Goal: Task Accomplishment & Management: Complete application form

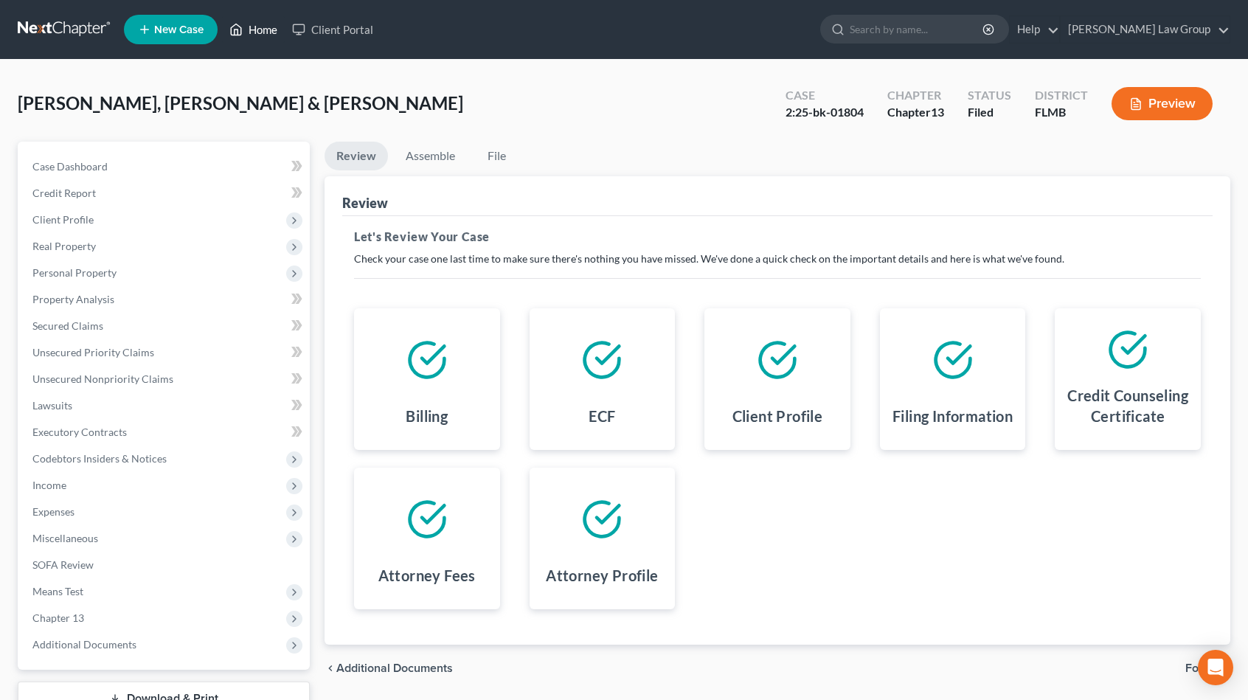
click at [260, 29] on link "Home" at bounding box center [253, 29] width 63 height 27
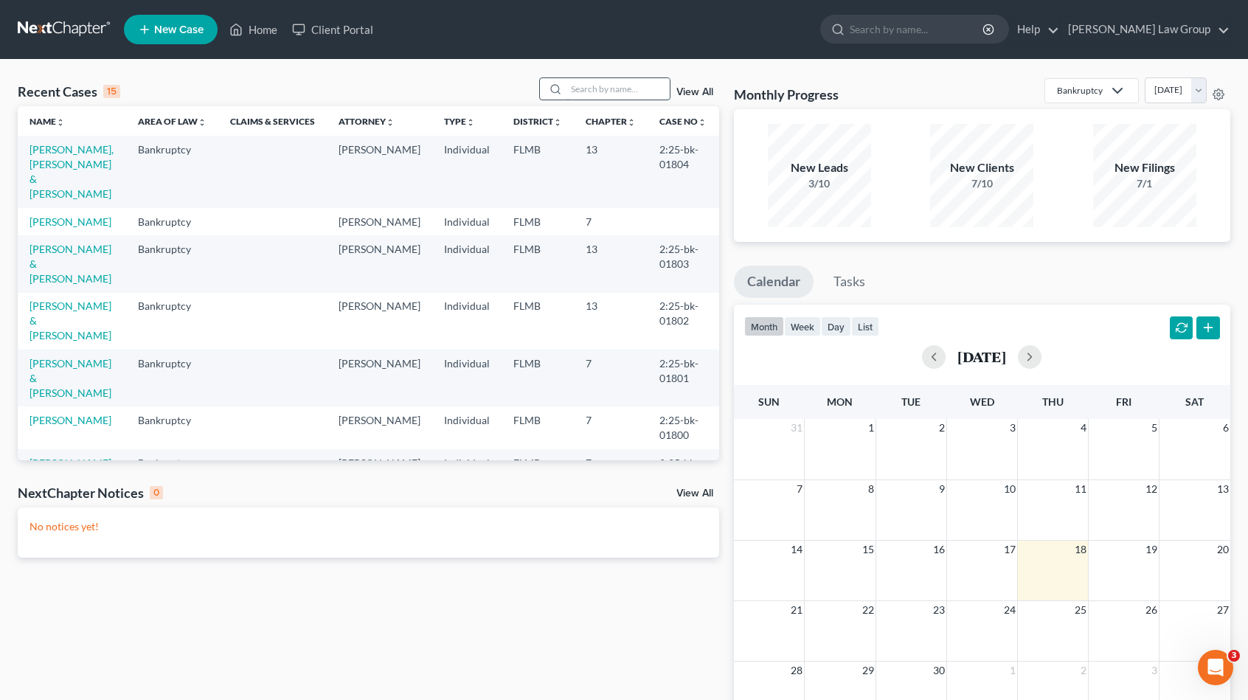
click at [639, 93] on input "search" at bounding box center [617, 88] width 103 height 21
type input "freed"
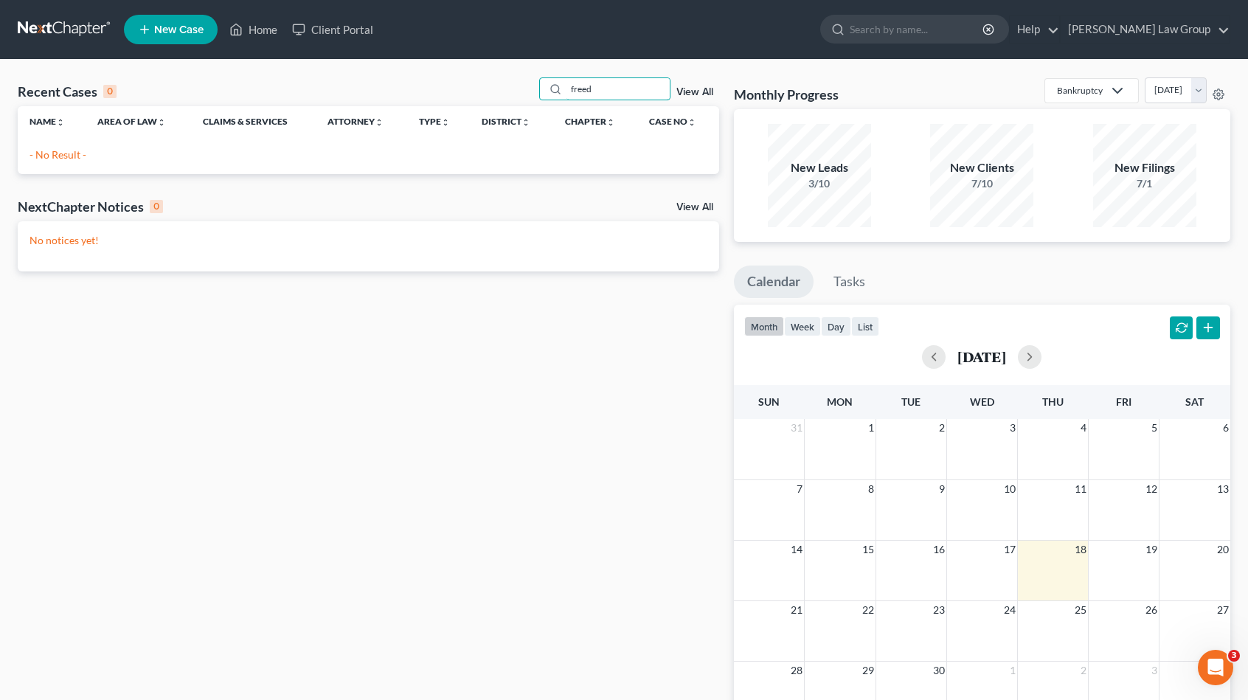
drag, startPoint x: 625, startPoint y: 88, endPoint x: 419, endPoint y: 94, distance: 206.6
click at [419, 94] on div "Recent Cases 0 freed View All" at bounding box center [368, 91] width 701 height 29
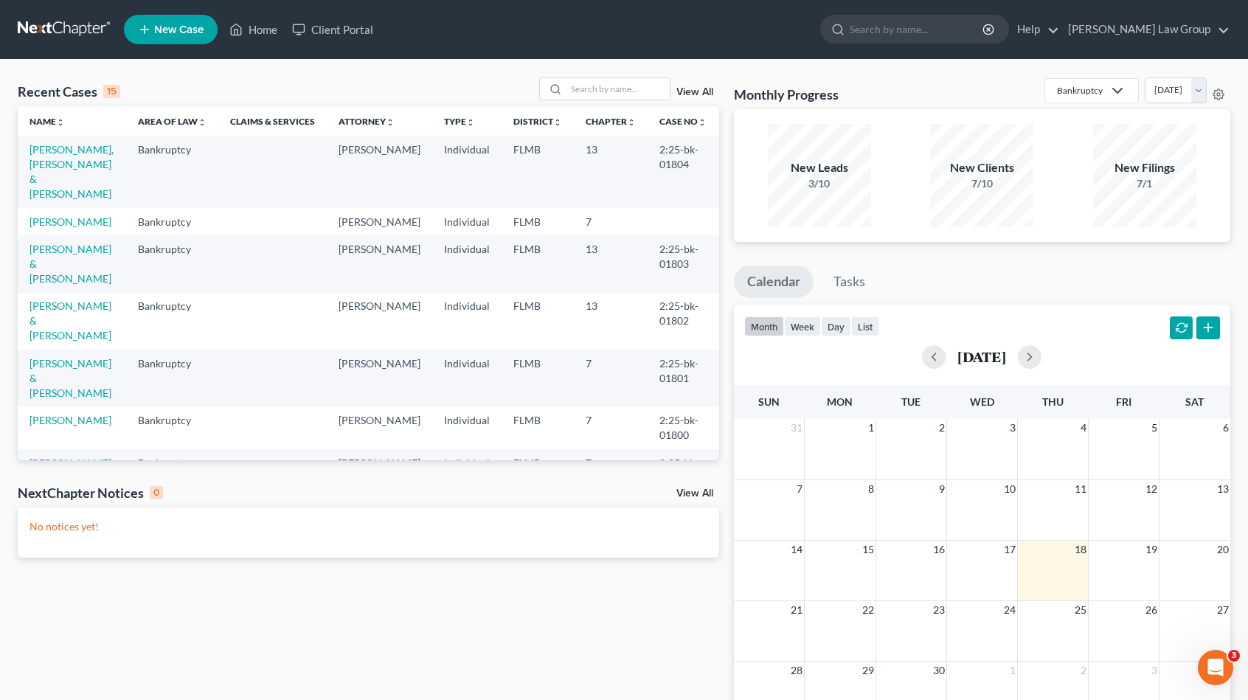
click at [164, 30] on span "New Case" at bounding box center [178, 29] width 49 height 11
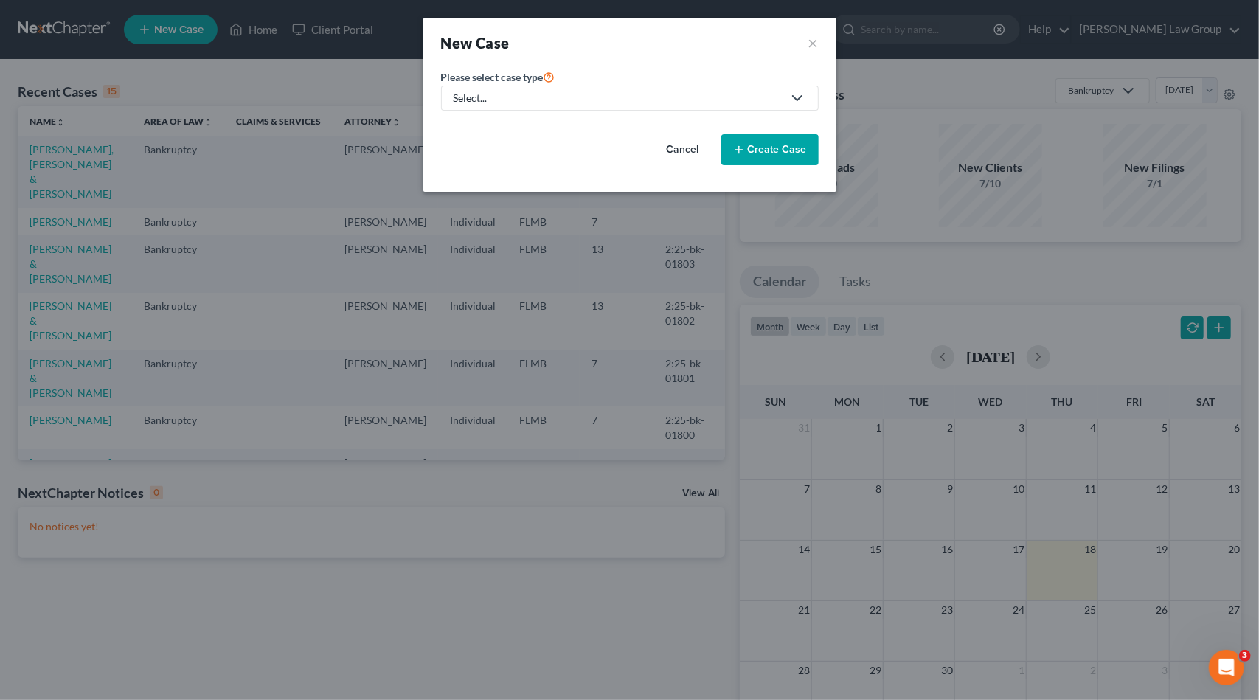
click at [543, 95] on div "Select..." at bounding box center [618, 98] width 329 height 15
click at [520, 129] on div "Bankruptcy" at bounding box center [525, 127] width 141 height 15
select select "15"
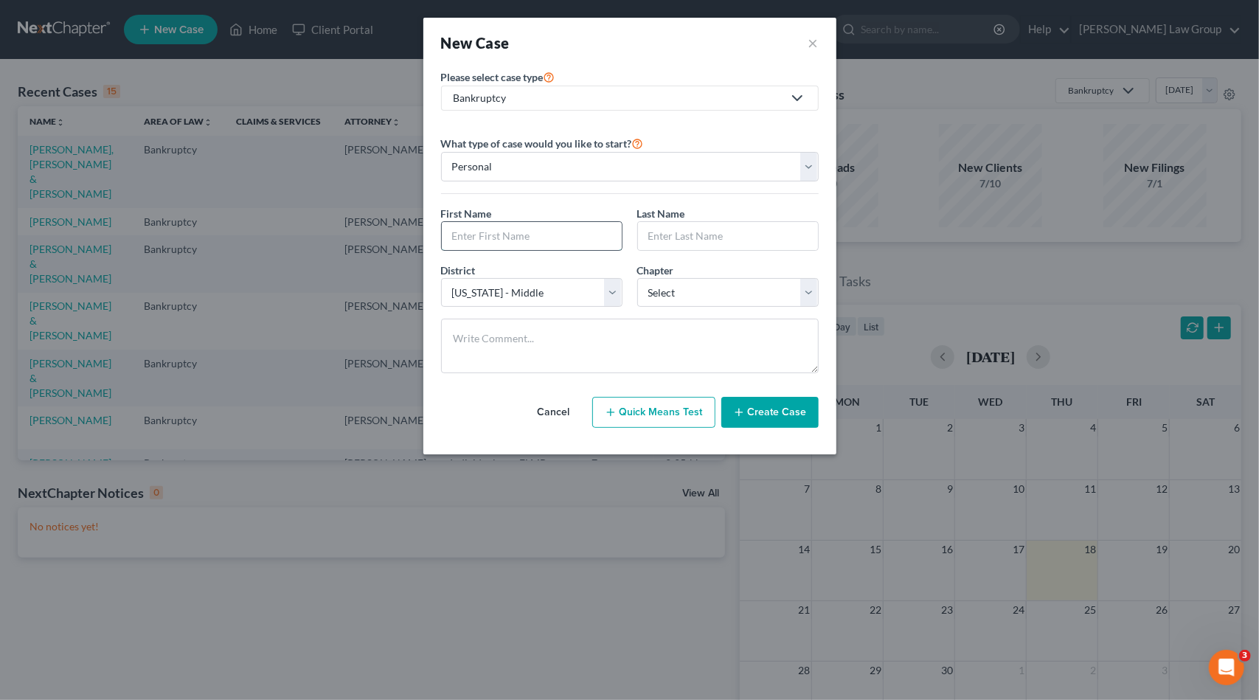
click at [491, 225] on input "text" at bounding box center [532, 236] width 180 height 28
type input "[PERSON_NAME]"
type input "Freed"
click at [718, 294] on select "Select 7 11 12 13" at bounding box center [727, 293] width 181 height 30
select select "0"
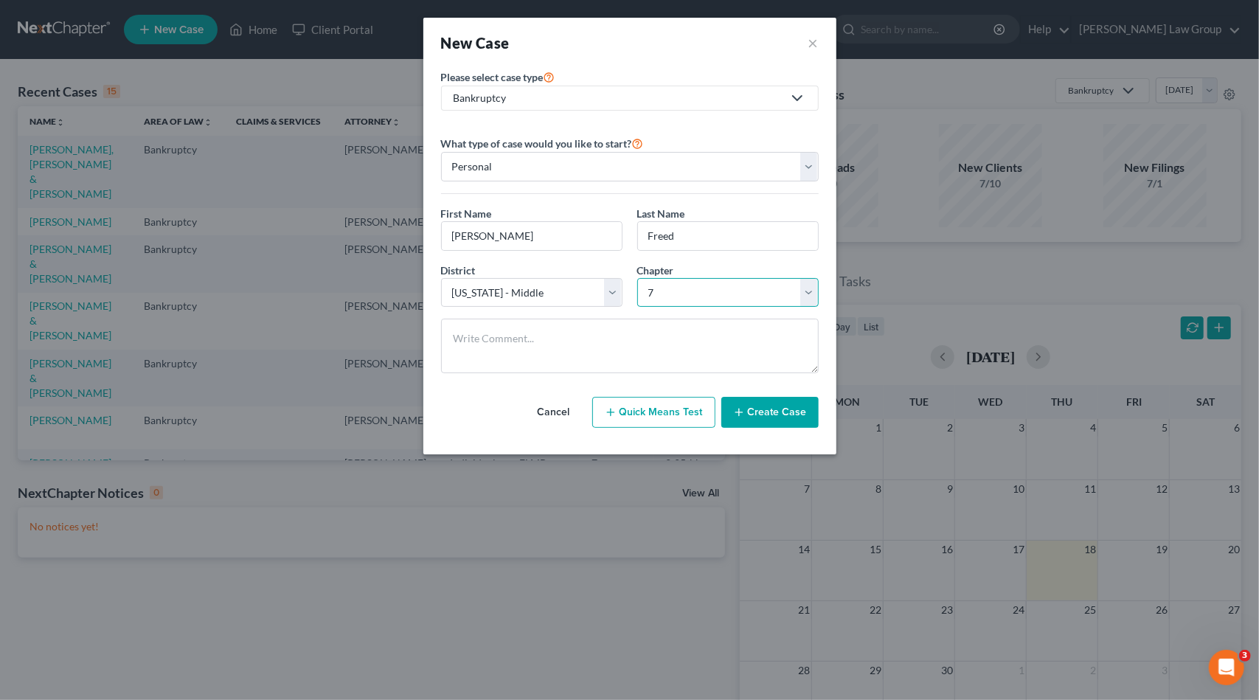
click at [637, 278] on select "Select 7 11 12 13" at bounding box center [727, 293] width 181 height 30
click at [776, 418] on button "Create Case" at bounding box center [769, 412] width 97 height 31
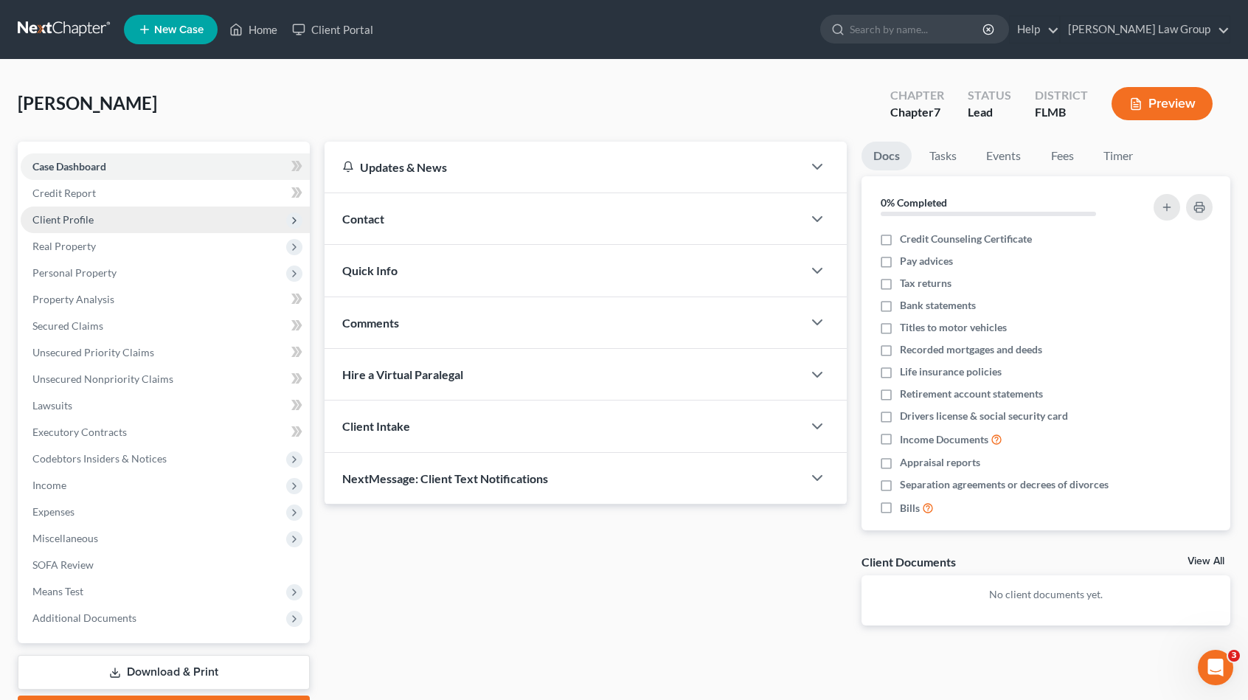
click at [118, 218] on span "Client Profile" at bounding box center [165, 220] width 289 height 27
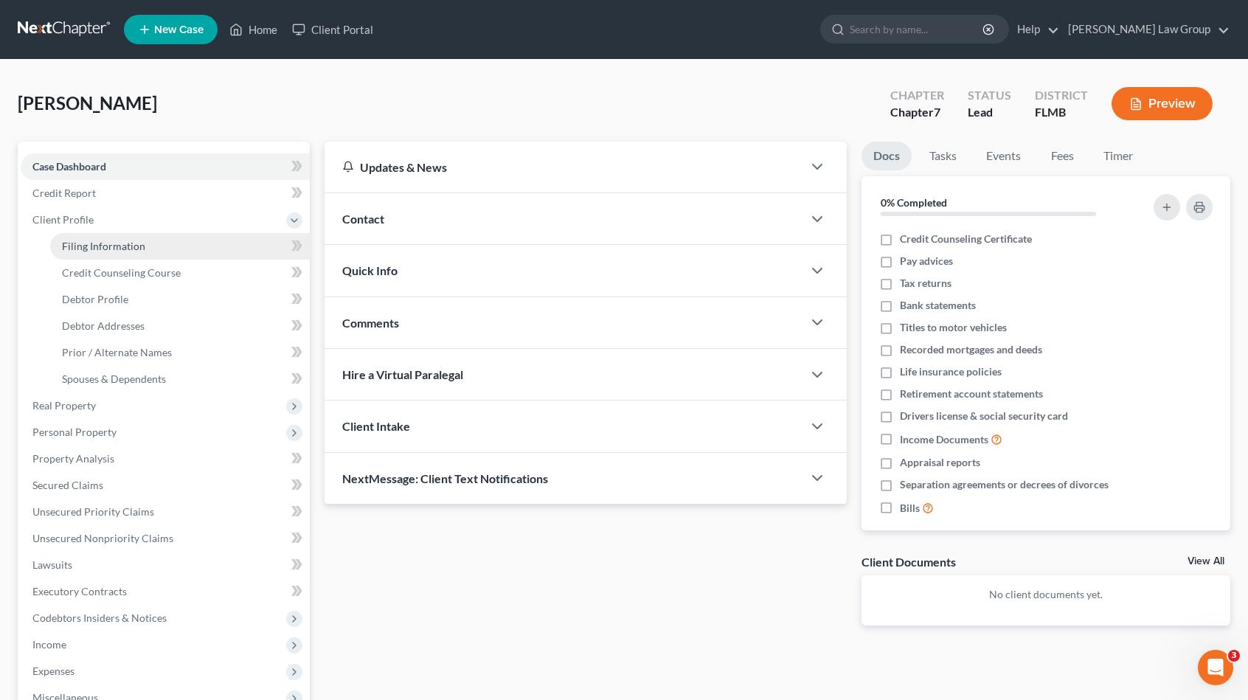
click at [139, 243] on span "Filing Information" at bounding box center [103, 246] width 83 height 13
select select "1"
select select "0"
select select "15"
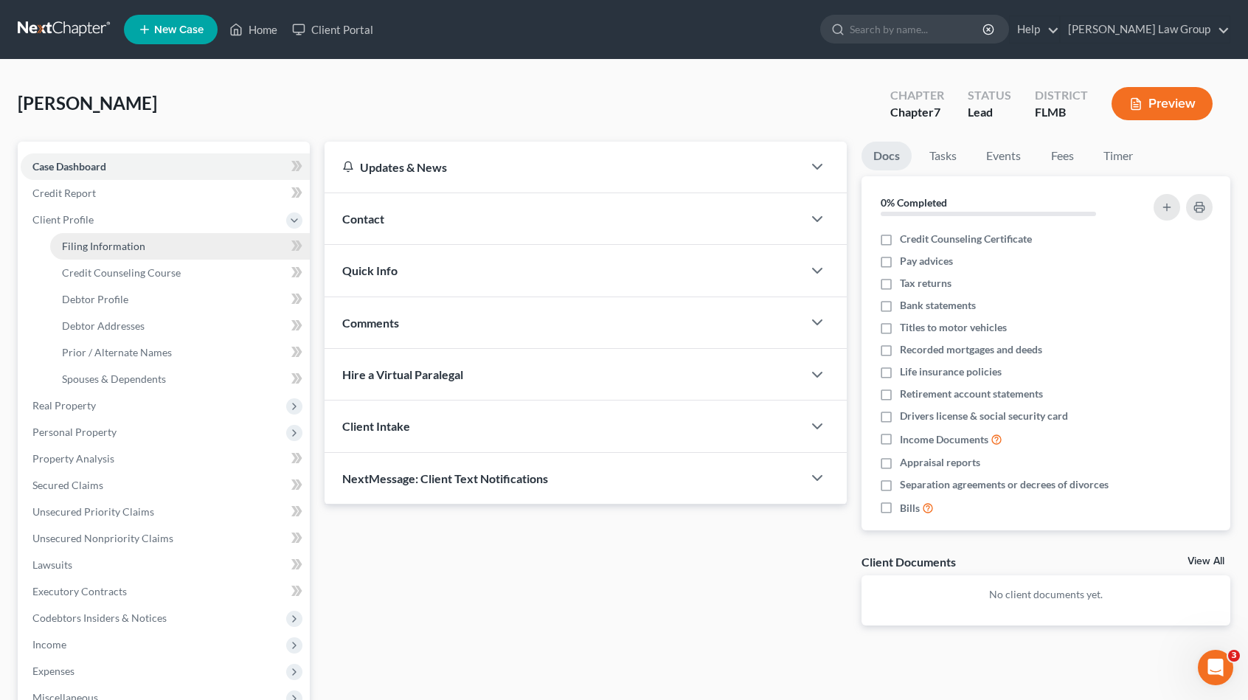
select select "9"
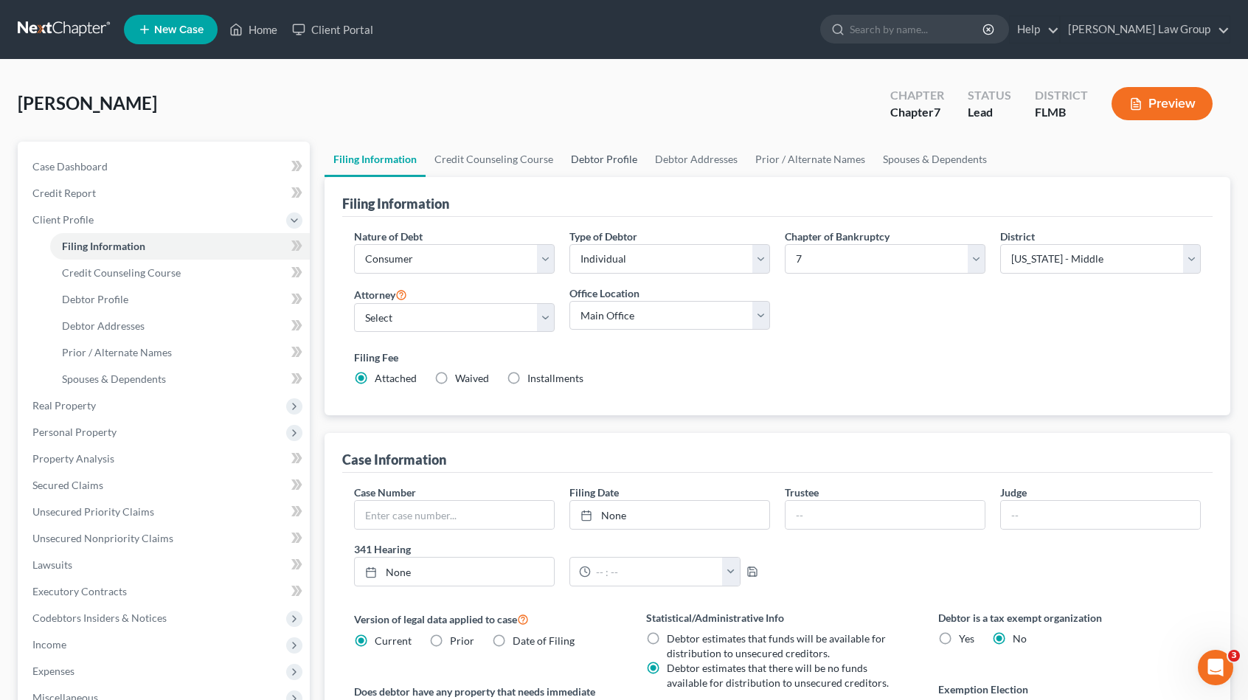
click at [592, 155] on link "Debtor Profile" at bounding box center [604, 159] width 84 height 35
select select "0"
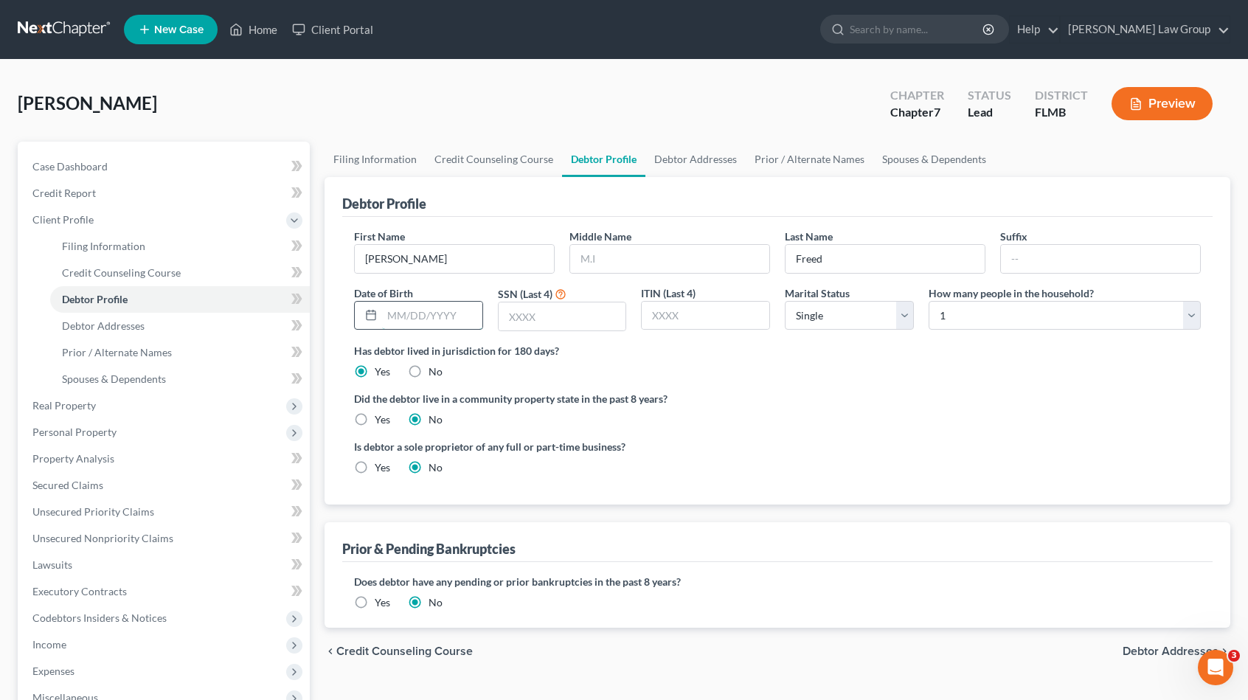
click at [449, 317] on input "text" at bounding box center [432, 316] width 100 height 28
drag, startPoint x: 559, startPoint y: 190, endPoint x: 600, endPoint y: 181, distance: 42.1
click at [564, 188] on div "Debtor Profile" at bounding box center [777, 197] width 870 height 40
click at [687, 162] on link "Debtor Addresses" at bounding box center [695, 159] width 100 height 35
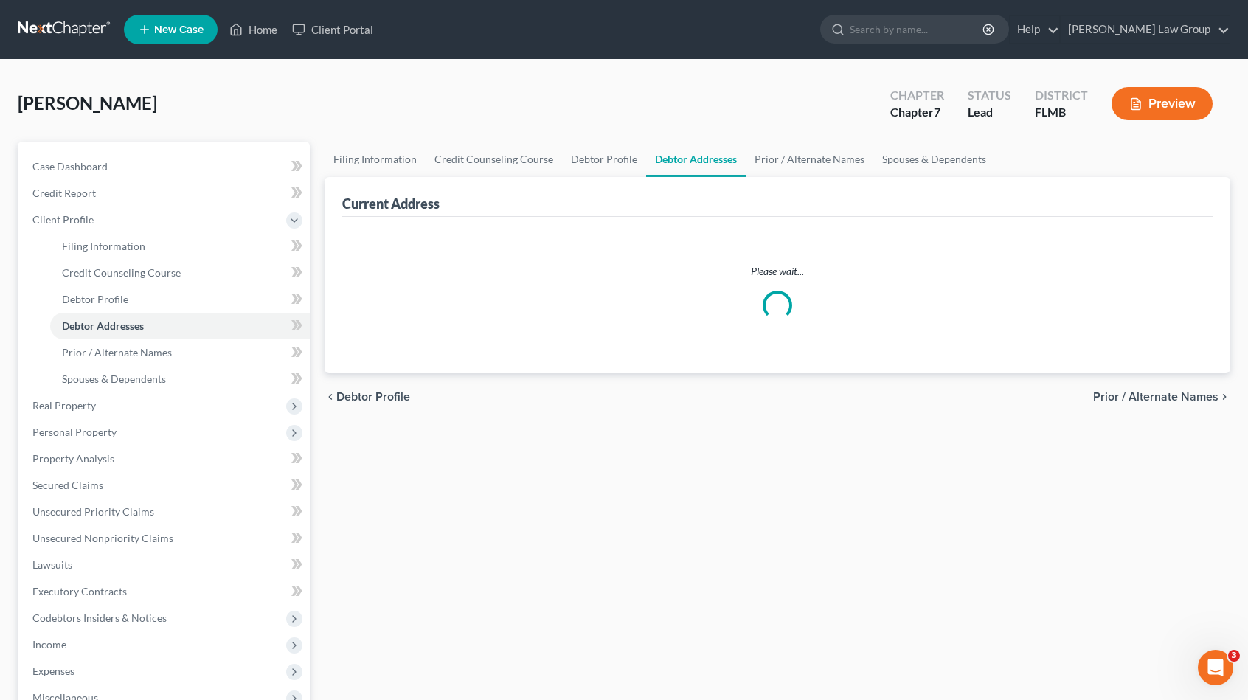
select select "0"
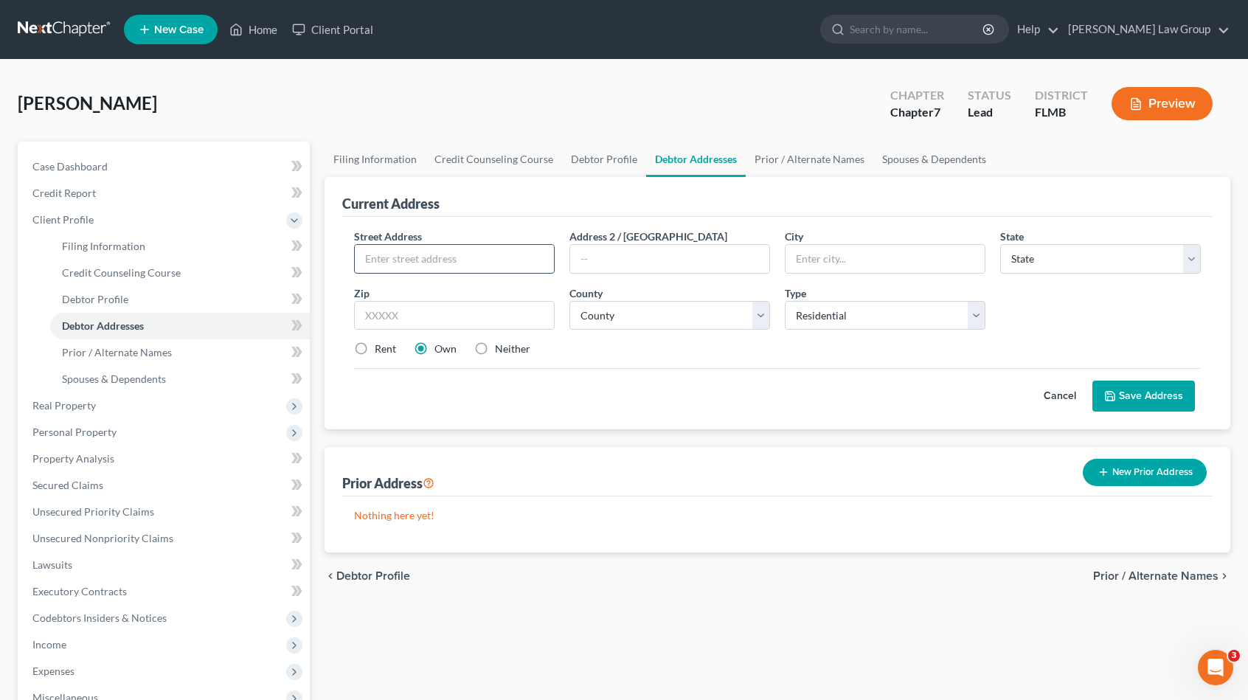
click at [431, 262] on input "text" at bounding box center [454, 259] width 199 height 28
type input "[STREET_ADDRESS][US_STATE]"
type input "33901"
type input "[GEOGRAPHIC_DATA][PERSON_NAME]"
select select "9"
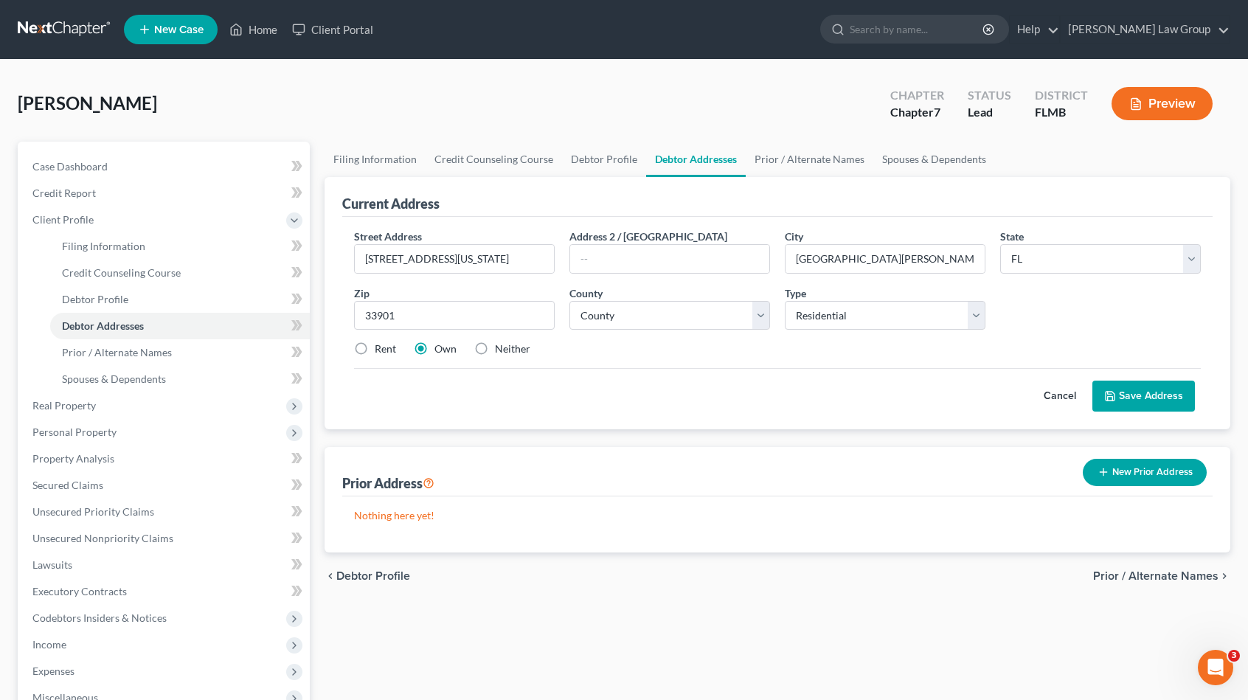
click at [375, 349] on label "Rent" at bounding box center [385, 348] width 21 height 15
click at [381, 349] on input "Rent" at bounding box center [386, 346] width 10 height 10
radio input "true"
click at [589, 316] on select "County [GEOGRAPHIC_DATA] [GEOGRAPHIC_DATA] [GEOGRAPHIC_DATA] [GEOGRAPHIC_DATA] …" at bounding box center [669, 316] width 201 height 30
select select "34"
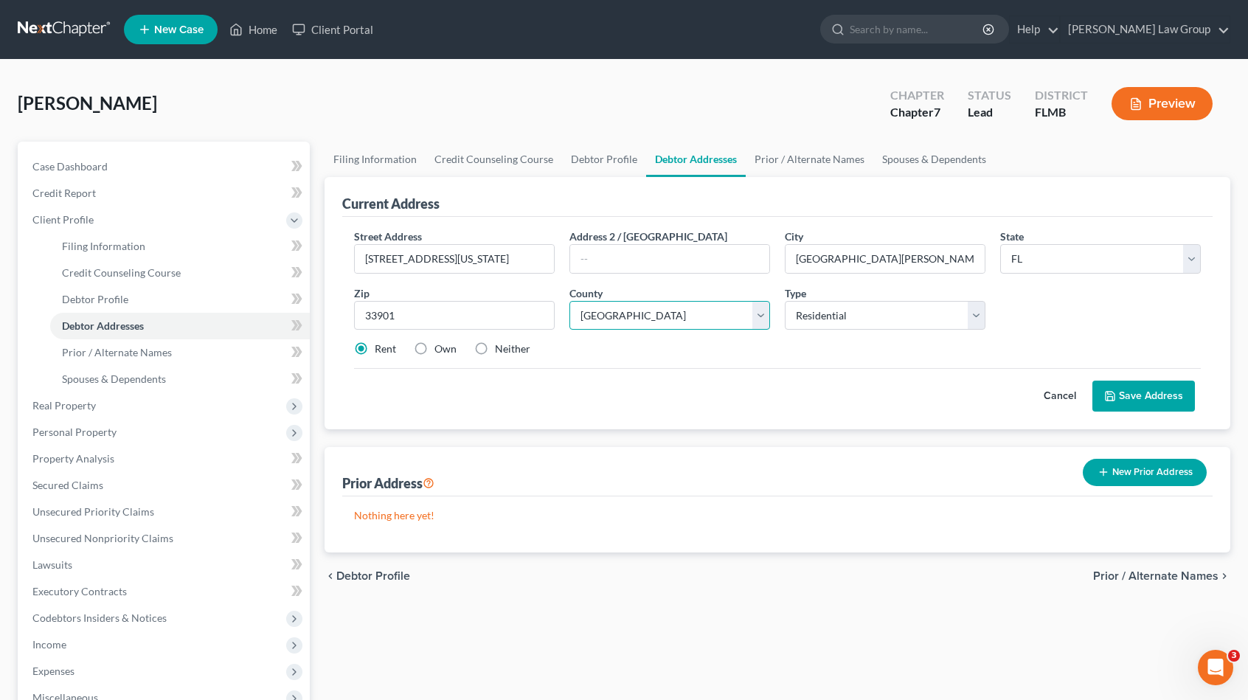
click at [569, 301] on select "County [GEOGRAPHIC_DATA] [GEOGRAPHIC_DATA] [GEOGRAPHIC_DATA] [GEOGRAPHIC_DATA] …" at bounding box center [669, 316] width 201 height 30
click at [1131, 387] on button "Save Address" at bounding box center [1143, 396] width 103 height 31
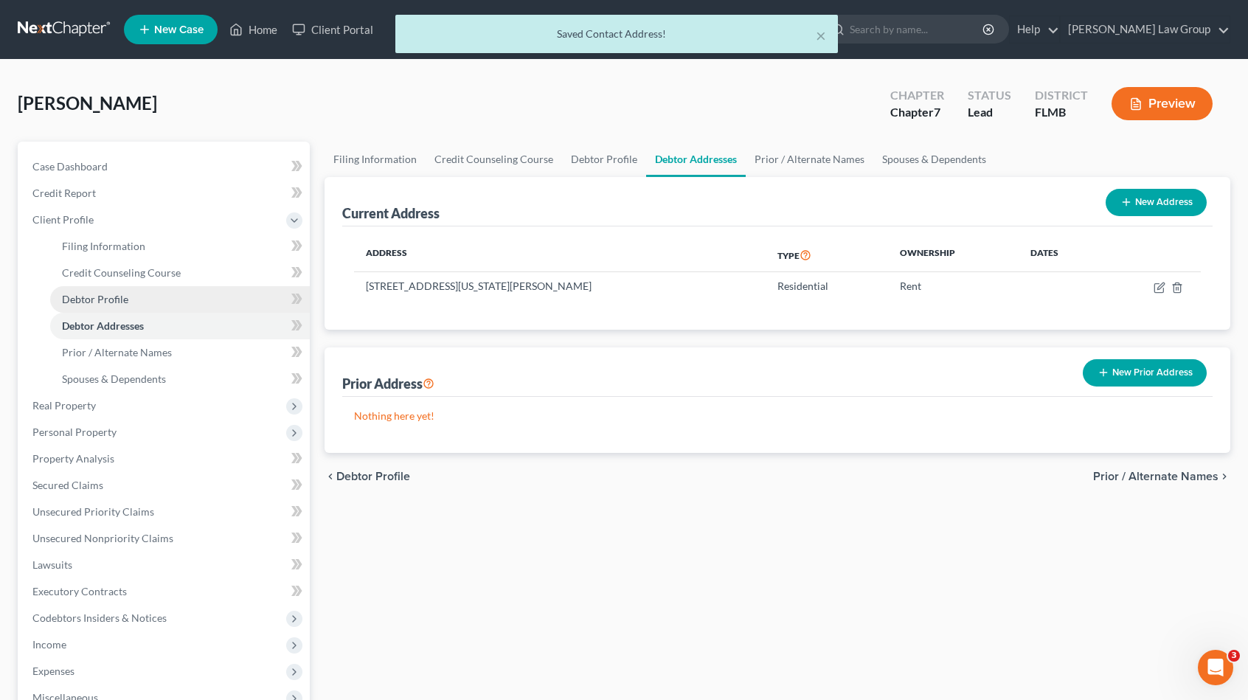
click at [184, 303] on link "Debtor Profile" at bounding box center [180, 299] width 260 height 27
select select "0"
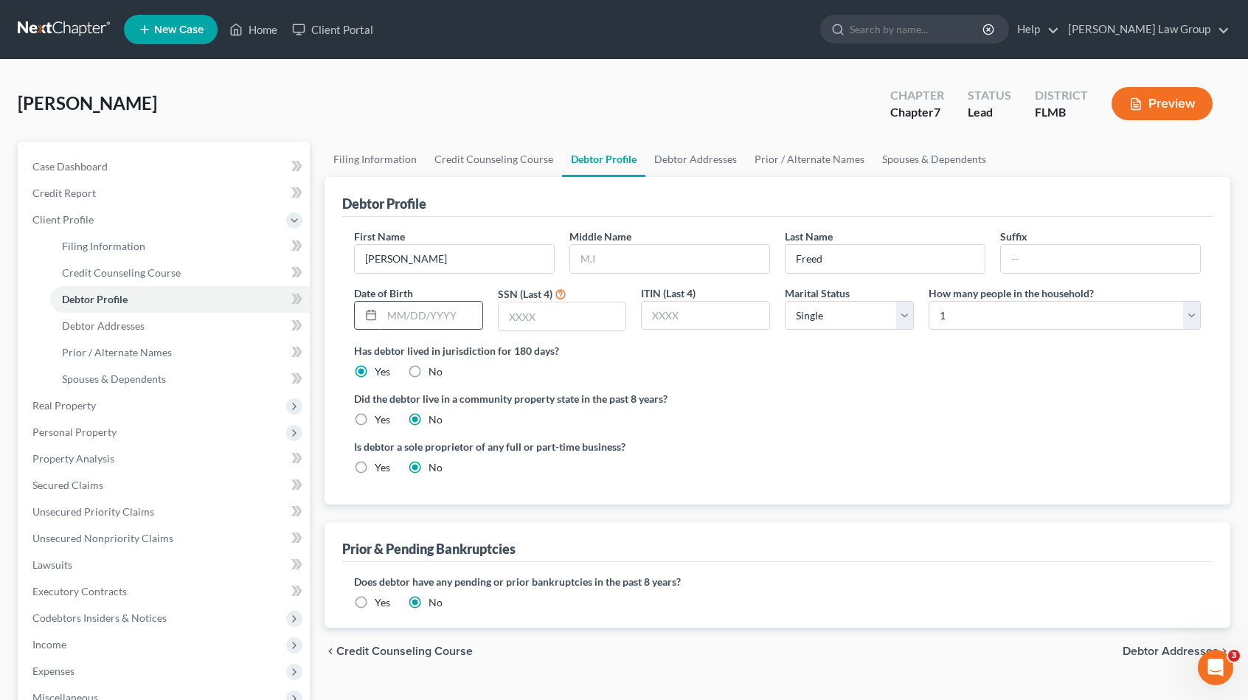
click at [404, 312] on input "text" at bounding box center [432, 316] width 100 height 28
click at [519, 313] on input "text" at bounding box center [563, 316] width 128 height 28
type input "2324"
click at [715, 157] on link "Debtor Addresses" at bounding box center [695, 159] width 100 height 35
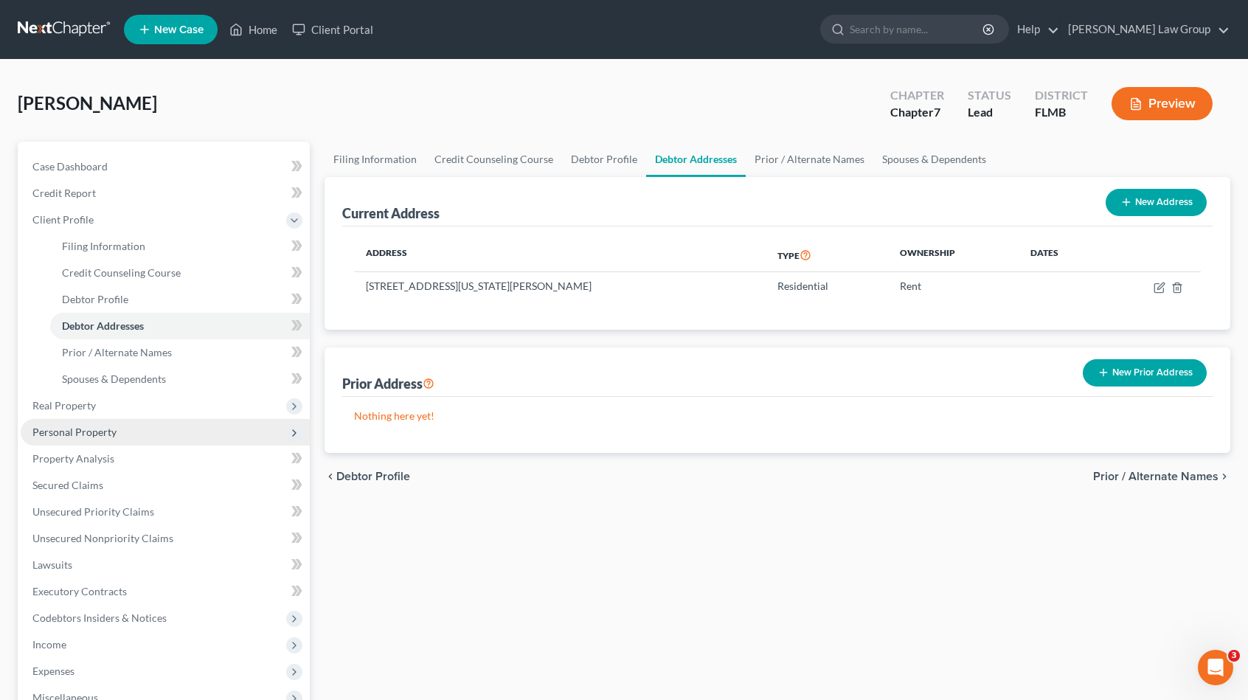
click at [170, 429] on span "Personal Property" at bounding box center [165, 432] width 289 height 27
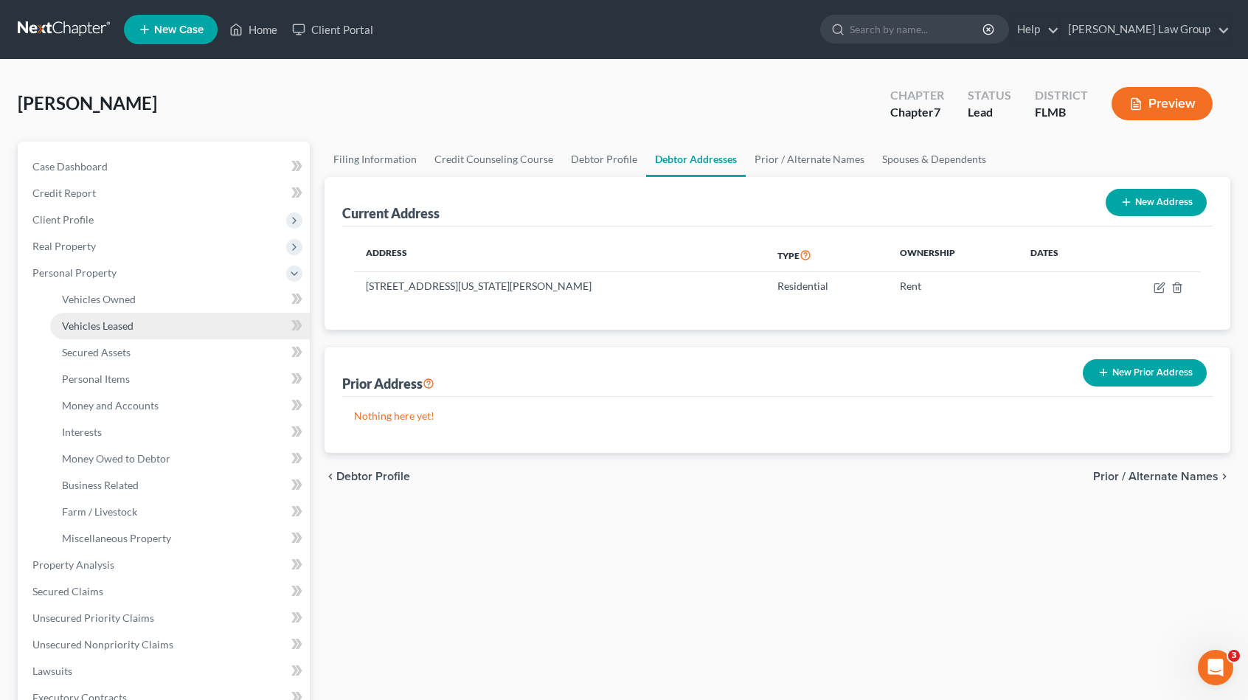
click at [97, 327] on span "Vehicles Leased" at bounding box center [98, 325] width 72 height 13
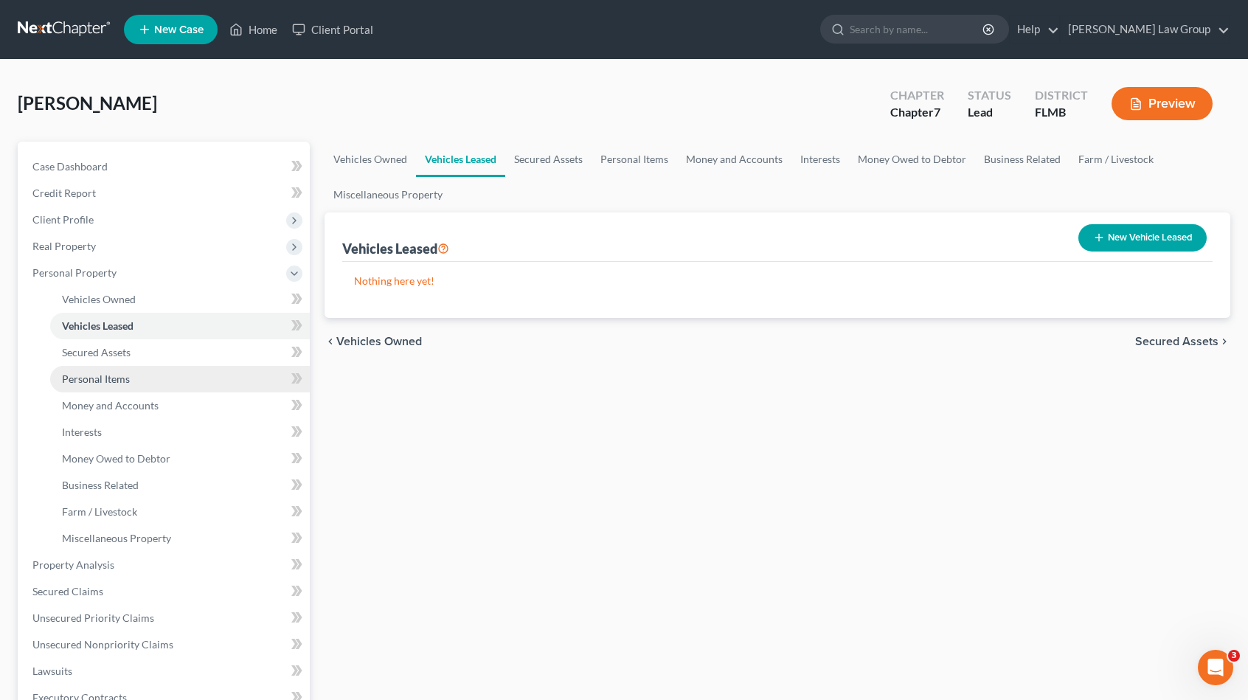
click at [105, 374] on span "Personal Items" at bounding box center [96, 378] width 68 height 13
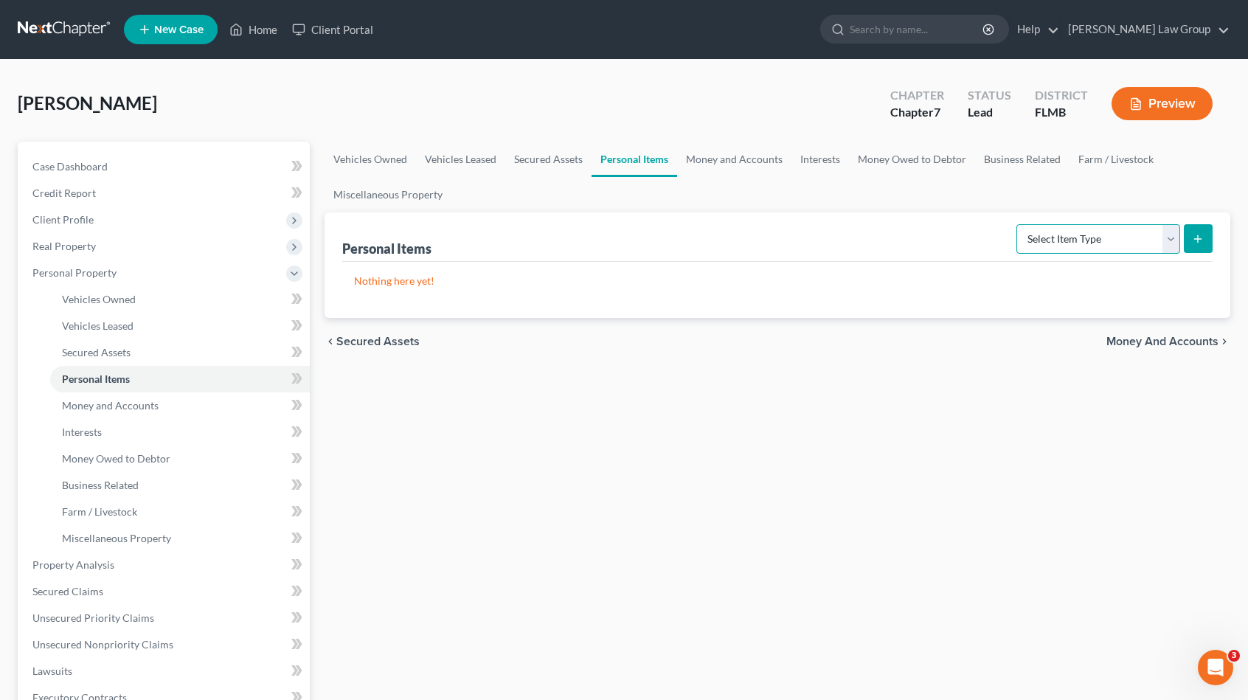
click at [1087, 224] on select "Select Item Type Clothing Collectibles Of Value Electronics Firearms Household …" at bounding box center [1098, 239] width 164 height 30
select select "household_goods"
click at [1019, 224] on select "Select Item Type Clothing Collectibles Of Value Electronics Firearms Household …" at bounding box center [1098, 239] width 164 height 30
click at [1195, 237] on icon "submit" at bounding box center [1198, 239] width 12 height 12
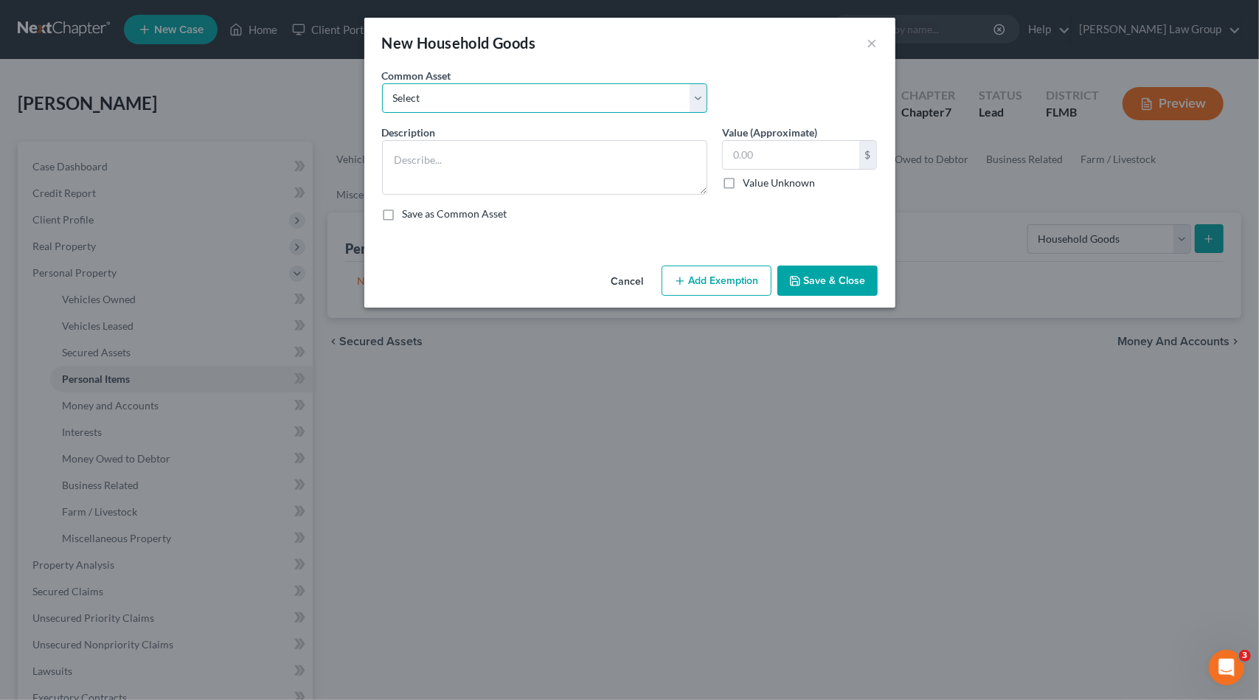
click at [504, 104] on select "Select Household goods & furnishings" at bounding box center [544, 98] width 325 height 30
select select "0"
click at [382, 83] on select "Select Household goods & furnishings" at bounding box center [544, 98] width 325 height 30
type textarea "Household goods & furnishings"
type input "2,000.00"
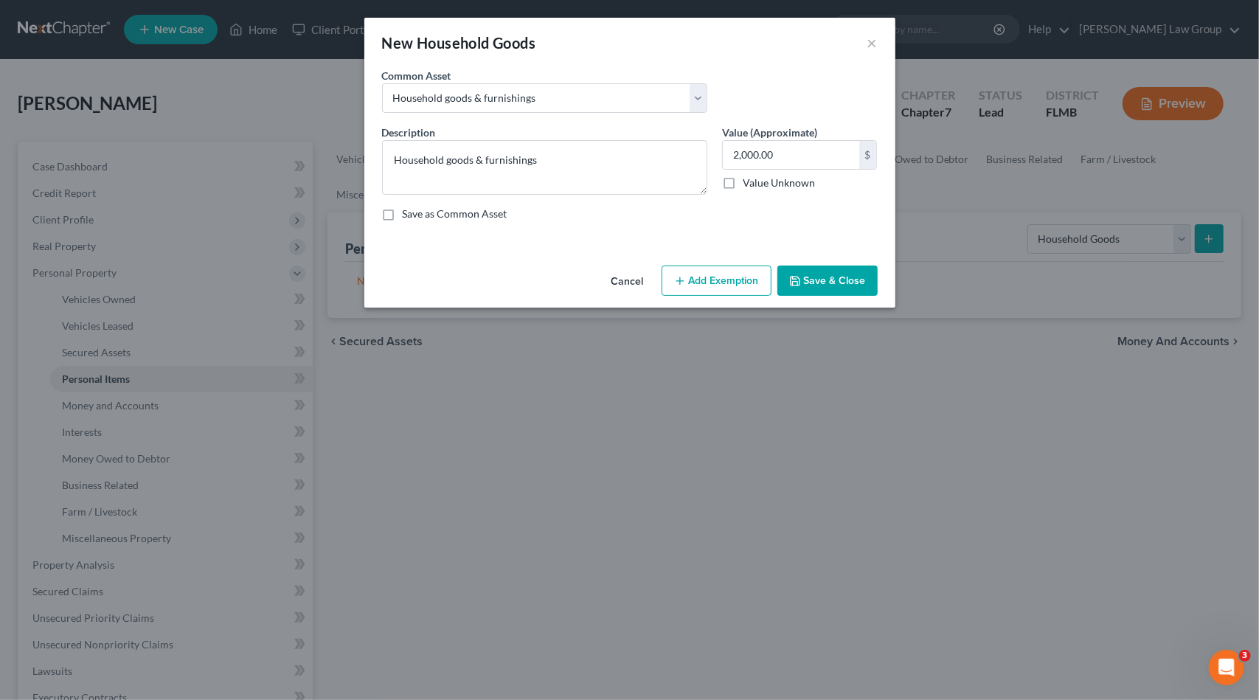
click at [714, 278] on button "Add Exemption" at bounding box center [717, 281] width 110 height 31
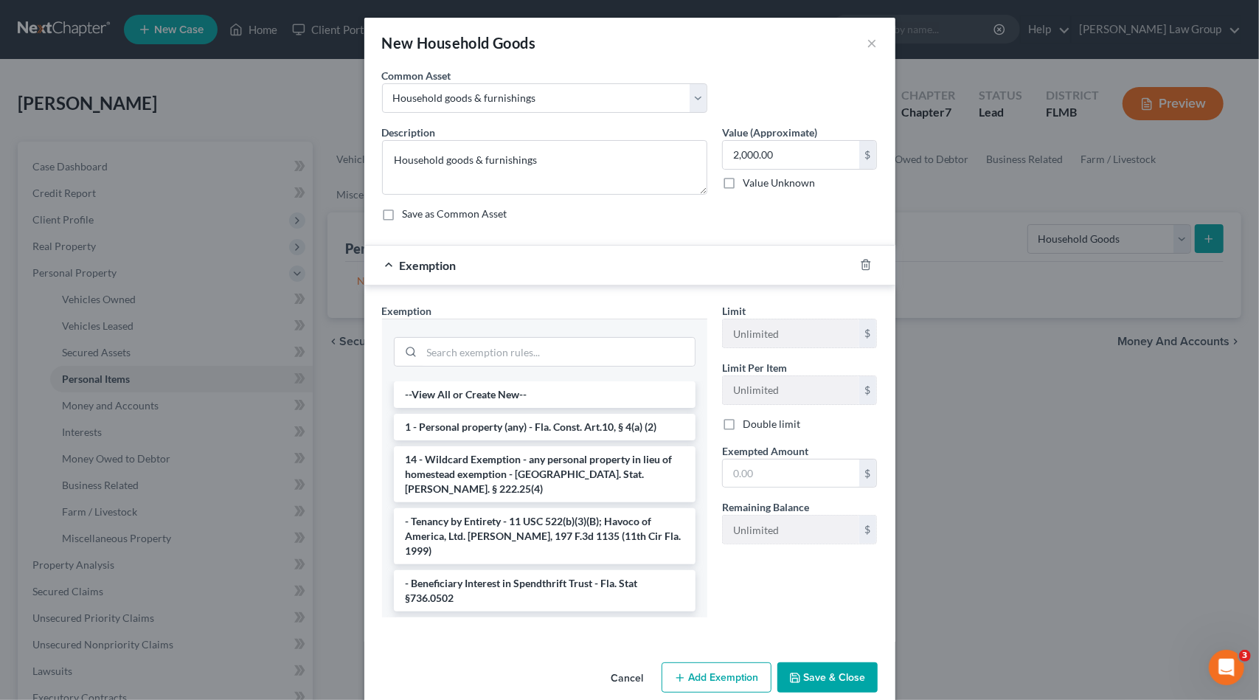
click at [493, 424] on li "1 - Personal property (any) - Fla. Const. Art.10, § 4(a) (2)" at bounding box center [545, 427] width 302 height 27
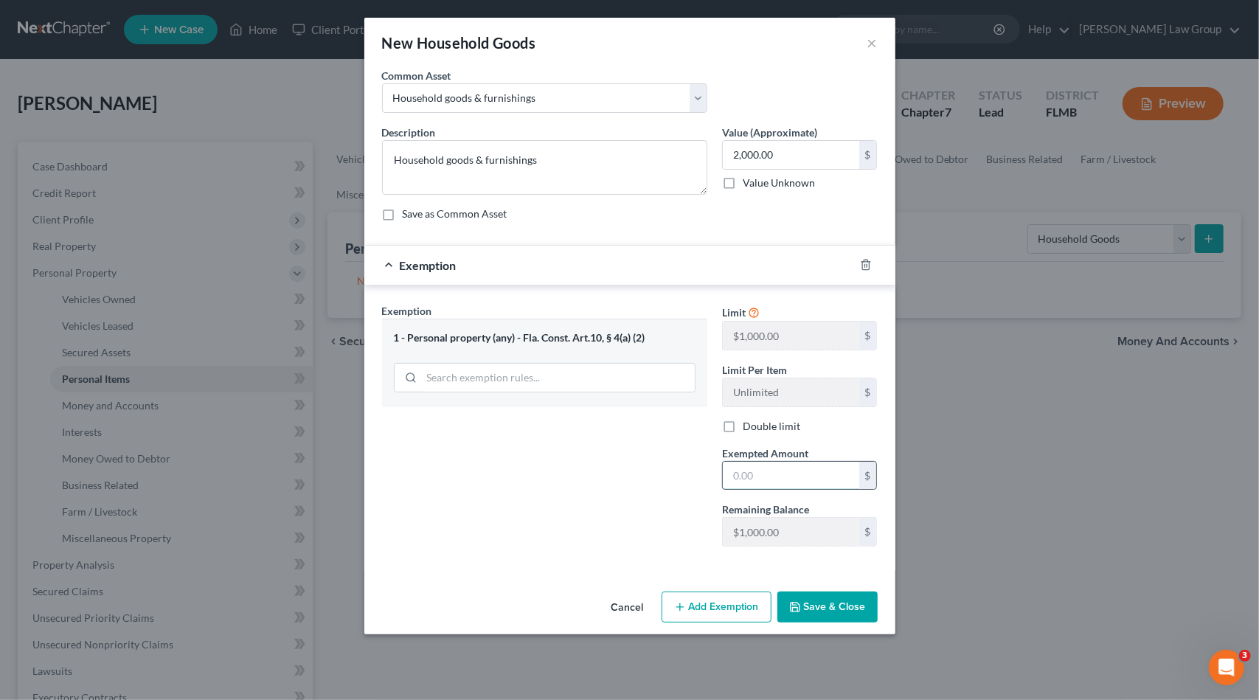
click at [763, 471] on input "text" at bounding box center [791, 476] width 136 height 28
type input "1,000"
click at [748, 604] on button "Add Exemption" at bounding box center [717, 607] width 110 height 31
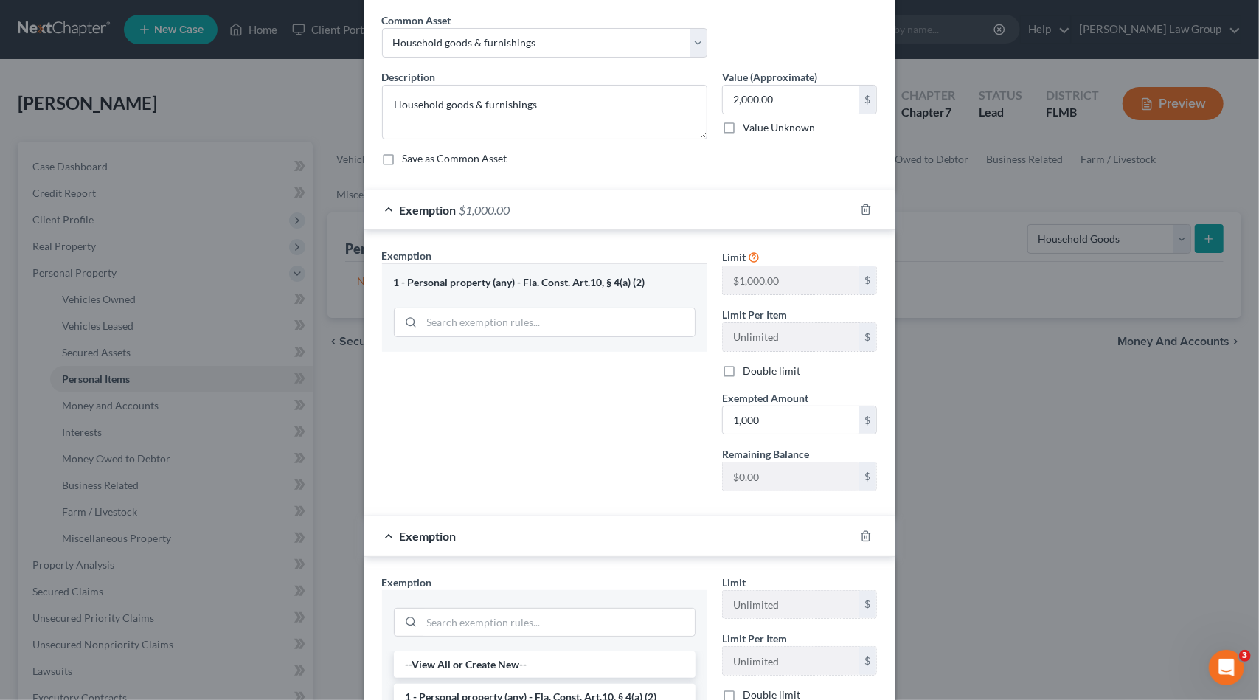
scroll to position [221, 0]
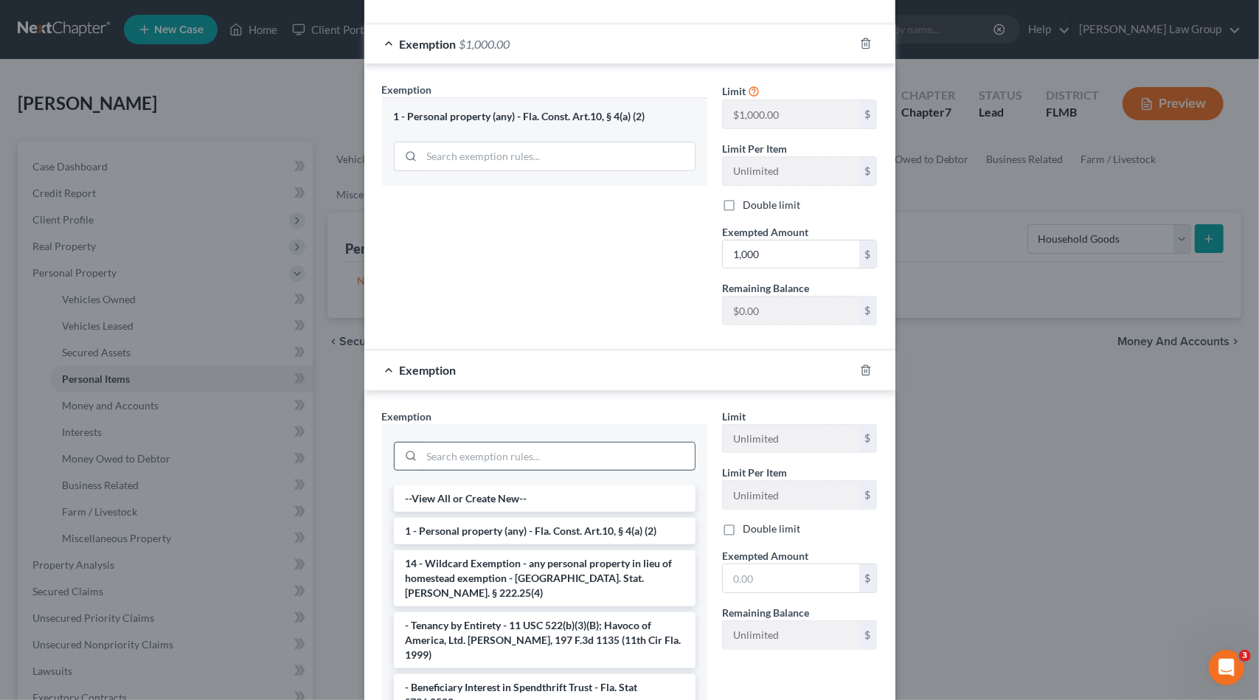
click at [427, 452] on input "search" at bounding box center [558, 457] width 273 height 28
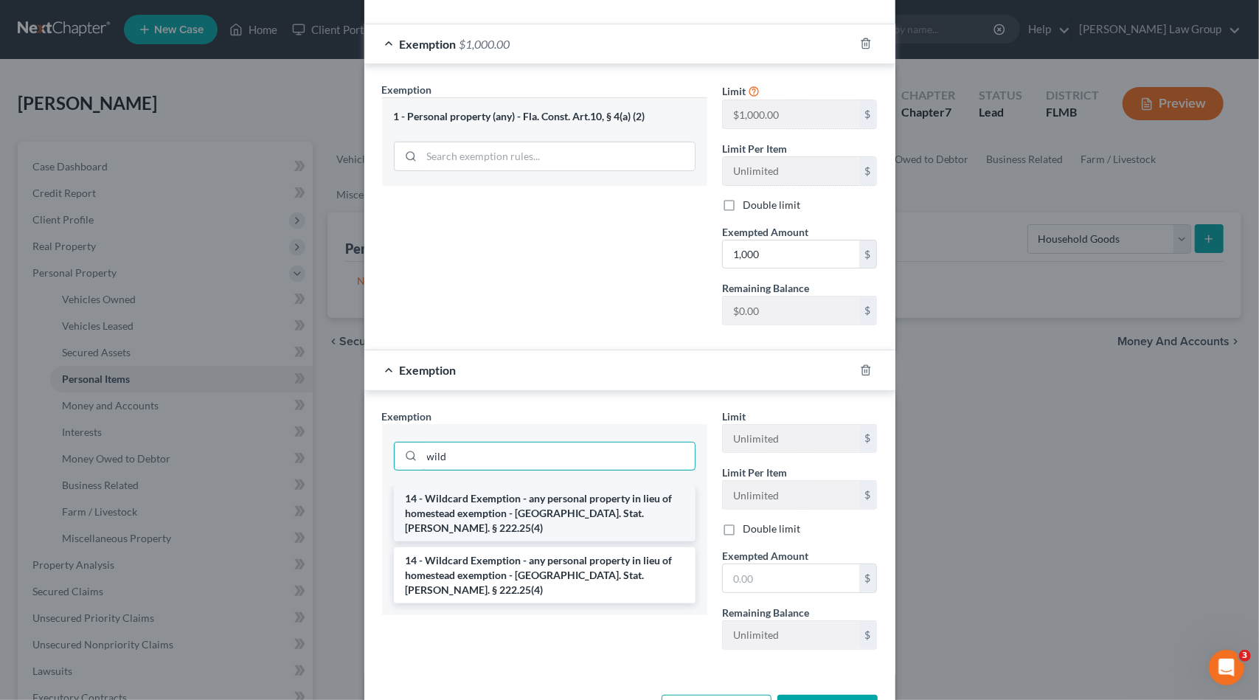
type input "wild"
click at [482, 504] on li "14 - Wildcard Exemption - any personal property in lieu of homestead exemption …" at bounding box center [545, 513] width 302 height 56
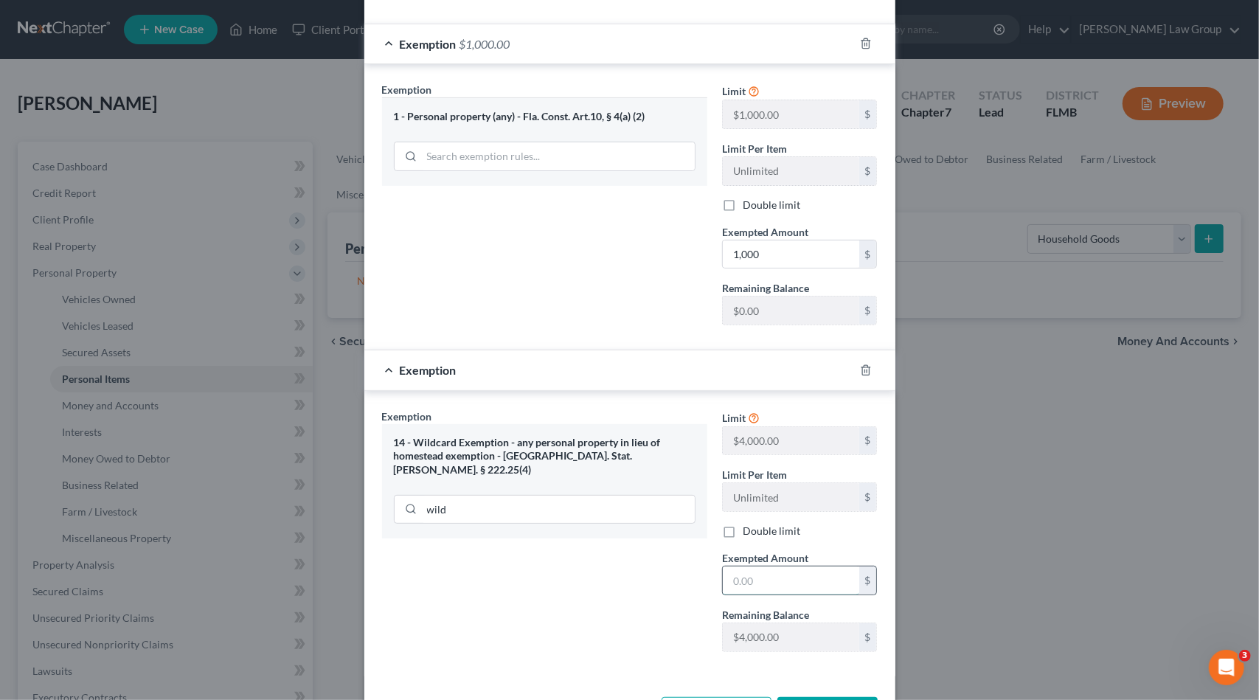
click at [769, 575] on input "text" at bounding box center [791, 580] width 136 height 28
type input "1,000"
click at [586, 602] on div "Exemption Set must be selected for CA. Exemption * 14 - Wildcard Exemption - an…" at bounding box center [545, 536] width 340 height 255
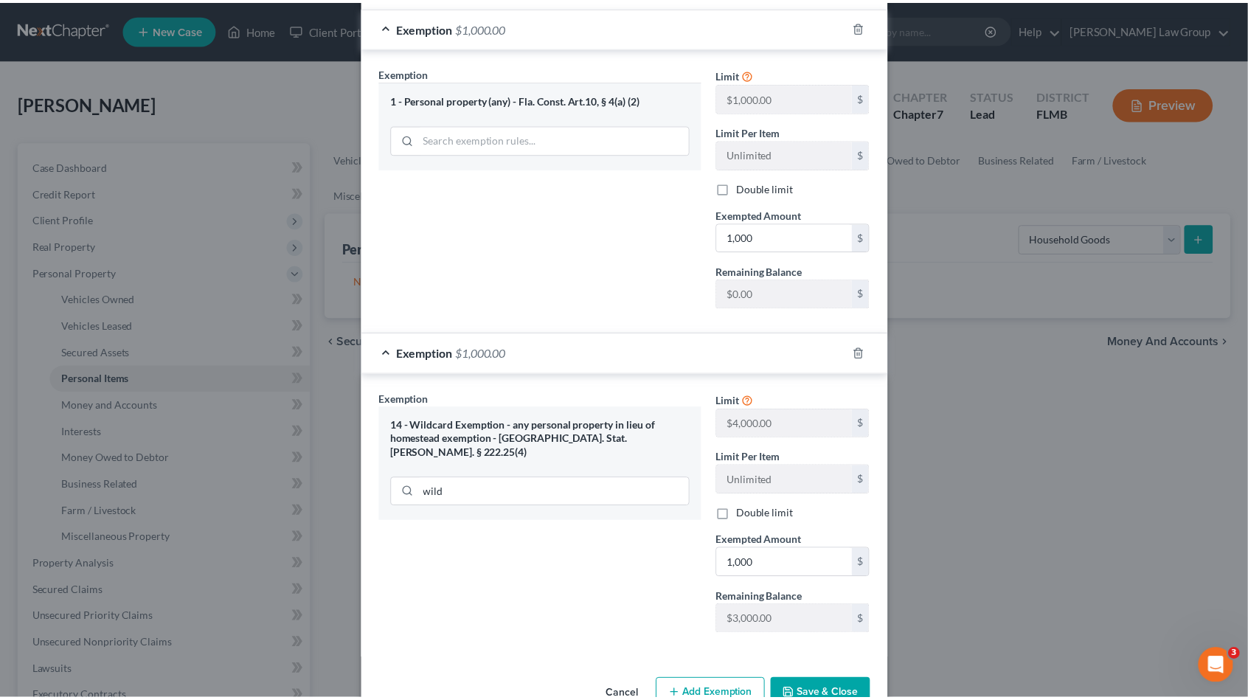
scroll to position [272, 0]
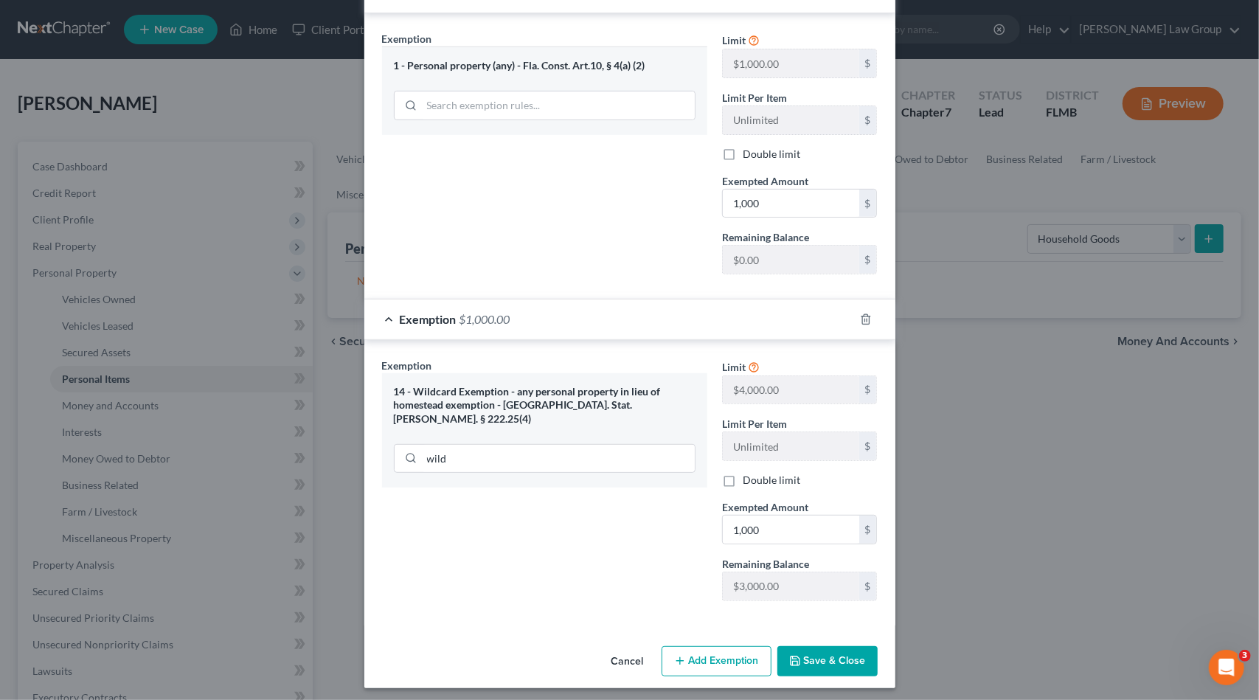
click at [814, 662] on button "Save & Close" at bounding box center [827, 661] width 100 height 31
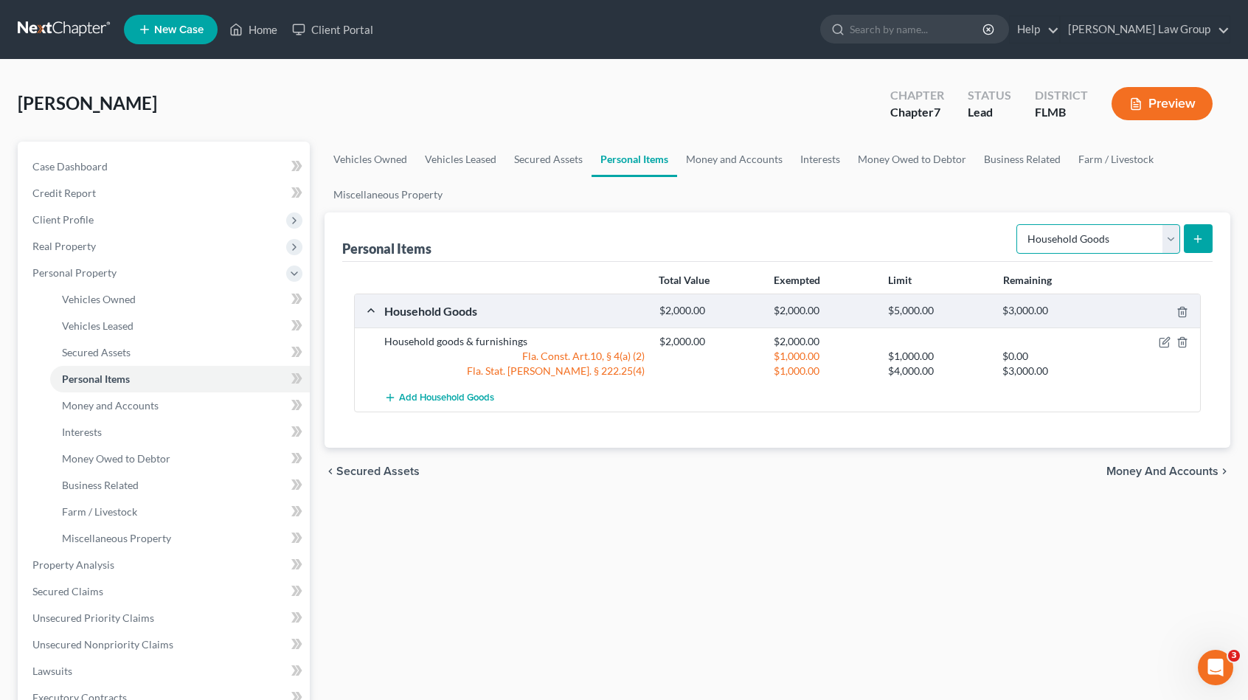
click at [1088, 239] on select "Select Item Type Clothing Collectibles Of Value Electronics Firearms Household …" at bounding box center [1098, 239] width 164 height 30
select select "clothing"
click at [1019, 224] on select "Select Item Type Clothing Collectibles Of Value Electronics Firearms Household …" at bounding box center [1098, 239] width 164 height 30
click at [1196, 225] on button "submit" at bounding box center [1198, 238] width 29 height 29
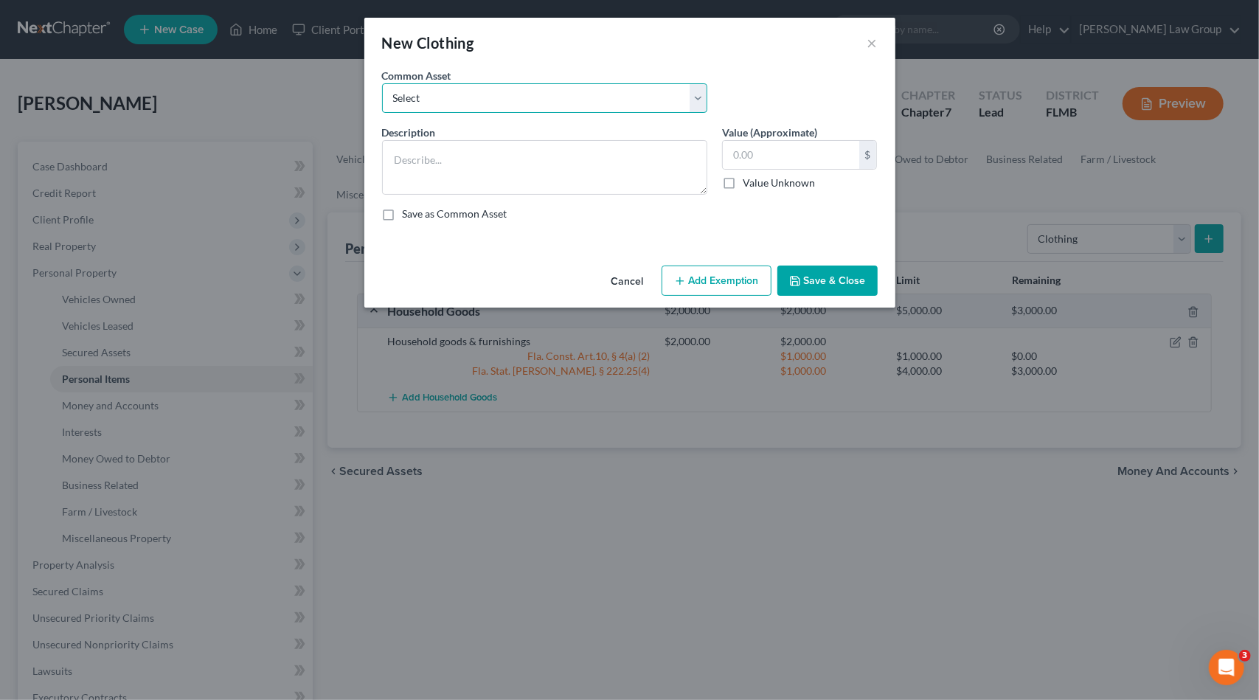
click at [527, 91] on select "Select Debtor's Wardrobe Joint debtor's wardrobe Joint Debtor's wardrobe" at bounding box center [544, 98] width 325 height 30
select select "0"
click at [382, 83] on select "Select Debtor's Wardrobe Joint debtor's wardrobe Joint Debtor's wardrobe" at bounding box center [544, 98] width 325 height 30
type textarea "Debtor's Wardrobe"
type input "30.00"
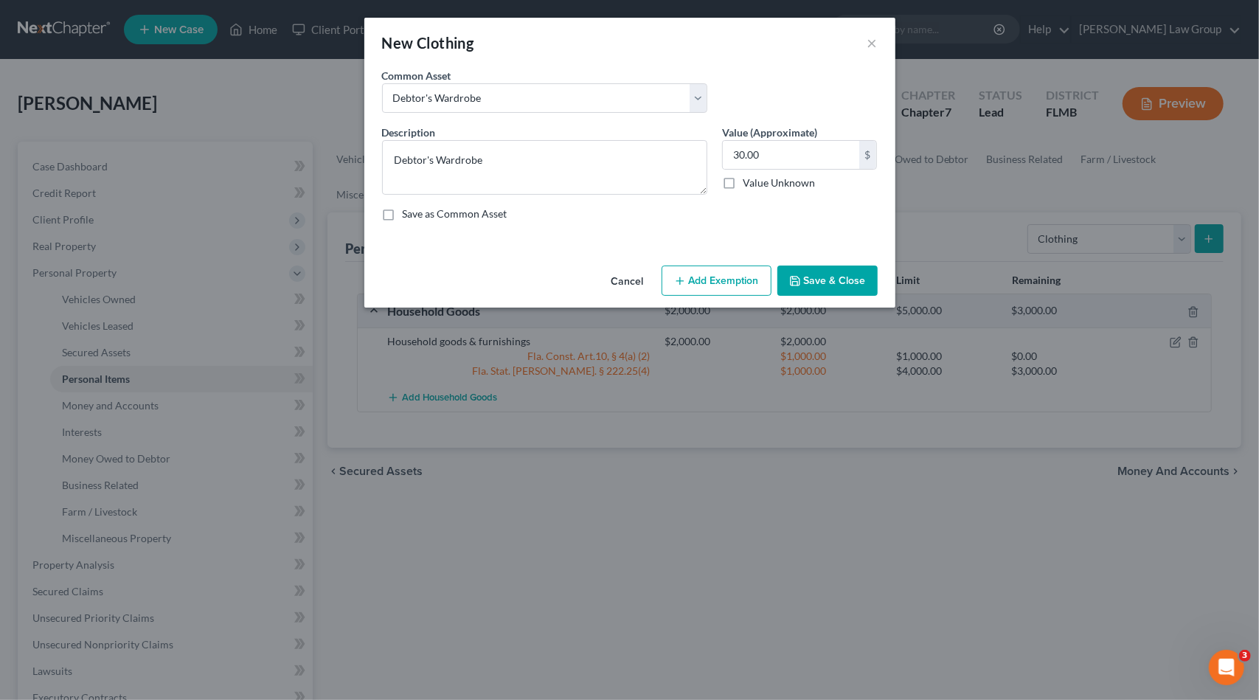
click at [674, 297] on div "Cancel Add Exemption Save & Close" at bounding box center [629, 284] width 531 height 49
click at [676, 278] on icon "button" at bounding box center [680, 281] width 12 height 12
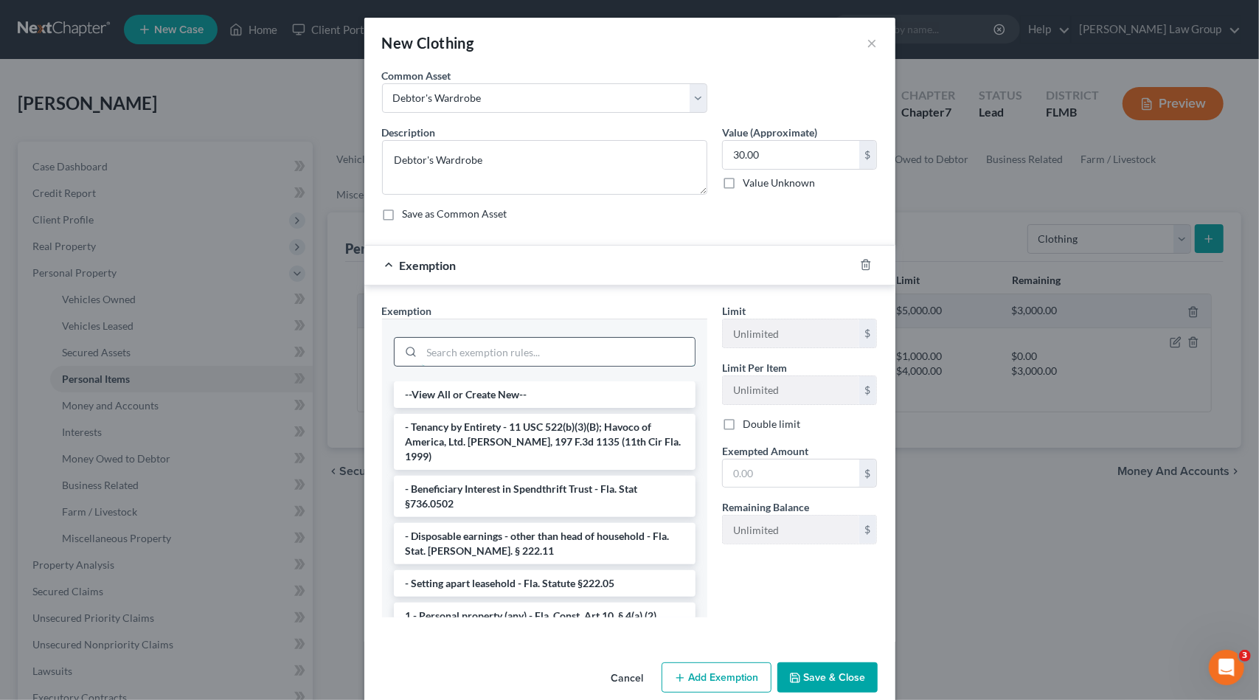
click at [468, 358] on input "search" at bounding box center [558, 352] width 273 height 28
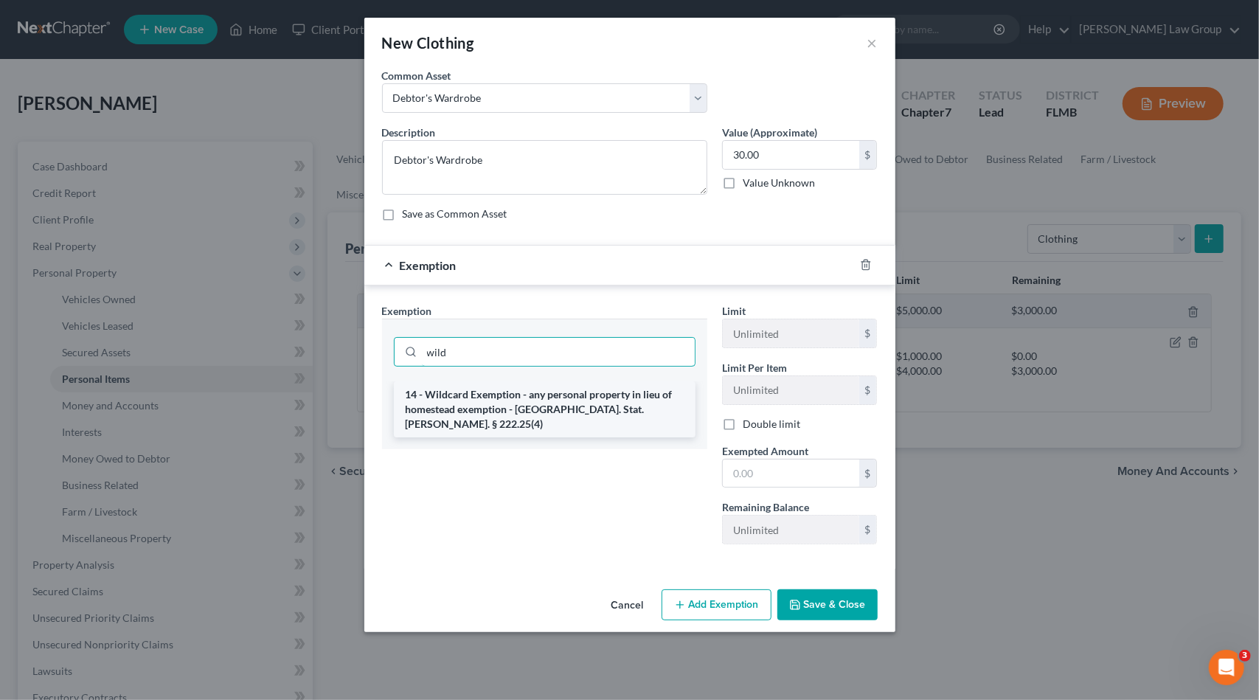
type input "wild"
click at [484, 403] on li "14 - Wildcard Exemption - any personal property in lieu of homestead exemption …" at bounding box center [545, 409] width 302 height 56
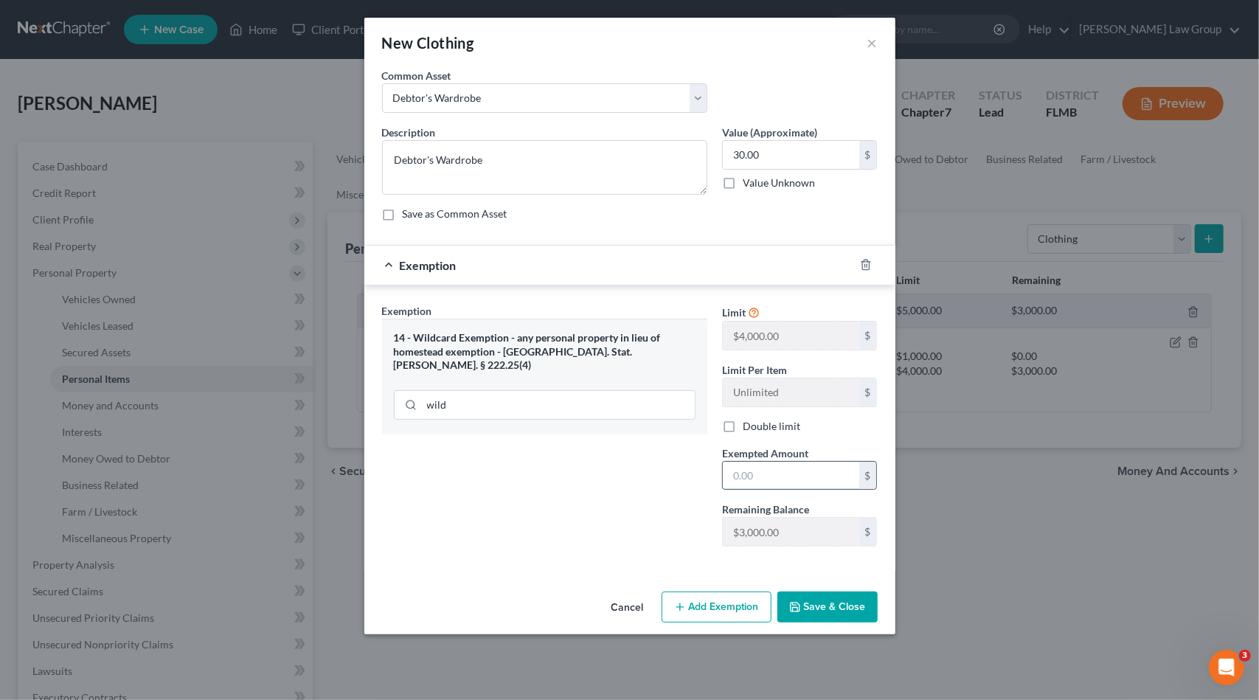
click at [780, 473] on input "text" at bounding box center [791, 476] width 136 height 28
type input "30"
click at [819, 611] on button "Save & Close" at bounding box center [827, 607] width 100 height 31
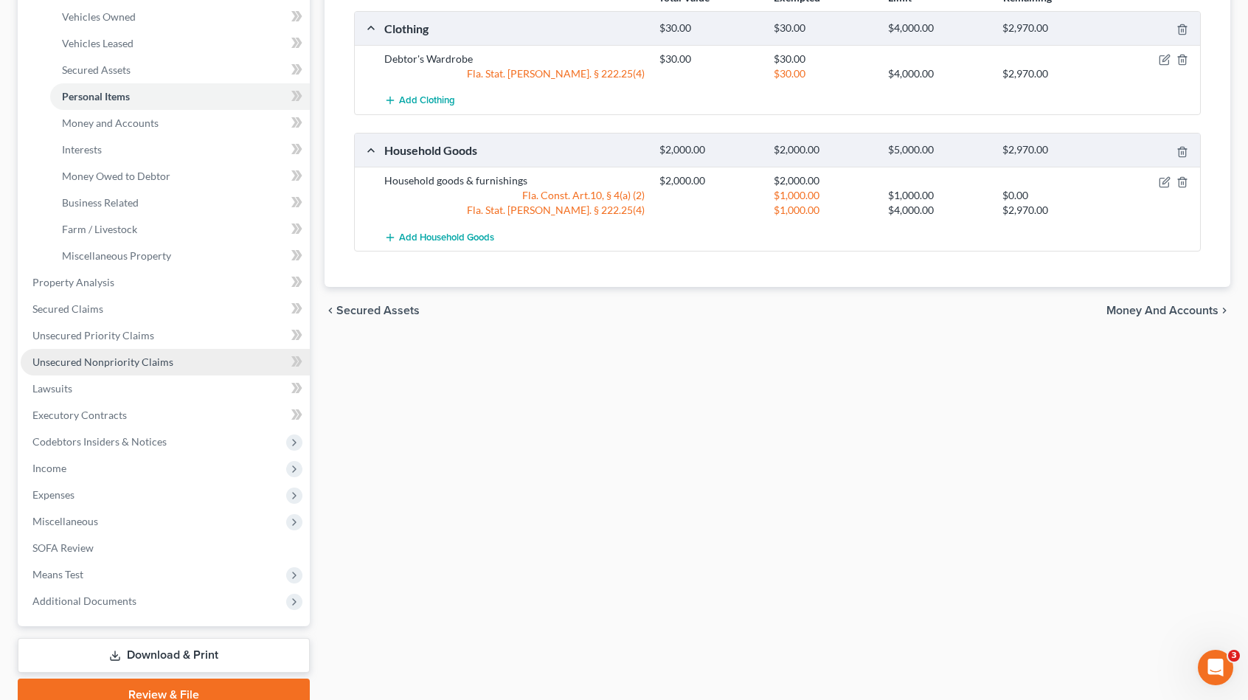
scroll to position [295, 0]
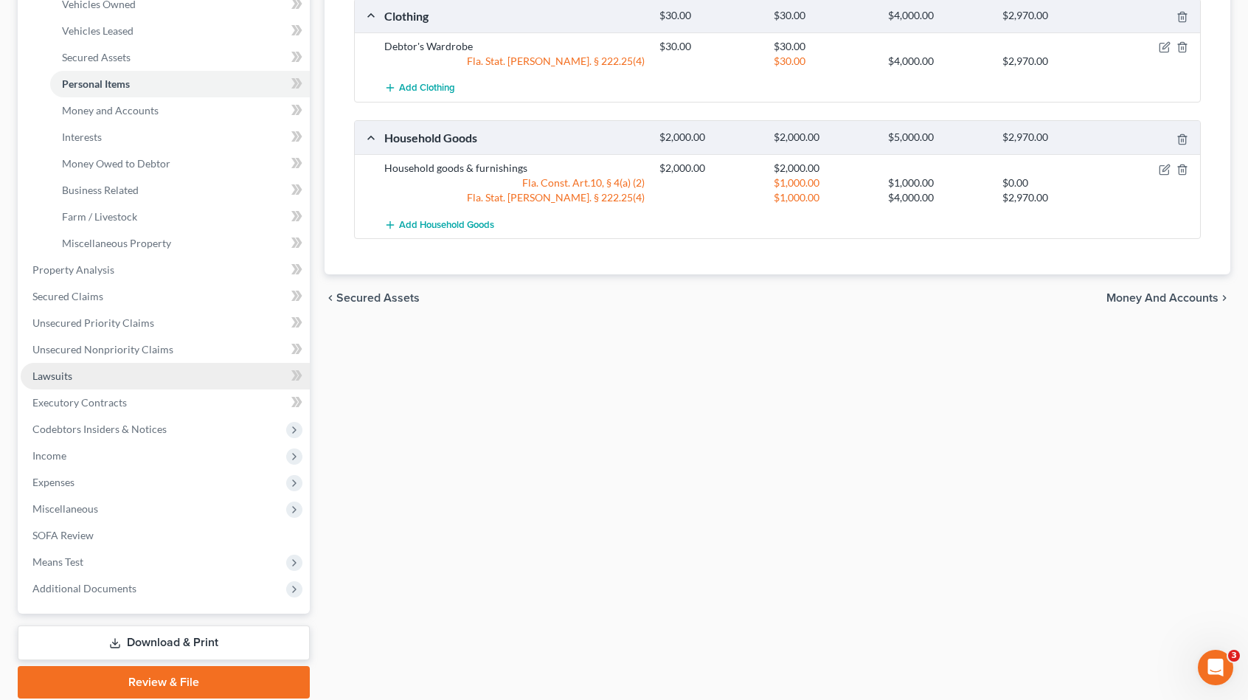
click at [139, 375] on link "Lawsuits" at bounding box center [165, 376] width 289 height 27
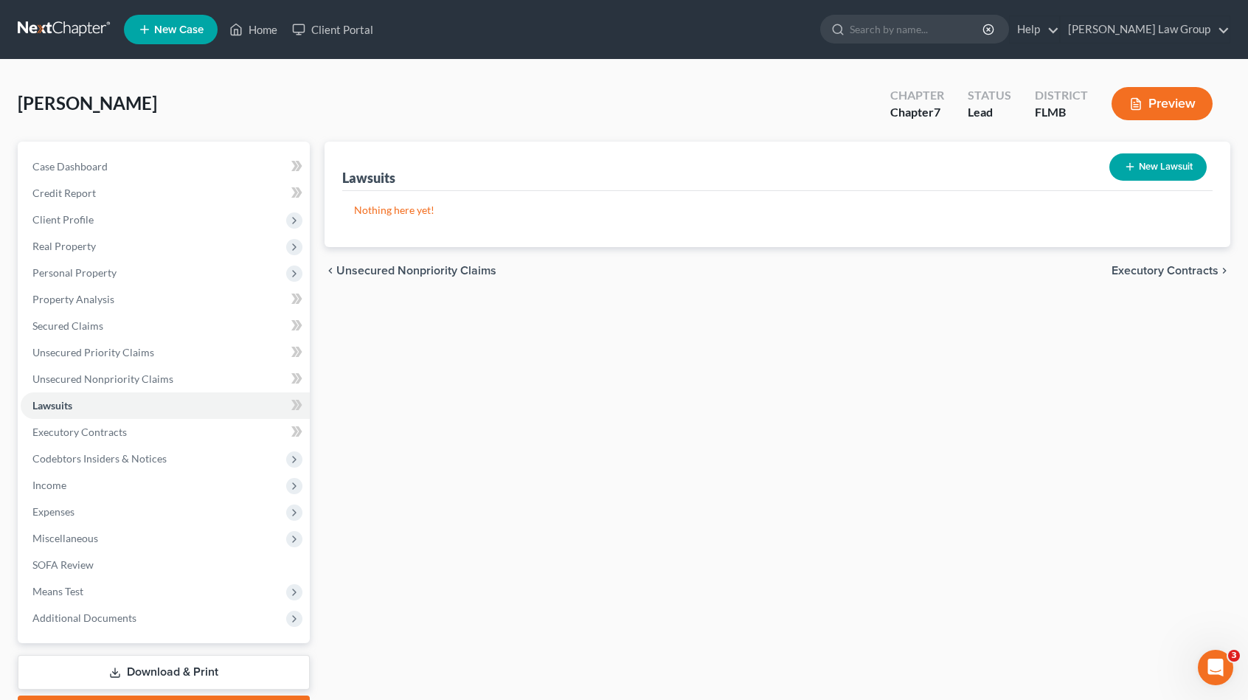
click at [1158, 156] on button "New Lawsuit" at bounding box center [1157, 166] width 97 height 27
select select "0"
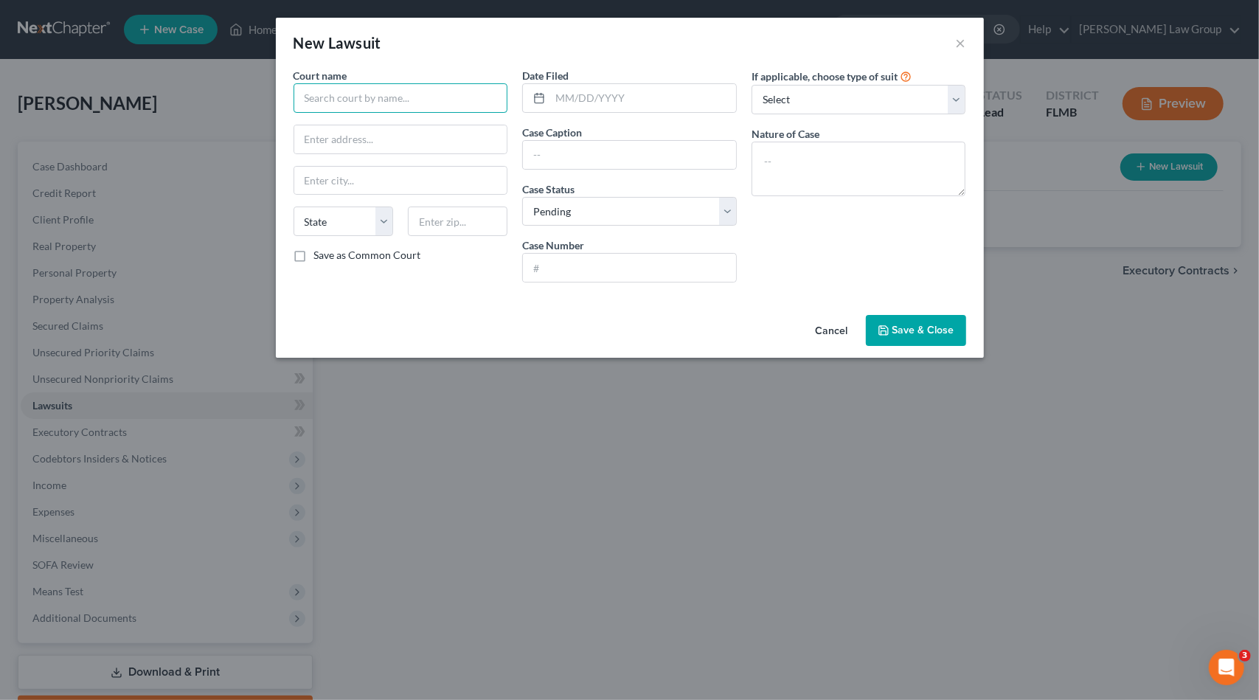
click at [409, 111] on input "text" at bounding box center [401, 98] width 215 height 30
drag, startPoint x: 403, startPoint y: 125, endPoint x: 634, endPoint y: 89, distance: 234.4
click at [404, 124] on div "Lee County Court" at bounding box center [381, 124] width 153 height 15
type input "Lee County Court"
type input "[STREET_ADDRESS]"
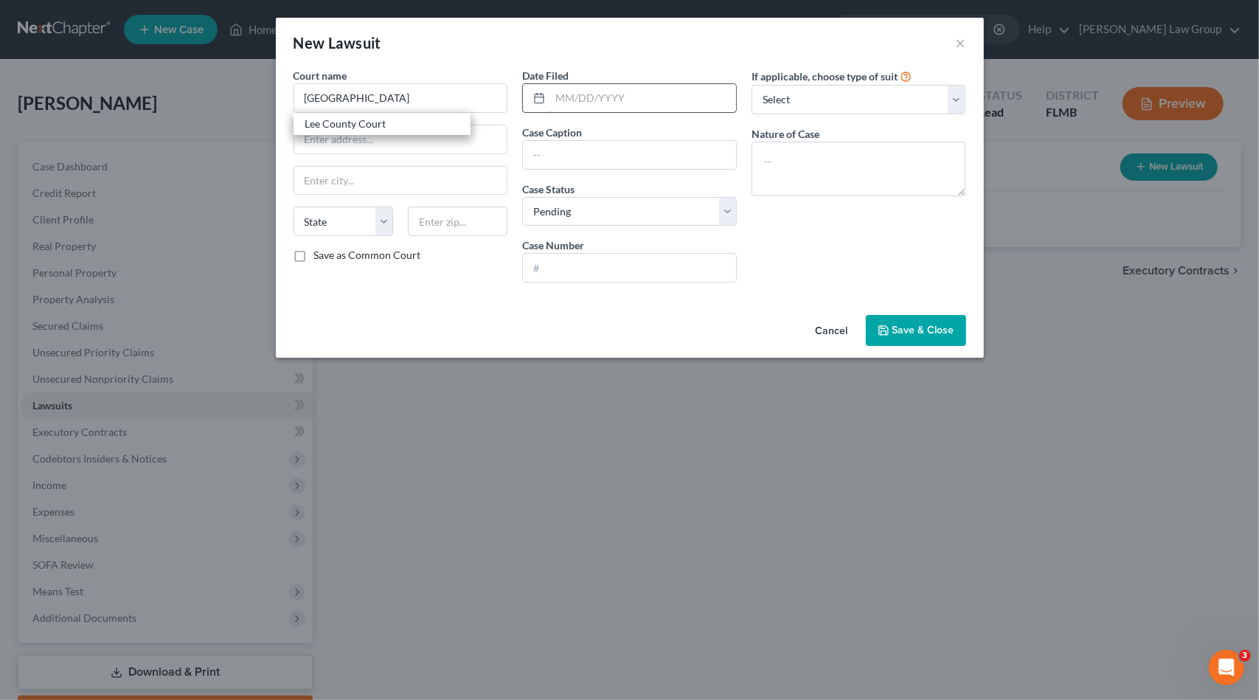
type input "[GEOGRAPHIC_DATA][PERSON_NAME]"
select select "9"
type input "33901"
click at [648, 100] on input "text" at bounding box center [643, 98] width 186 height 28
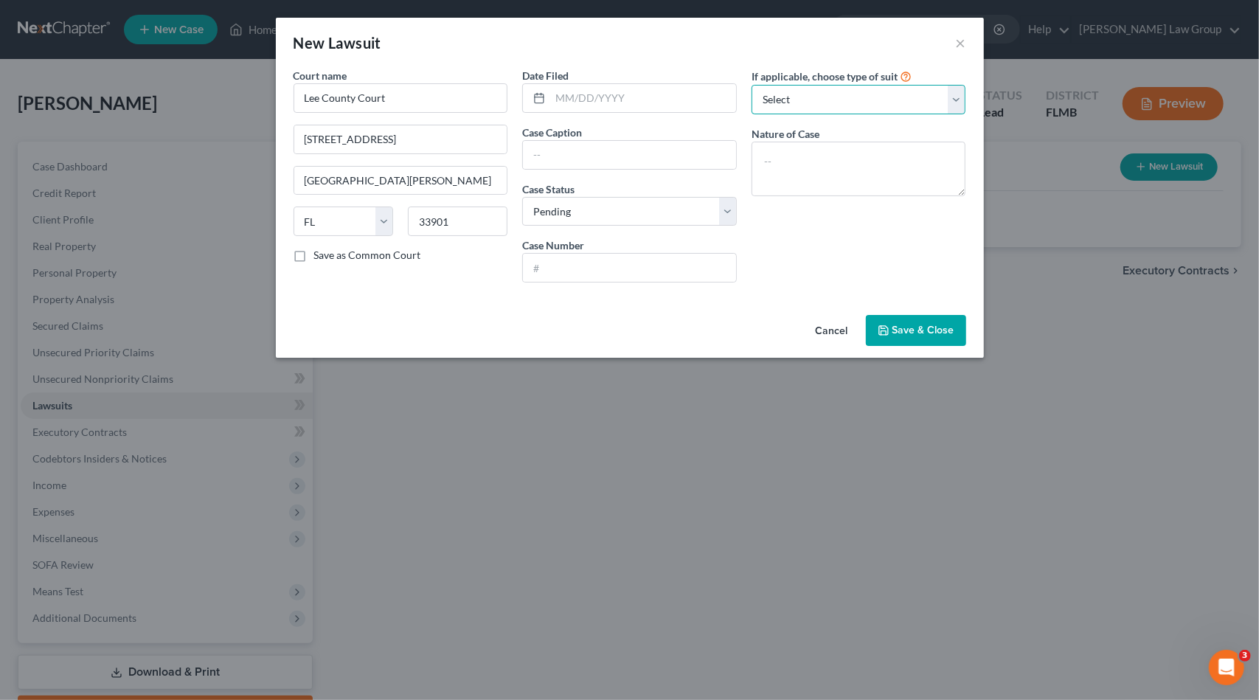
click at [890, 101] on select "Select Repossession Garnishment Foreclosure Attached, Seized, Or Levied Other" at bounding box center [859, 100] width 215 height 30
select select "4"
click at [752, 85] on select "Select Repossession Garnishment Foreclosure Attached, Seized, Or Levied Other" at bounding box center [859, 100] width 215 height 30
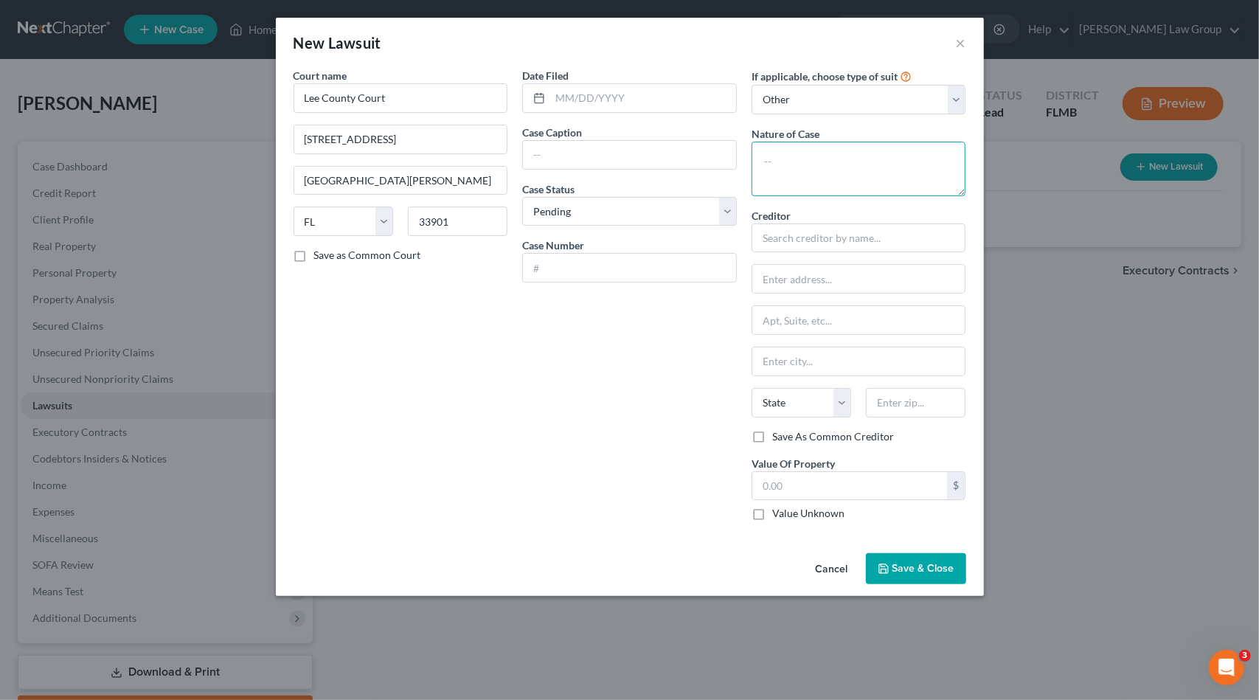
click at [804, 164] on textarea at bounding box center [859, 169] width 215 height 55
type textarea "Civil Action"
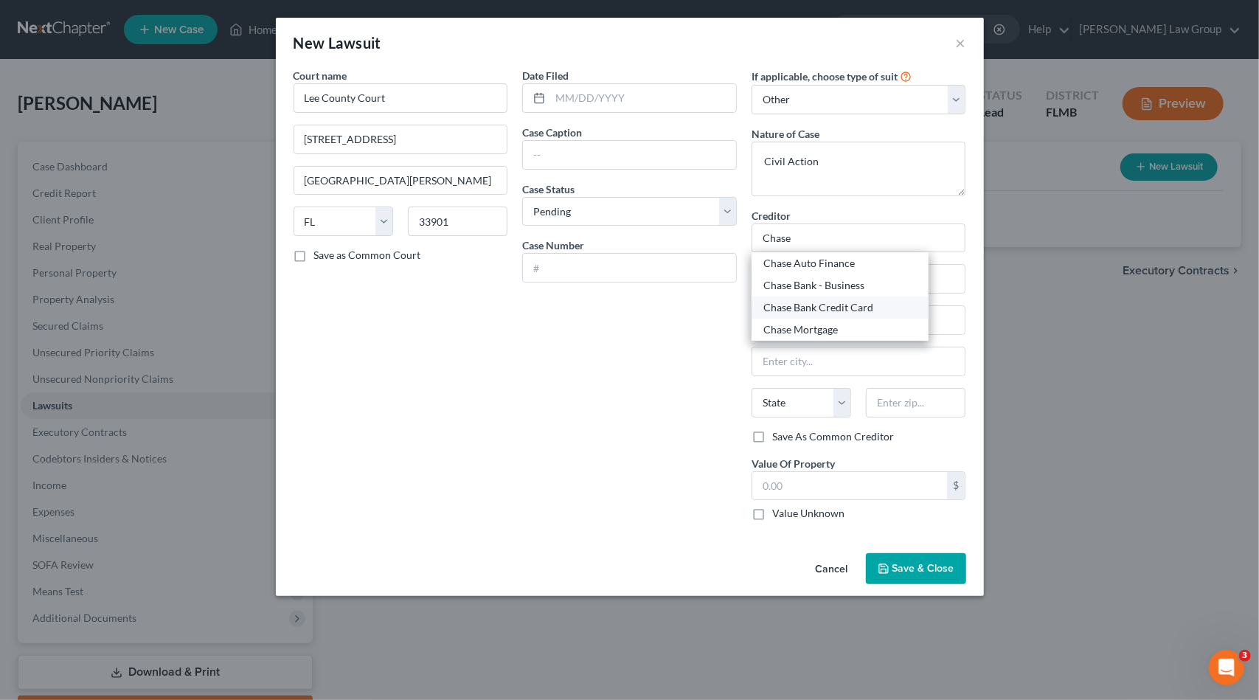
click at [839, 306] on div "Chase Bank Credit Card" at bounding box center [839, 307] width 153 height 15
type input "Chase Bank Credit Card"
type input "[STREET_ADDRESS][US_STATE]"
type input "Monroe"
select select "19"
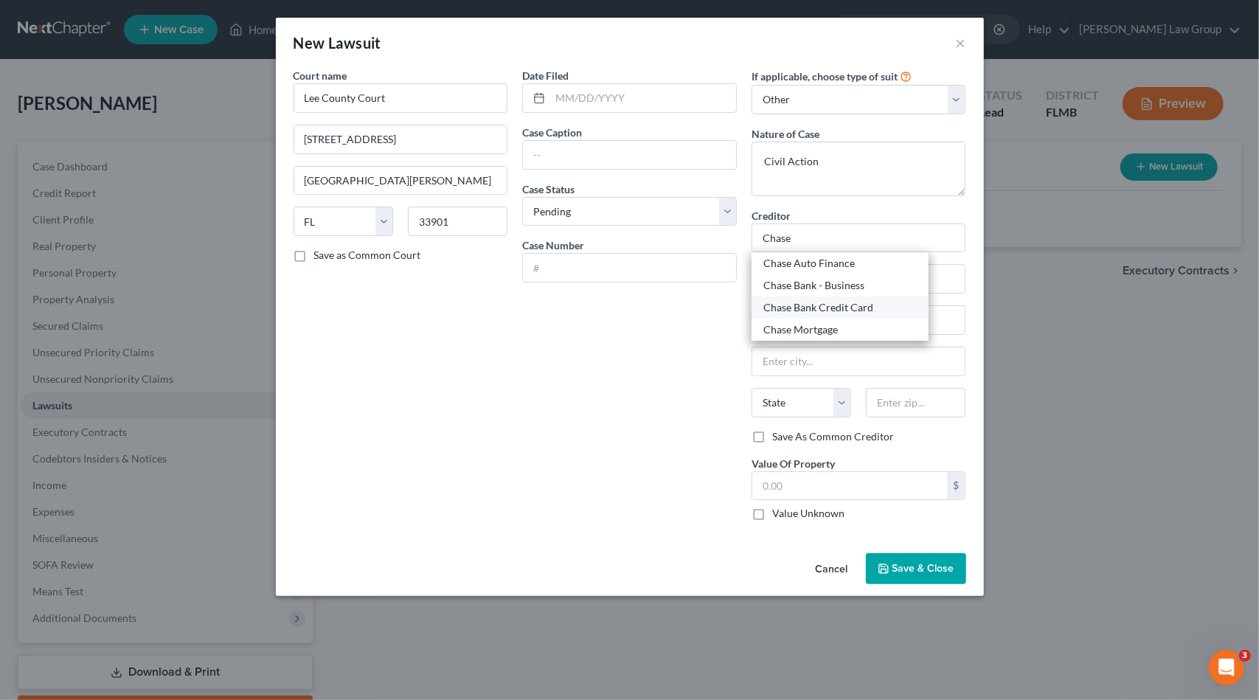
type input "71203-4774"
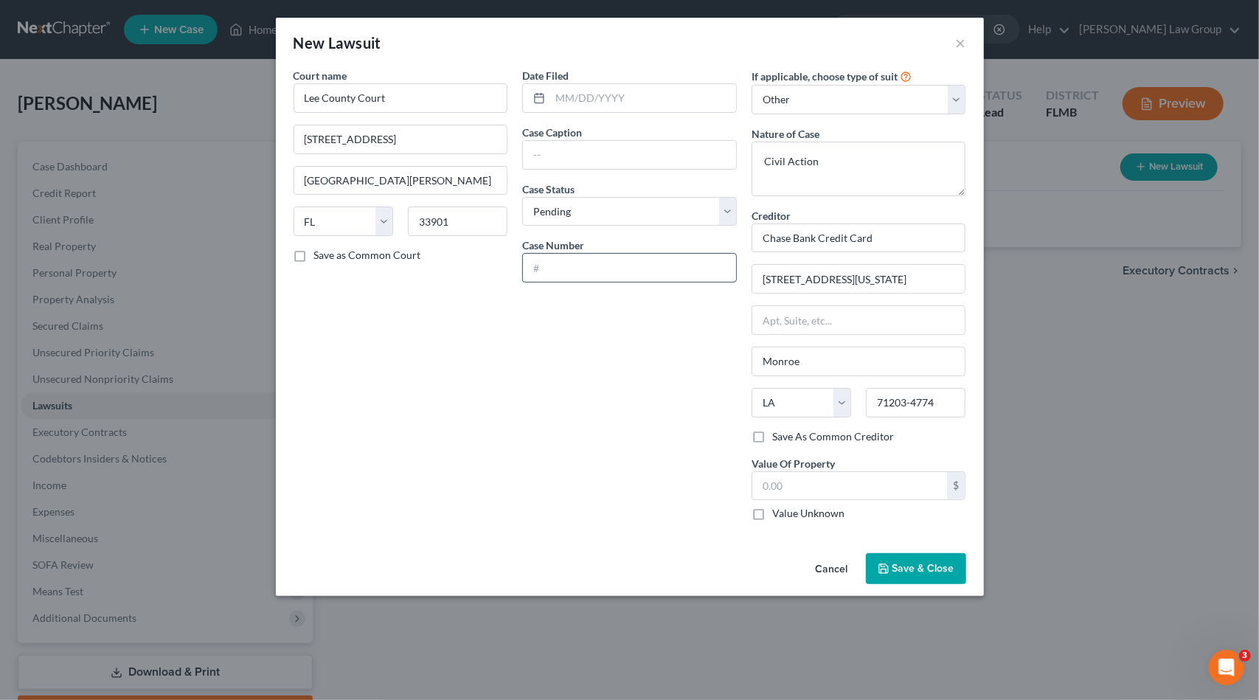
click at [588, 260] on input "text" at bounding box center [629, 268] width 213 height 28
type input "-"
type input "08-CC-003597"
click at [562, 161] on input "text" at bounding box center [629, 155] width 213 height 28
type input "Chase Bank USA NA [PERSON_NAME]"
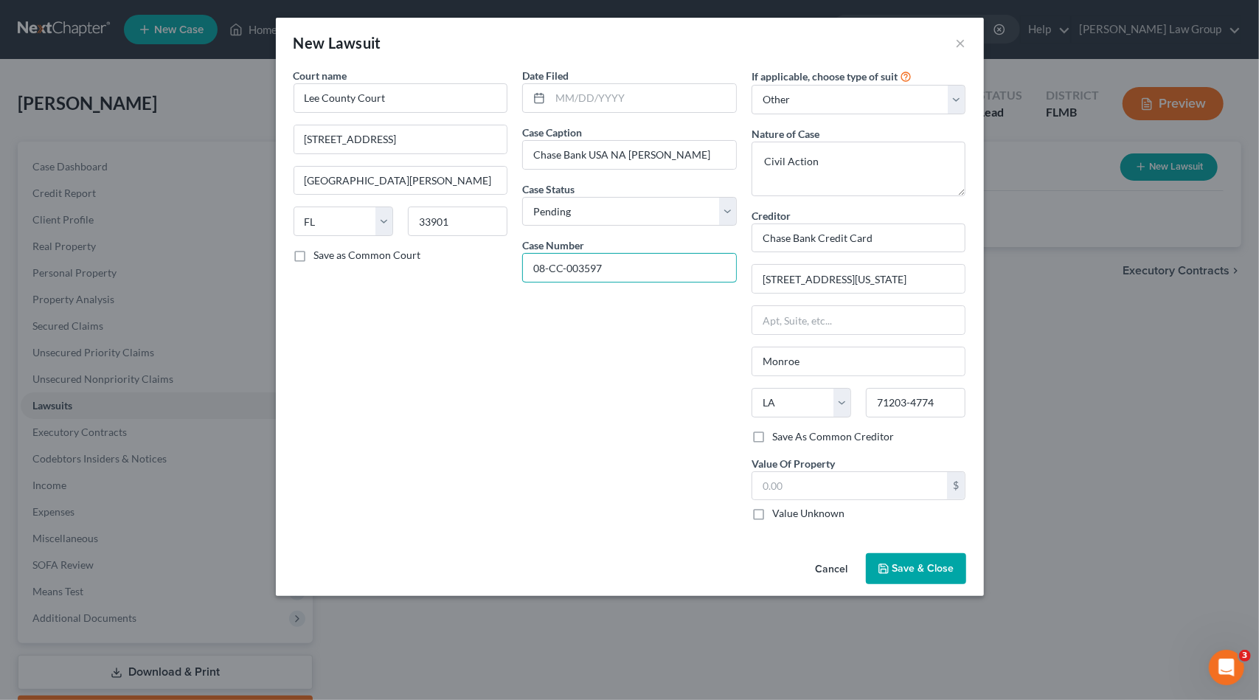
drag, startPoint x: 631, startPoint y: 272, endPoint x: 488, endPoint y: 268, distance: 143.2
click at [488, 268] on div "Court name * [GEOGRAPHIC_DATA] [GEOGRAPHIC_DATA][PERSON_NAME] [US_STATE] AK AR …" at bounding box center [629, 300] width 687 height 465
click at [596, 102] on input "text" at bounding box center [643, 98] width 186 height 28
paste input "[DATE]"
type input "[DATE]"
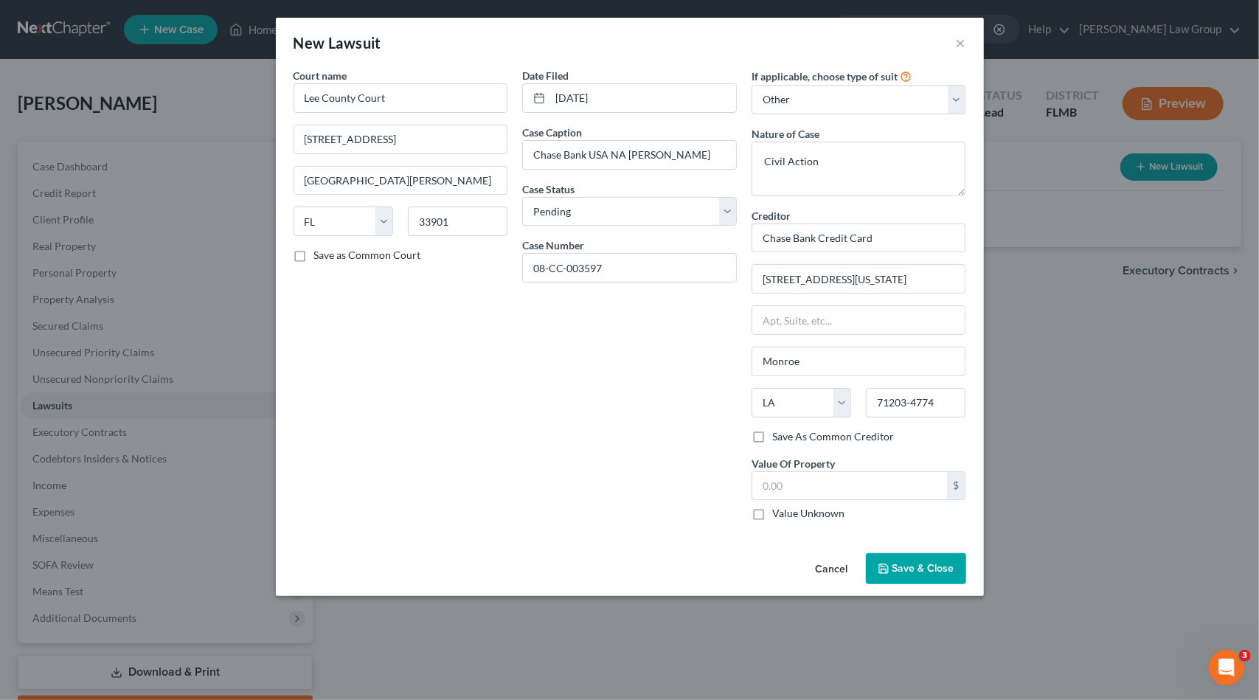
click at [949, 569] on span "Save & Close" at bounding box center [923, 568] width 62 height 13
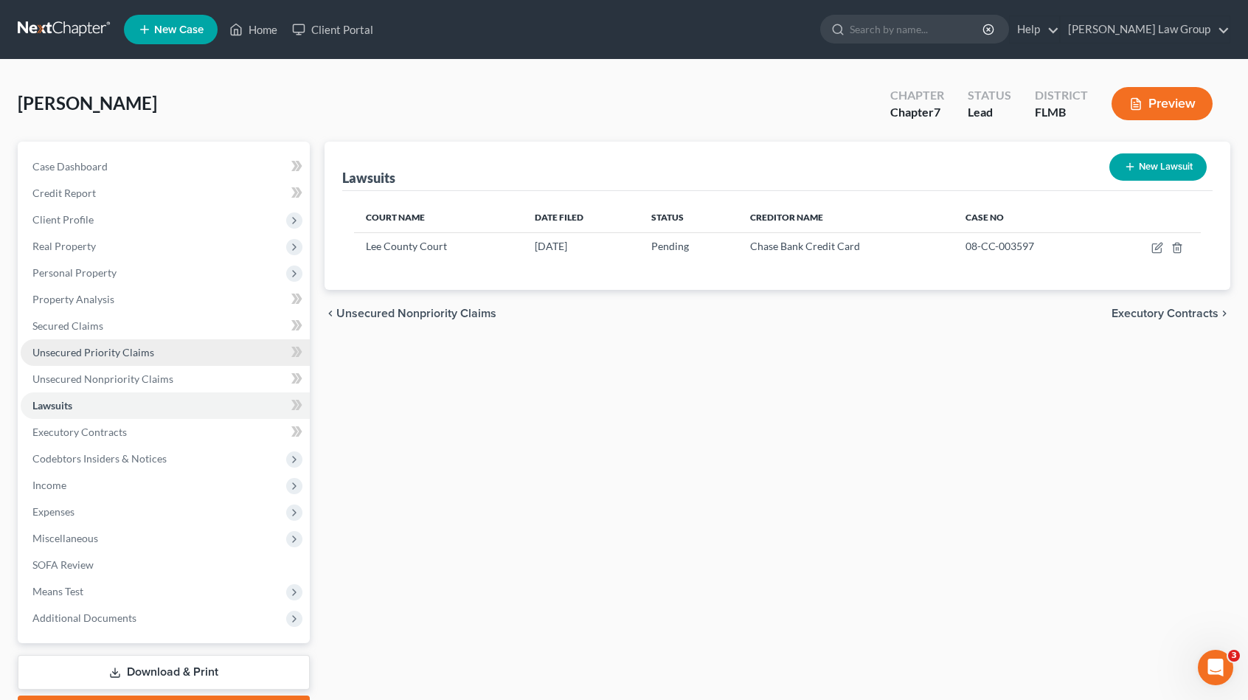
click at [158, 347] on link "Unsecured Priority Claims" at bounding box center [165, 352] width 289 height 27
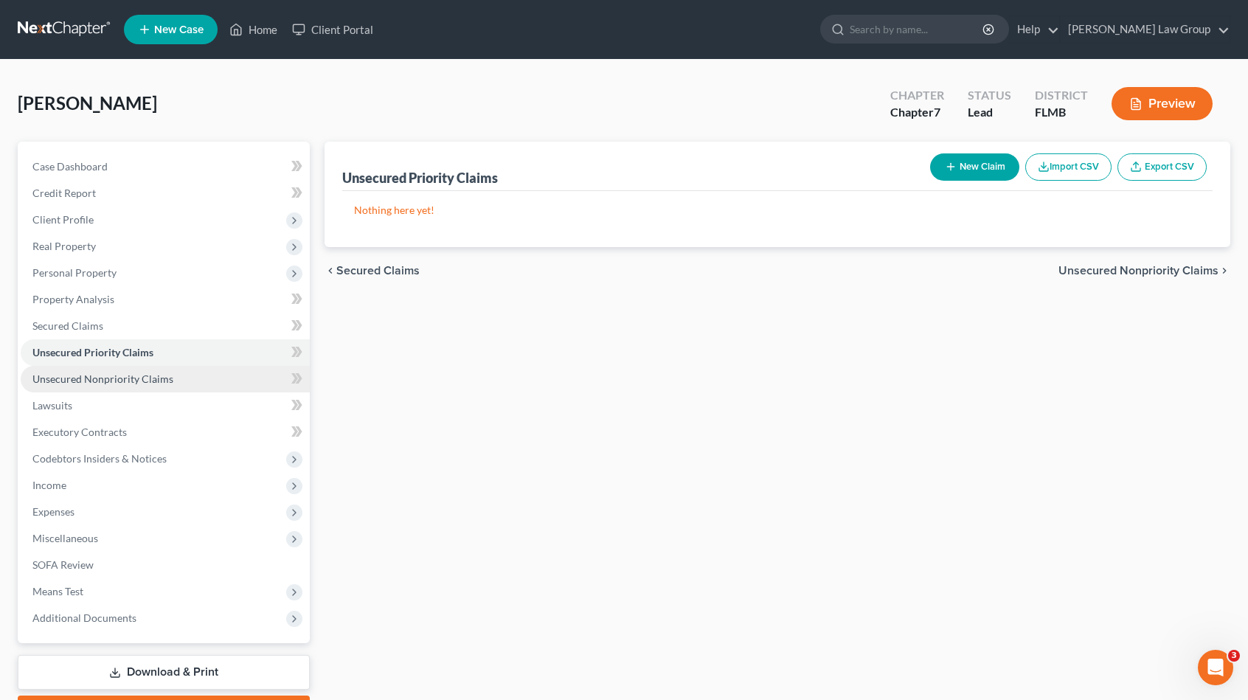
click at [158, 371] on link "Unsecured Nonpriority Claims" at bounding box center [165, 379] width 289 height 27
click at [924, 170] on div "New Claim Import CSV Export CSV" at bounding box center [1068, 167] width 288 height 39
click at [946, 164] on icon "button" at bounding box center [951, 167] width 12 height 12
select select "0"
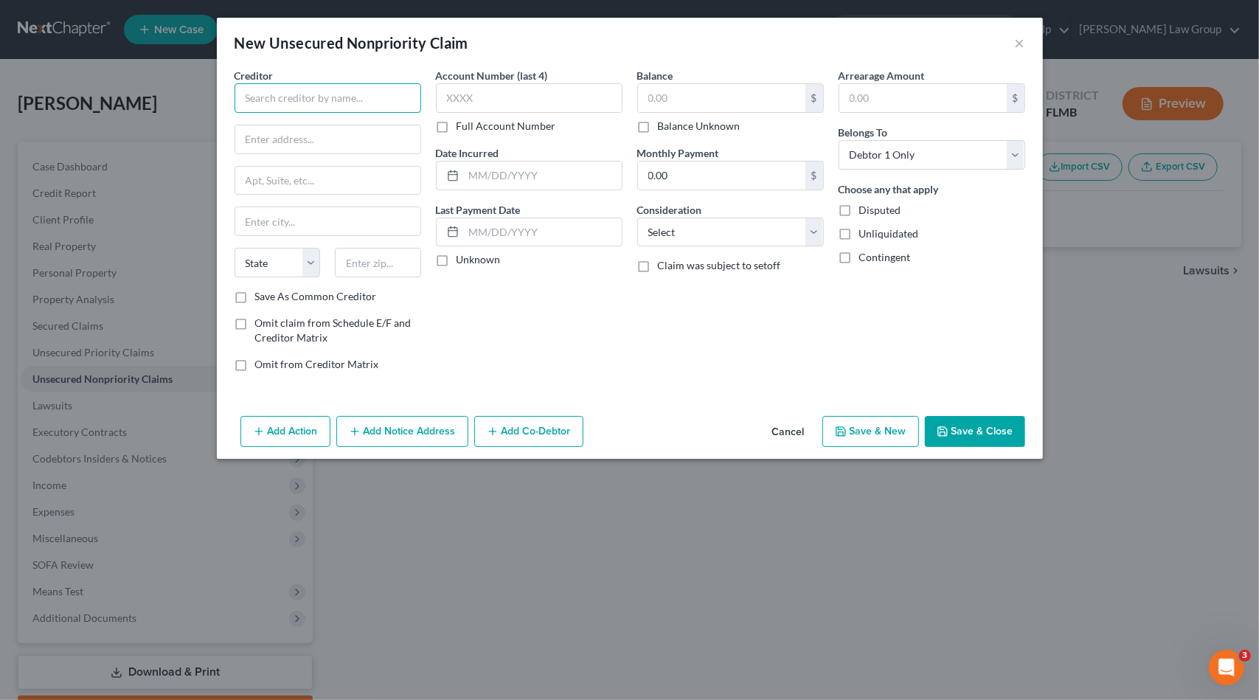
click at [346, 105] on input "text" at bounding box center [328, 98] width 187 height 30
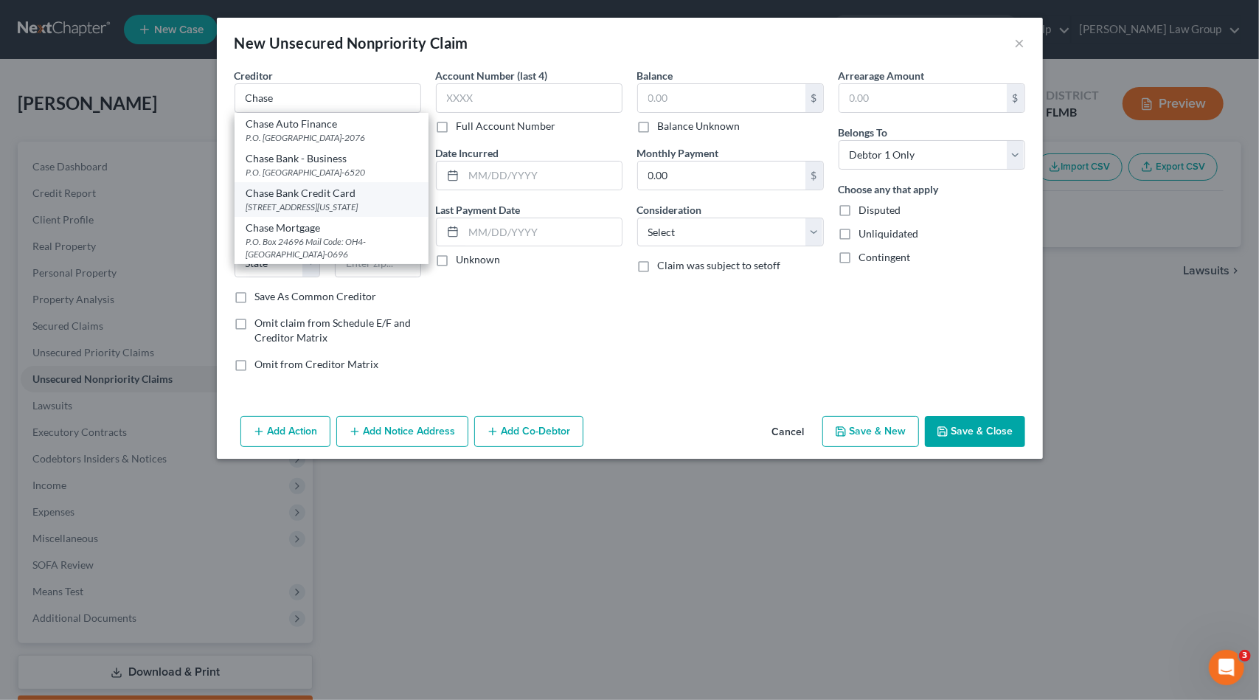
click at [335, 213] on div "[STREET_ADDRESS][US_STATE]" at bounding box center [331, 207] width 170 height 13
type input "Chase Bank Credit Card"
type input "[STREET_ADDRESS][US_STATE]"
type input "Monroe"
select select "19"
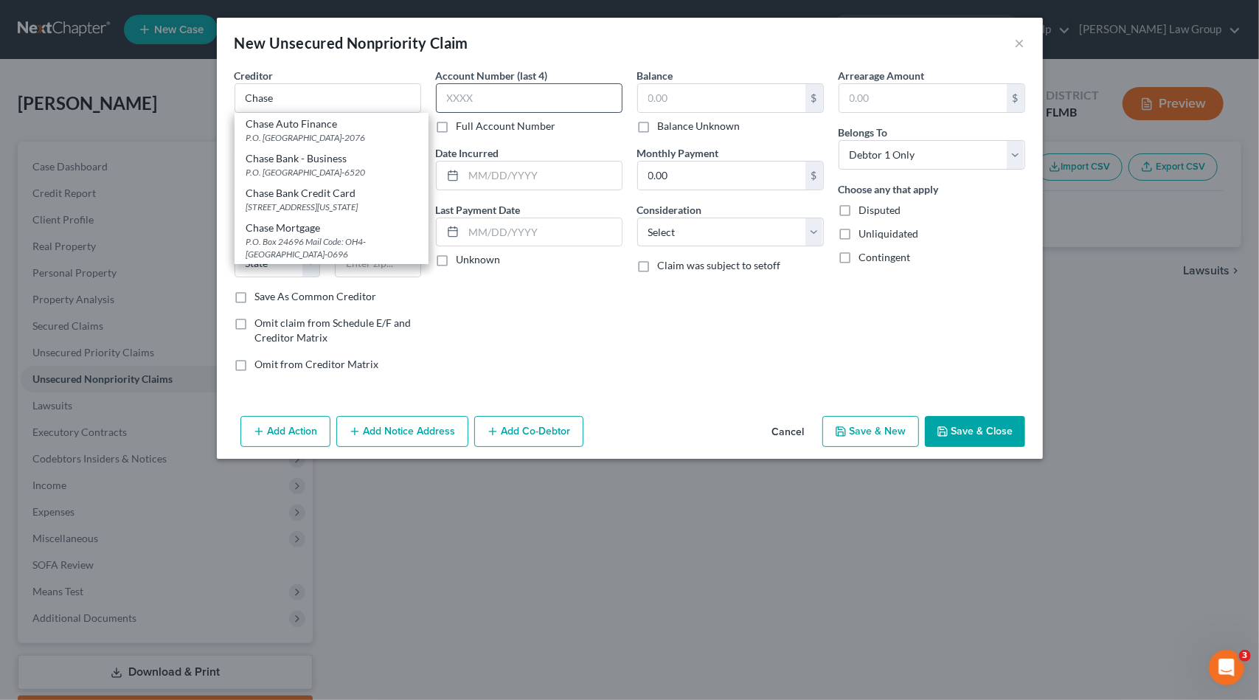
type input "71203-4774"
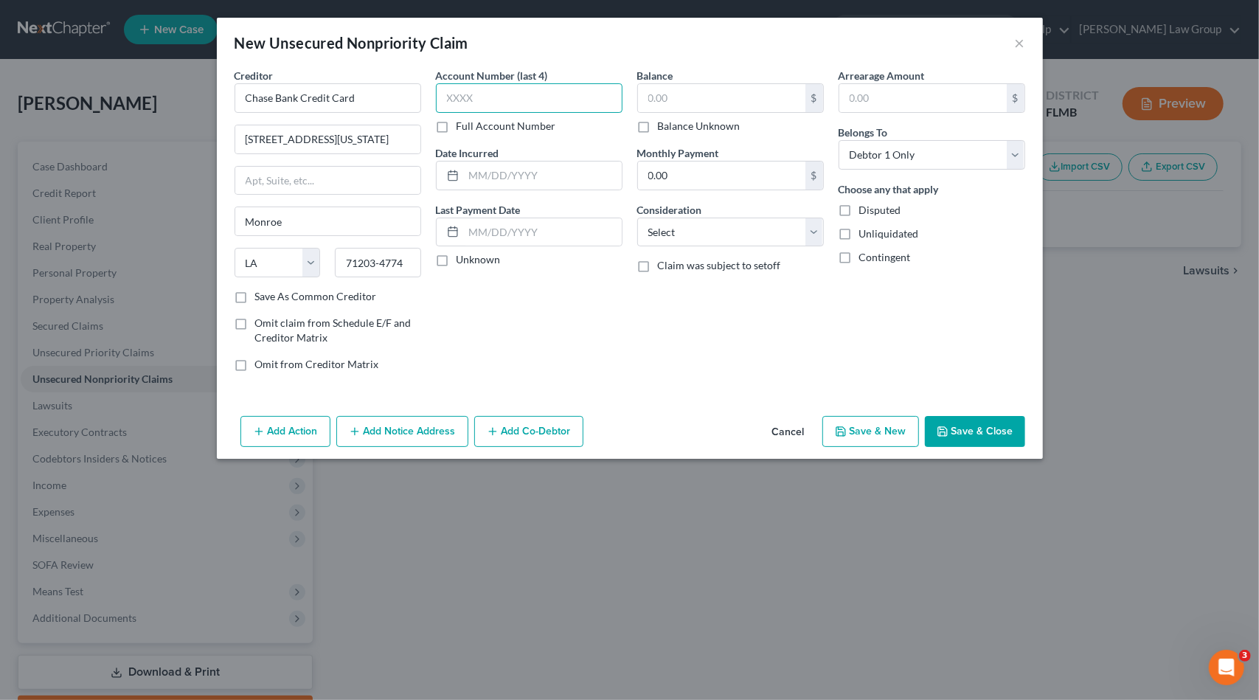
click at [483, 98] on input "text" at bounding box center [529, 98] width 187 height 30
click at [737, 237] on select "Select Cable / Satellite Services Collection Agency Credit Card Debt Debt Couns…" at bounding box center [730, 233] width 187 height 30
select select "2"
click at [637, 218] on select "Select Cable / Satellite Services Collection Agency Credit Card Debt Debt Couns…" at bounding box center [730, 233] width 187 height 30
click at [718, 97] on input "text" at bounding box center [721, 98] width 167 height 28
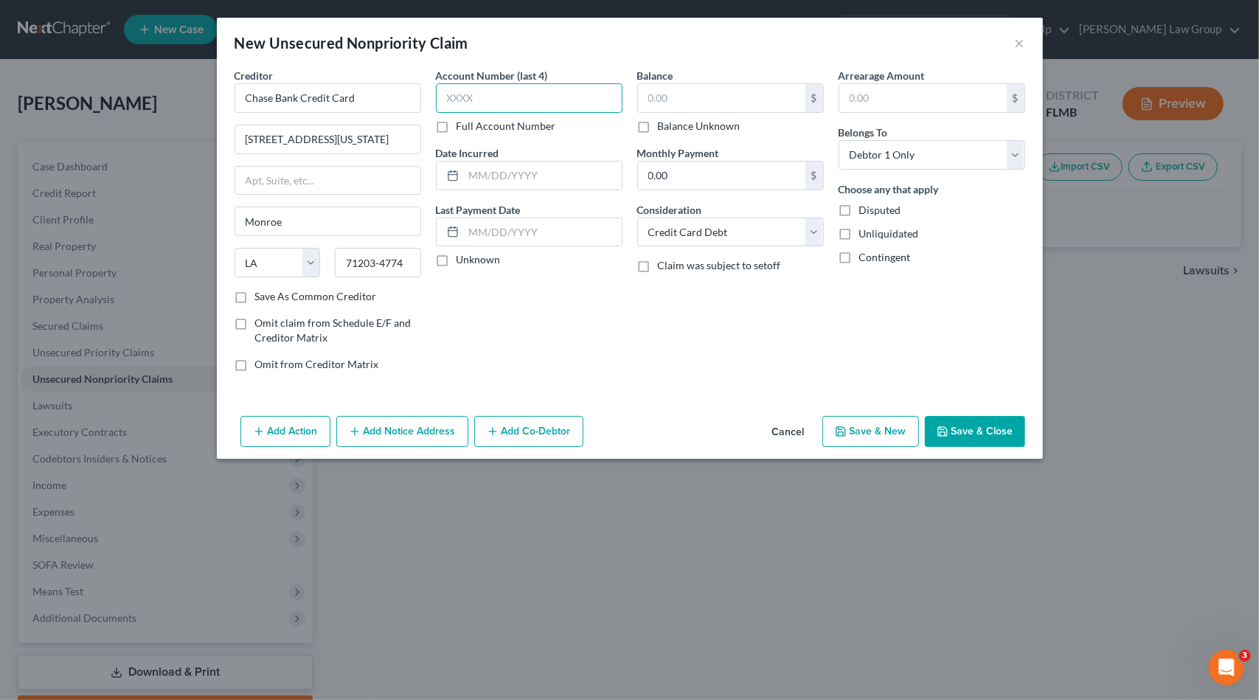
click at [593, 92] on input "text" at bounding box center [529, 98] width 187 height 30
click at [376, 433] on button "Add Notice Address" at bounding box center [402, 431] width 132 height 31
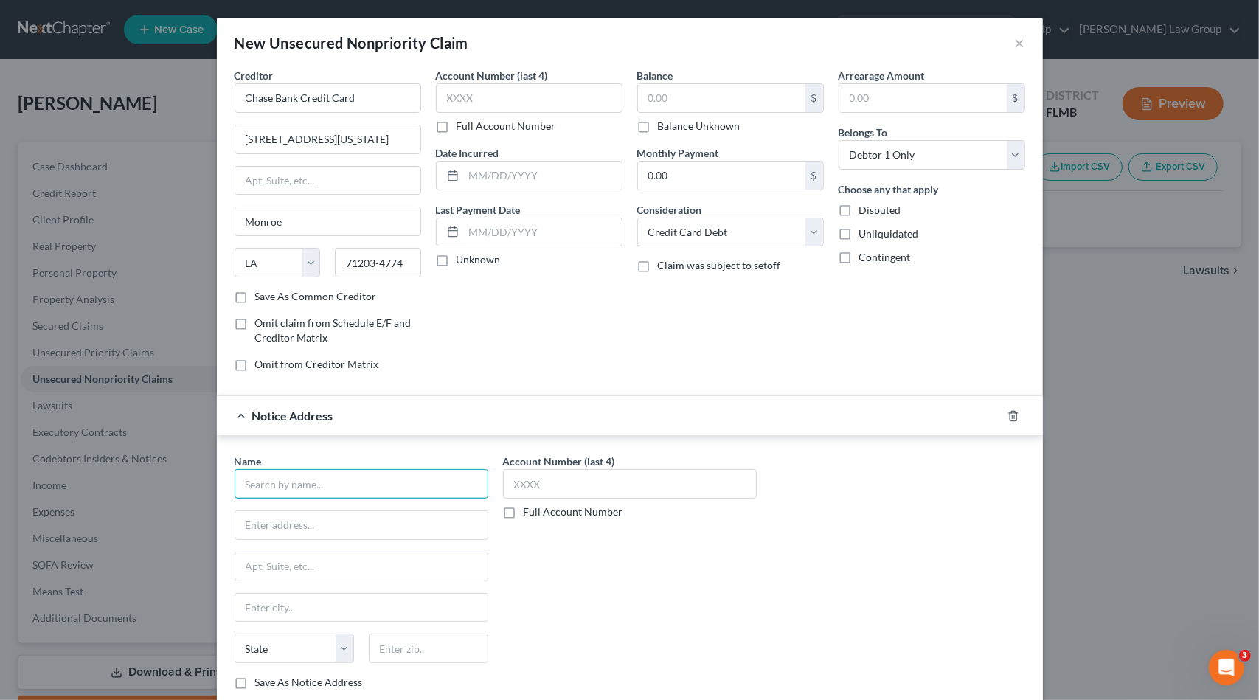
click at [361, 485] on input "text" at bounding box center [362, 484] width 254 height 30
type input "Shafritz & Associates, P.A."
type input "[STREET_ADDRESS]"
type input "33445"
type input "[GEOGRAPHIC_DATA]"
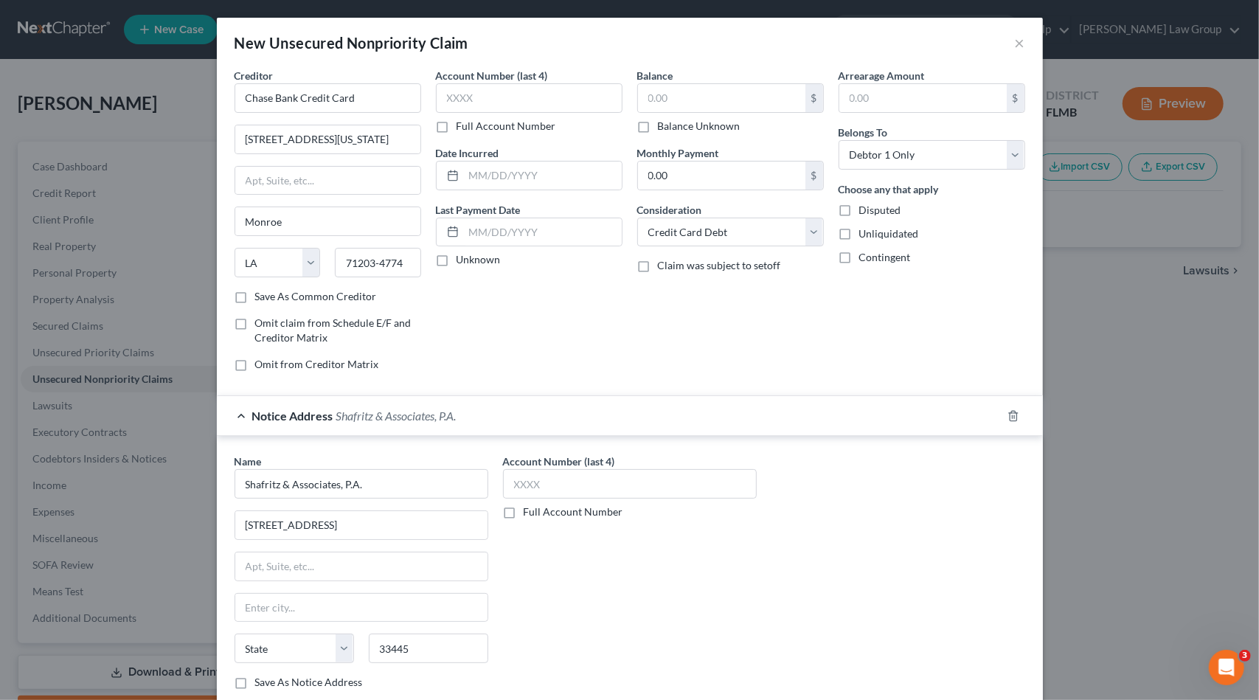
select select "9"
click at [596, 485] on input "text" at bounding box center [630, 484] width 254 height 30
click at [524, 510] on label "Full Account Number" at bounding box center [574, 511] width 100 height 15
click at [530, 510] on input "Full Account Number" at bounding box center [535, 509] width 10 height 10
click at [572, 483] on input "text" at bounding box center [630, 484] width 254 height 30
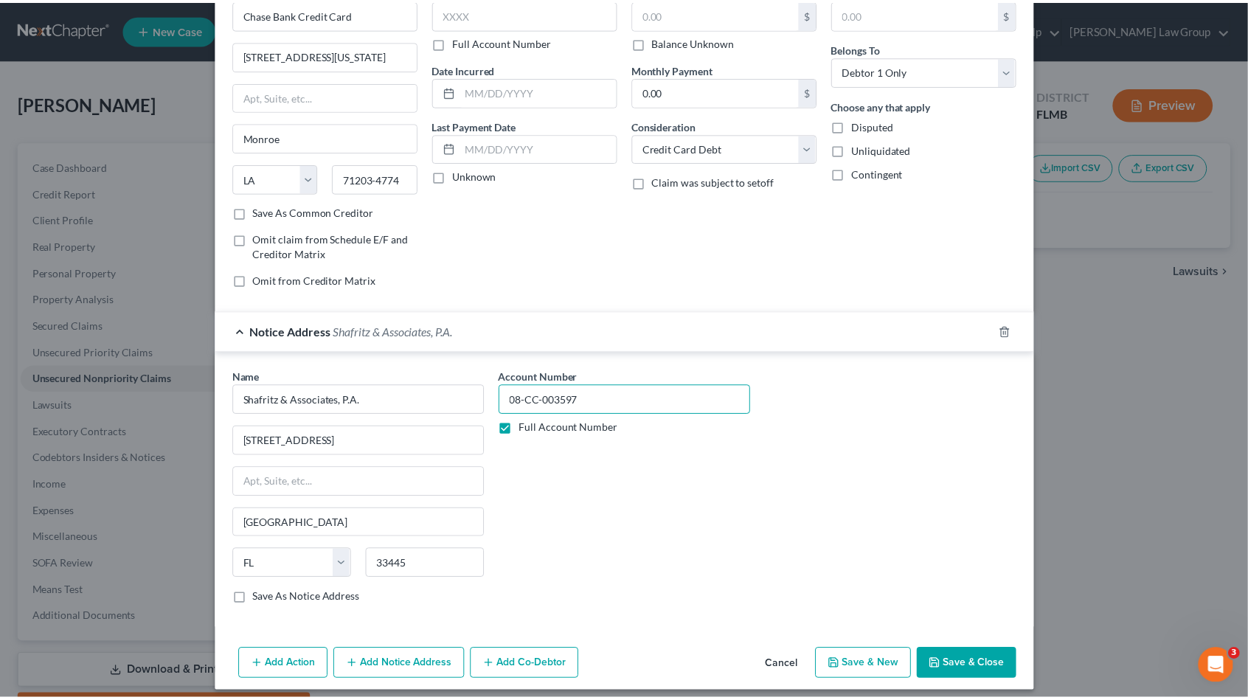
scroll to position [89, 0]
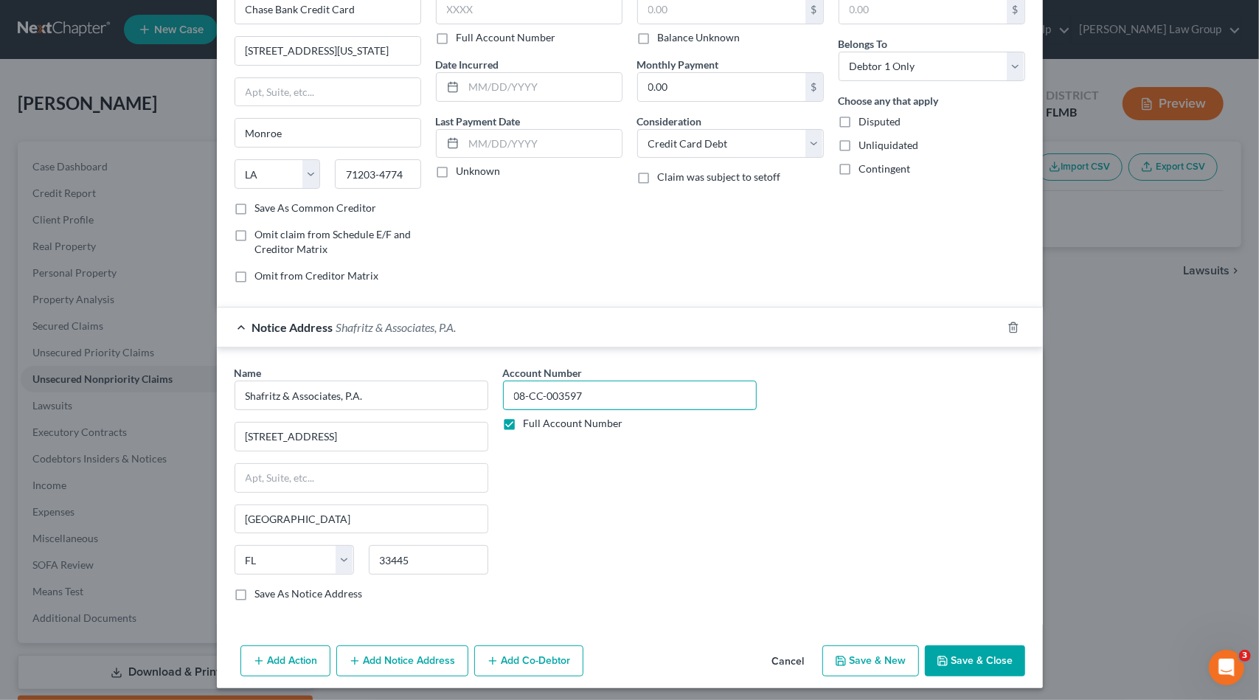
type input "08-CC-003597"
drag, startPoint x: 970, startPoint y: 647, endPoint x: 333, endPoint y: 569, distance: 641.3
click at [332, 561] on div "New Unsecured Nonpriority Claim × Creditor * Chase Bank Credit Card [GEOGRAPHIC…" at bounding box center [630, 308] width 826 height 759
click at [325, 590] on label "Save As Notice Address" at bounding box center [309, 593] width 108 height 15
click at [271, 590] on input "Save As Notice Address" at bounding box center [266, 591] width 10 height 10
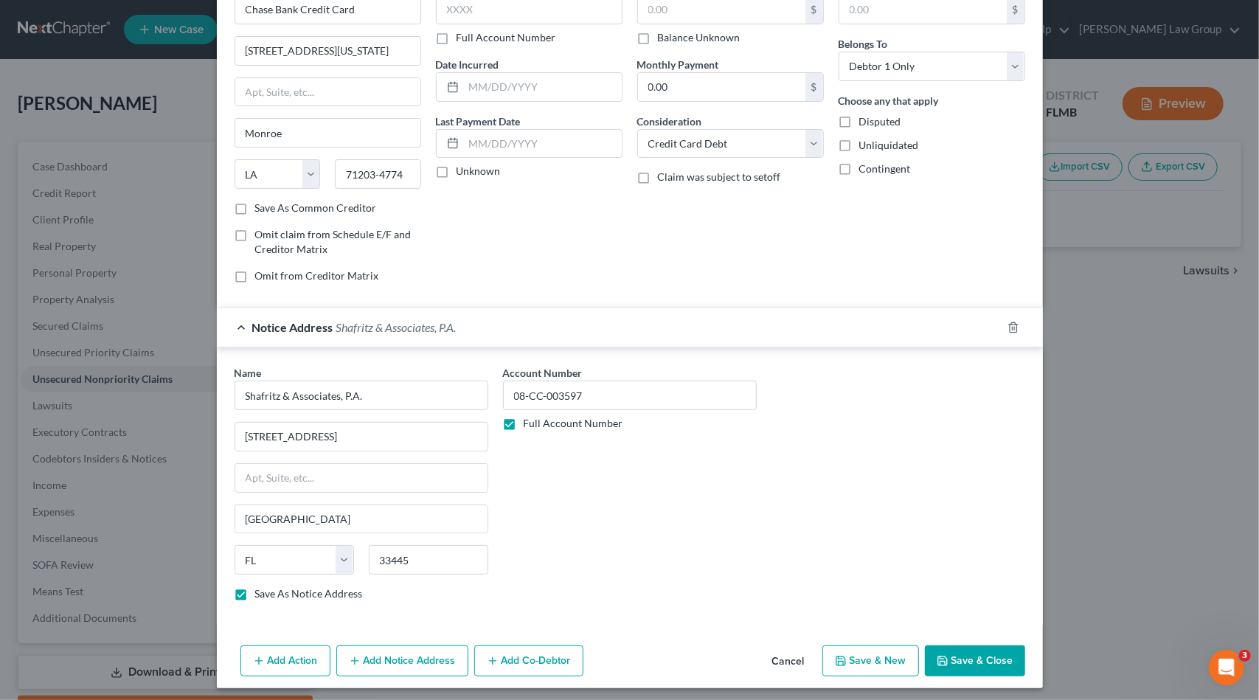
click at [953, 654] on button "Save & Close" at bounding box center [975, 660] width 100 height 31
checkbox input "false"
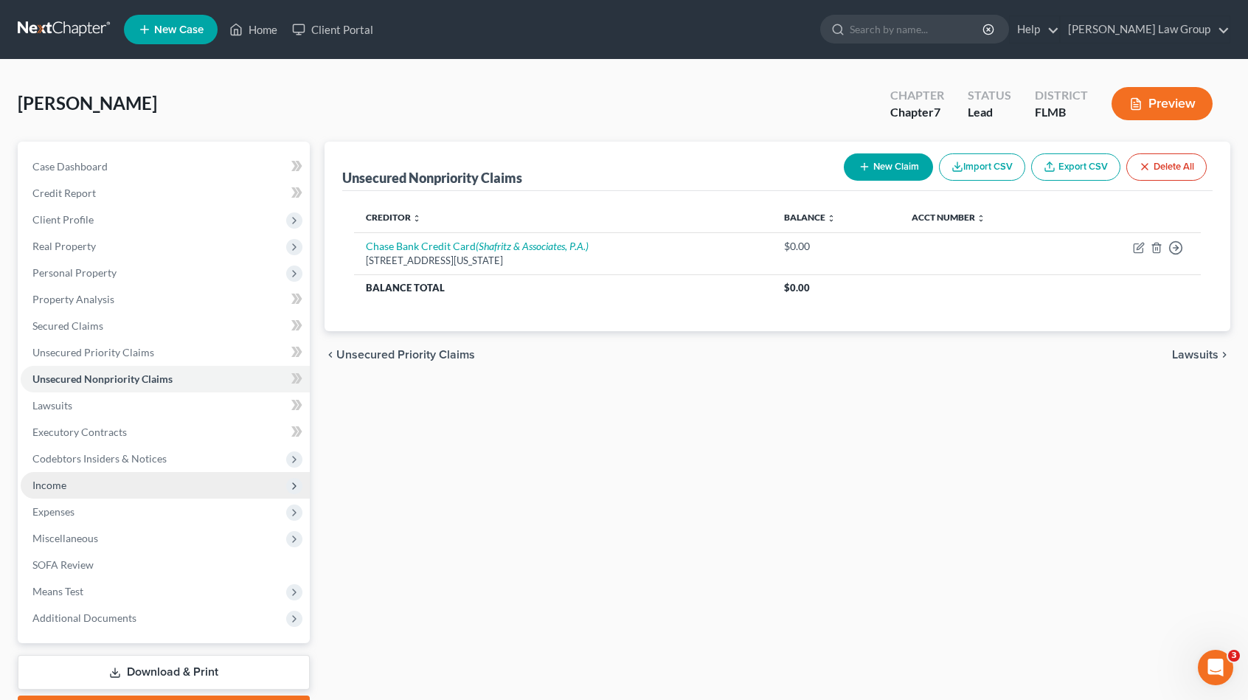
click at [136, 489] on span "Income" at bounding box center [165, 485] width 289 height 27
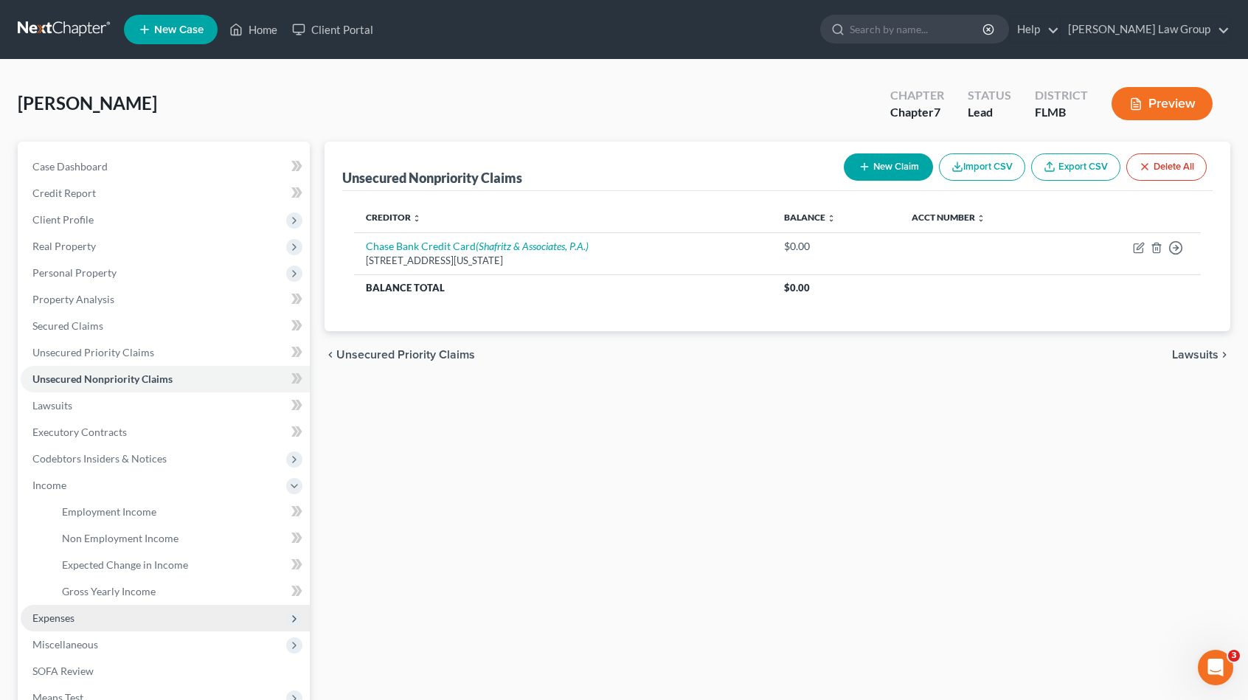
click at [136, 608] on span "Expenses" at bounding box center [165, 618] width 289 height 27
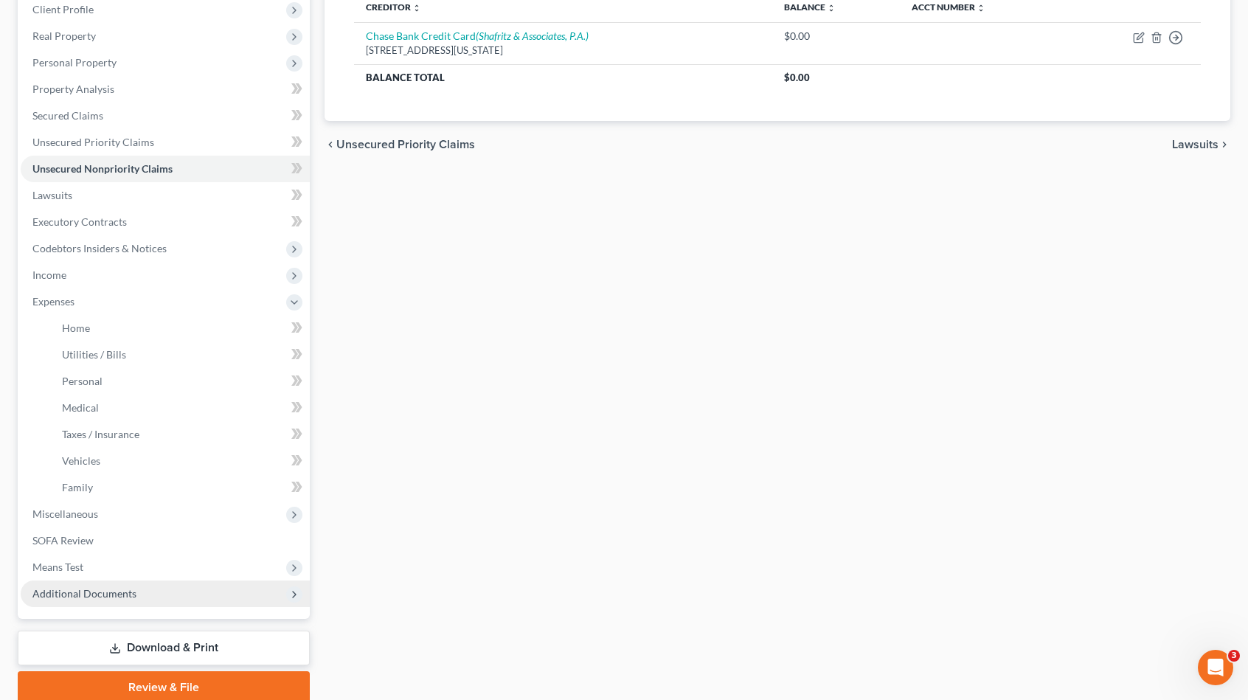
scroll to position [221, 0]
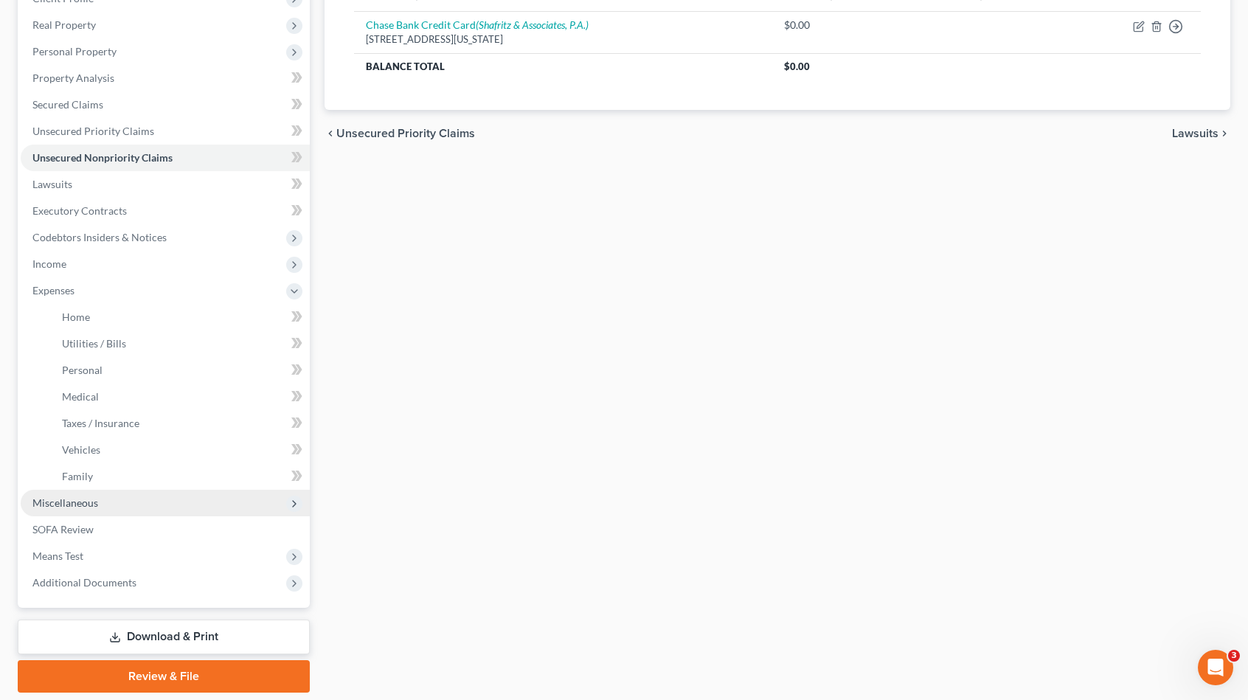
click at [125, 503] on span "Miscellaneous" at bounding box center [165, 503] width 289 height 27
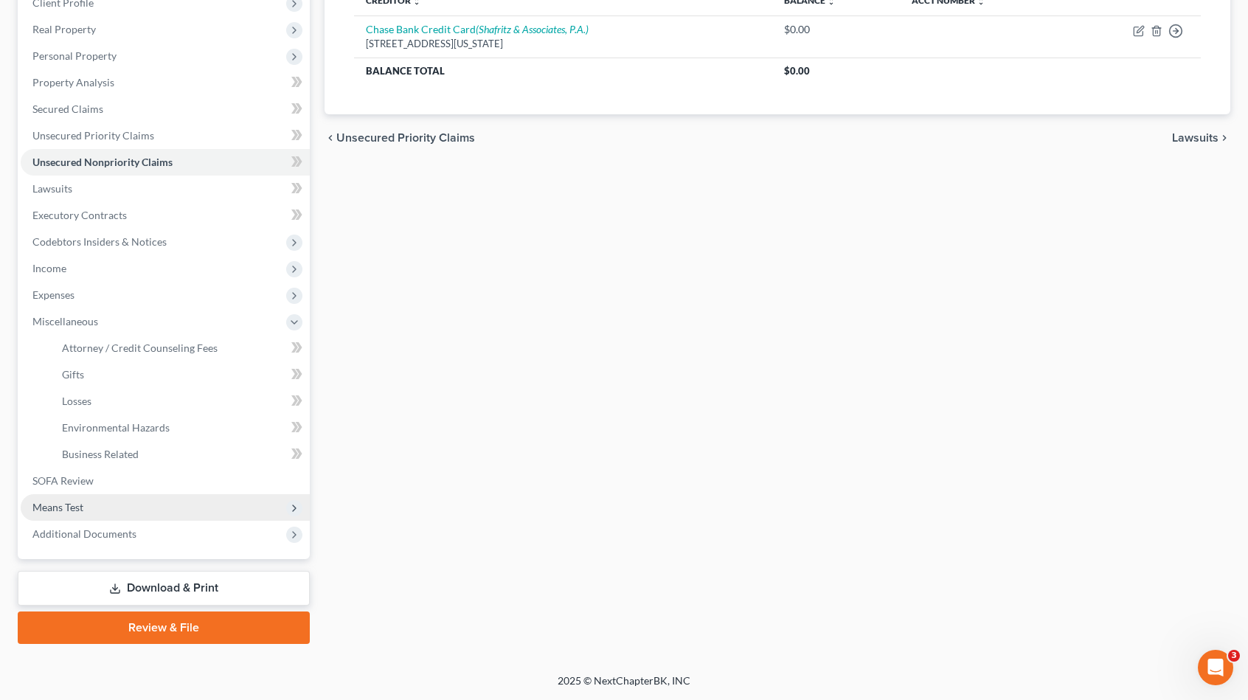
scroll to position [215, 0]
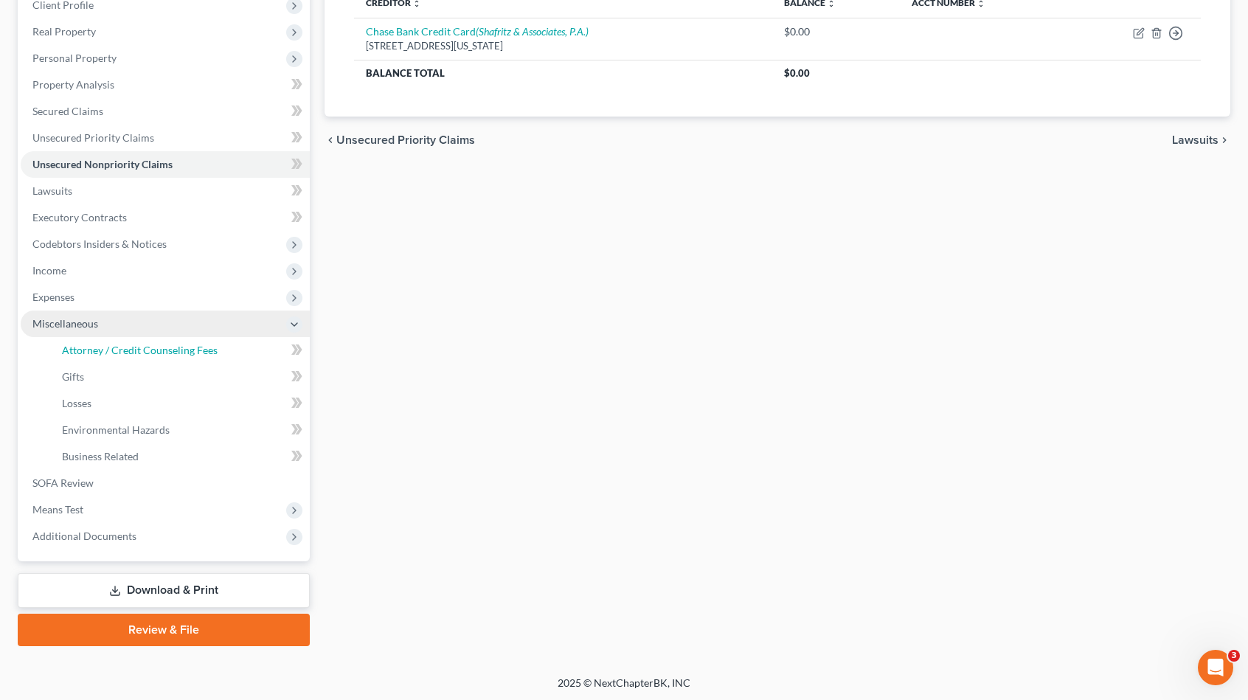
click at [185, 353] on span "Attorney / Credit Counseling Fees" at bounding box center [140, 350] width 156 height 13
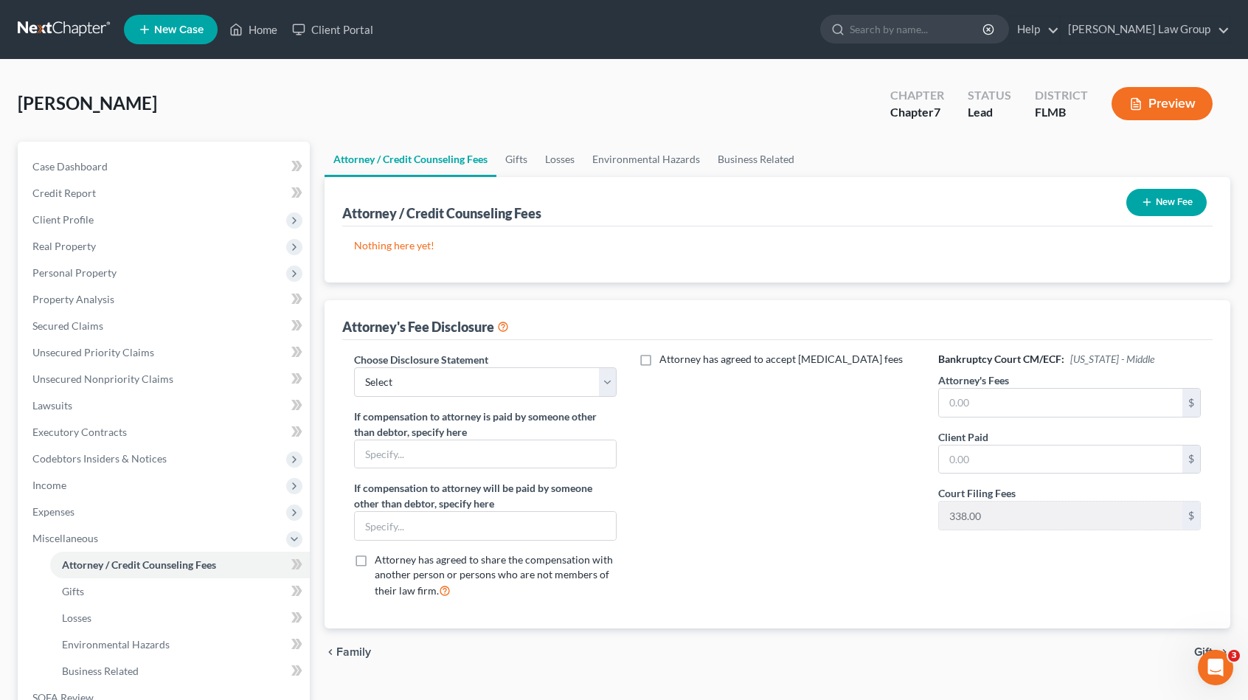
click at [1173, 200] on button "New Fee" at bounding box center [1166, 202] width 80 height 27
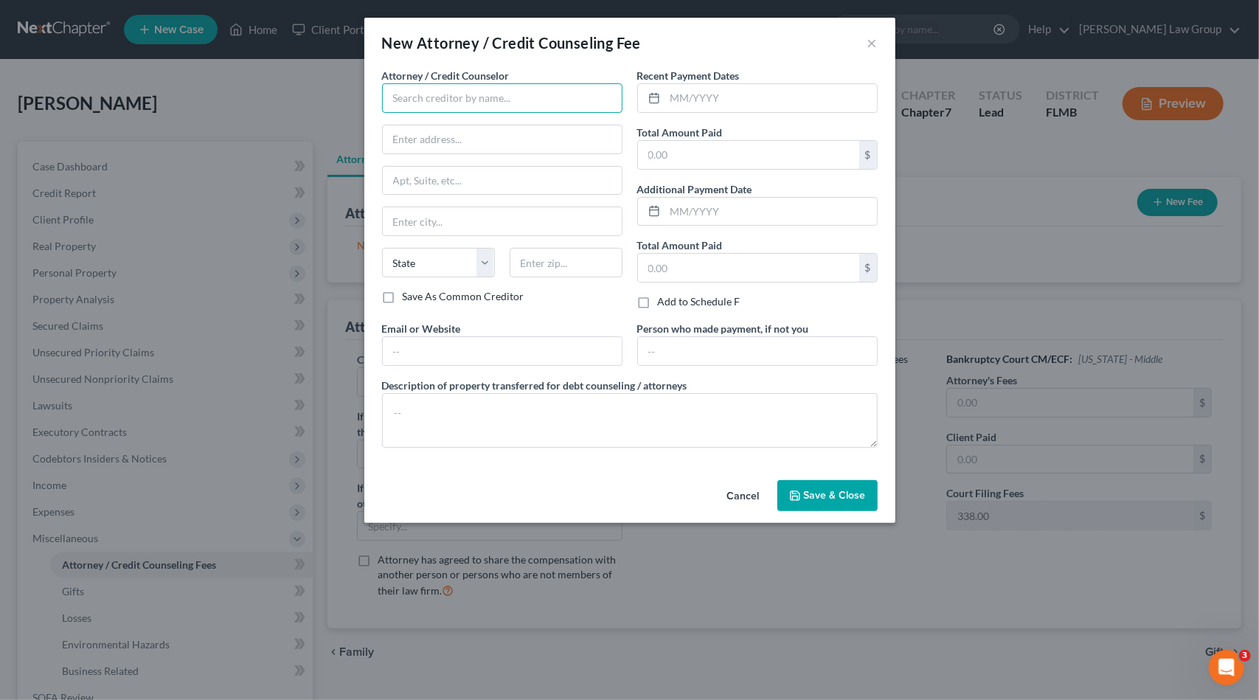
click at [450, 104] on input "text" at bounding box center [502, 98] width 240 height 30
click at [476, 131] on div "[PERSON_NAME] Law Group" at bounding box center [470, 124] width 177 height 22
type input "[PERSON_NAME] Law Group"
type input "P.O. Box 309"
type input "Estero"
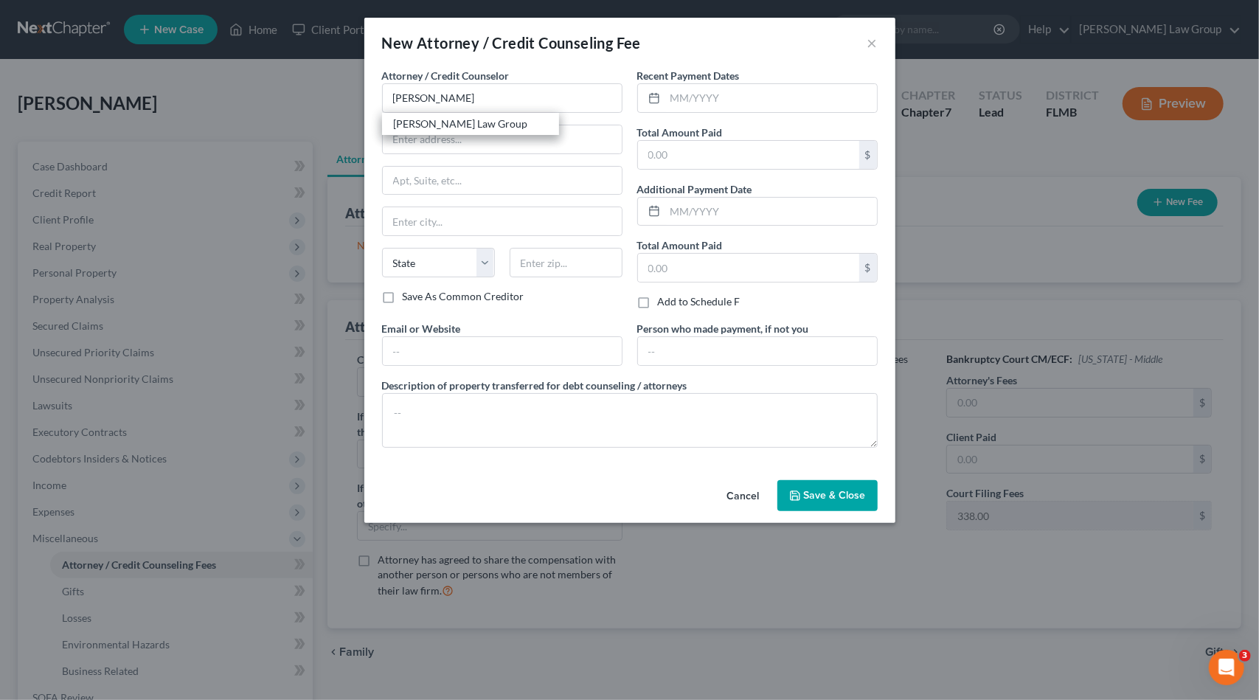
select select "9"
type input "33929-0000"
click at [766, 99] on input "text" at bounding box center [771, 98] width 212 height 28
click at [729, 94] on input "text" at bounding box center [771, 98] width 212 height 28
type input "[DATE]"
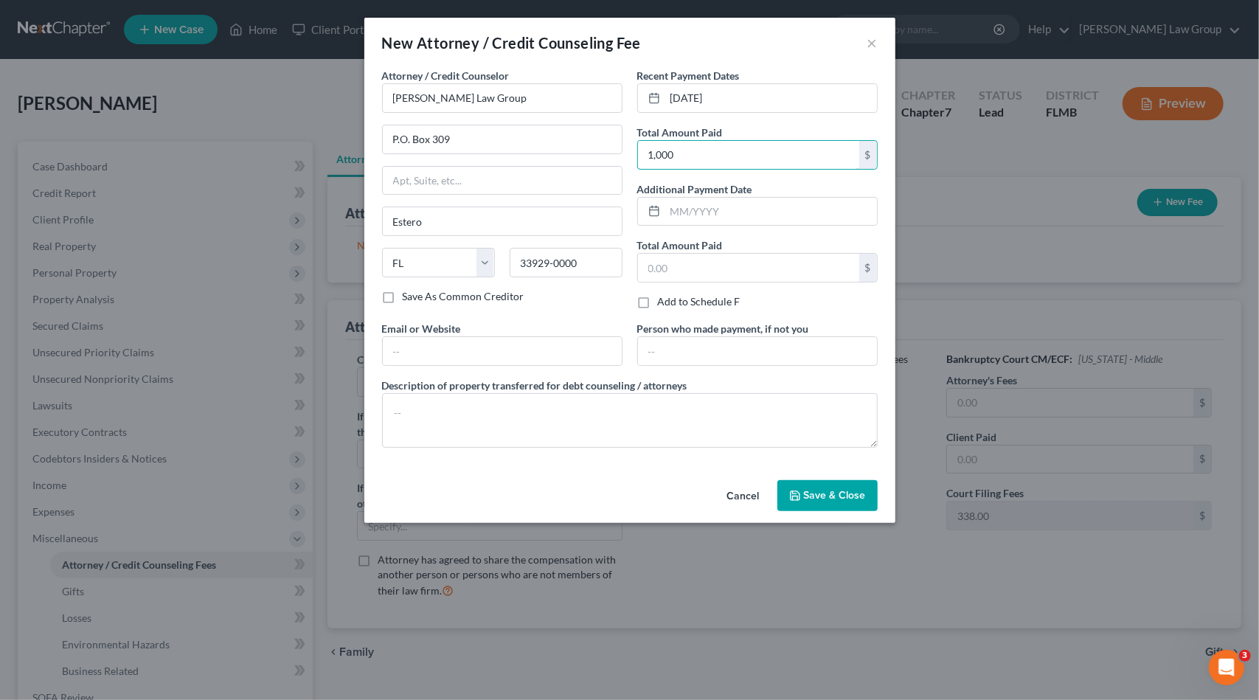
type input "1,000"
drag, startPoint x: 754, startPoint y: 88, endPoint x: 509, endPoint y: 100, distance: 245.2
click at [507, 100] on div "Attorney / Credit Counselor * [PERSON_NAME] Law Group P.O. [GEOGRAPHIC_DATA][US…" at bounding box center [630, 264] width 510 height 392
click at [724, 204] on input "text" at bounding box center [771, 212] width 212 height 28
paste input "[DATE]"
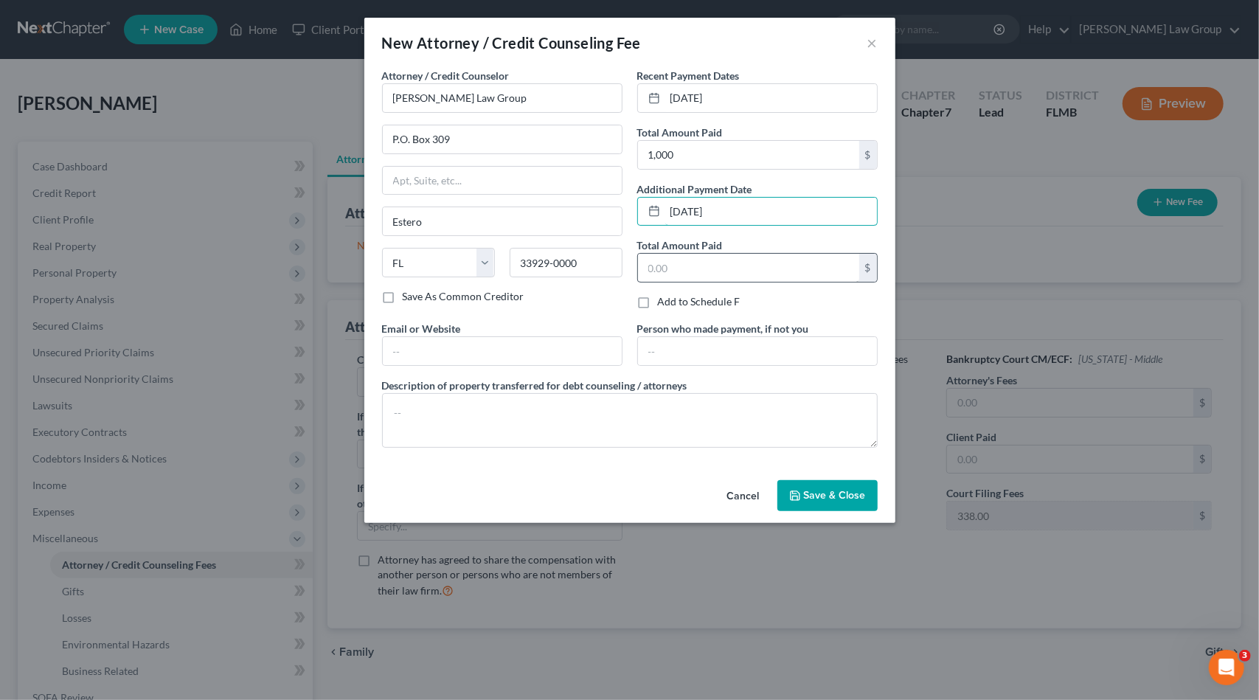
type input "[DATE]"
click at [743, 260] on input "text" at bounding box center [748, 268] width 221 height 28
type input "338.00"
click at [457, 346] on input "text" at bounding box center [502, 351] width 239 height 28
type input "[DOMAIN_NAME]"
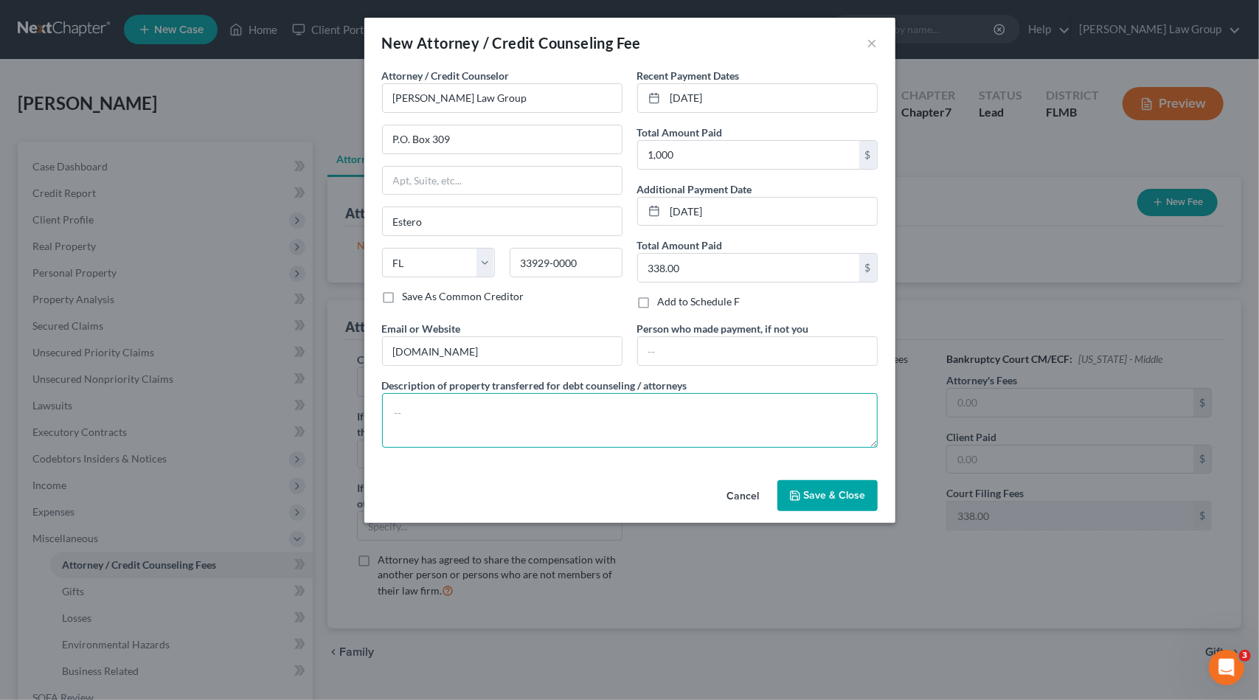
click at [476, 416] on textarea at bounding box center [630, 420] width 496 height 55
type textarea "$1000 + $338 filing fee"
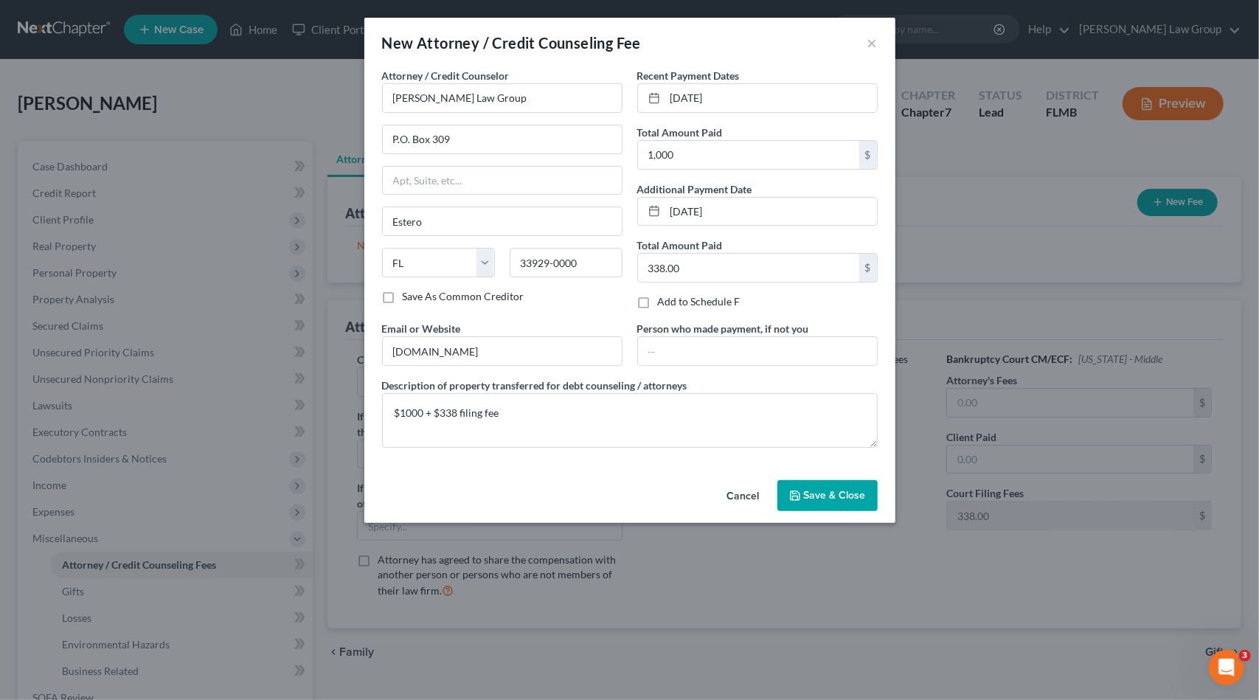
click at [811, 496] on span "Save & Close" at bounding box center [835, 495] width 62 height 13
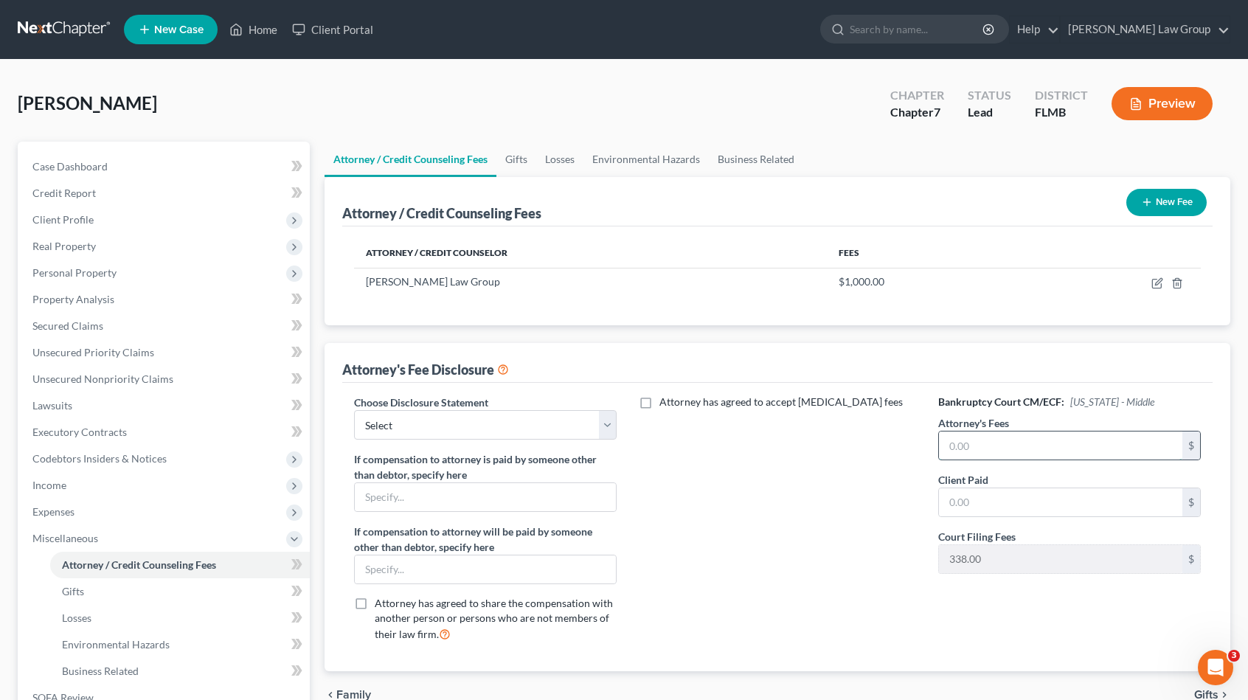
click at [1019, 444] on input "text" at bounding box center [1060, 445] width 243 height 28
type input "1,000"
click at [1003, 492] on input "text" at bounding box center [1060, 502] width 243 height 28
type input "1,000"
click at [793, 523] on div "Attorney has agreed to accept [MEDICAL_DATA] fees" at bounding box center [777, 524] width 292 height 259
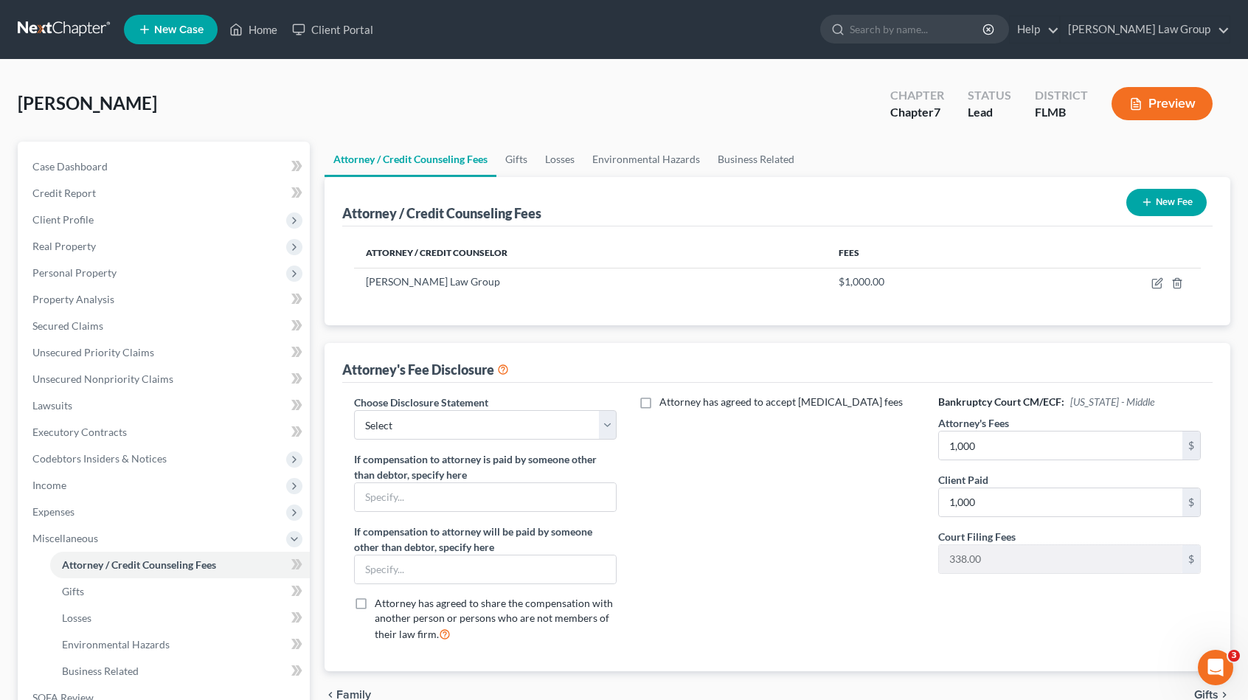
click at [1162, 200] on button "New Fee" at bounding box center [1166, 202] width 80 height 27
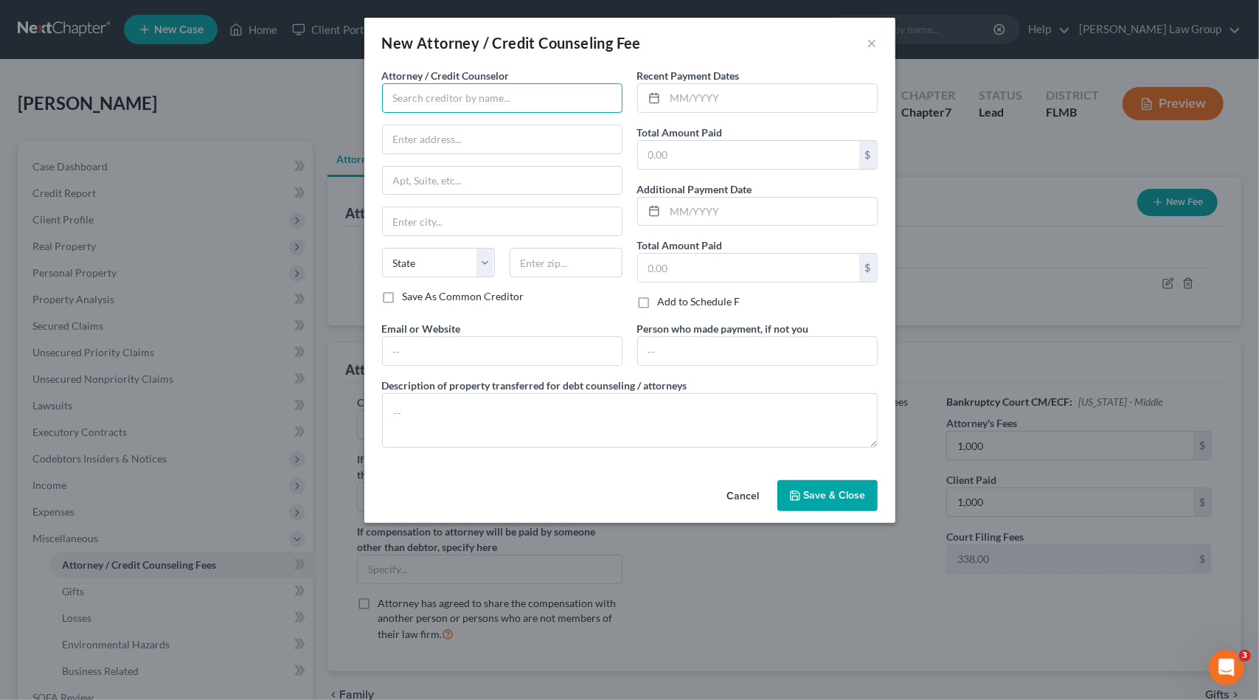
click at [476, 90] on input "text" at bounding box center [502, 98] width 240 height 30
click at [445, 128] on div "Money Sharp" at bounding box center [470, 124] width 153 height 15
type input "Money Sharp"
type input "[STREET_ADDRESS][PERSON_NAME]"
type input "[GEOGRAPHIC_DATA]"
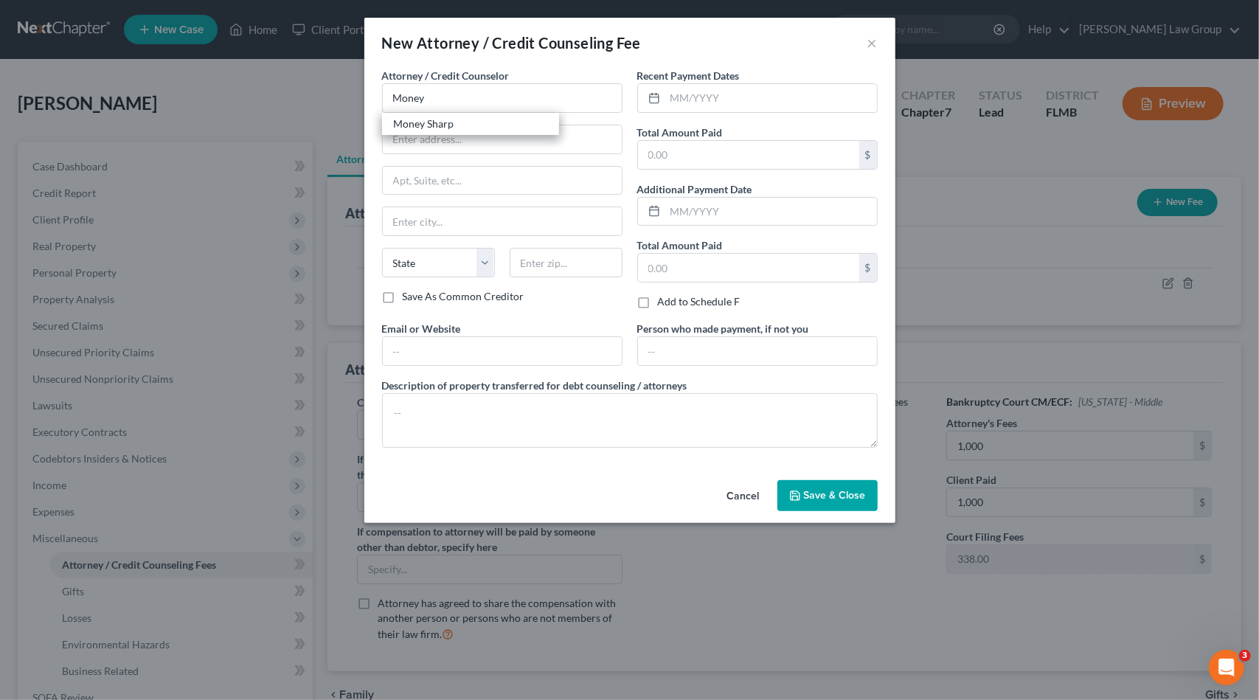
select select "14"
type input "60601"
click at [718, 100] on input "text" at bounding box center [771, 98] width 212 height 28
click at [445, 344] on input "text" at bounding box center [502, 351] width 239 height 28
type input "[DOMAIN_NAME]"
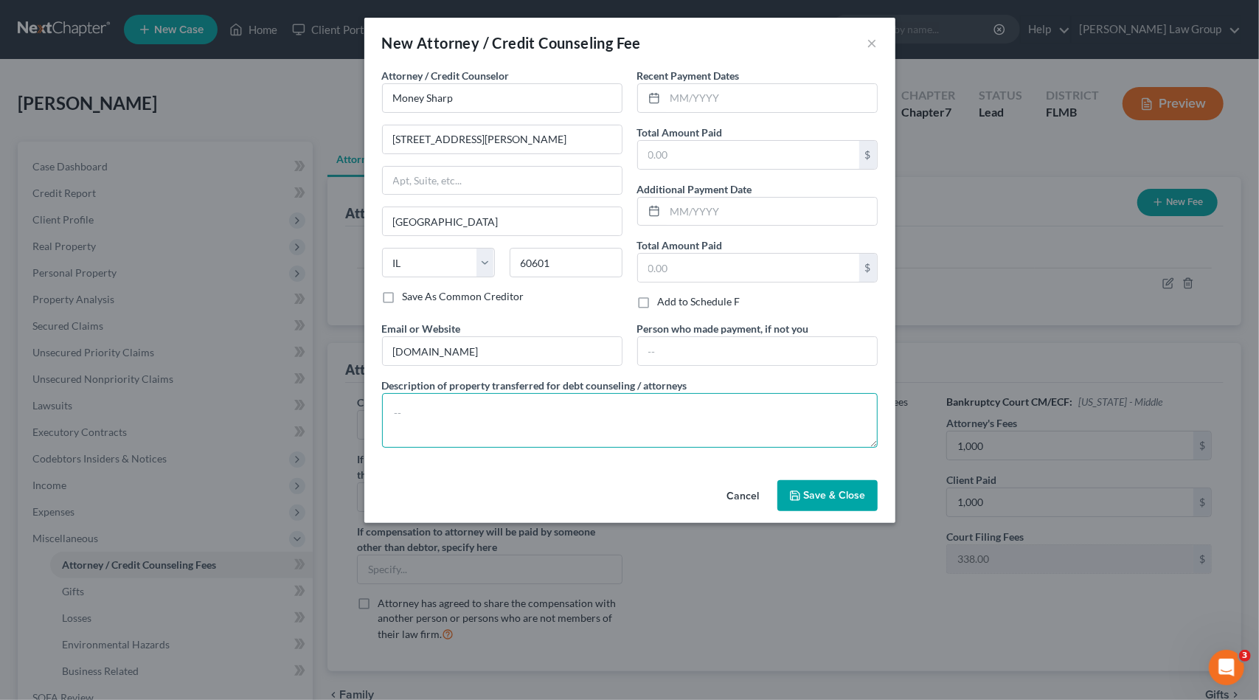
click at [437, 406] on textarea at bounding box center [630, 420] width 496 height 55
type textarea "Credit counseling"
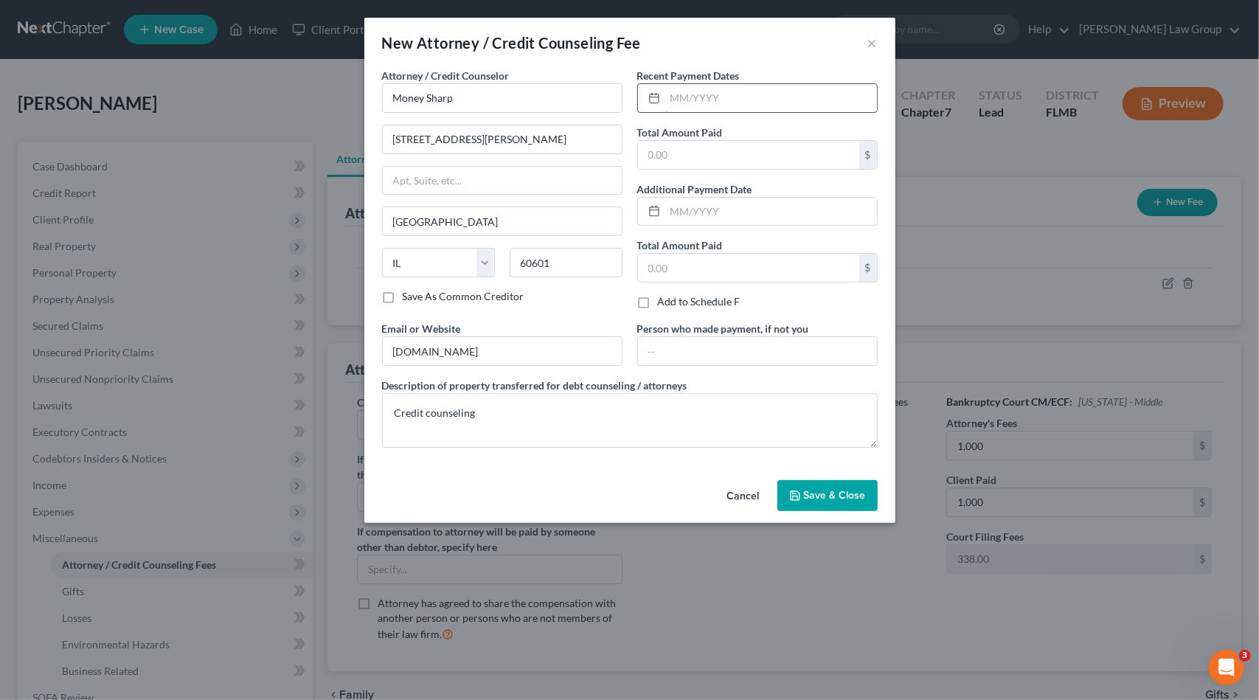
click at [727, 94] on input "text" at bounding box center [771, 98] width 212 height 28
click at [712, 163] on input "text" at bounding box center [748, 155] width 221 height 28
type input "12.99"
click at [726, 87] on input "text" at bounding box center [771, 98] width 212 height 28
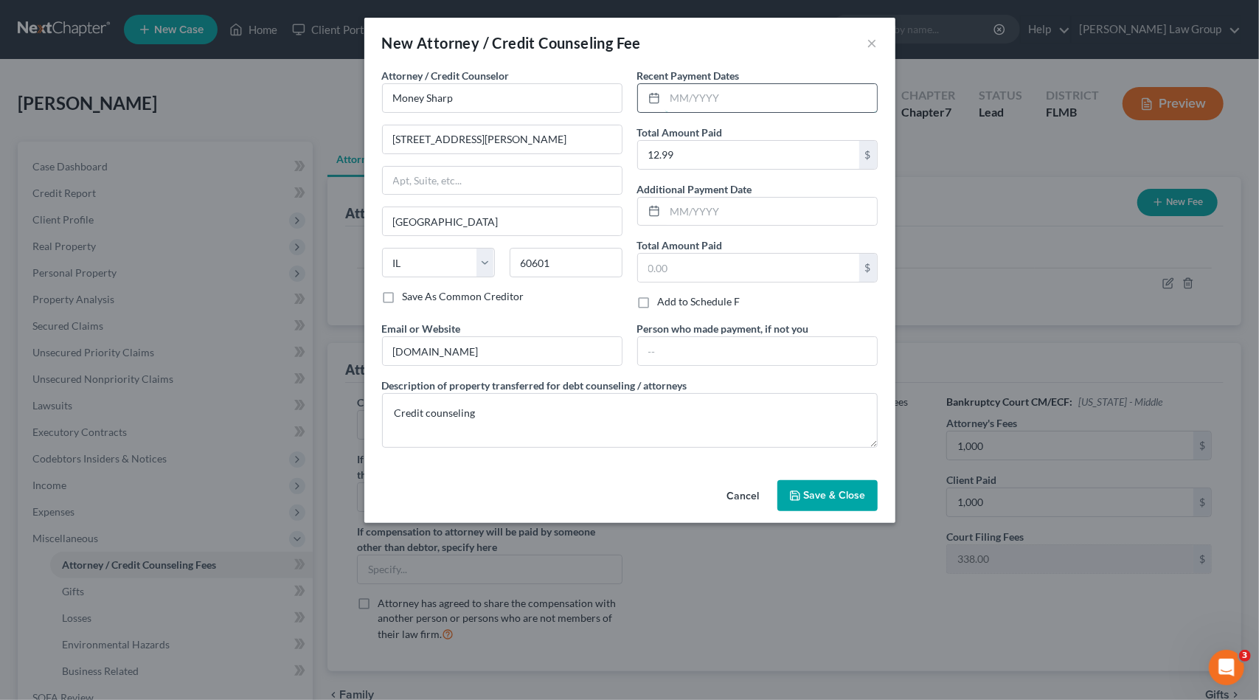
type input "[DATE]"
click at [827, 491] on span "Save & Close" at bounding box center [835, 495] width 62 height 13
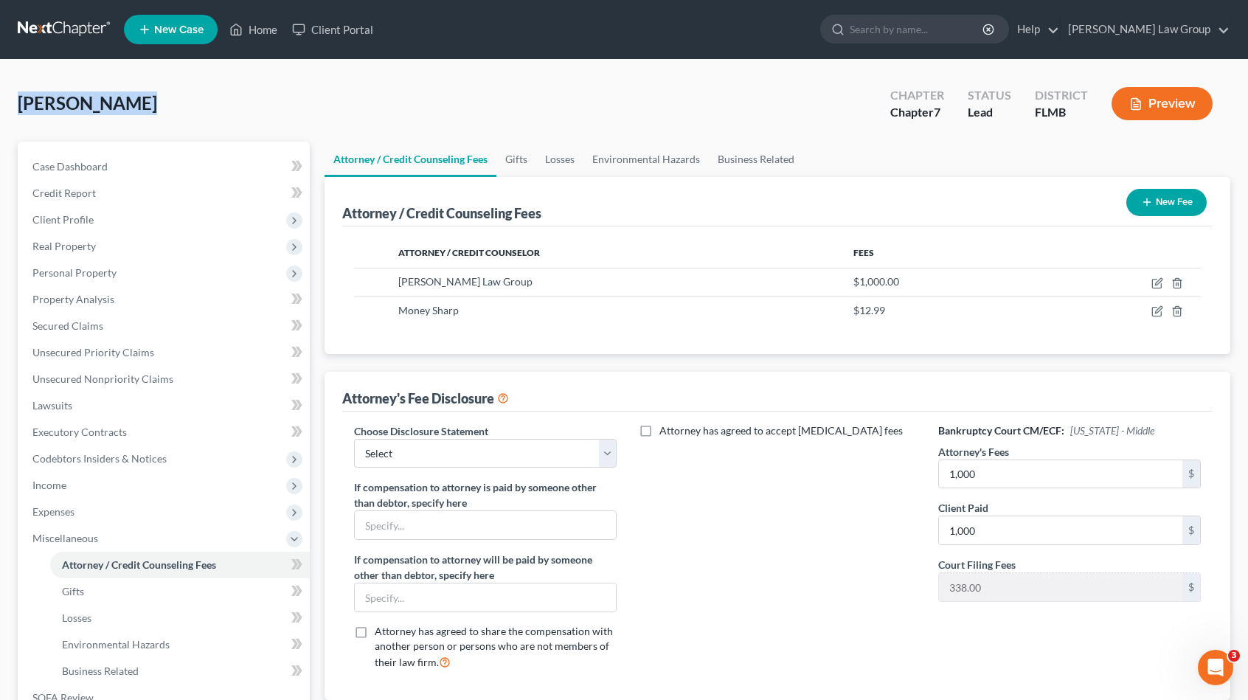
drag, startPoint x: 127, startPoint y: 103, endPoint x: 16, endPoint y: 103, distance: 110.6
click at [16, 103] on div "[PERSON_NAME] Upgraded Chapter Chapter 7 Status Lead District [GEOGRAPHIC_DATA]…" at bounding box center [624, 475] width 1248 height 830
click at [273, 32] on link "Home" at bounding box center [253, 29] width 63 height 27
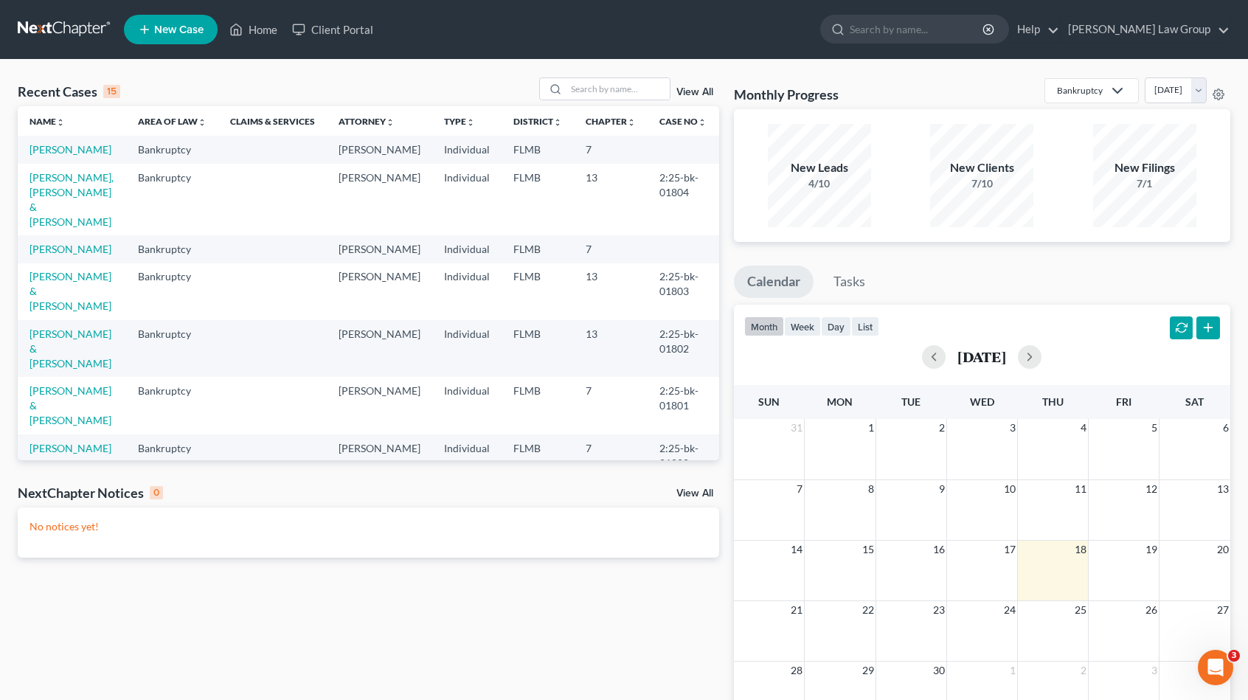
click at [189, 31] on span "New Case" at bounding box center [178, 29] width 49 height 11
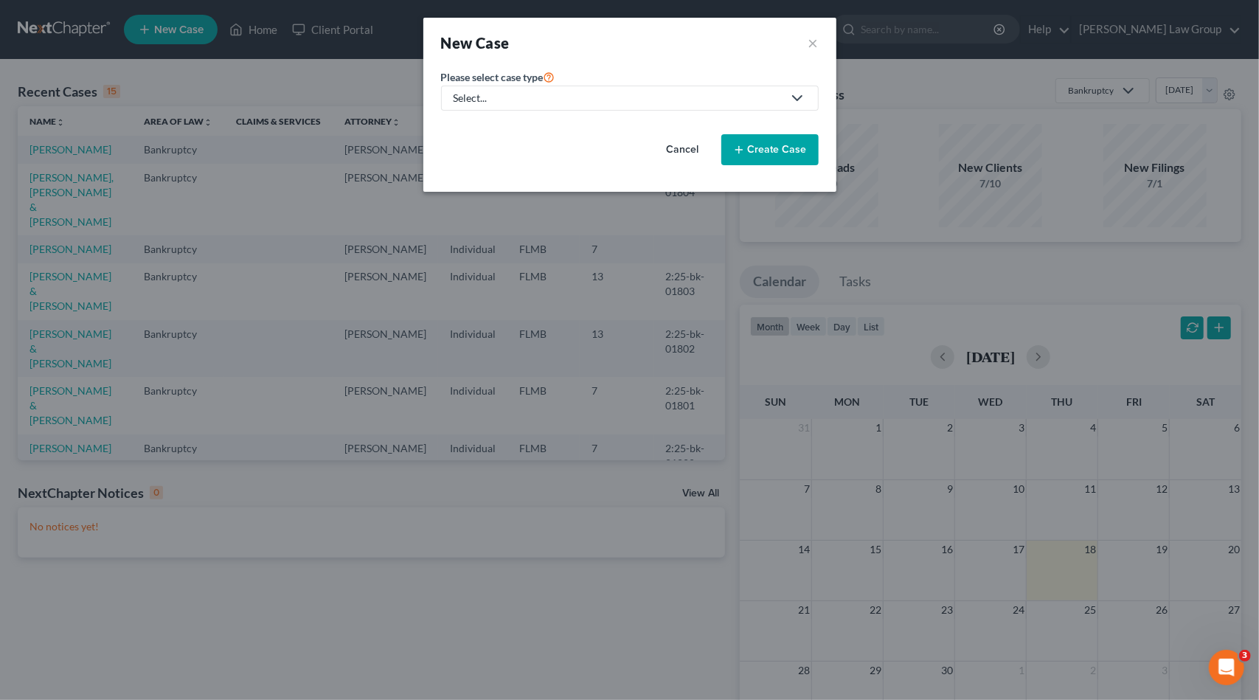
click at [531, 95] on div "Select..." at bounding box center [618, 98] width 329 height 15
click at [518, 123] on div "Bankruptcy" at bounding box center [525, 127] width 141 height 15
select select "15"
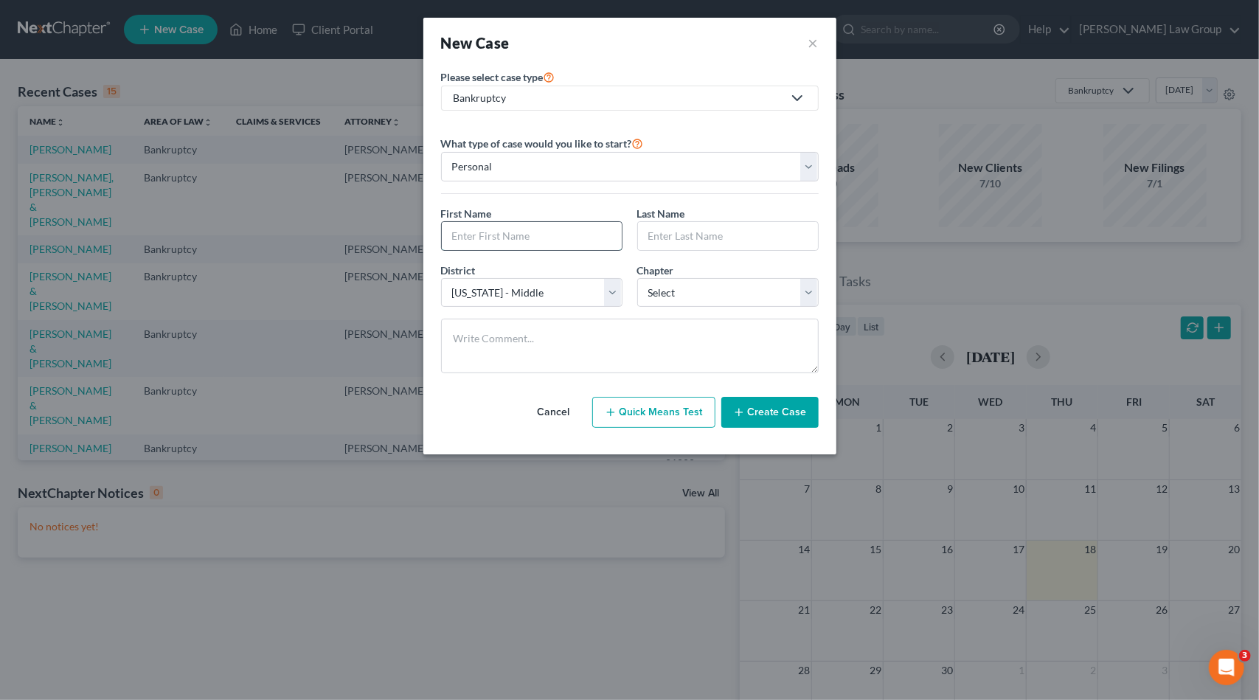
click at [535, 227] on input "text" at bounding box center [532, 236] width 180 height 28
type input "[PERSON_NAME]"
click at [687, 297] on select "Select 7 11 12 13" at bounding box center [727, 293] width 181 height 30
select select "0"
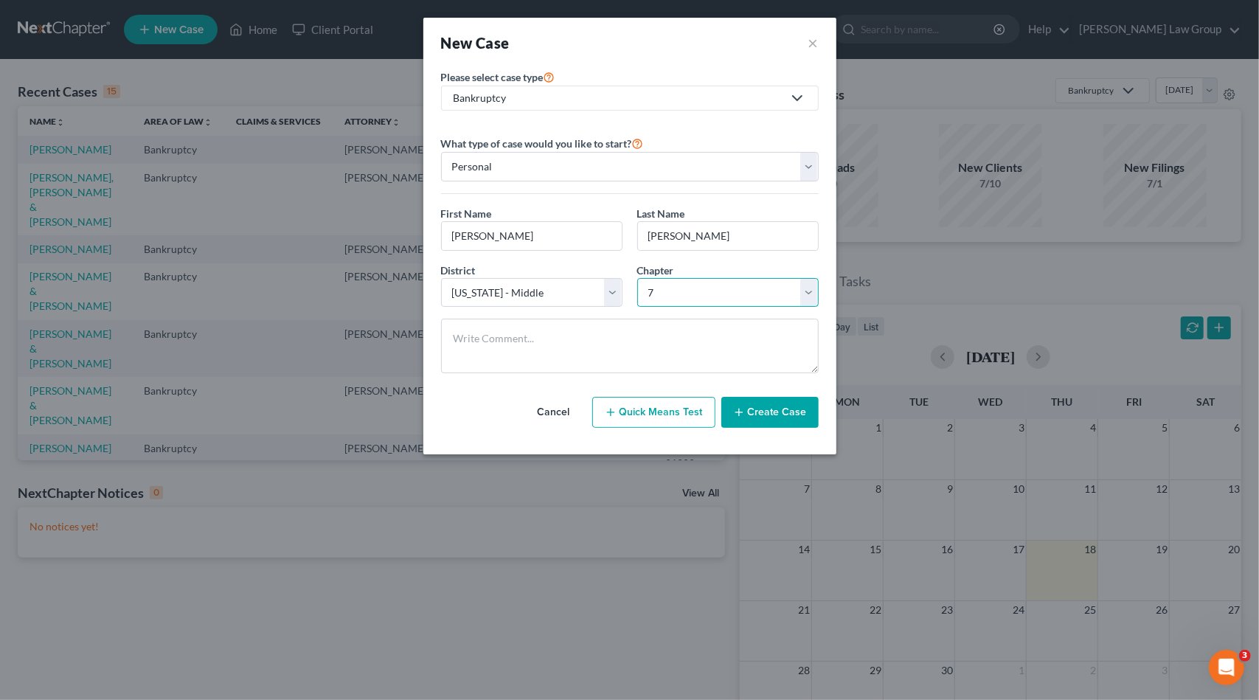
click at [637, 278] on select "Select 7 11 12 13" at bounding box center [727, 293] width 181 height 30
click at [756, 403] on button "Create Case" at bounding box center [769, 412] width 97 height 31
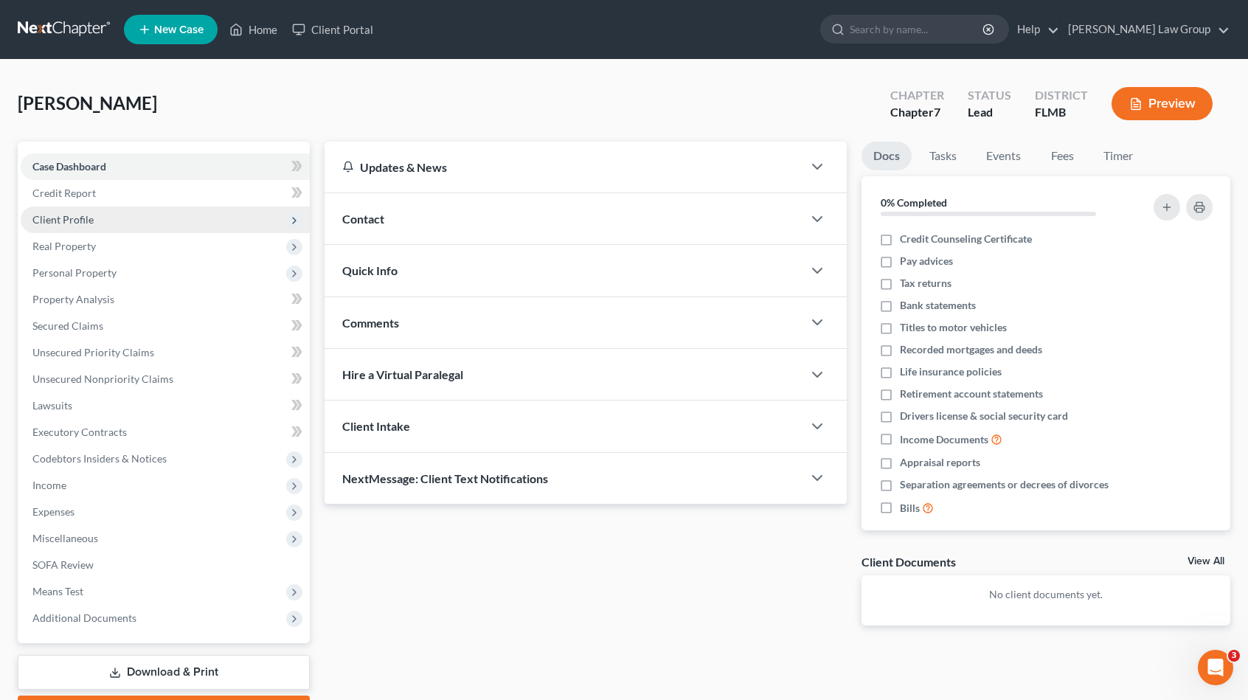
click at [116, 223] on span "Client Profile" at bounding box center [165, 220] width 289 height 27
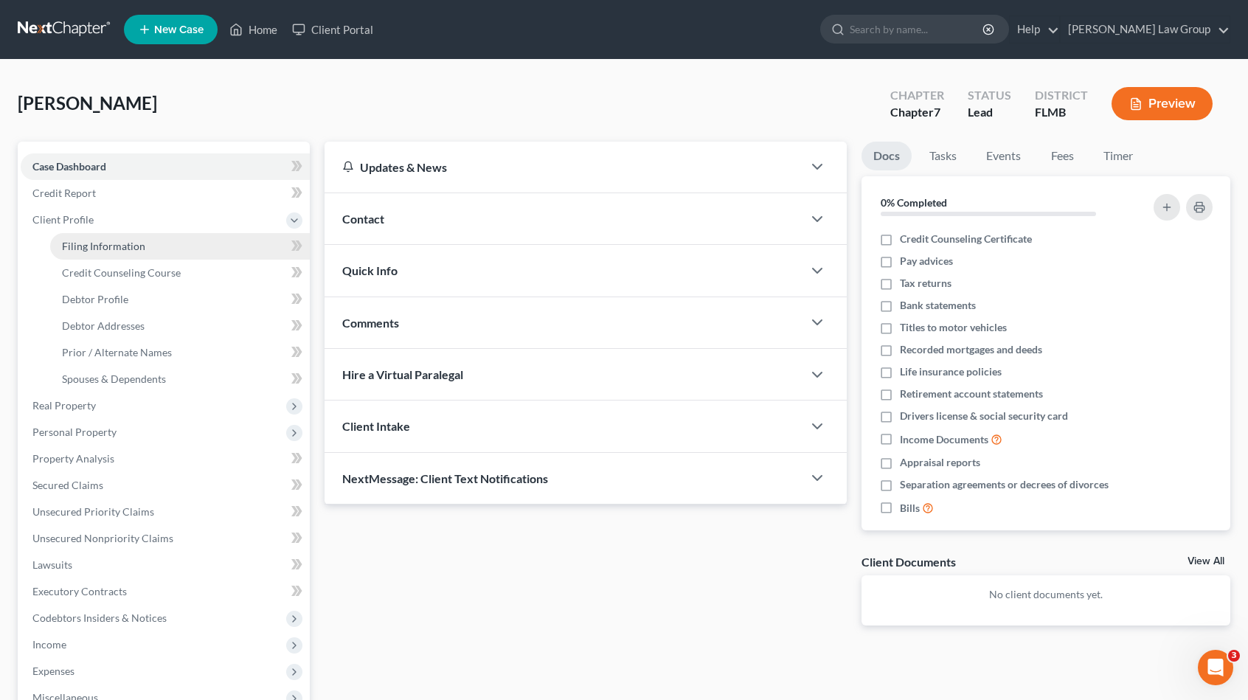
click at [111, 244] on span "Filing Information" at bounding box center [103, 246] width 83 height 13
select select "1"
select select "0"
select select "15"
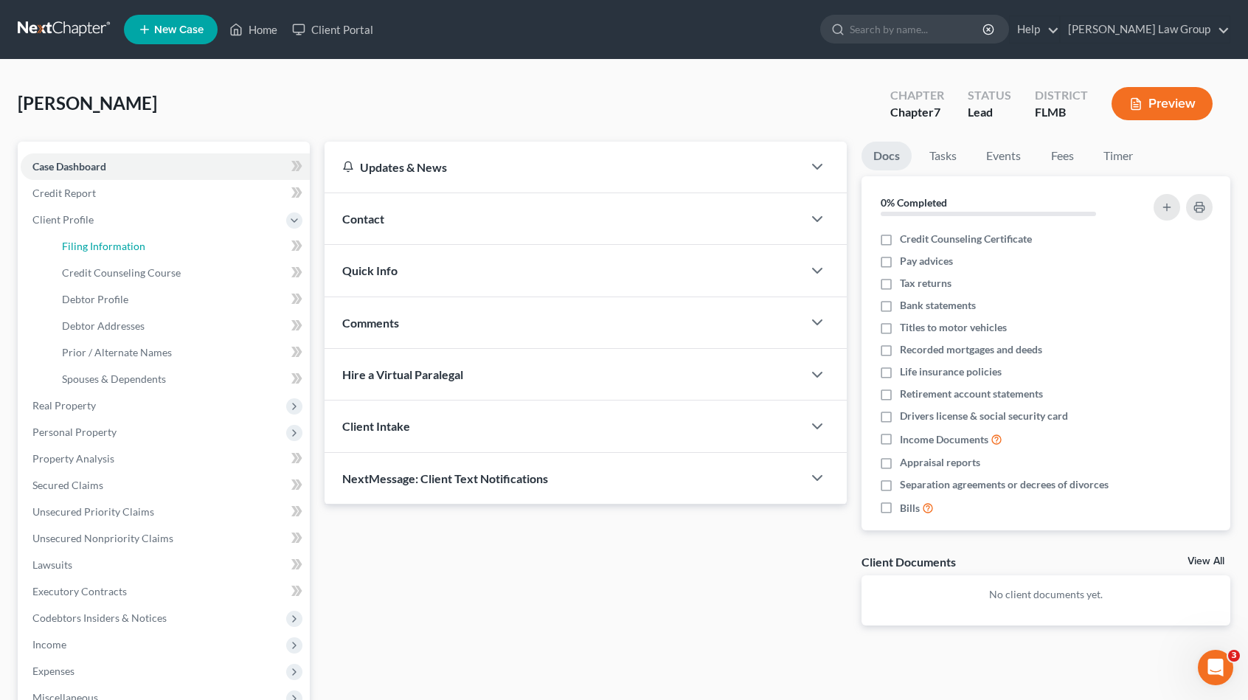
select select "0"
select select "9"
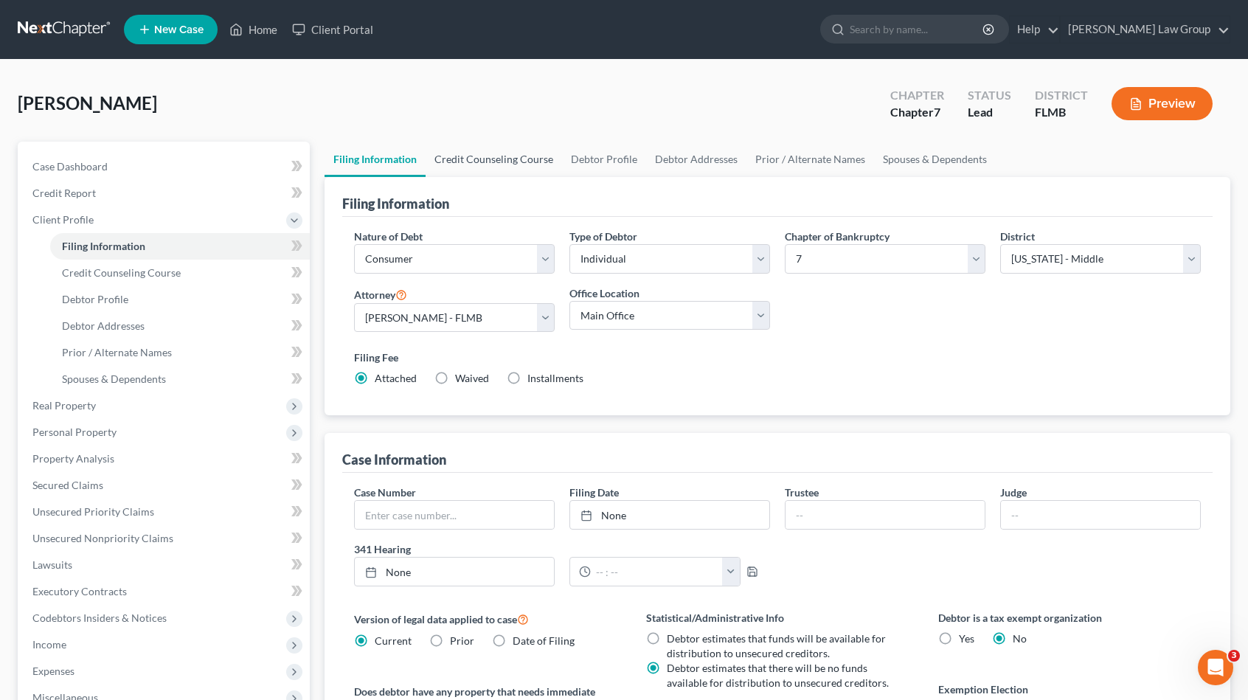
click at [496, 166] on link "Credit Counseling Course" at bounding box center [494, 159] width 136 height 35
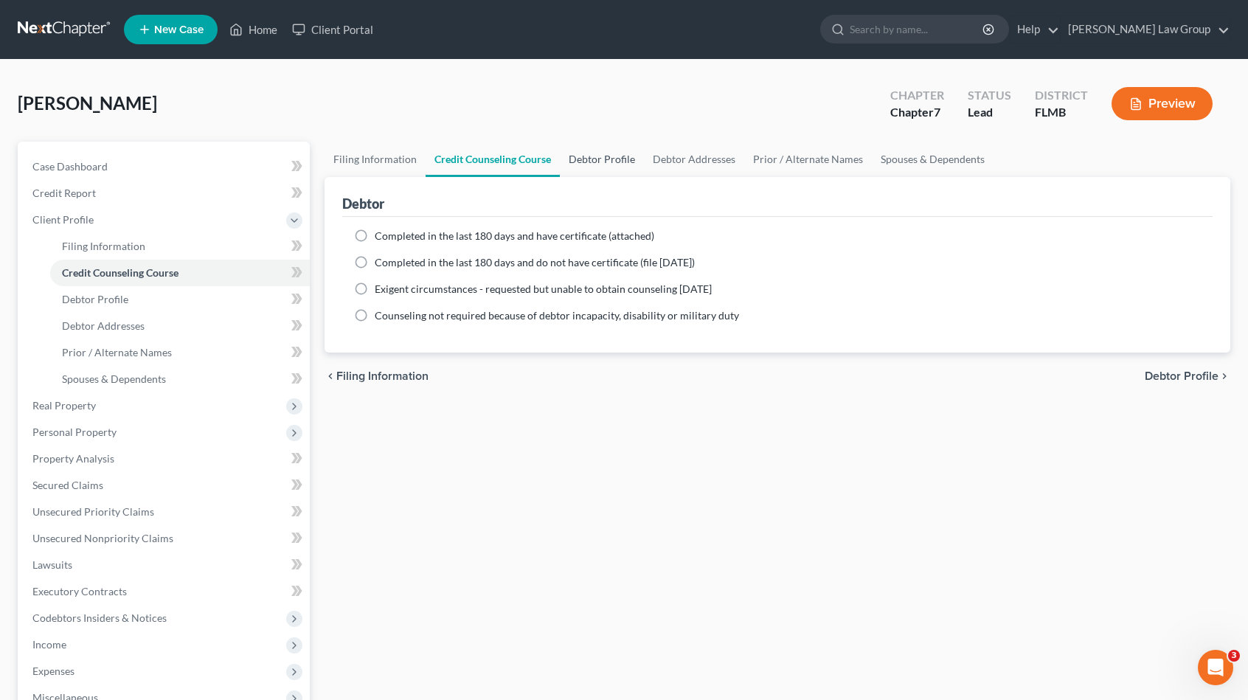
click at [594, 159] on link "Debtor Profile" at bounding box center [602, 159] width 84 height 35
select select "0"
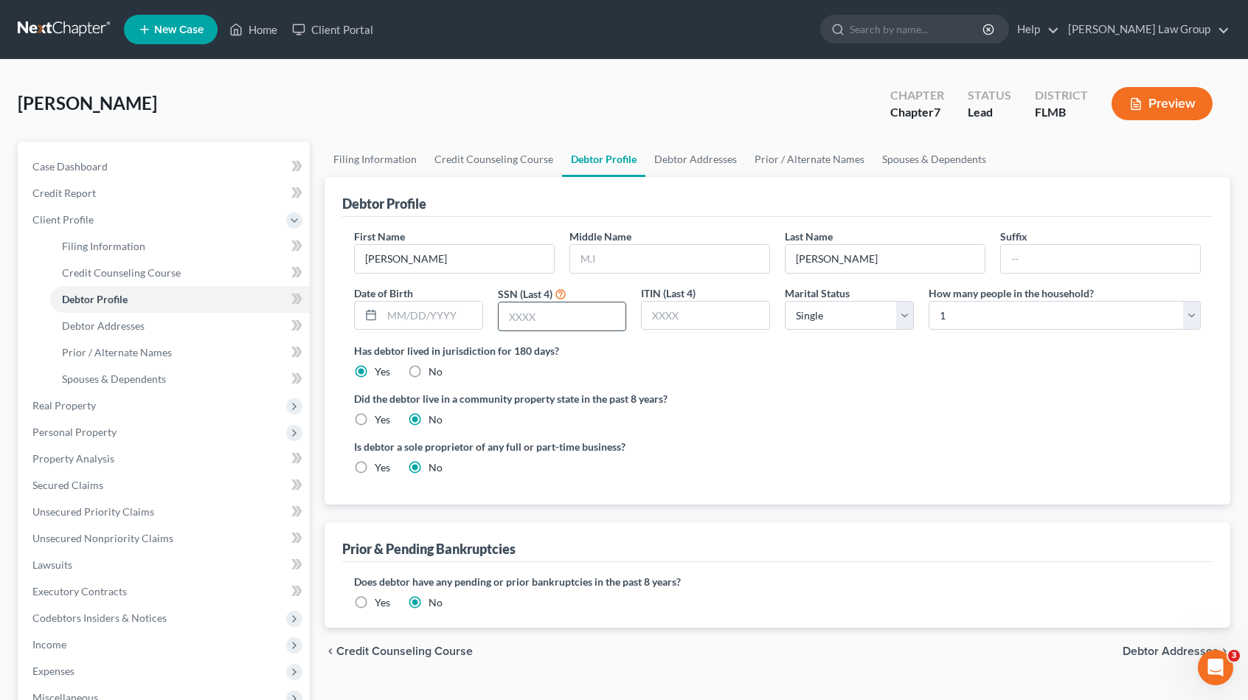
click at [509, 318] on input "text" at bounding box center [563, 316] width 128 height 28
type input "7193"
click at [847, 387] on ng-include "First Name [PERSON_NAME] Middle Name Last Name [PERSON_NAME] Suffix Date of Bir…" at bounding box center [777, 358] width 847 height 258
click at [693, 155] on link "Debtor Addresses" at bounding box center [695, 159] width 100 height 35
select select "0"
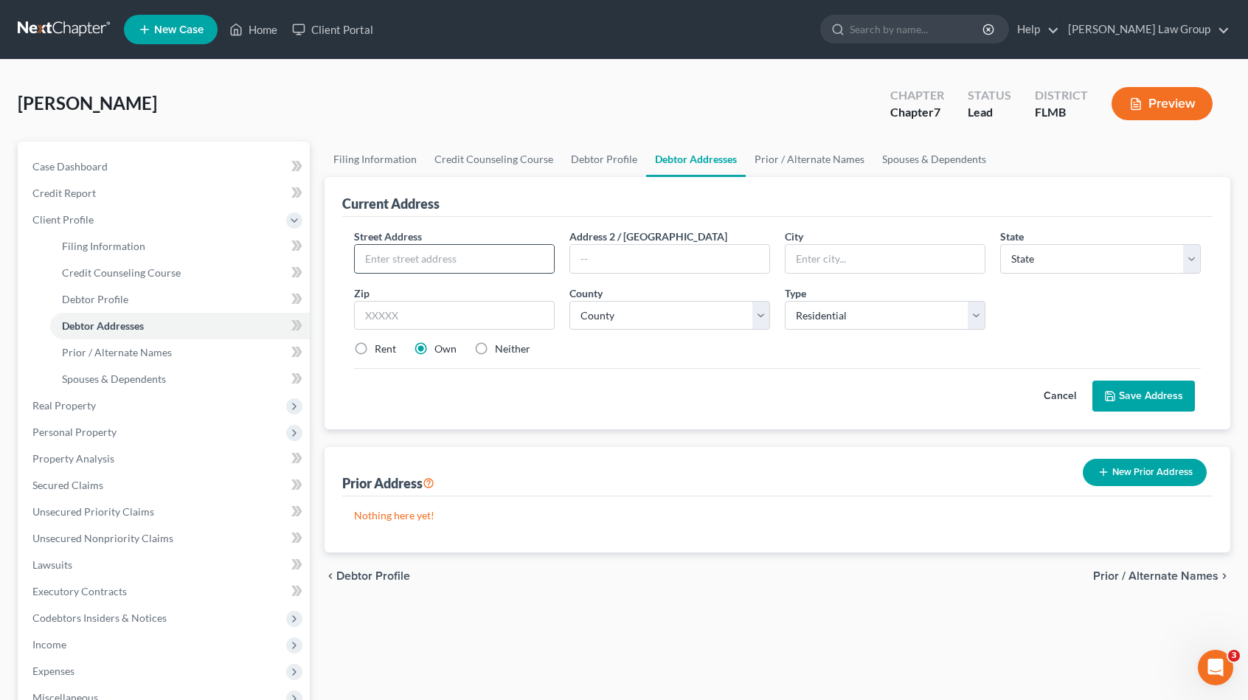
click at [445, 261] on input "text" at bounding box center [454, 259] width 199 height 28
paste input "[STREET_ADDRESS]"
click at [438, 257] on input "[STREET_ADDRESS]" at bounding box center [454, 259] width 199 height 28
drag, startPoint x: 500, startPoint y: 262, endPoint x: 322, endPoint y: 254, distance: 178.6
click at [310, 254] on div "Petition Navigation Case Dashboard Payments Invoices Payments Payments Credit R…" at bounding box center [623, 515] width 1227 height 746
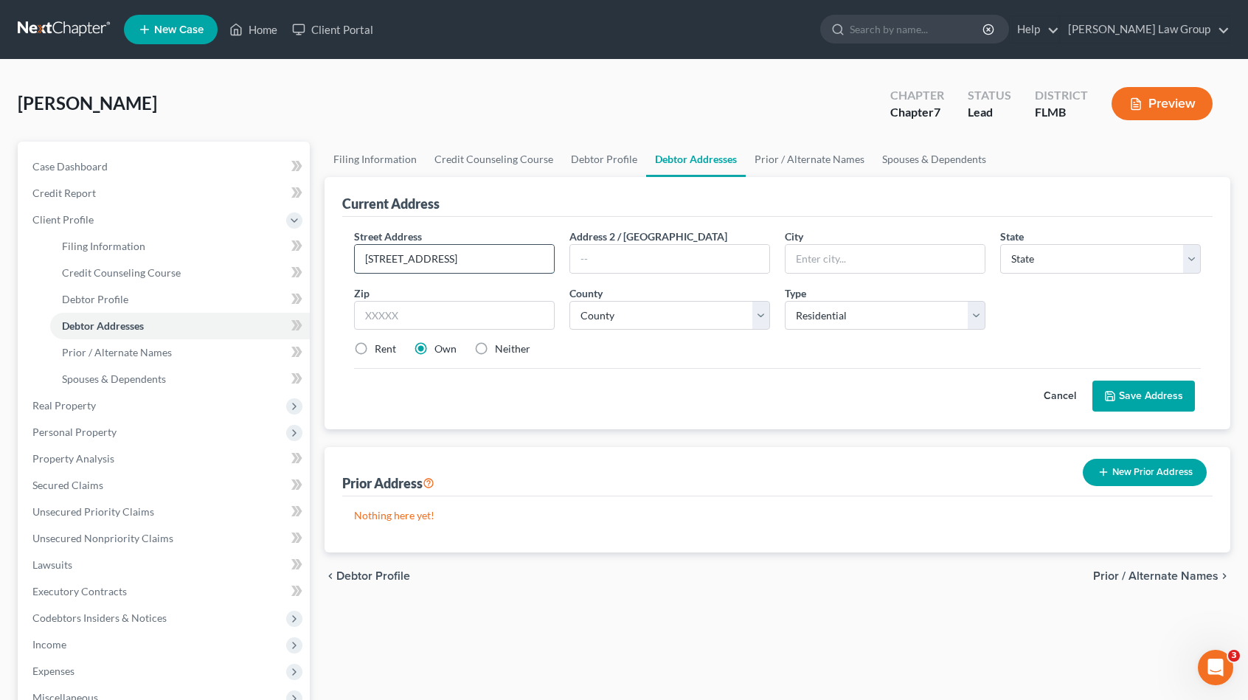
type input "[STREET_ADDRESS]"
click at [500, 316] on input "text" at bounding box center [454, 316] width 201 height 30
type input "33909"
type input "[GEOGRAPHIC_DATA]"
select select "9"
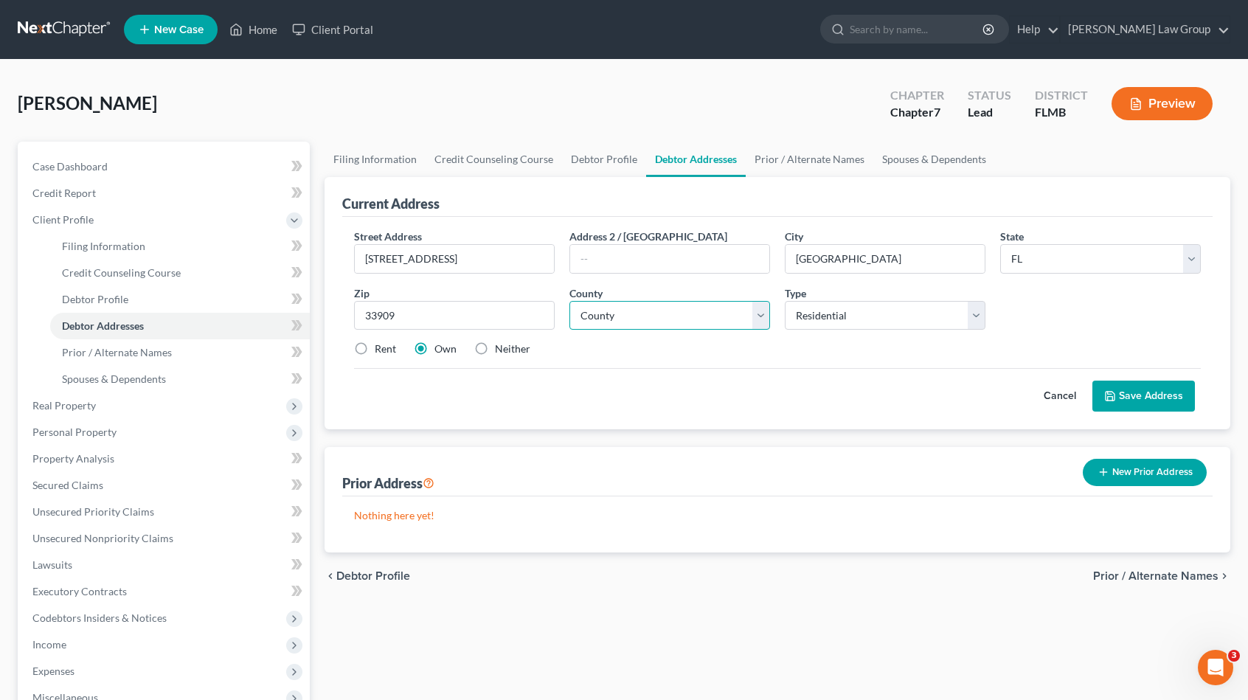
drag, startPoint x: 592, startPoint y: 307, endPoint x: 599, endPoint y: 308, distance: 7.5
click at [593, 307] on select "County [GEOGRAPHIC_DATA] [GEOGRAPHIC_DATA] [GEOGRAPHIC_DATA] [GEOGRAPHIC_DATA] …" at bounding box center [669, 316] width 201 height 30
select select "34"
click at [569, 301] on select "County [GEOGRAPHIC_DATA] [GEOGRAPHIC_DATA] [GEOGRAPHIC_DATA] [GEOGRAPHIC_DATA] …" at bounding box center [669, 316] width 201 height 30
click at [386, 347] on label "Rent" at bounding box center [385, 348] width 21 height 15
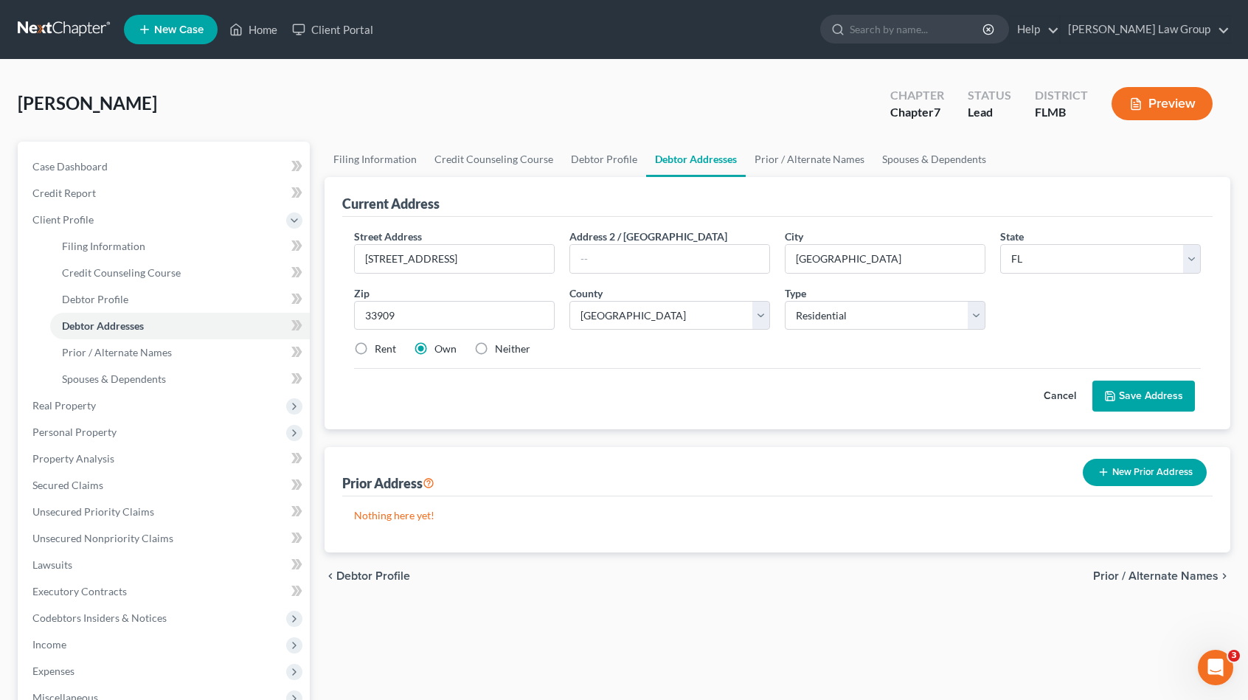
click at [386, 347] on input "Rent" at bounding box center [386, 346] width 10 height 10
radio input "true"
click at [1128, 392] on button "Save Address" at bounding box center [1143, 396] width 103 height 31
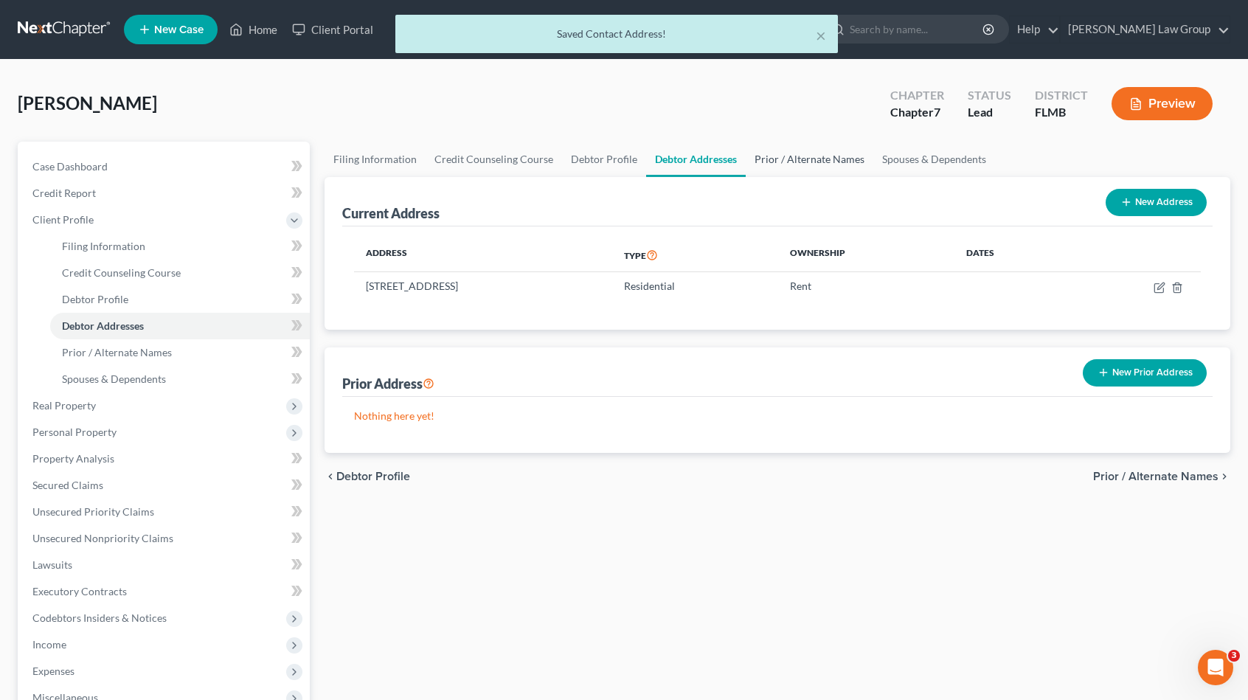
drag, startPoint x: 794, startPoint y: 159, endPoint x: 766, endPoint y: 173, distance: 31.0
click at [794, 159] on link "Prior / Alternate Names" at bounding box center [810, 159] width 128 height 35
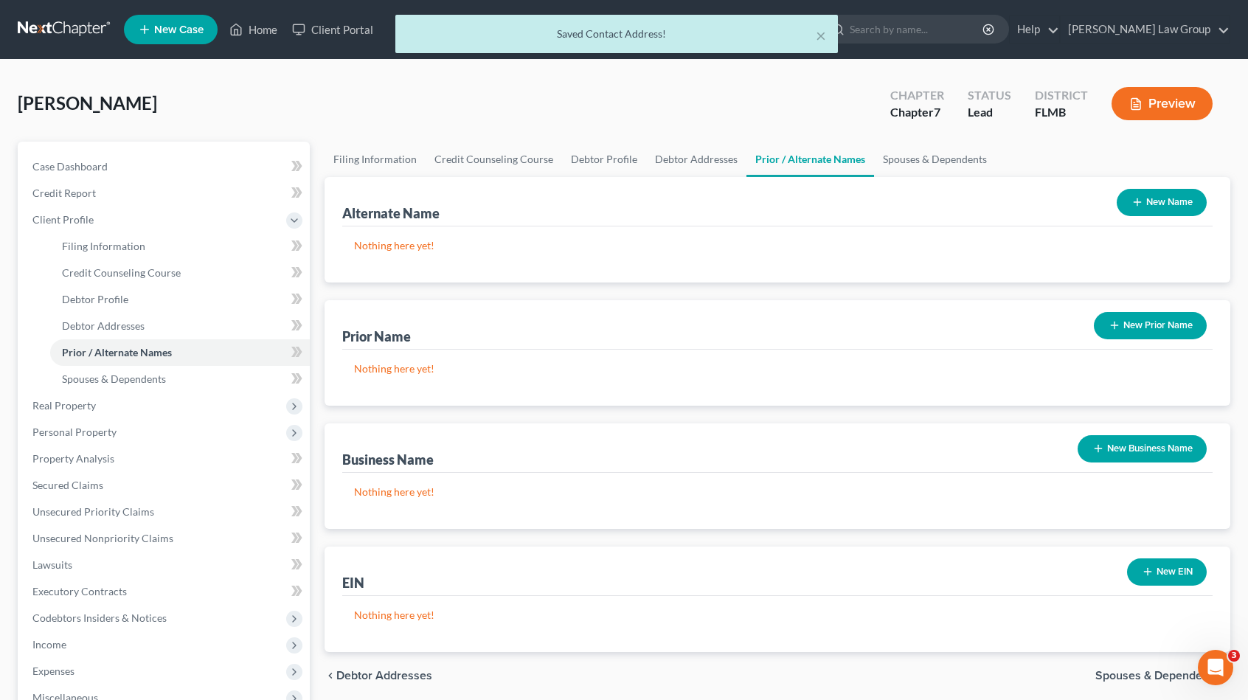
drag, startPoint x: 1159, startPoint y: 196, endPoint x: 854, endPoint y: 220, distance: 306.3
click at [1159, 196] on button "New Name" at bounding box center [1162, 202] width 90 height 27
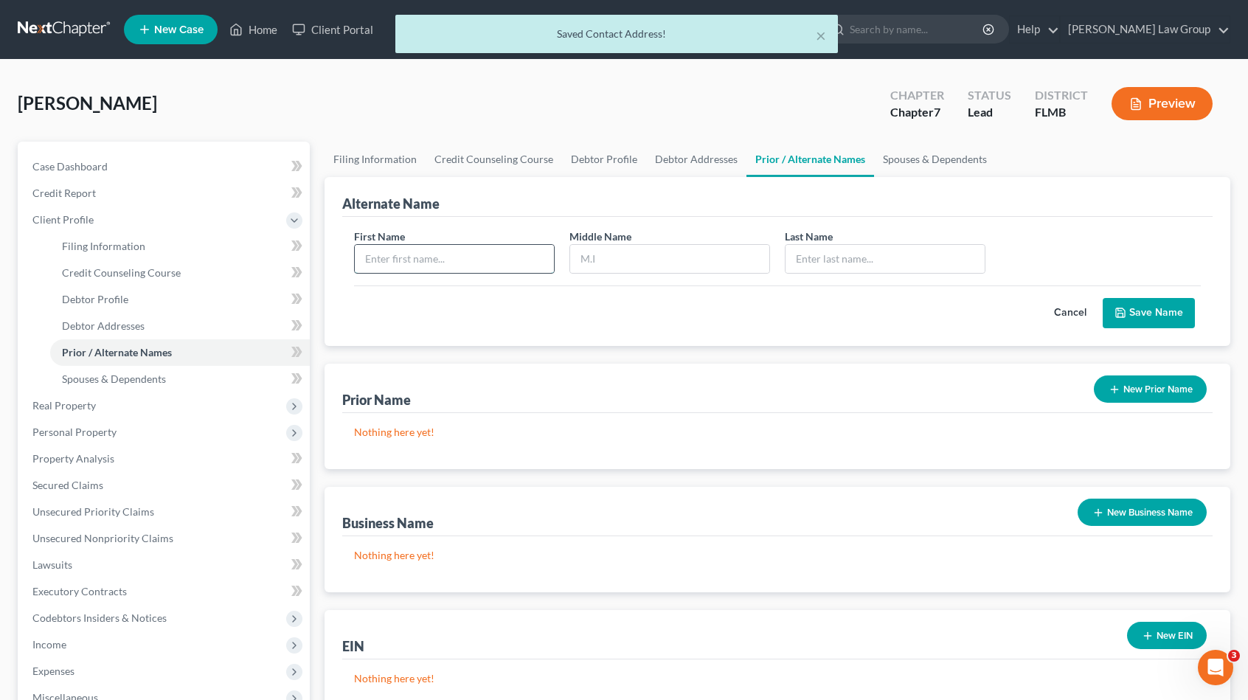
click at [479, 257] on input "text" at bounding box center [454, 259] width 199 height 28
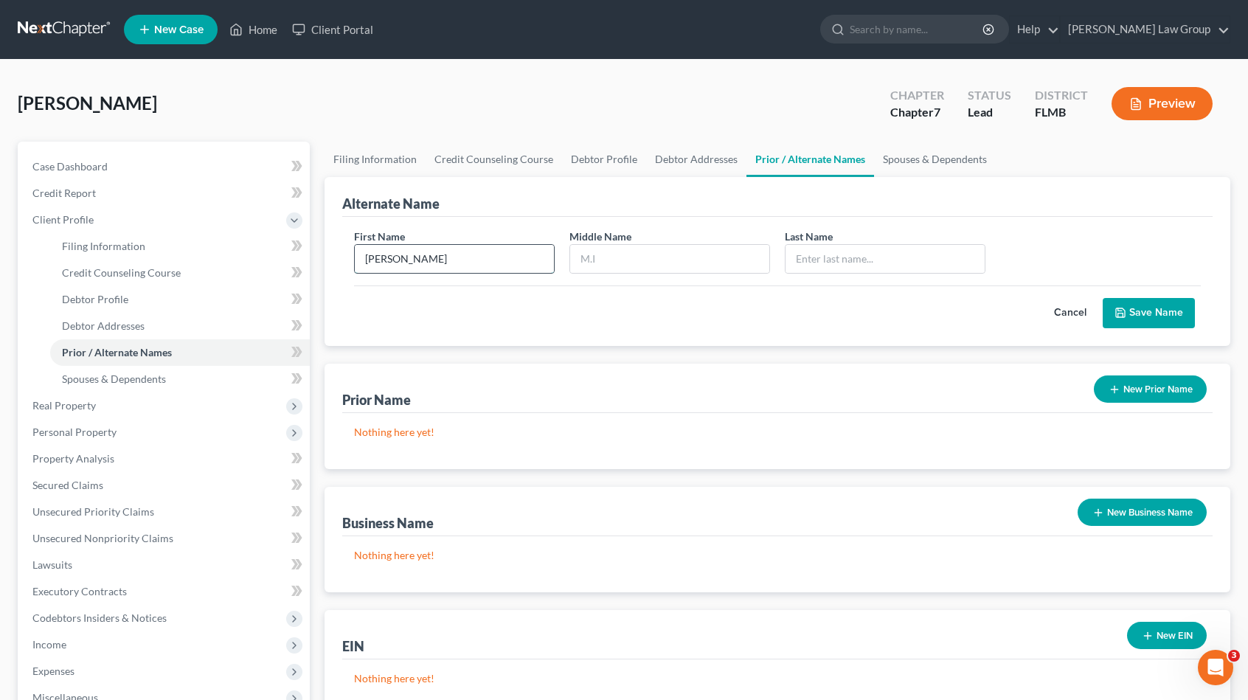
type input "[PERSON_NAME]"
type input "R"
type input "[PERSON_NAME]"
drag, startPoint x: 1177, startPoint y: 315, endPoint x: 1195, endPoint y: 312, distance: 17.9
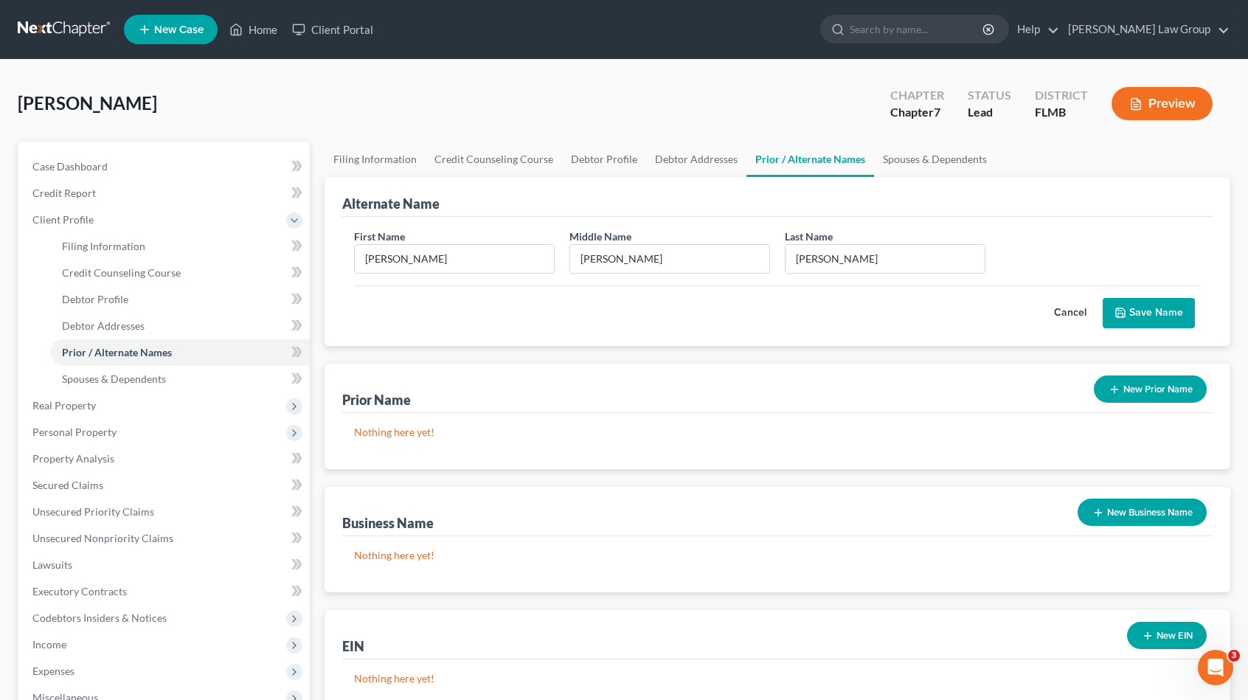
click at [1177, 316] on button "Save Name" at bounding box center [1149, 313] width 92 height 31
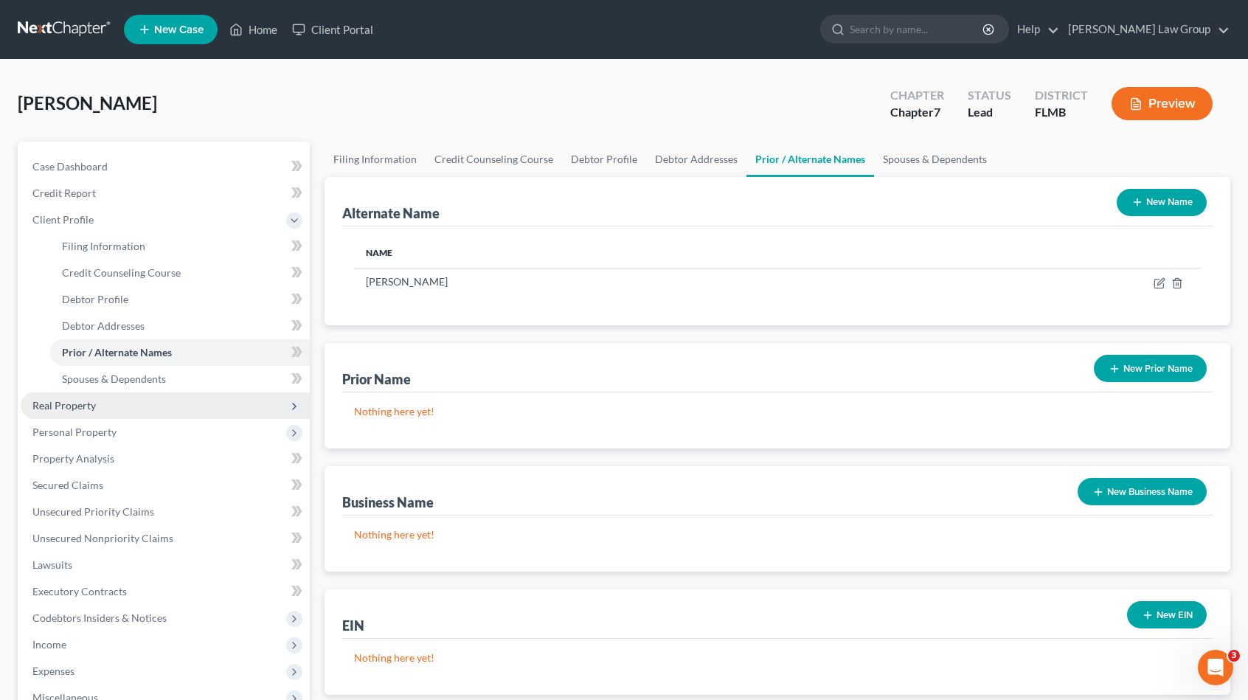
click at [103, 407] on span "Real Property" at bounding box center [165, 405] width 289 height 27
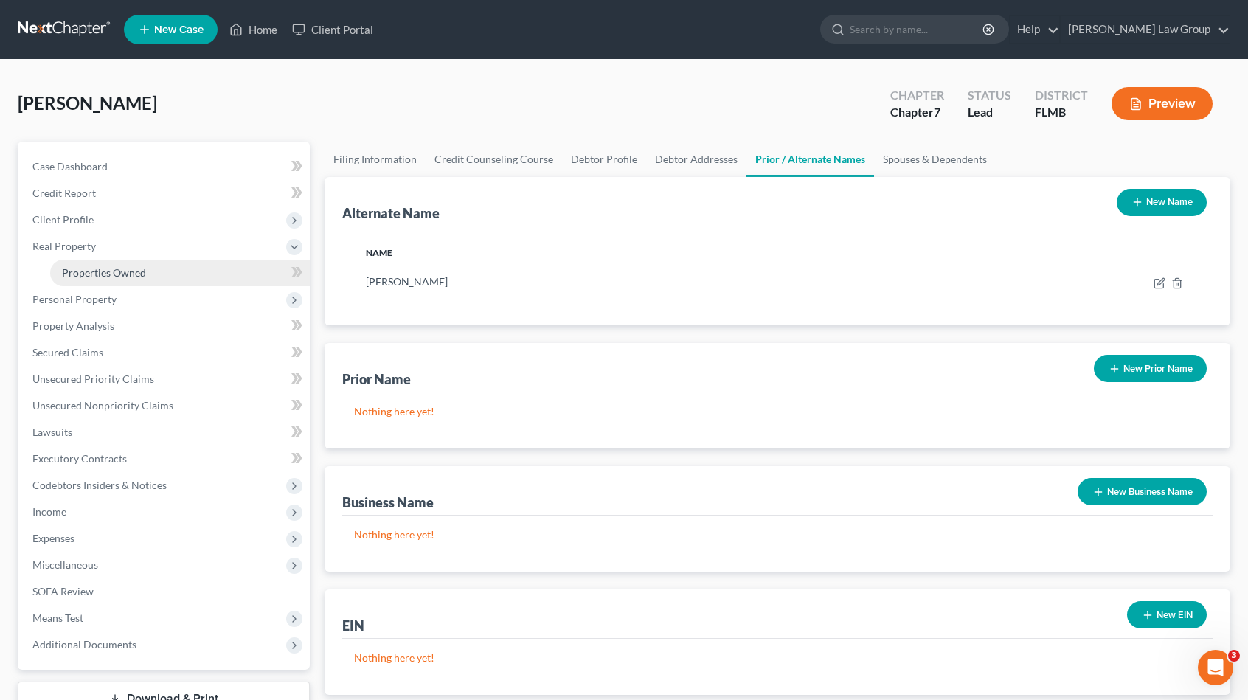
click at [115, 282] on link "Properties Owned" at bounding box center [180, 273] width 260 height 27
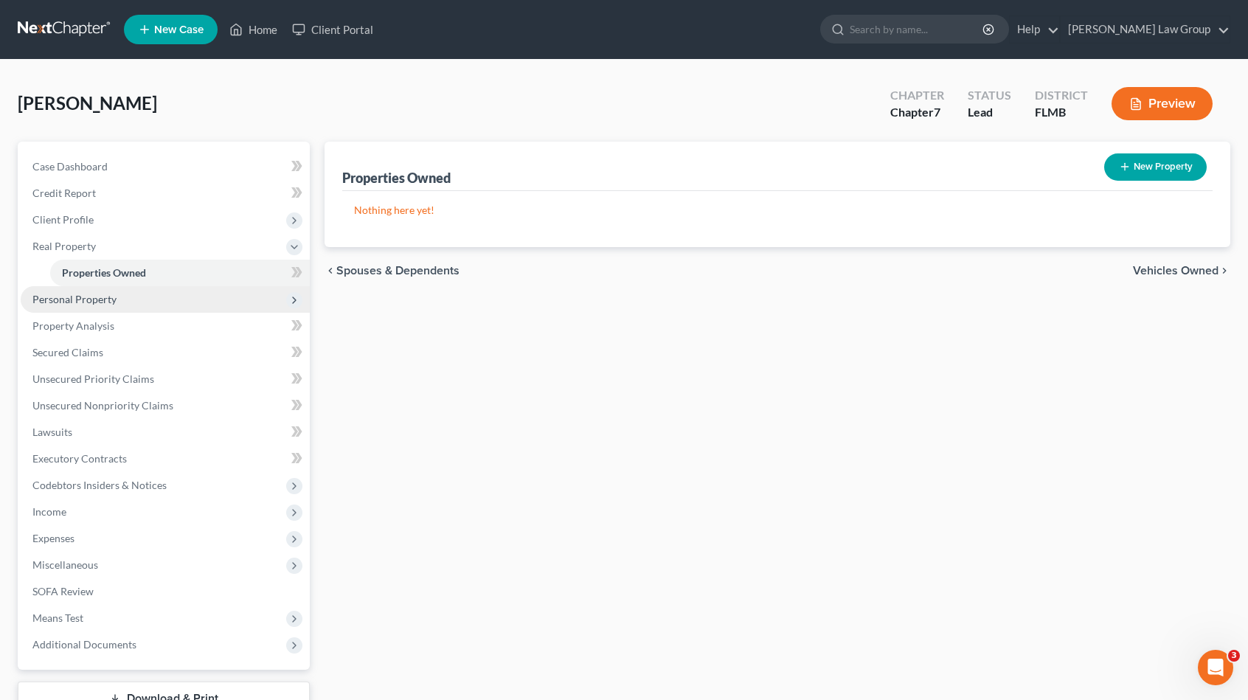
click at [121, 301] on span "Personal Property" at bounding box center [165, 299] width 289 height 27
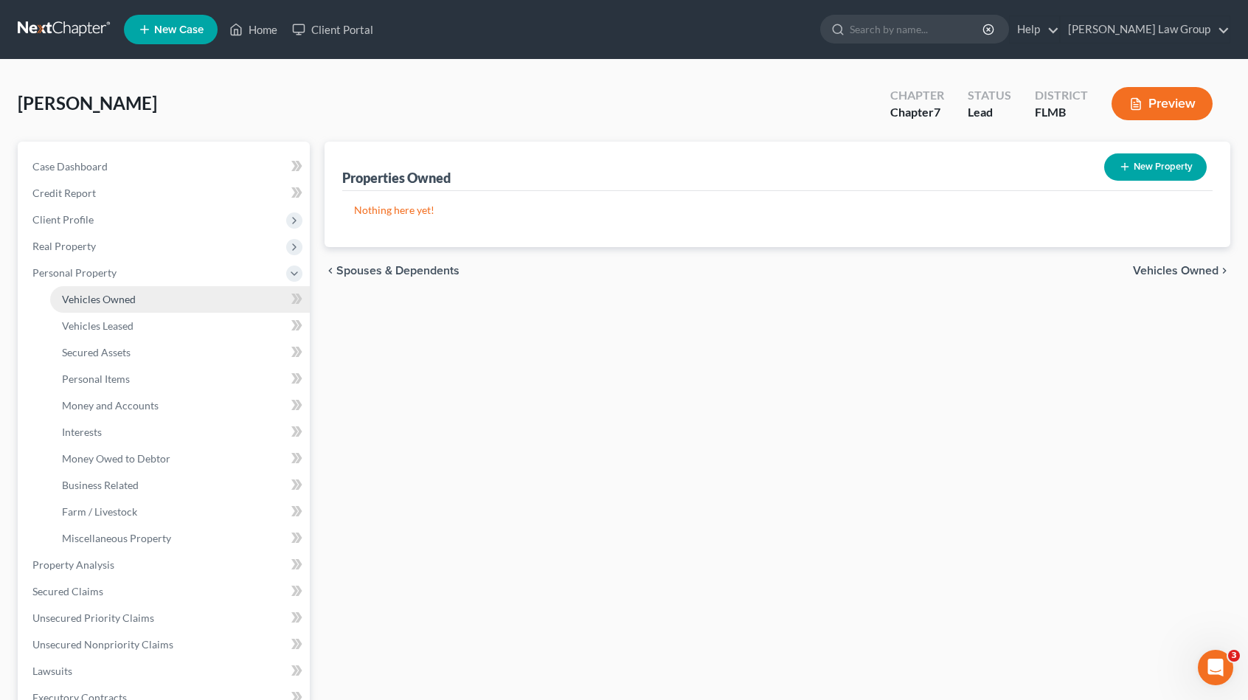
click at [157, 289] on link "Vehicles Owned" at bounding box center [180, 299] width 260 height 27
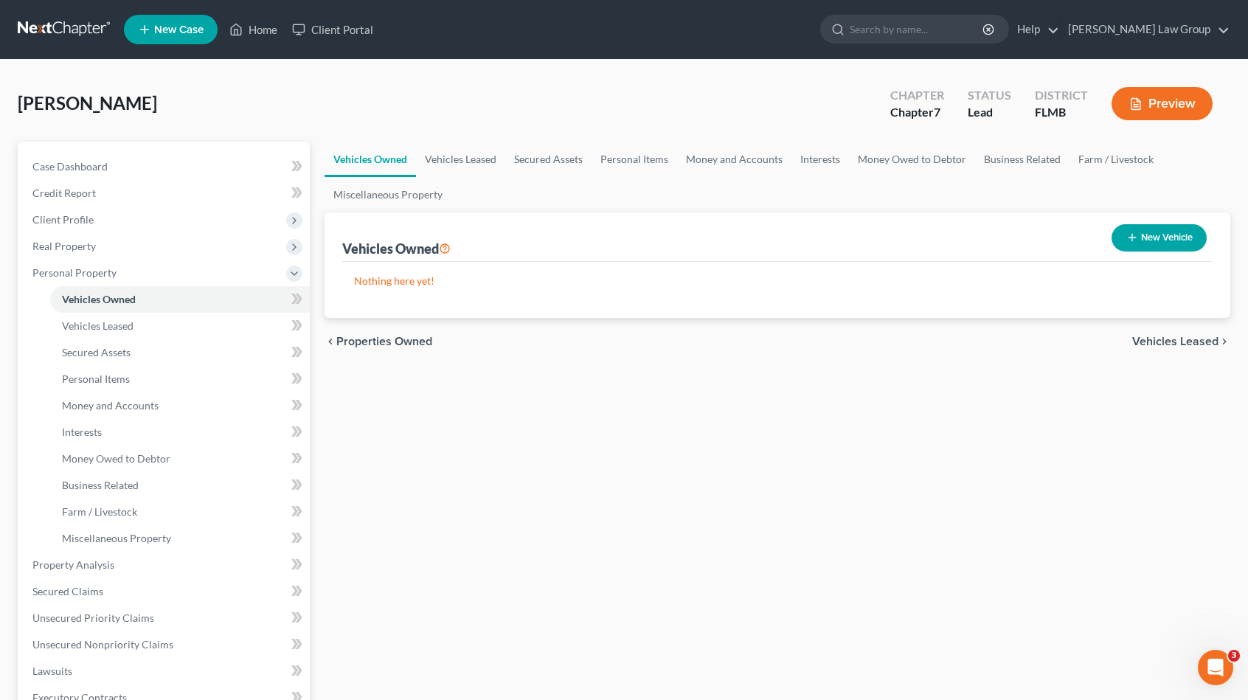
click at [1179, 246] on button "New Vehicle" at bounding box center [1159, 237] width 95 height 27
select select "0"
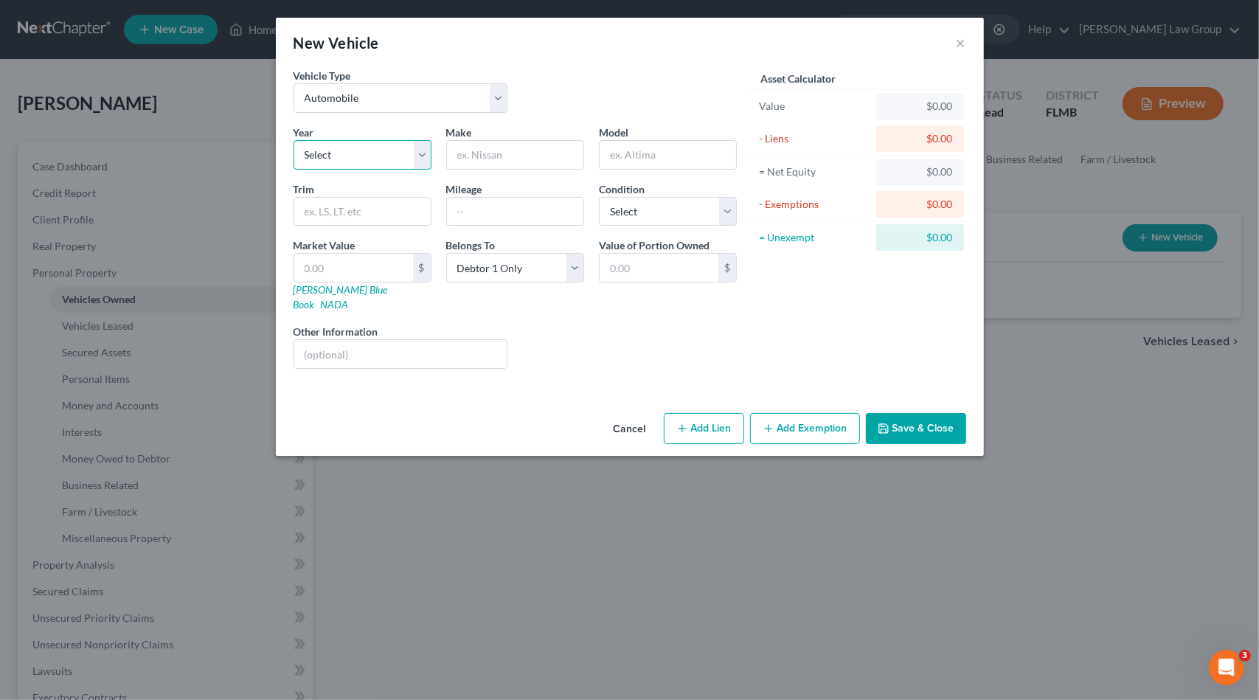
click at [350, 155] on select "Select 2026 2025 2024 2023 2022 2021 2020 2019 2018 2017 2016 2015 2014 2013 20…" at bounding box center [363, 155] width 138 height 30
select select "2"
click at [294, 140] on select "Select 2026 2025 2024 2023 2022 2021 2020 2019 2018 2017 2016 2015 2014 2013 20…" at bounding box center [363, 155] width 138 height 30
click at [540, 156] on input "text" at bounding box center [515, 155] width 136 height 28
type input "Toyota"
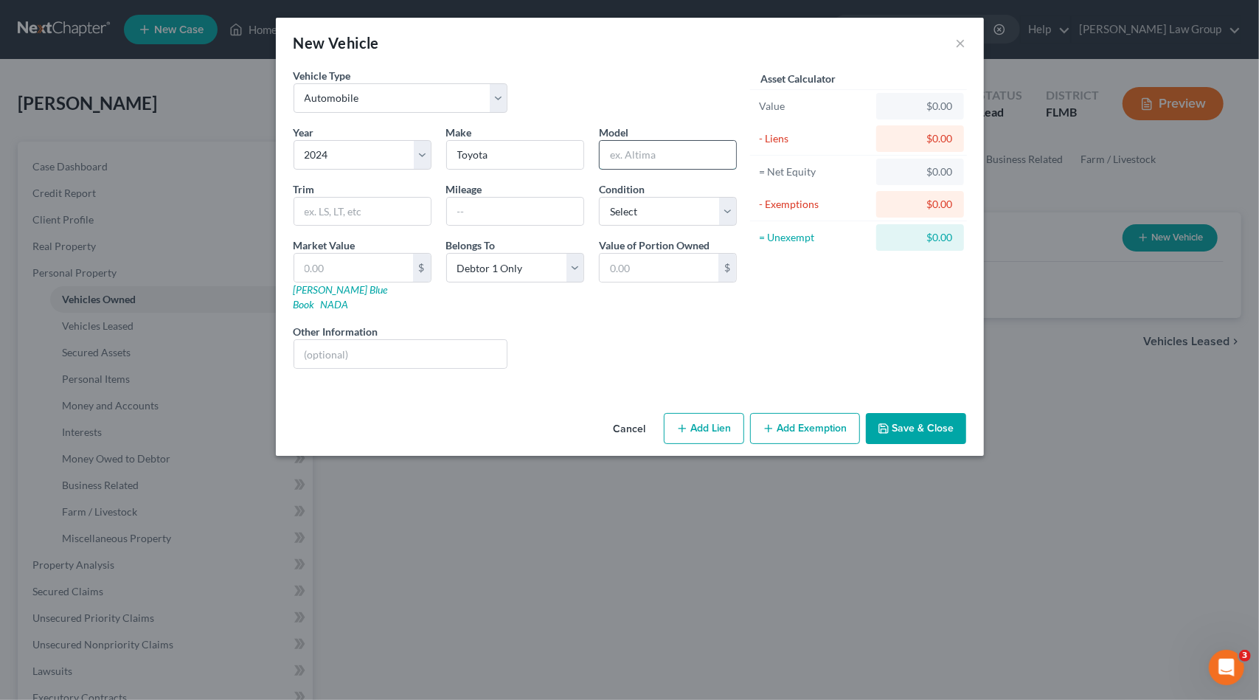
click at [661, 156] on input "text" at bounding box center [668, 155] width 136 height 28
type input "RAV4"
click at [692, 210] on select "Select Excellent Very Good Good Fair Poor" at bounding box center [668, 212] width 138 height 30
select select "1"
click at [599, 197] on select "Select Excellent Very Good Good Fair Poor" at bounding box center [668, 212] width 138 height 30
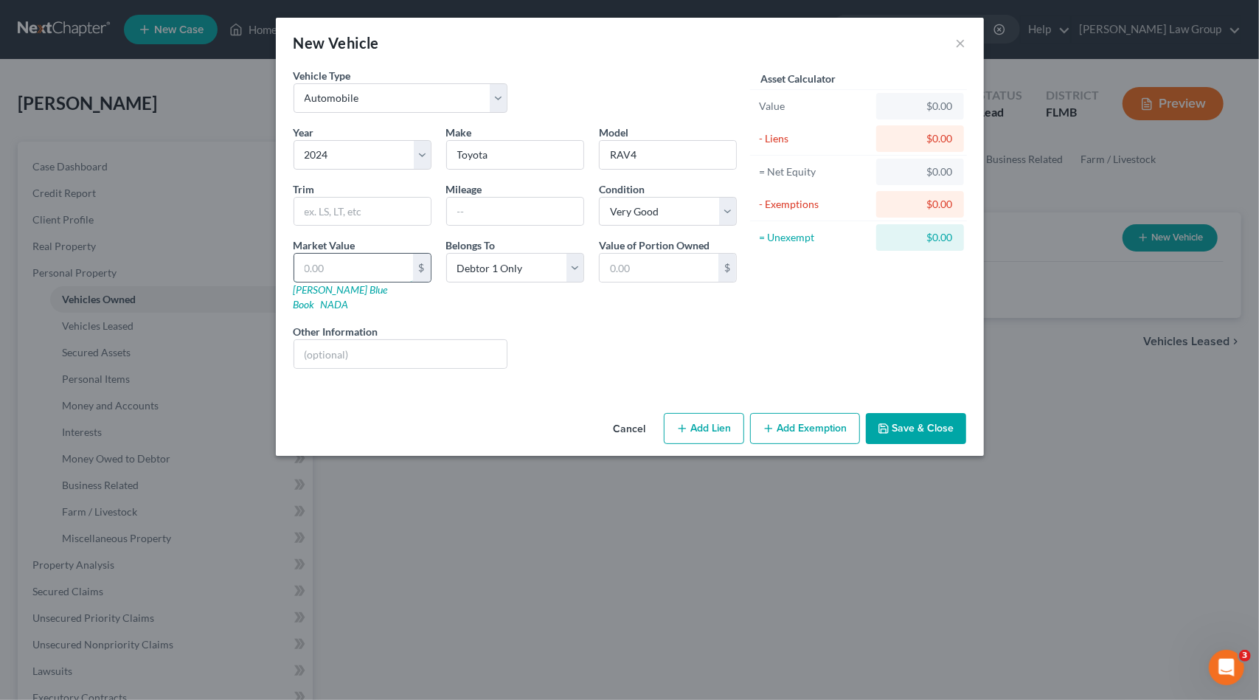
click at [359, 269] on input "text" at bounding box center [353, 268] width 119 height 28
type input "3"
type input "3.00"
type input "30"
type input "30.00"
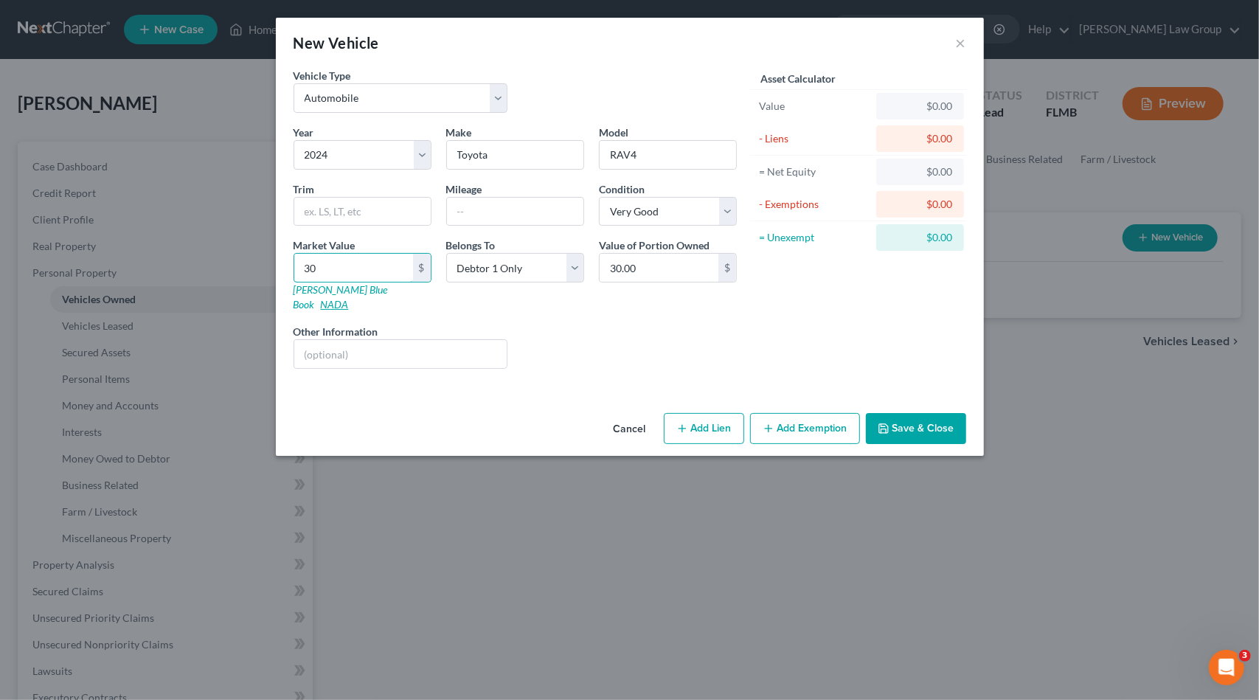
type input "300"
type input "300.00"
type input "3000"
type input "3,000.00"
type input "3,0000"
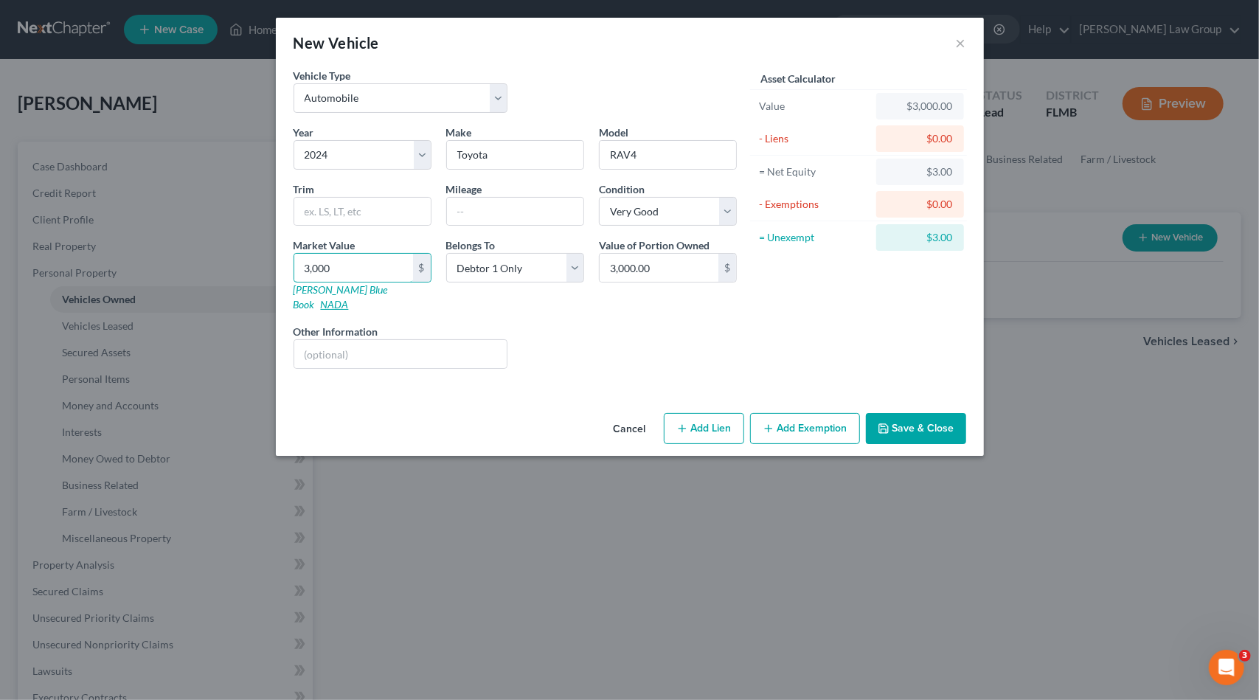
type input "30,000.00"
type input "3"
type input "3.00"
type input "36"
type input "36.00"
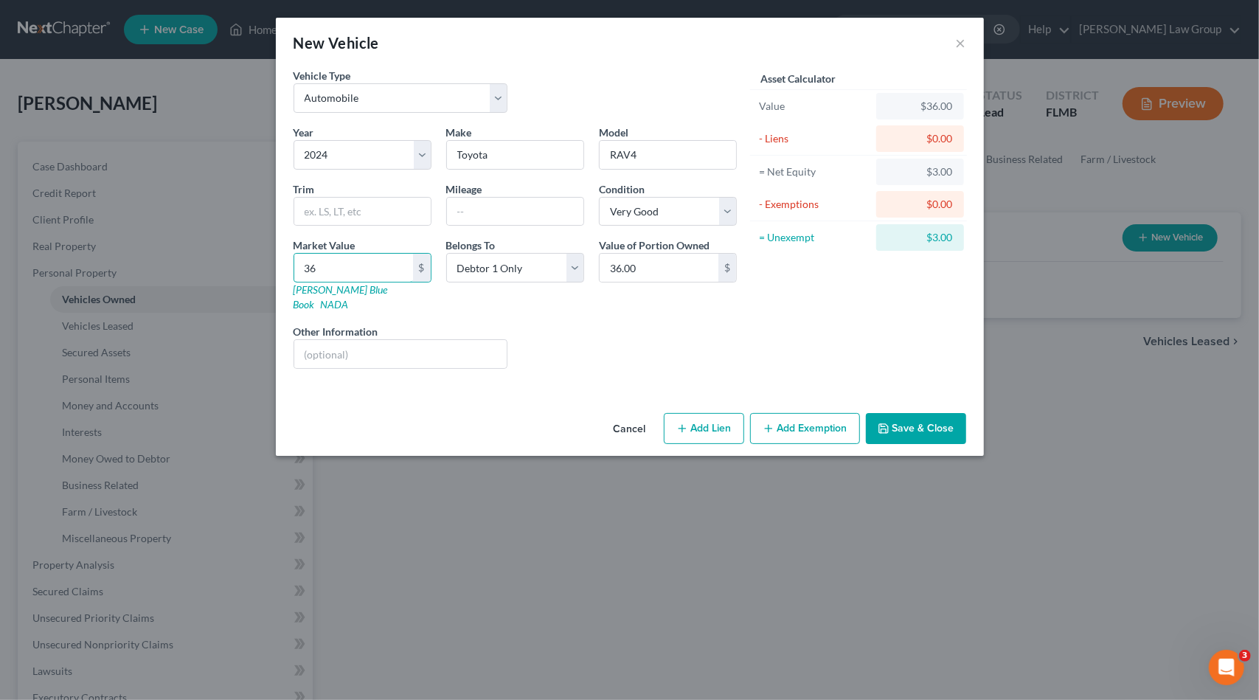
type input "360"
type input "360.00"
type input "3600"
type input "3,600.00"
type input "3,6000"
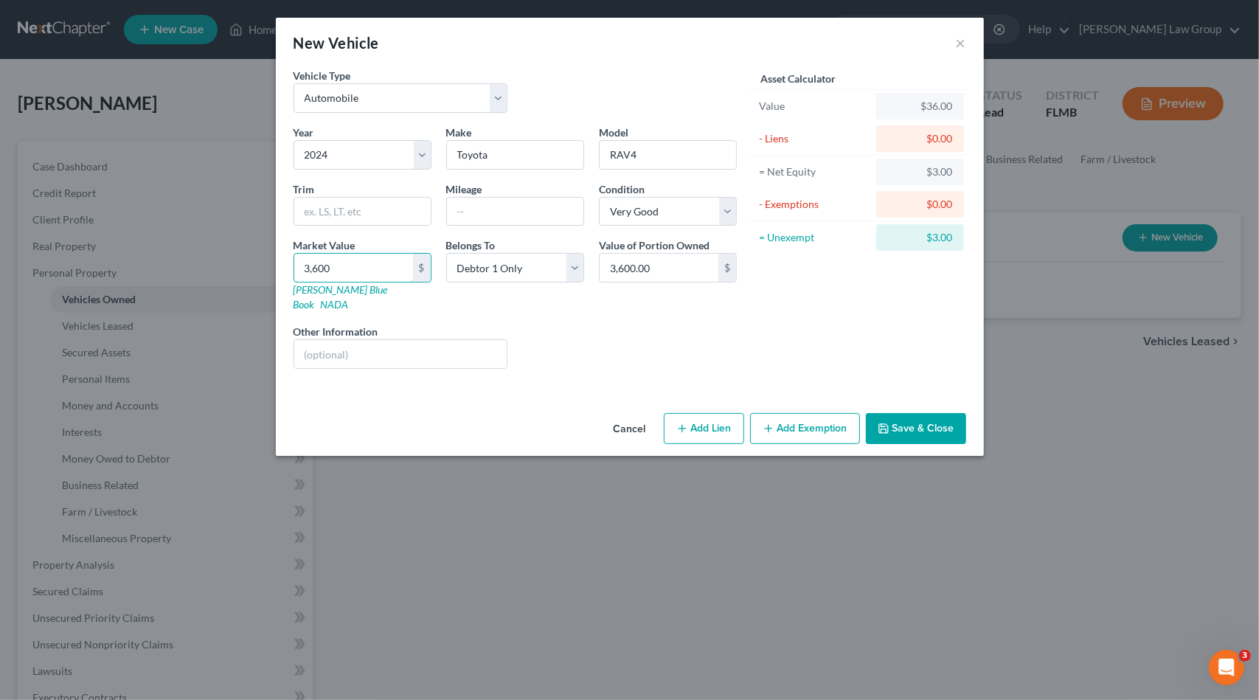
type input "36,000.00"
type input "36,000"
click at [711, 417] on button "Add Lien" at bounding box center [704, 428] width 80 height 31
select select "0"
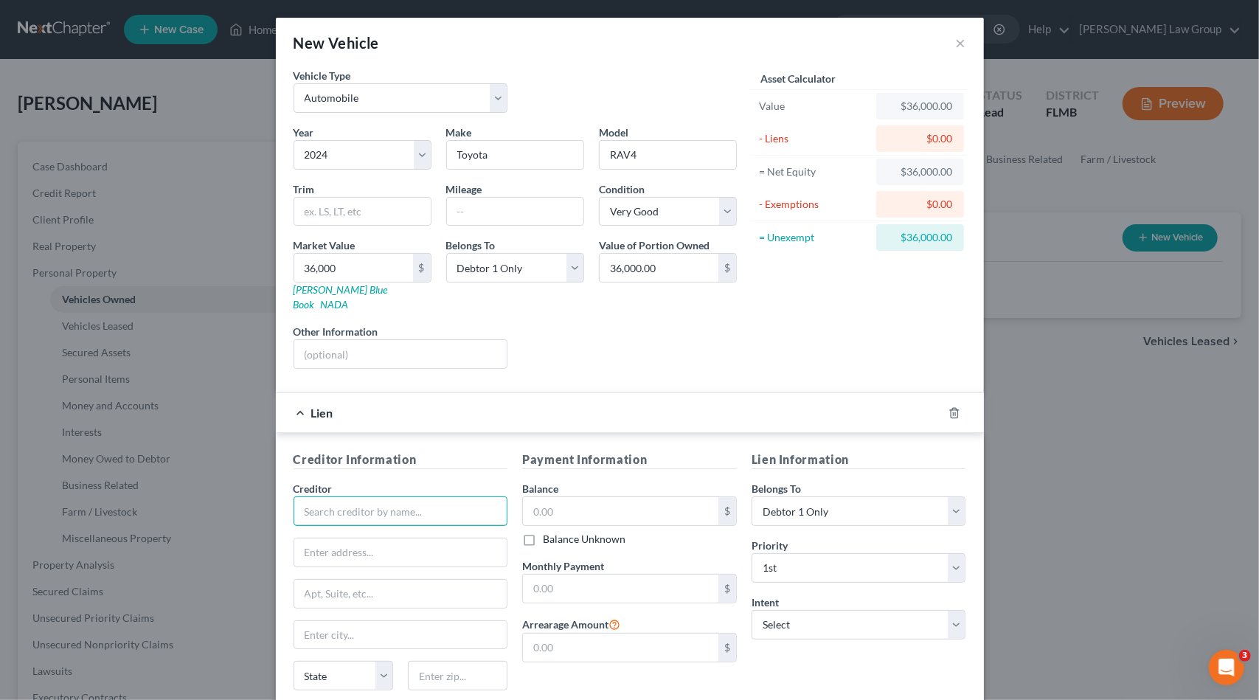
click at [366, 496] on input "text" at bounding box center [401, 511] width 215 height 30
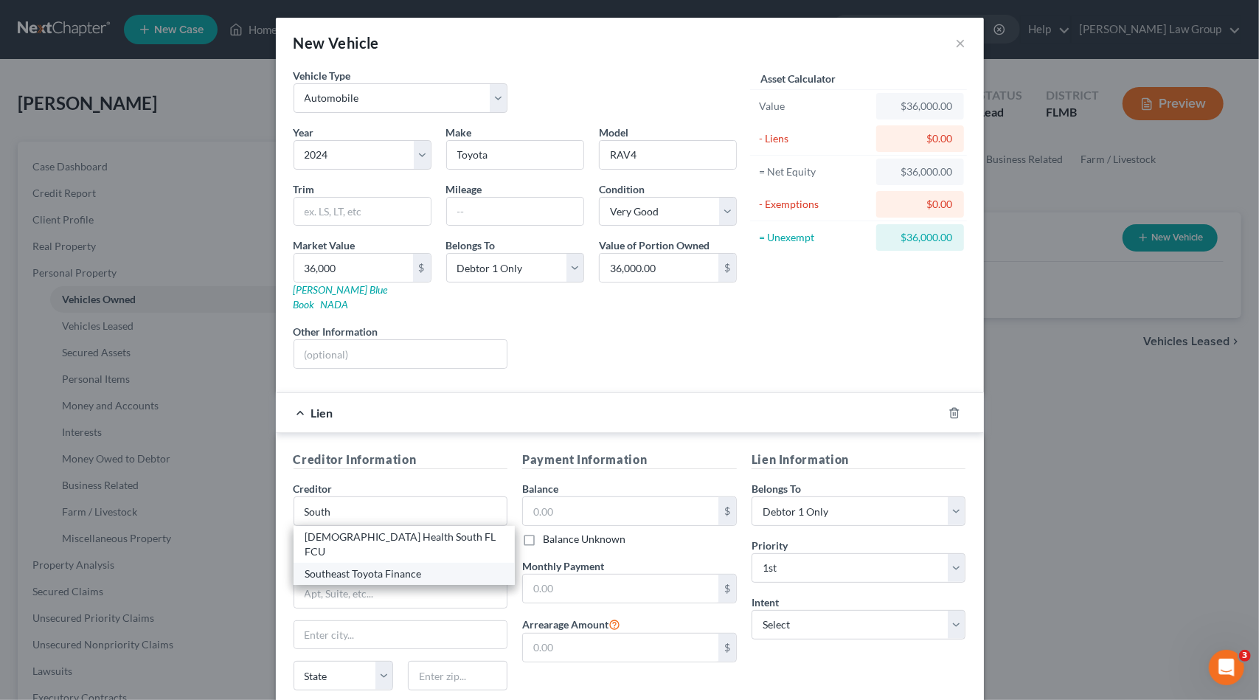
click at [356, 566] on div "Southeast Toyota Finance" at bounding box center [404, 573] width 198 height 15
type input "Southeast Toyota Finance"
type input "P.O. Box 991817"
type input "Mobile"
select select "0"
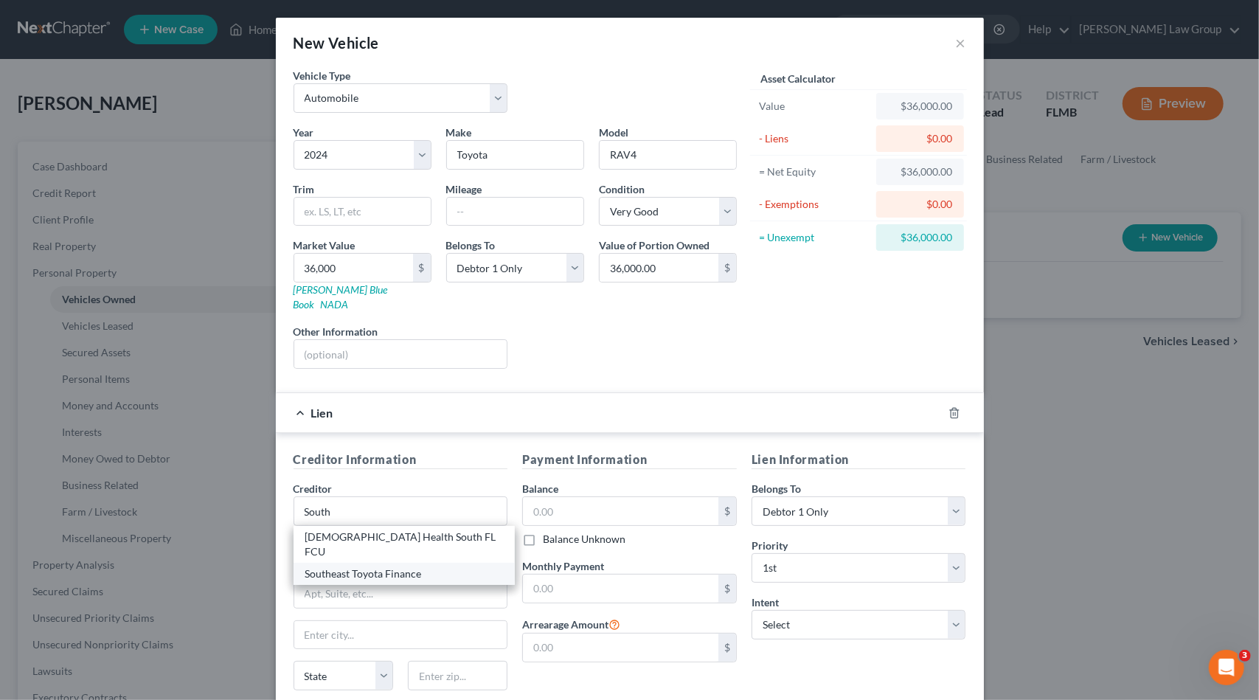
type input "36691-8817"
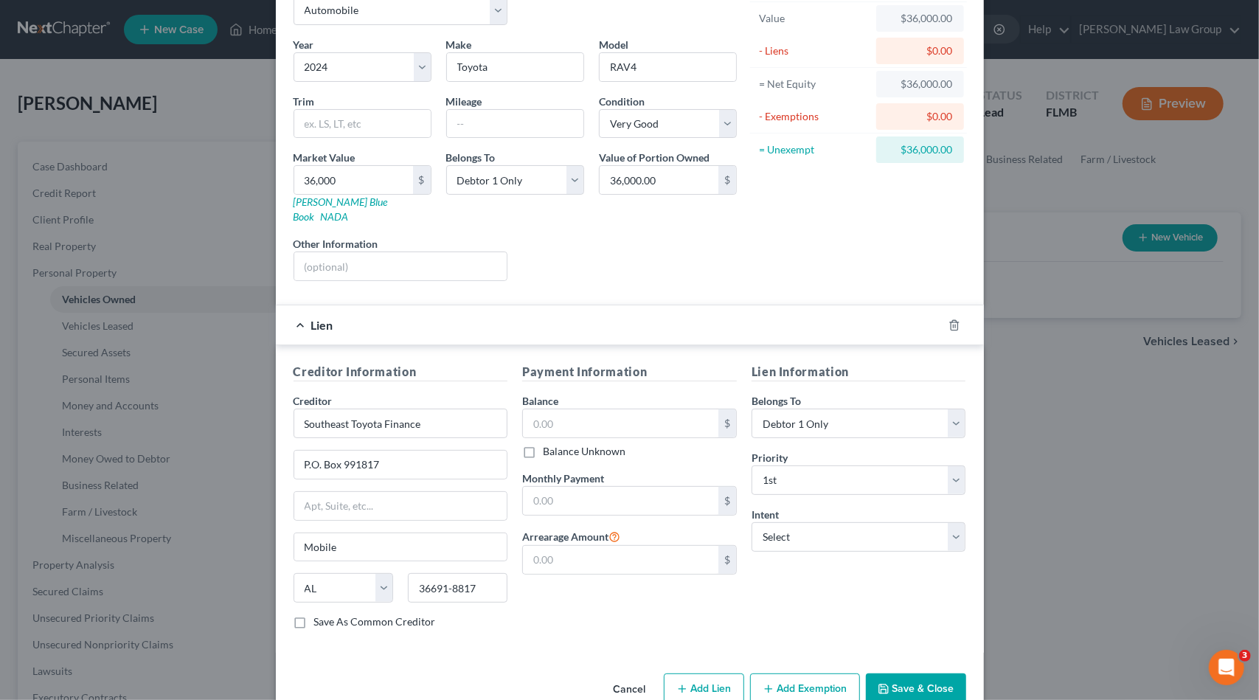
scroll to position [100, 0]
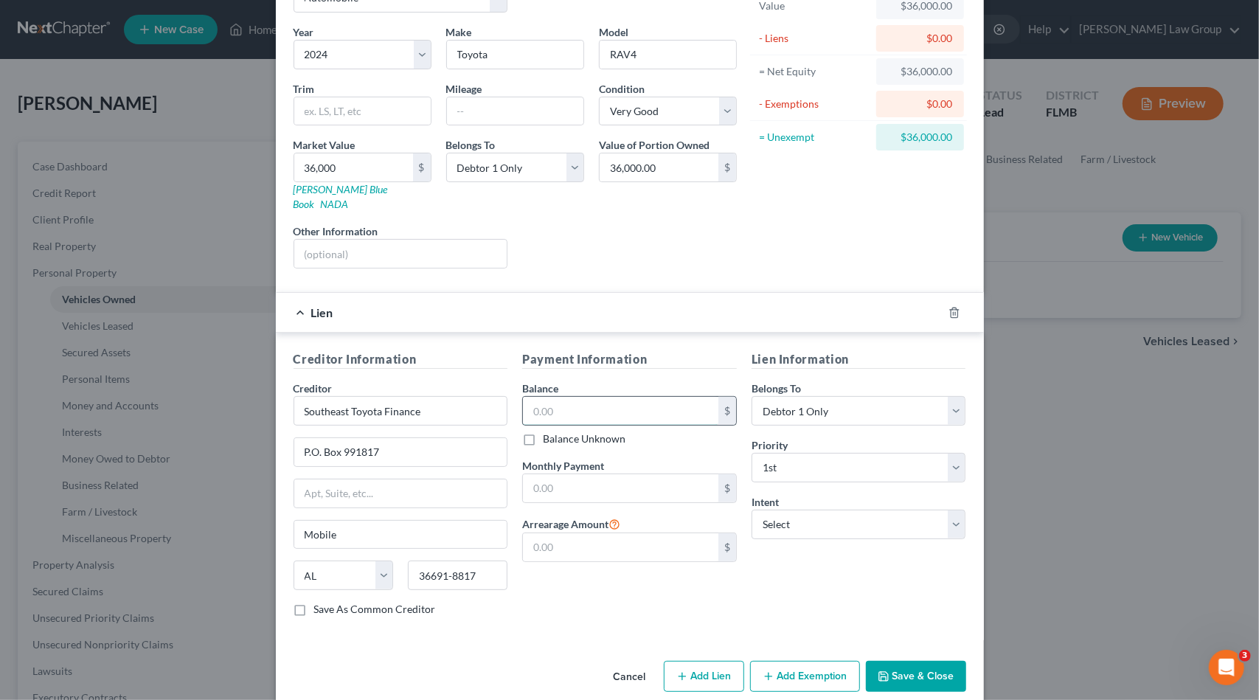
click at [555, 399] on input "text" at bounding box center [620, 411] width 195 height 28
type input "34,000"
click at [569, 474] on input "text" at bounding box center [620, 488] width 195 height 28
paste input "570.62"
type input "570.62"
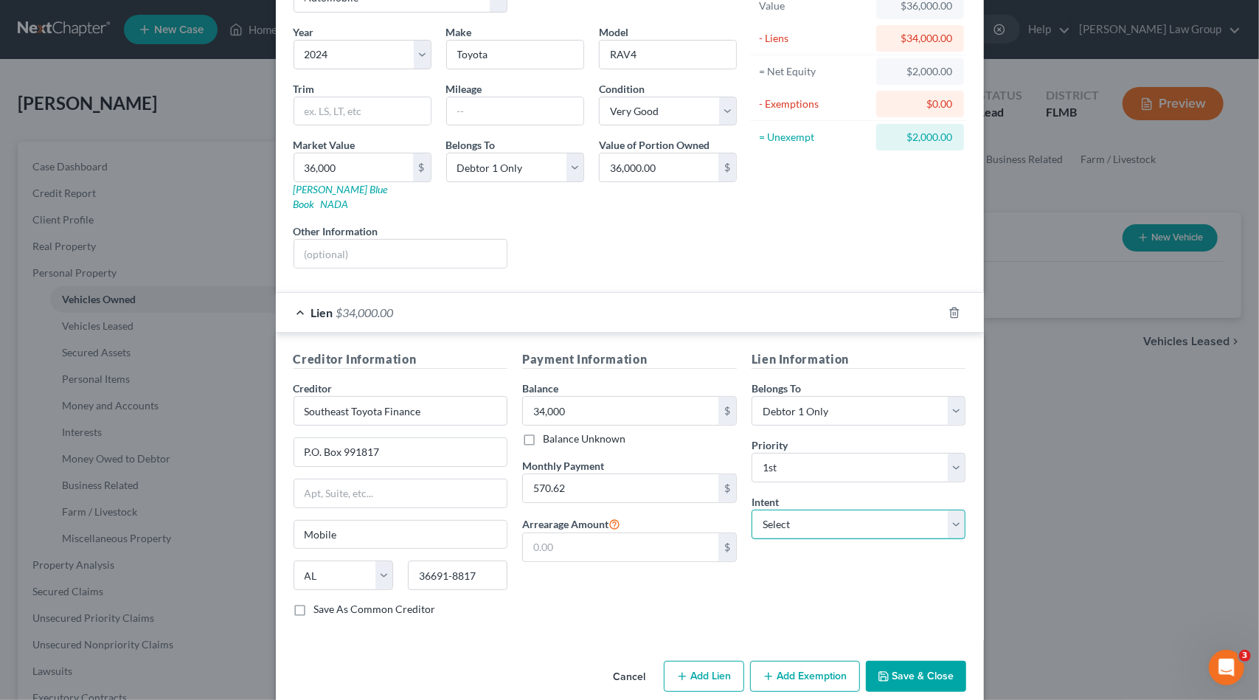
click at [828, 510] on select "Select Surrender Redeem Reaffirm Avoid Other" at bounding box center [859, 525] width 215 height 30
select select "2"
click at [752, 510] on select "Select Surrender Redeem Reaffirm Avoid Other" at bounding box center [859, 525] width 215 height 30
click at [786, 661] on button "Add Exemption" at bounding box center [805, 676] width 110 height 31
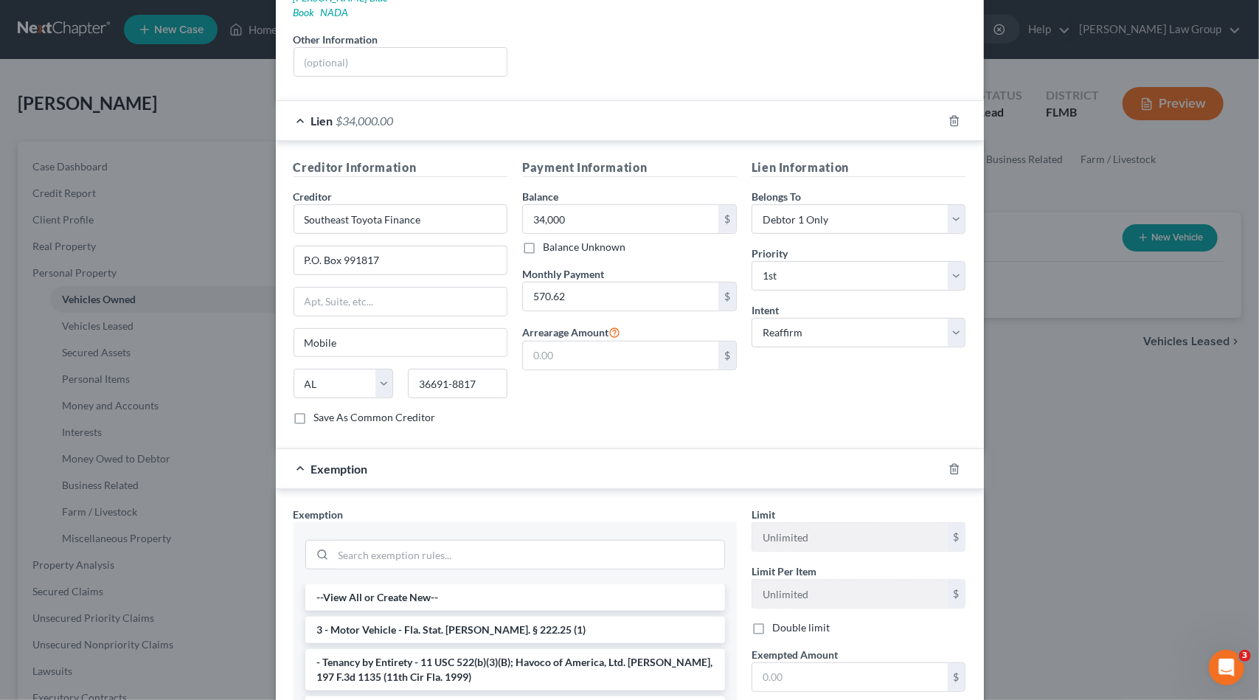
scroll to position [322, 0]
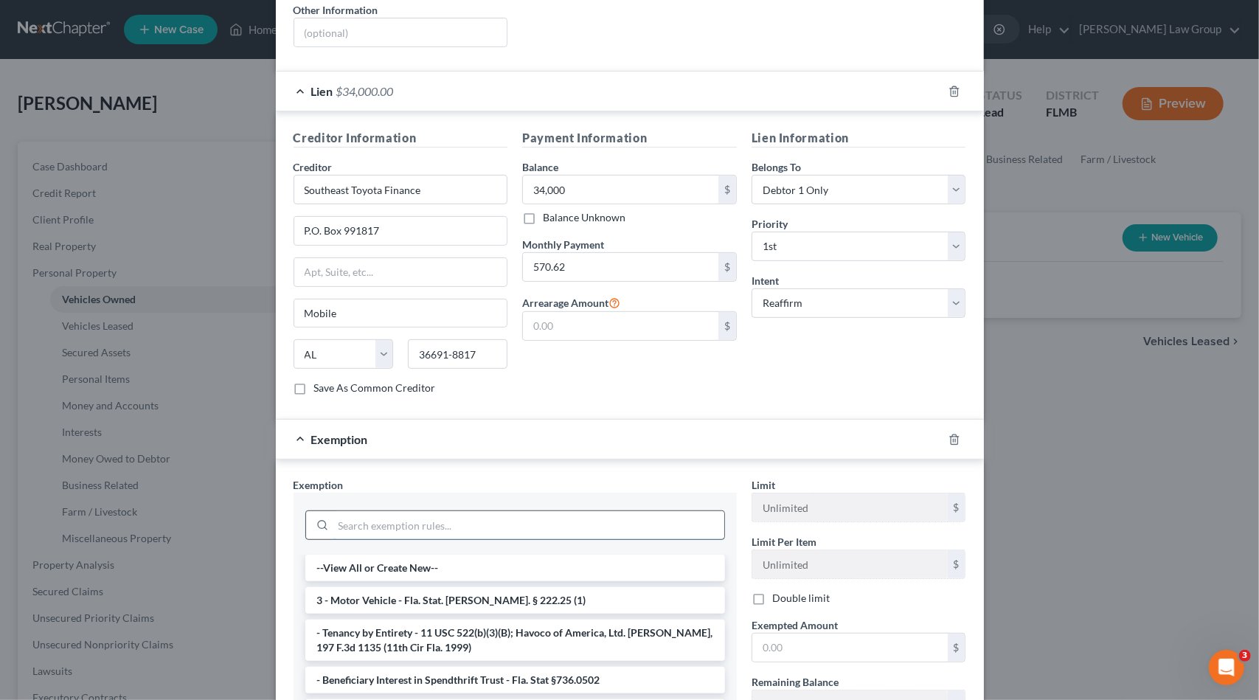
click at [425, 511] on input "search" at bounding box center [528, 525] width 391 height 28
click at [478, 587] on li "3 - Motor Vehicle - Fla. Stat. [PERSON_NAME]. § 222.25 (1)" at bounding box center [515, 600] width 420 height 27
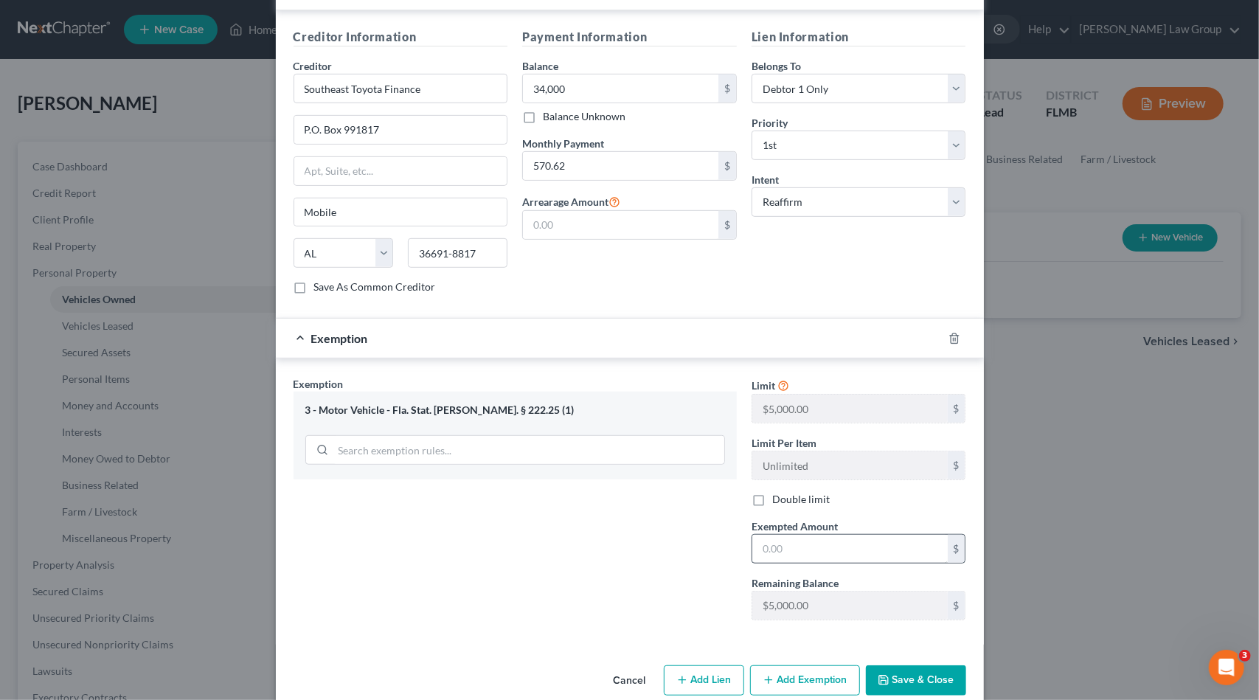
scroll to position [425, 0]
click at [823, 533] on input "text" at bounding box center [849, 547] width 195 height 28
drag, startPoint x: 664, startPoint y: 532, endPoint x: 614, endPoint y: 535, distance: 49.5
click at [614, 535] on div "Exemption Set must be selected for CA. Exemption * 3 - Motor Vehicle - Fla. Sta…" at bounding box center [629, 502] width 687 height 256
type input "3,000"
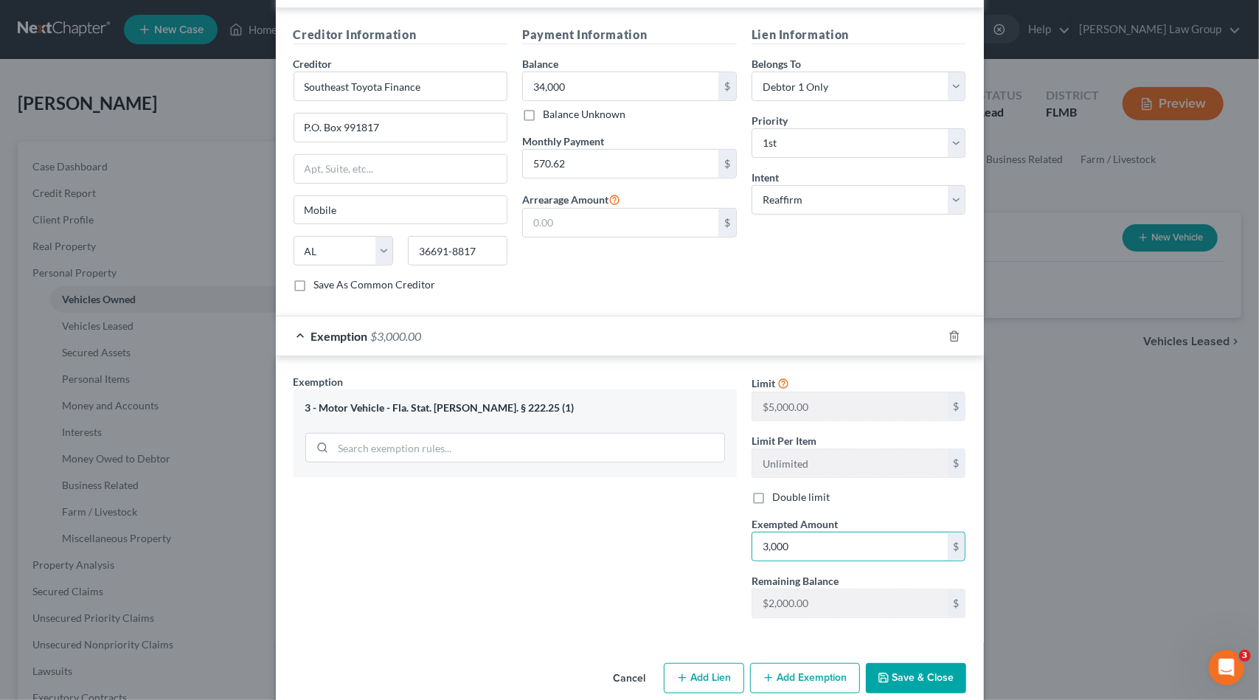
click at [922, 663] on button "Save & Close" at bounding box center [916, 678] width 100 height 31
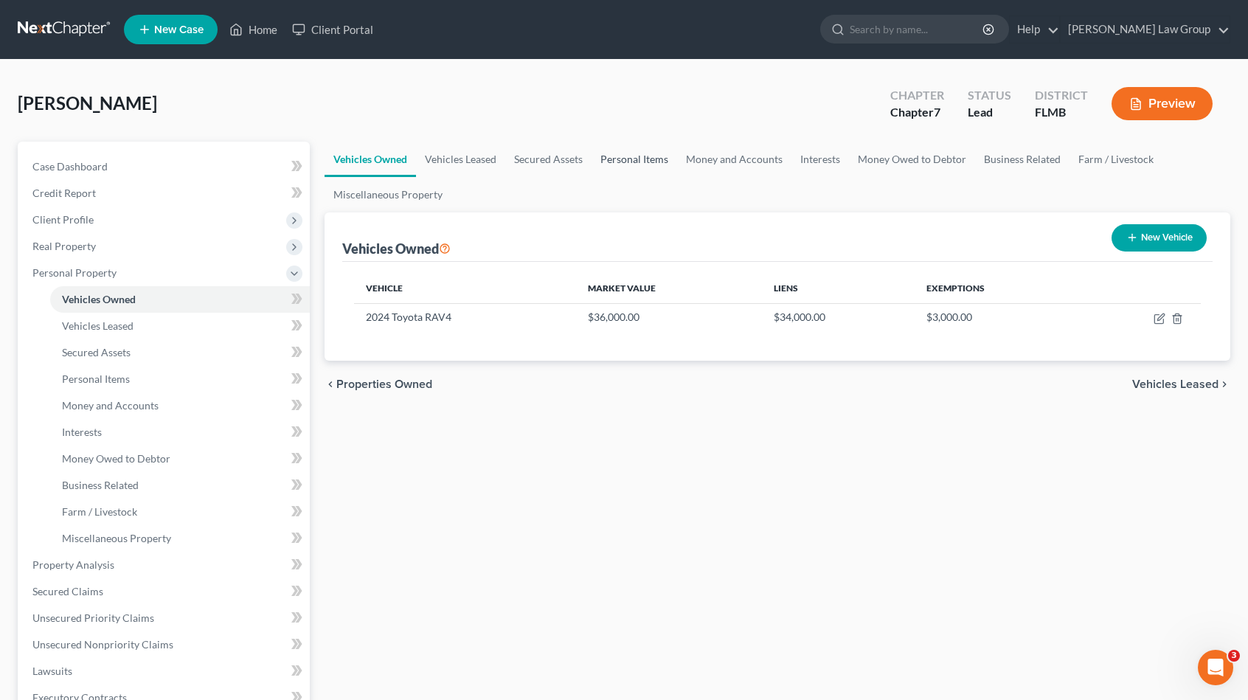
click at [642, 160] on link "Personal Items" at bounding box center [635, 159] width 86 height 35
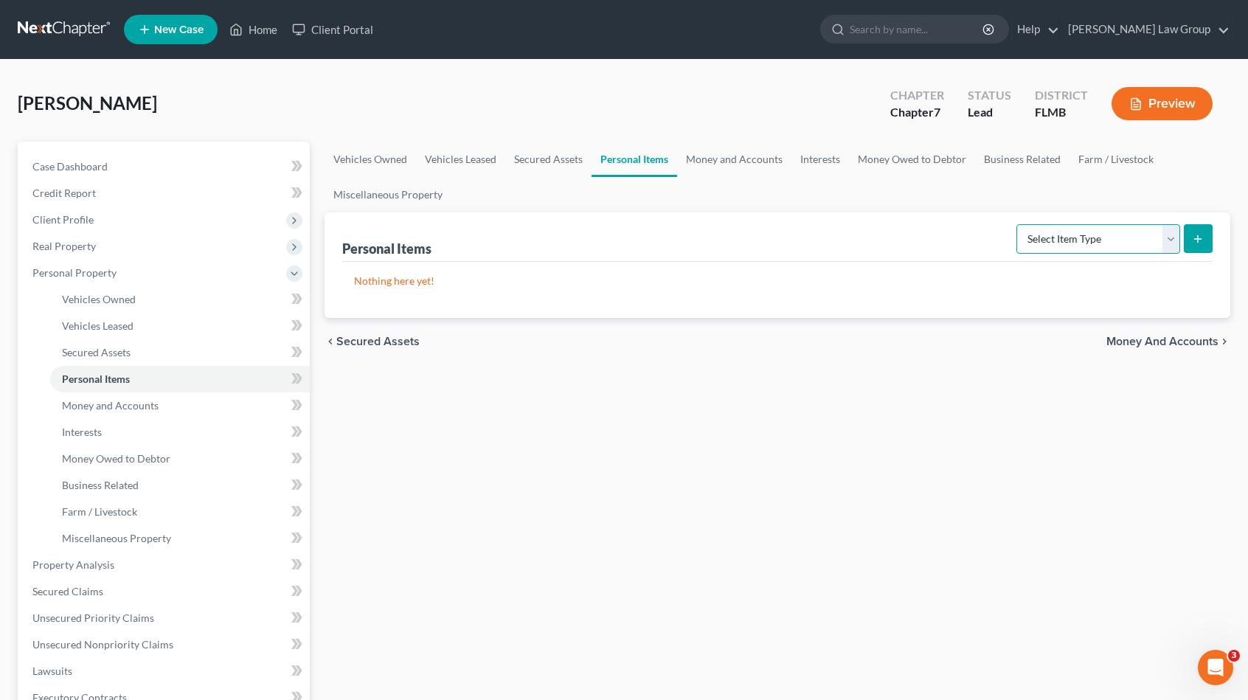
click at [1076, 232] on select "Select Item Type Clothing Collectibles Of Value Electronics Firearms Household …" at bounding box center [1098, 239] width 164 height 30
select select "household_goods"
click at [1019, 224] on select "Select Item Type Clothing Collectibles Of Value Electronics Firearms Household …" at bounding box center [1098, 239] width 164 height 30
click at [1209, 235] on button "submit" at bounding box center [1198, 238] width 29 height 29
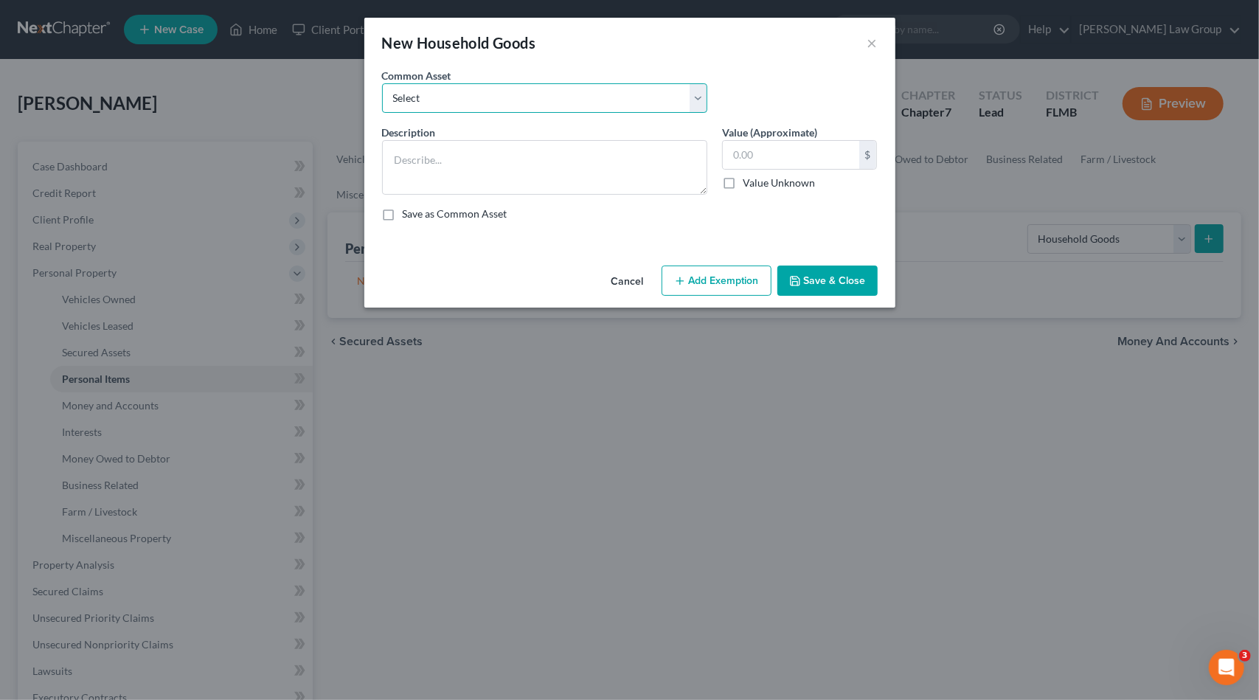
click at [496, 94] on select "Select Household goods & furnishings" at bounding box center [544, 98] width 325 height 30
select select "0"
click at [382, 83] on select "Select Household goods & furnishings" at bounding box center [544, 98] width 325 height 30
type textarea "Household goods & furnishings"
type input "2,000.00"
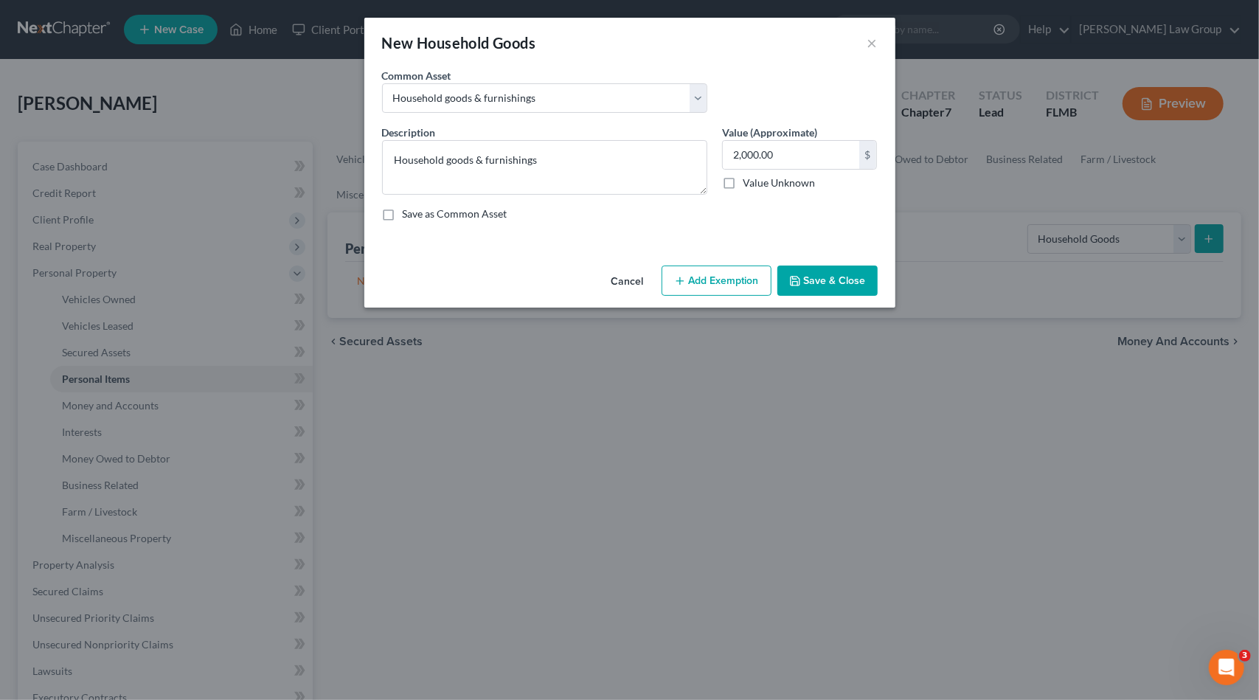
click at [760, 291] on button "Add Exemption" at bounding box center [717, 281] width 110 height 31
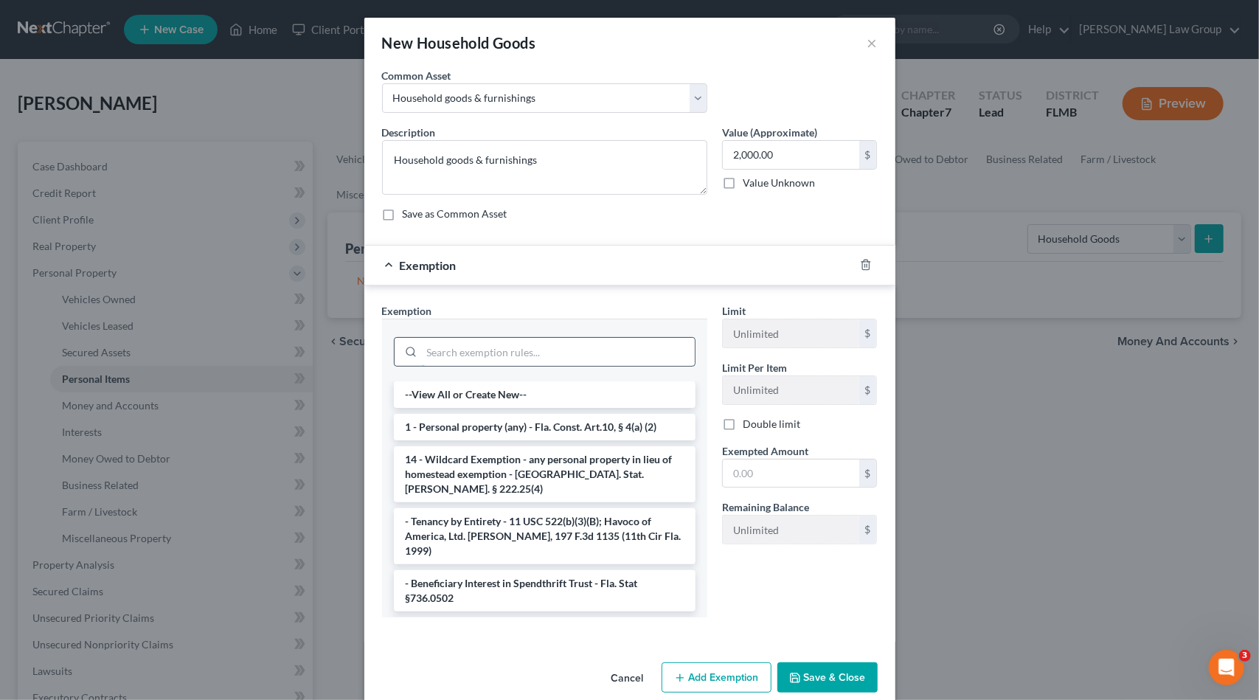
click at [583, 350] on input "search" at bounding box center [558, 352] width 273 height 28
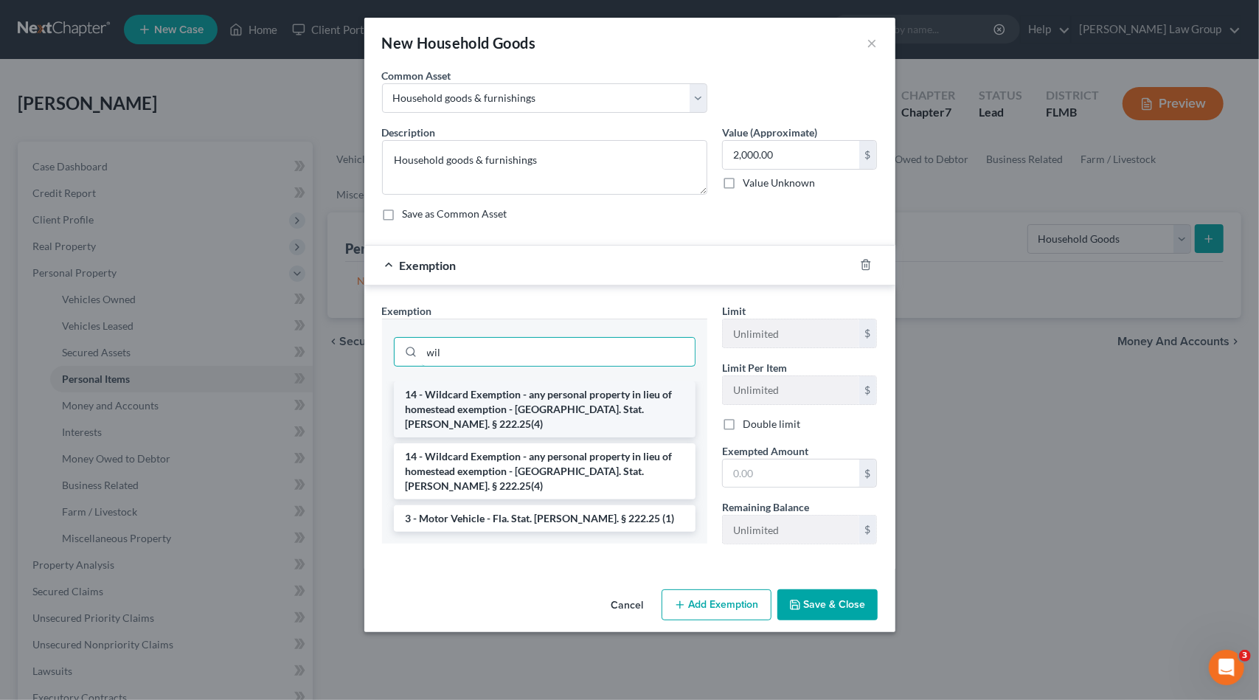
type input "wil"
drag, startPoint x: 606, startPoint y: 397, endPoint x: 615, endPoint y: 400, distance: 10.3
click at [605, 397] on li "14 - Wildcard Exemption - any personal property in lieu of homestead exemption …" at bounding box center [545, 409] width 302 height 56
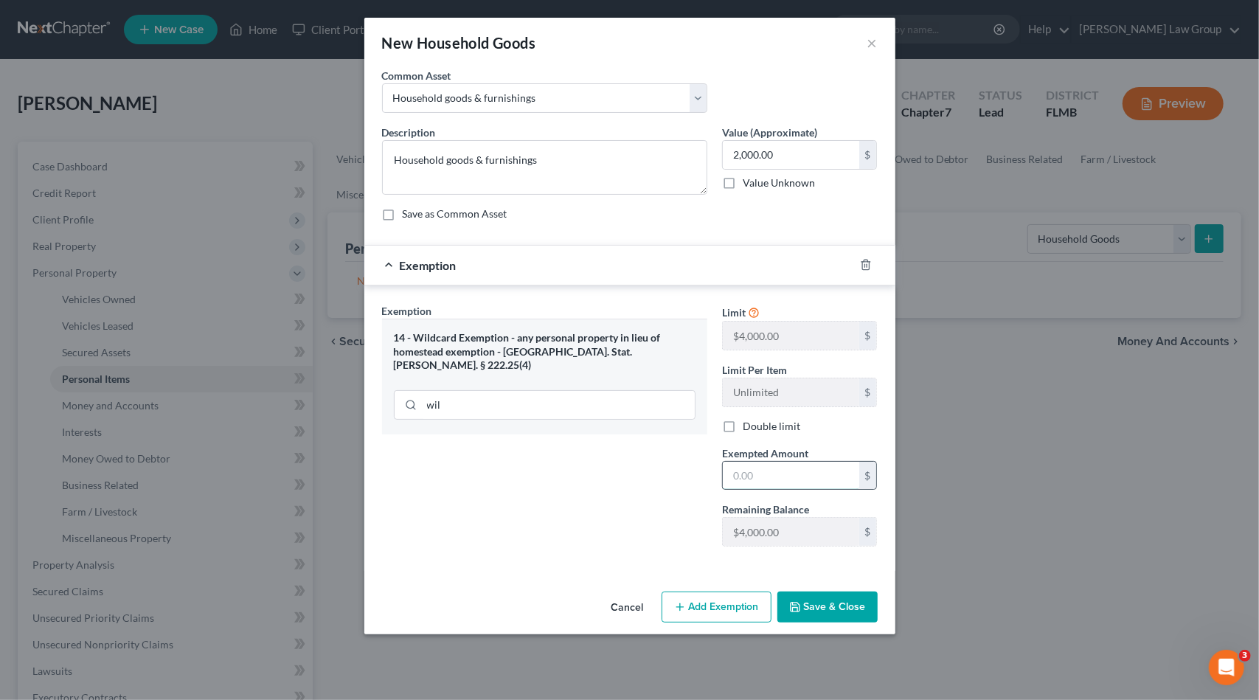
click at [757, 479] on input "text" at bounding box center [791, 476] width 136 height 28
type input "1,000"
click at [690, 601] on button "Add Exemption" at bounding box center [717, 607] width 110 height 31
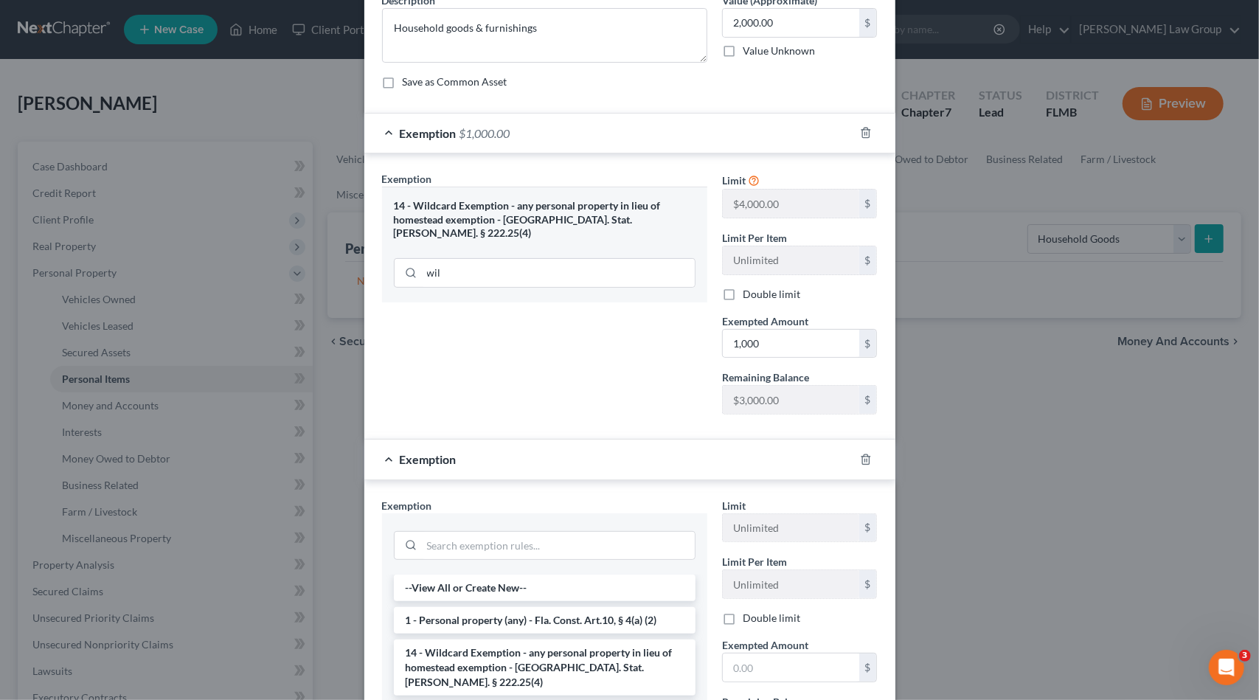
scroll to position [148, 0]
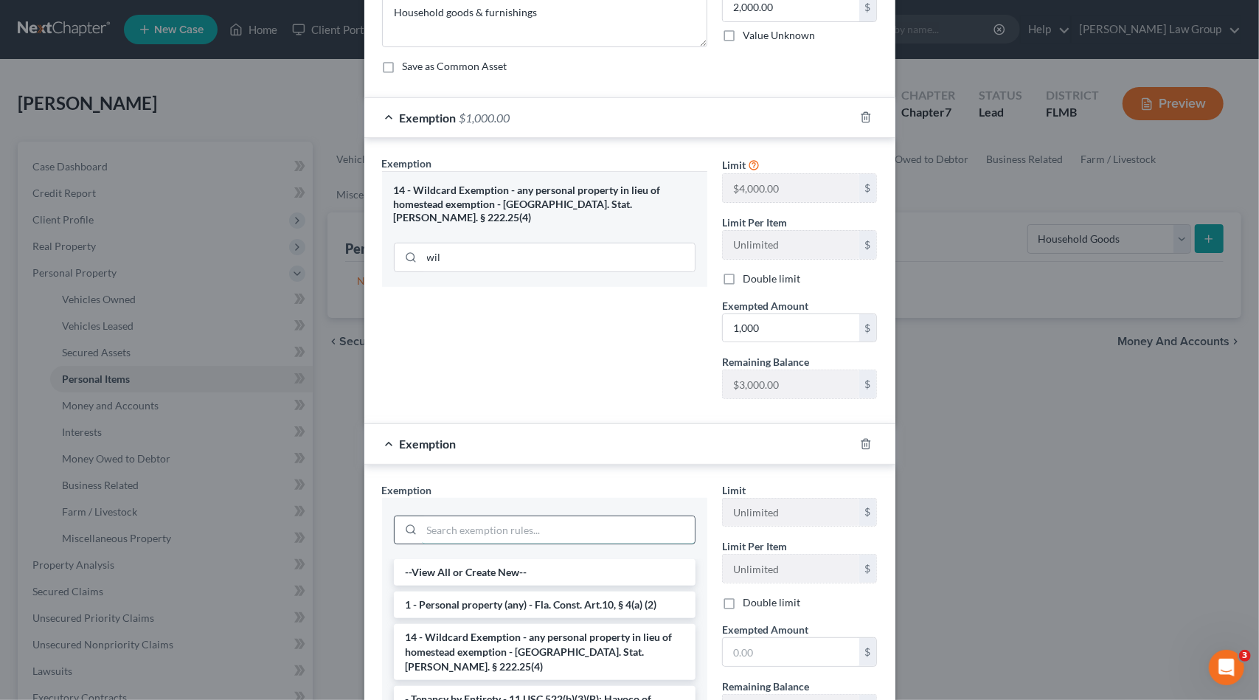
click at [479, 521] on input "search" at bounding box center [558, 530] width 273 height 28
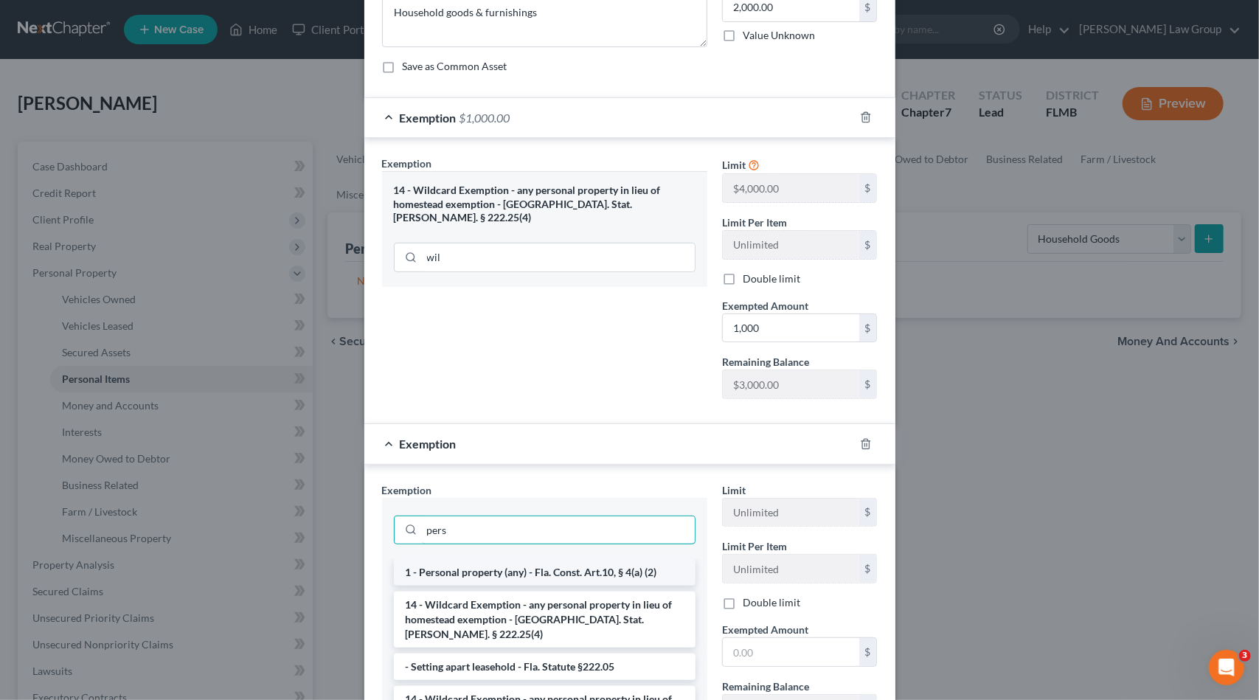
type input "pers"
drag, startPoint x: 510, startPoint y: 569, endPoint x: 757, endPoint y: 608, distance: 251.0
click at [510, 569] on li "1 - Personal property (any) - Fla. Const. Art.10, § 4(a) (2)" at bounding box center [545, 572] width 302 height 27
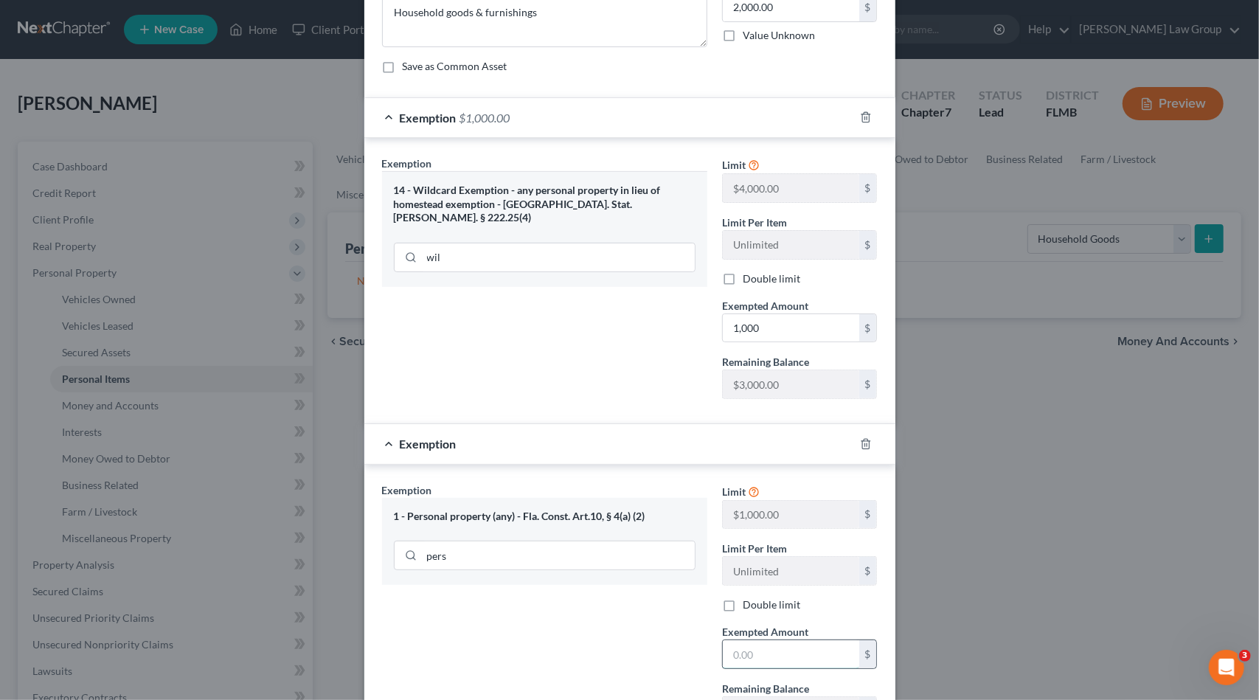
click at [776, 648] on input "text" at bounding box center [791, 654] width 136 height 28
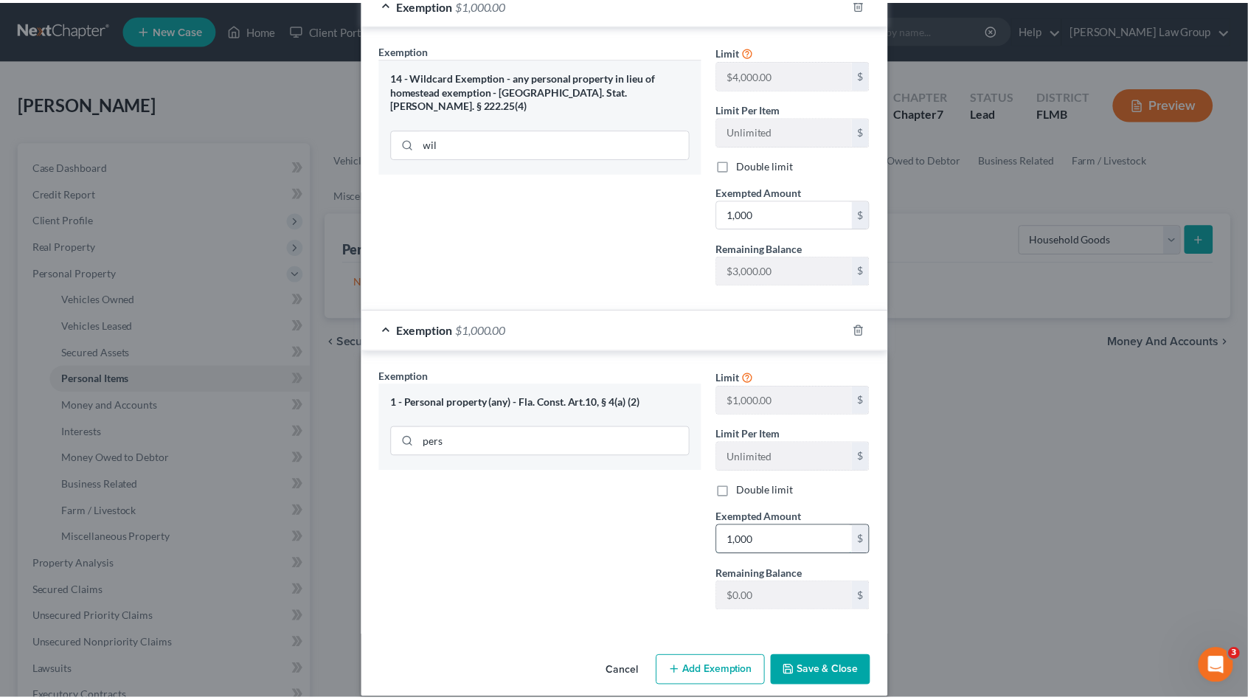
scroll to position [272, 0]
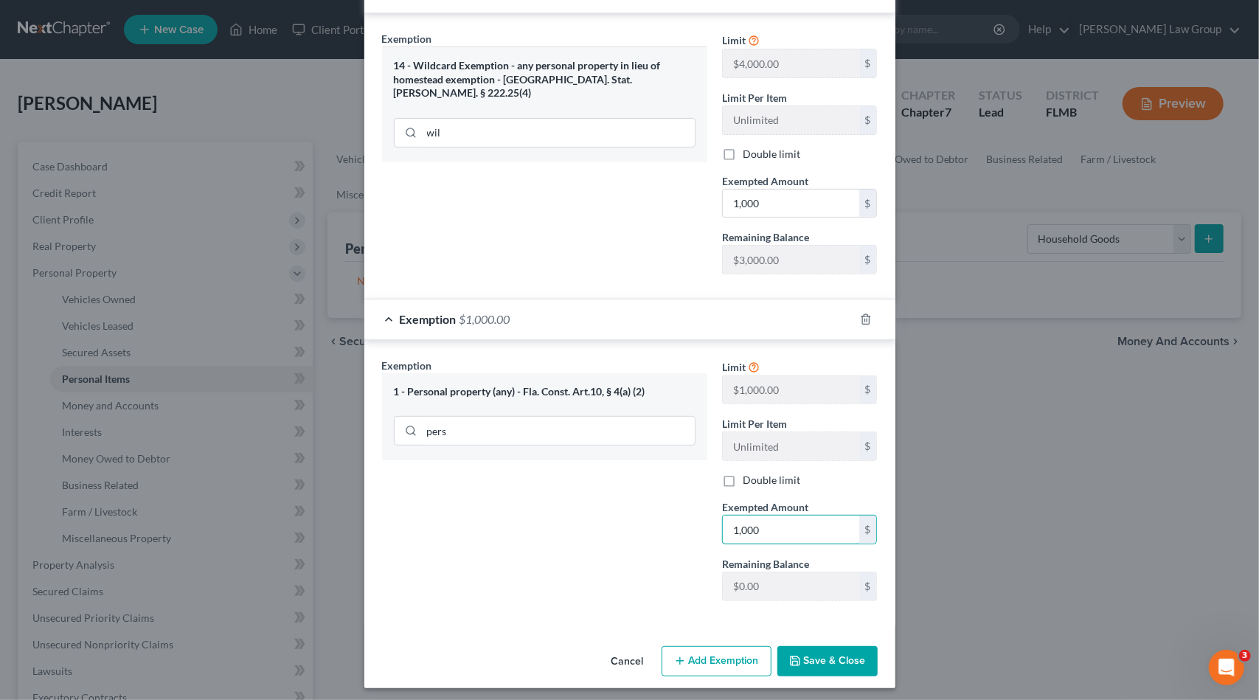
type input "1,000"
click at [823, 666] on button "Save & Close" at bounding box center [827, 661] width 100 height 31
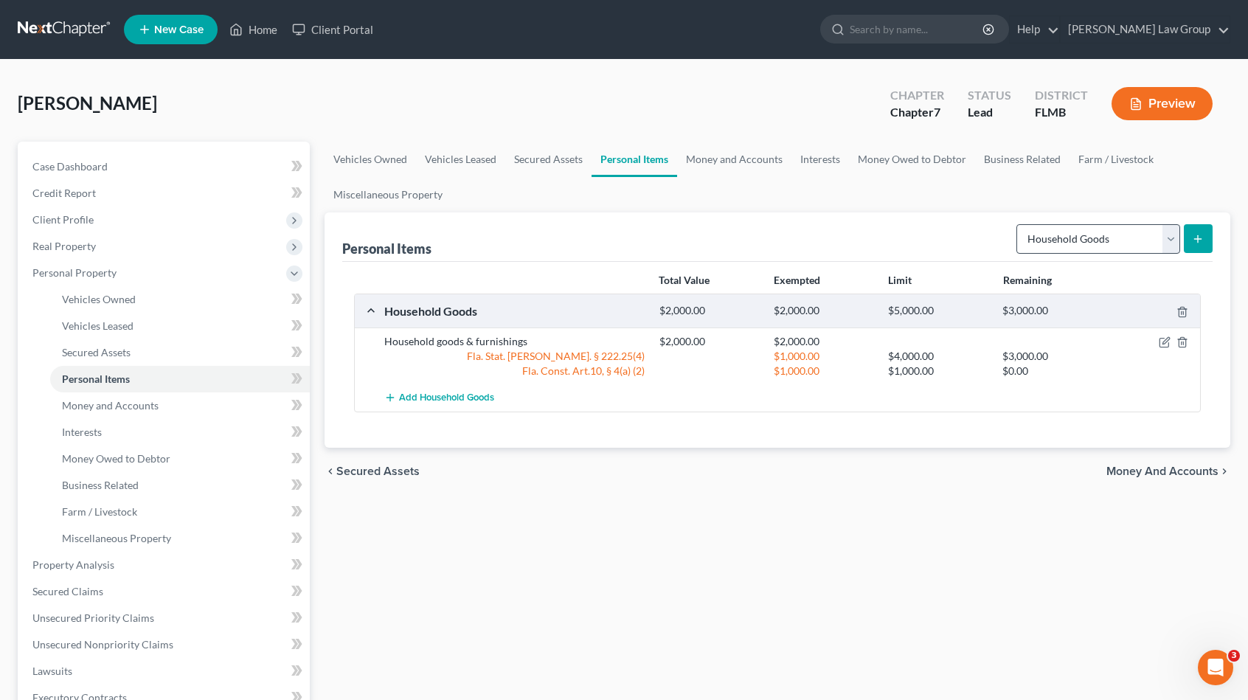
click at [1086, 225] on div "Select Item Type Clothing Collectibles Of Value Electronics Firearms Household …" at bounding box center [1111, 237] width 202 height 39
click at [1086, 240] on select "Select Item Type Clothing Collectibles Of Value Electronics Firearms Household …" at bounding box center [1098, 239] width 164 height 30
select select "clothing"
click at [1019, 224] on select "Select Item Type Clothing Collectibles Of Value Electronics Firearms Household …" at bounding box center [1098, 239] width 164 height 30
click at [1207, 232] on button "submit" at bounding box center [1198, 238] width 29 height 29
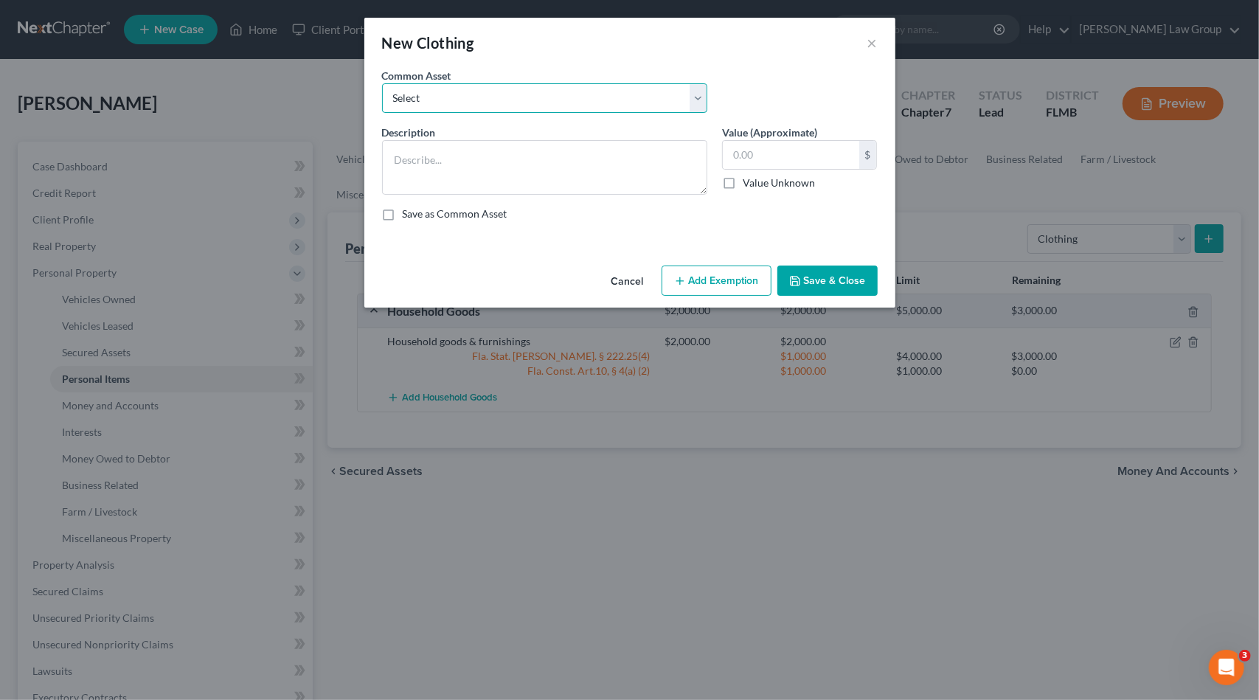
click at [549, 99] on select "Select Debtor's Wardrobe Joint debtor's wardrobe Joint Debtor's wardrobe" at bounding box center [544, 98] width 325 height 30
select select "0"
click at [382, 83] on select "Select Debtor's Wardrobe Joint debtor's wardrobe Joint Debtor's wardrobe" at bounding box center [544, 98] width 325 height 30
type textarea "Debtor's Wardrobe"
type input "30.00"
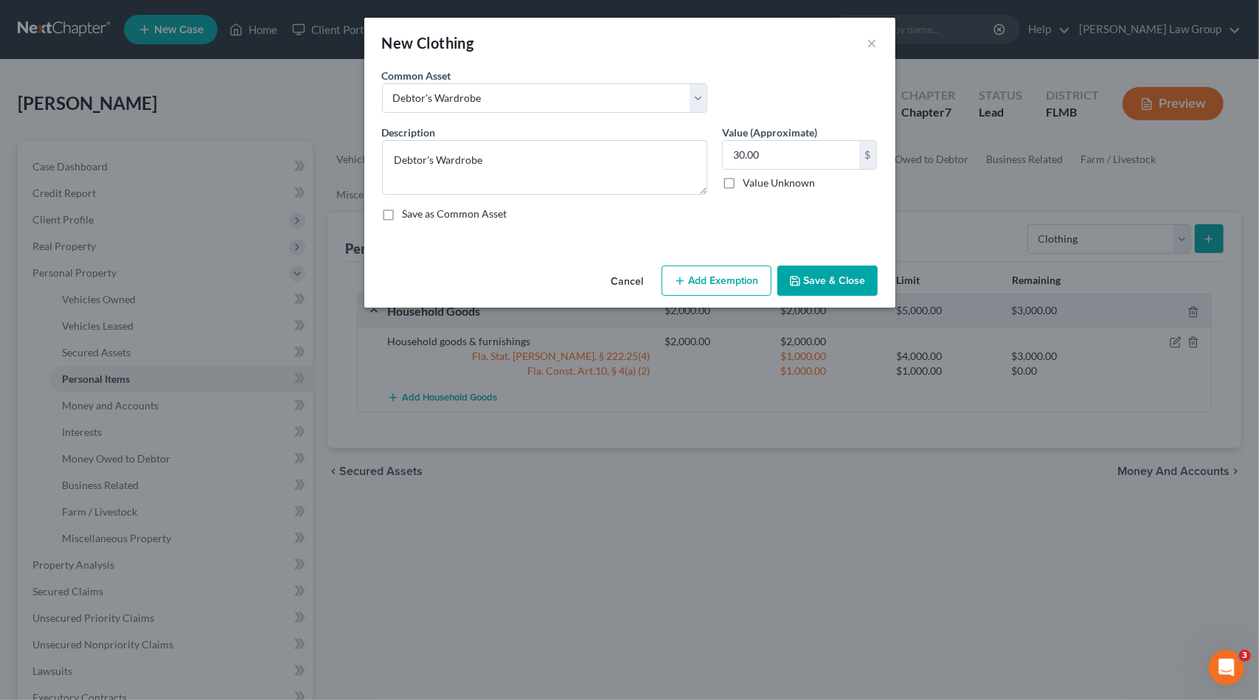
click at [743, 284] on button "Add Exemption" at bounding box center [717, 281] width 110 height 31
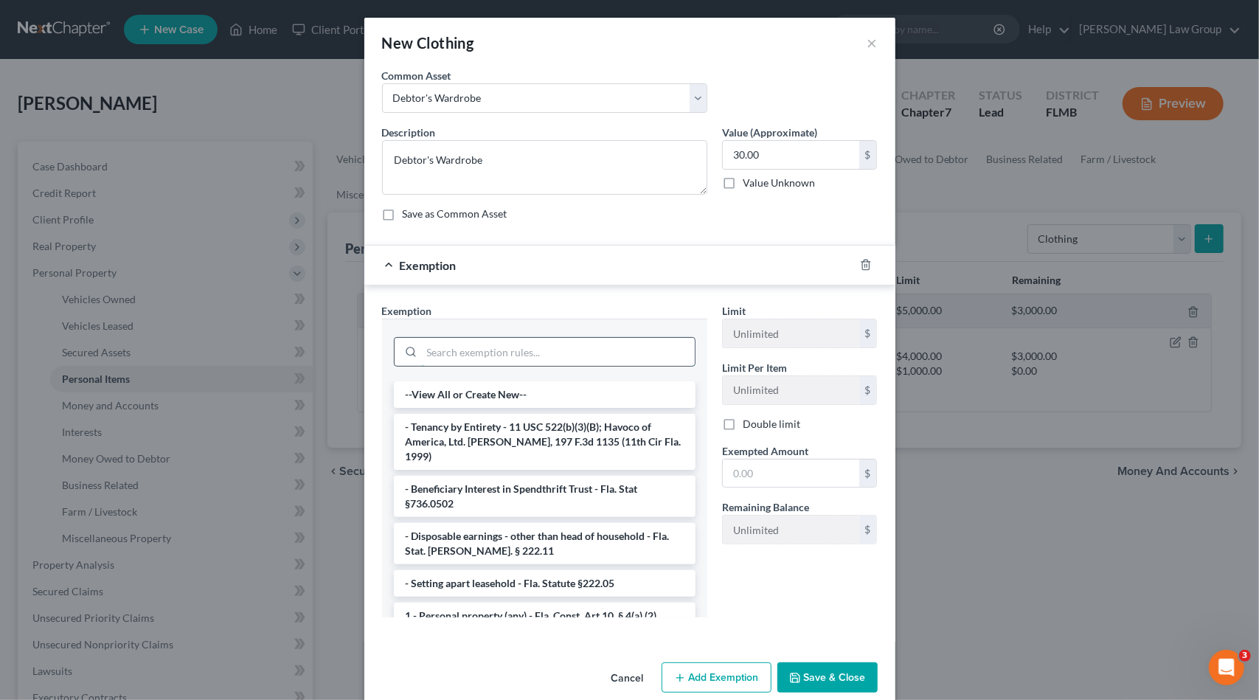
click at [562, 352] on input "search" at bounding box center [558, 352] width 273 height 28
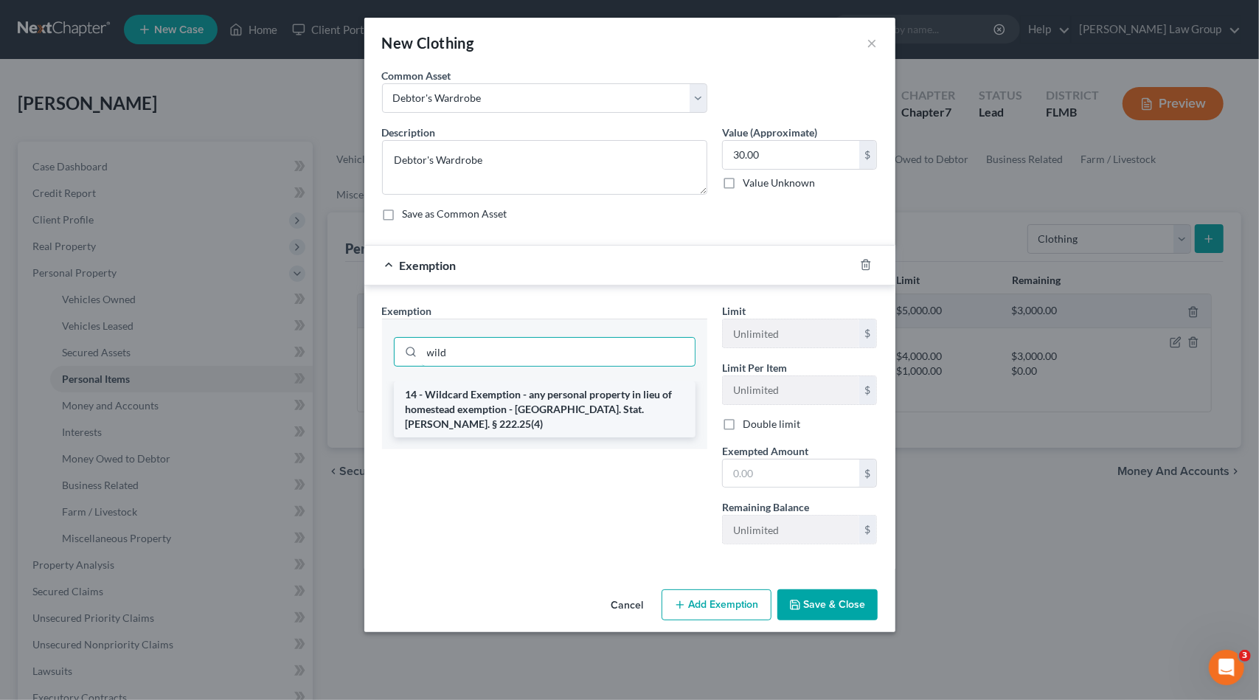
type input "wild"
drag, startPoint x: 538, startPoint y: 403, endPoint x: 564, endPoint y: 405, distance: 25.9
click at [538, 403] on li "14 - Wildcard Exemption - any personal property in lieu of homestead exemption …" at bounding box center [545, 409] width 302 height 56
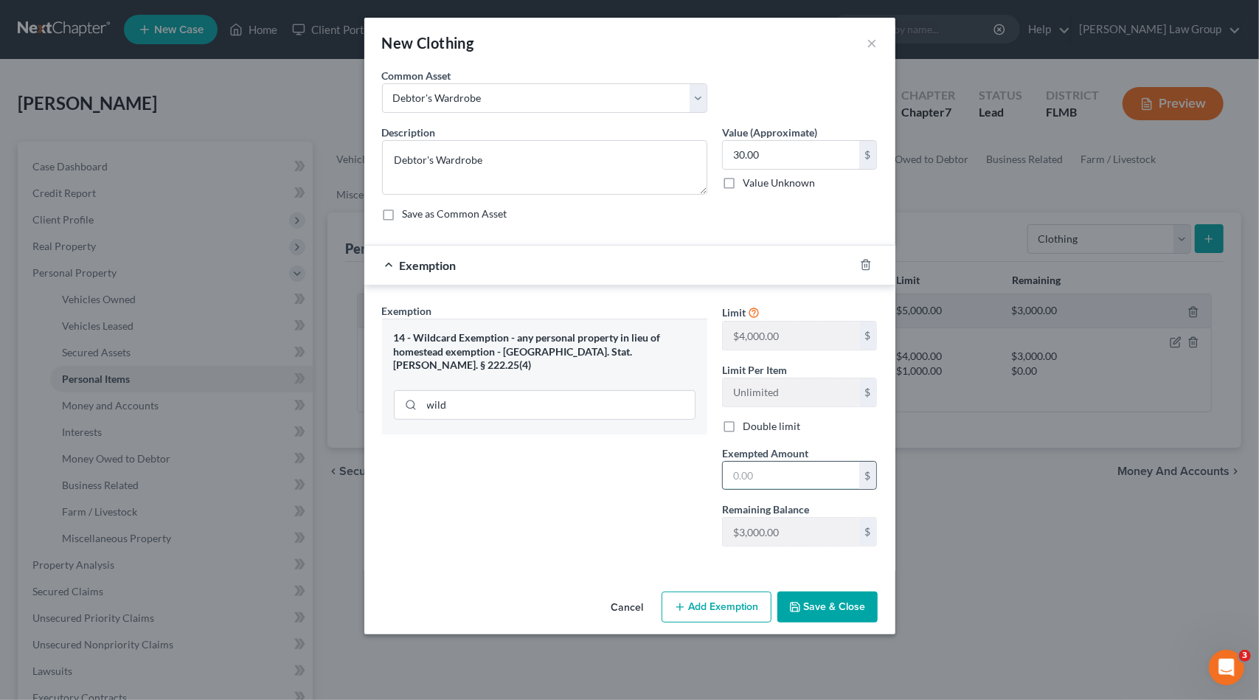
click at [782, 475] on input "text" at bounding box center [791, 476] width 136 height 28
type input "30"
click at [821, 601] on button "Save & Close" at bounding box center [827, 607] width 100 height 31
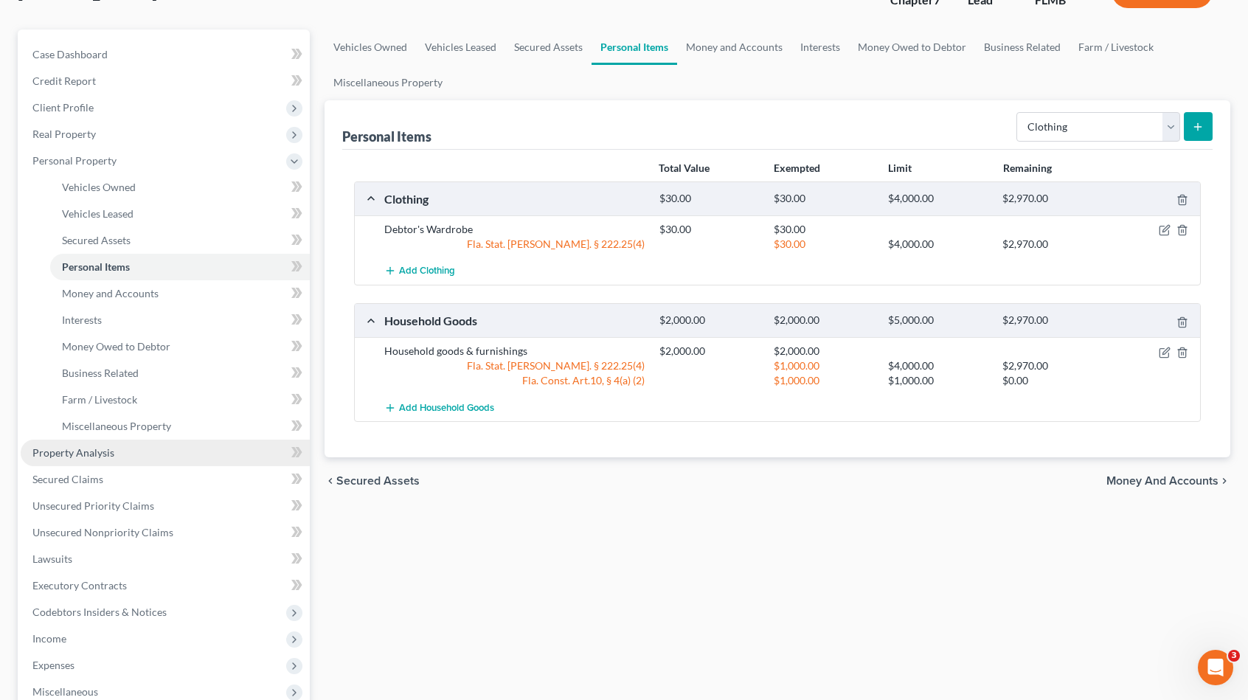
scroll to position [221, 0]
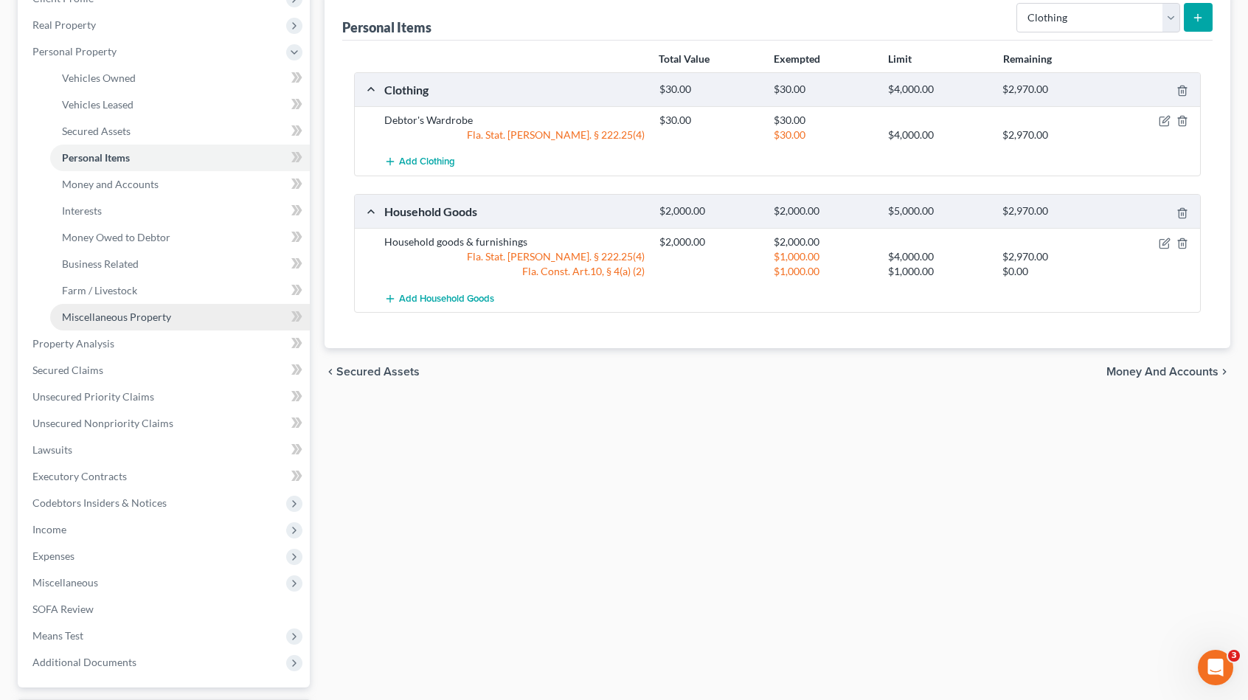
click at [150, 311] on span "Miscellaneous Property" at bounding box center [116, 317] width 109 height 13
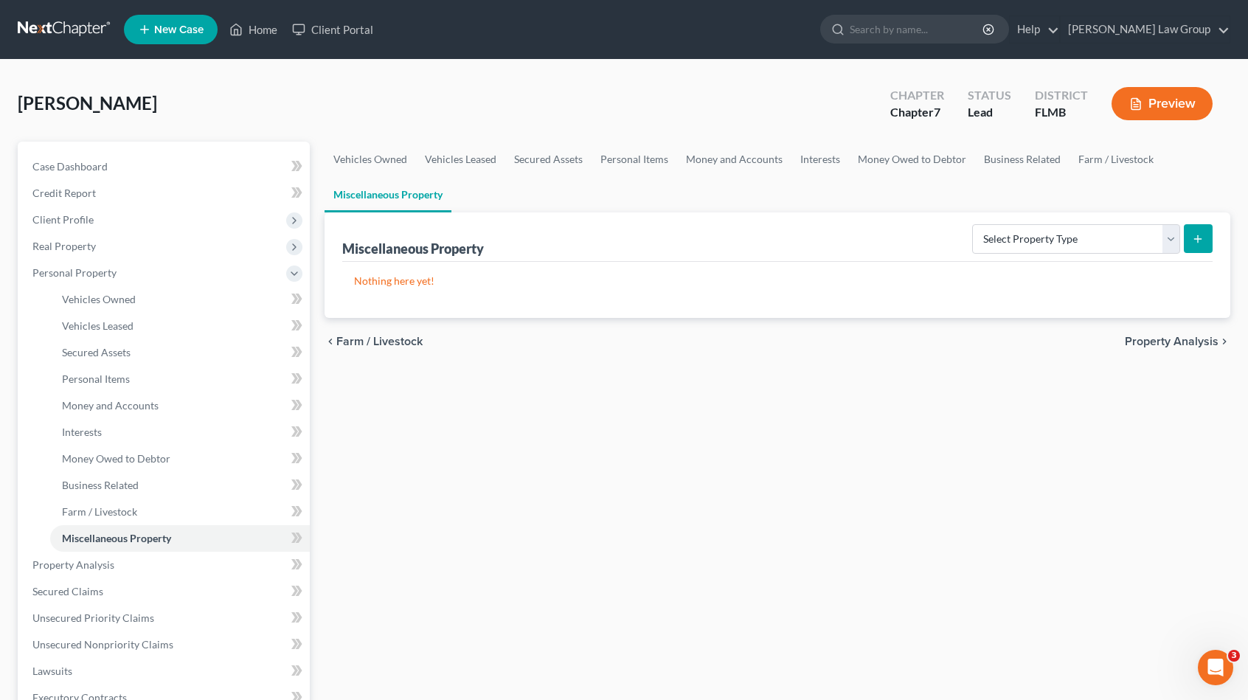
scroll to position [347, 0]
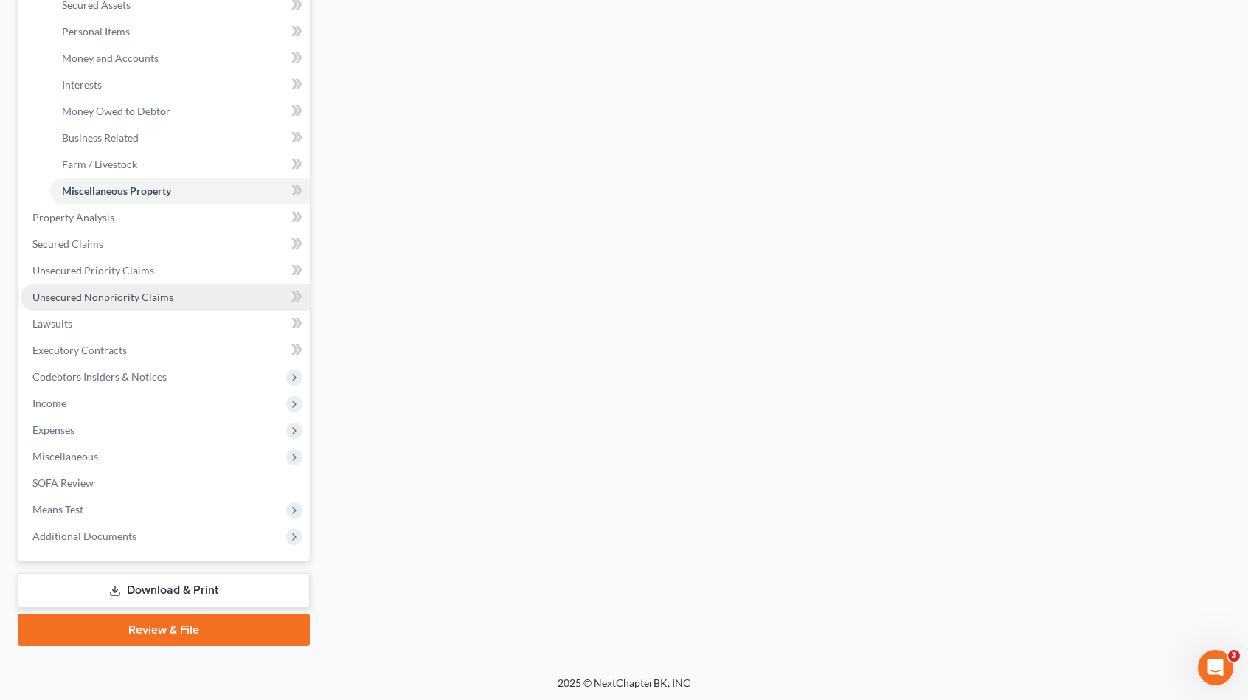
click at [164, 297] on span "Unsecured Nonpriority Claims" at bounding box center [102, 297] width 141 height 13
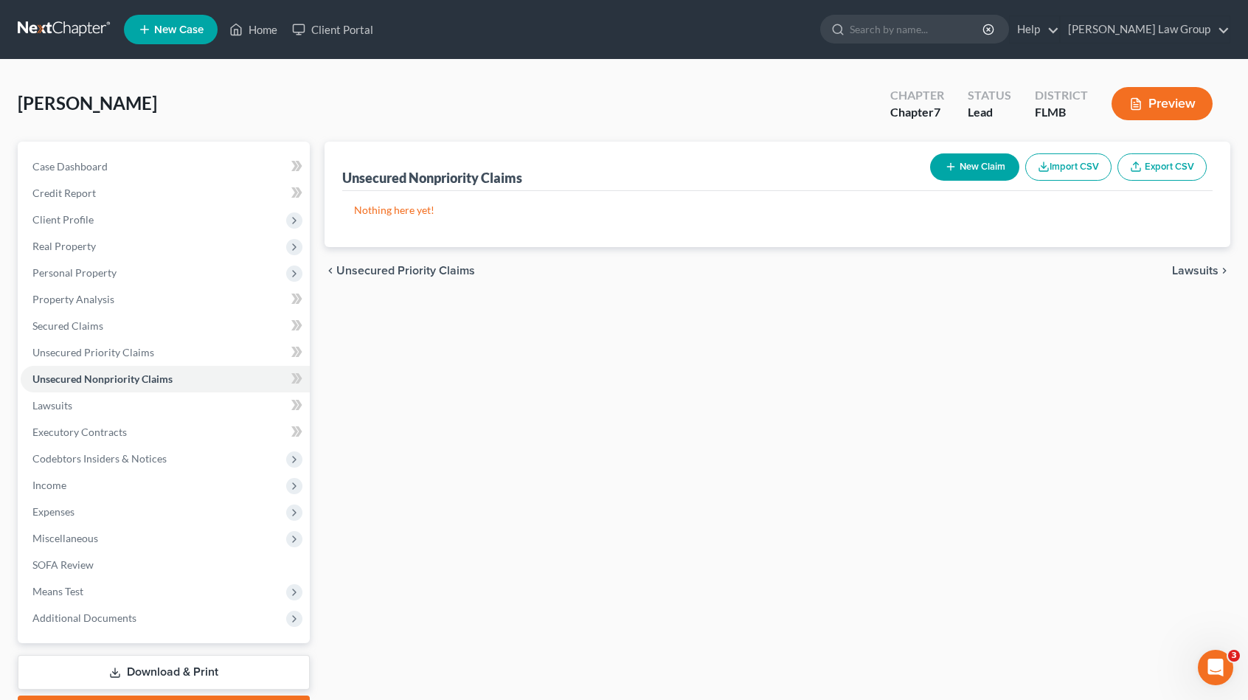
click at [968, 163] on button "New Claim" at bounding box center [974, 166] width 89 height 27
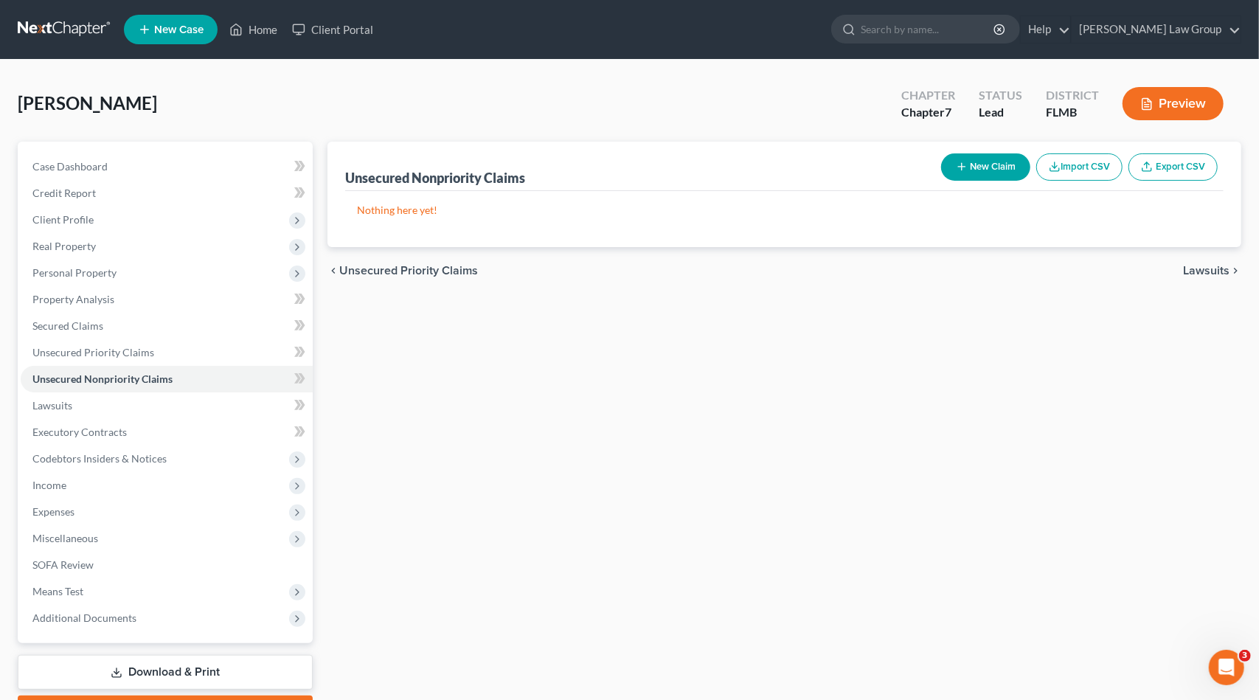
select select "0"
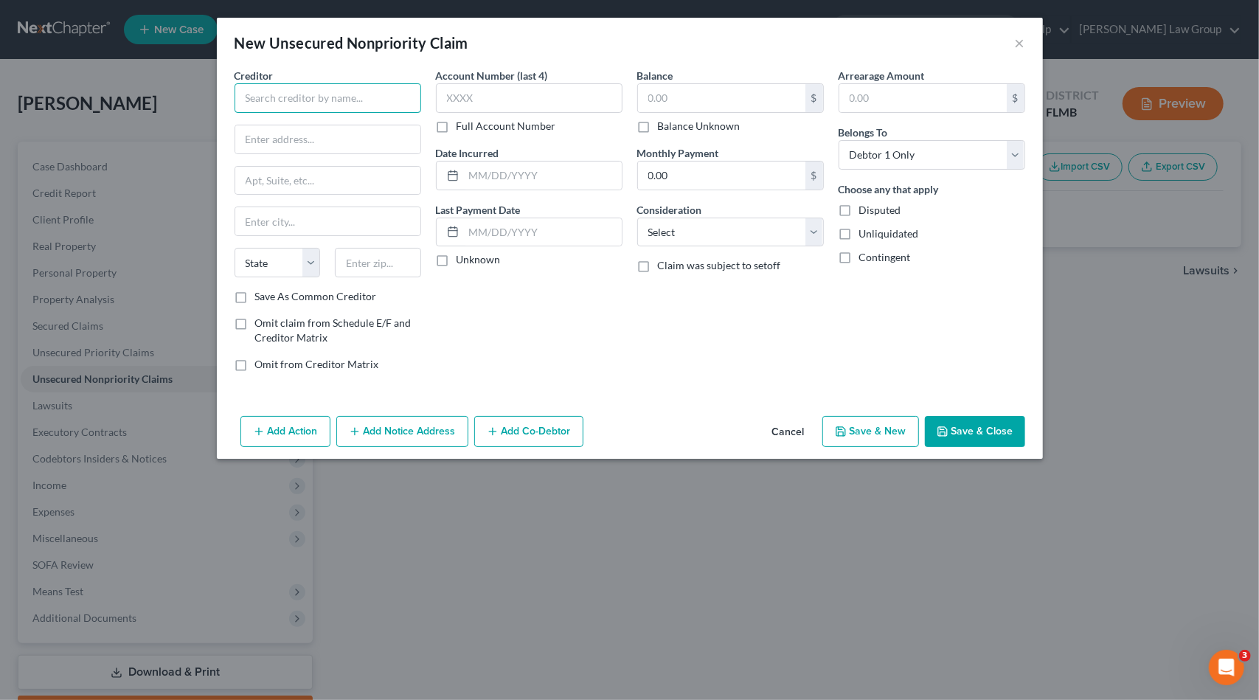
click at [370, 101] on input "text" at bounding box center [328, 98] width 187 height 30
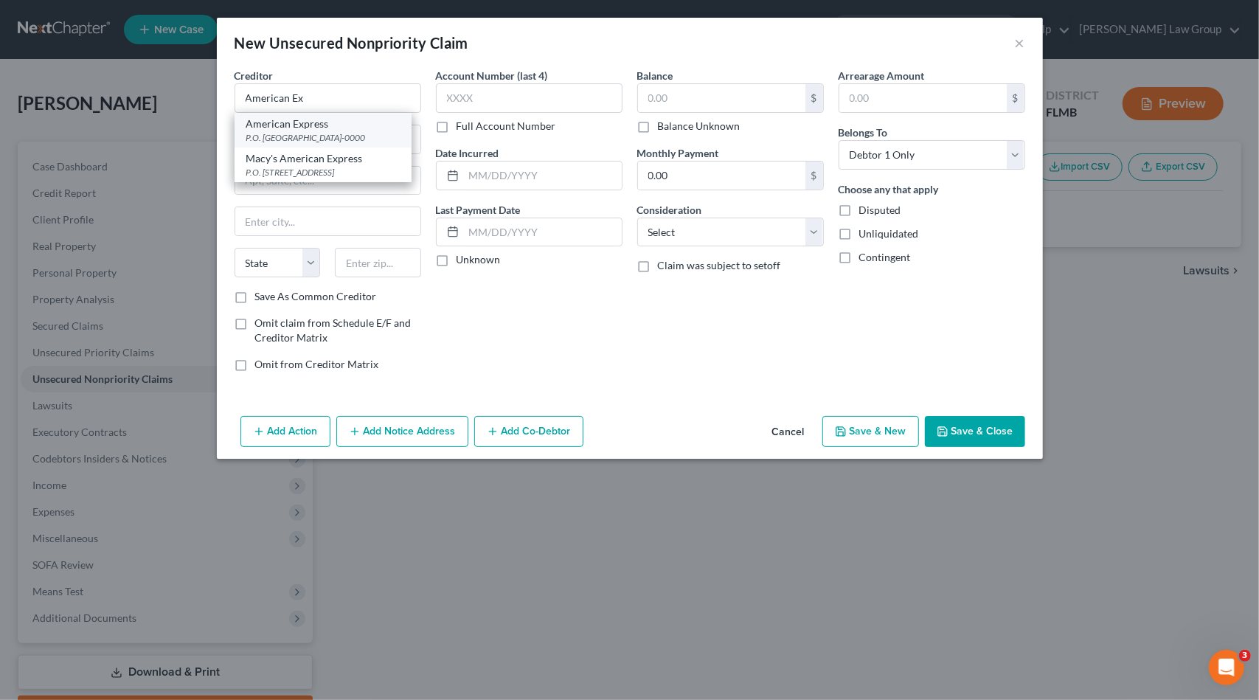
click at [367, 119] on div "American Express" at bounding box center [322, 124] width 153 height 15
type input "American Express"
type input "P.O. Box 981535"
type input "[GEOGRAPHIC_DATA]"
select select "45"
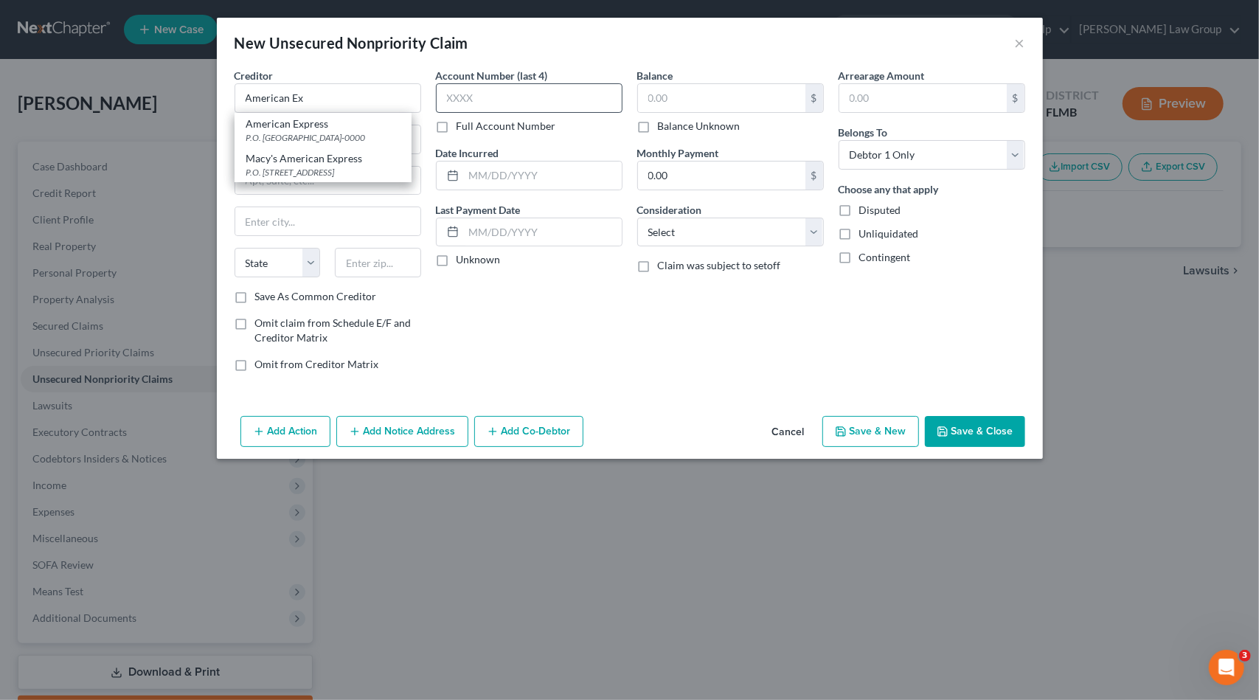
type input "79998-0000"
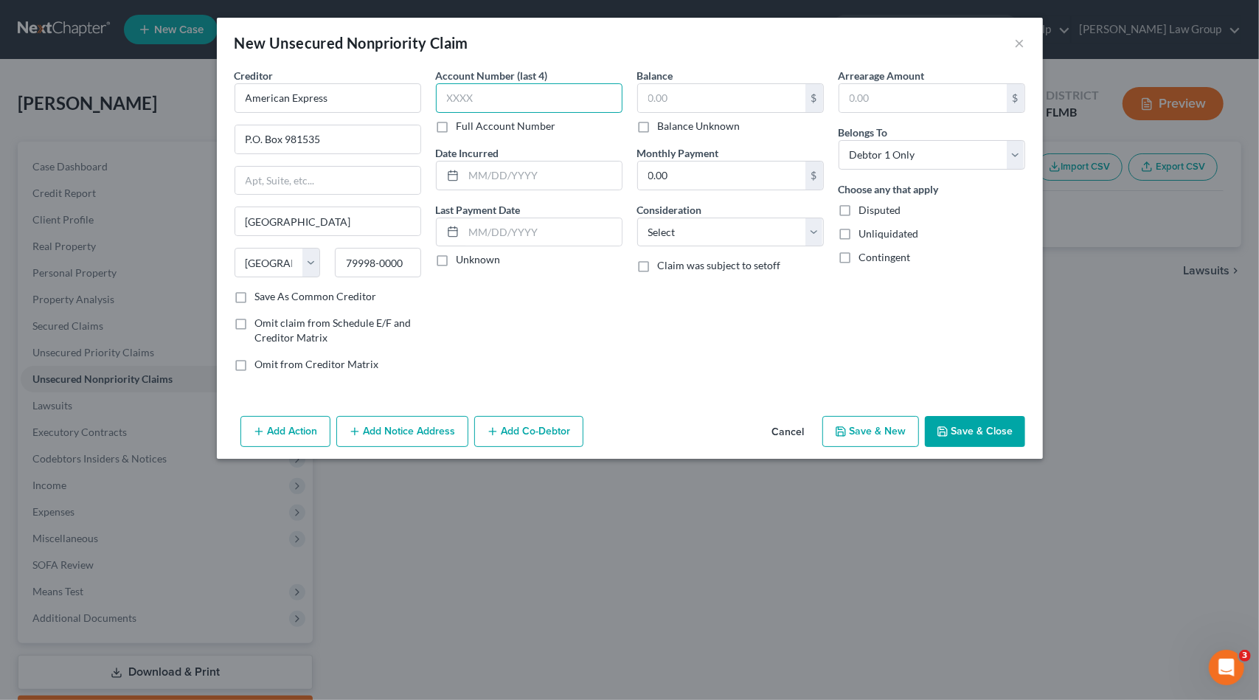
click at [508, 101] on input "text" at bounding box center [529, 98] width 187 height 30
type input "1004"
click at [741, 218] on select "Select Cable / Satellite Services Collection Agency Credit Card Debt Debt Couns…" at bounding box center [730, 233] width 187 height 30
select select "2"
click at [637, 218] on select "Select Cable / Satellite Services Collection Agency Credit Card Debt Debt Couns…" at bounding box center [730, 233] width 187 height 30
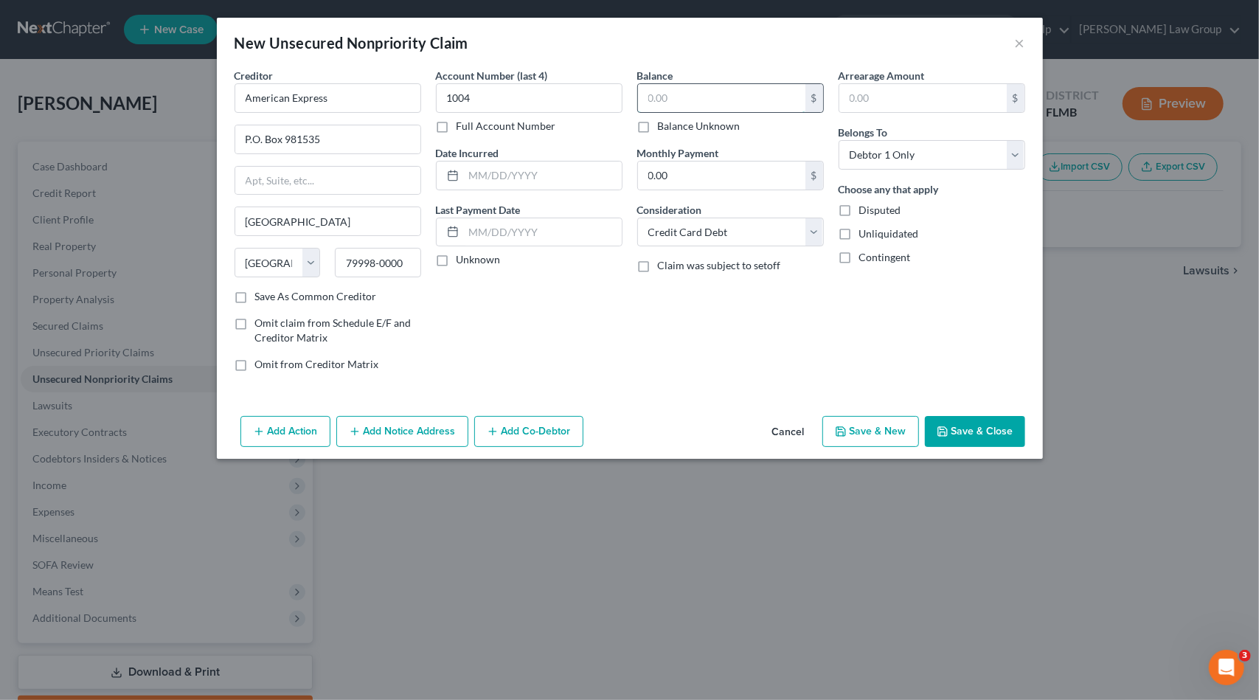
click at [723, 89] on input "text" at bounding box center [721, 98] width 167 height 28
type input "26.97"
click at [873, 413] on div "Add Action Add Notice Address Add Co-Debtor Cancel Save & New Save & Close" at bounding box center [630, 434] width 826 height 49
click at [873, 426] on button "Save & New" at bounding box center [870, 431] width 97 height 31
select select "0"
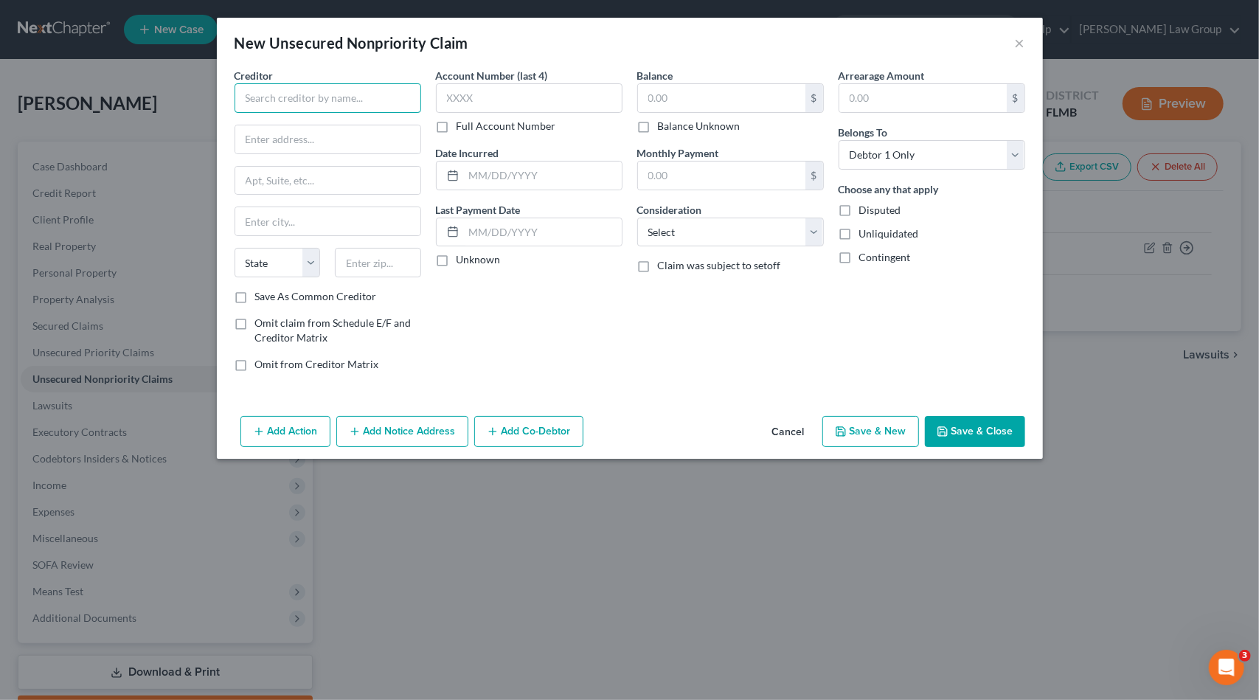
click at [299, 86] on input "text" at bounding box center [328, 98] width 187 height 30
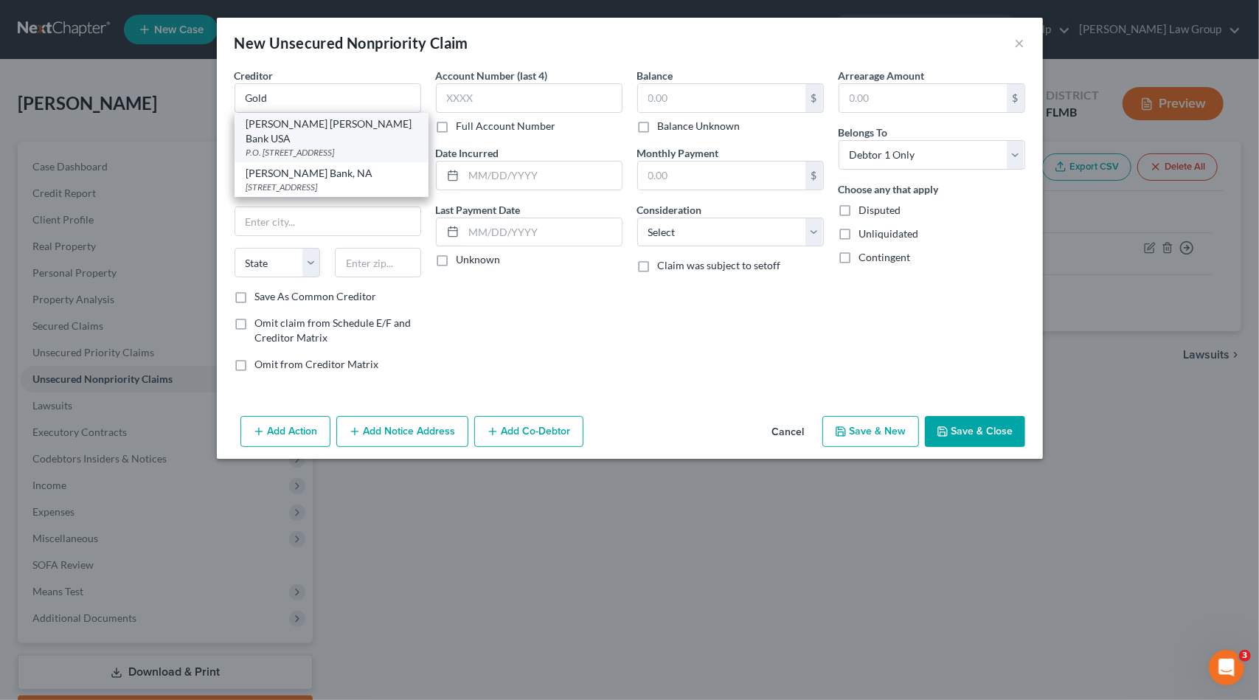
click at [317, 122] on div "[PERSON_NAME] [PERSON_NAME] Bank USA" at bounding box center [331, 132] width 170 height 30
type input "[PERSON_NAME] [PERSON_NAME] Bank USA"
type input "P.O. Box 7247"
type input "[GEOGRAPHIC_DATA]"
select select "39"
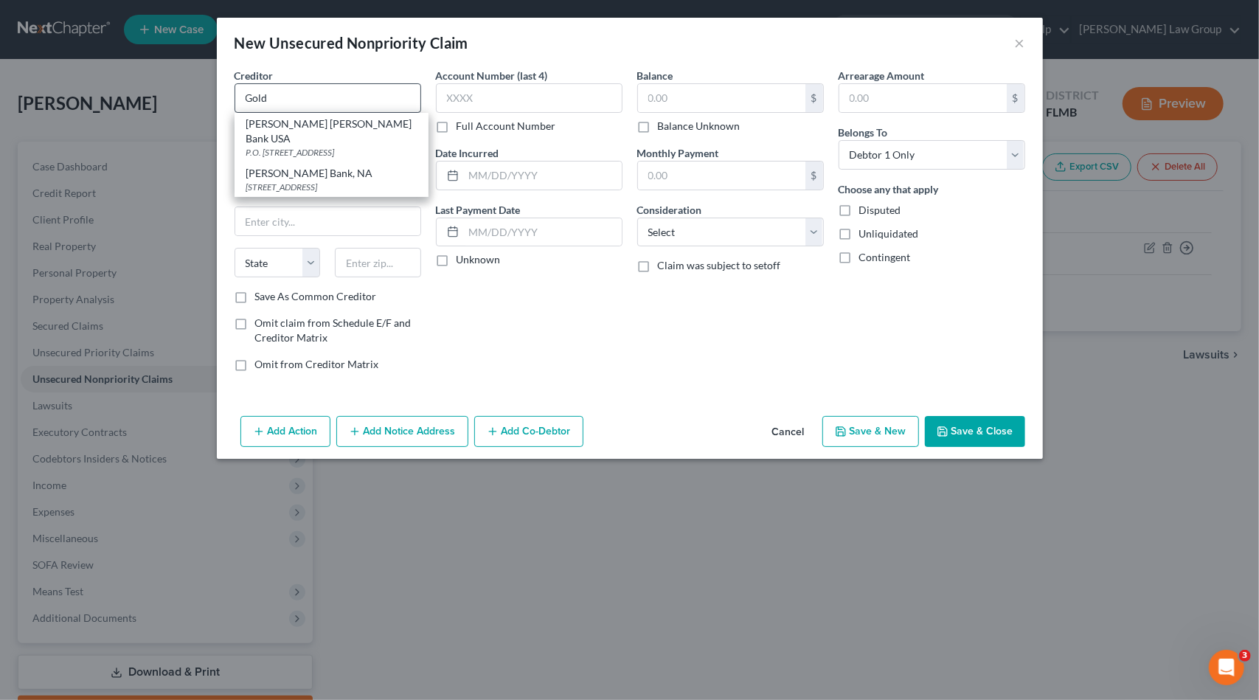
type input "19170-6112"
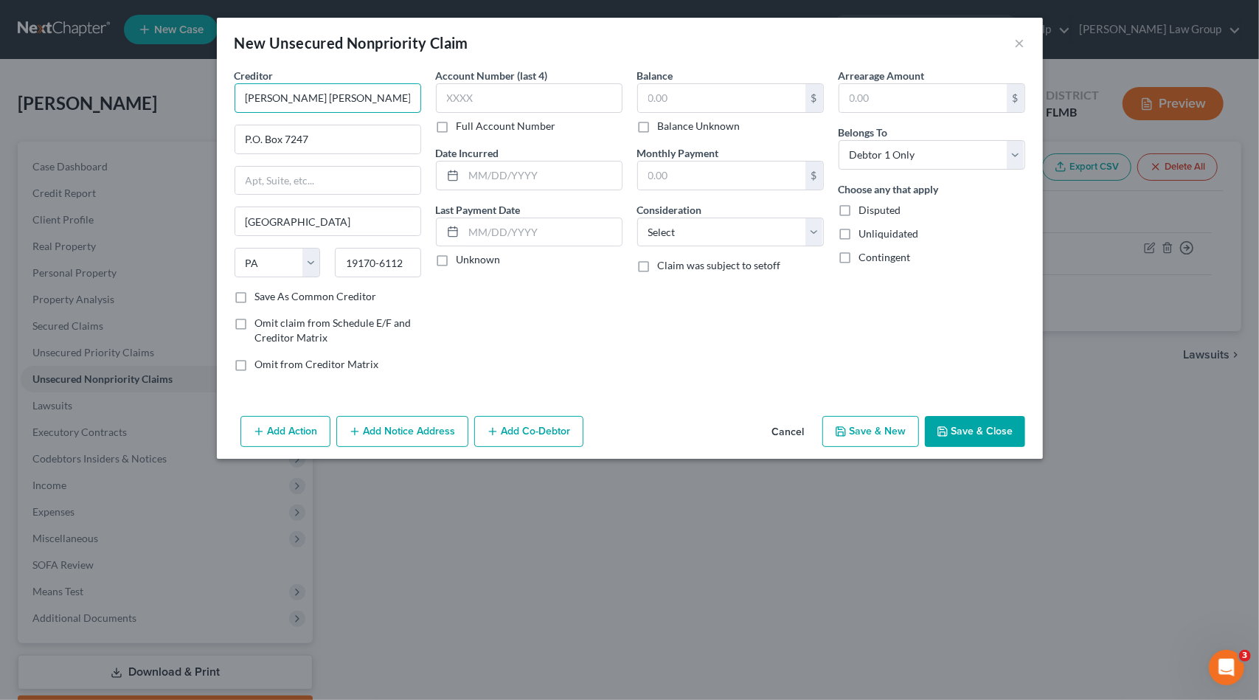
drag, startPoint x: 378, startPoint y: 108, endPoint x: 368, endPoint y: 104, distance: 10.6
click at [377, 108] on input "[PERSON_NAME] [PERSON_NAME] Bank USA" at bounding box center [328, 98] width 187 height 30
type input "[PERSON_NAME] [PERSON_NAME] Bank USA/Apple Card"
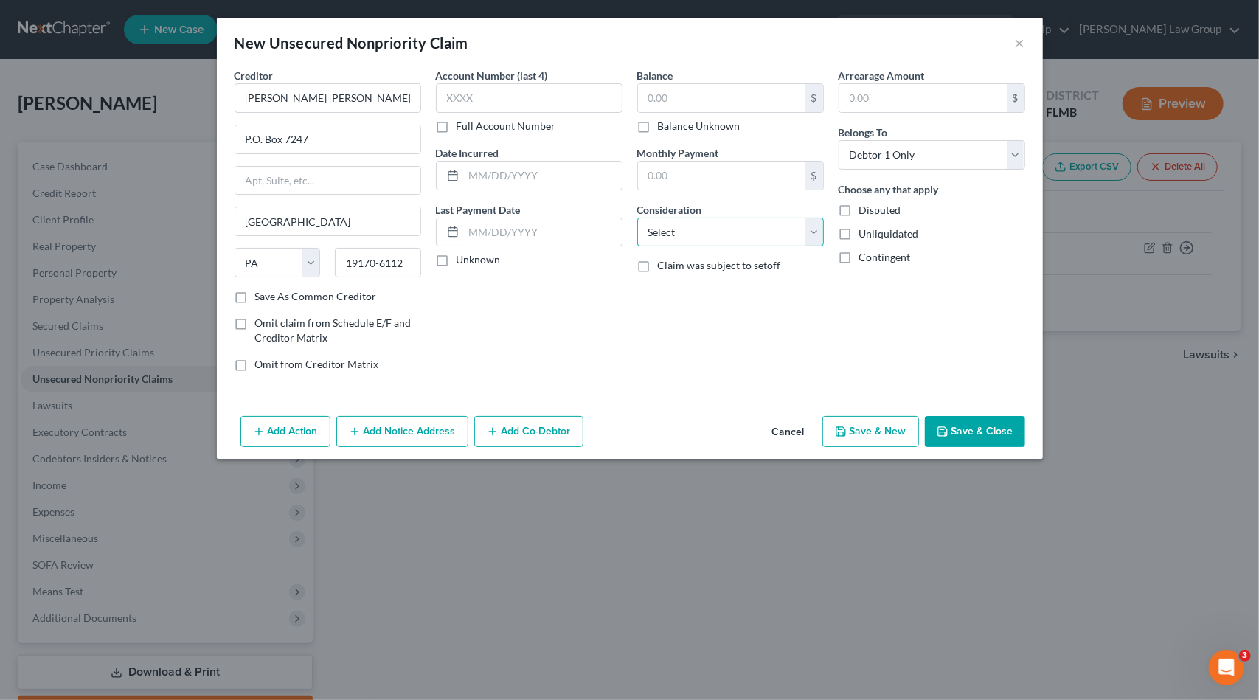
click at [710, 226] on select "Select Cable / Satellite Services Collection Agency Credit Card Debt Debt Couns…" at bounding box center [730, 233] width 187 height 30
select select "2"
click at [637, 218] on select "Select Cable / Satellite Services Collection Agency Credit Card Debt Debt Couns…" at bounding box center [730, 233] width 187 height 30
click at [679, 93] on input "text" at bounding box center [721, 98] width 167 height 28
paste input "6,221.68"
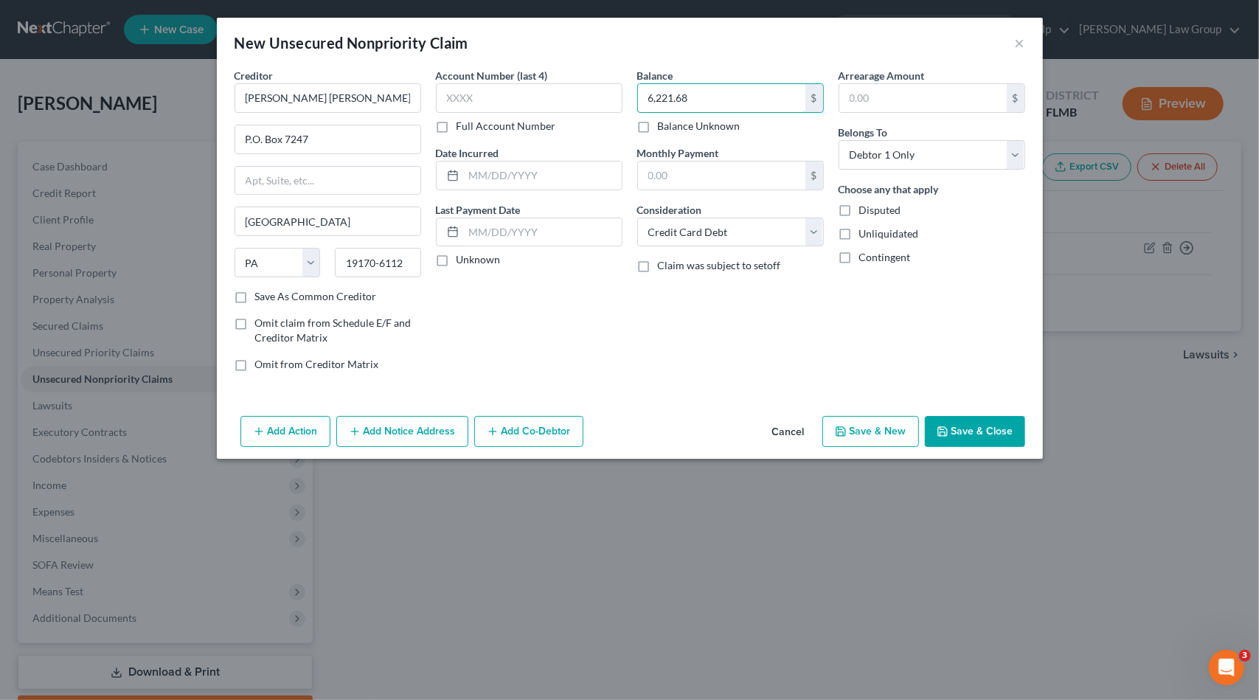
type input "6,221.68"
click at [870, 437] on button "Save & New" at bounding box center [870, 431] width 97 height 31
select select "0"
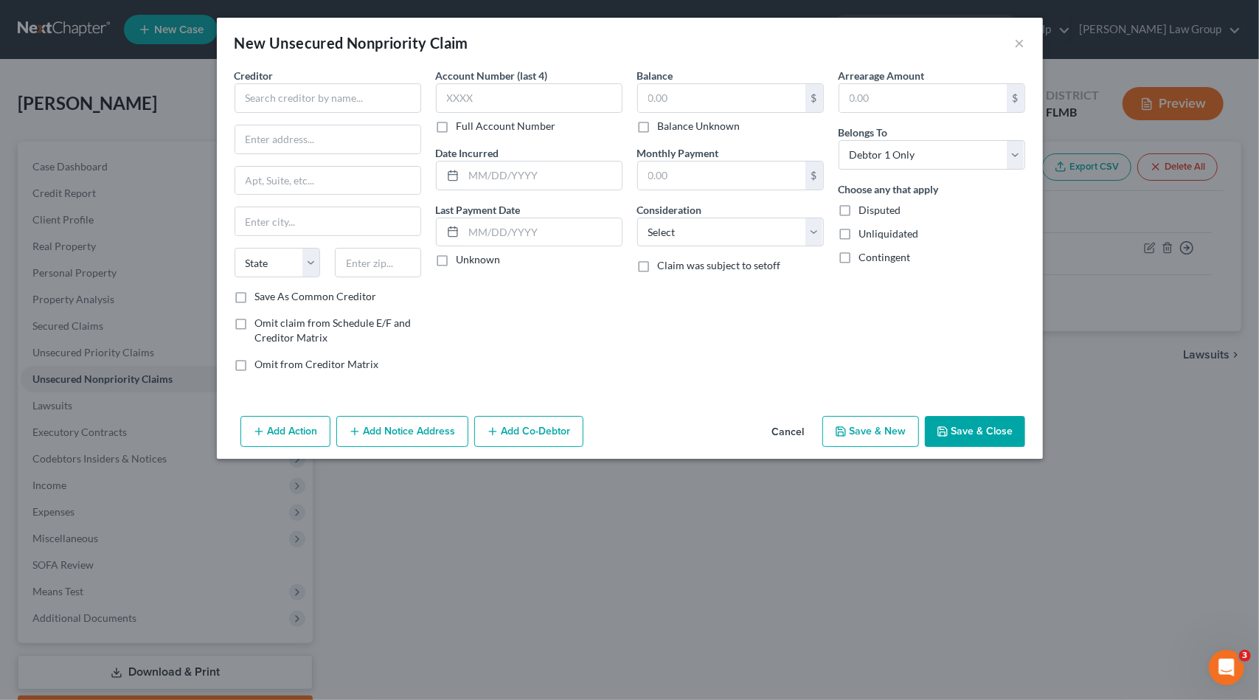
type input "0.00"
click at [1016, 44] on button "×" at bounding box center [1020, 43] width 10 height 18
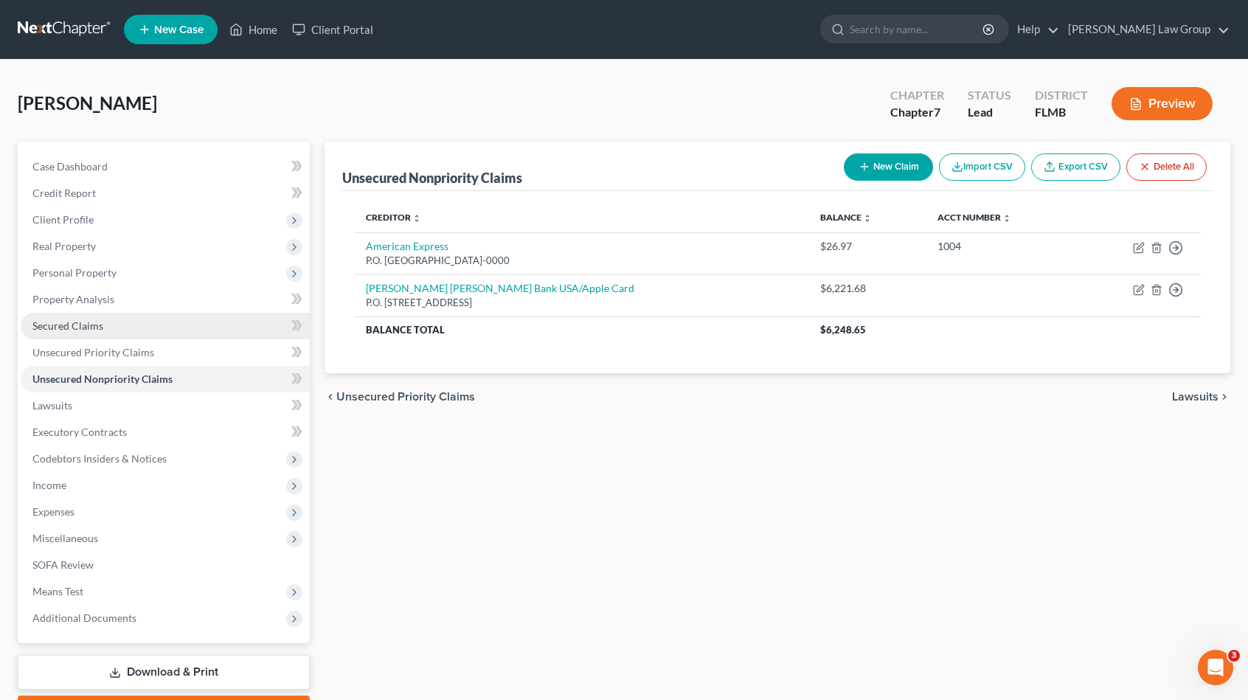
click at [118, 325] on link "Secured Claims" at bounding box center [165, 326] width 289 height 27
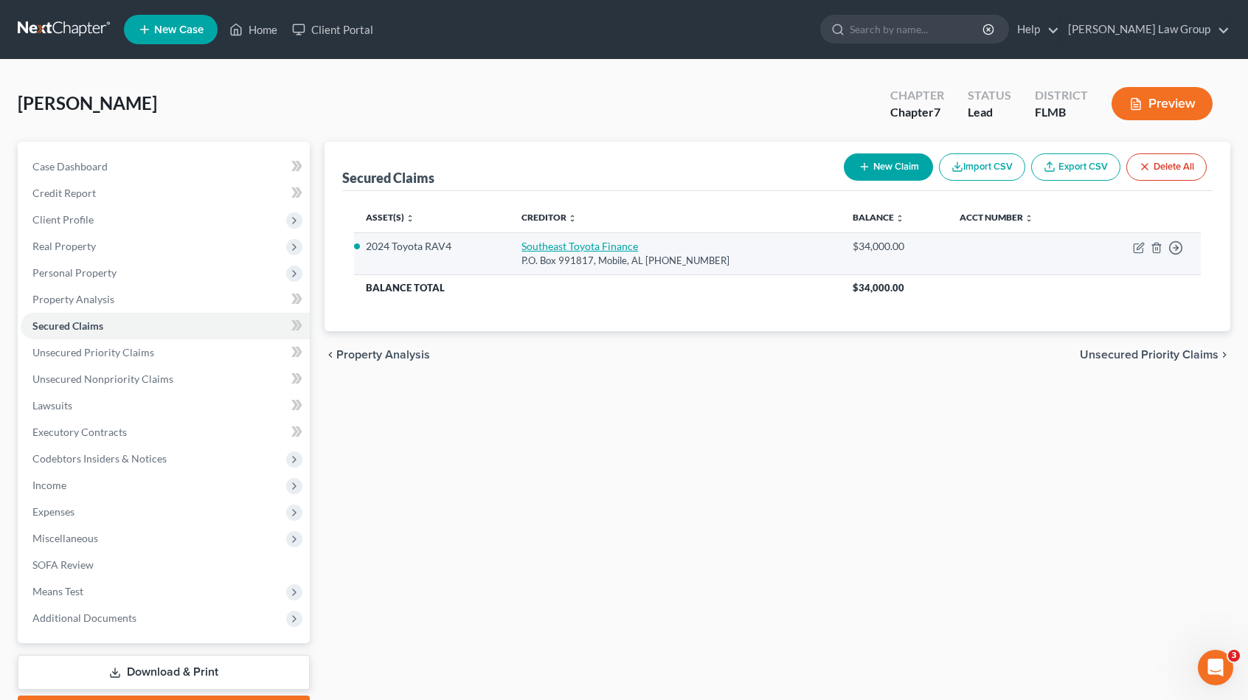
click at [627, 247] on link "Southeast Toyota Finance" at bounding box center [579, 246] width 117 height 13
select select "0"
select select "2"
select select "0"
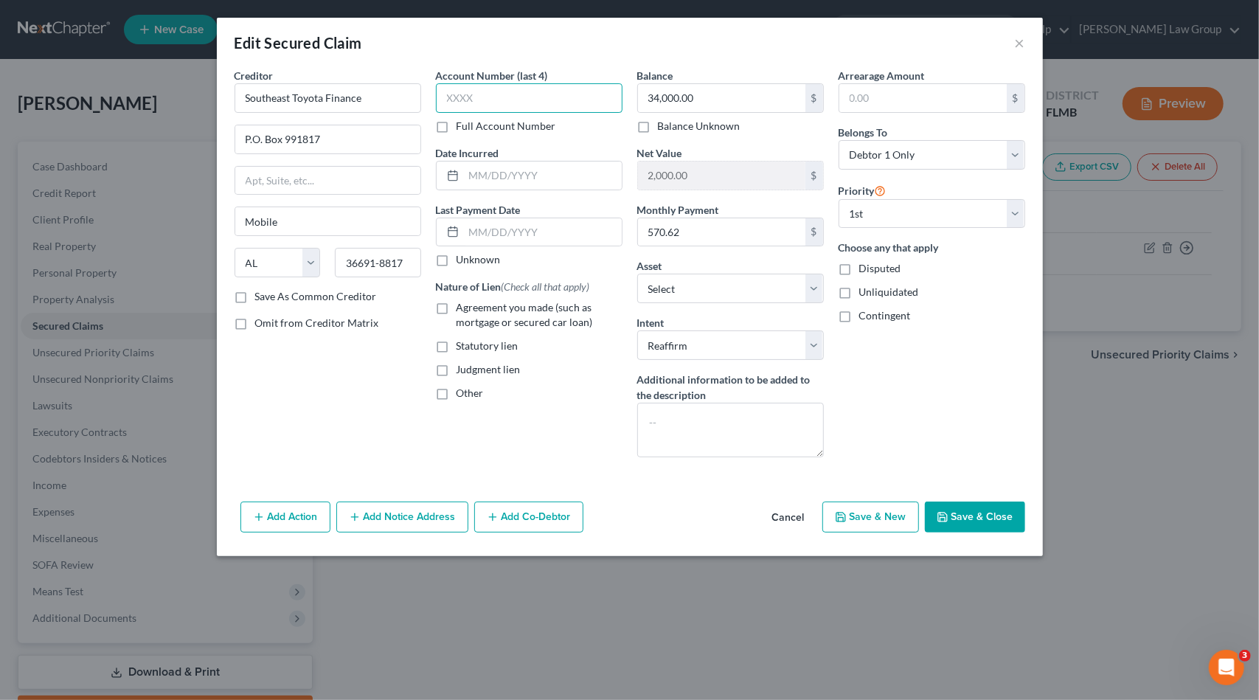
click at [498, 97] on input "text" at bounding box center [529, 98] width 187 height 30
paste input "2425"
type input "2425"
click at [543, 241] on input "text" at bounding box center [543, 232] width 158 height 28
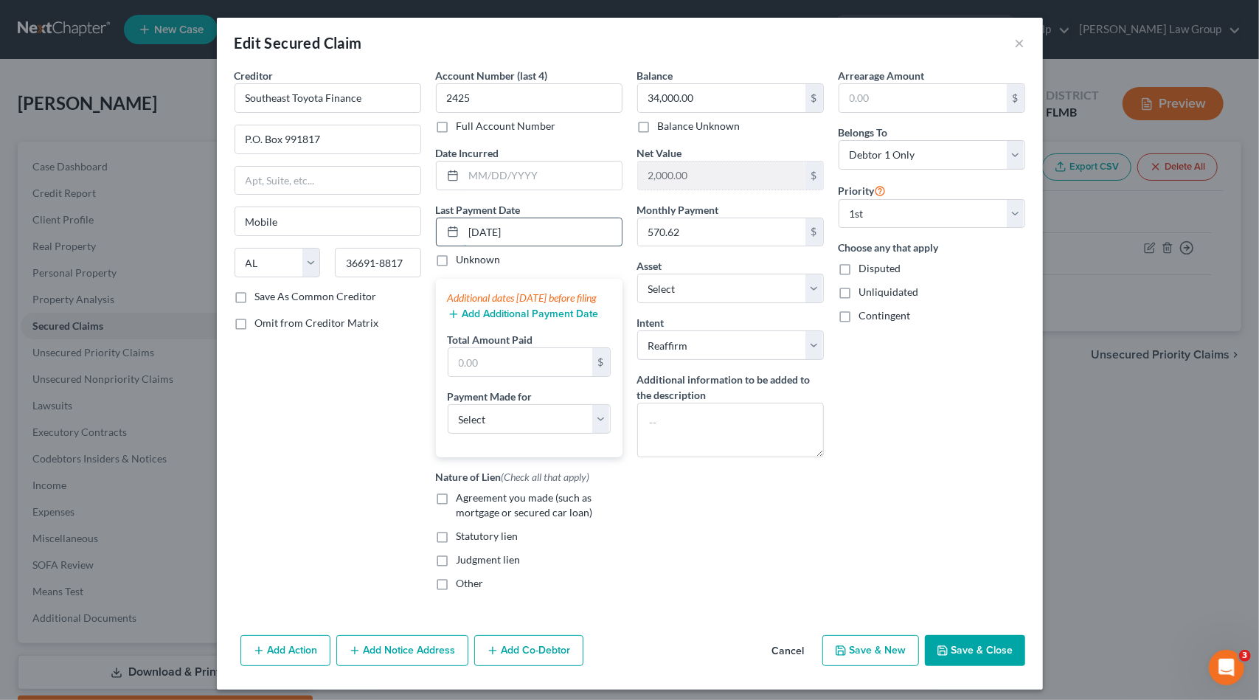
type input "[DATE]"
drag, startPoint x: 379, startPoint y: 243, endPoint x: 351, endPoint y: 240, distance: 28.2
click at [353, 240] on div "Creditor * Southeast Toyota Finance P.O. Box 991817 [GEOGRAPHIC_DATA] [US_STATE…" at bounding box center [629, 335] width 805 height 535
click at [504, 320] on button "Add Additional Payment Date" at bounding box center [523, 314] width 151 height 12
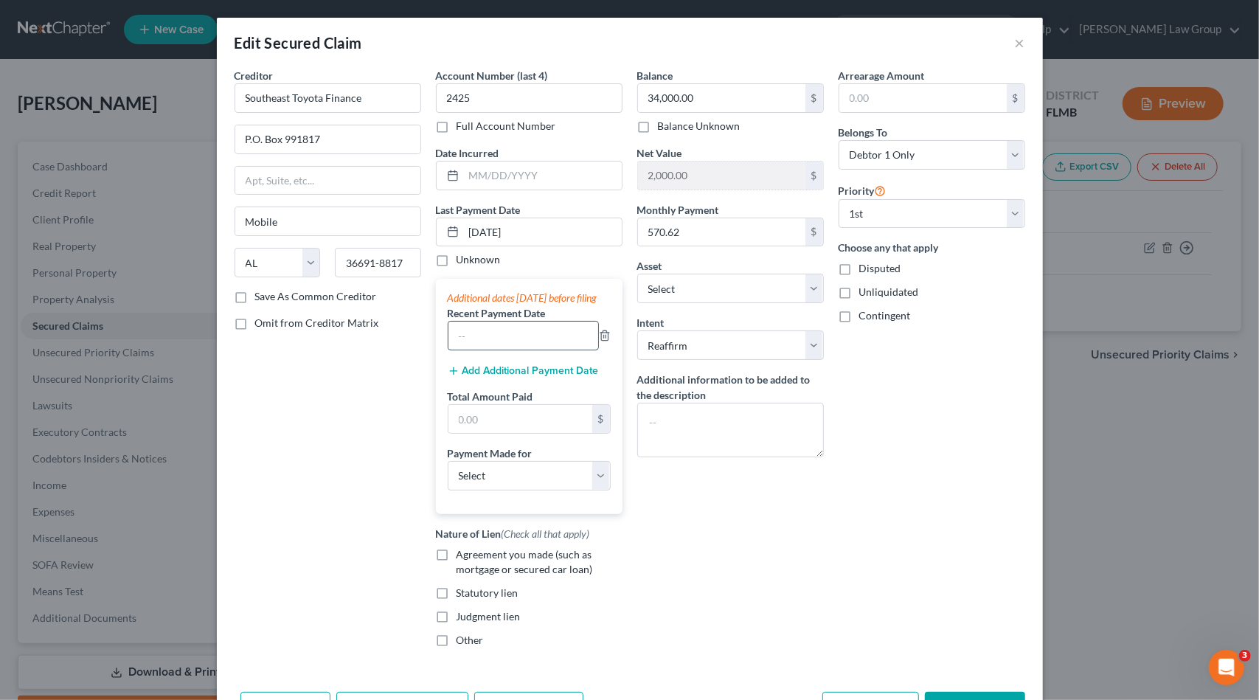
click at [500, 350] on input "text" at bounding box center [523, 336] width 150 height 28
paste input "[DATE]"
type input "[DATE]"
click at [504, 377] on button "Add Additional Payment Date" at bounding box center [523, 371] width 151 height 12
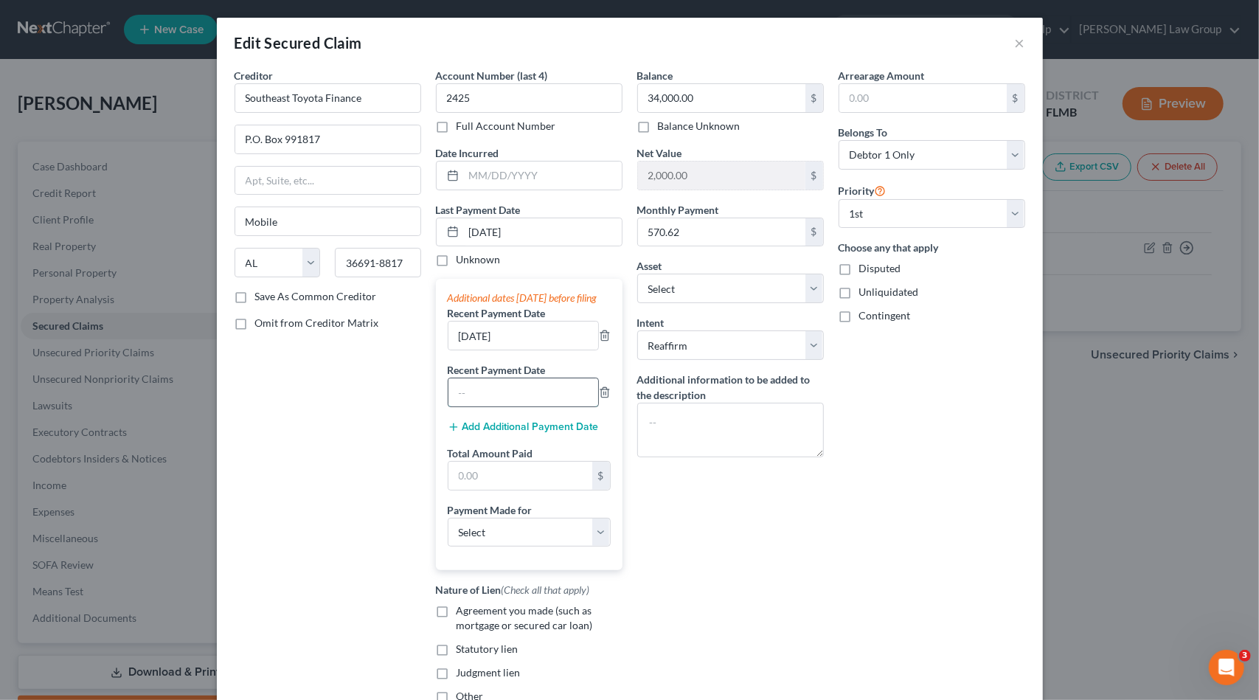
click at [500, 406] on input "text" at bounding box center [523, 392] width 150 height 28
paste input "[DATE]"
type input "[DATE]"
click at [465, 350] on input "[DATE]" at bounding box center [523, 336] width 150 height 28
type input "[DATE]"
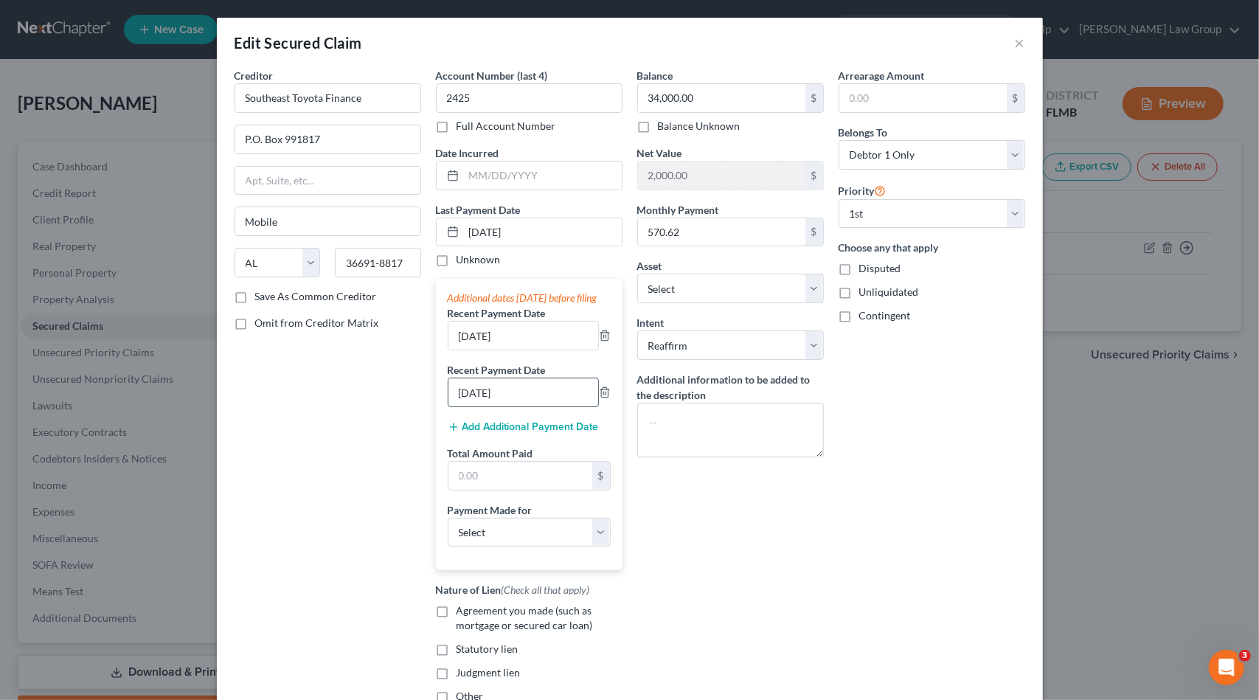
click at [462, 405] on input "[DATE]" at bounding box center [523, 392] width 150 height 28
type input "[DATE]"
click at [507, 547] on select "Select Car Credit Card Loan Repayment Mortgage Other Suppliers Or Vendors" at bounding box center [529, 533] width 163 height 30
select select "0"
click at [448, 529] on select "Select Car Credit Card Loan Repayment Mortgage Other Suppliers Or Vendors" at bounding box center [529, 533] width 163 height 30
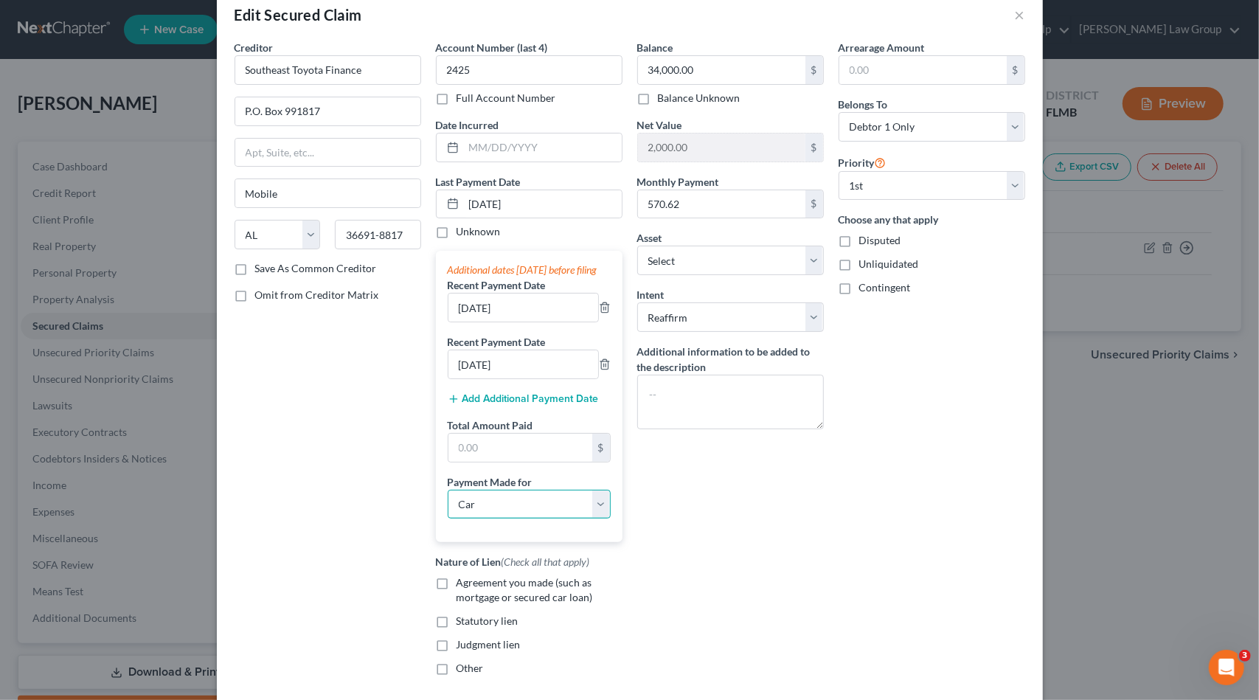
scroll to position [131, 0]
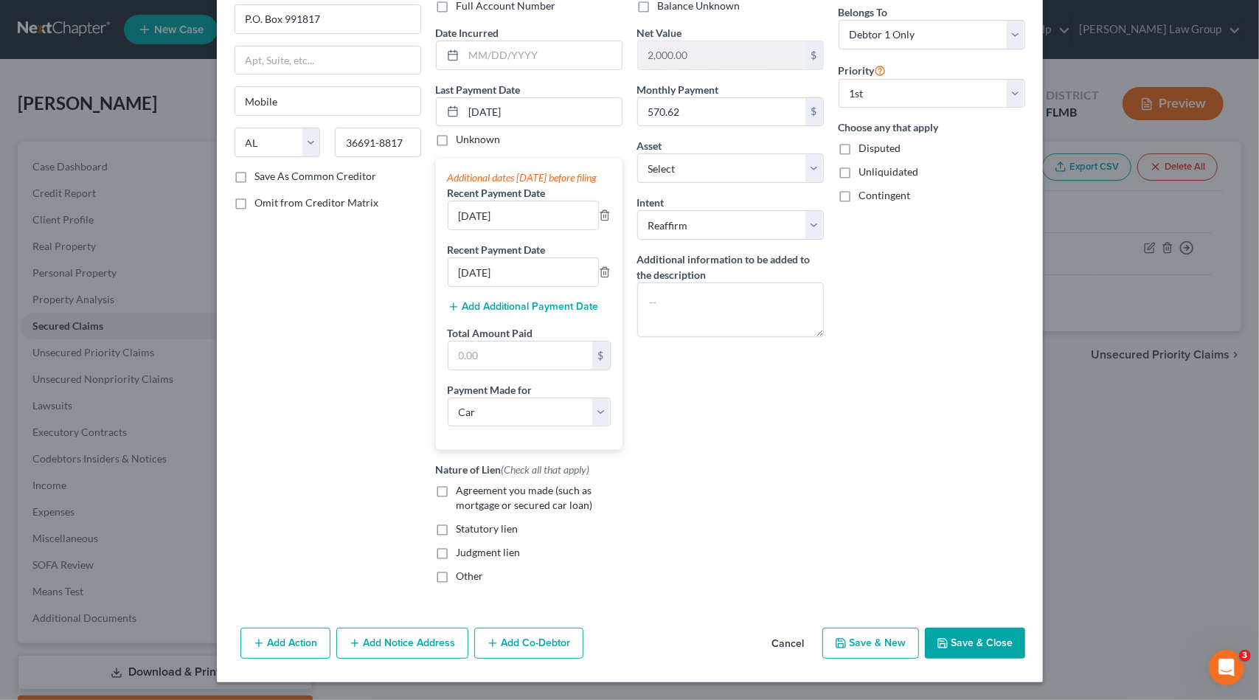
click at [457, 489] on label "Agreement you made (such as mortgage or secured car loan)" at bounding box center [540, 498] width 166 height 30
click at [462, 489] on input "Agreement you made (such as mortgage or secured car loan)" at bounding box center [467, 488] width 10 height 10
checkbox input "true"
click at [491, 358] on input "text" at bounding box center [520, 355] width 144 height 28
paste input "1,686.81"
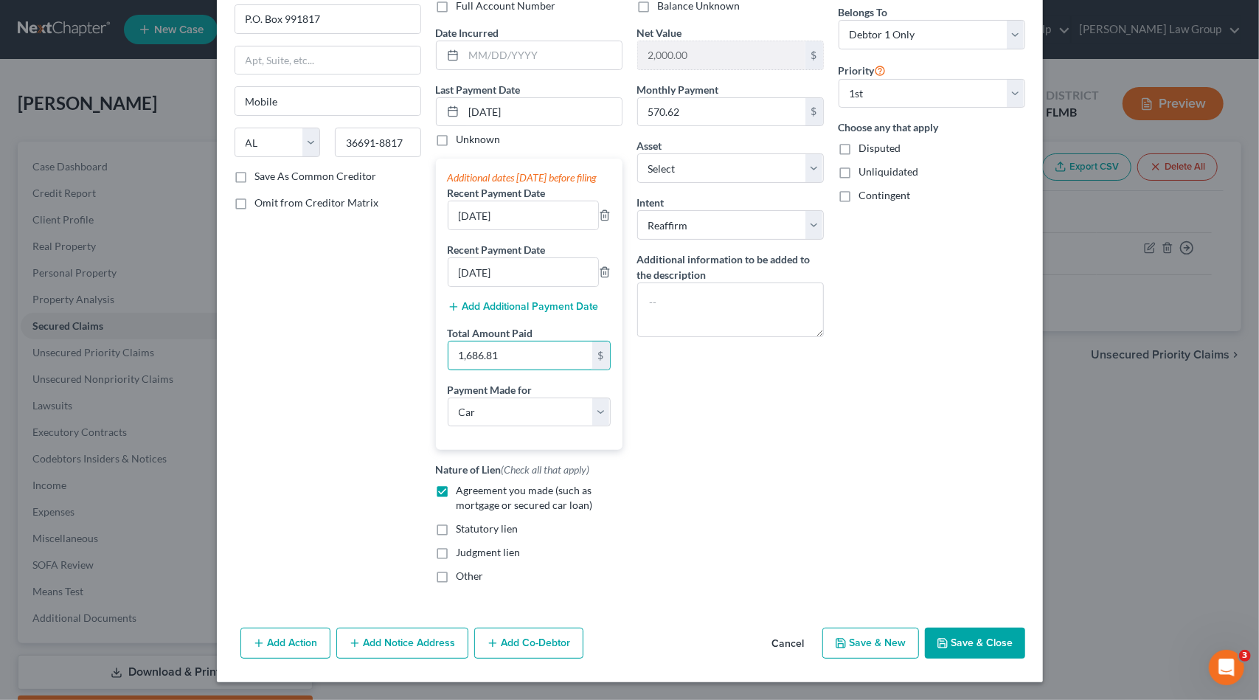
type input "1,686.81"
click at [867, 639] on button "Save & New" at bounding box center [870, 643] width 97 height 31
select select "0"
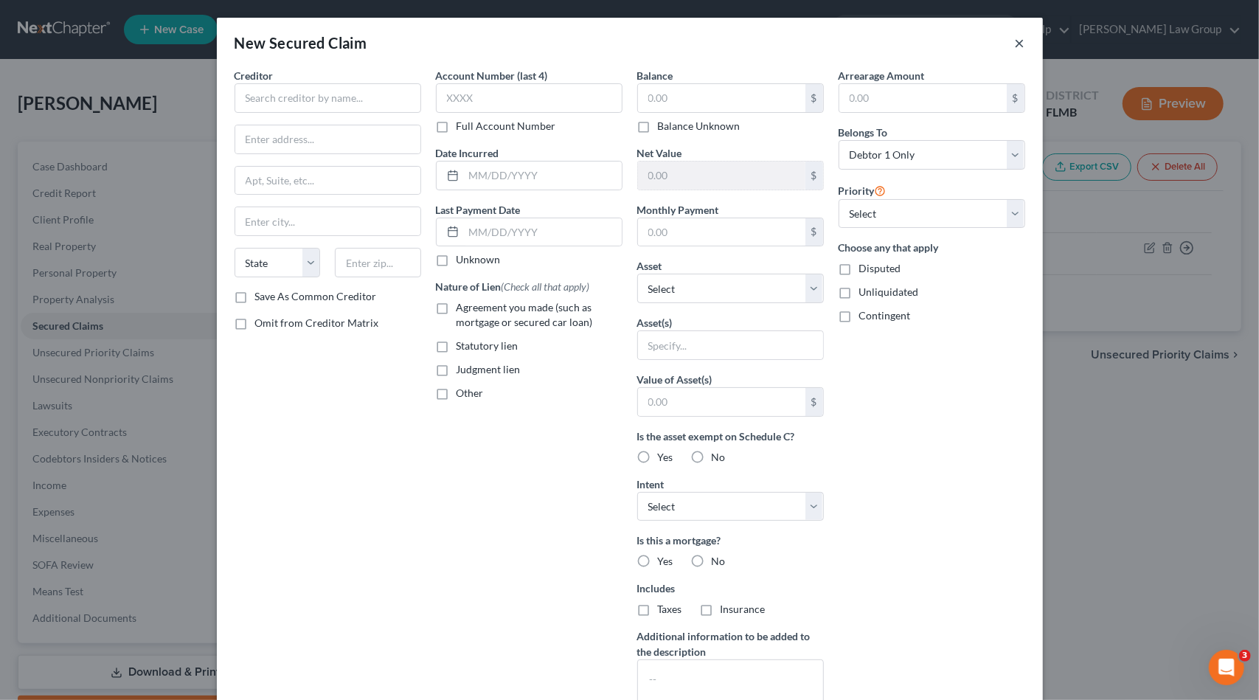
click at [1016, 44] on button "×" at bounding box center [1020, 43] width 10 height 18
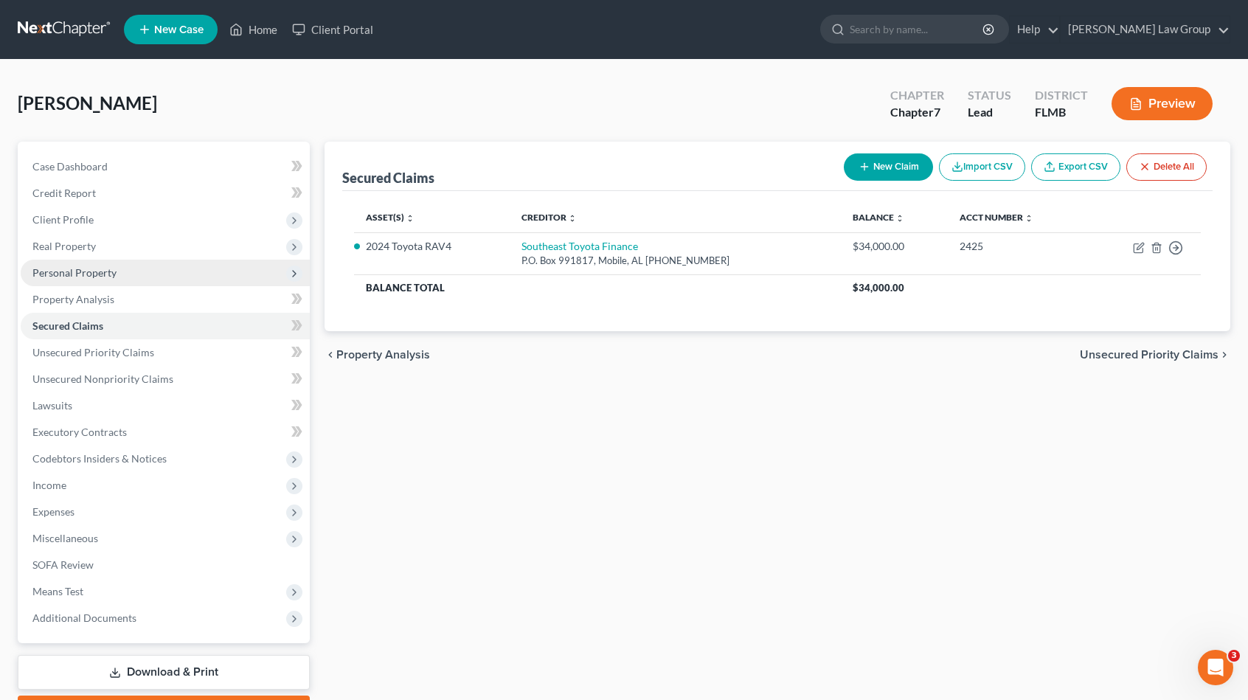
click at [125, 262] on span "Personal Property" at bounding box center [165, 273] width 289 height 27
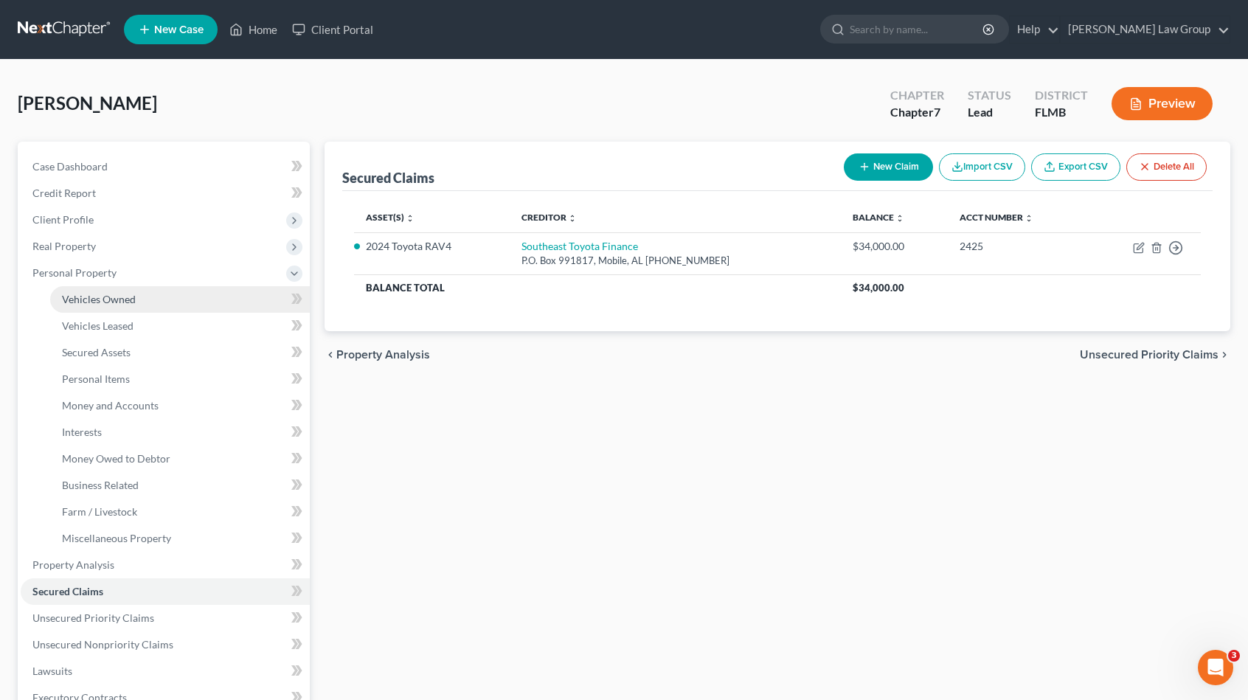
drag, startPoint x: 129, startPoint y: 302, endPoint x: 245, endPoint y: 302, distance: 115.8
click at [130, 302] on span "Vehicles Owned" at bounding box center [99, 299] width 74 height 13
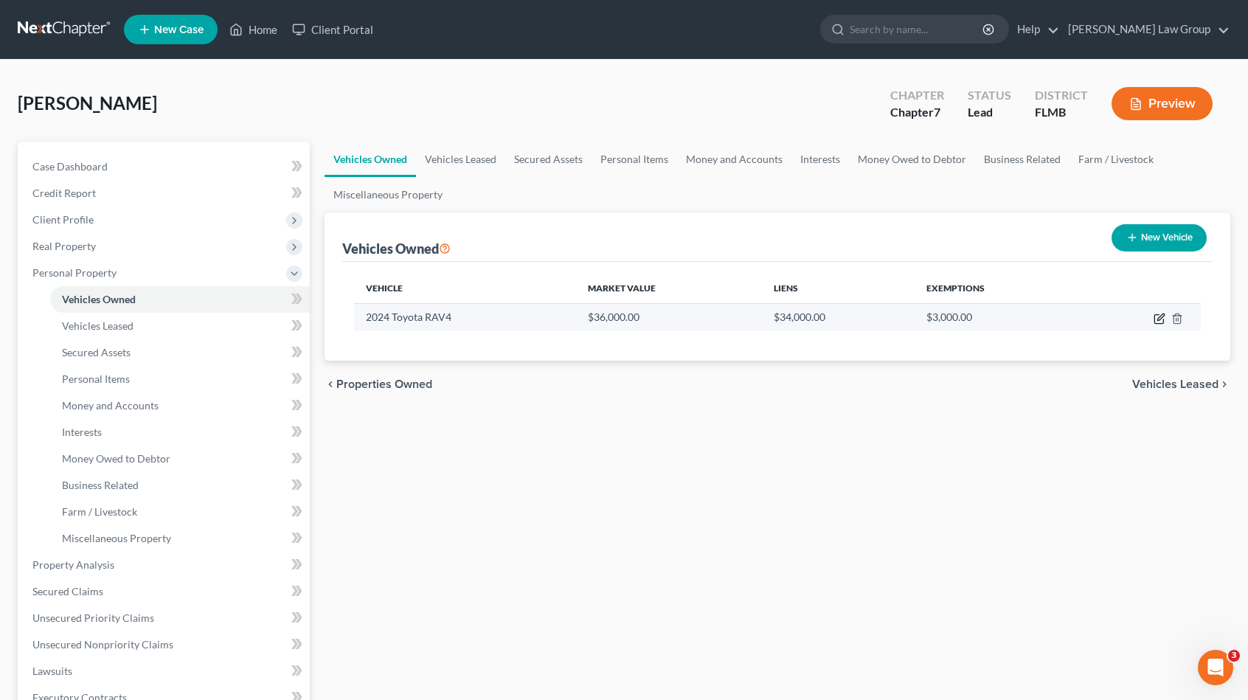
click at [1159, 316] on icon "button" at bounding box center [1160, 316] width 7 height 7
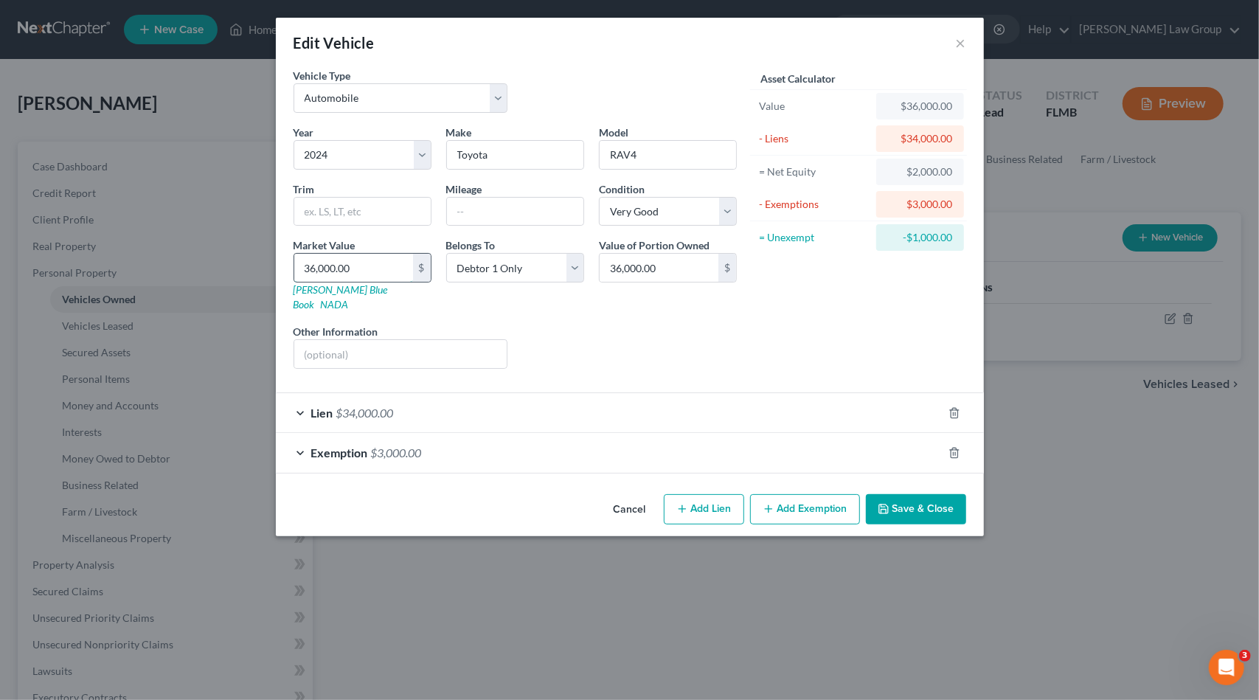
click at [357, 263] on input "36,000.00" at bounding box center [353, 268] width 119 height 28
paste input "0,378.29"
click at [662, 271] on input "30,378.29" at bounding box center [659, 268] width 119 height 28
click at [319, 268] on input "30,378.29" at bounding box center [353, 268] width 119 height 28
click at [311, 266] on input "30,378.29" at bounding box center [353, 268] width 119 height 28
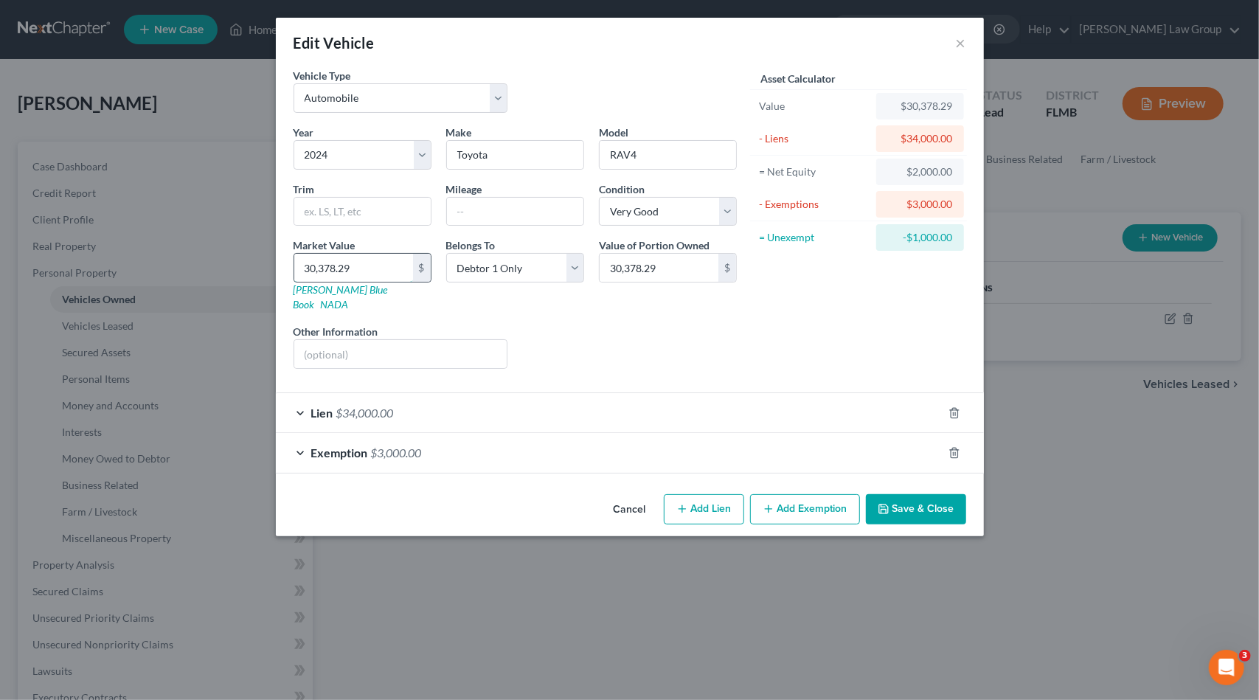
drag, startPoint x: 310, startPoint y: 265, endPoint x: 401, endPoint y: 271, distance: 91.6
click at [401, 271] on input "30,378.29" at bounding box center [353, 268] width 119 height 28
click at [405, 395] on div "Lien $34,000.00" at bounding box center [609, 412] width 667 height 39
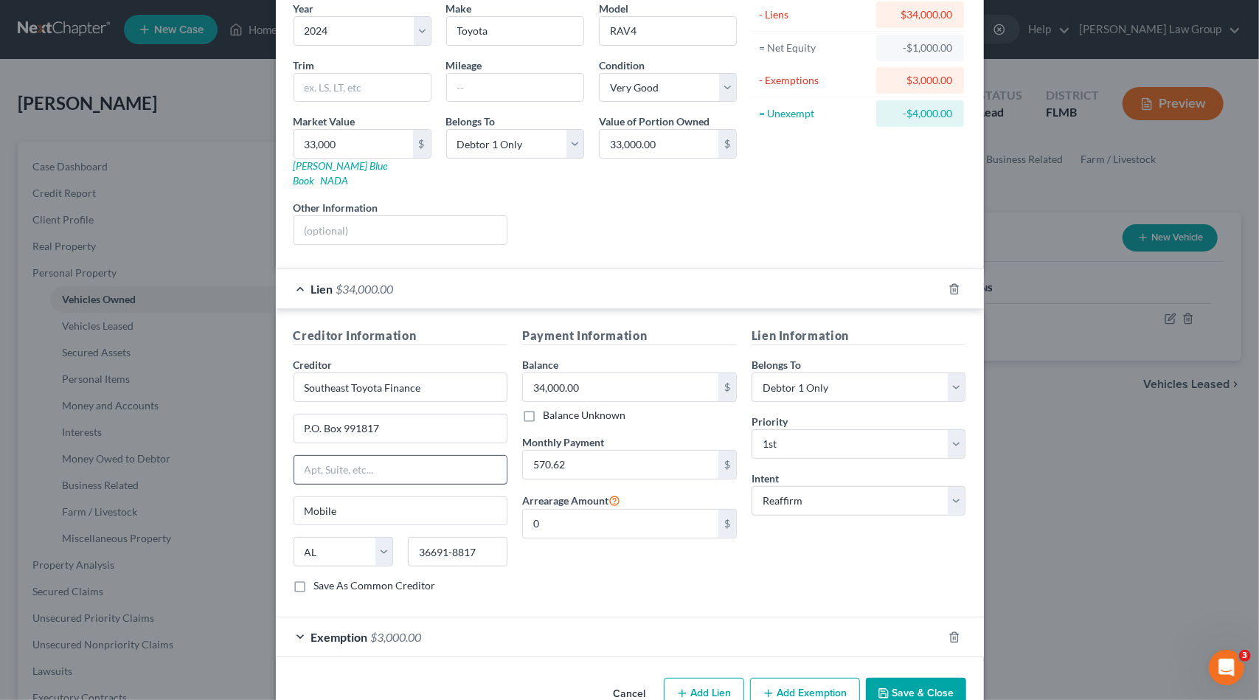
scroll to position [141, 0]
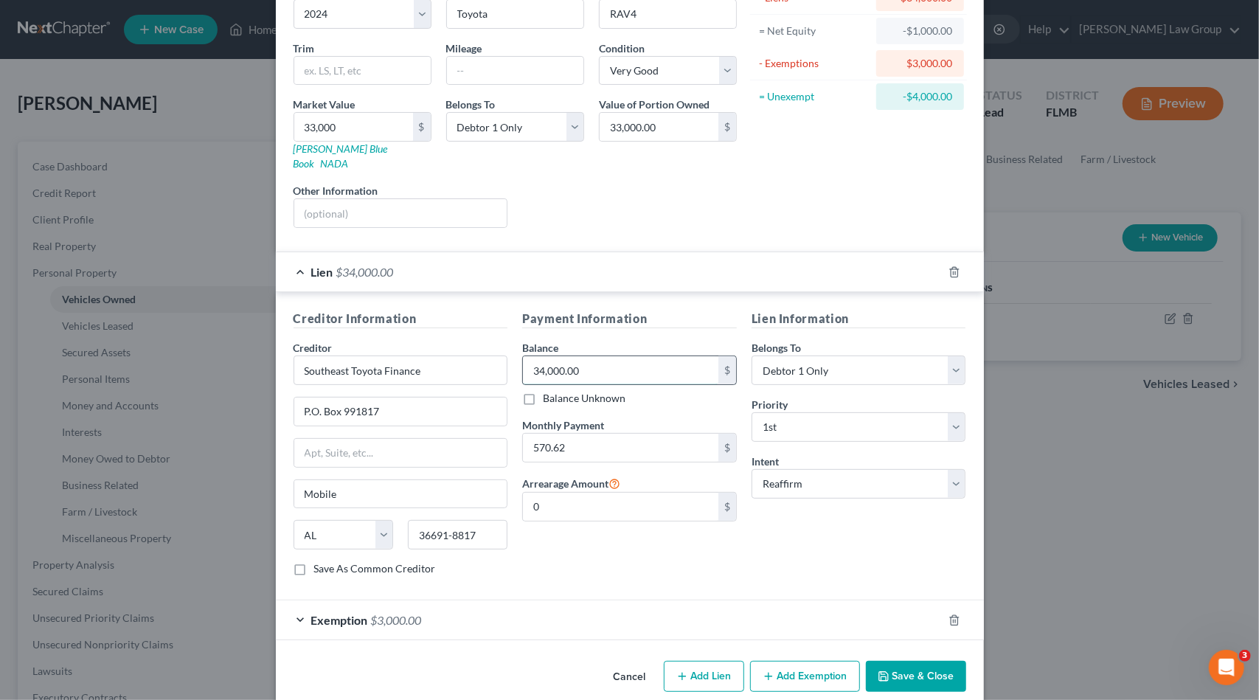
click at [612, 356] on input "34,000.00" at bounding box center [620, 370] width 195 height 28
paste input "0,378.29"
click at [739, 616] on div "Exemption $3,000.00" at bounding box center [609, 619] width 667 height 39
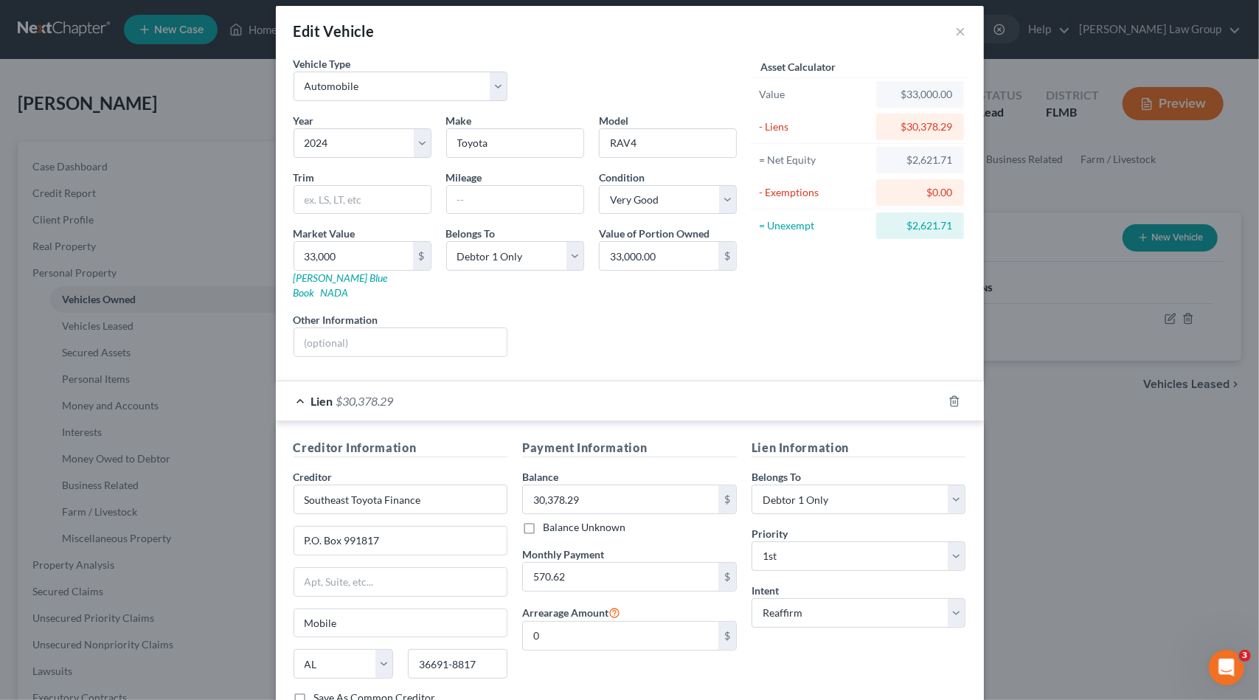
scroll to position [0, 0]
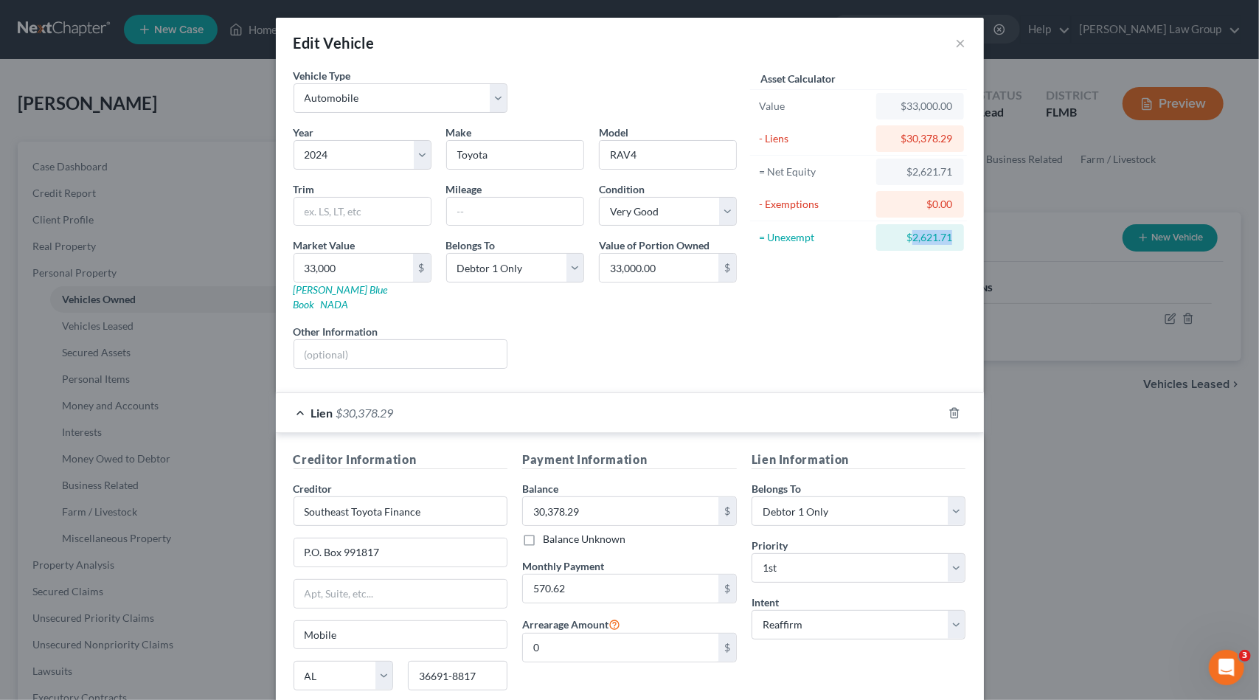
drag, startPoint x: 906, startPoint y: 240, endPoint x: 949, endPoint y: 244, distance: 42.3
click at [949, 242] on div "$2,621.71" at bounding box center [920, 237] width 88 height 27
copy div "2,621.71"
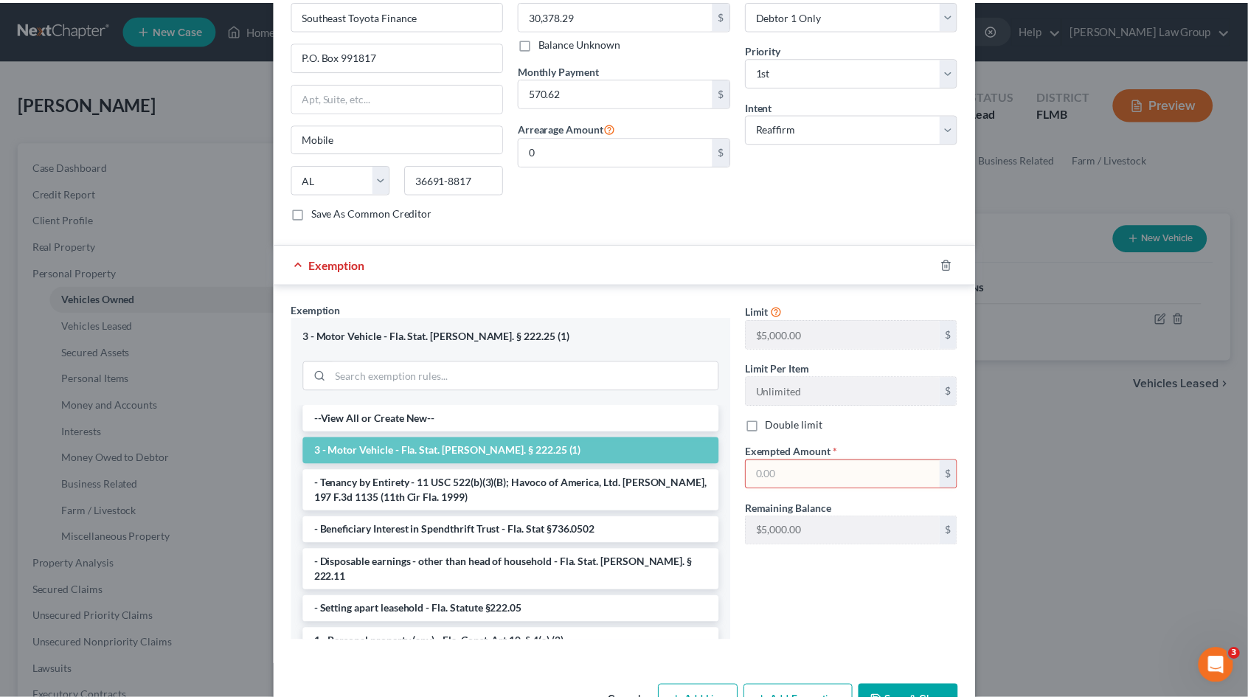
scroll to position [521, 0]
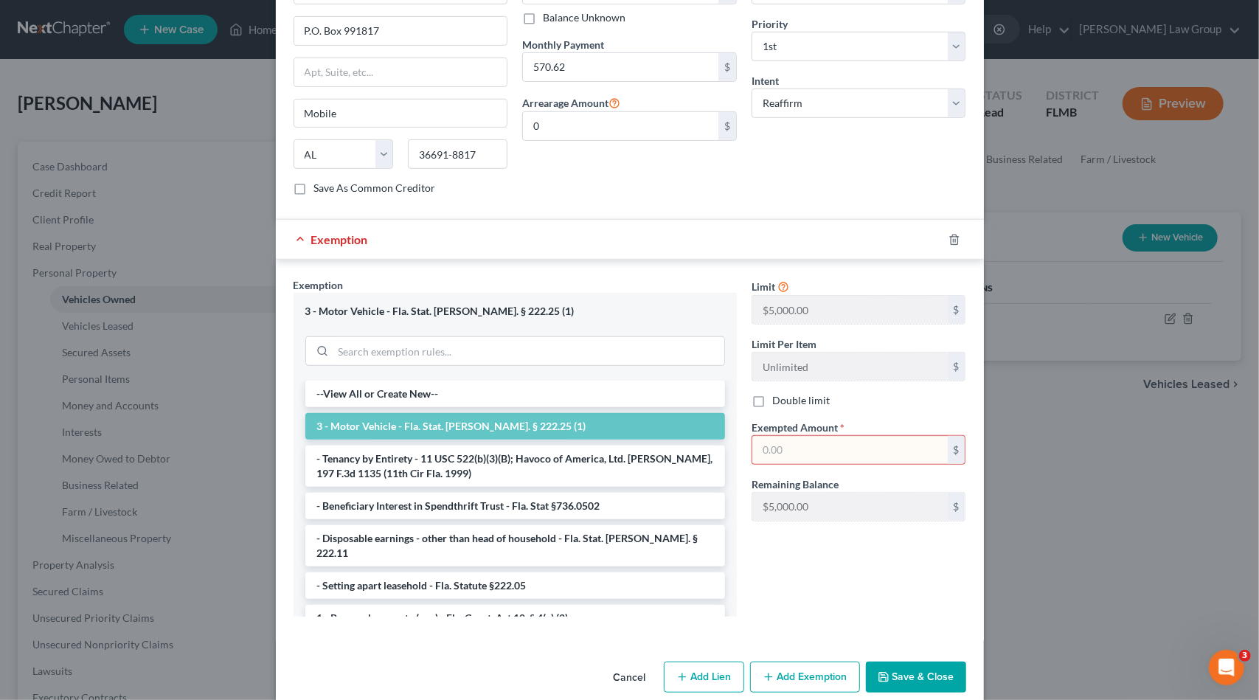
click at [805, 436] on input "text" at bounding box center [849, 450] width 195 height 28
paste input "2,621.71"
click at [913, 662] on button "Save & Close" at bounding box center [916, 677] width 100 height 31
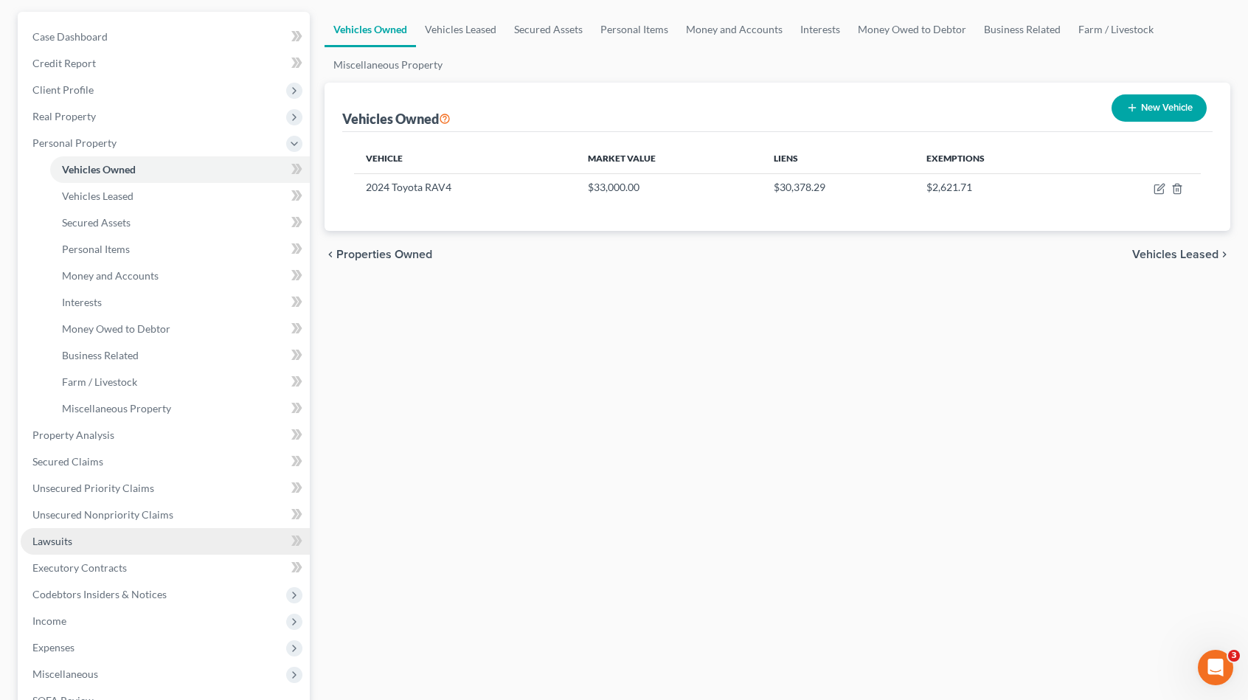
scroll to position [148, 0]
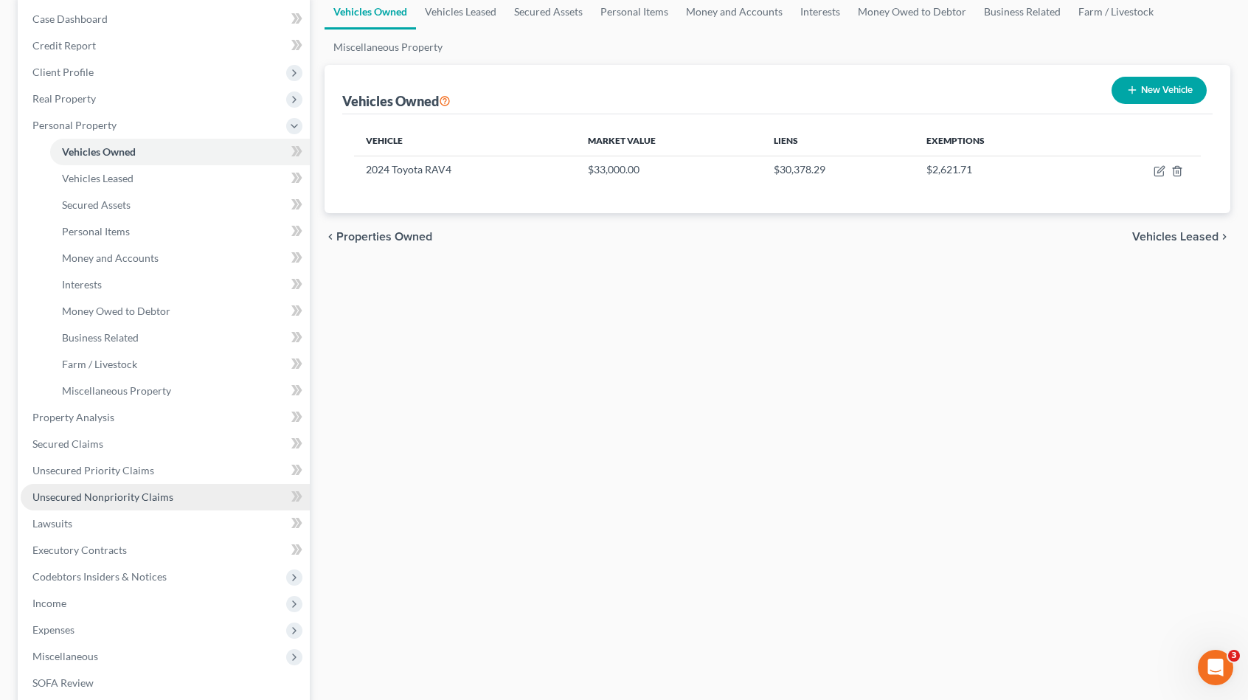
click at [176, 496] on link "Unsecured Nonpriority Claims" at bounding box center [165, 497] width 289 height 27
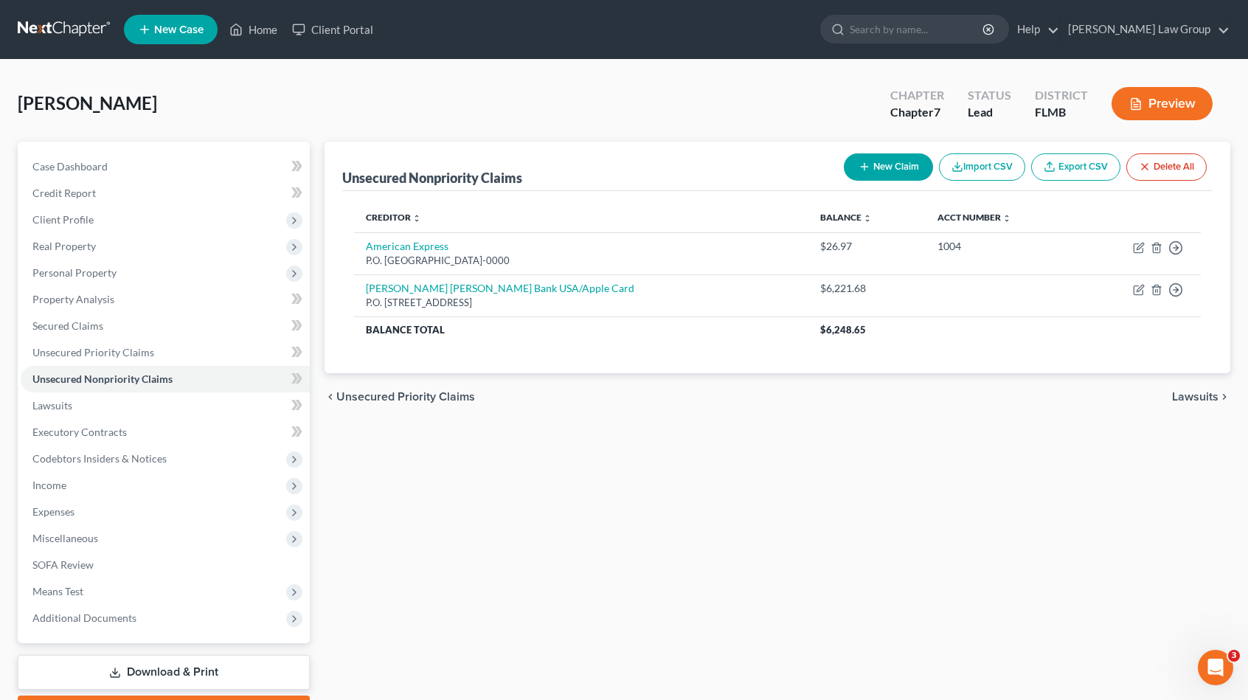
click at [887, 166] on button "New Claim" at bounding box center [888, 166] width 89 height 27
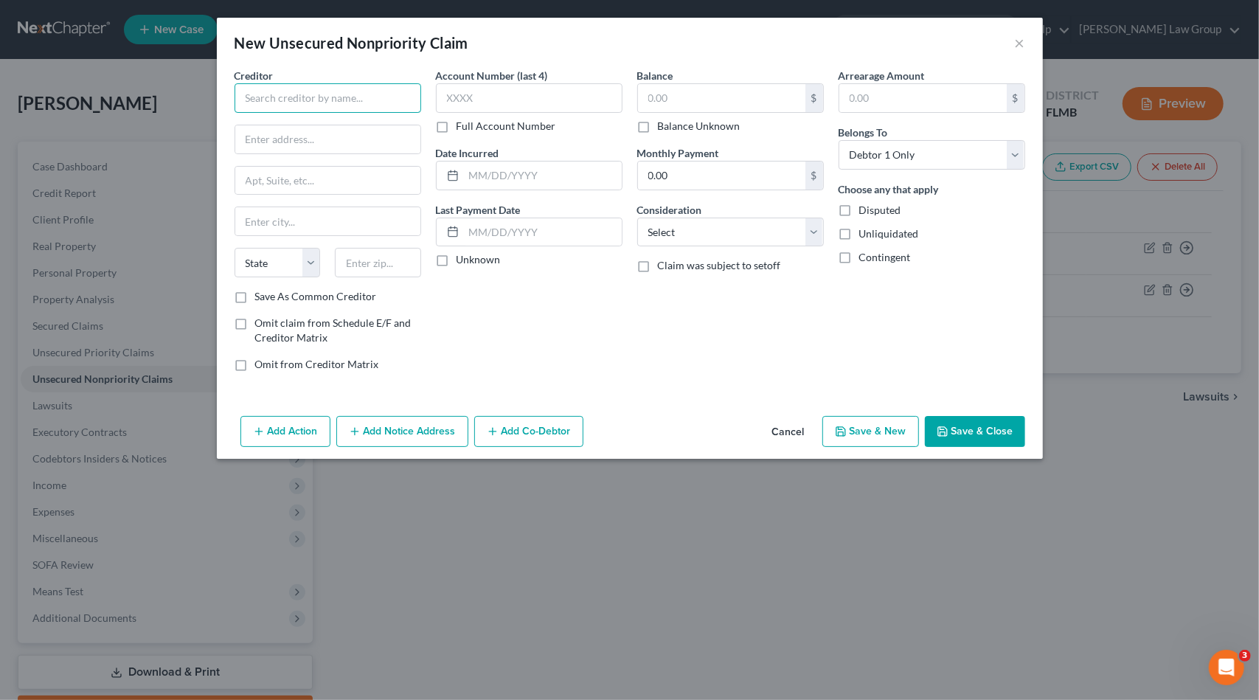
click at [357, 89] on input "text" at bounding box center [328, 98] width 187 height 30
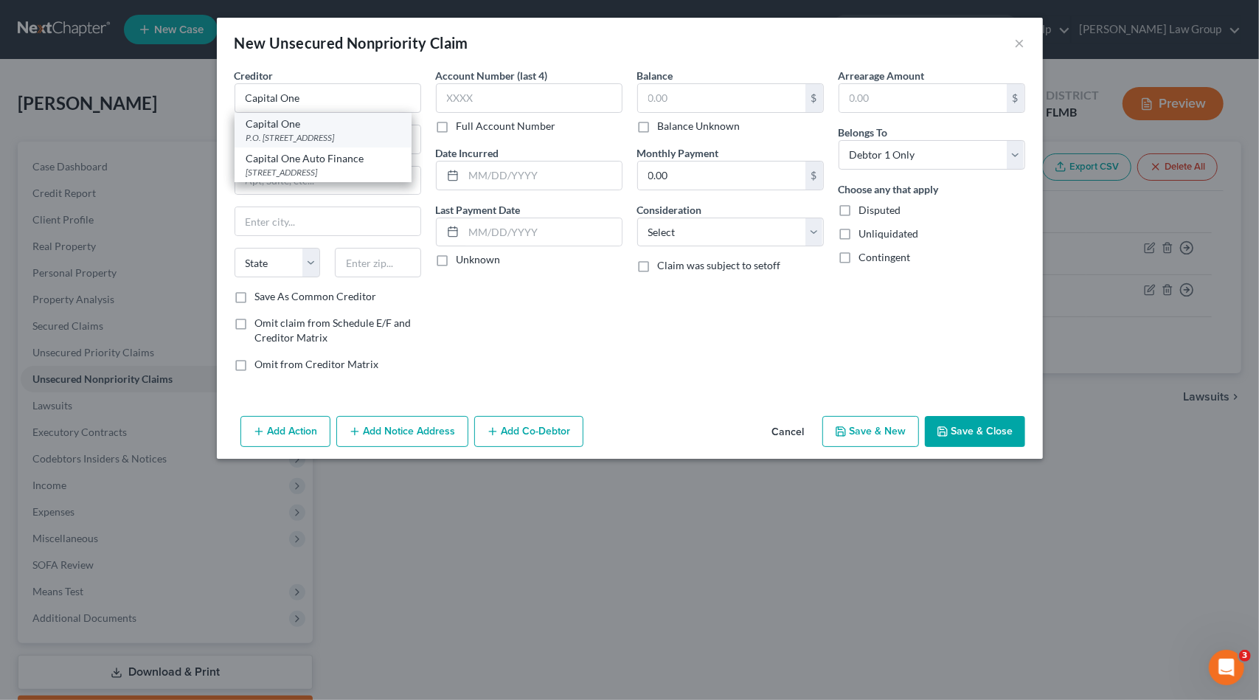
click at [335, 135] on div "P.O. [STREET_ADDRESS]" at bounding box center [322, 137] width 153 height 13
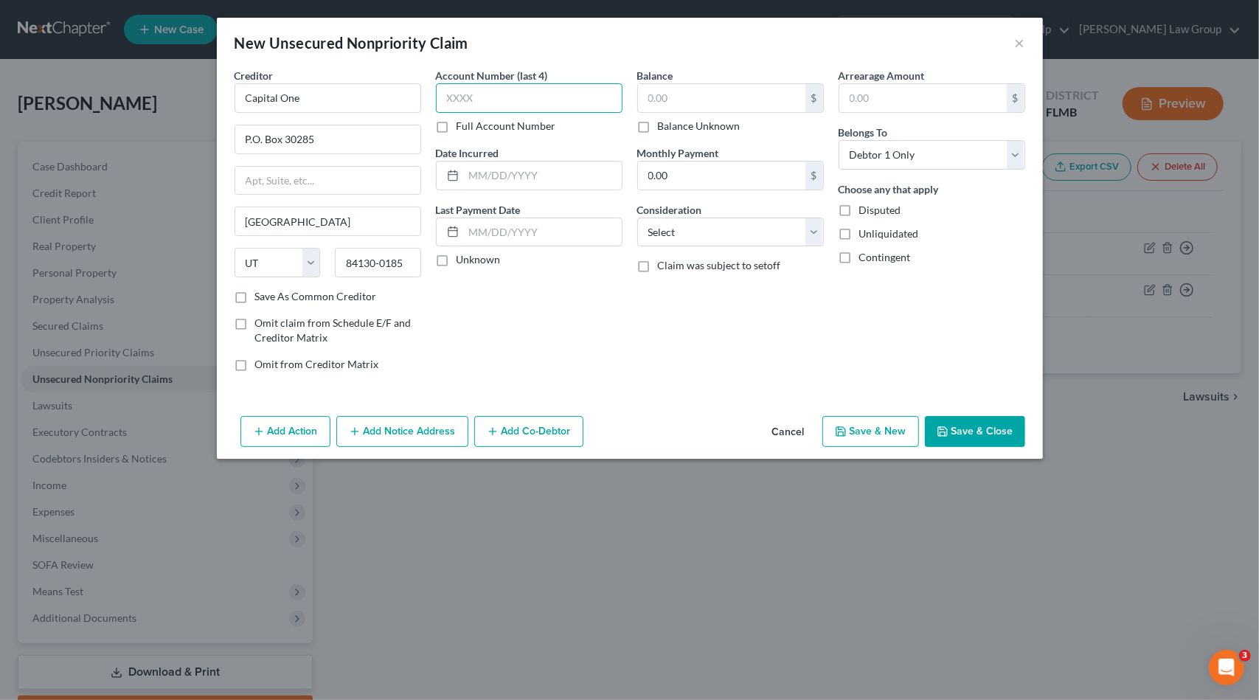
click at [524, 88] on input "text" at bounding box center [529, 98] width 187 height 30
click at [767, 233] on select "Select Cable / Satellite Services Collection Agency Credit Card Debt Debt Couns…" at bounding box center [730, 233] width 187 height 30
click at [637, 218] on select "Select Cable / Satellite Services Collection Agency Credit Card Debt Debt Couns…" at bounding box center [730, 233] width 187 height 30
click at [704, 97] on input "text" at bounding box center [721, 98] width 167 height 28
paste input "4,971.49"
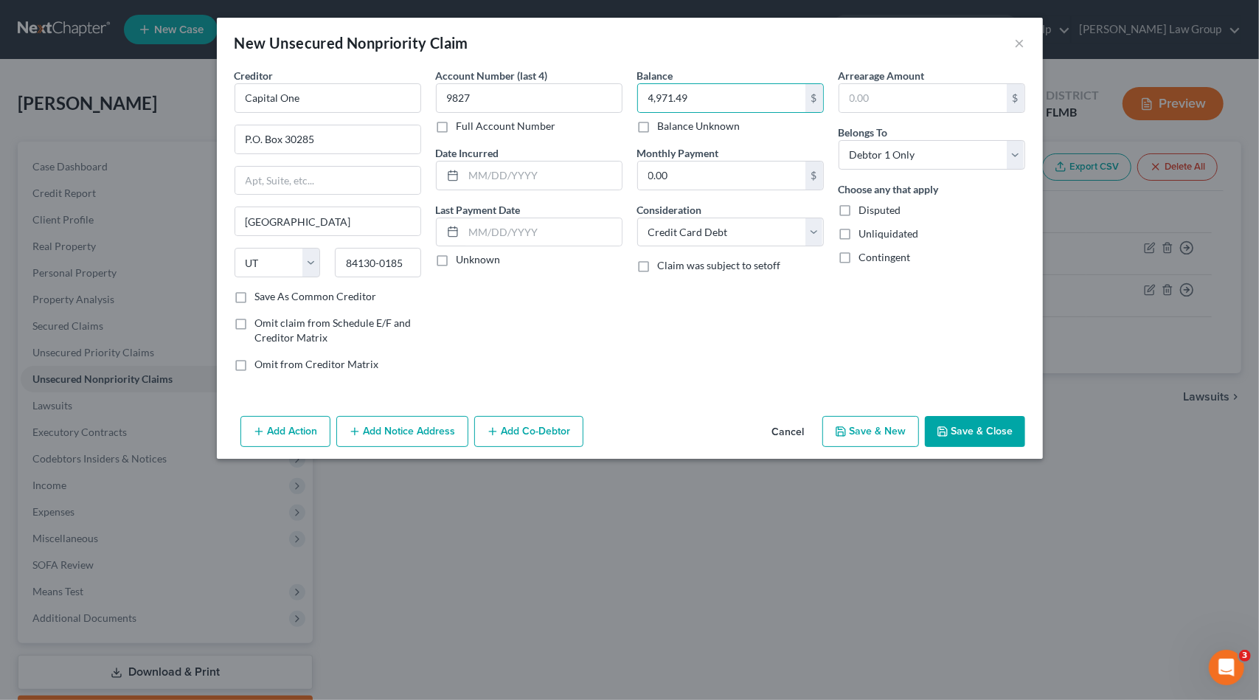
click at [878, 426] on button "Save & New" at bounding box center [870, 431] width 97 height 31
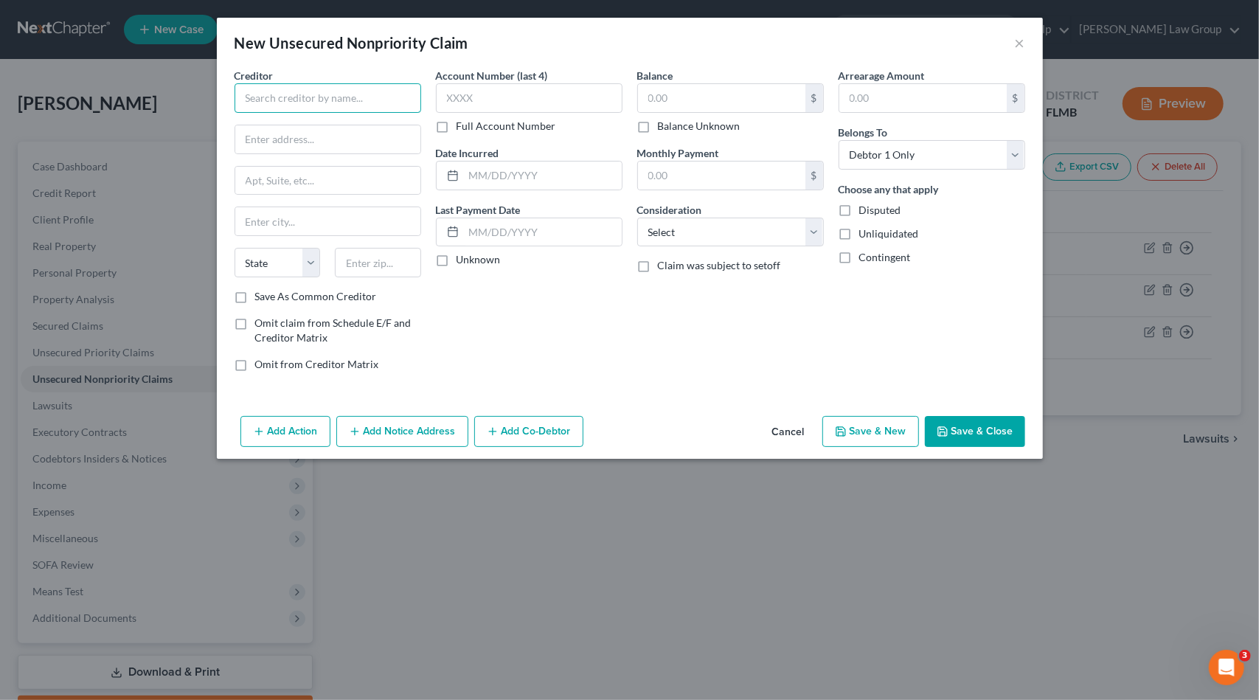
click at [323, 100] on input "text" at bounding box center [328, 98] width 187 height 30
click at [314, 133] on div "P.O. [STREET_ADDRESS]" at bounding box center [322, 137] width 153 height 13
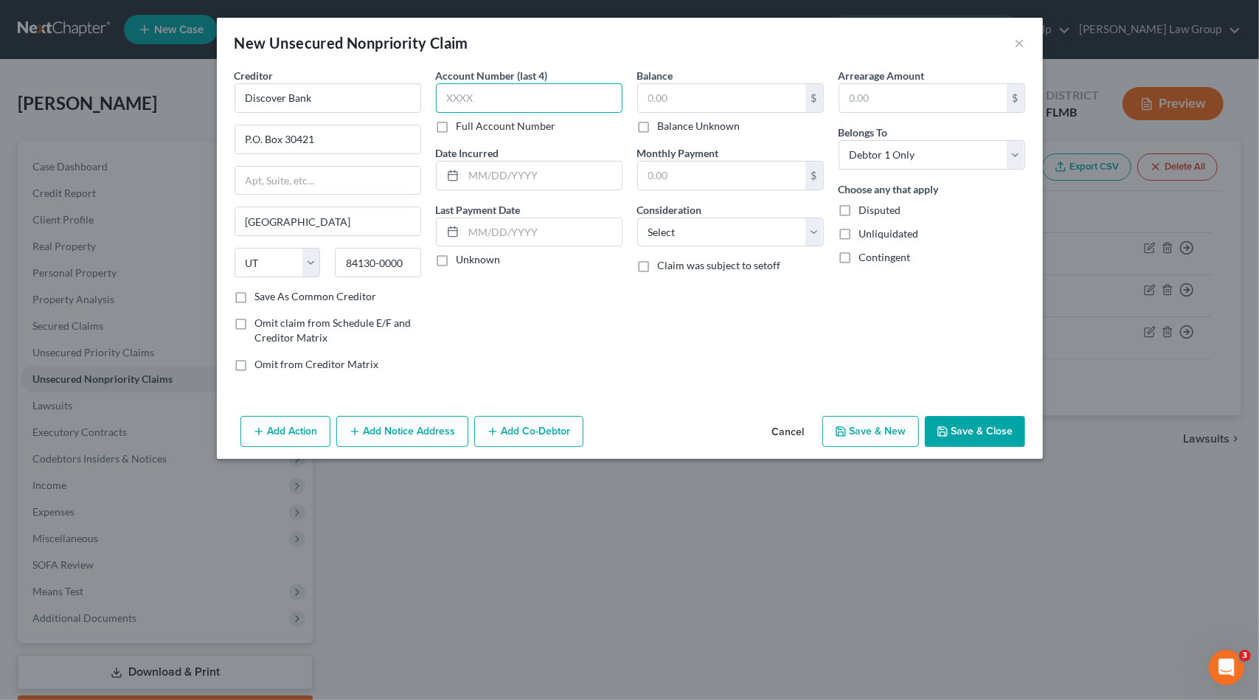
click at [523, 97] on input "text" at bounding box center [529, 98] width 187 height 30
click at [701, 244] on select "Select Cable / Satellite Services Collection Agency Credit Card Debt Debt Couns…" at bounding box center [730, 233] width 187 height 30
click at [637, 218] on select "Select Cable / Satellite Services Collection Agency Credit Card Debt Debt Couns…" at bounding box center [730, 233] width 187 height 30
click at [692, 101] on input "text" at bounding box center [721, 98] width 167 height 28
paste input "$3,270.43"
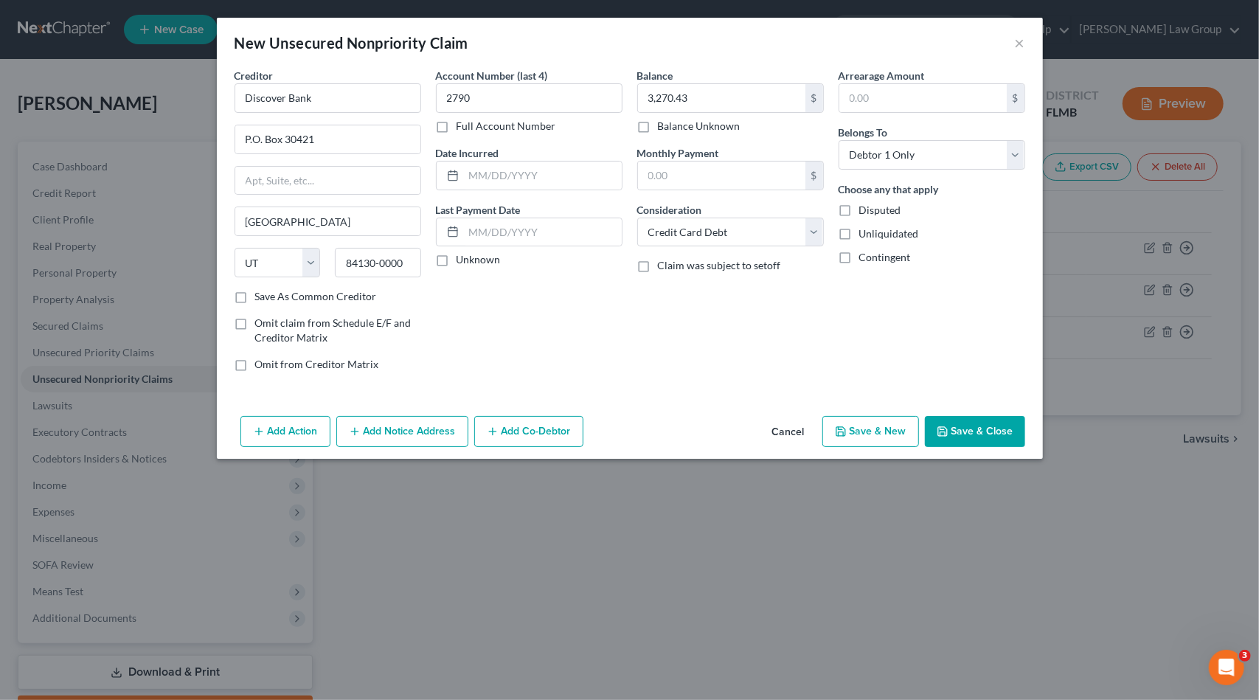
click at [880, 429] on button "Save & New" at bounding box center [870, 431] width 97 height 31
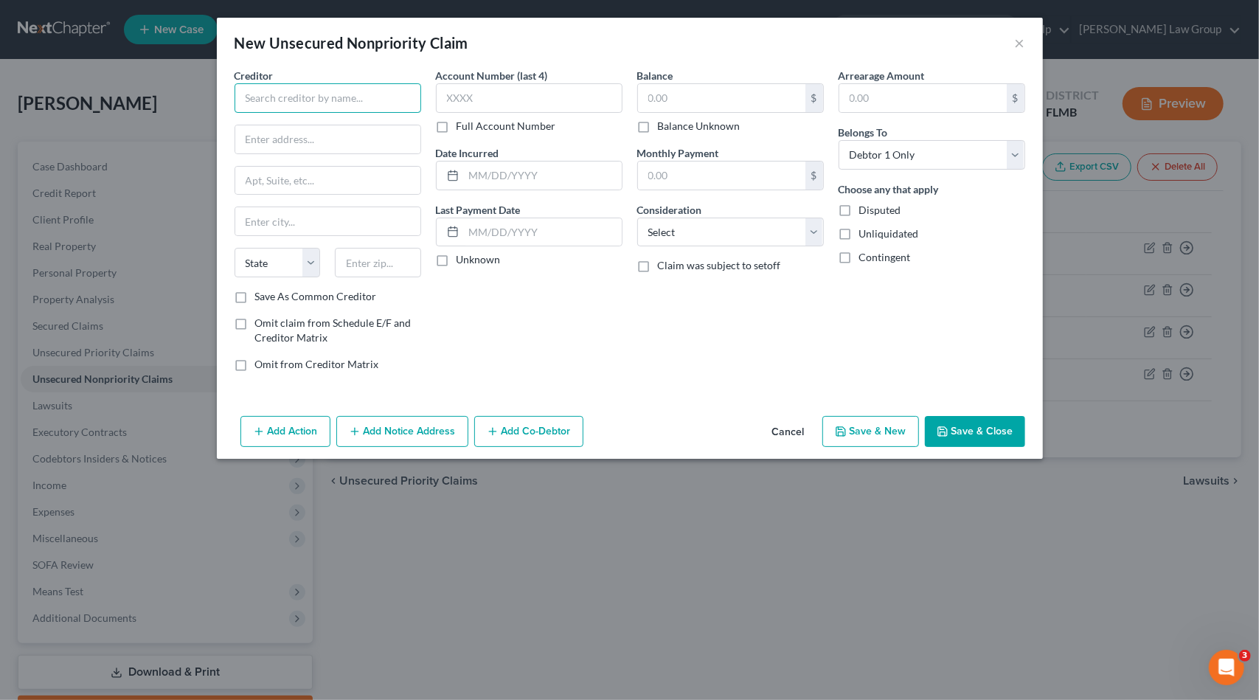
click at [268, 100] on input "text" at bounding box center [328, 98] width 187 height 30
drag, startPoint x: 729, startPoint y: 229, endPoint x: 738, endPoint y: 229, distance: 8.9
click at [733, 229] on select "Select Cable / Satellite Services Collection Agency Credit Card Debt Debt Couns…" at bounding box center [730, 233] width 187 height 30
click at [637, 218] on select "Select Cable / Satellite Services Collection Agency Credit Card Debt Debt Couns…" at bounding box center [730, 233] width 187 height 30
click at [701, 103] on input "text" at bounding box center [721, 98] width 167 height 28
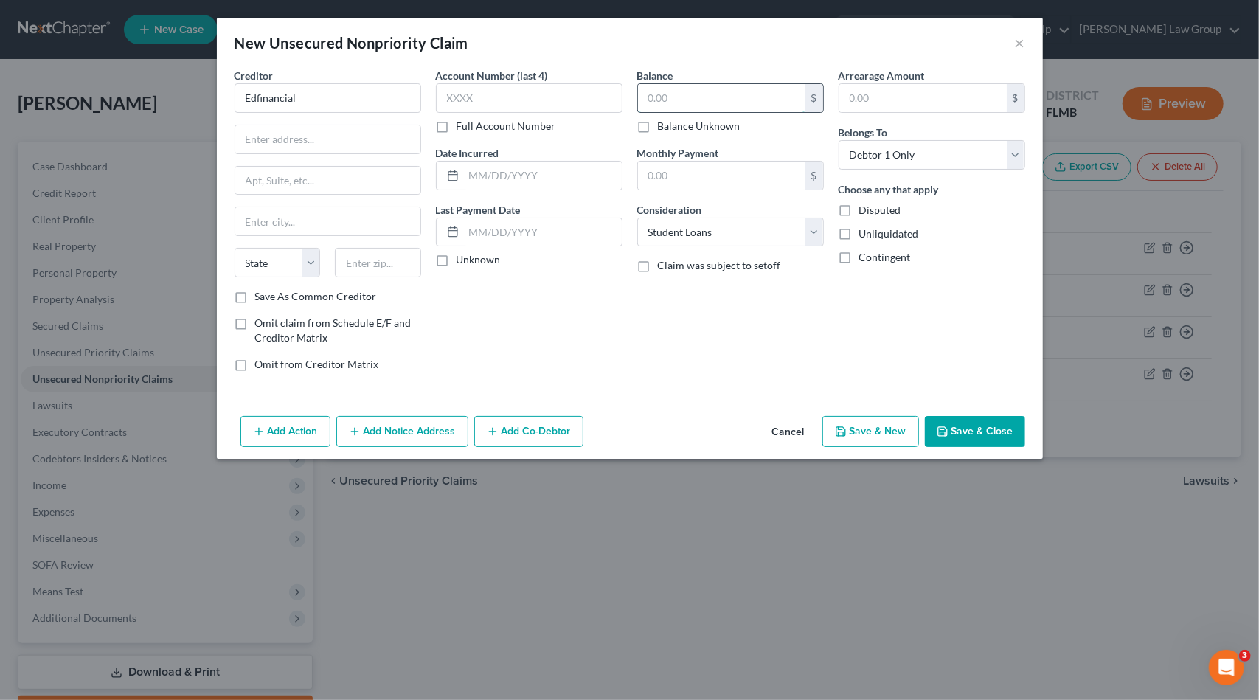
paste input "2,833.78"
click at [960, 427] on button "Save & Close" at bounding box center [975, 431] width 100 height 31
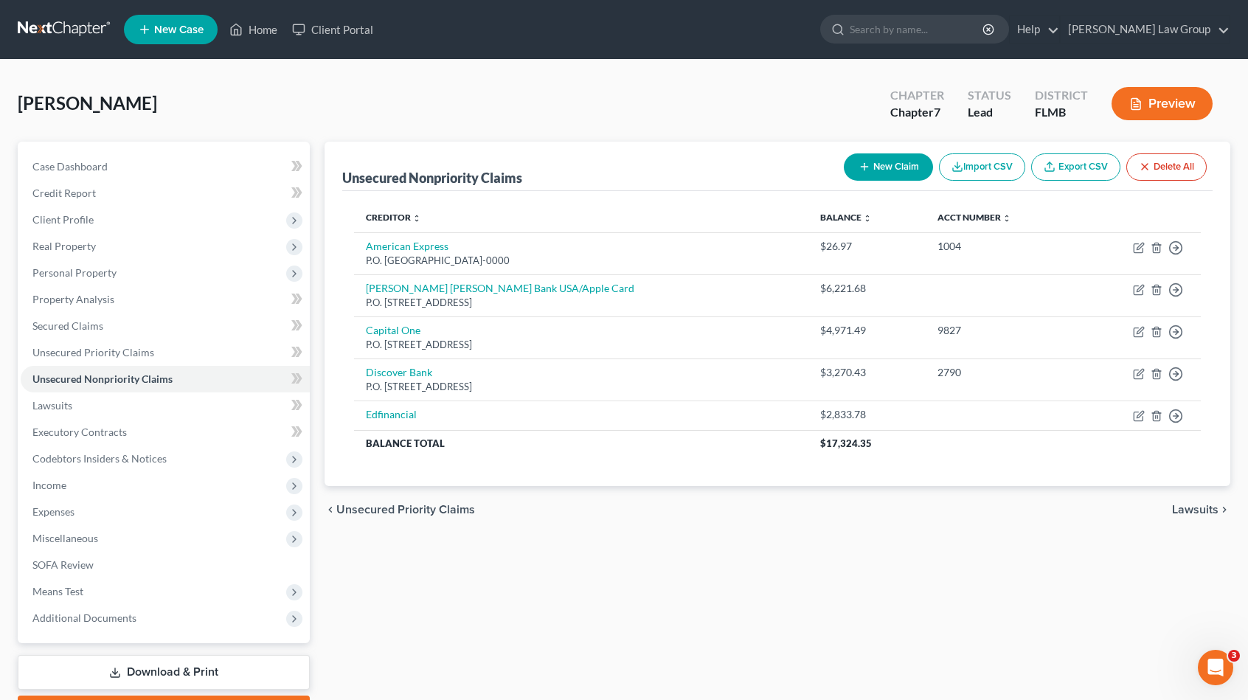
click at [887, 166] on button "New Claim" at bounding box center [888, 166] width 89 height 27
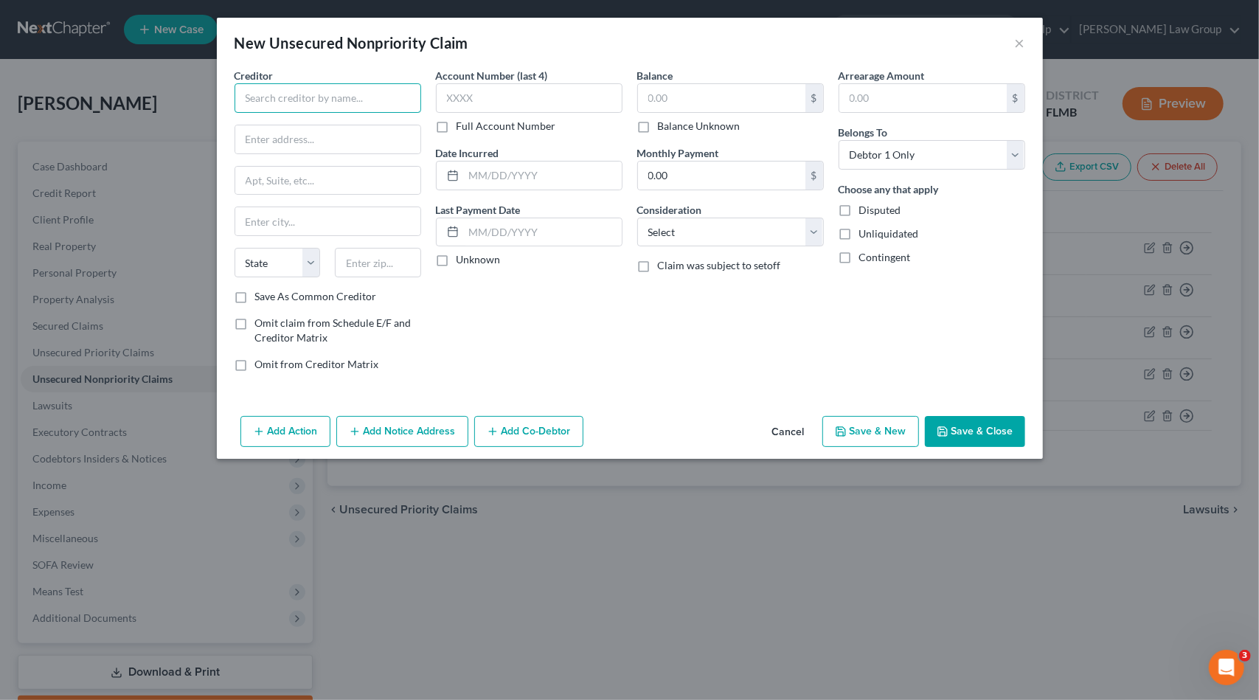
click at [319, 100] on input "text" at bounding box center [328, 98] width 187 height 30
click at [741, 228] on select "Select Cable / Satellite Services Collection Agency Credit Card Debt Debt Couns…" at bounding box center [730, 233] width 187 height 30
click at [637, 218] on select "Select Cable / Satellite Services Collection Agency Credit Card Debt Debt Couns…" at bounding box center [730, 233] width 187 height 30
click at [674, 101] on input "text" at bounding box center [721, 98] width 167 height 28
paste input "1,923.33"
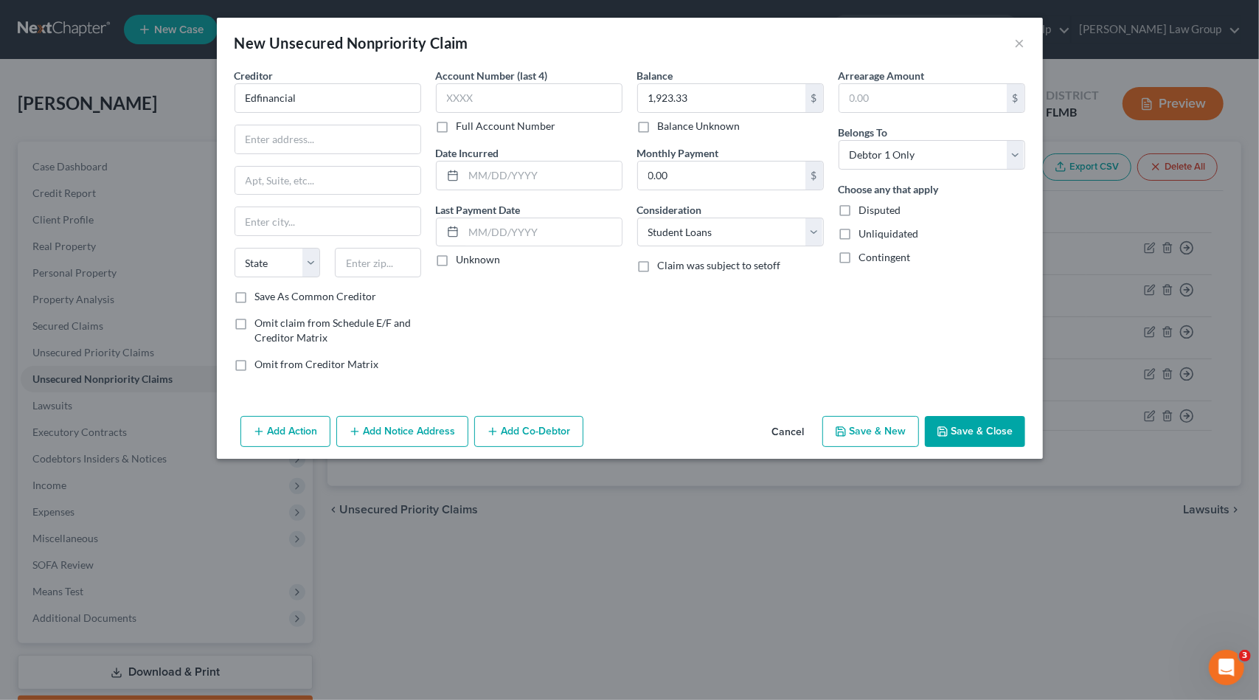
click at [898, 425] on button "Save & New" at bounding box center [870, 431] width 97 height 31
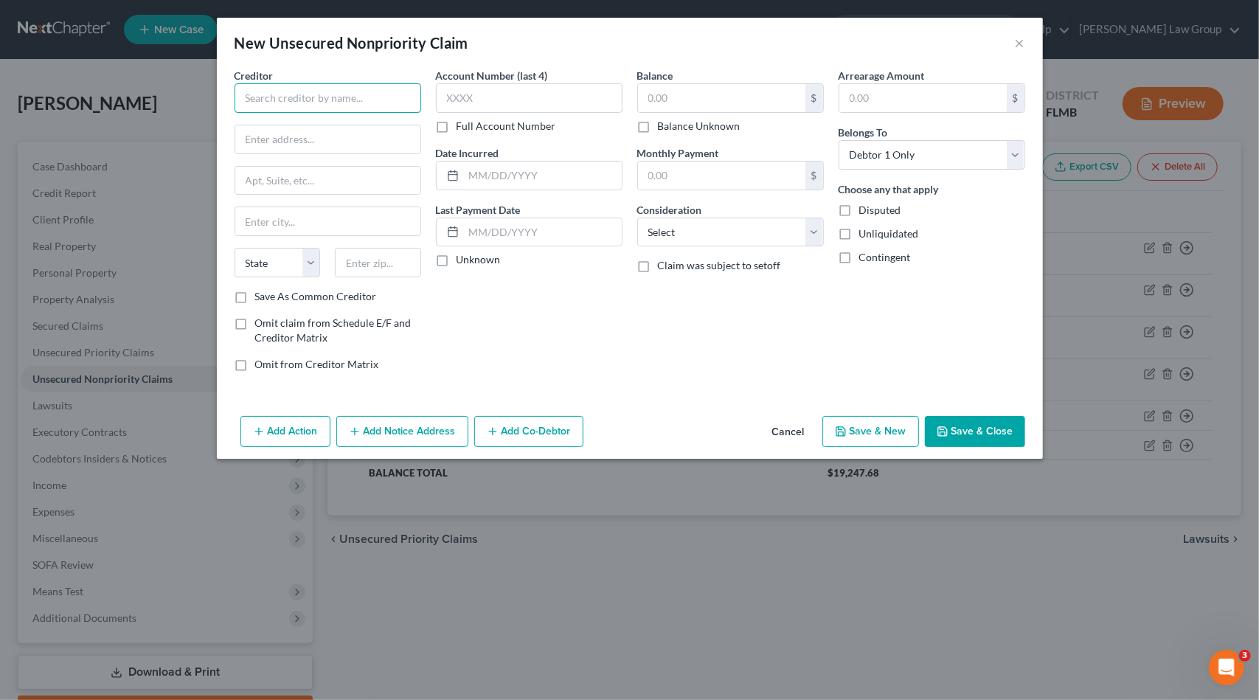
click at [278, 97] on input "text" at bounding box center [328, 98] width 187 height 30
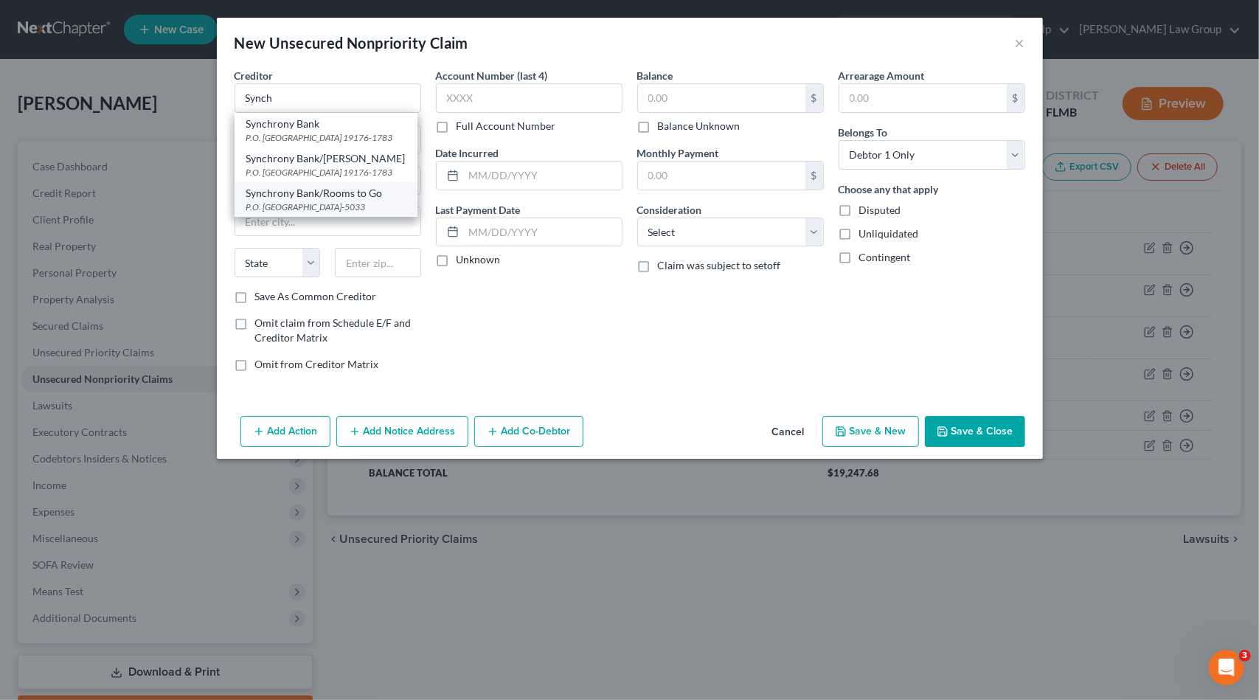
click at [335, 201] on div "Synchrony Bank/Rooms to Go" at bounding box center [325, 193] width 159 height 15
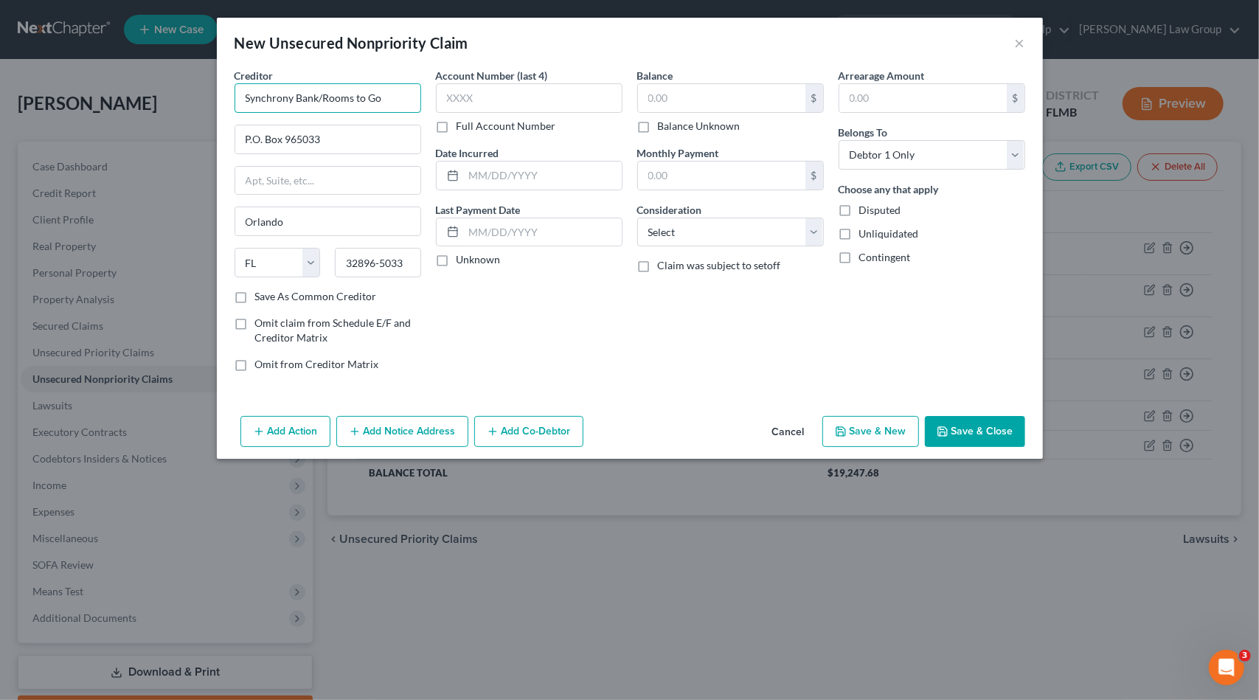
drag, startPoint x: 290, startPoint y: 97, endPoint x: 117, endPoint y: 92, distance: 173.4
click at [117, 96] on div "New Unsecured Nonpriority Claim × Creditor * Synchrony Bank/Rooms to Go P.O. [G…" at bounding box center [629, 350] width 1259 height 700
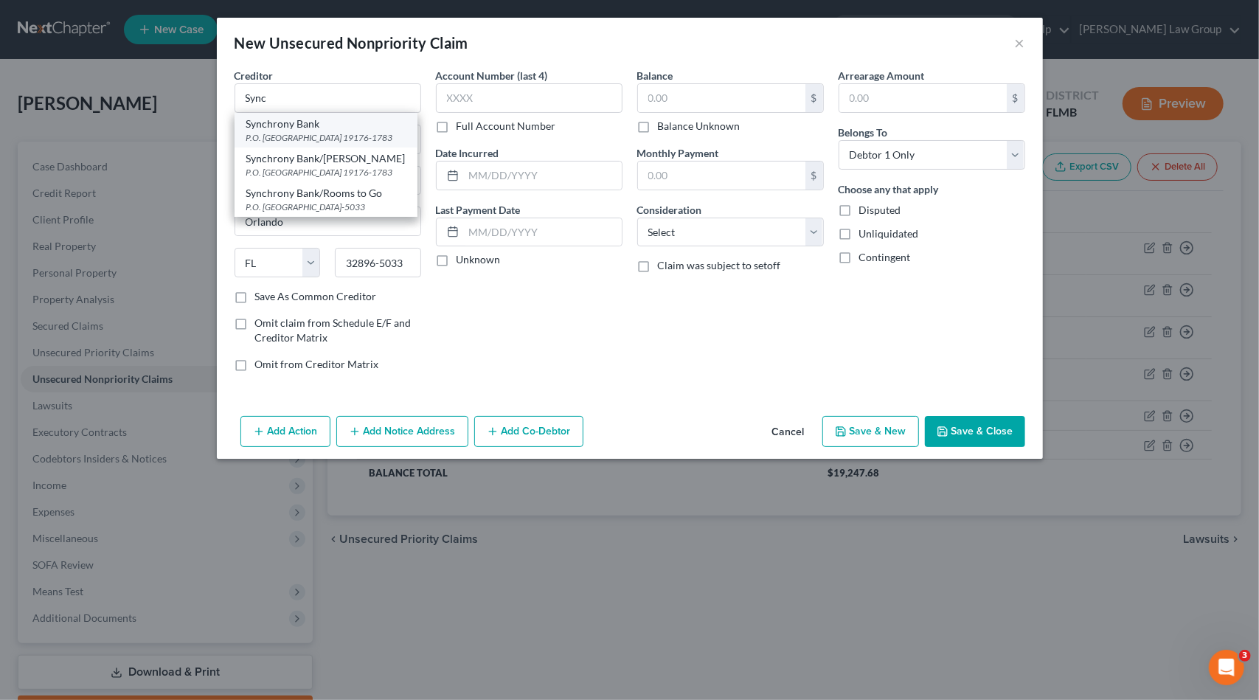
click at [304, 136] on div "P.O. [GEOGRAPHIC_DATA] 19176-1783" at bounding box center [325, 137] width 159 height 13
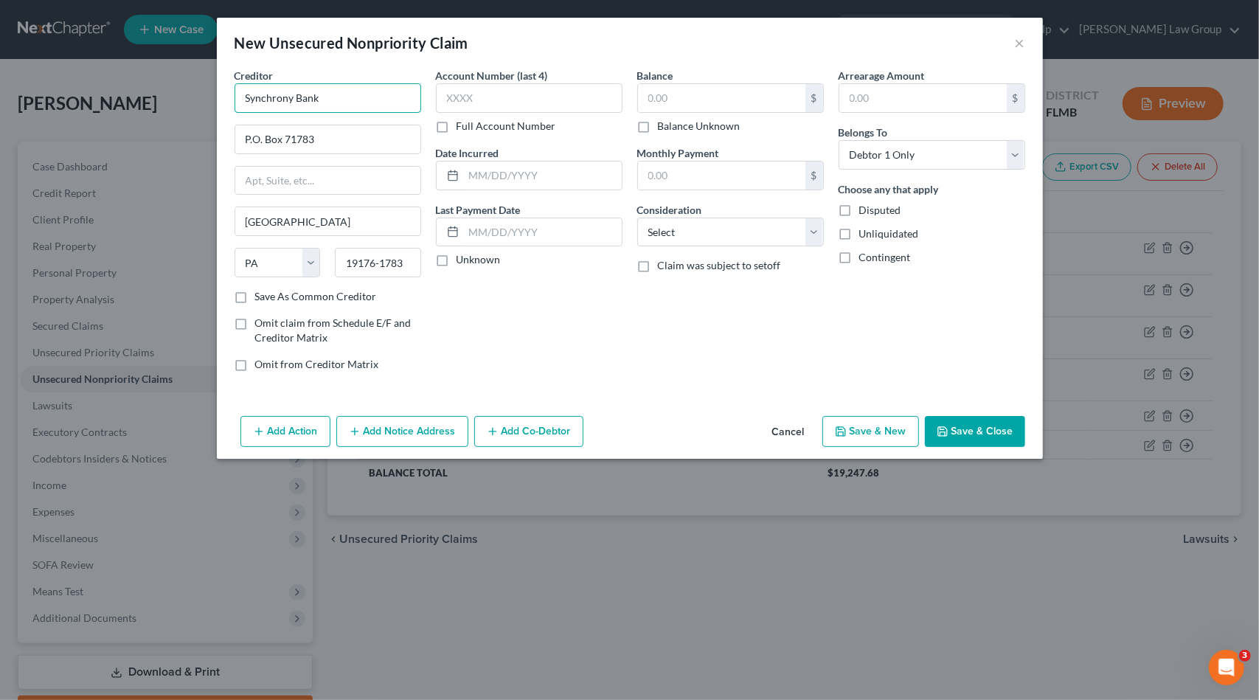
click at [381, 95] on input "Synchrony Bank" at bounding box center [328, 98] width 187 height 30
click at [522, 96] on input "text" at bounding box center [529, 98] width 187 height 30
click at [742, 98] on input "text" at bounding box center [721, 98] width 167 height 28
paste input "2,687.47"
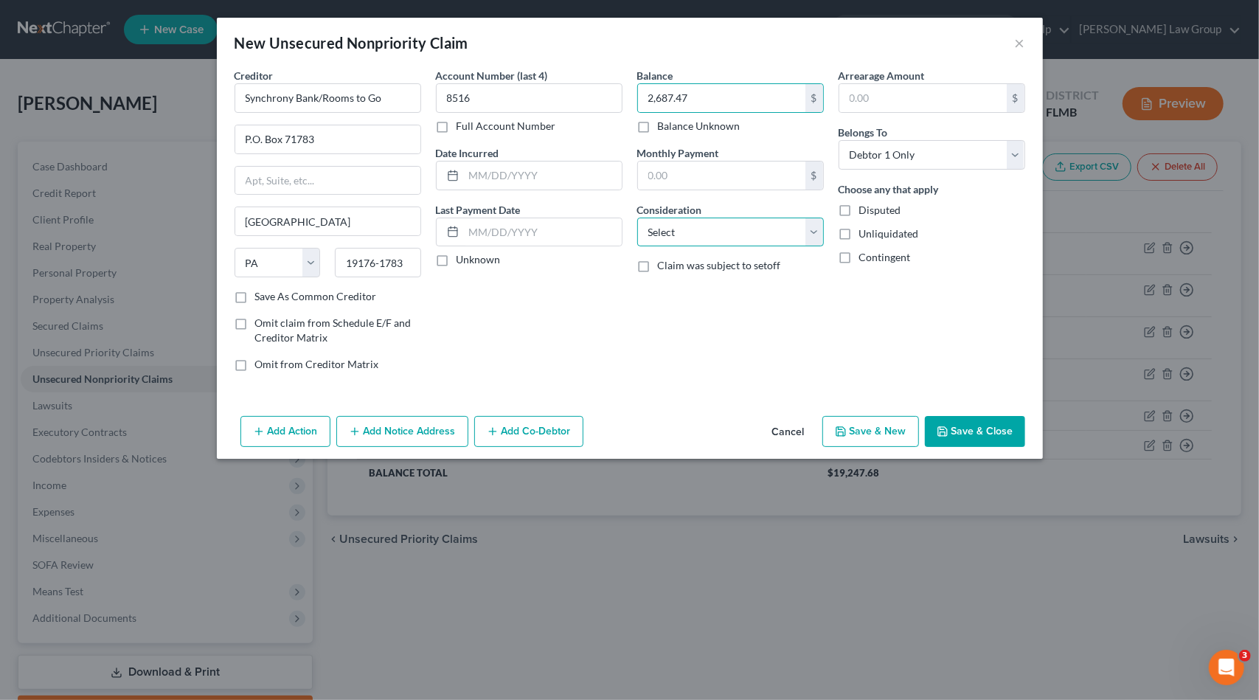
click at [710, 237] on select "Select Cable / Satellite Services Collection Agency Credit Card Debt Debt Couns…" at bounding box center [730, 233] width 187 height 30
click at [637, 218] on select "Select Cable / Satellite Services Collection Agency Credit Card Debt Debt Couns…" at bounding box center [730, 233] width 187 height 30
click at [860, 428] on button "Save & New" at bounding box center [870, 431] width 97 height 31
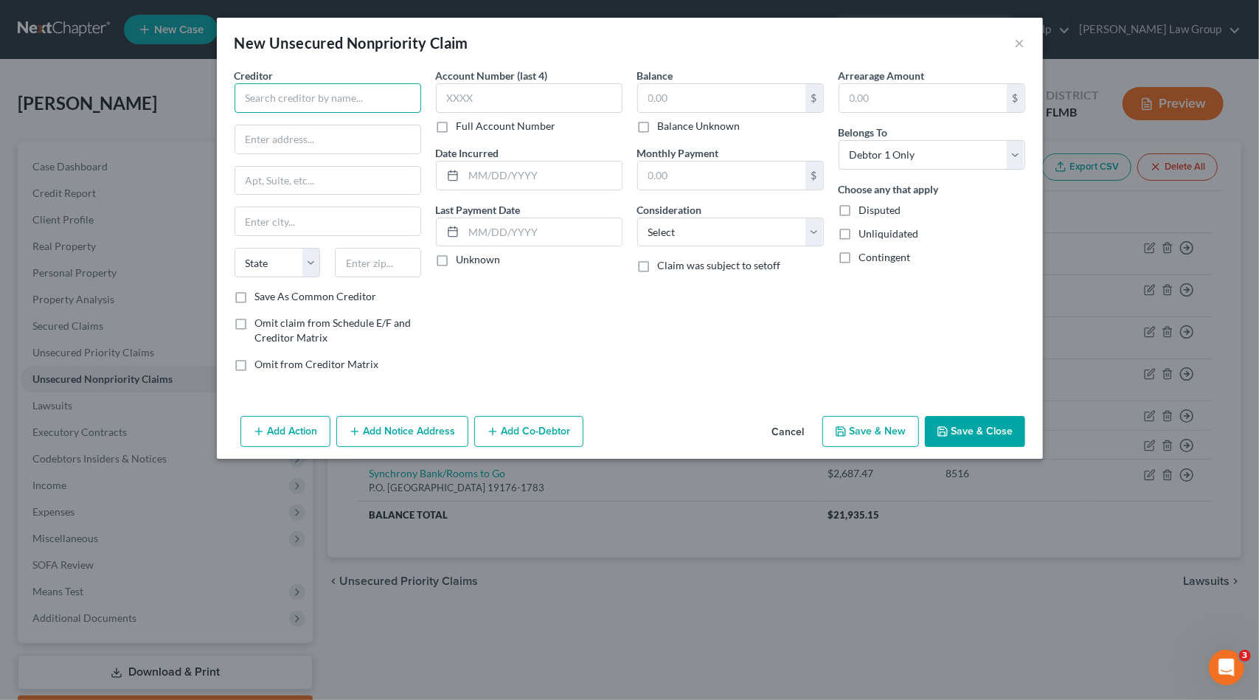
click at [390, 94] on input "text" at bounding box center [328, 98] width 187 height 30
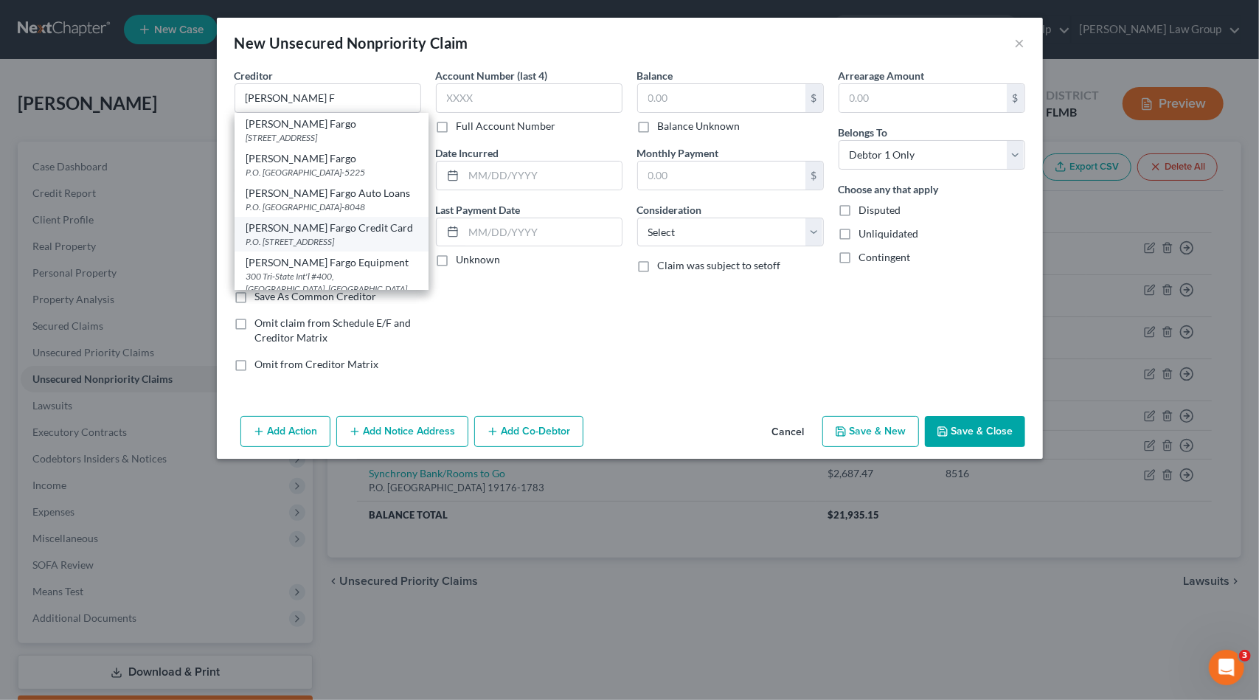
click at [338, 235] on div "[PERSON_NAME] Fargo Credit Card" at bounding box center [331, 228] width 170 height 15
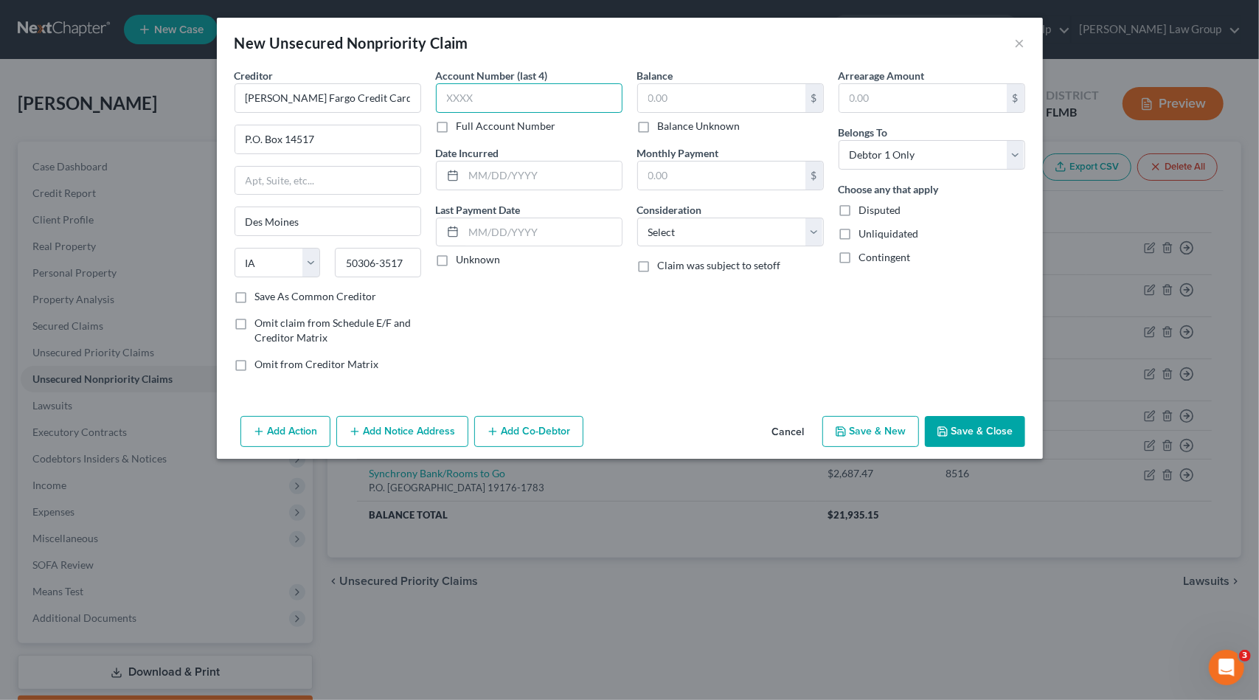
click at [521, 92] on input "text" at bounding box center [529, 98] width 187 height 30
click at [780, 237] on select "Select Cable / Satellite Services Collection Agency Credit Card Debt Debt Couns…" at bounding box center [730, 233] width 187 height 30
click at [637, 218] on select "Select Cable / Satellite Services Collection Agency Credit Card Debt Debt Couns…" at bounding box center [730, 233] width 187 height 30
click at [663, 91] on input "text" at bounding box center [721, 98] width 167 height 28
click at [710, 101] on input "text" at bounding box center [721, 98] width 167 height 28
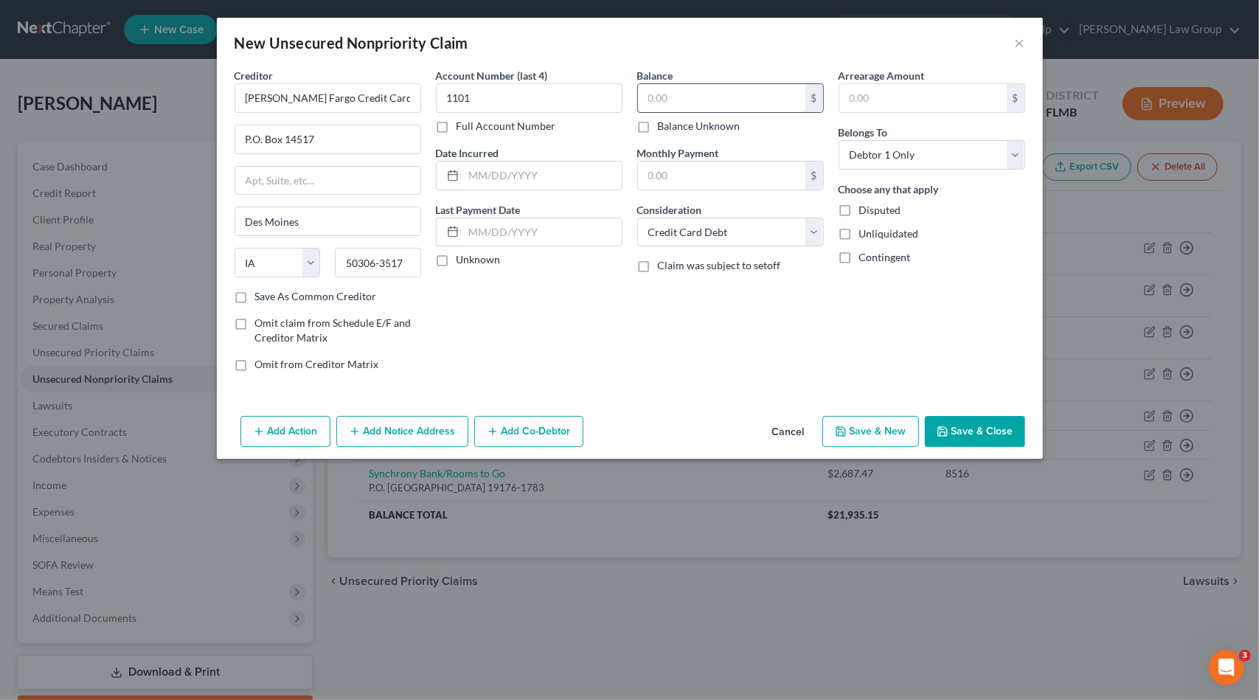
paste input "7,015.82"
click at [894, 423] on button "Save & New" at bounding box center [870, 431] width 97 height 31
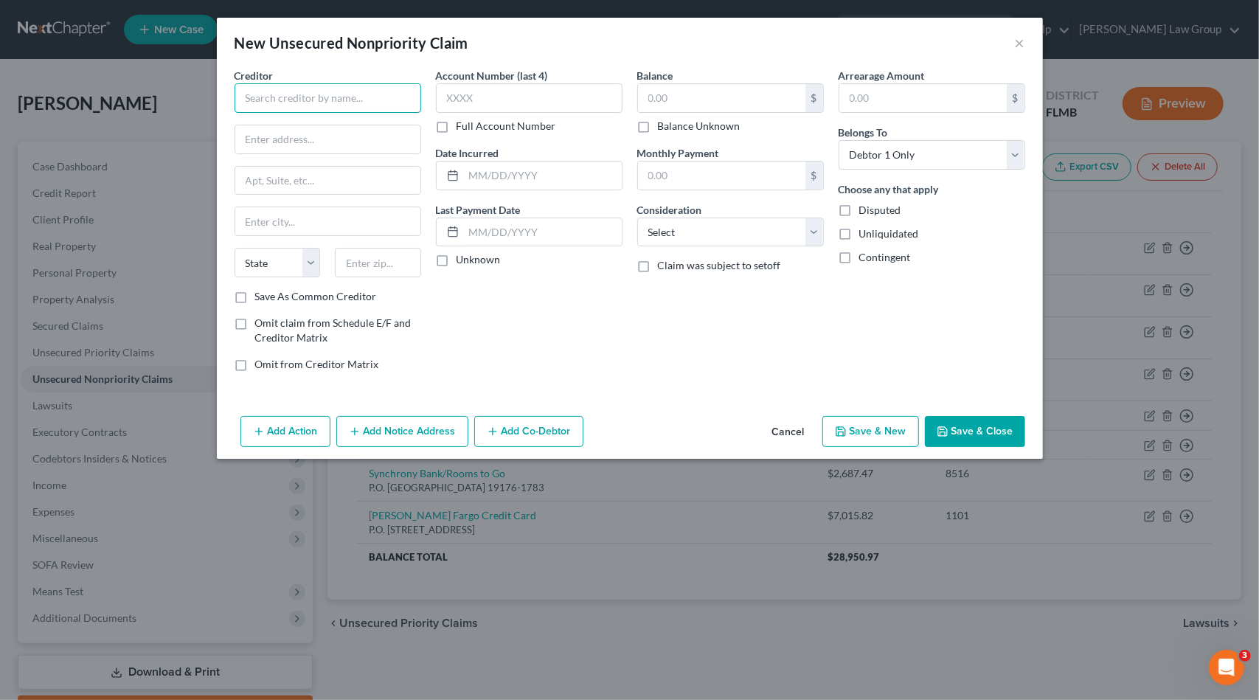
click at [300, 97] on input "text" at bounding box center [328, 98] width 187 height 30
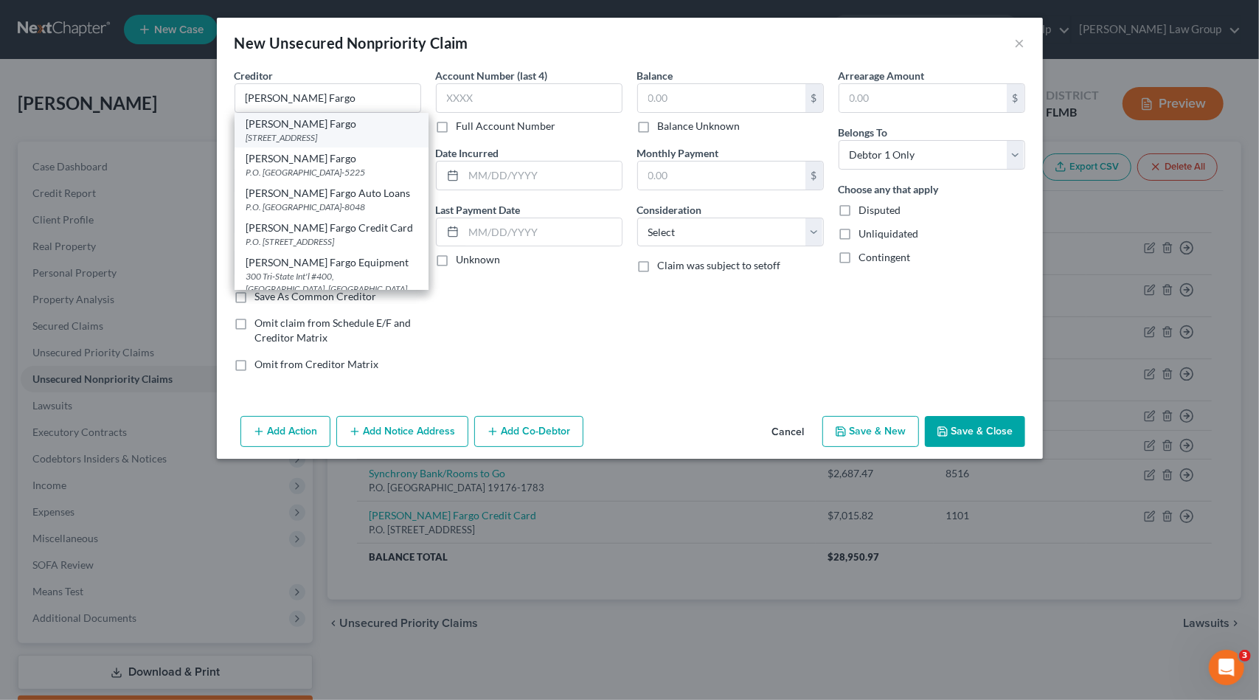
click at [361, 139] on div "[STREET_ADDRESS]" at bounding box center [331, 137] width 170 height 13
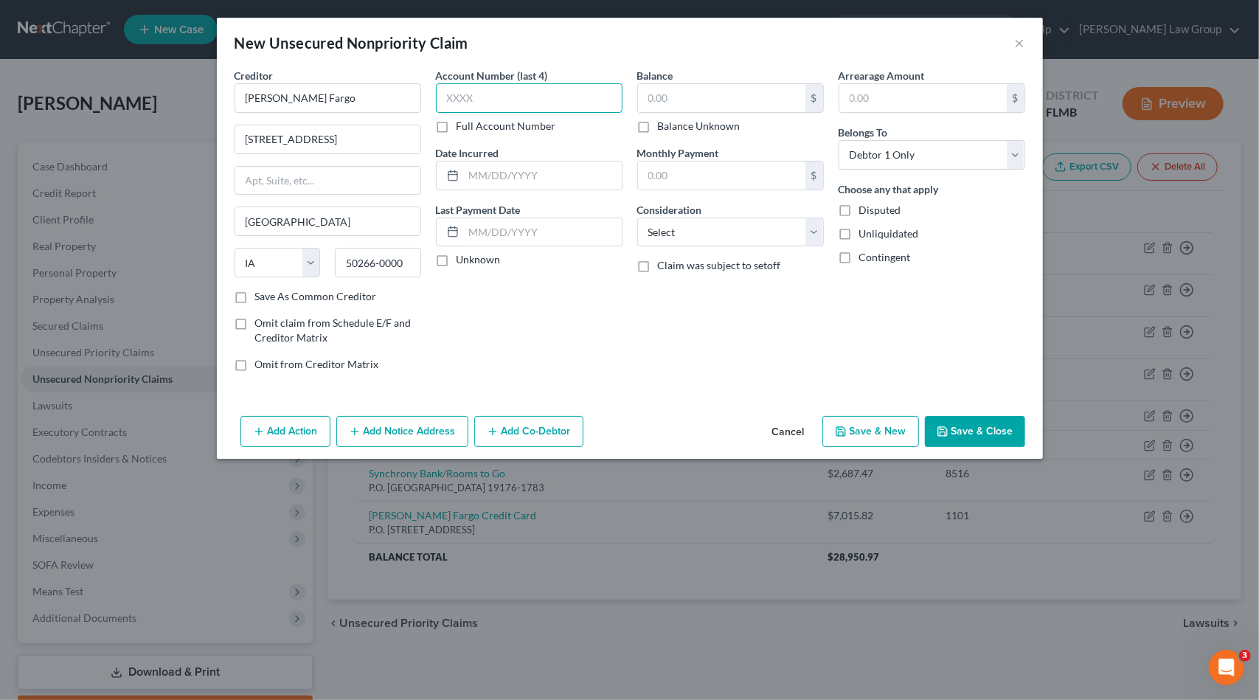
click at [542, 94] on input "text" at bounding box center [529, 98] width 187 height 30
paste input "0001"
click at [701, 95] on input "text" at bounding box center [721, 98] width 167 height 28
paste input "261.59"
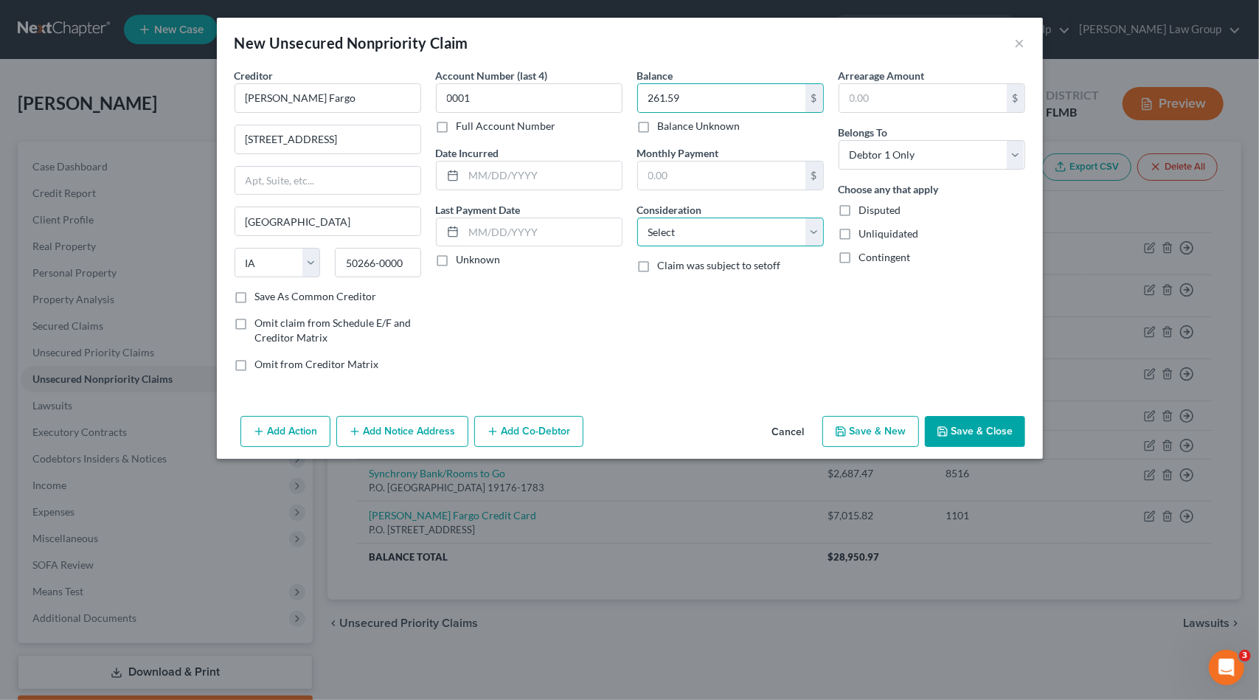
click at [712, 245] on select "Select Cable / Satellite Services Collection Agency Credit Card Debt Debt Couns…" at bounding box center [730, 233] width 187 height 30
click at [637, 218] on select "Select Cable / Satellite Services Collection Agency Credit Card Debt Debt Couns…" at bounding box center [730, 233] width 187 height 30
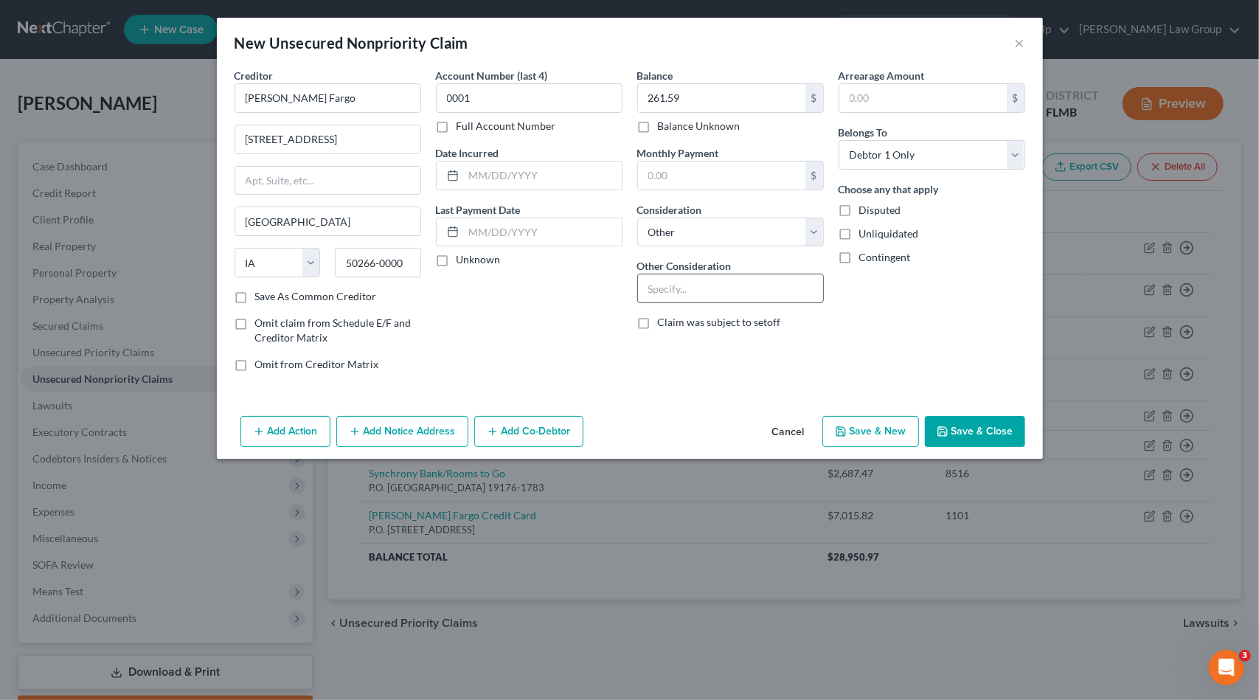
click at [695, 293] on input "text" at bounding box center [730, 288] width 185 height 28
click at [988, 428] on button "Save & Close" at bounding box center [975, 431] width 100 height 31
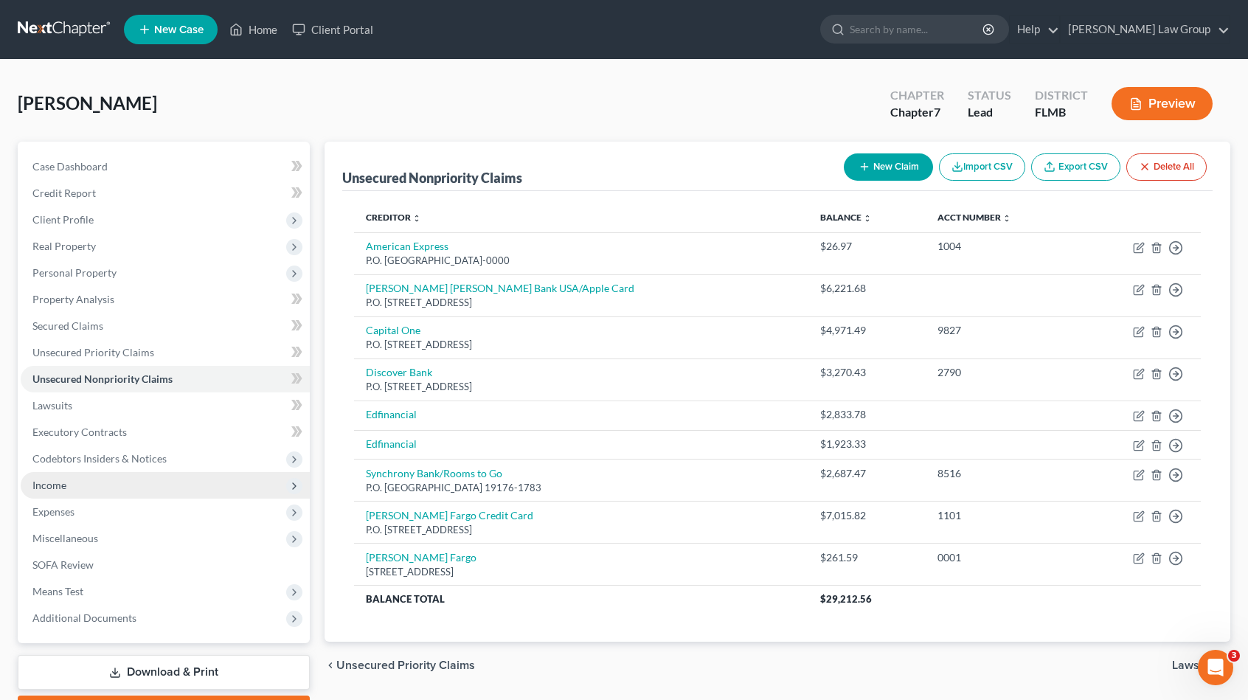
click at [78, 476] on span "Income" at bounding box center [165, 485] width 289 height 27
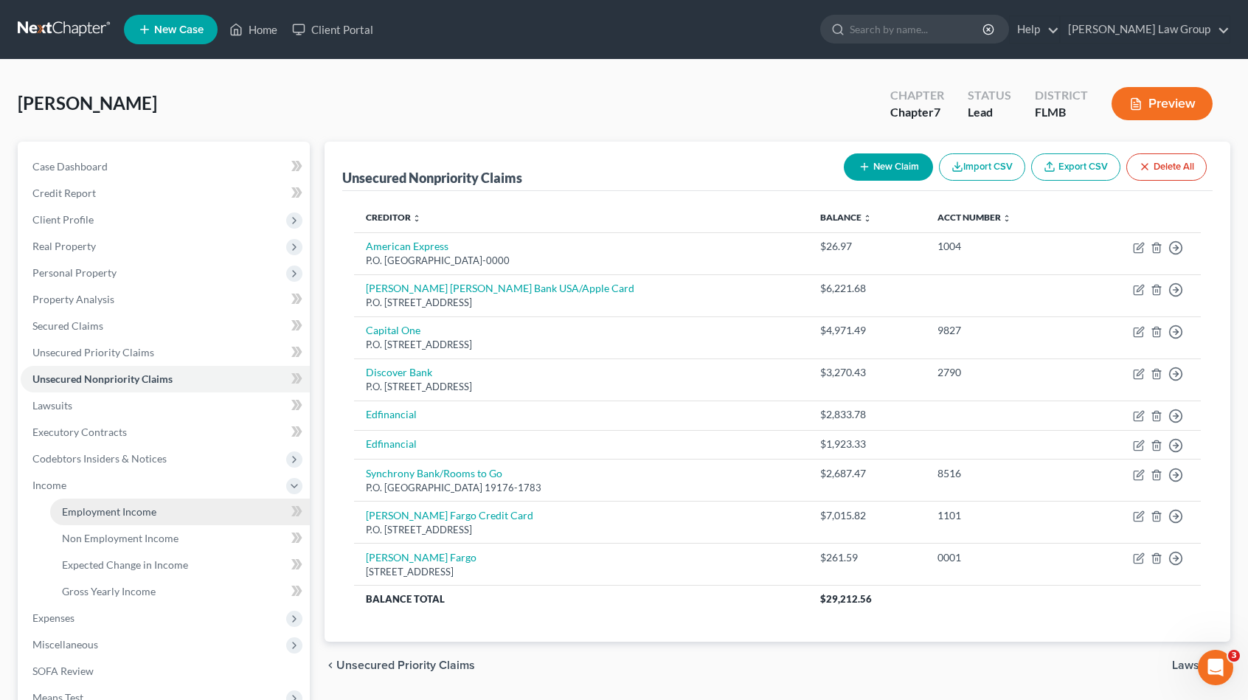
click at [159, 511] on link "Employment Income" at bounding box center [180, 512] width 260 height 27
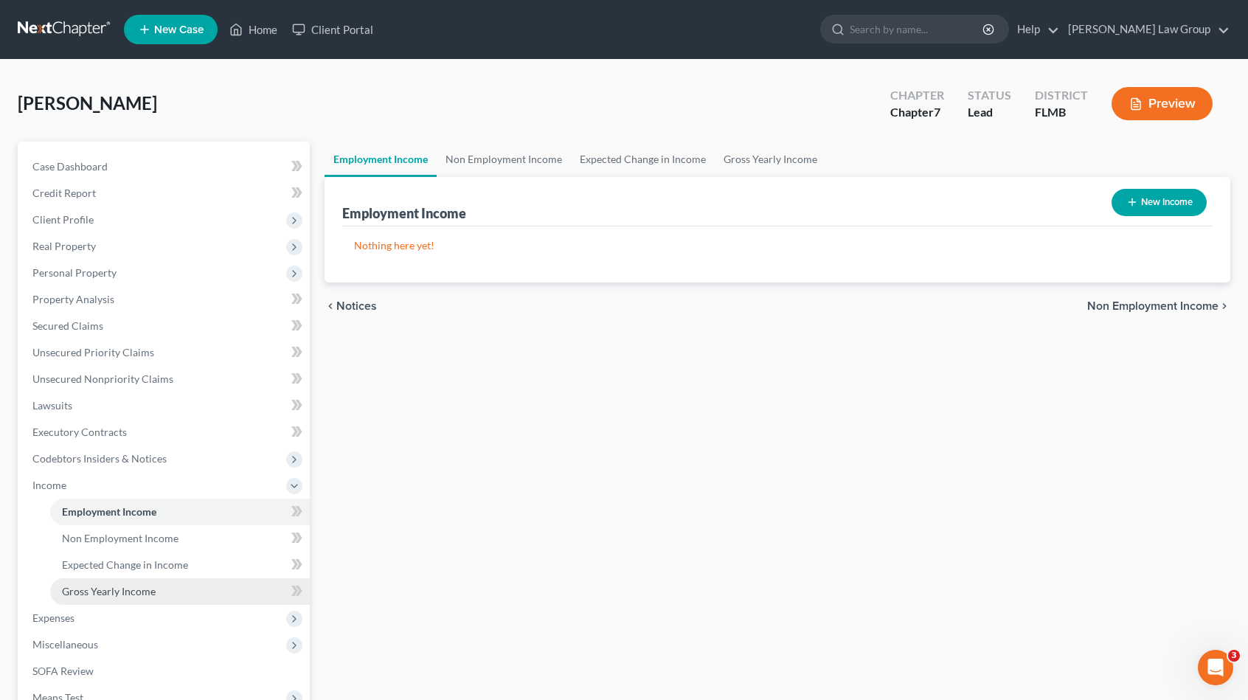
click at [146, 591] on span "Gross Yearly Income" at bounding box center [109, 591] width 94 height 13
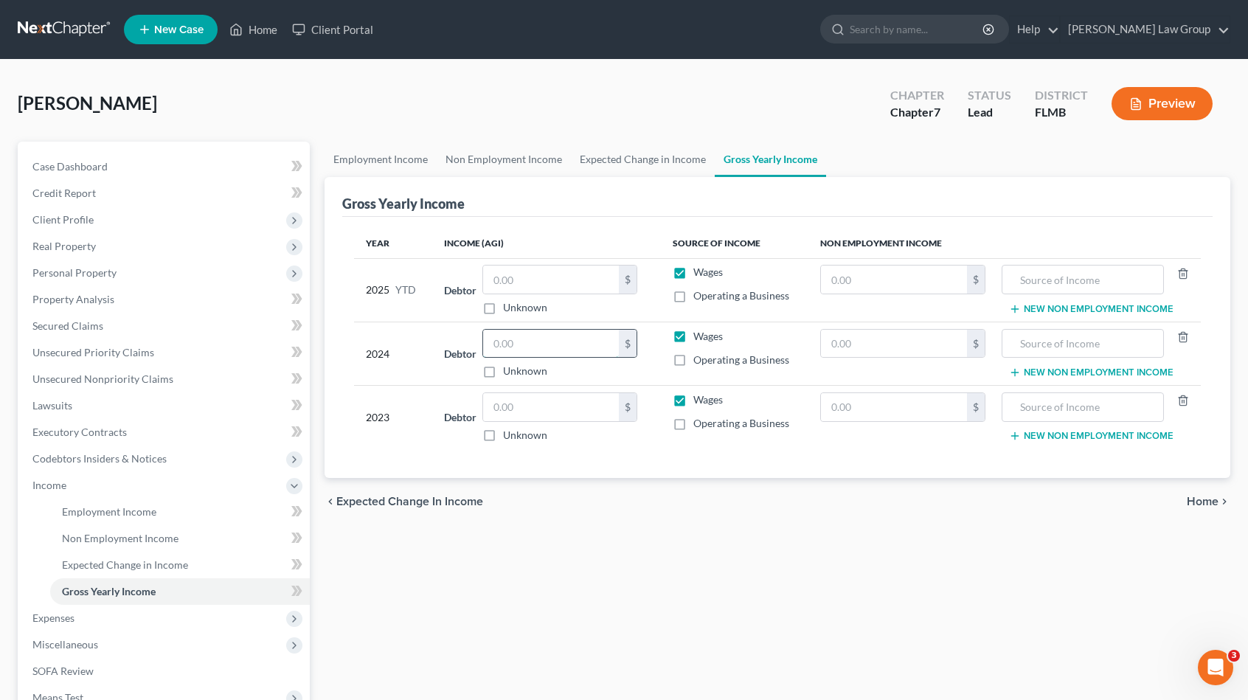
drag, startPoint x: 525, startPoint y: 352, endPoint x: 475, endPoint y: 359, distance: 50.7
click at [525, 352] on input "text" at bounding box center [551, 344] width 136 height 28
click at [95, 454] on span "Codebtors Insiders & Notices" at bounding box center [99, 458] width 134 height 13
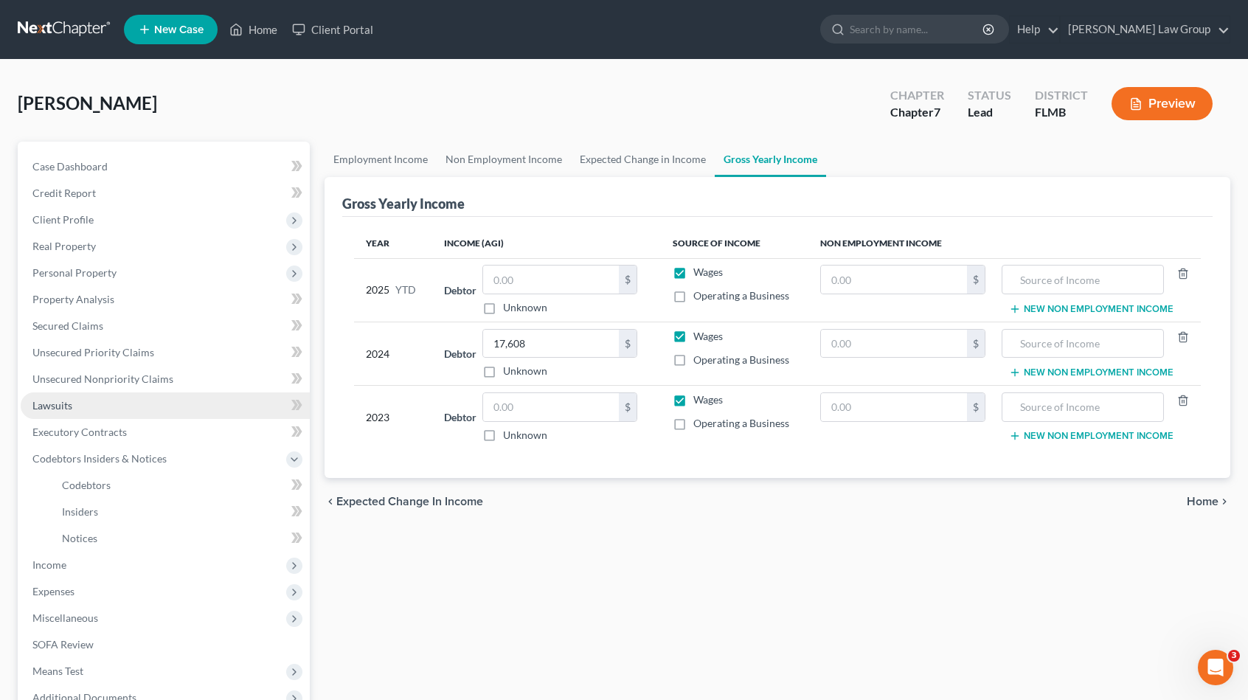
click at [94, 400] on link "Lawsuits" at bounding box center [165, 405] width 289 height 27
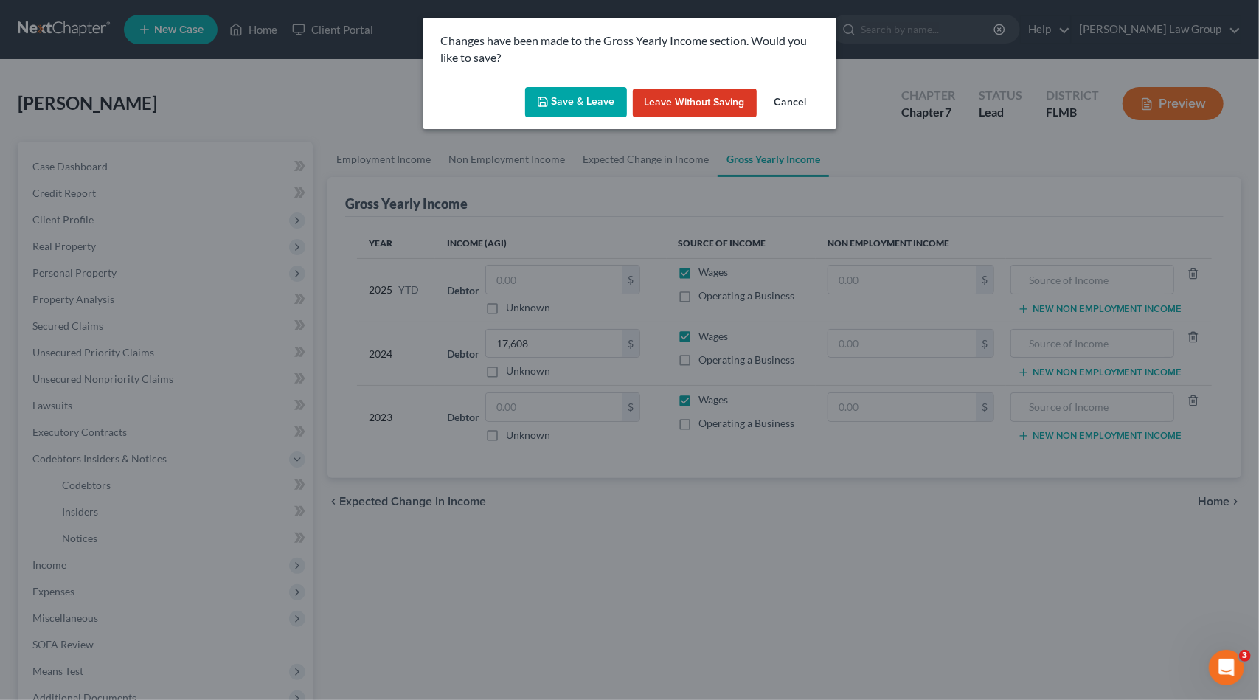
click at [541, 101] on icon "button" at bounding box center [542, 101] width 9 height 9
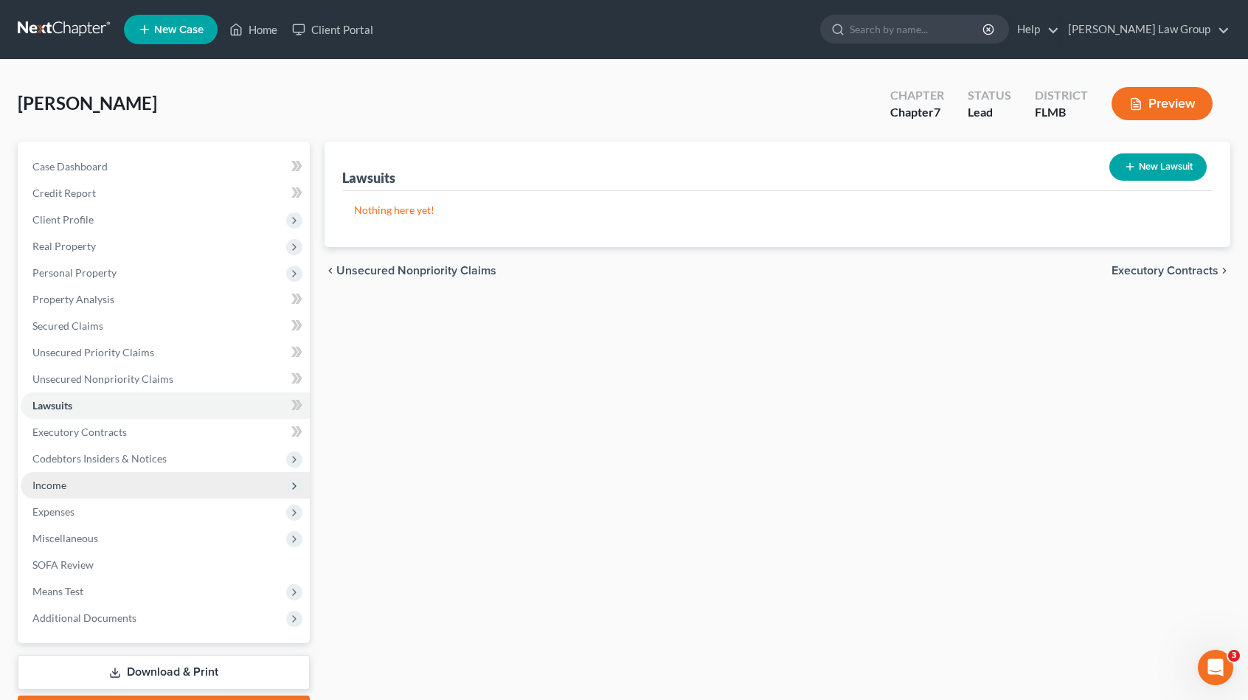
click at [72, 481] on span "Income" at bounding box center [165, 485] width 289 height 27
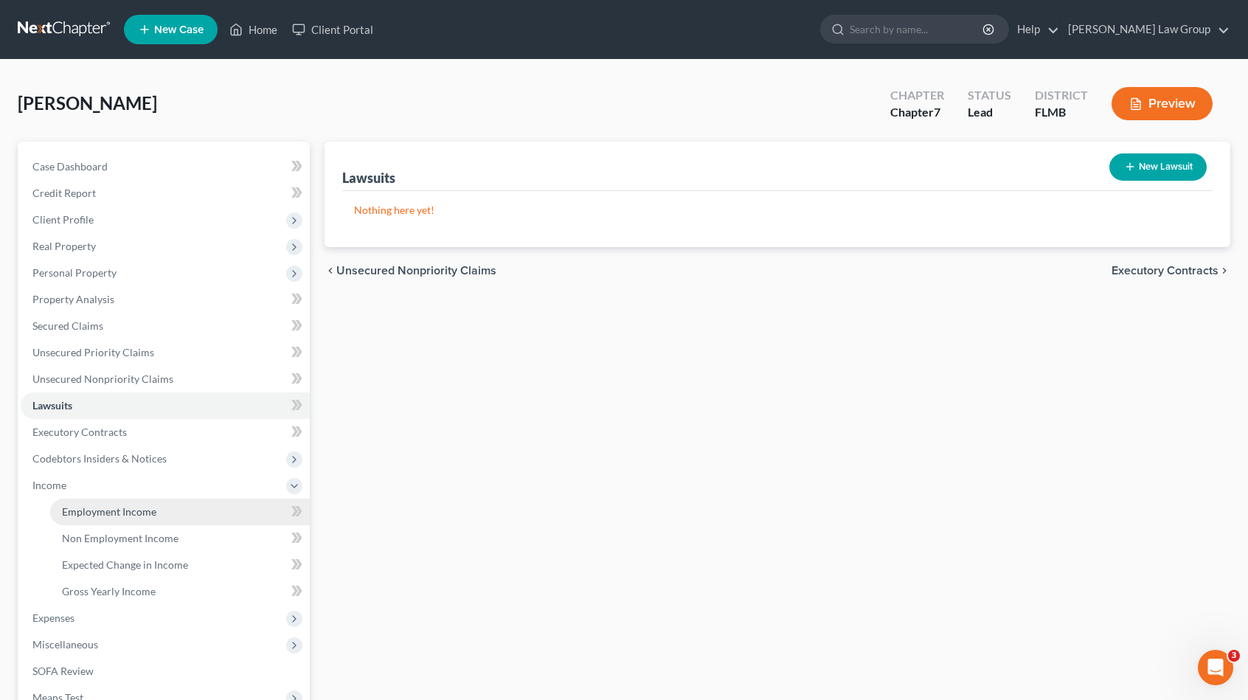
click at [125, 513] on span "Employment Income" at bounding box center [109, 511] width 94 height 13
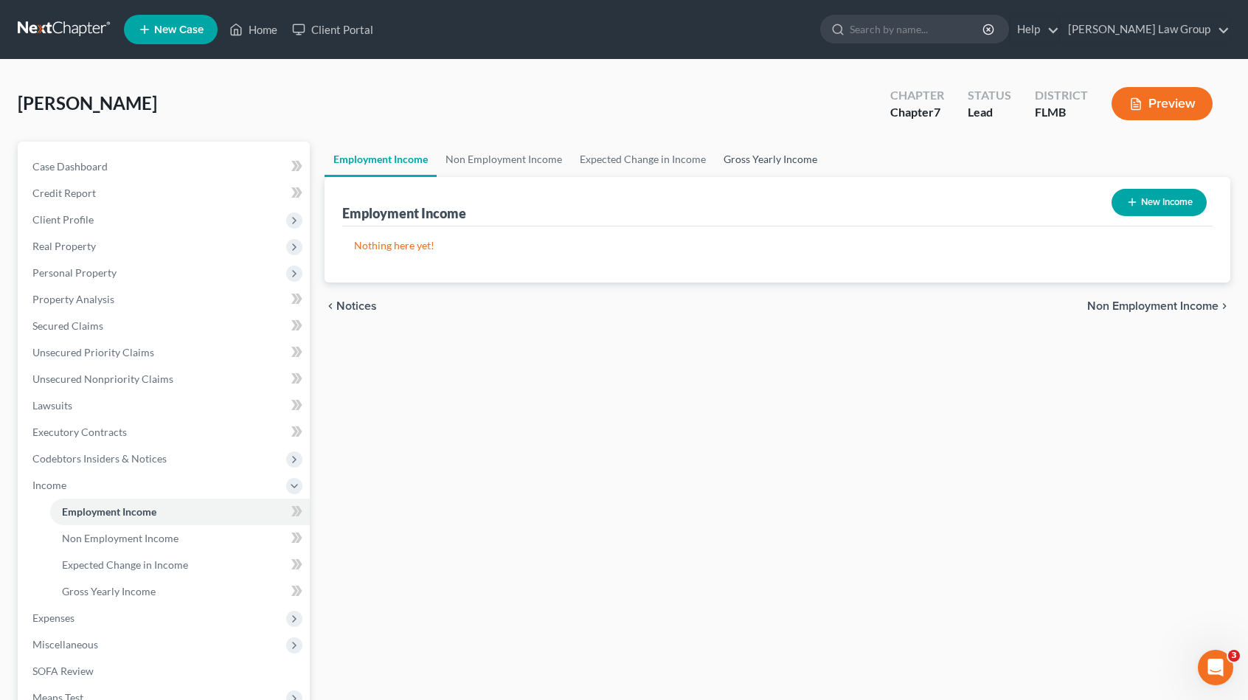
click at [746, 160] on link "Gross Yearly Income" at bounding box center [770, 159] width 111 height 35
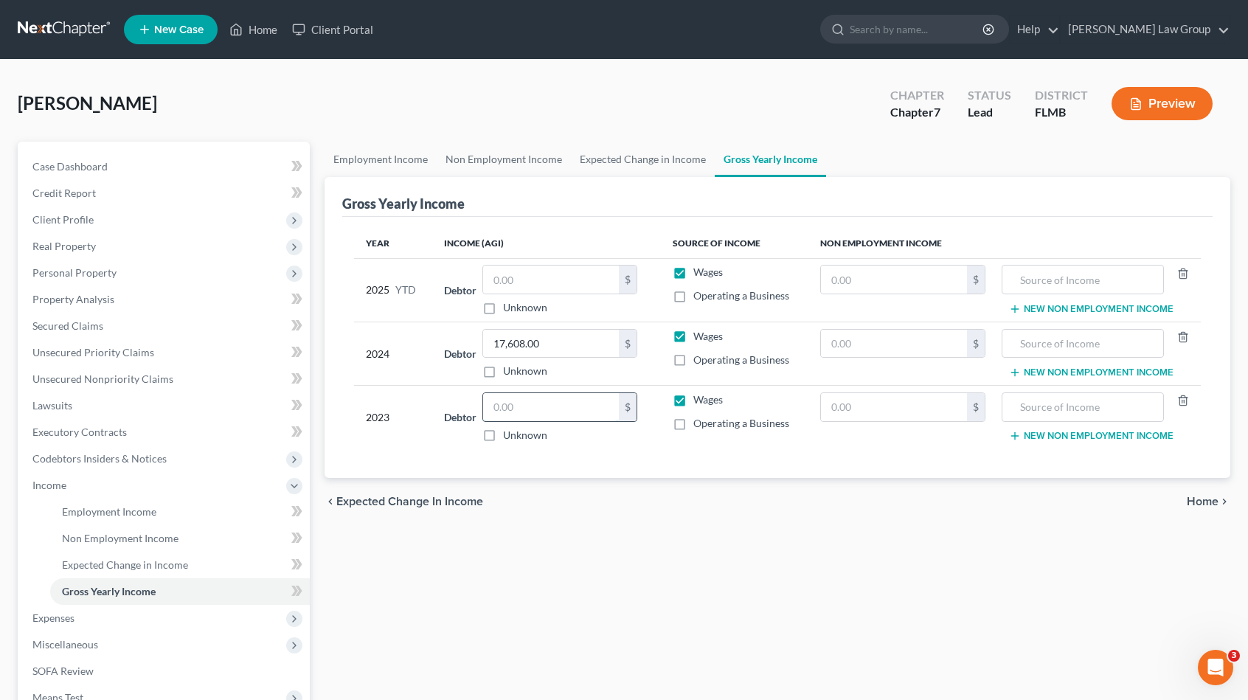
click at [515, 412] on input "text" at bounding box center [551, 407] width 136 height 28
click at [76, 408] on link "Lawsuits" at bounding box center [165, 405] width 289 height 27
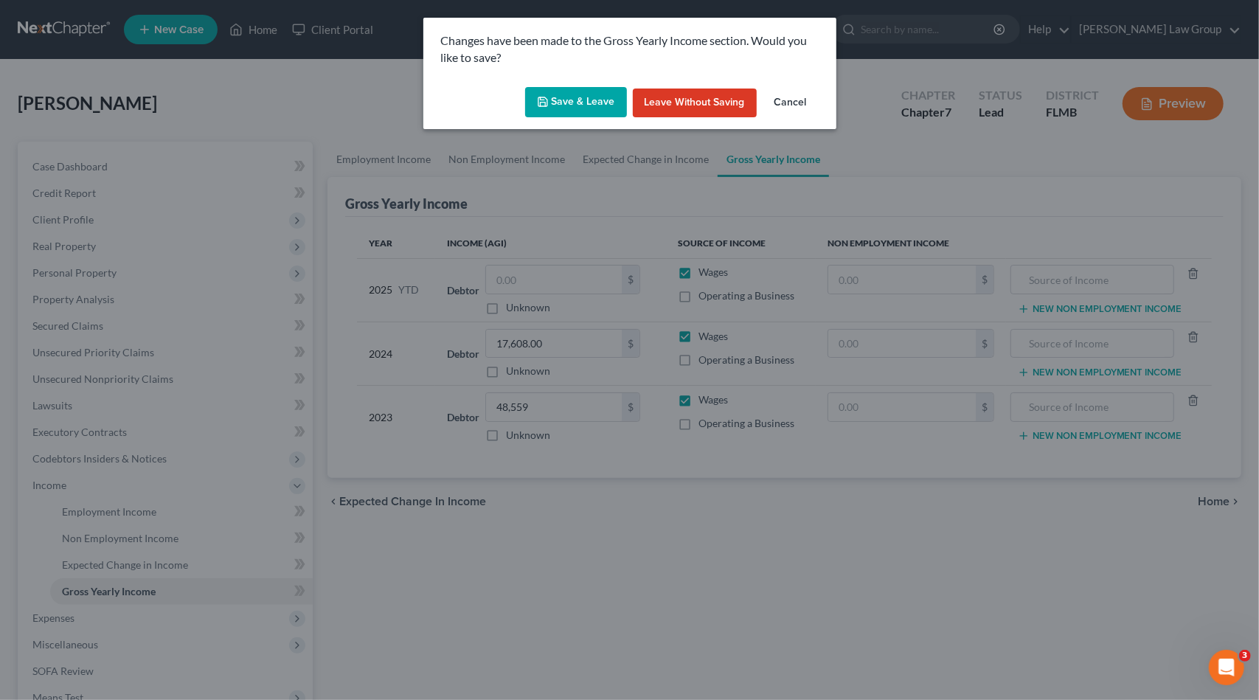
click at [546, 98] on icon "button" at bounding box center [542, 101] width 9 height 9
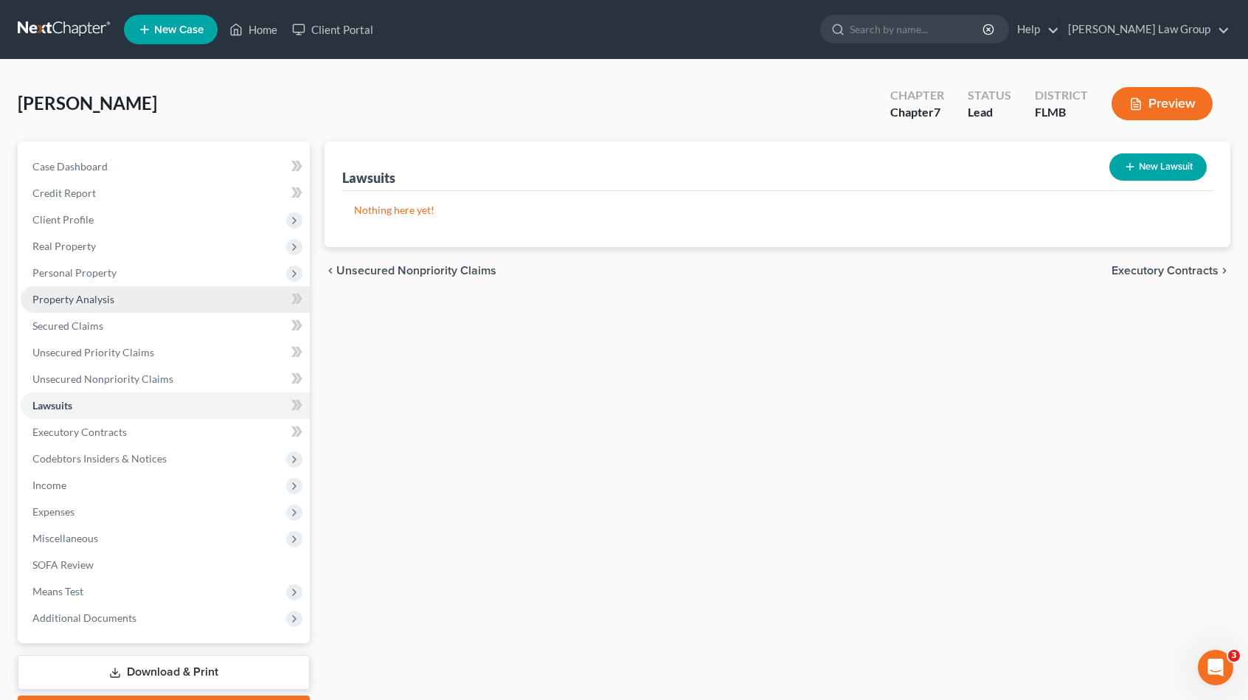
click at [111, 291] on link "Property Analysis" at bounding box center [165, 299] width 289 height 27
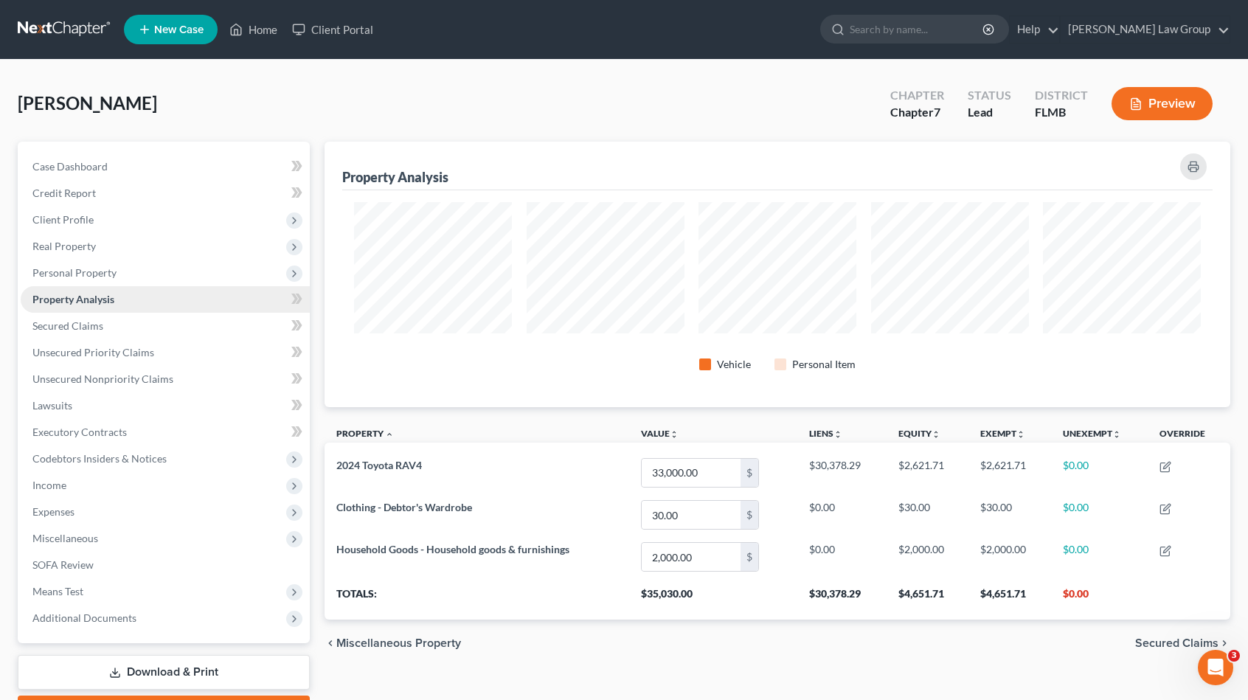
scroll to position [265, 906]
click at [108, 219] on span "Client Profile" at bounding box center [165, 220] width 289 height 27
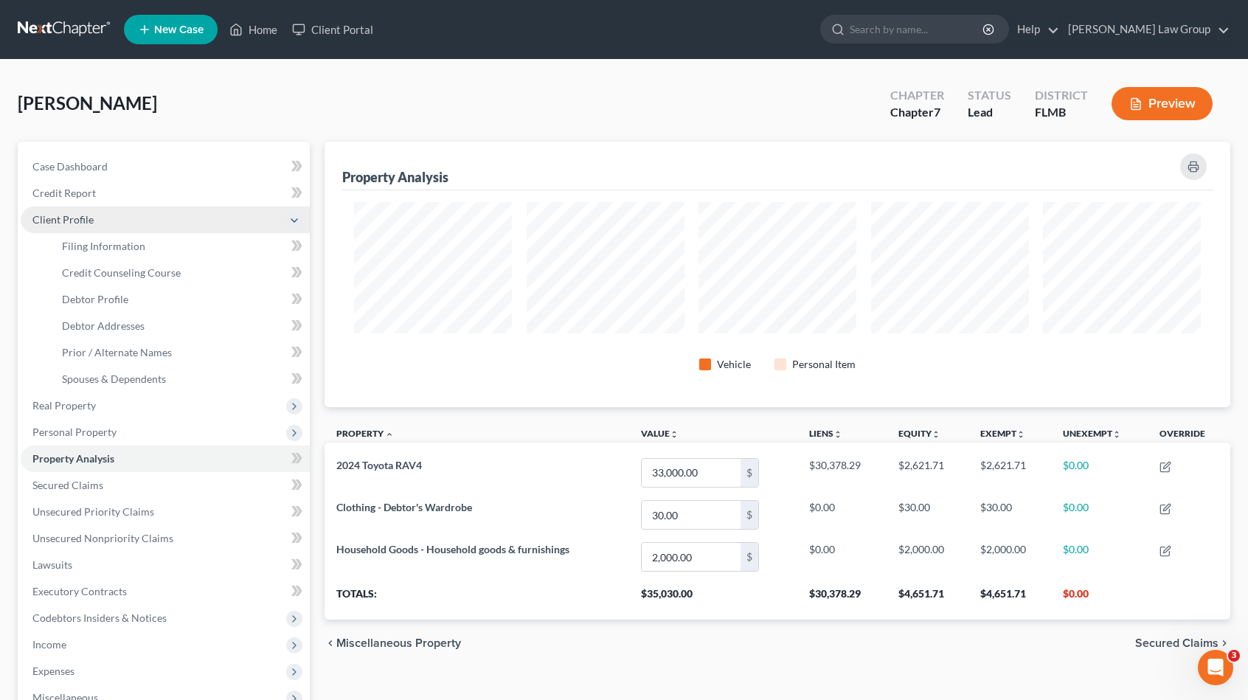
click at [177, 223] on span "Client Profile" at bounding box center [165, 220] width 289 height 27
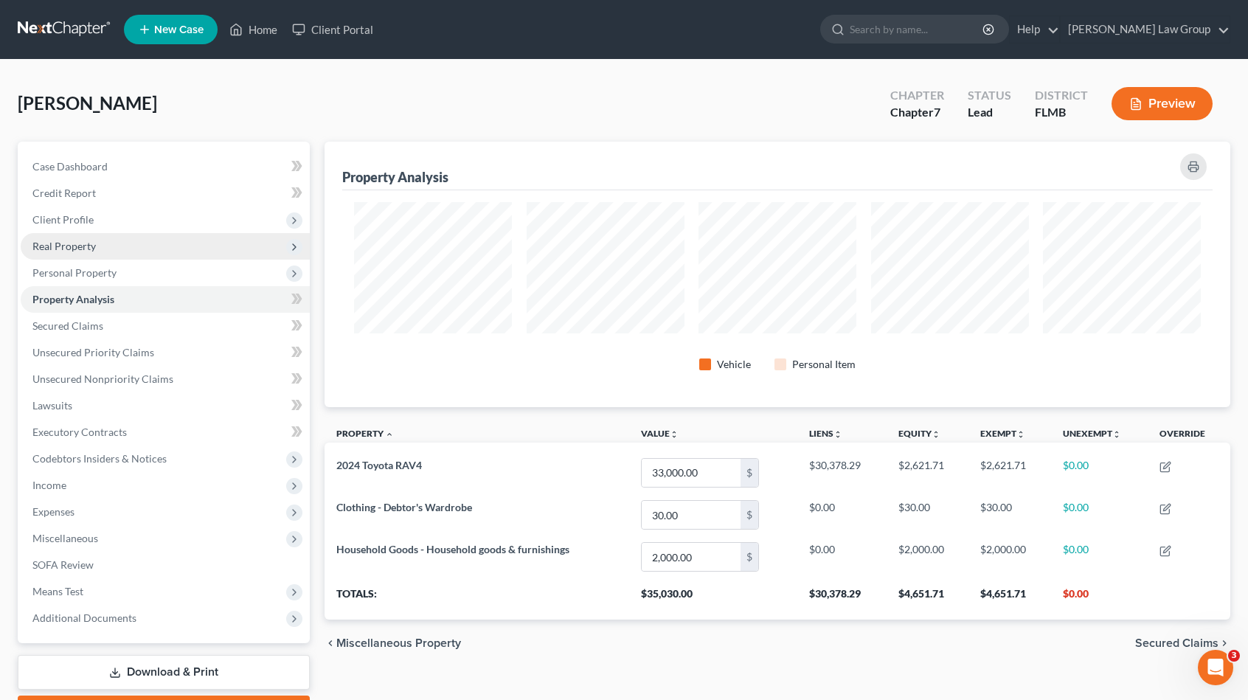
click at [145, 244] on span "Real Property" at bounding box center [165, 246] width 289 height 27
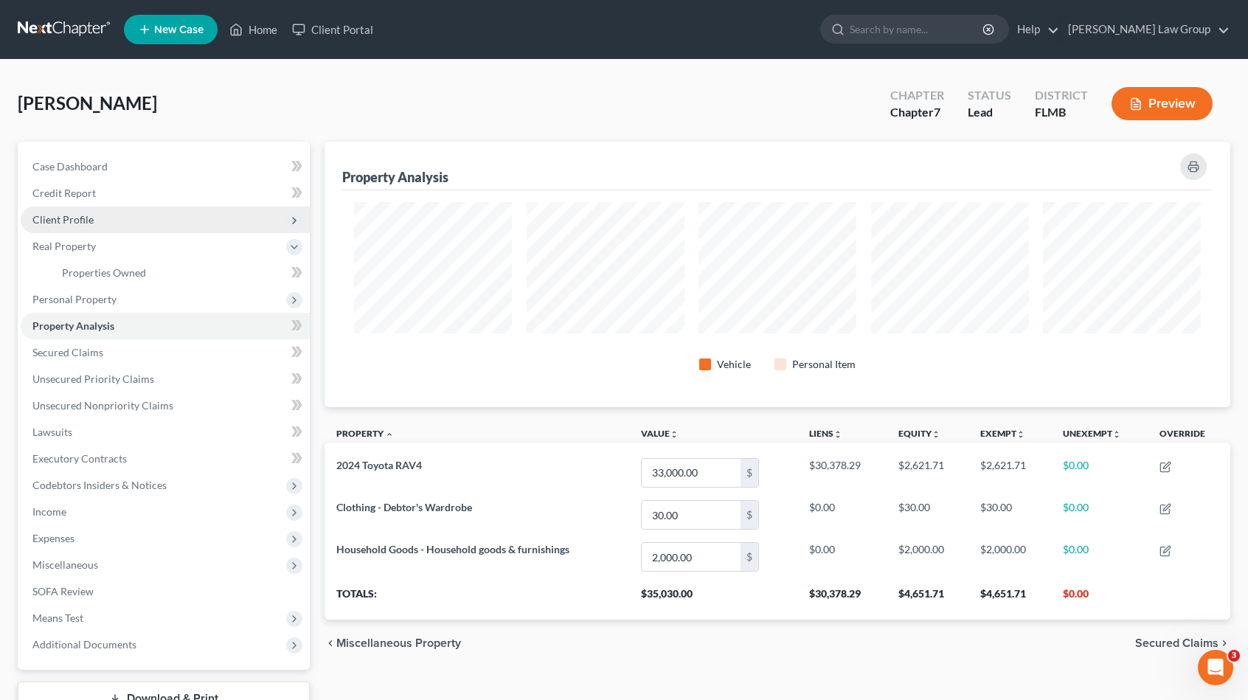
click at [141, 221] on span "Client Profile" at bounding box center [165, 220] width 289 height 27
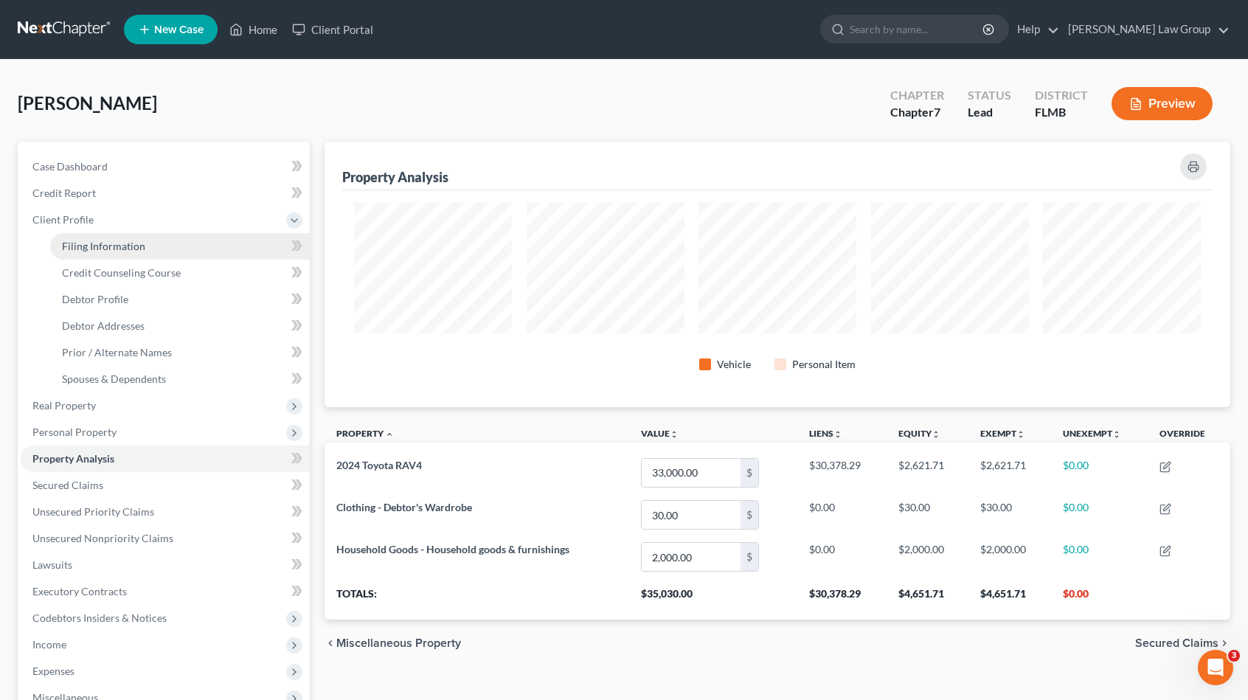
click at [134, 247] on span "Filing Information" at bounding box center [103, 246] width 83 height 13
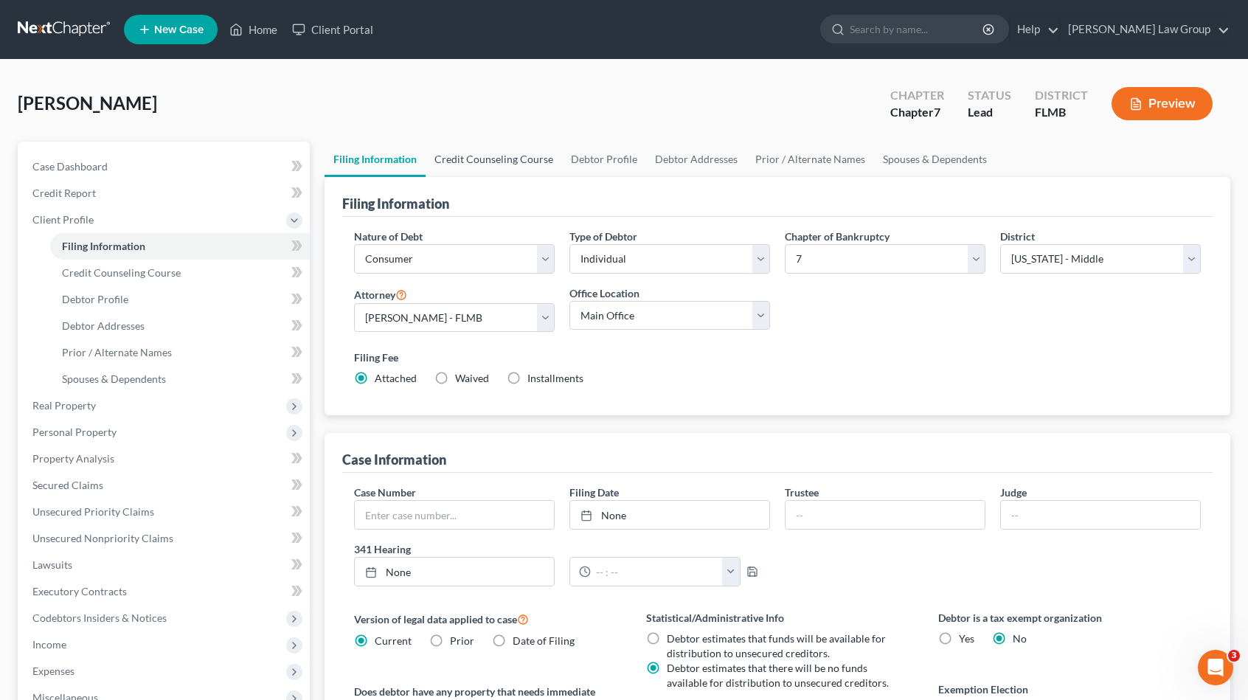
click at [499, 165] on link "Credit Counseling Course" at bounding box center [494, 159] width 136 height 35
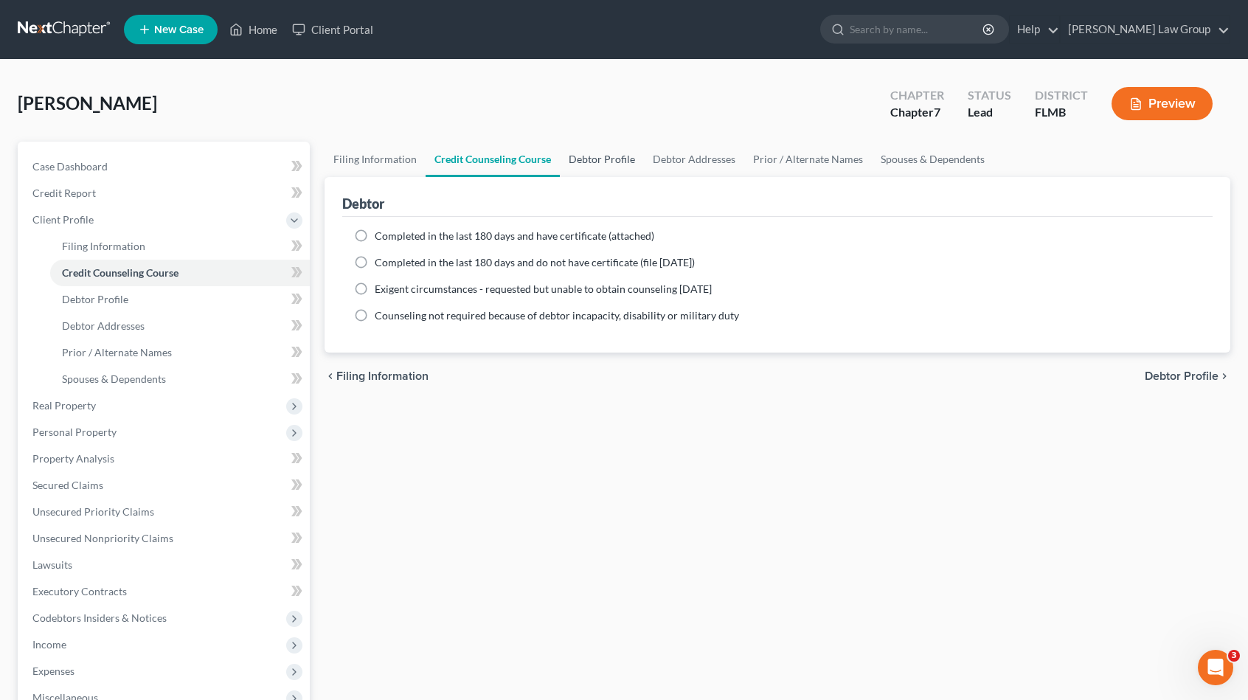
click at [594, 164] on link "Debtor Profile" at bounding box center [602, 159] width 84 height 35
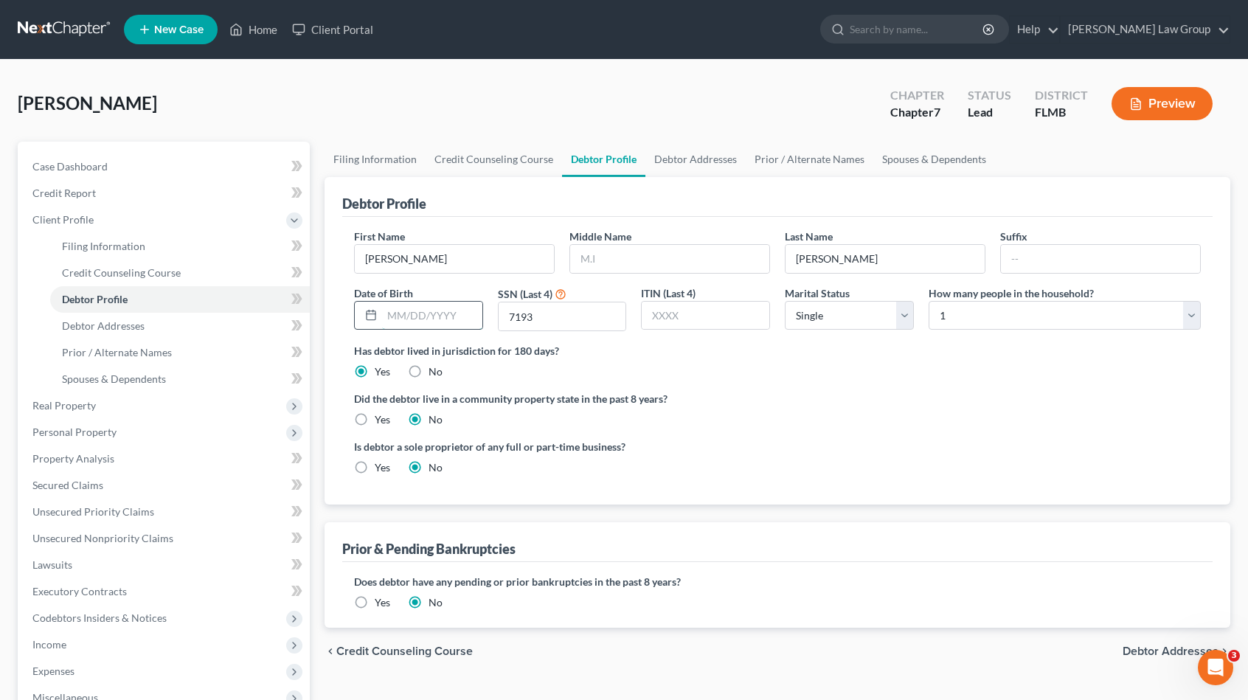
click at [424, 324] on input "text" at bounding box center [432, 316] width 100 height 28
click at [668, 158] on link "Debtor Addresses" at bounding box center [695, 159] width 100 height 35
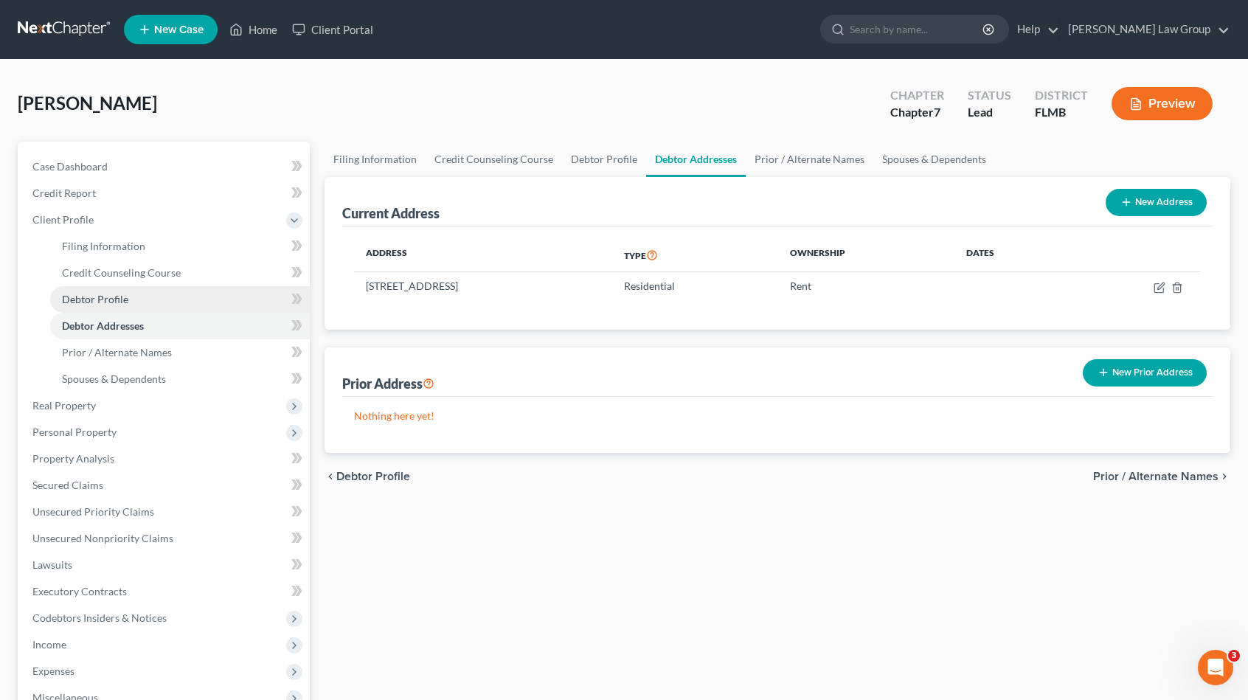
click at [215, 302] on link "Debtor Profile" at bounding box center [180, 299] width 260 height 27
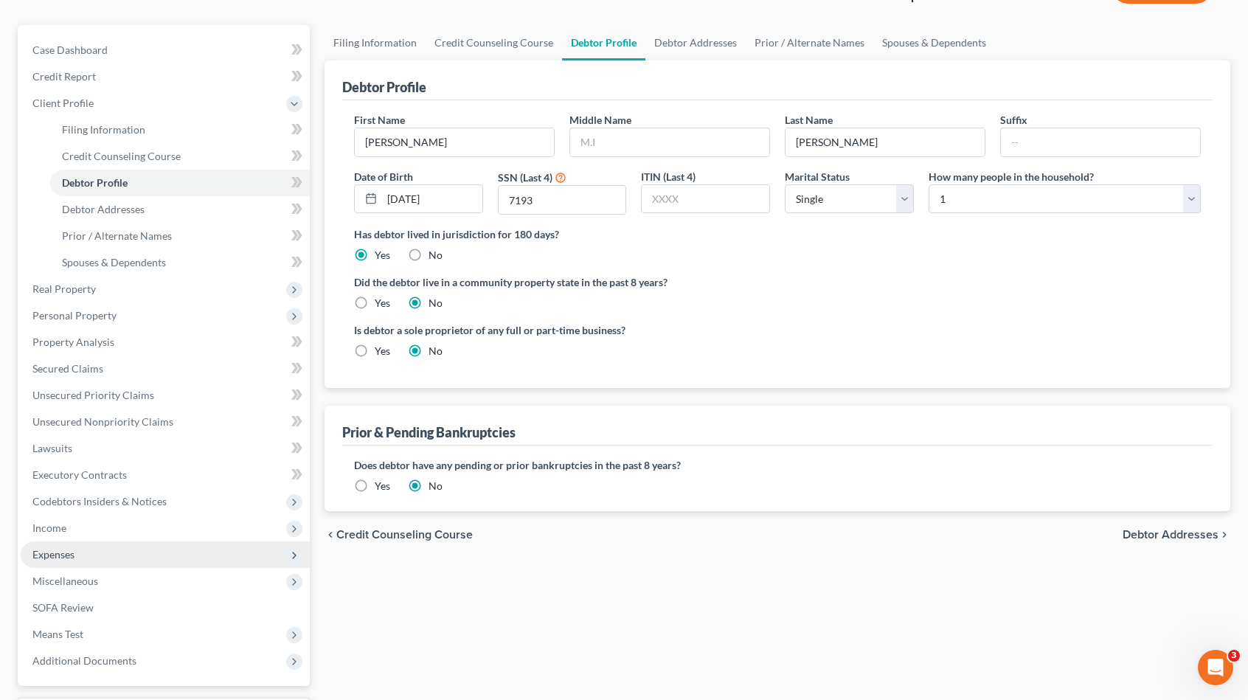
scroll to position [148, 0]
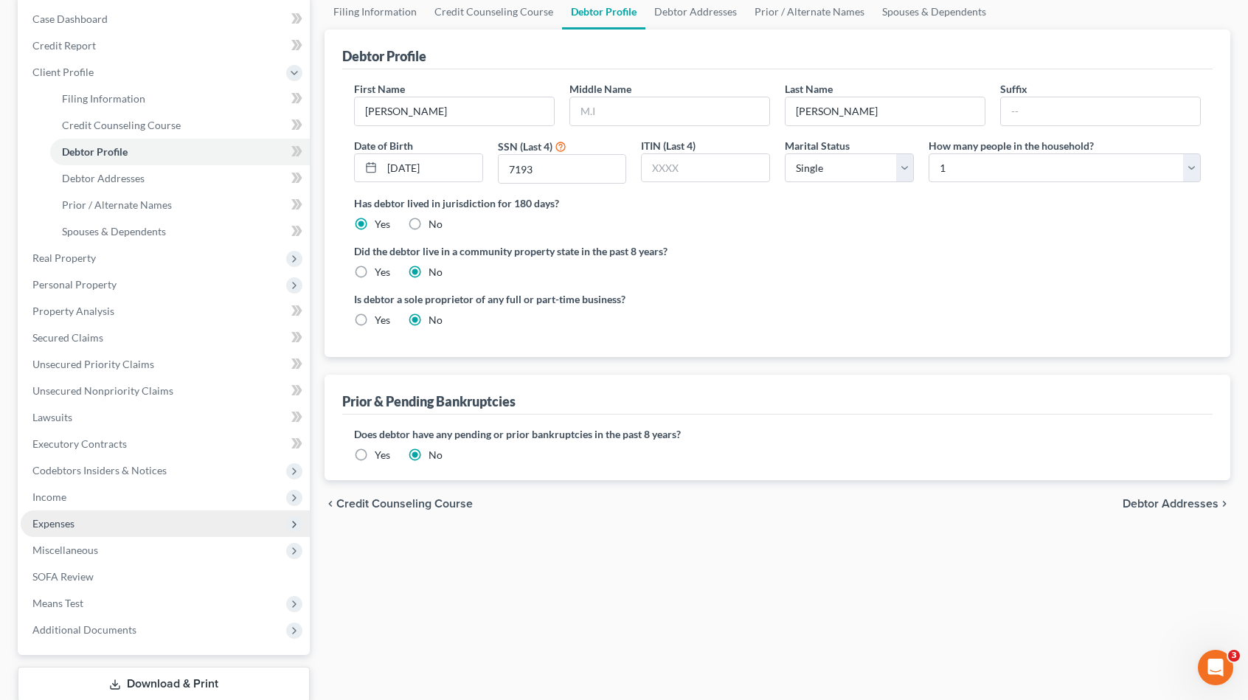
click at [72, 526] on span "Expenses" at bounding box center [53, 523] width 42 height 13
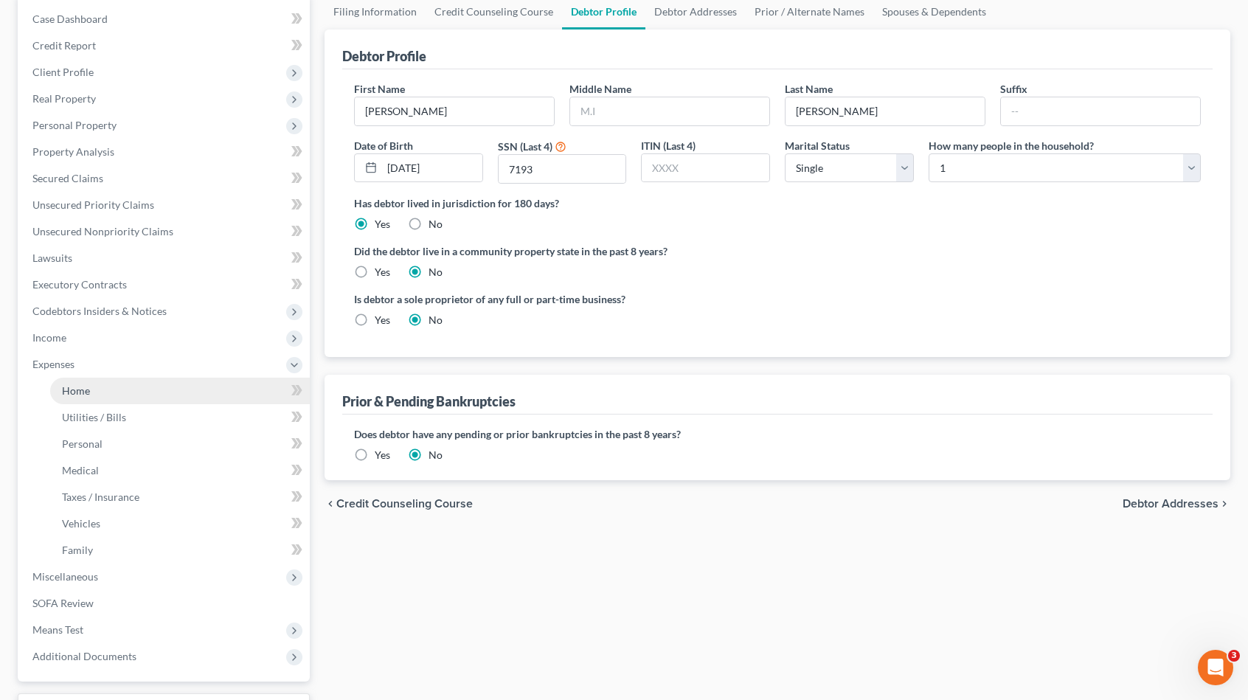
click at [111, 397] on link "Home" at bounding box center [180, 391] width 260 height 27
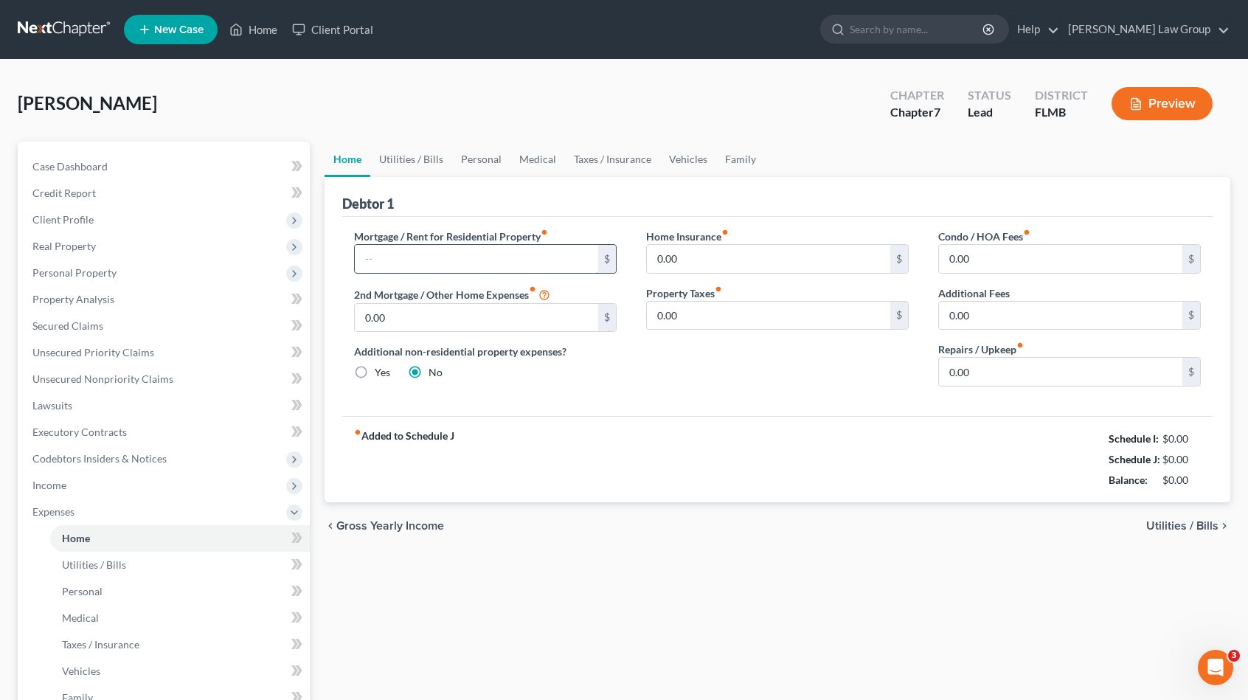
click at [443, 259] on input "text" at bounding box center [476, 259] width 243 height 28
click at [1006, 376] on input "0.00" at bounding box center [1060, 372] width 243 height 28
click at [398, 162] on link "Utilities / Bills" at bounding box center [411, 159] width 82 height 35
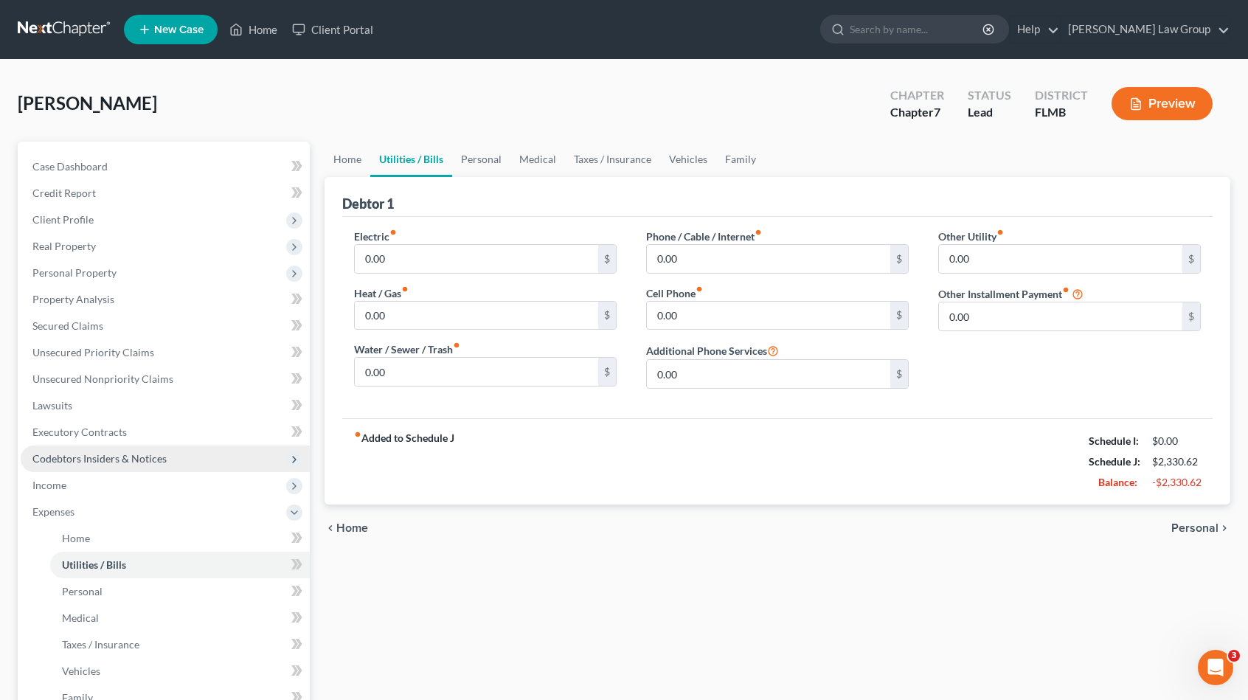
click at [120, 451] on span "Codebtors Insiders & Notices" at bounding box center [165, 458] width 289 height 27
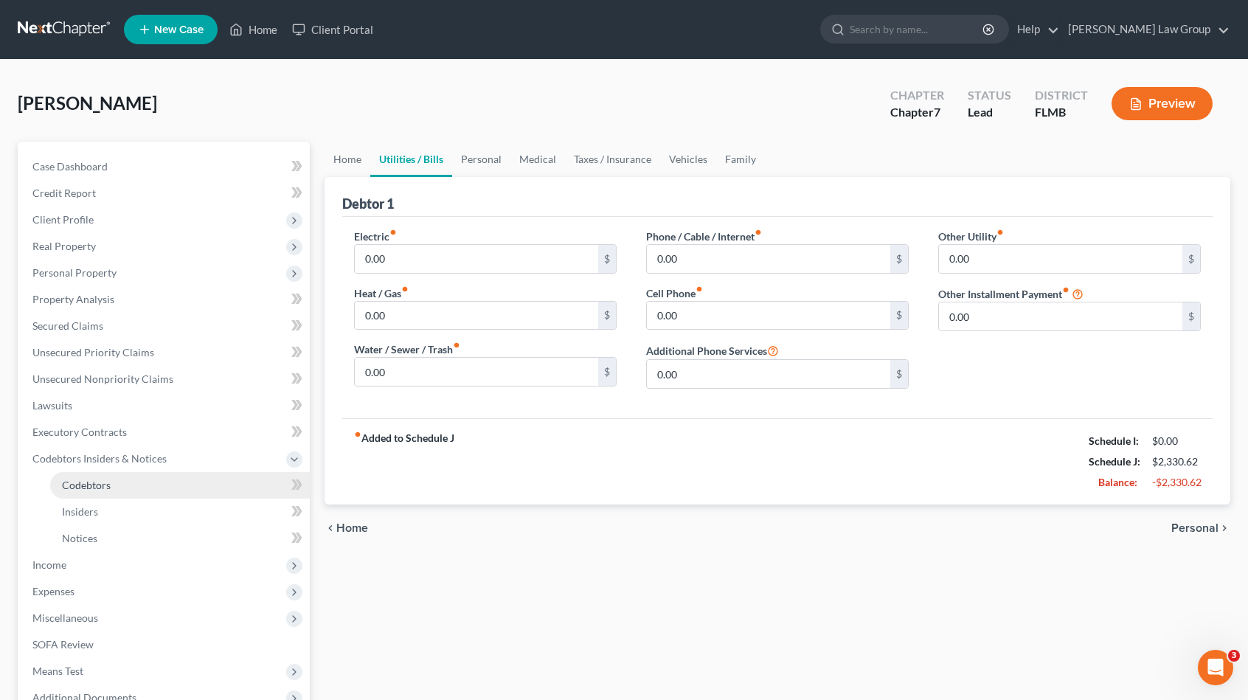
click at [119, 475] on link "Codebtors" at bounding box center [180, 485] width 260 height 27
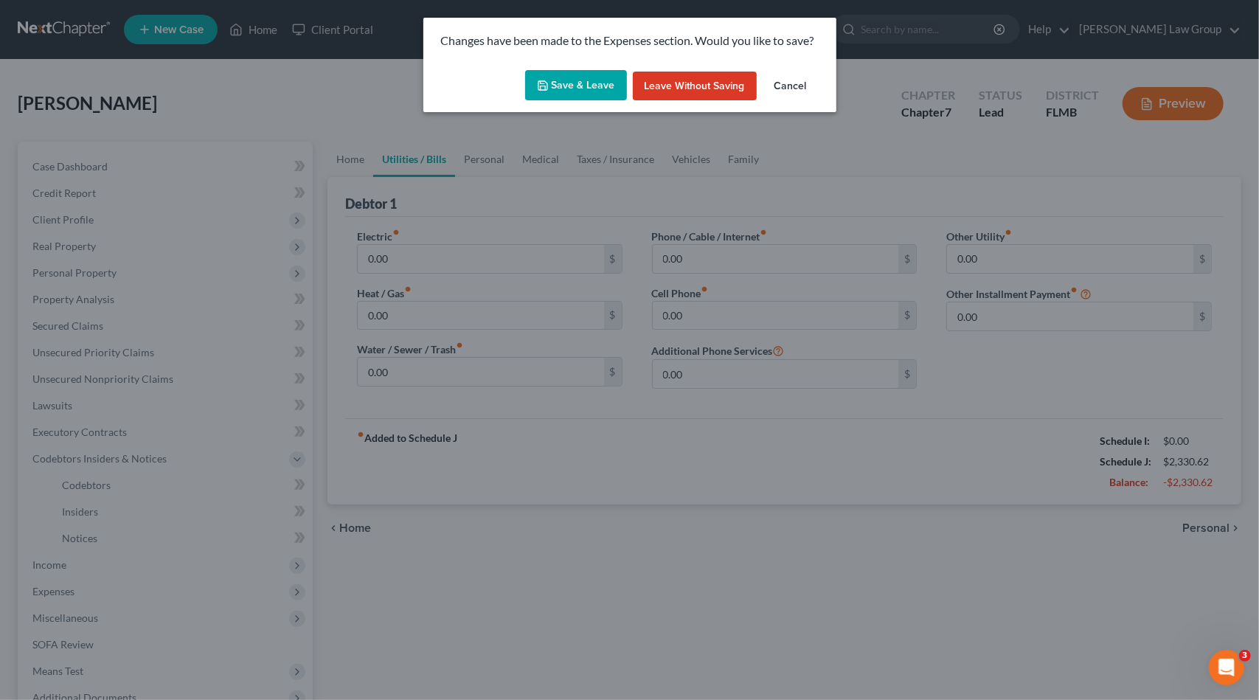
click at [566, 79] on button "Save & Leave" at bounding box center [576, 85] width 102 height 31
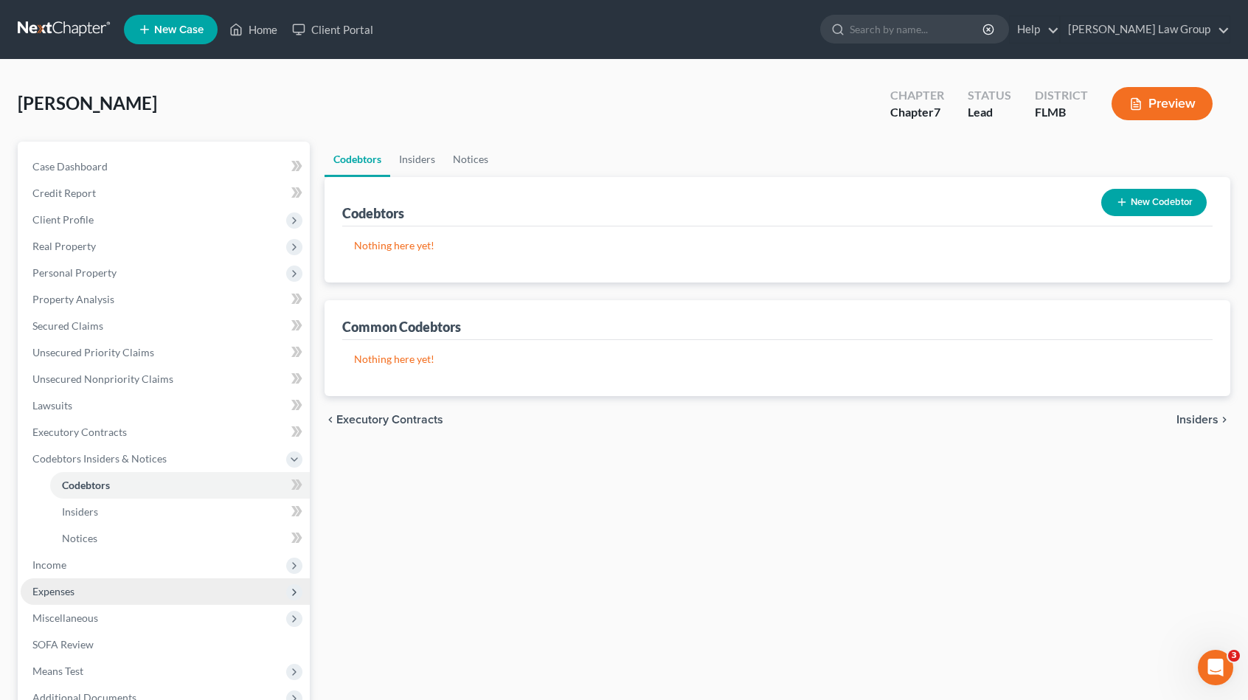
click at [63, 598] on span "Expenses" at bounding box center [165, 591] width 289 height 27
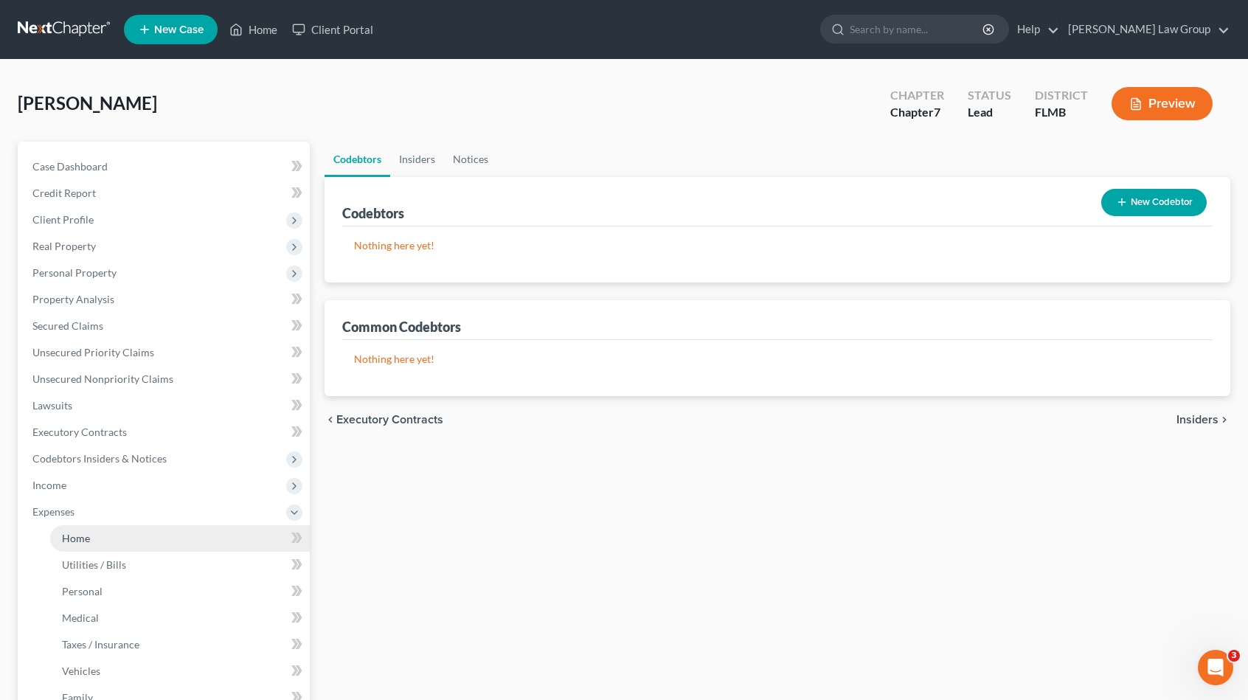
click at [83, 539] on span "Home" at bounding box center [76, 538] width 28 height 13
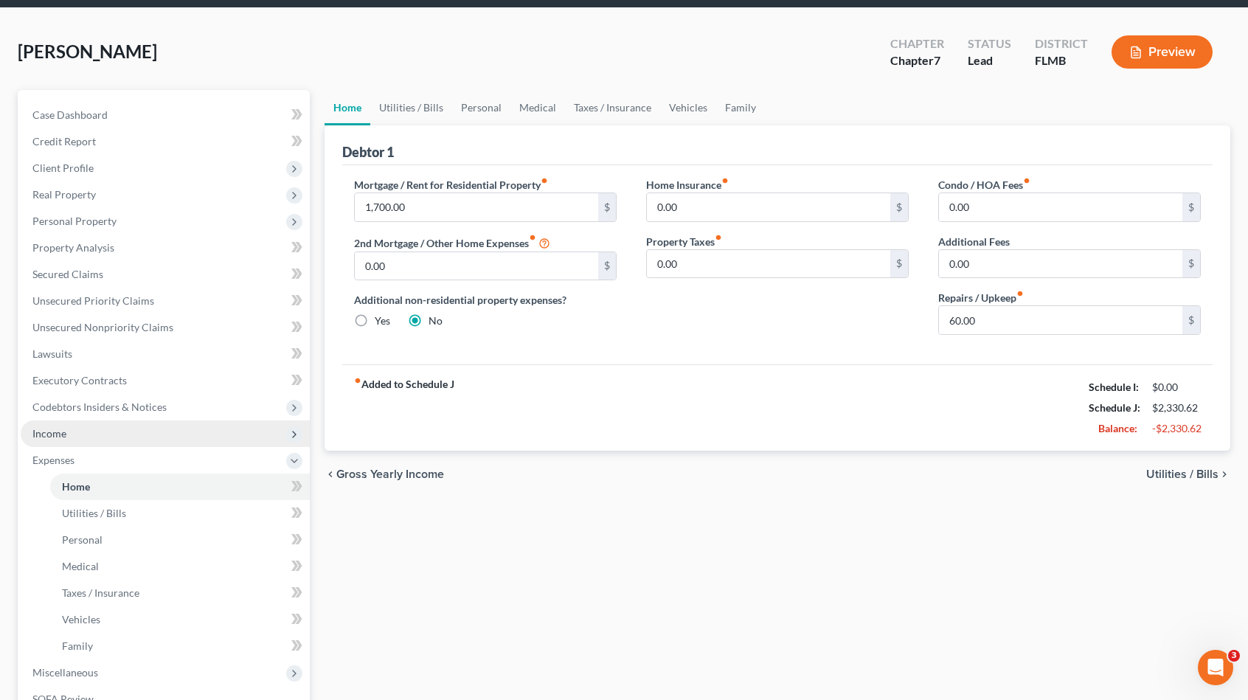
scroll to position [268, 0]
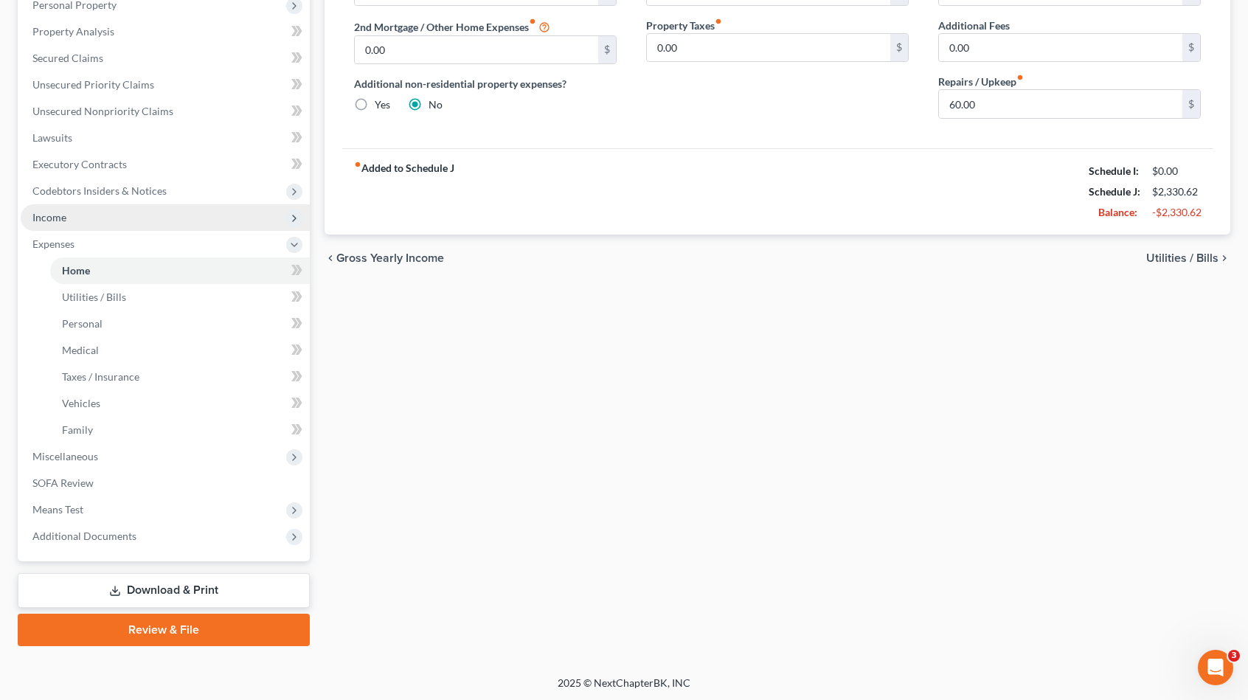
click at [87, 222] on span "Income" at bounding box center [165, 217] width 289 height 27
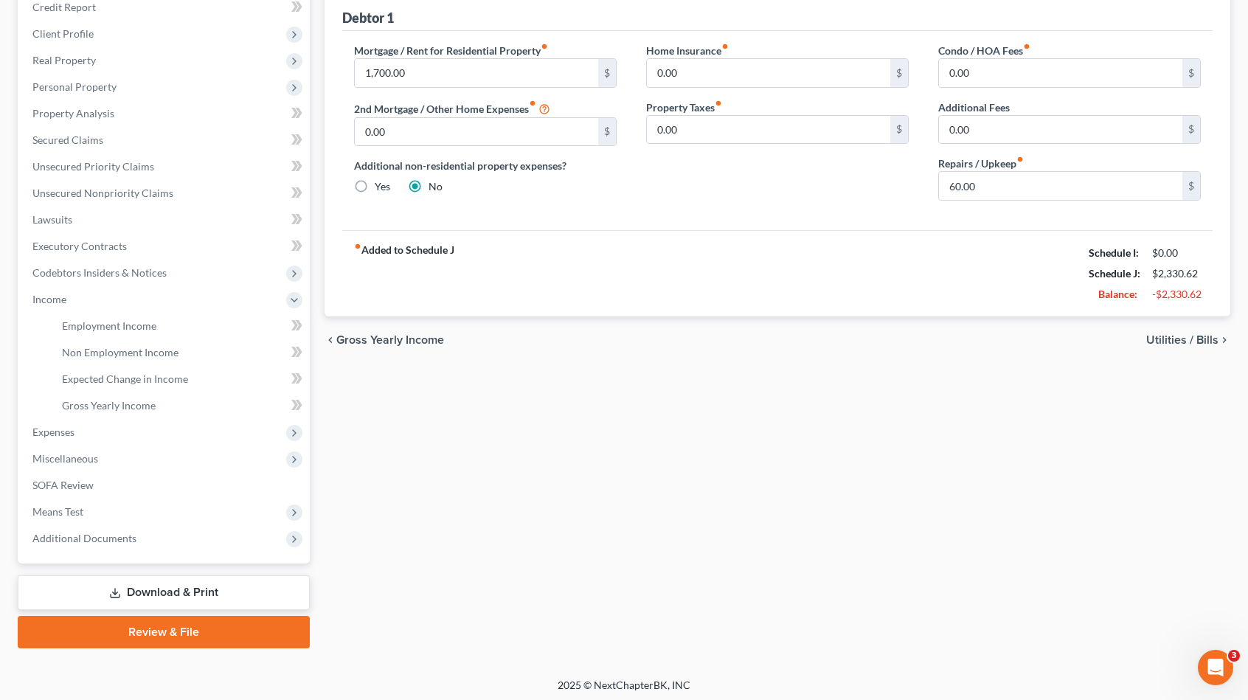
scroll to position [188, 0]
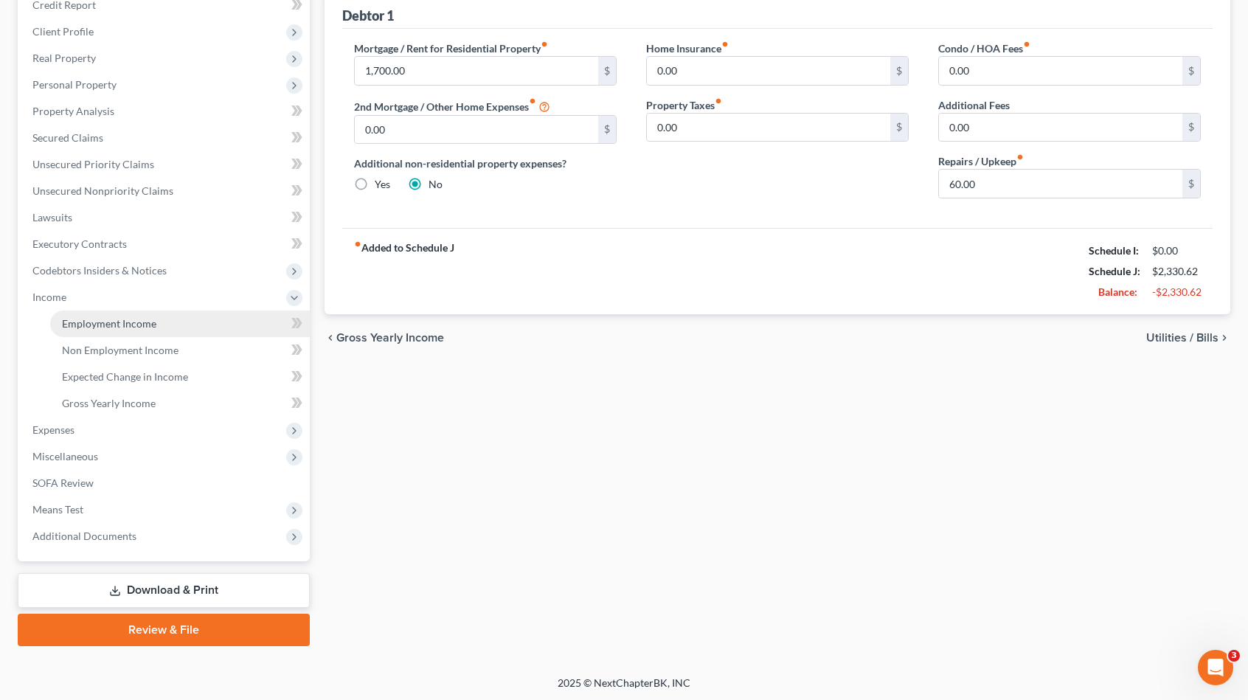
click at [105, 320] on span "Employment Income" at bounding box center [109, 323] width 94 height 13
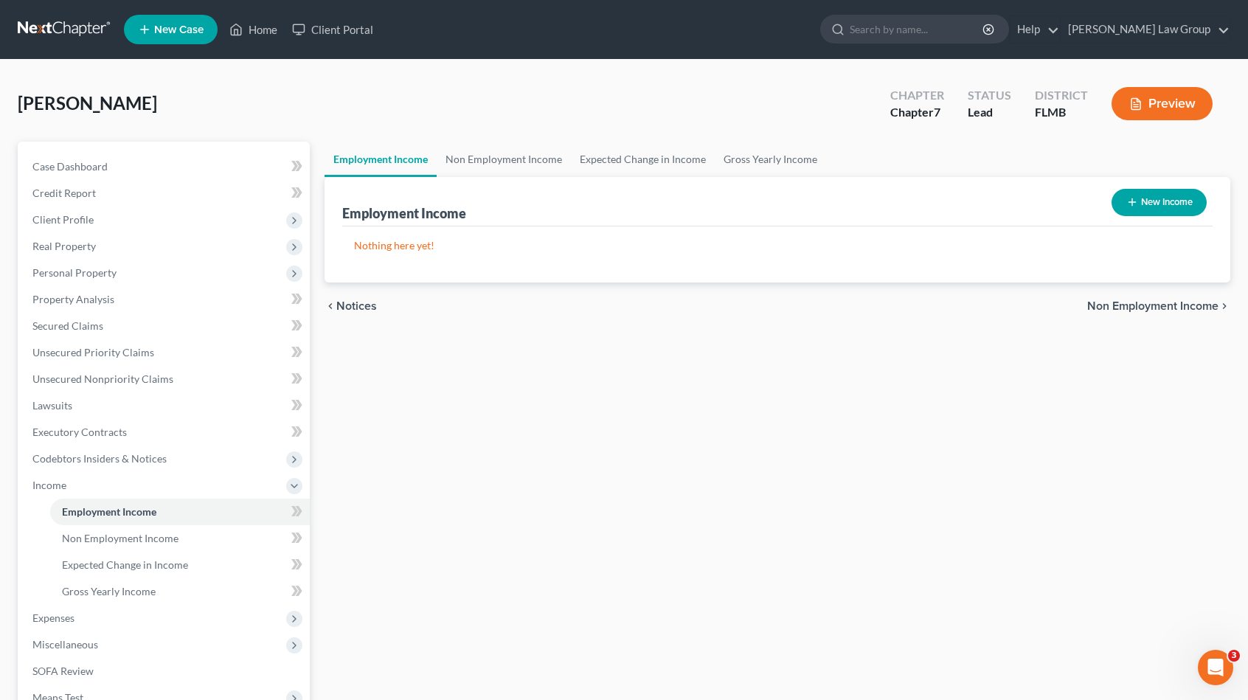
click at [1132, 201] on line "button" at bounding box center [1132, 202] width 0 height 7
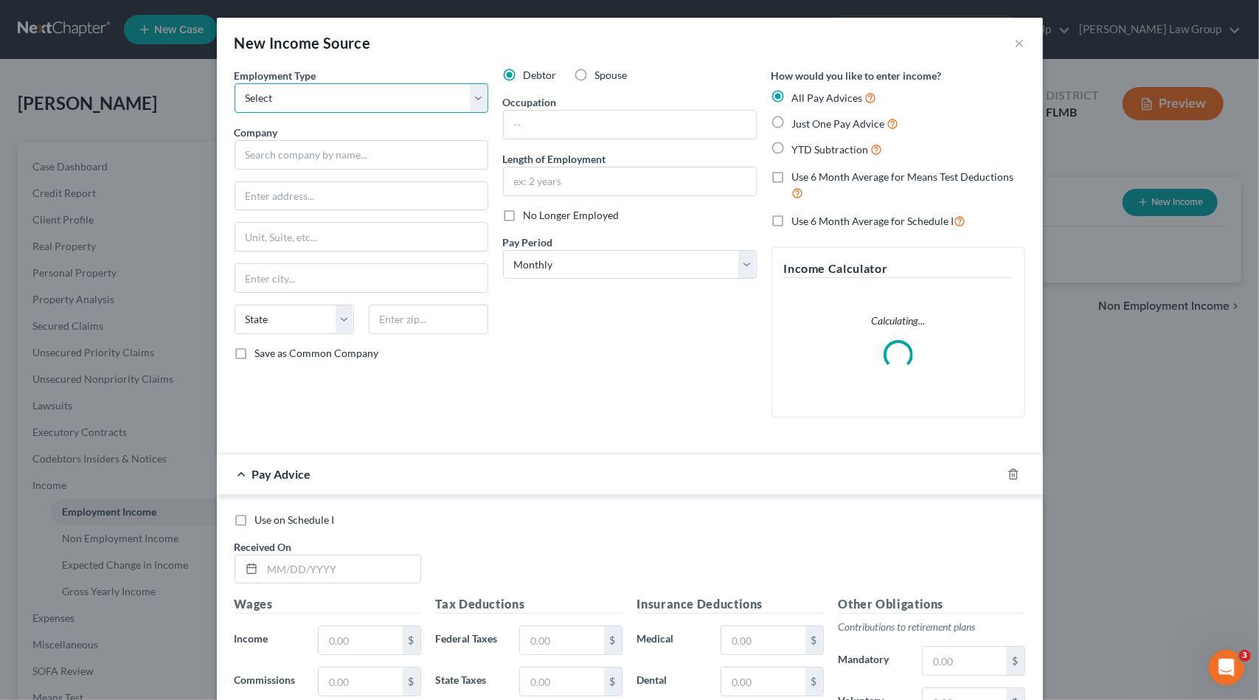
click at [317, 98] on select "Select Full or [DEMOGRAPHIC_DATA] Employment Self Employment" at bounding box center [362, 98] width 254 height 30
click at [235, 83] on select "Select Full or [DEMOGRAPHIC_DATA] Employment Self Employment" at bounding box center [362, 98] width 254 height 30
click at [295, 153] on input "text" at bounding box center [362, 155] width 254 height 30
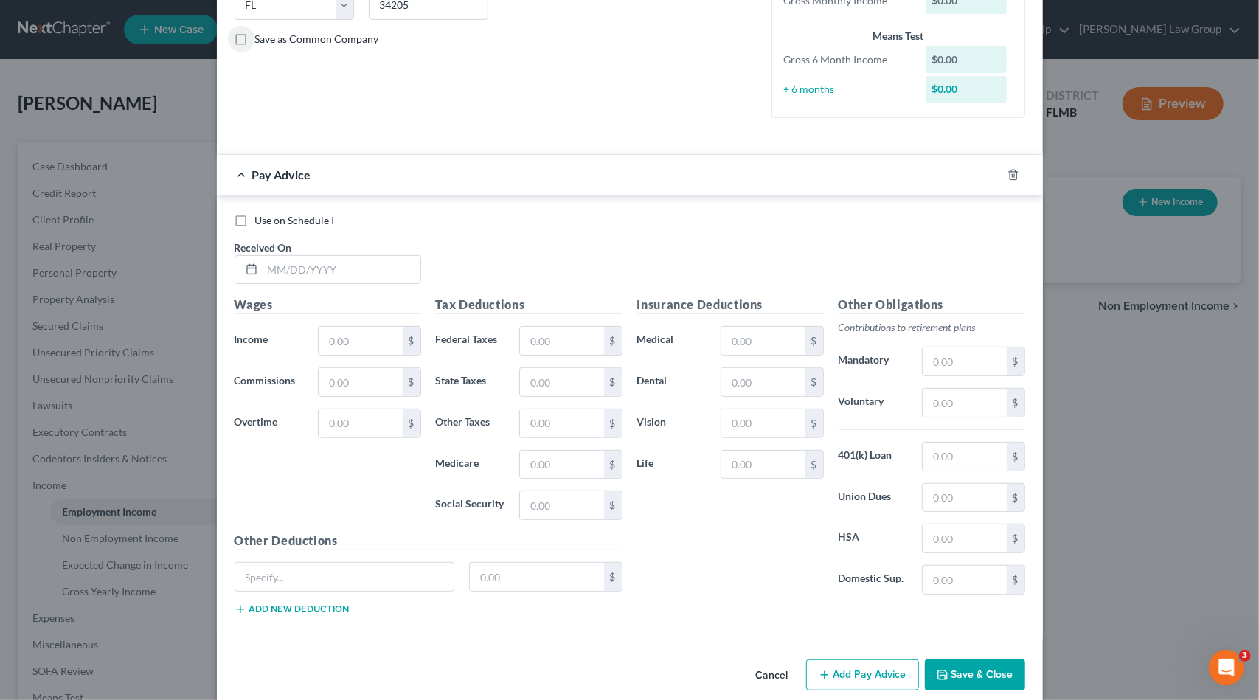
scroll to position [328, 0]
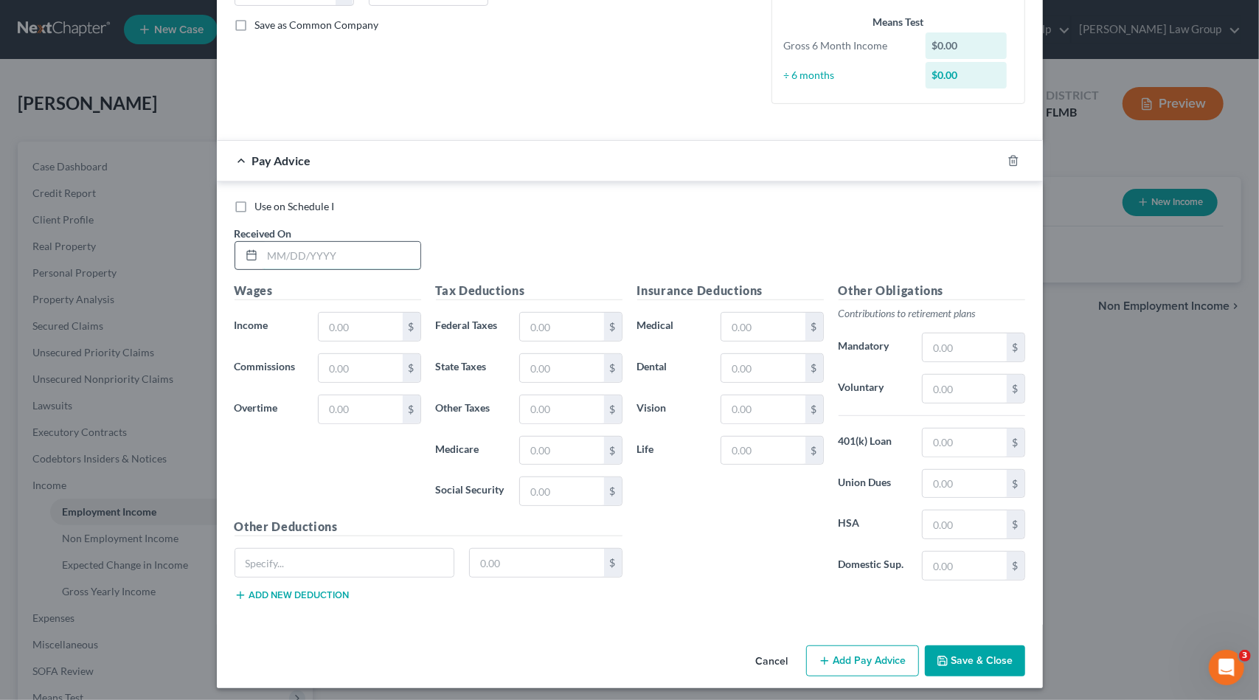
click at [325, 255] on input "text" at bounding box center [342, 256] width 158 height 28
click at [731, 316] on input "text" at bounding box center [762, 327] width 83 height 28
click at [723, 321] on input "text" at bounding box center [762, 327] width 83 height 28
click at [336, 372] on input "text" at bounding box center [360, 368] width 83 height 28
drag, startPoint x: 314, startPoint y: 370, endPoint x: 298, endPoint y: 370, distance: 16.2
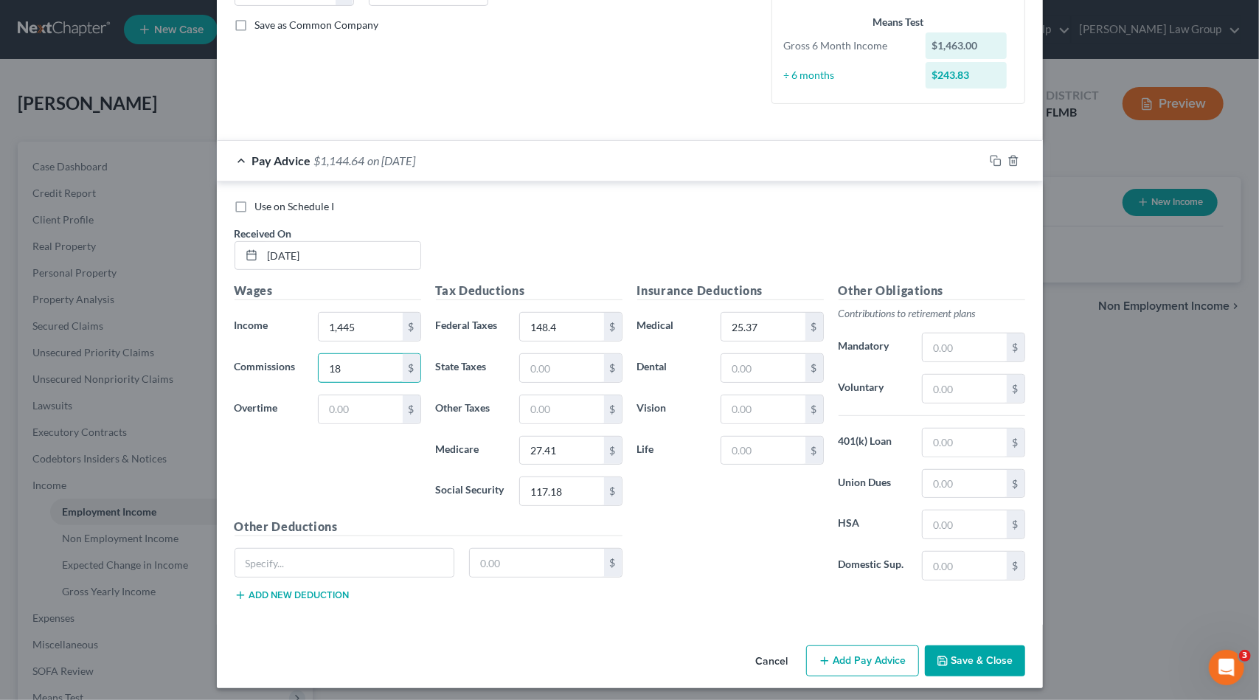
click at [298, 370] on div "Commissions 18 $" at bounding box center [327, 368] width 201 height 30
click at [373, 399] on input "text" at bounding box center [360, 409] width 83 height 28
click at [359, 403] on input "text" at bounding box center [360, 409] width 83 height 28
click at [990, 163] on icon "button" at bounding box center [996, 161] width 12 height 12
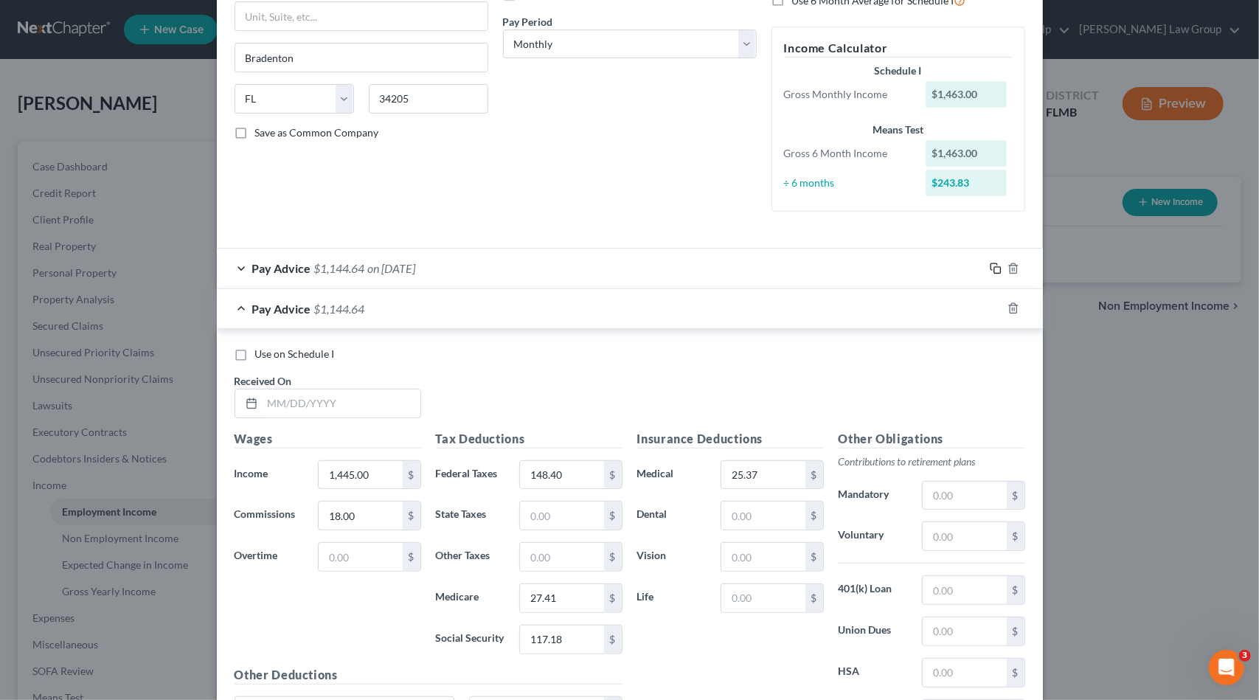
scroll to position [221, 0]
click at [469, 263] on div "Pay Advice $1,144.64 on [DATE]" at bounding box center [600, 267] width 767 height 39
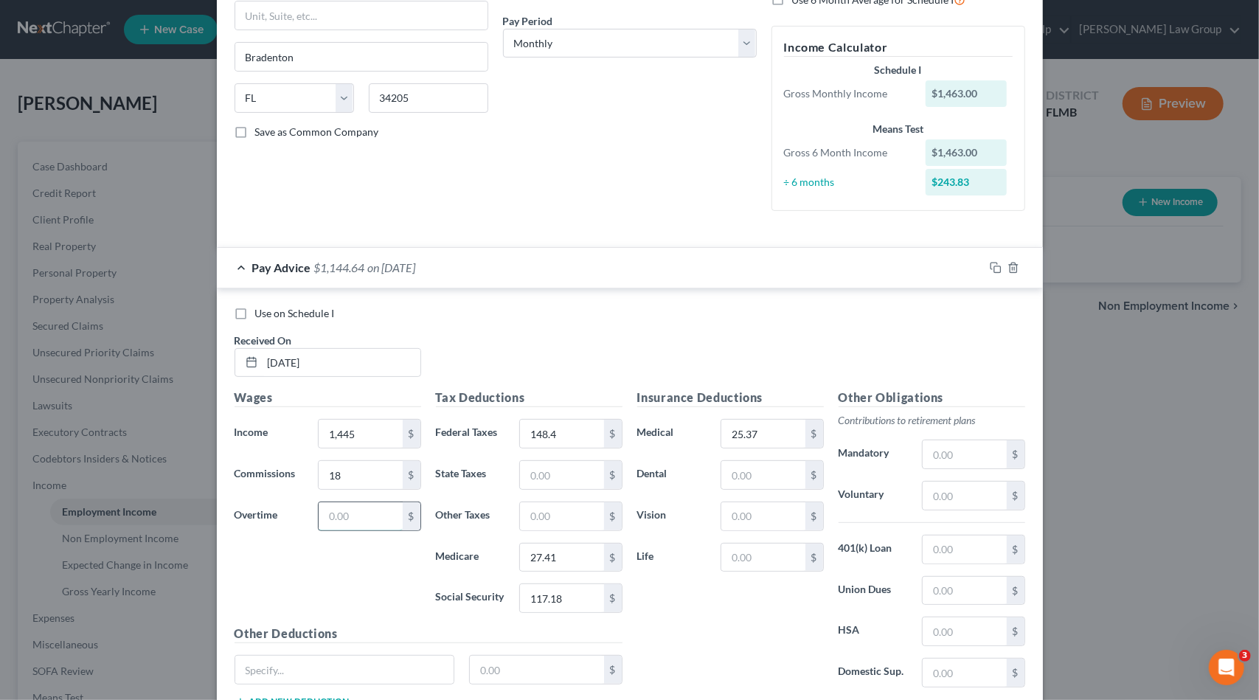
drag, startPoint x: 344, startPoint y: 511, endPoint x: 357, endPoint y: 507, distance: 13.1
click at [354, 508] on input "text" at bounding box center [360, 516] width 83 height 28
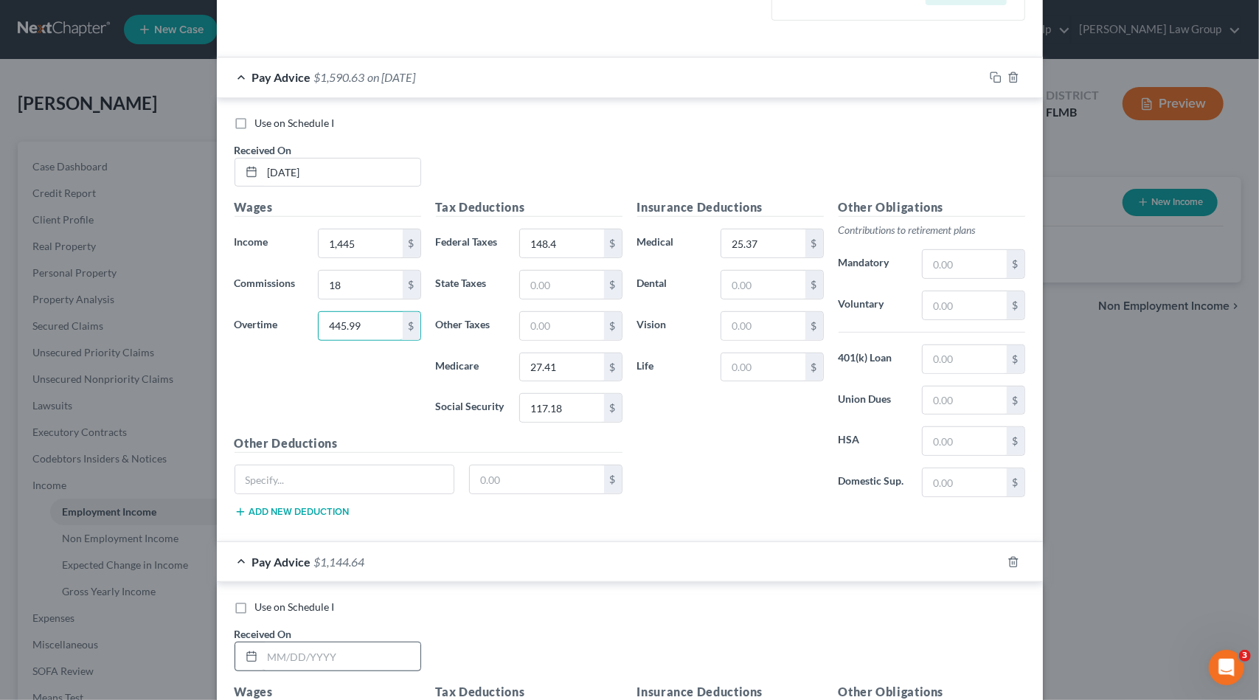
scroll to position [590, 0]
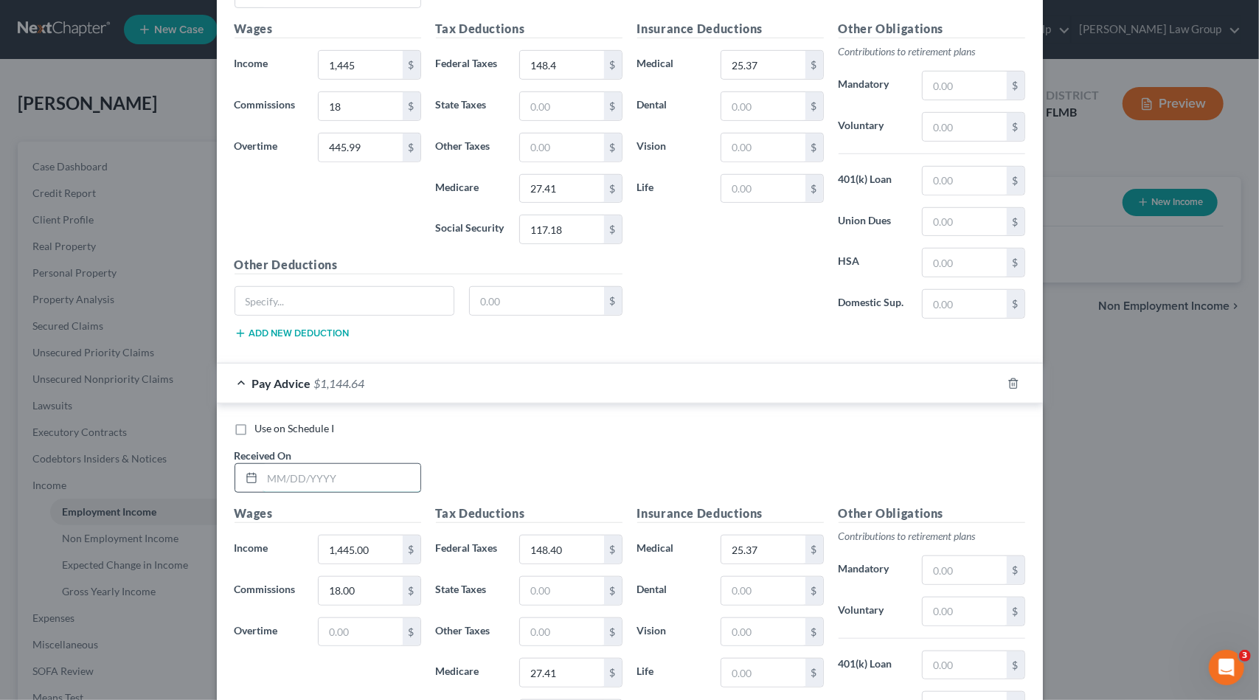
click at [320, 469] on input "text" at bounding box center [342, 478] width 158 height 28
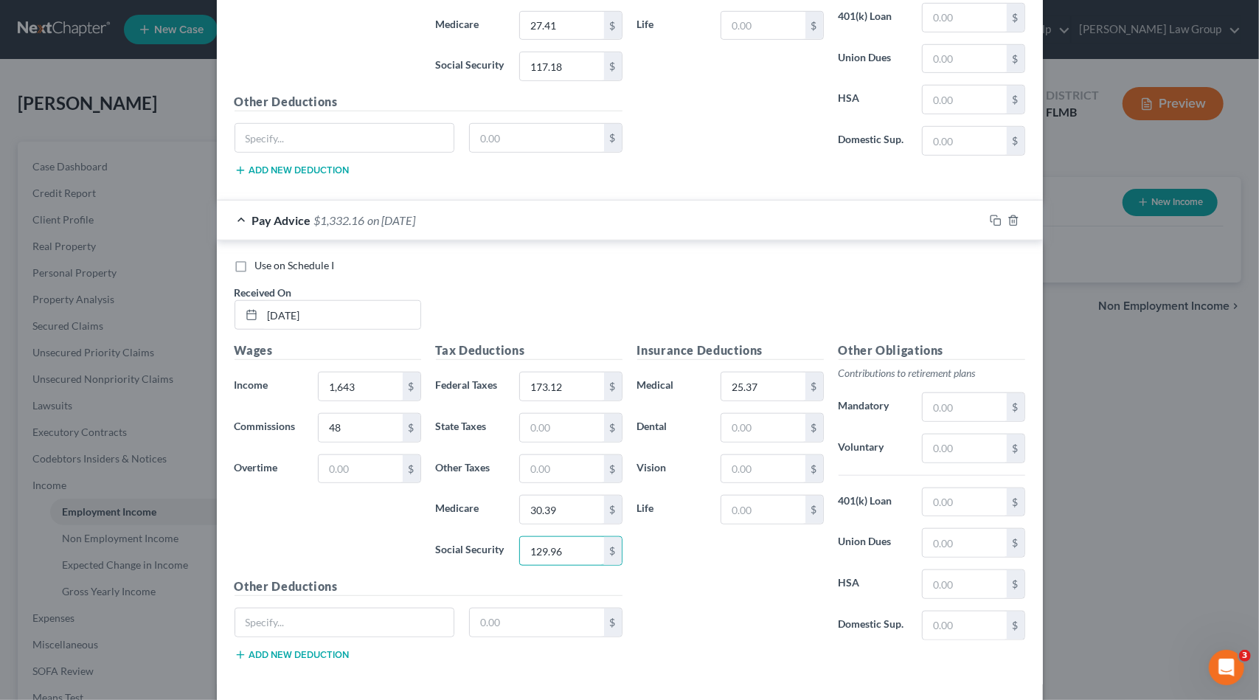
scroll to position [757, 0]
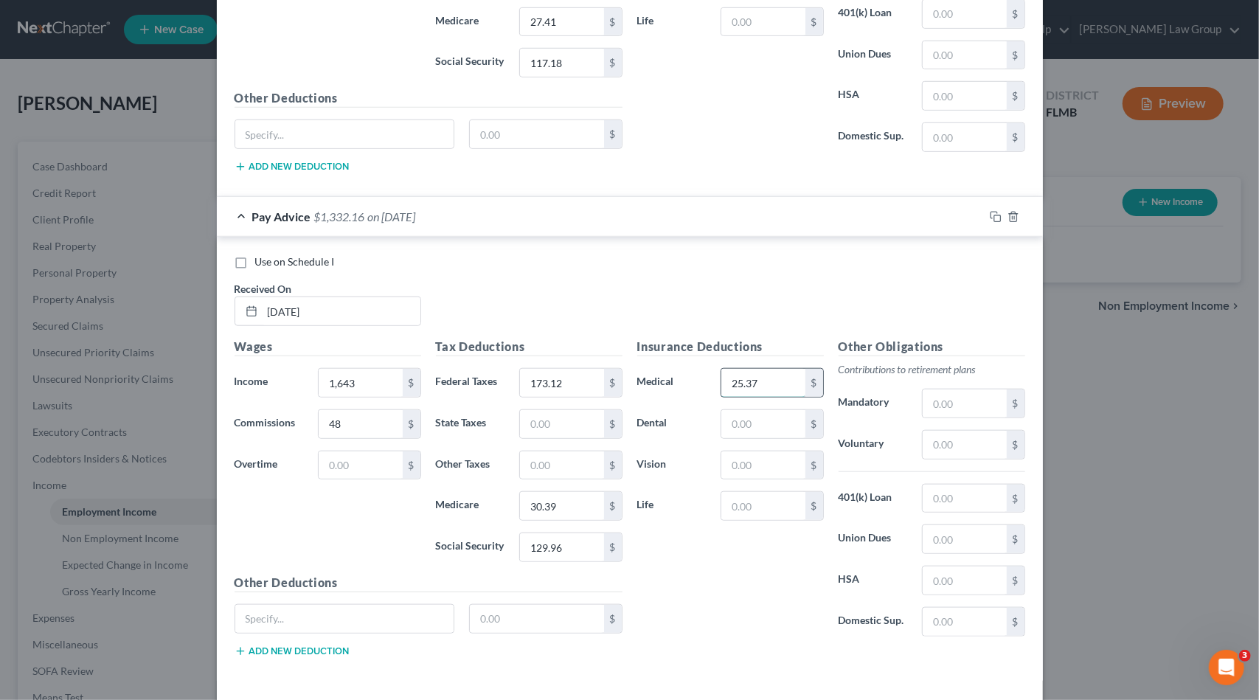
click at [758, 379] on input "25.37" at bounding box center [762, 383] width 83 height 28
drag, startPoint x: 747, startPoint y: 381, endPoint x: 760, endPoint y: 381, distance: 12.6
click at [759, 381] on input "25.37" at bounding box center [762, 383] width 83 height 28
click at [365, 451] on input "text" at bounding box center [360, 465] width 83 height 28
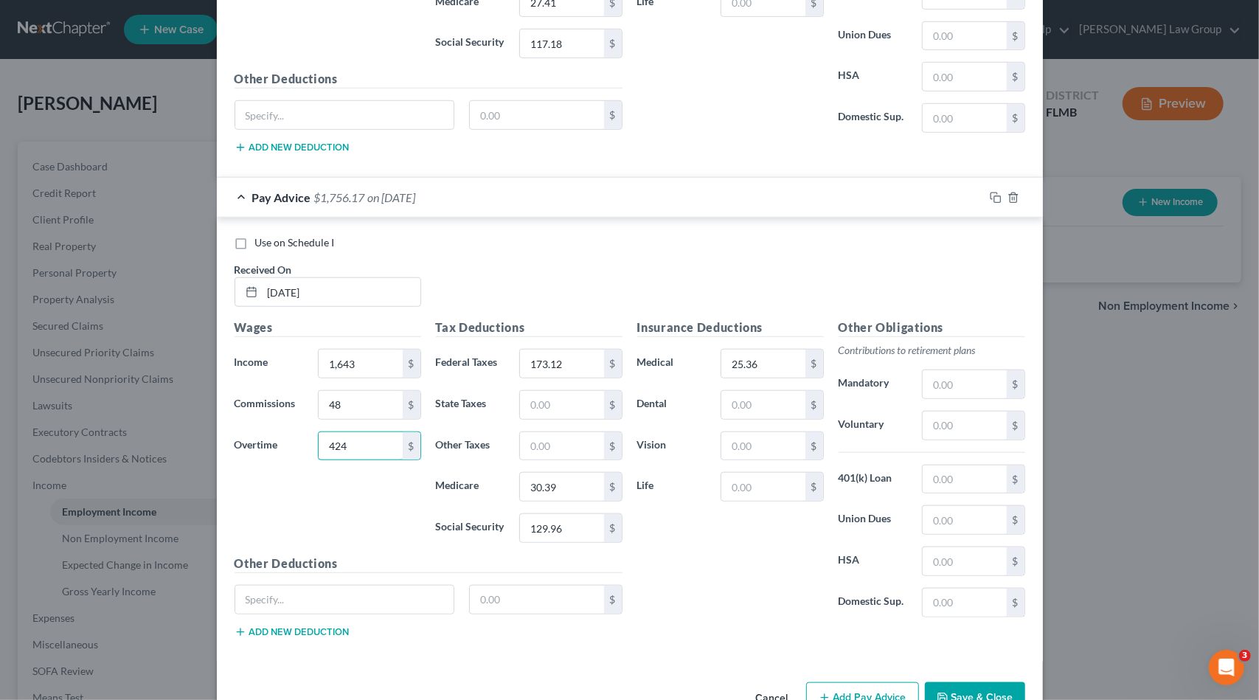
scroll to position [808, 0]
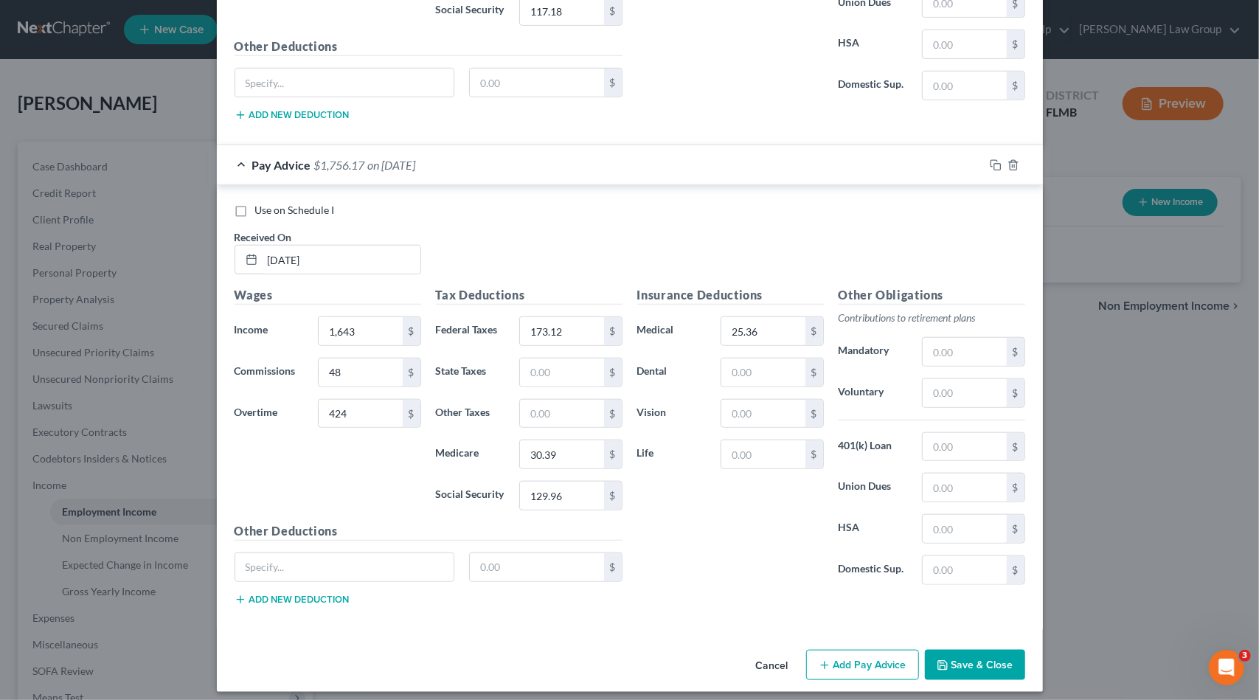
click at [896, 653] on button "Add Pay Advice" at bounding box center [862, 665] width 113 height 31
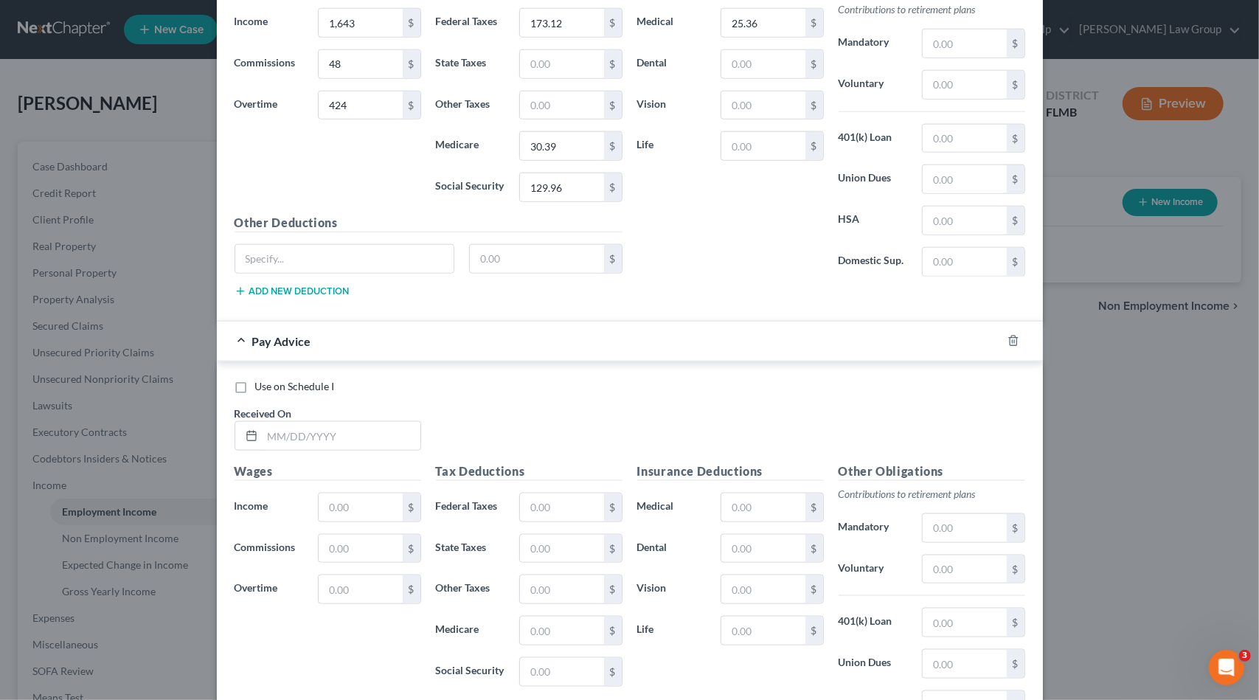
scroll to position [1177, 0]
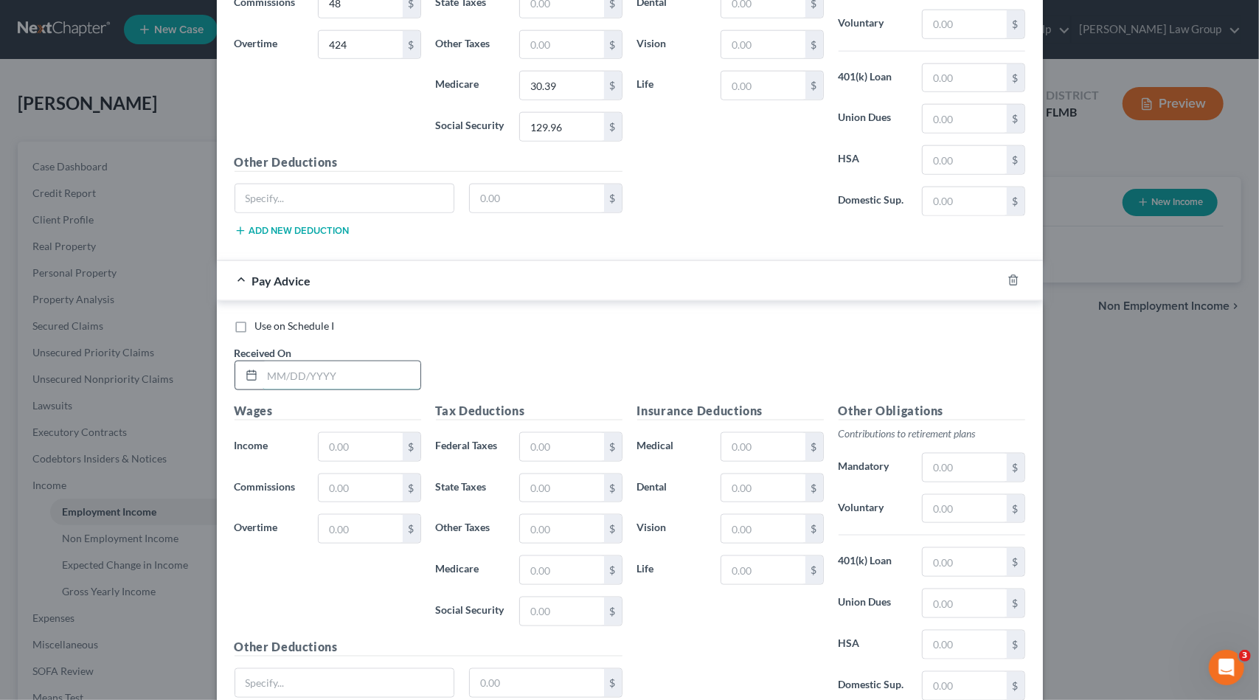
click at [322, 368] on input "text" at bounding box center [342, 375] width 158 height 28
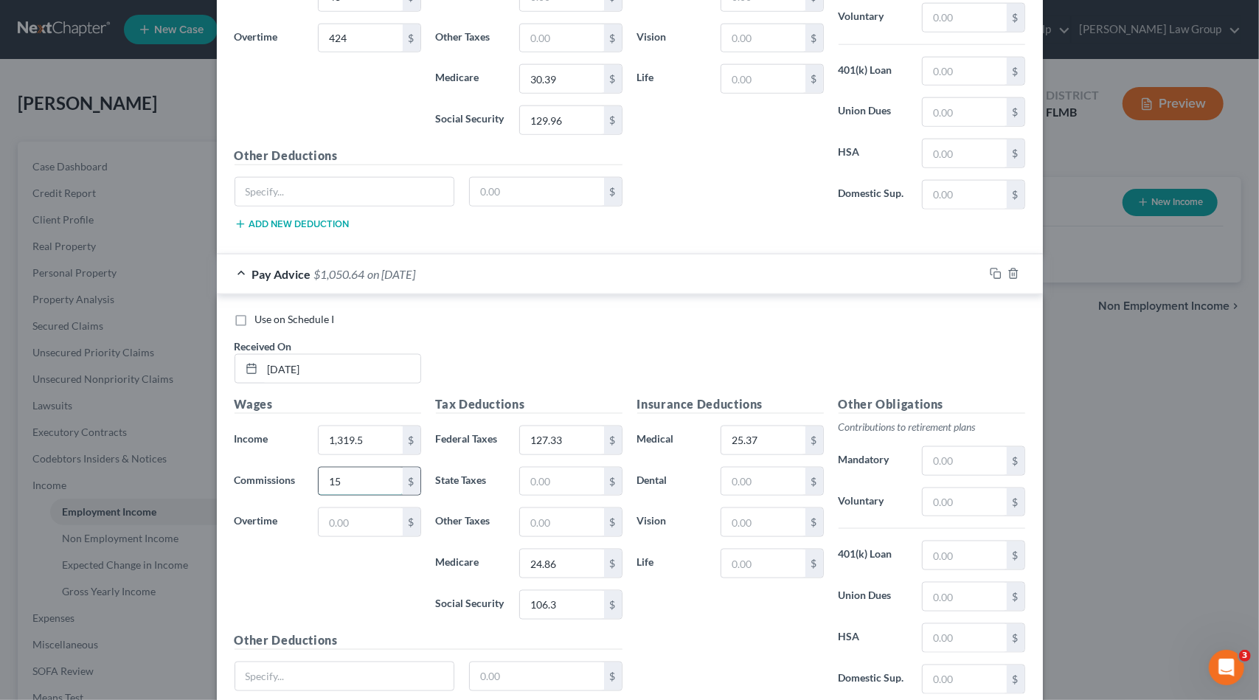
click at [382, 471] on input "15" at bounding box center [360, 482] width 83 height 28
drag, startPoint x: 382, startPoint y: 470, endPoint x: 285, endPoint y: 464, distance: 96.8
click at [285, 467] on div "Commissions 15 $" at bounding box center [327, 482] width 201 height 30
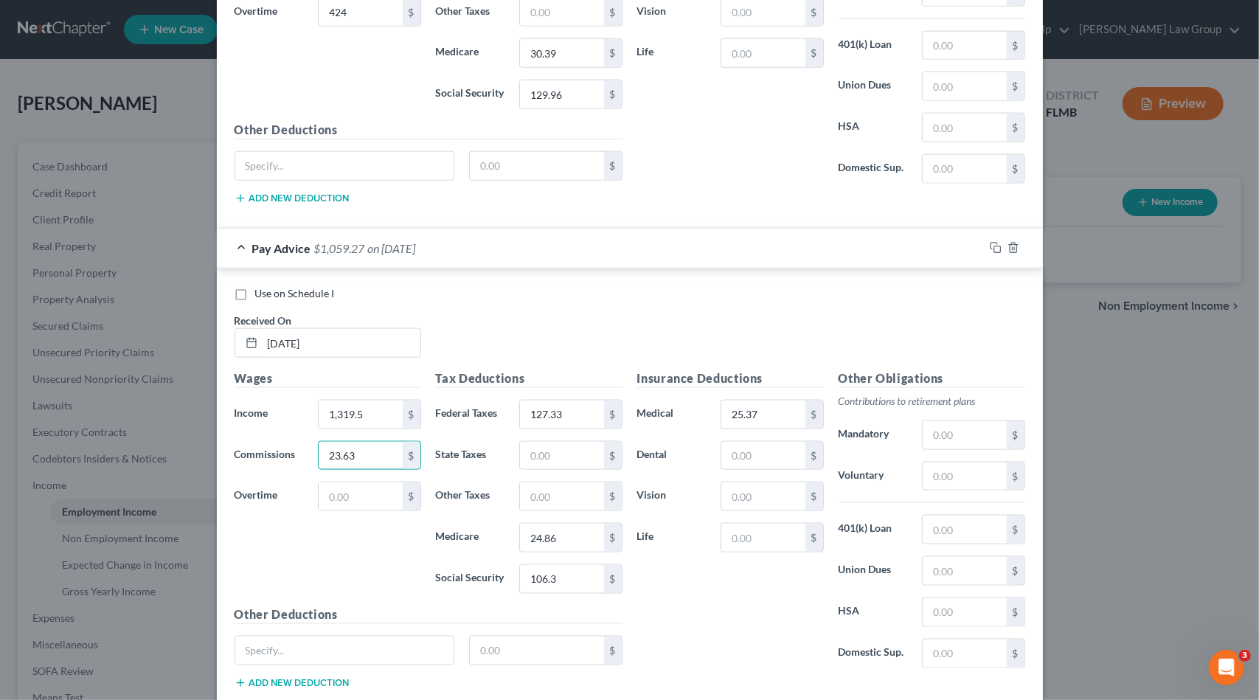
scroll to position [1289, 0]
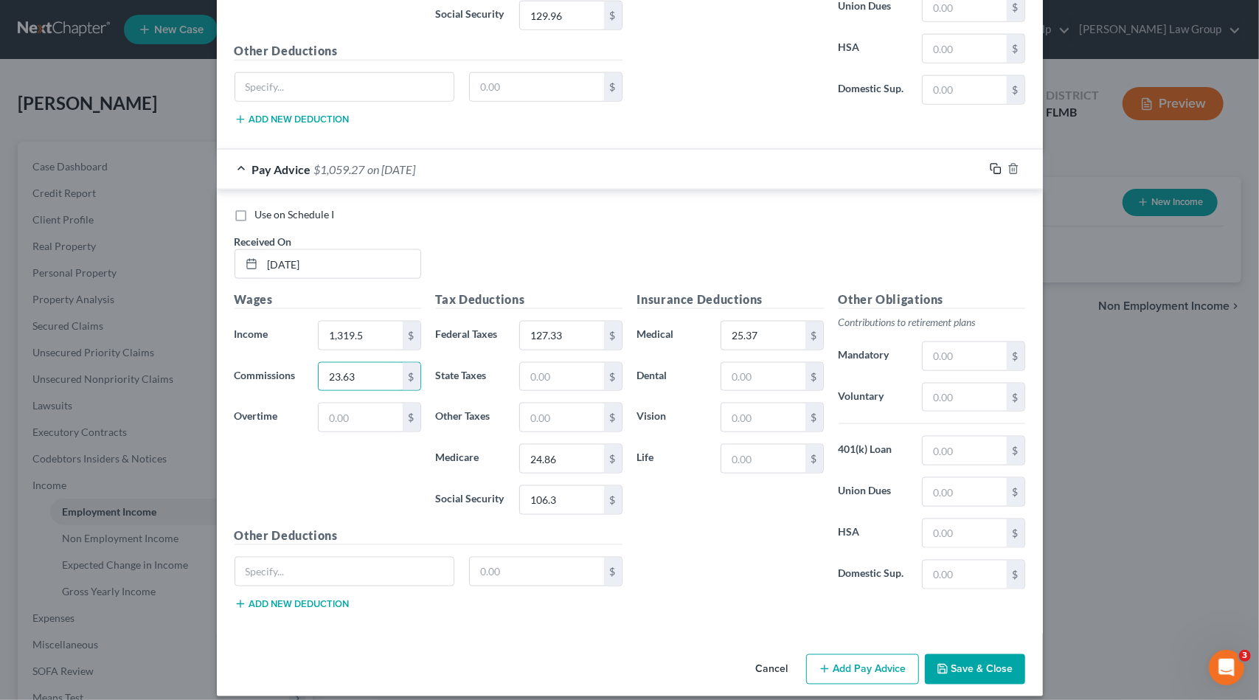
click at [990, 163] on icon "button" at bounding box center [996, 169] width 12 height 12
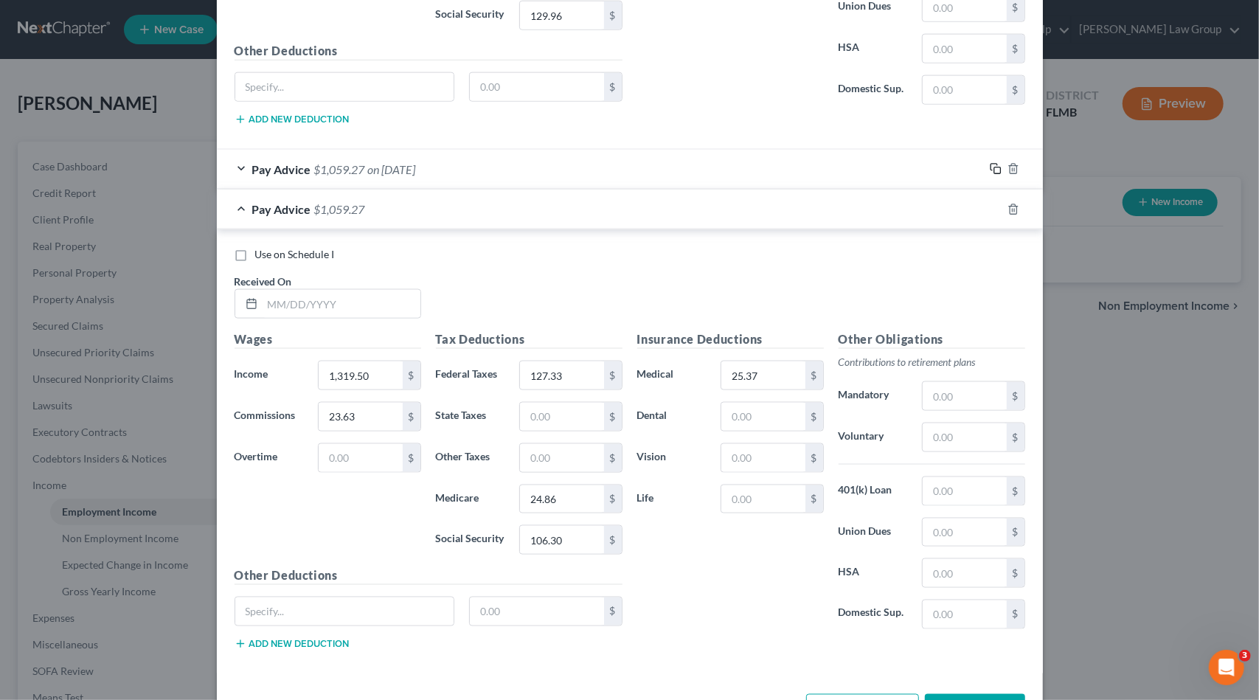
click at [990, 163] on icon "button" at bounding box center [996, 169] width 12 height 12
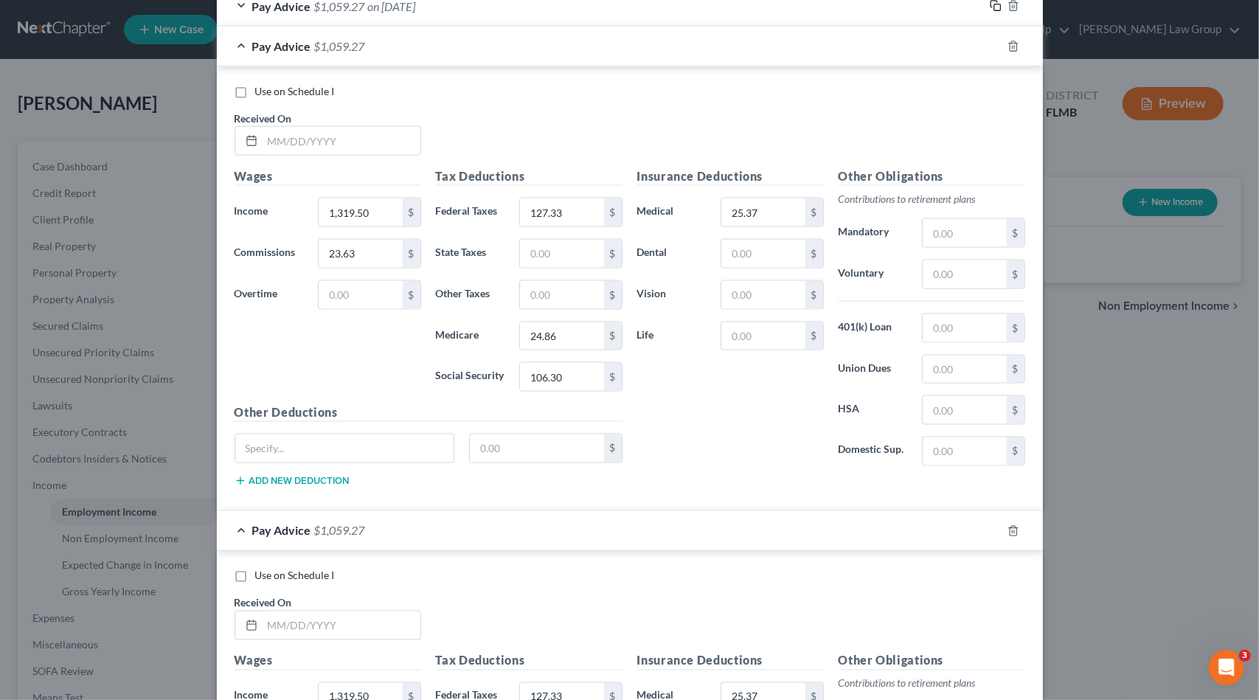
scroll to position [1436, 0]
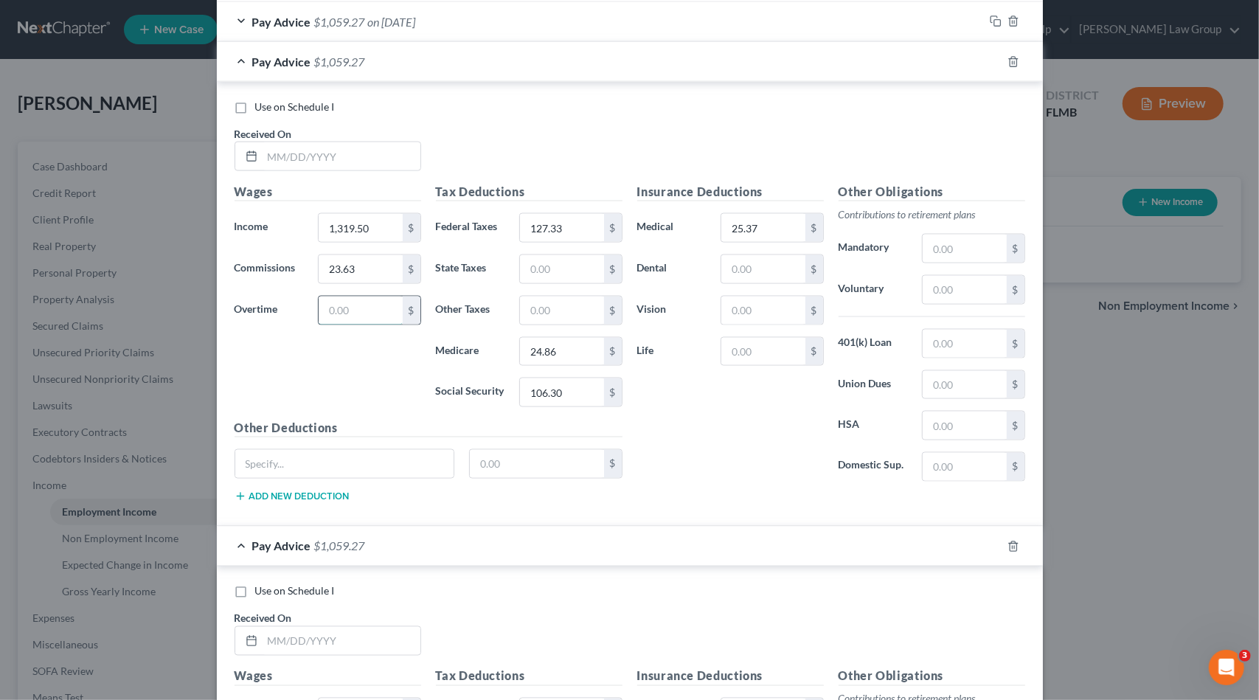
click at [343, 300] on input "text" at bounding box center [360, 311] width 83 height 28
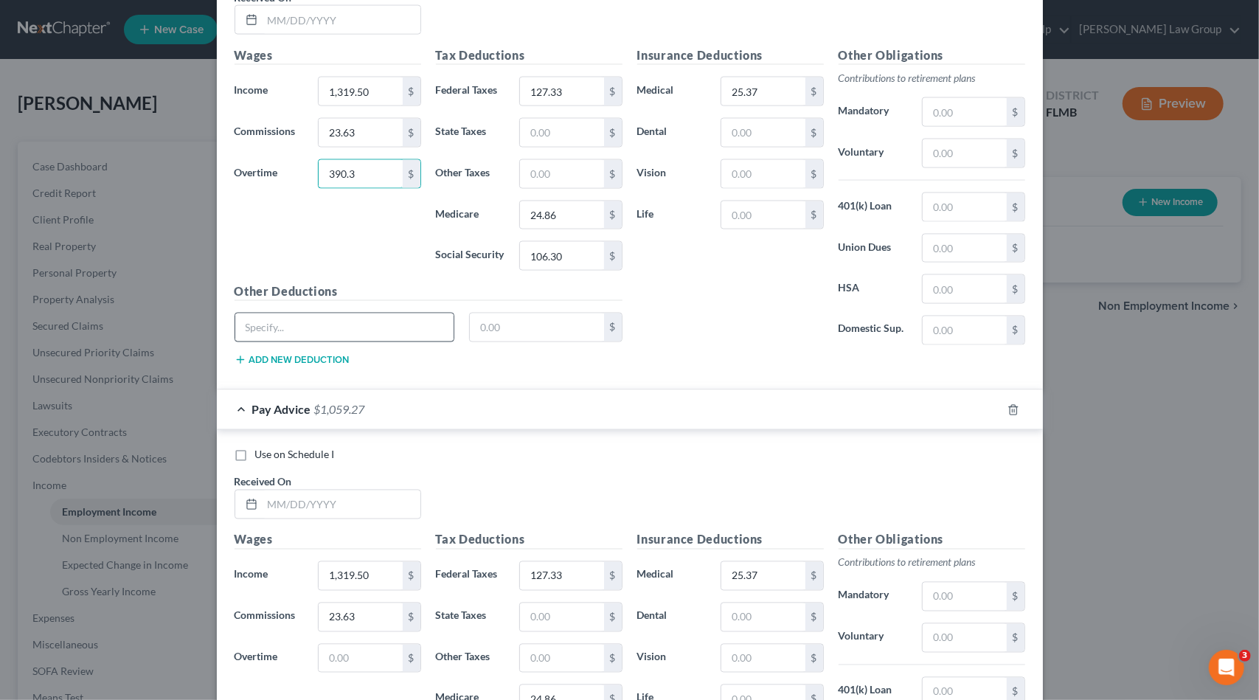
scroll to position [1657, 0]
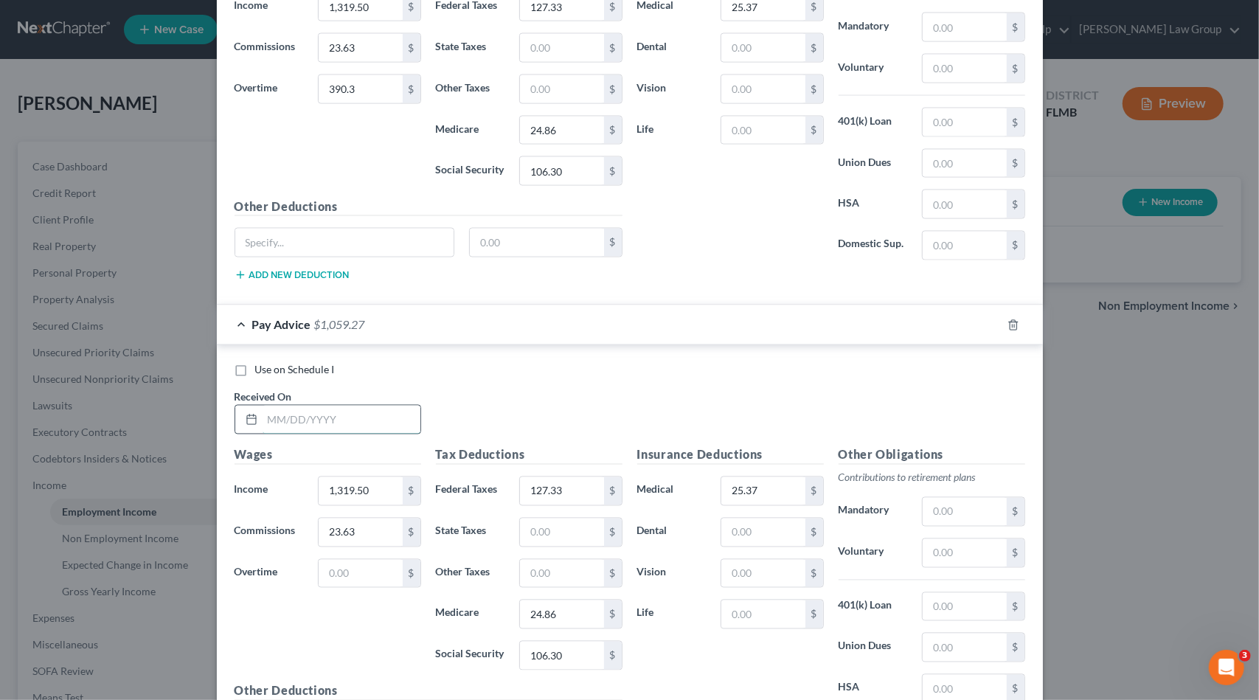
click at [357, 409] on input "text" at bounding box center [342, 420] width 158 height 28
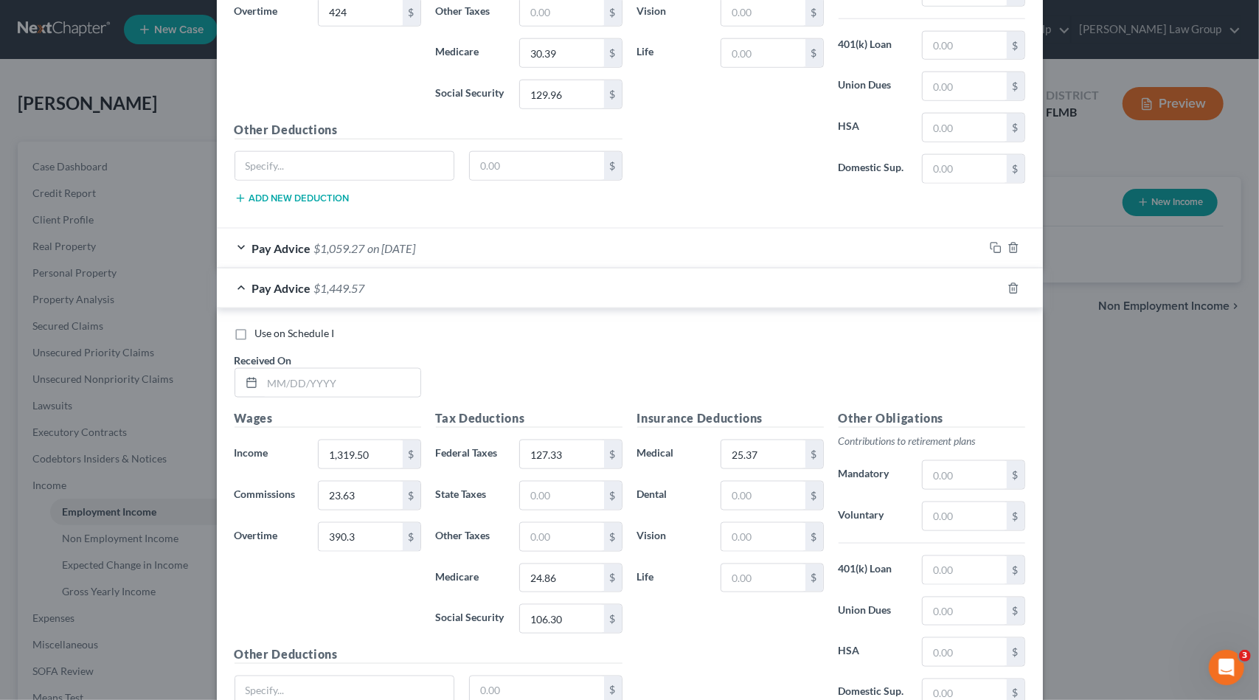
scroll to position [1215, 0]
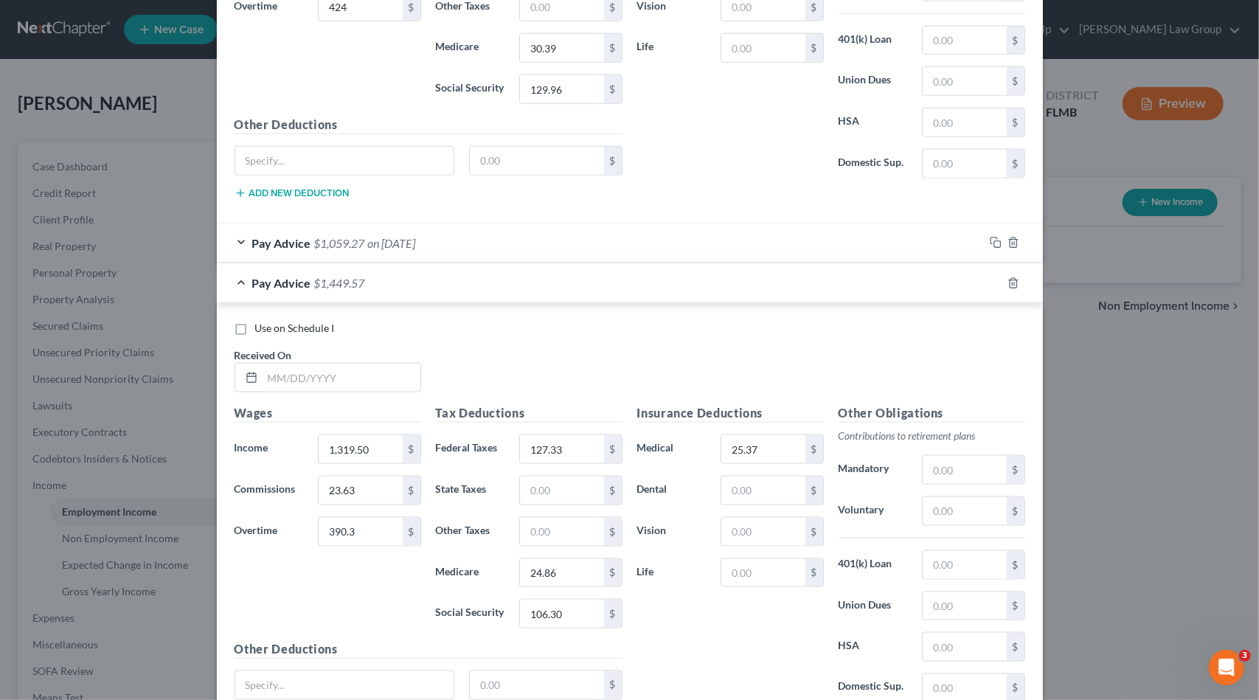
click at [466, 223] on div "Pay Advice $1,059.27 on [DATE]" at bounding box center [600, 242] width 767 height 39
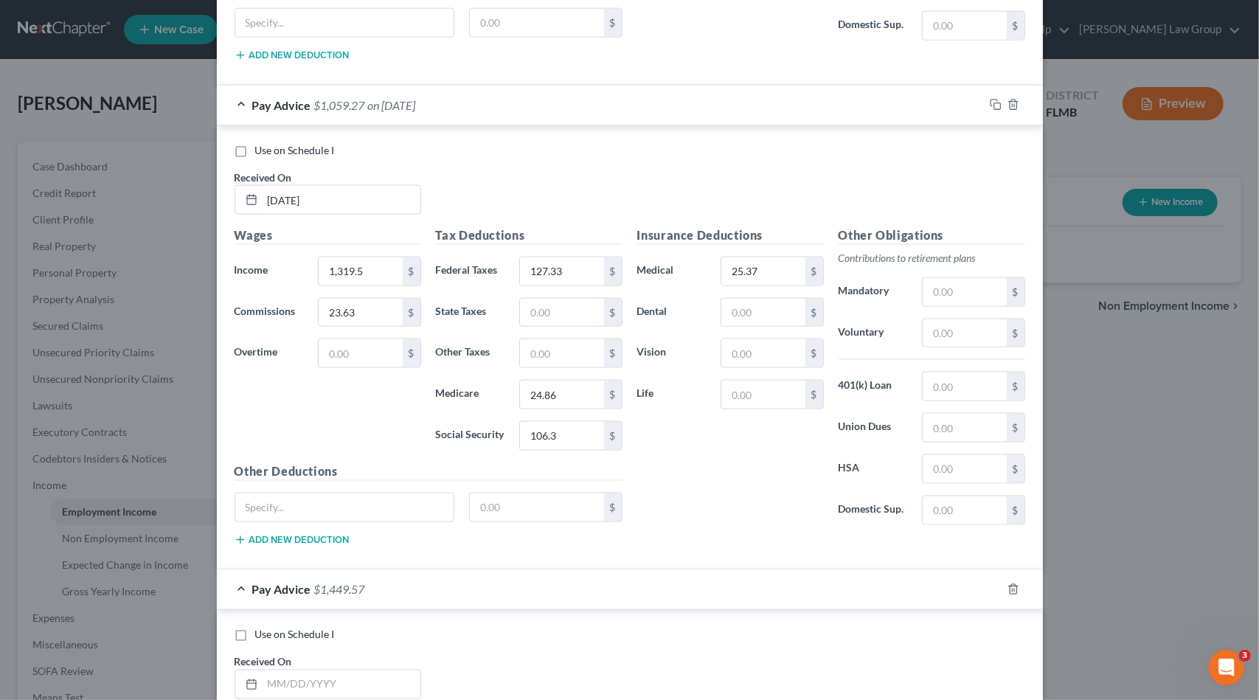
scroll to position [1362, 0]
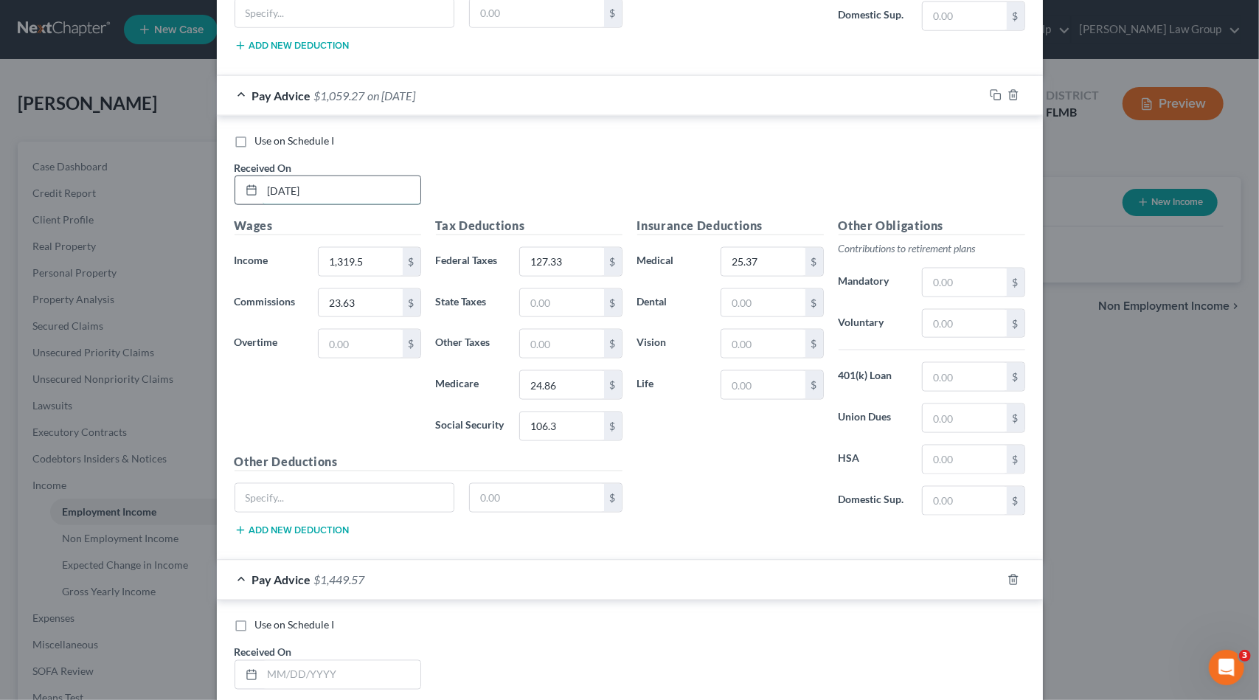
drag, startPoint x: 305, startPoint y: 185, endPoint x: 246, endPoint y: 182, distance: 59.8
click at [246, 182] on div "[DATE]" at bounding box center [328, 191] width 187 height 30
click at [374, 333] on input "text" at bounding box center [360, 344] width 83 height 28
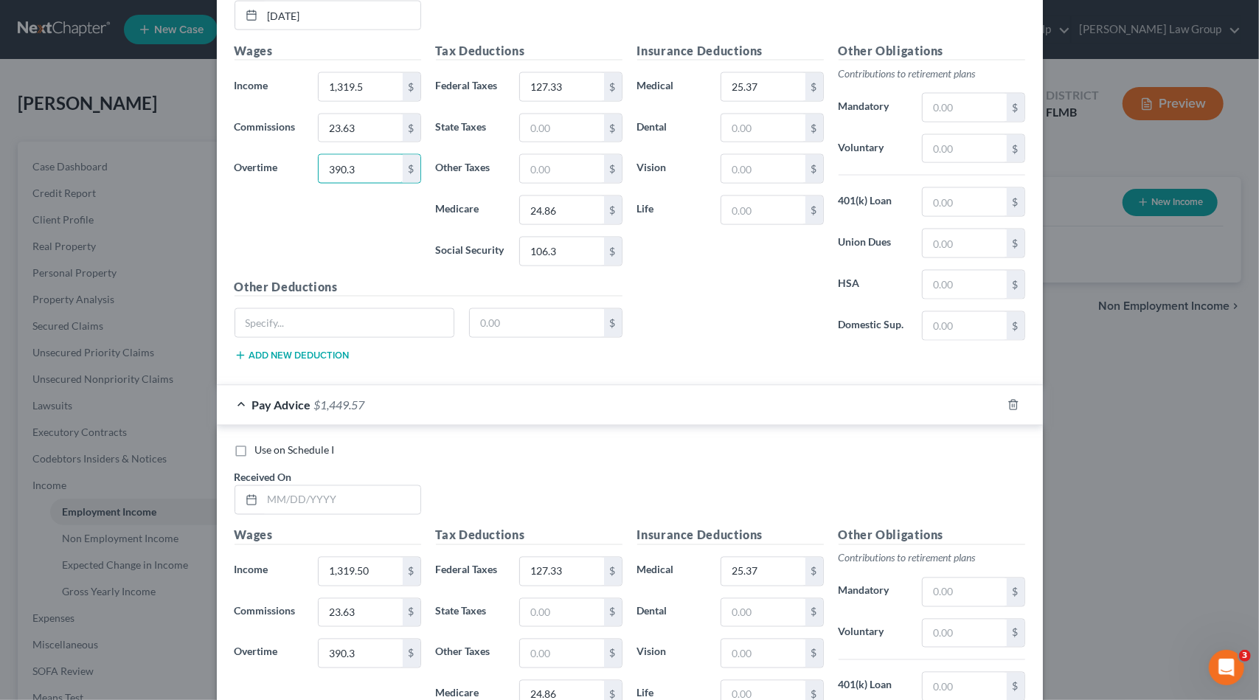
scroll to position [1657, 0]
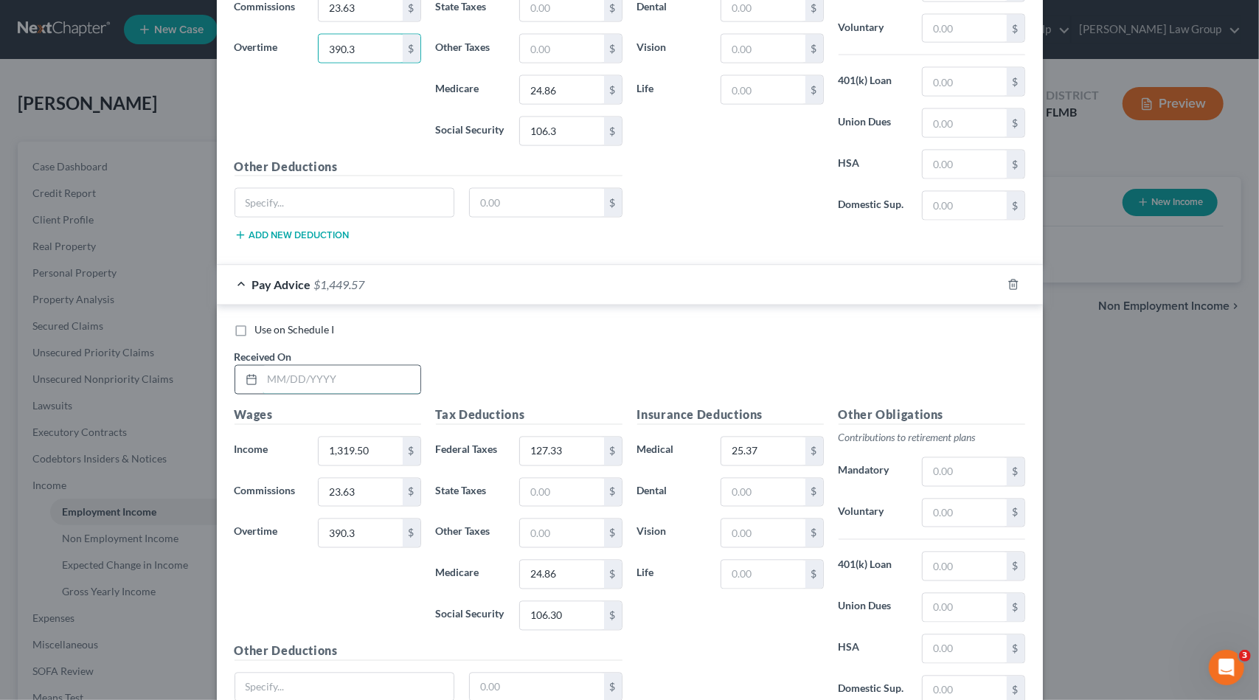
click at [344, 366] on input "text" at bounding box center [342, 380] width 158 height 28
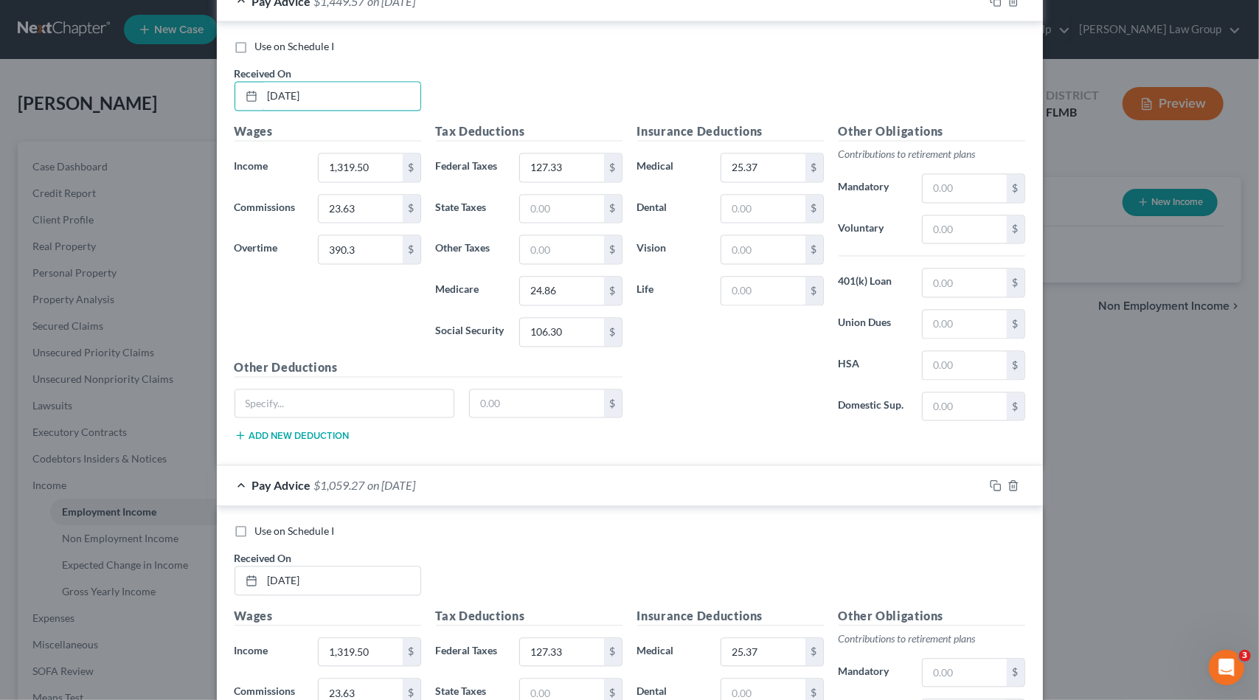
scroll to position [1952, 0]
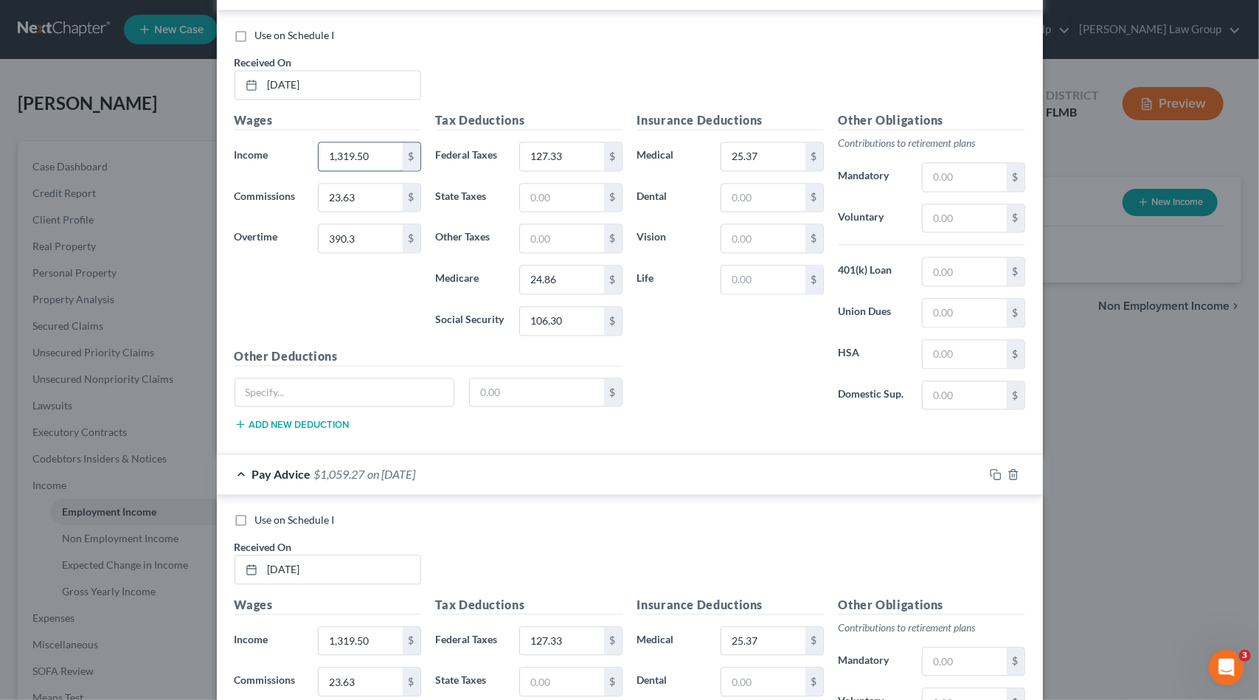
click at [373, 144] on input "1,319.50" at bounding box center [360, 156] width 83 height 28
click at [752, 142] on input "25.37" at bounding box center [762, 156] width 83 height 28
click at [746, 142] on input "25.37" at bounding box center [762, 156] width 83 height 28
drag, startPoint x: 746, startPoint y: 138, endPoint x: 754, endPoint y: 139, distance: 7.5
click at [754, 142] on input "25.37" at bounding box center [762, 156] width 83 height 28
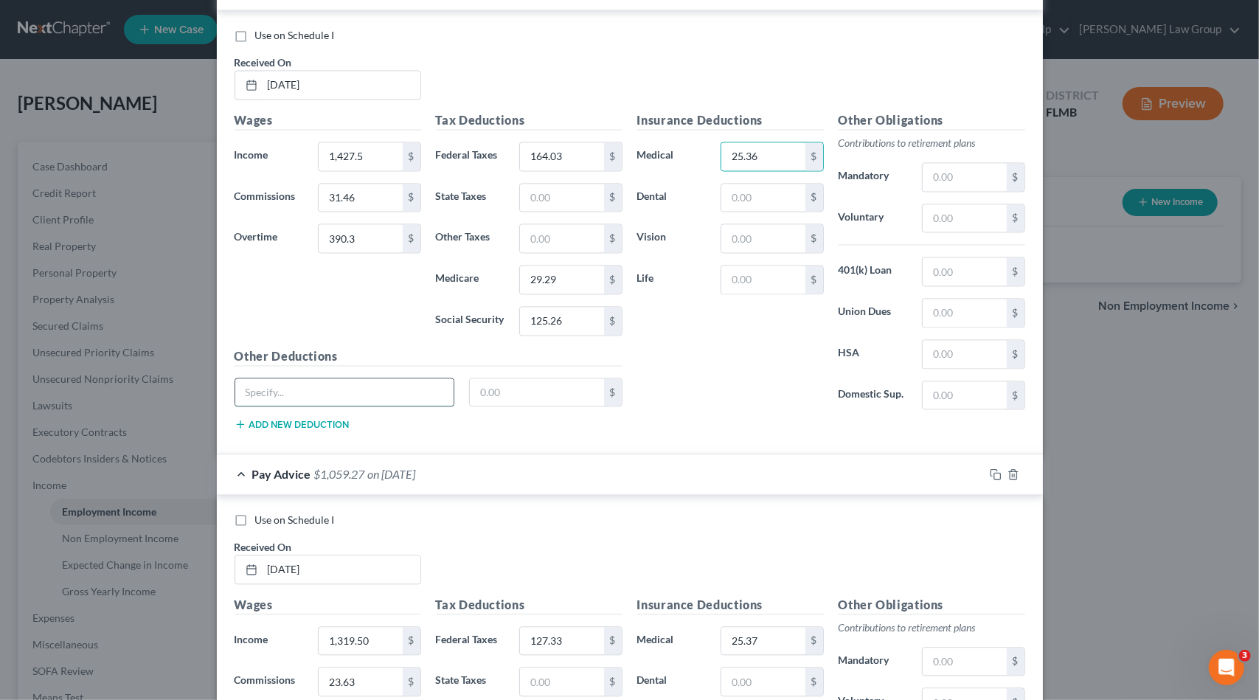
click at [295, 378] on input "text" at bounding box center [344, 392] width 219 height 28
click at [294, 378] on input "text" at bounding box center [344, 392] width 219 height 28
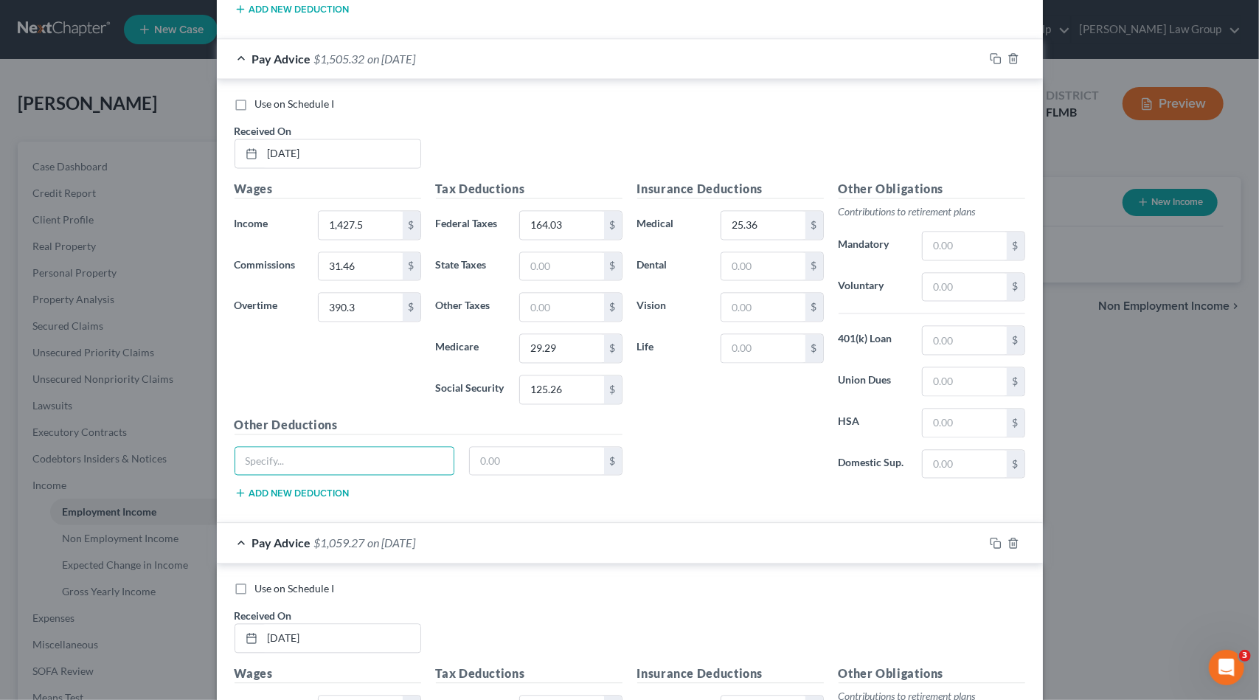
scroll to position [1879, 0]
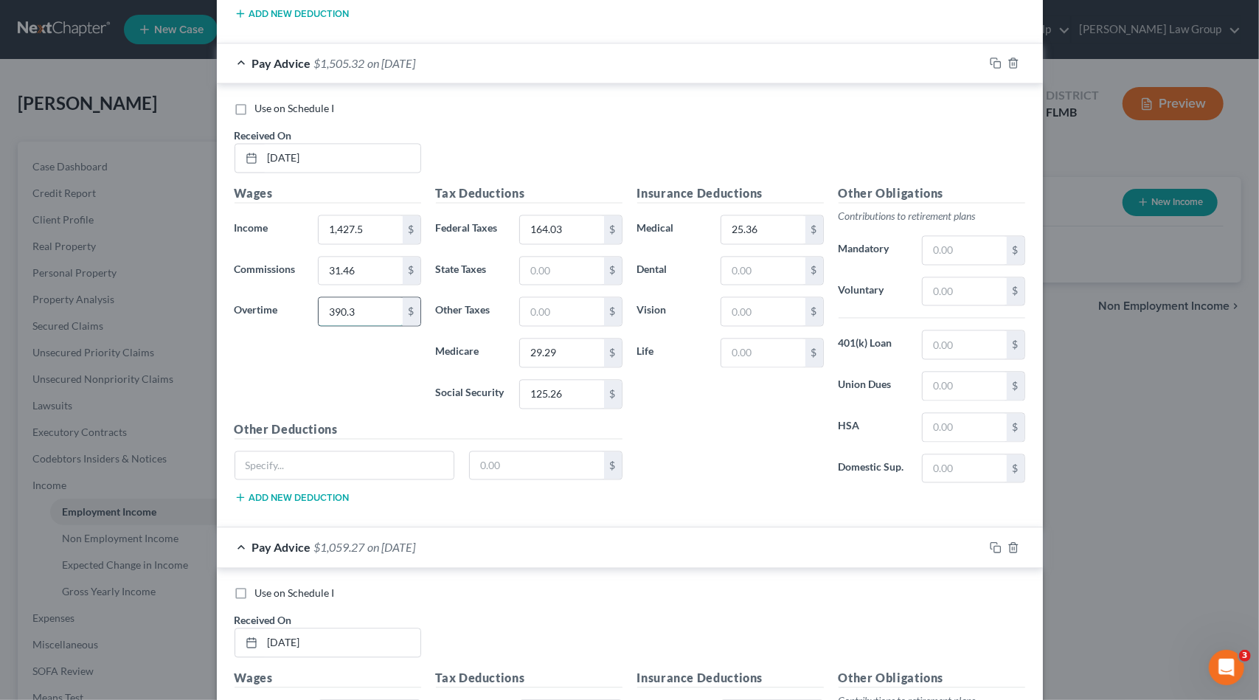
click at [369, 298] on input "390.3" at bounding box center [360, 312] width 83 height 28
click at [326, 629] on input "[DATE]" at bounding box center [342, 643] width 158 height 28
drag, startPoint x: 338, startPoint y: 626, endPoint x: 212, endPoint y: 597, distance: 128.8
click at [227, 619] on div "Received On * [DATE]" at bounding box center [327, 635] width 201 height 45
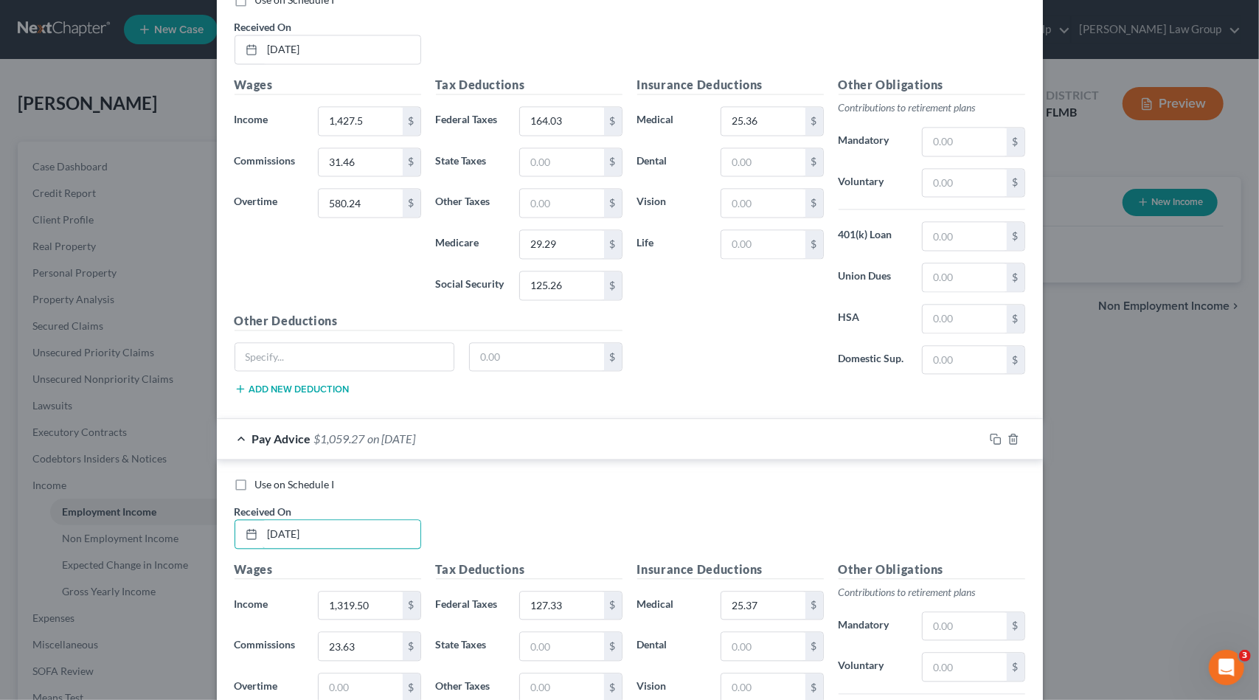
scroll to position [2100, 0]
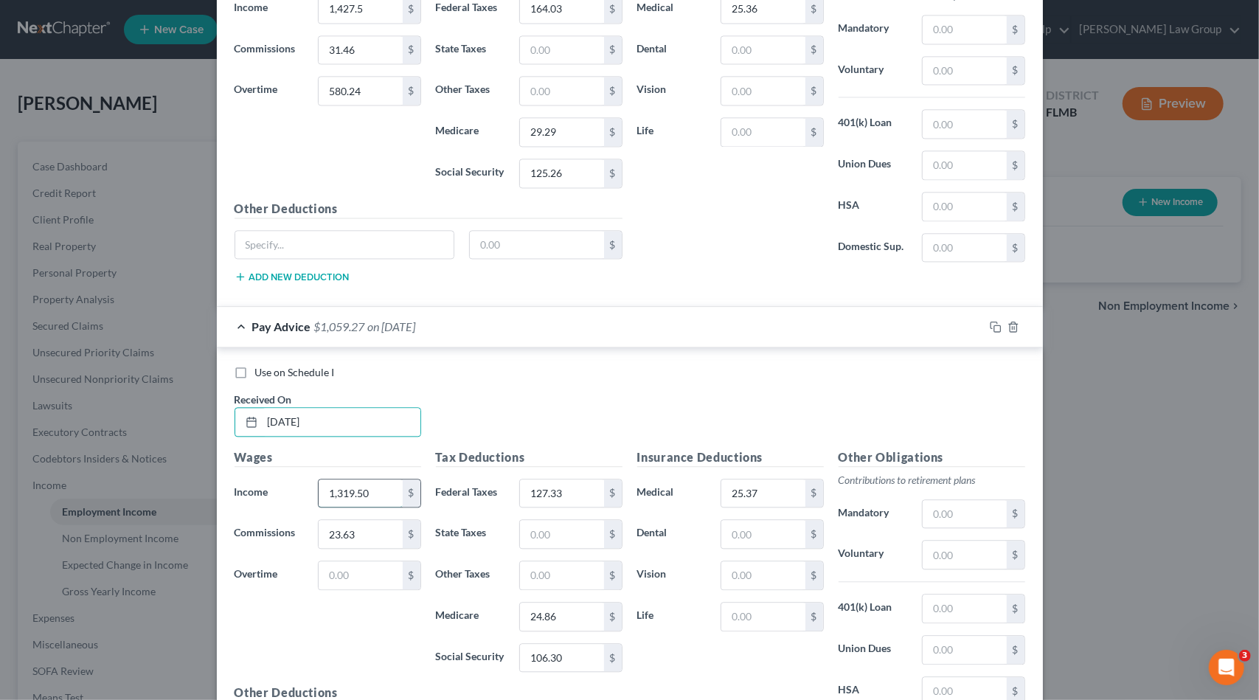
click at [367, 479] on input "1,319.50" at bounding box center [360, 493] width 83 height 28
click at [364, 479] on input "9,314" at bounding box center [360, 493] width 83 height 28
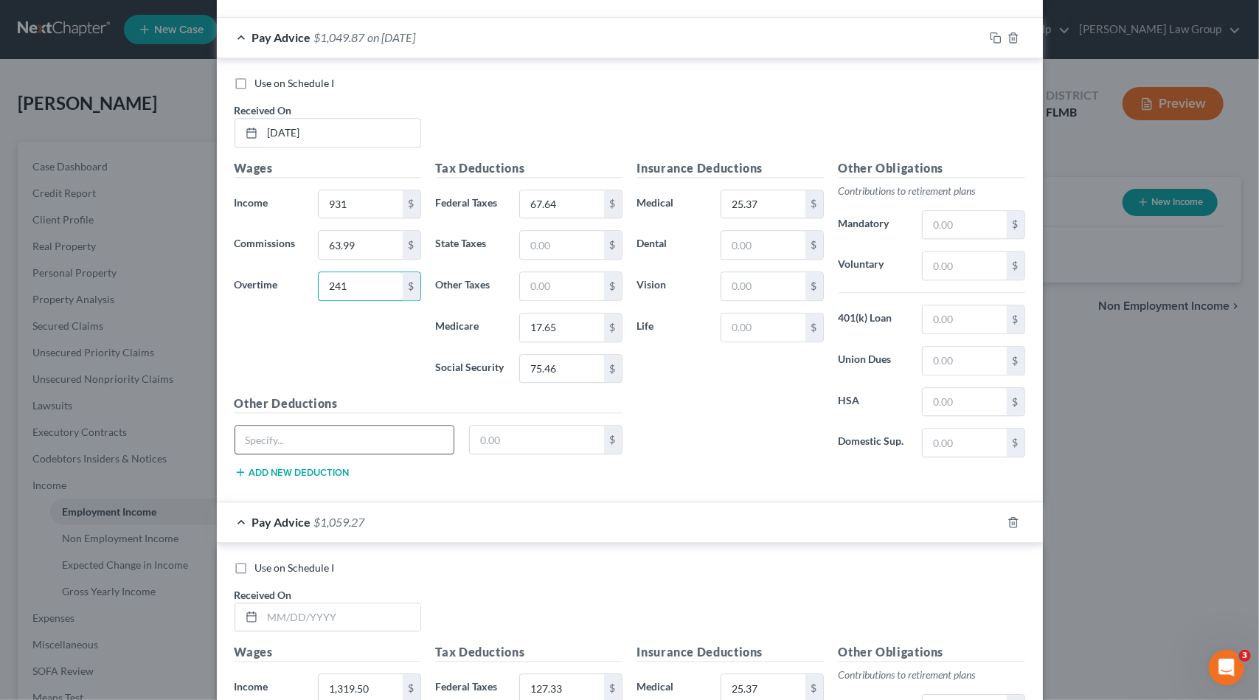
scroll to position [2395, 0]
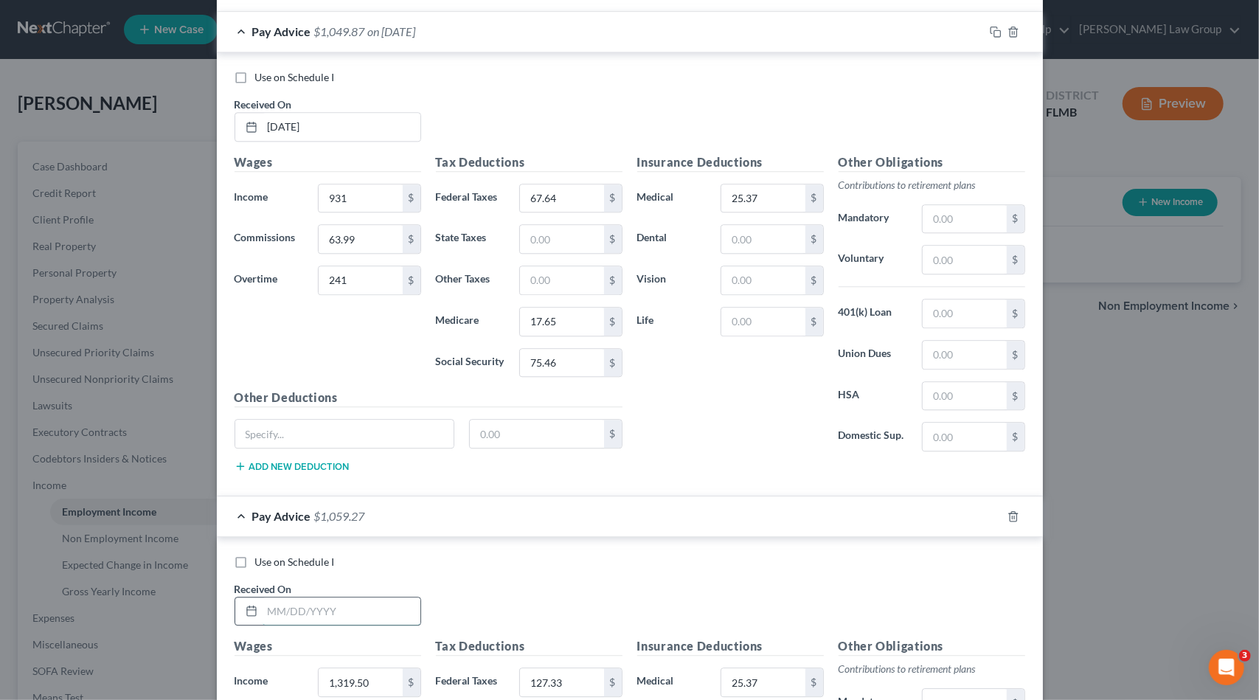
click at [316, 597] on input "text" at bounding box center [342, 611] width 158 height 28
click at [311, 597] on input "text" at bounding box center [342, 611] width 158 height 28
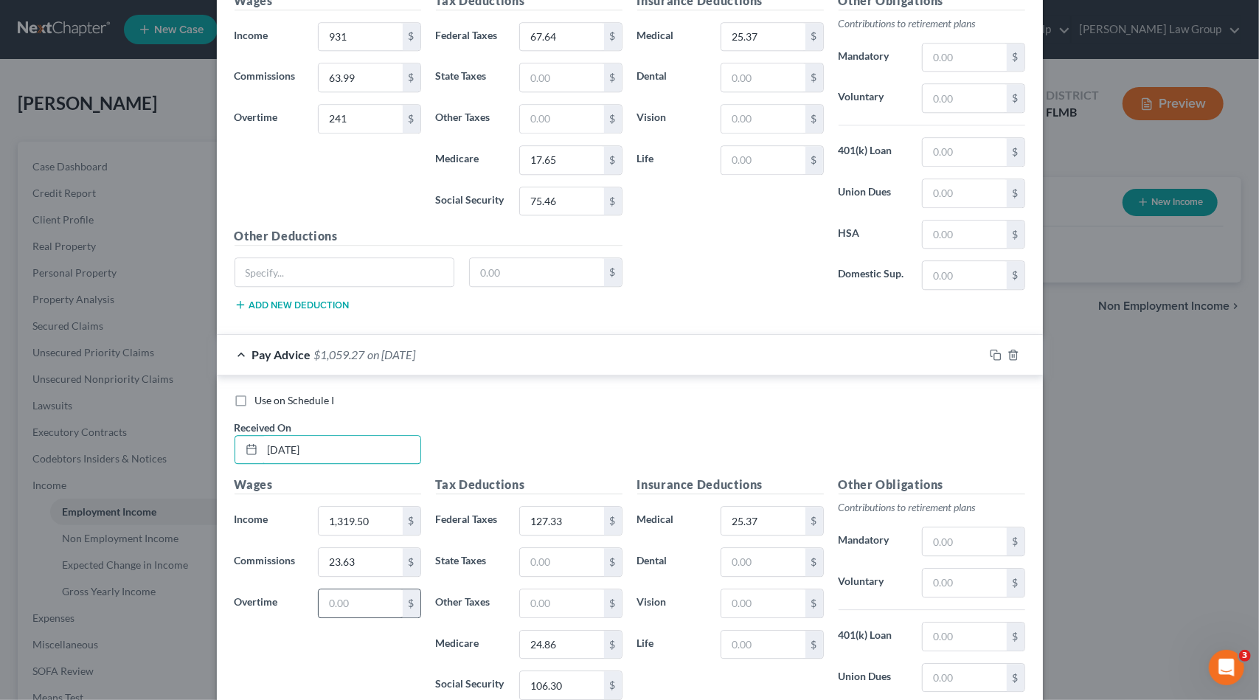
scroll to position [2616, 0]
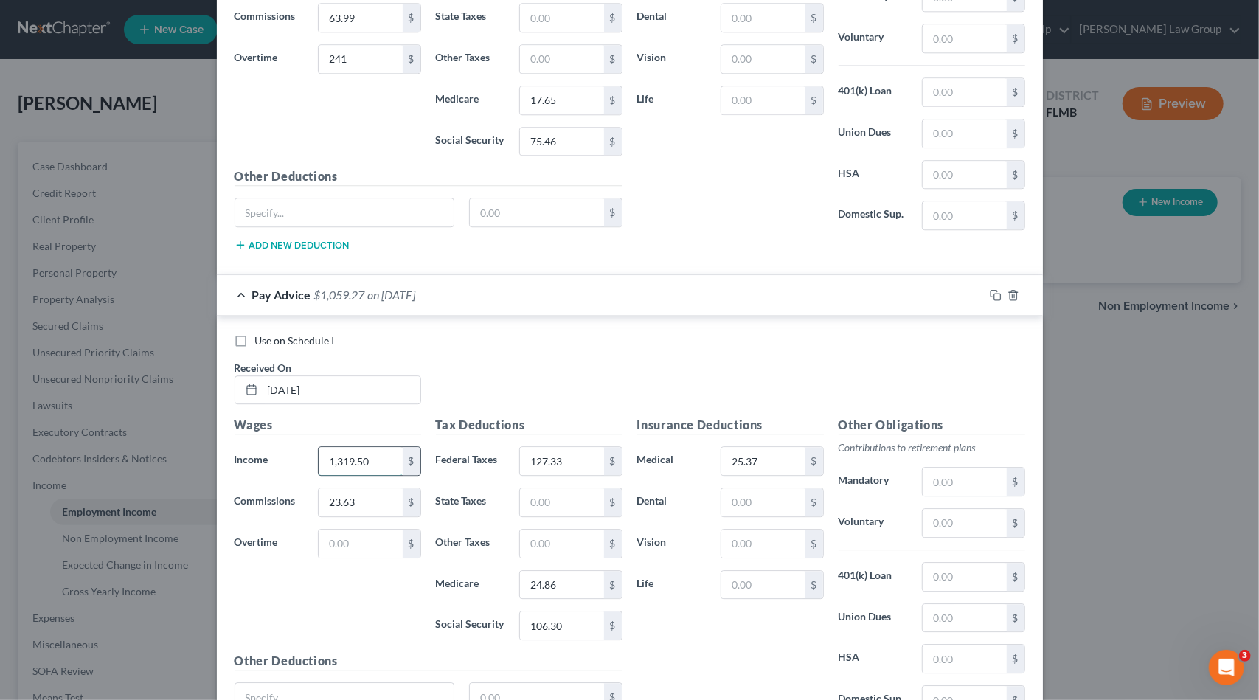
click at [363, 447] on input "1,319.50" at bounding box center [360, 461] width 83 height 28
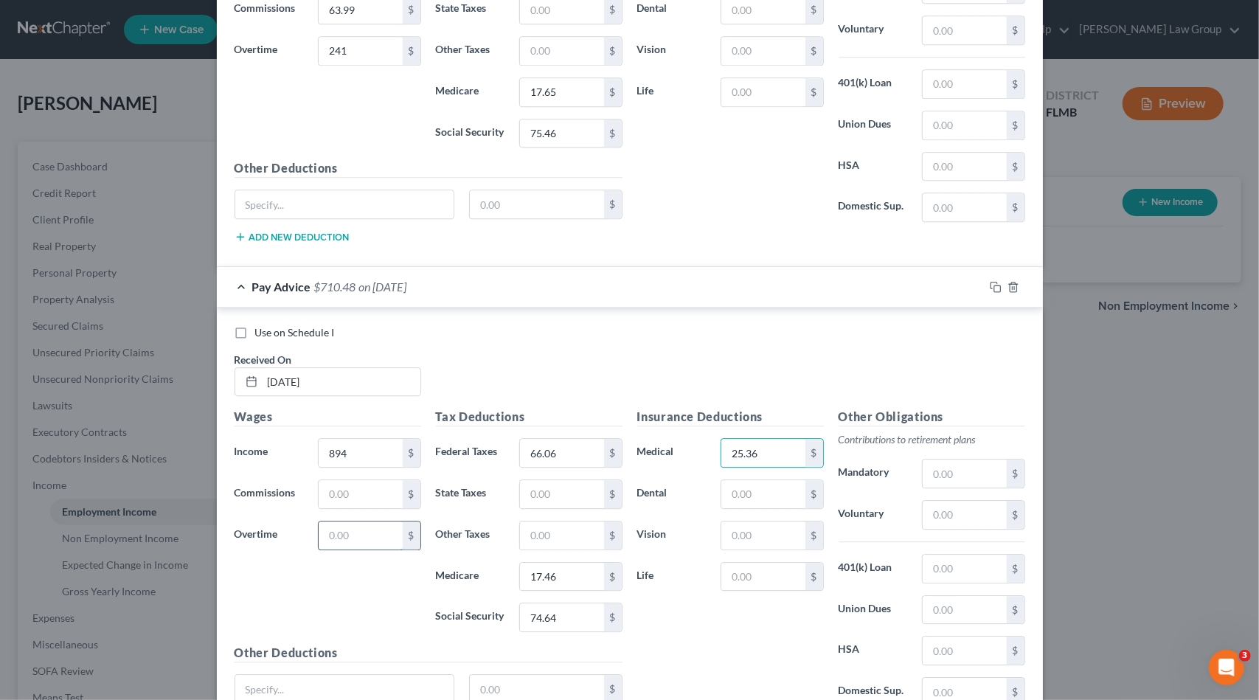
click at [357, 521] on input "text" at bounding box center [360, 535] width 83 height 28
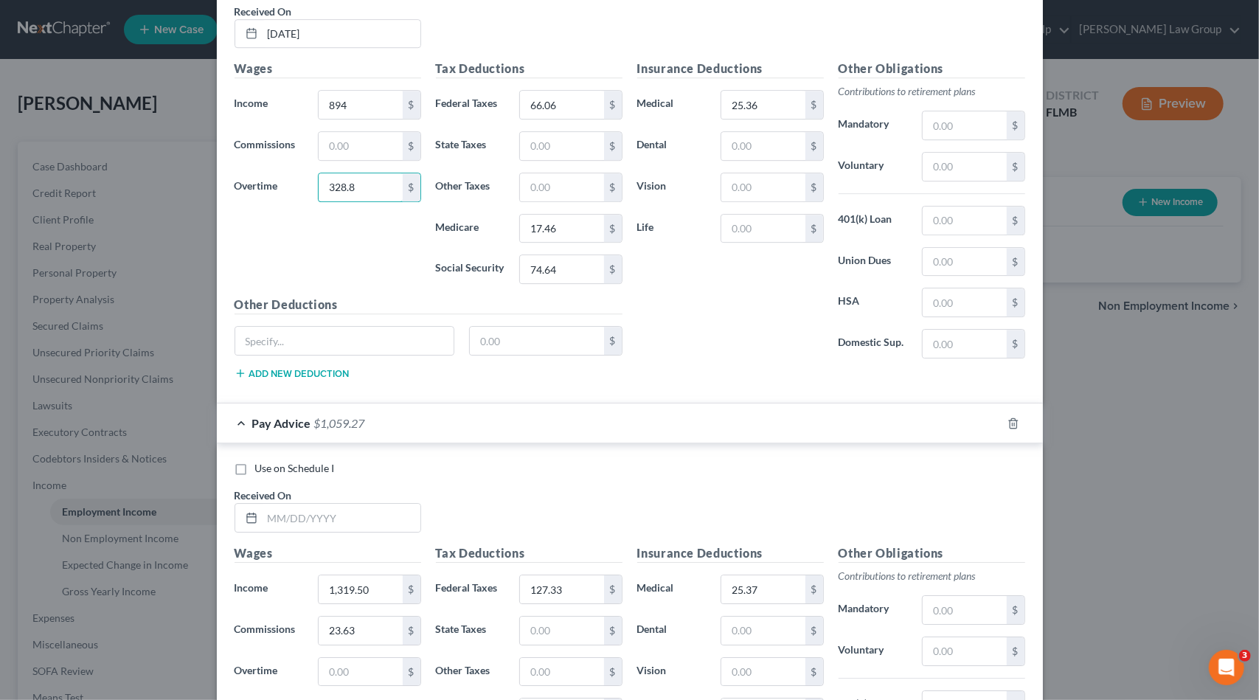
scroll to position [2993, 0]
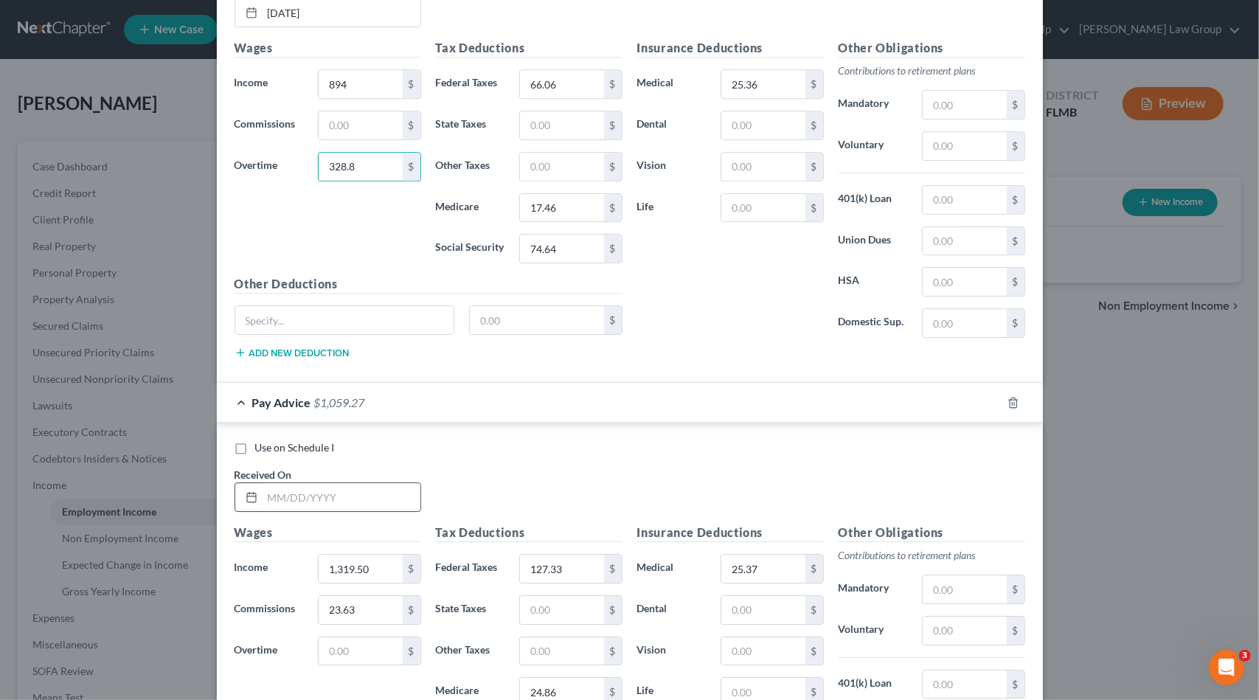
click at [302, 483] on input "text" at bounding box center [342, 497] width 158 height 28
click at [308, 483] on input "text" at bounding box center [342, 497] width 158 height 28
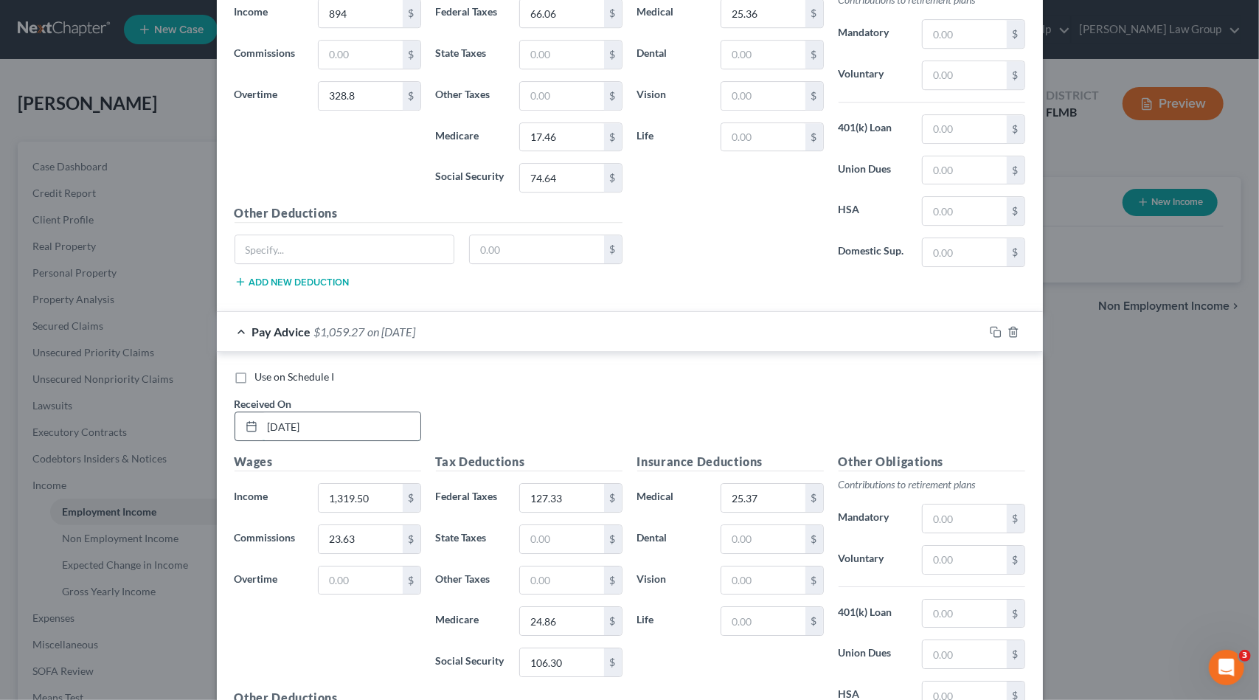
scroll to position [3067, 0]
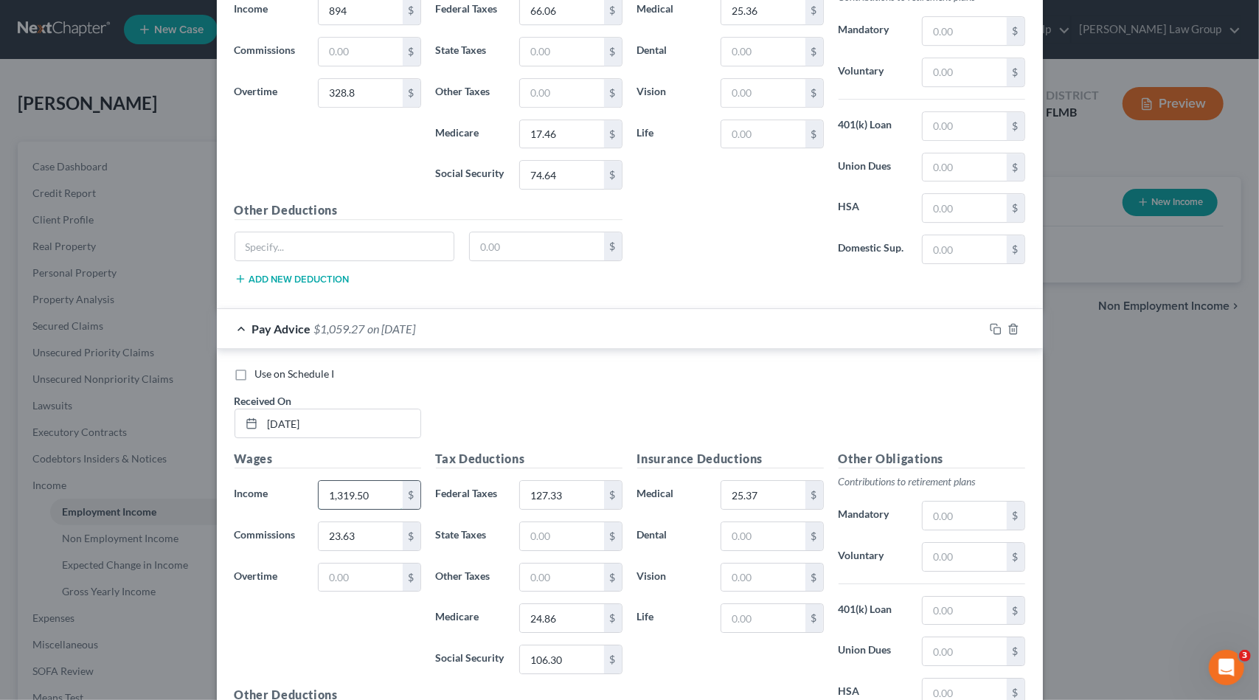
click at [372, 481] on input "1,319.50" at bounding box center [360, 495] width 83 height 28
click at [341, 564] on input "text" at bounding box center [360, 578] width 83 height 28
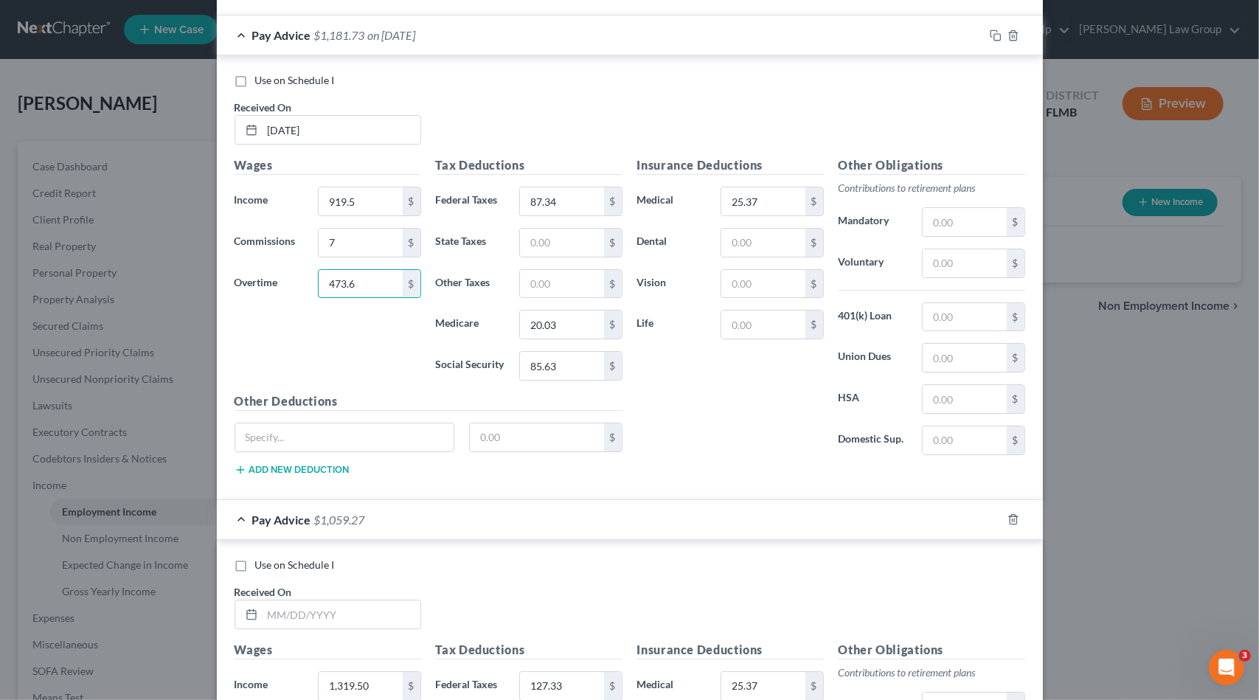
scroll to position [3362, 0]
click at [341, 599] on input "text" at bounding box center [342, 613] width 158 height 28
click at [357, 599] on input "text" at bounding box center [342, 613] width 158 height 28
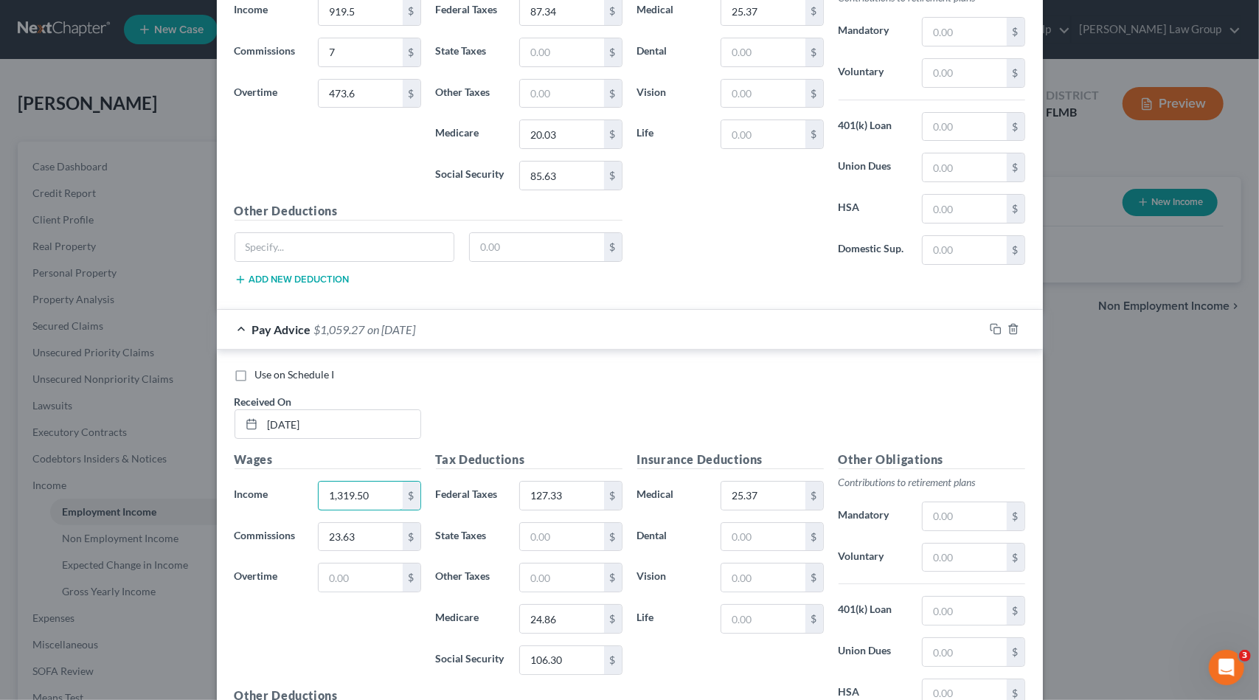
scroll to position [3731, 0]
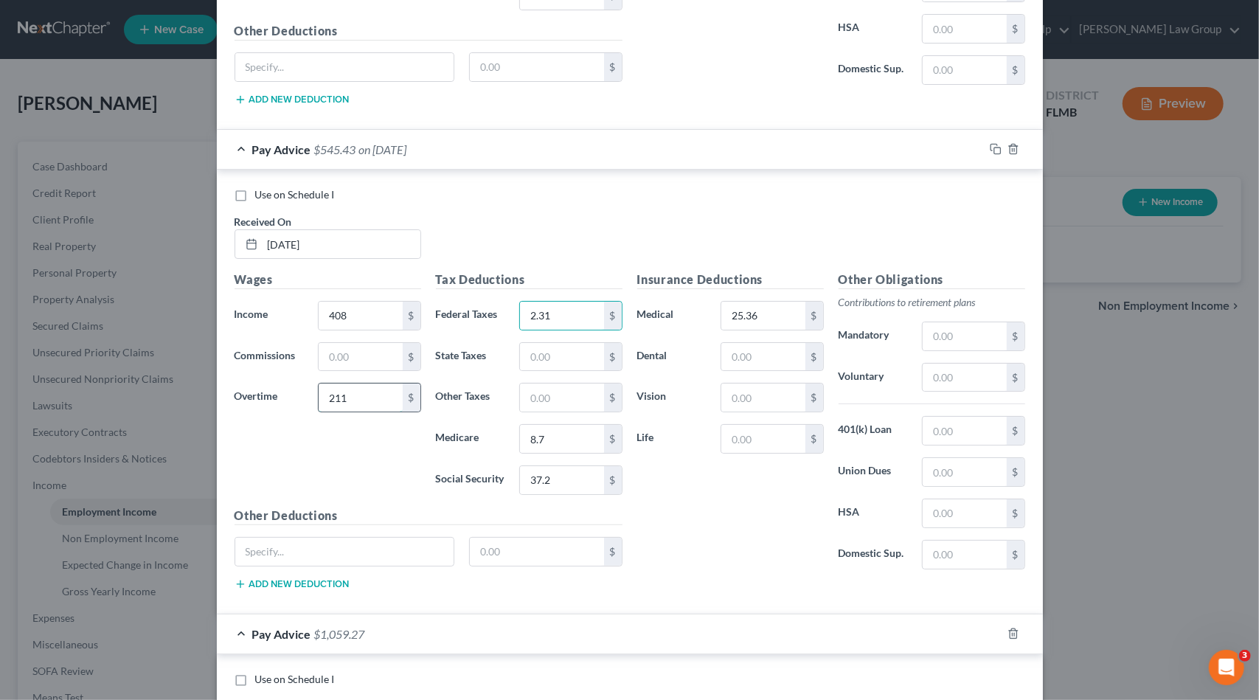
click at [367, 384] on input "211" at bounding box center [360, 398] width 83 height 28
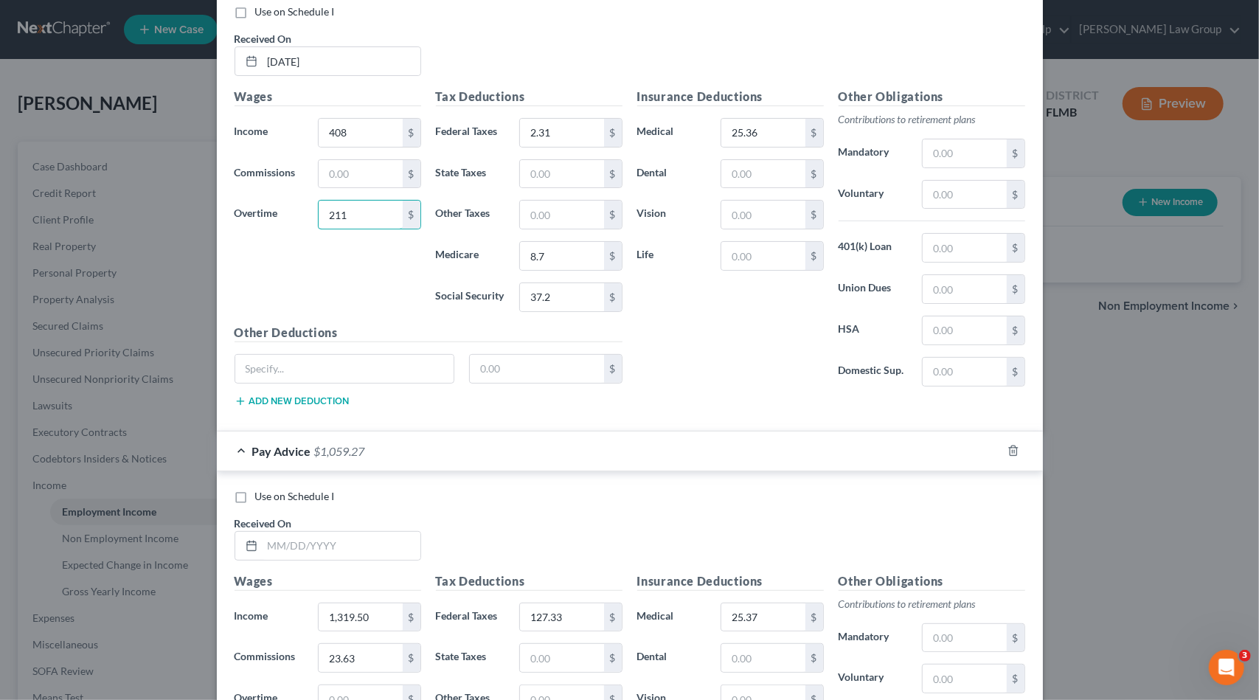
scroll to position [4026, 0]
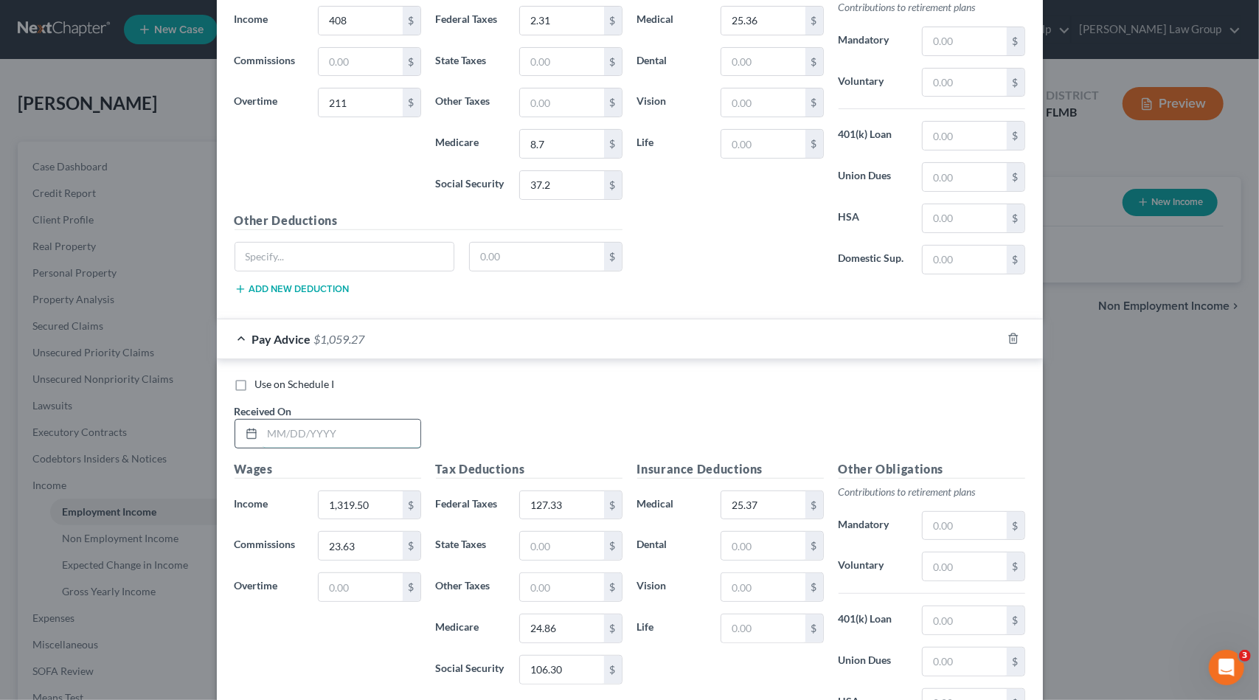
click at [339, 420] on input "text" at bounding box center [342, 434] width 158 height 28
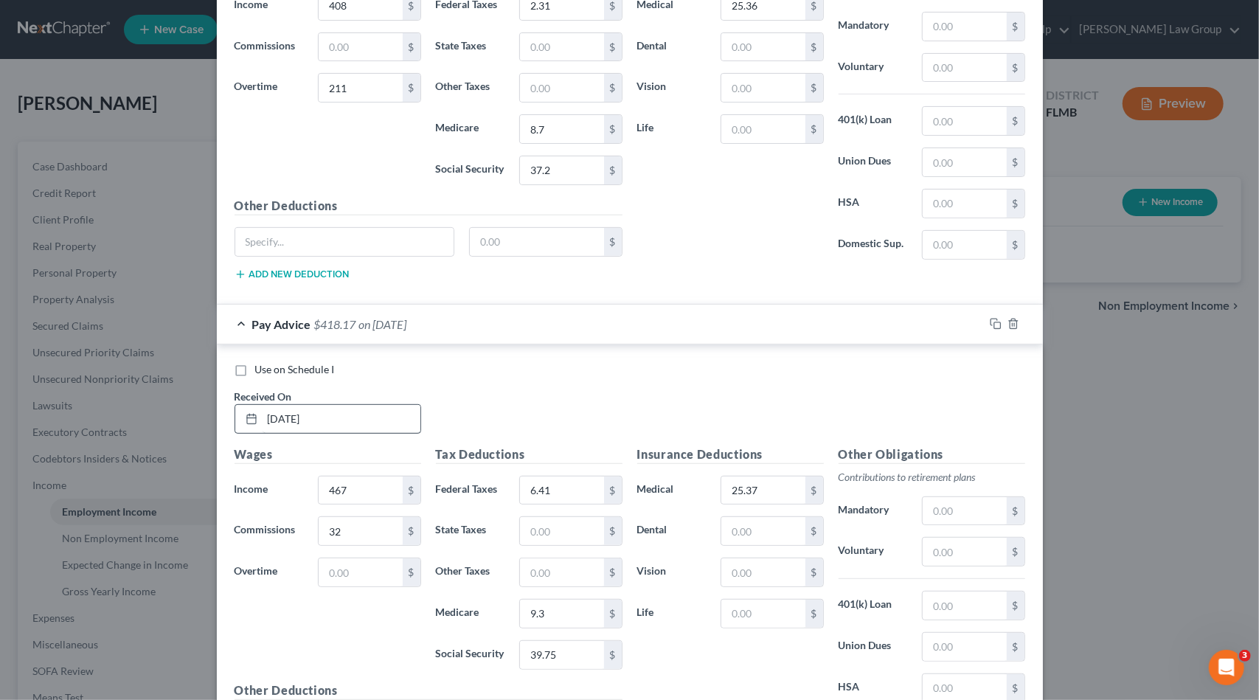
scroll to position [4169, 0]
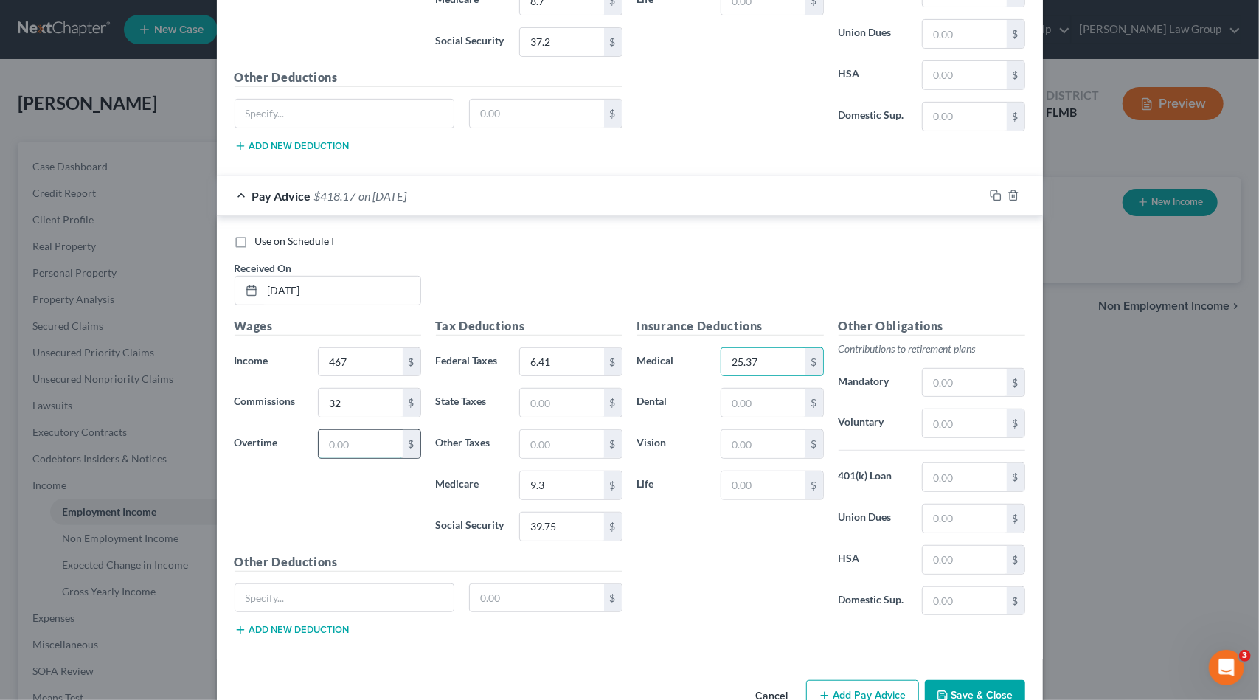
click at [338, 430] on input "text" at bounding box center [360, 444] width 83 height 28
click at [992, 190] on icon "button" at bounding box center [996, 196] width 12 height 12
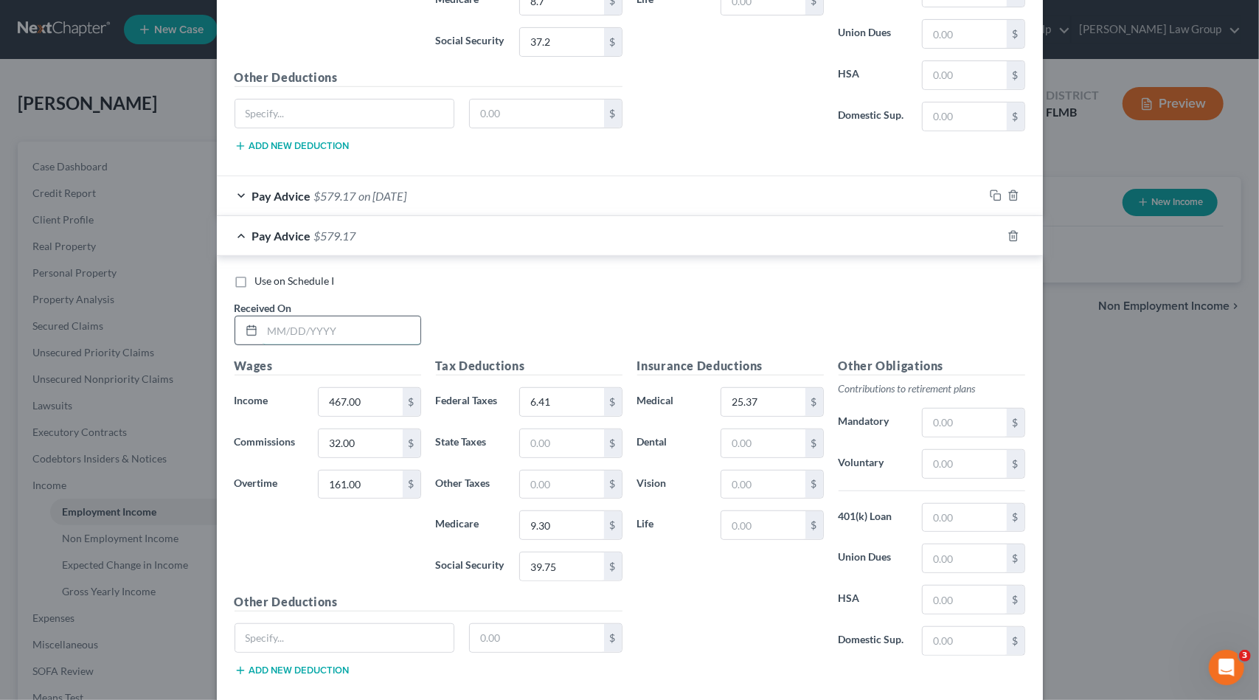
click at [360, 316] on input "text" at bounding box center [342, 330] width 158 height 28
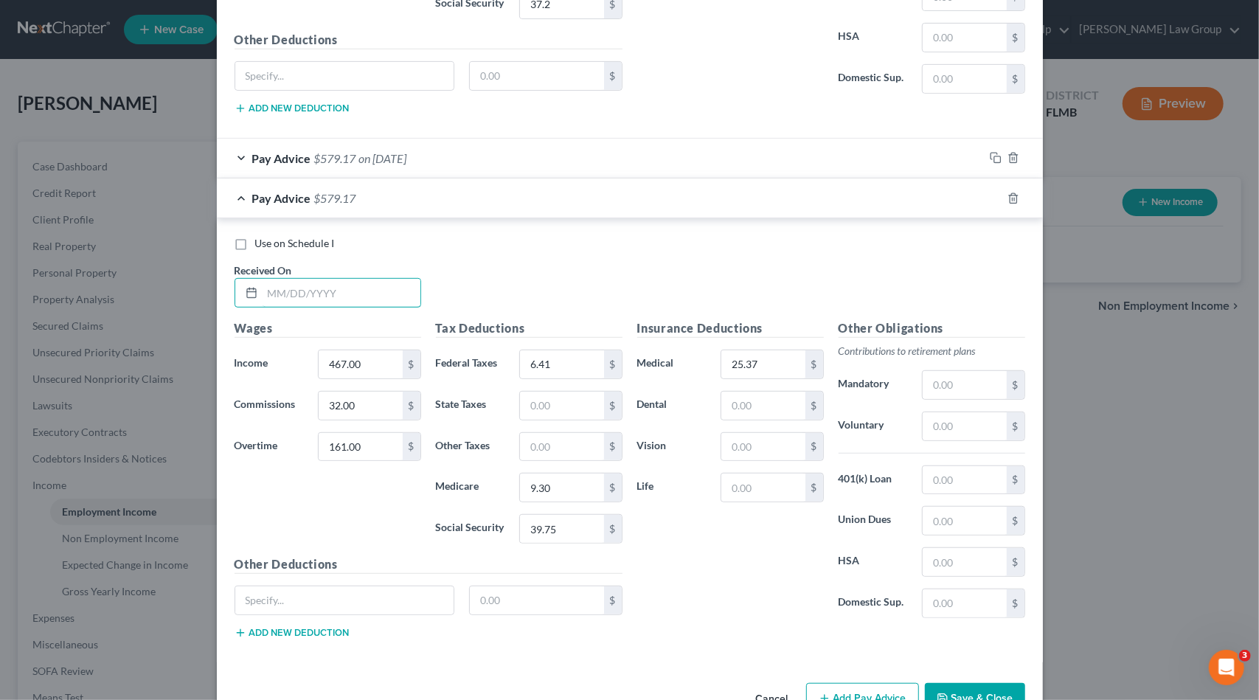
scroll to position [4209, 0]
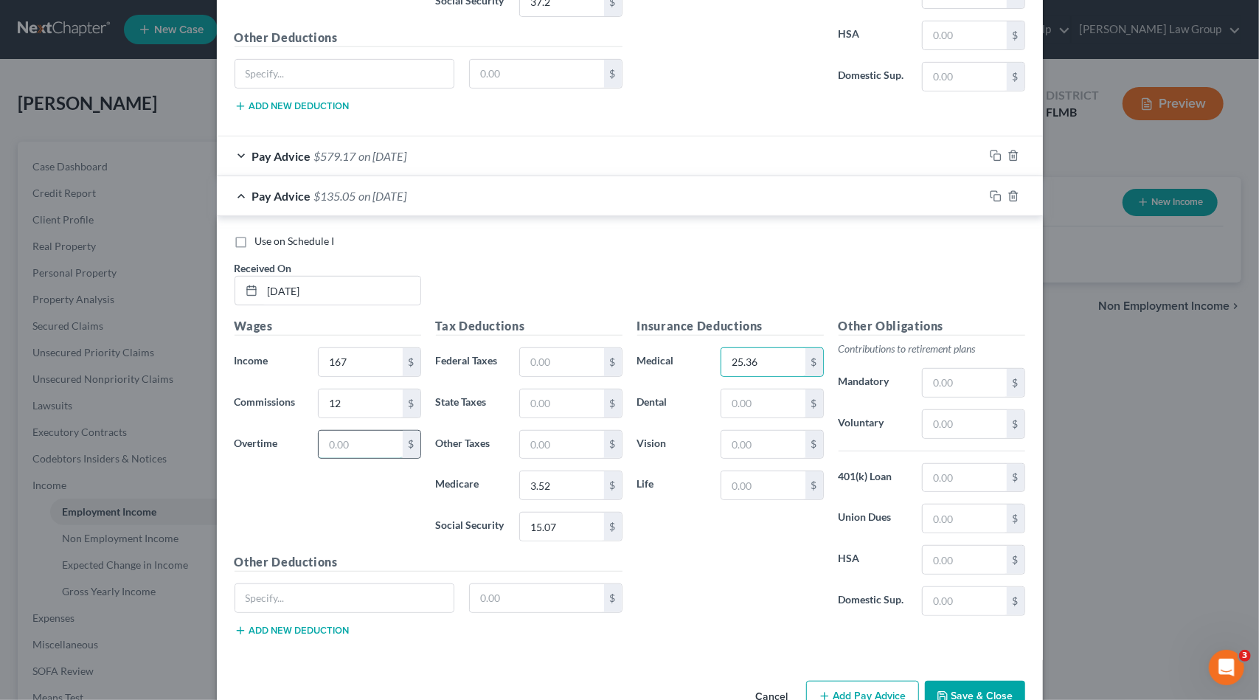
click at [333, 431] on input "text" at bounding box center [360, 445] width 83 height 28
click at [963, 681] on button "Save & Close" at bounding box center [975, 696] width 100 height 31
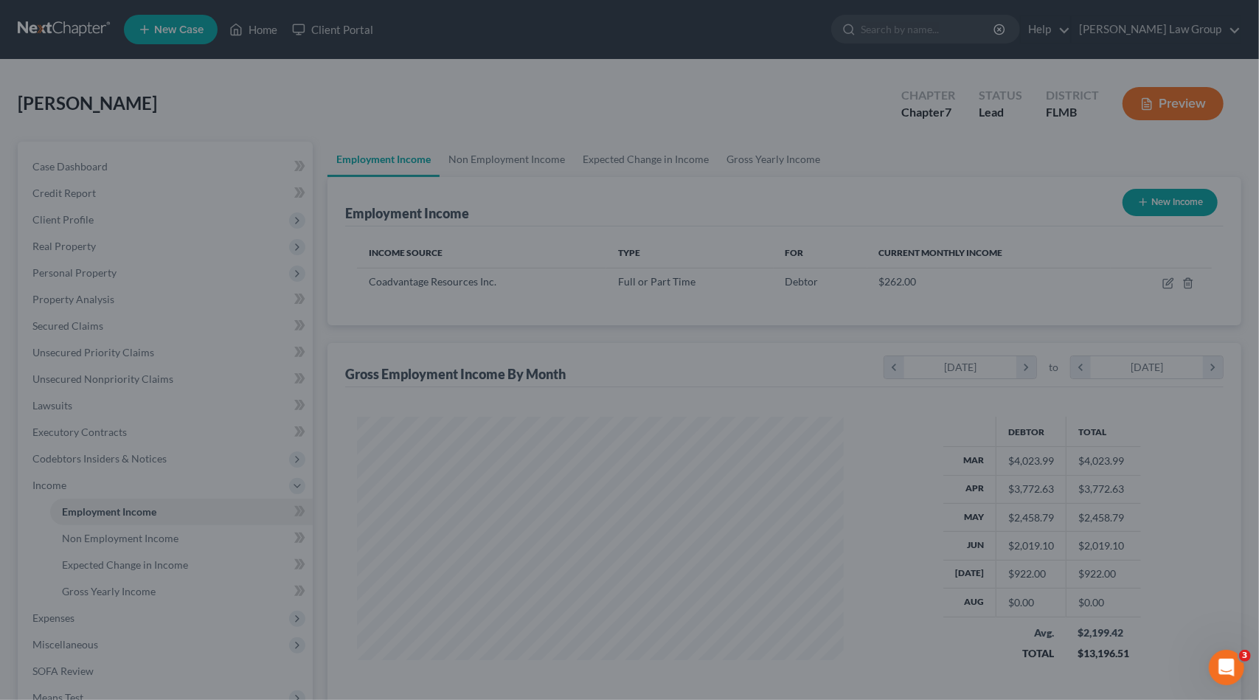
scroll to position [263, 510]
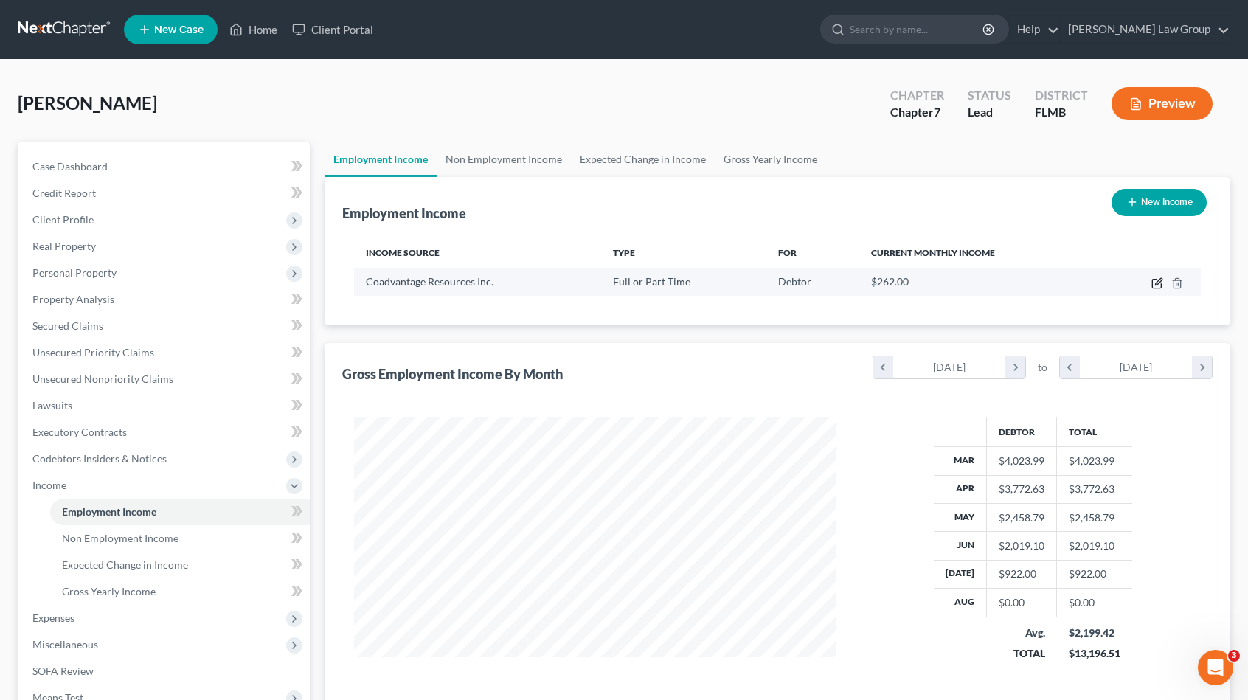
click at [1154, 283] on icon "button" at bounding box center [1157, 283] width 12 height 12
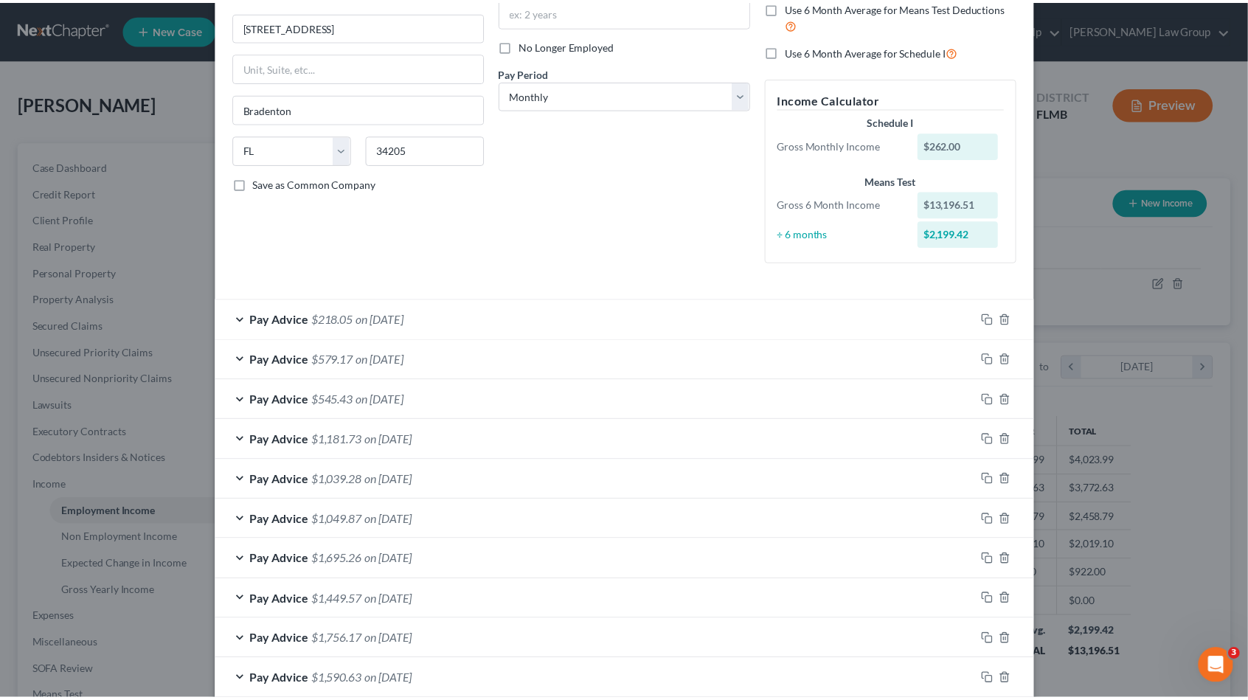
scroll to position [0, 0]
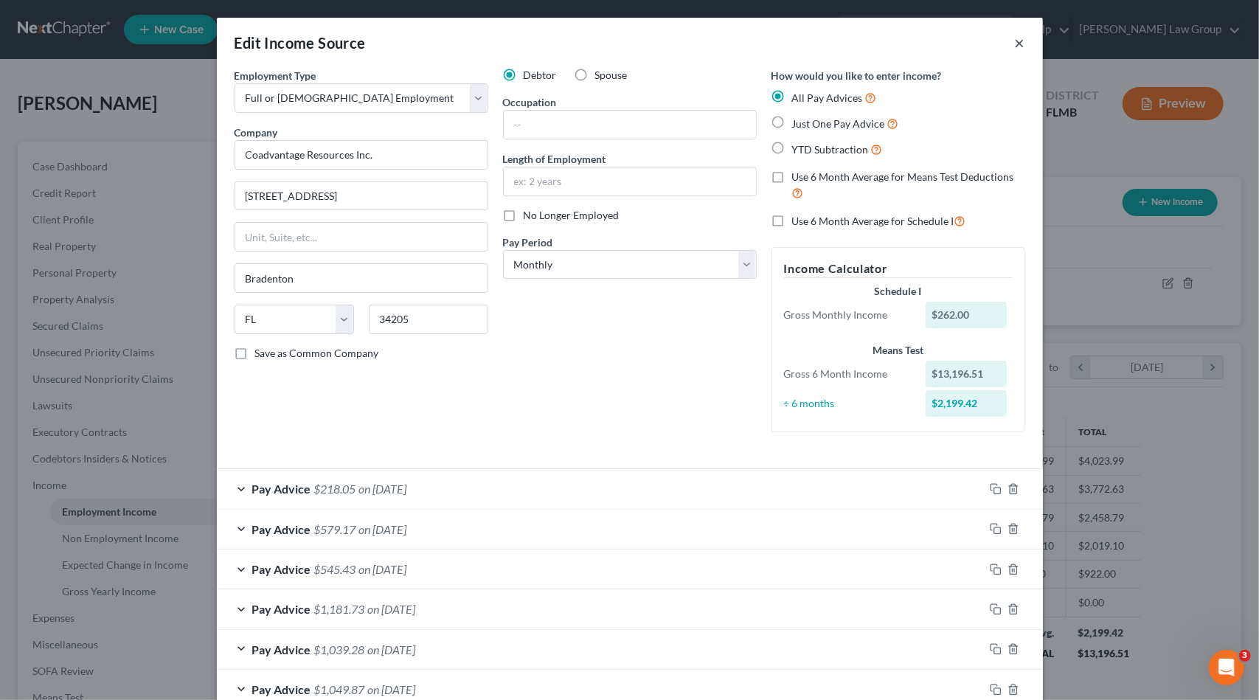
click at [1015, 41] on button "×" at bounding box center [1020, 43] width 10 height 18
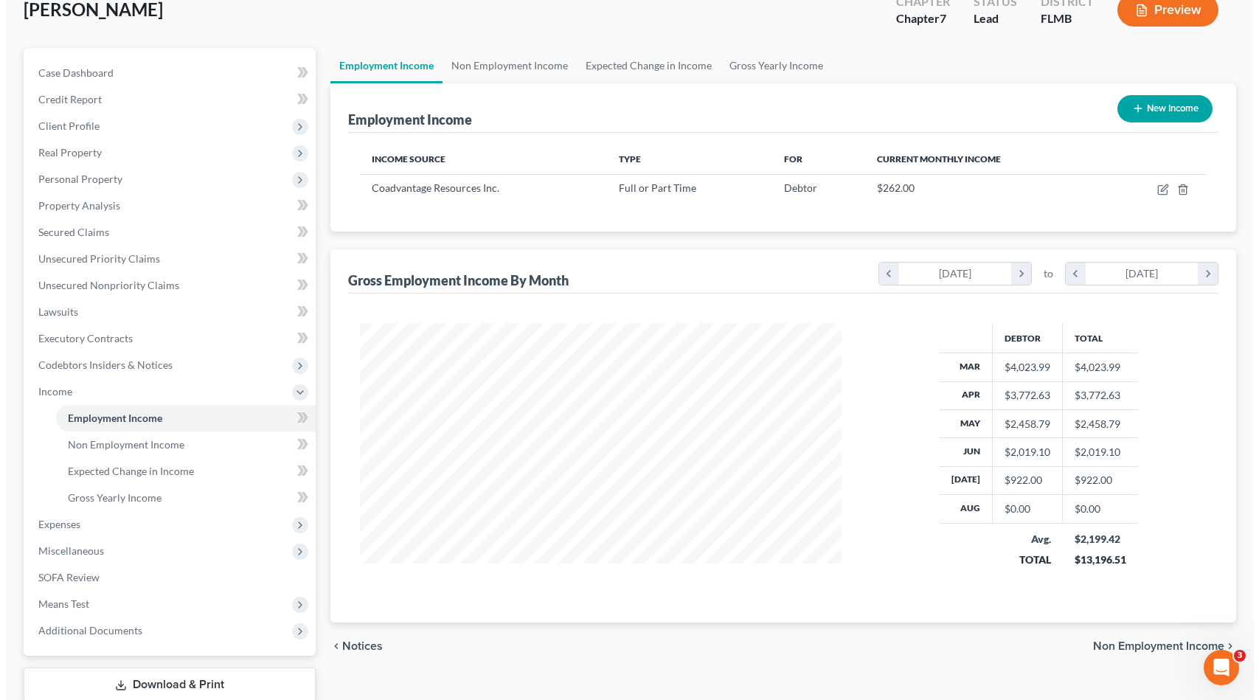
scroll to position [188, 0]
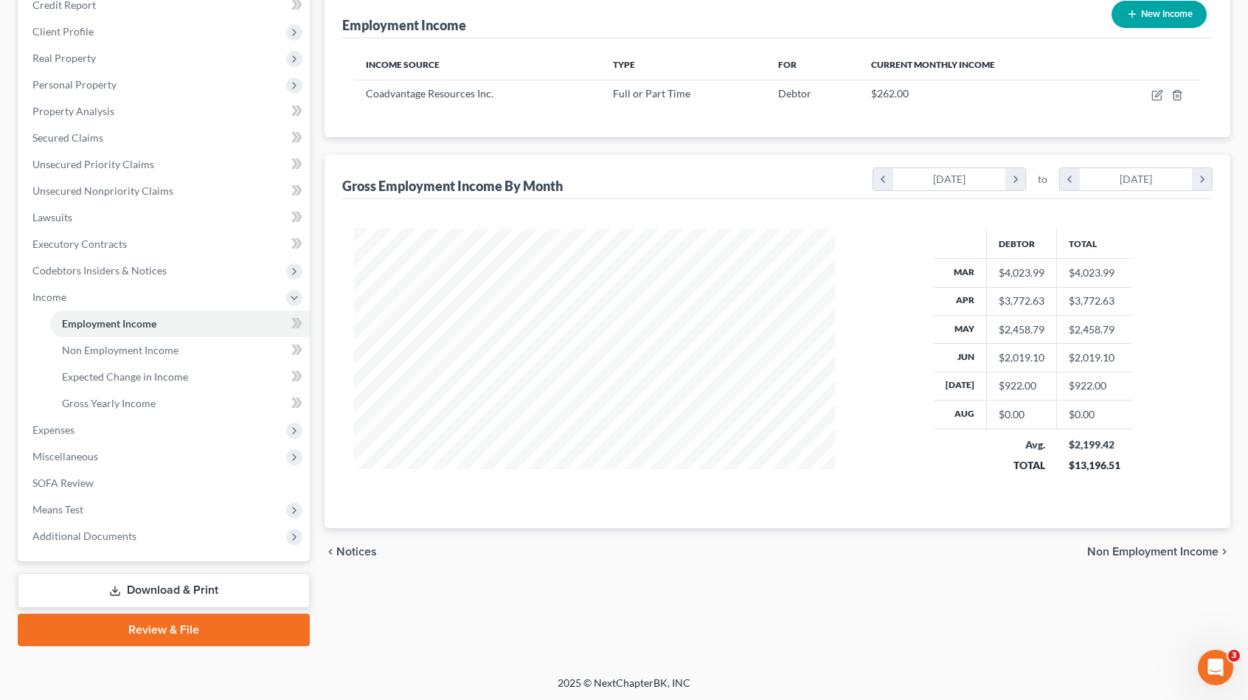
click at [1154, 3] on button "New Income" at bounding box center [1159, 14] width 95 height 27
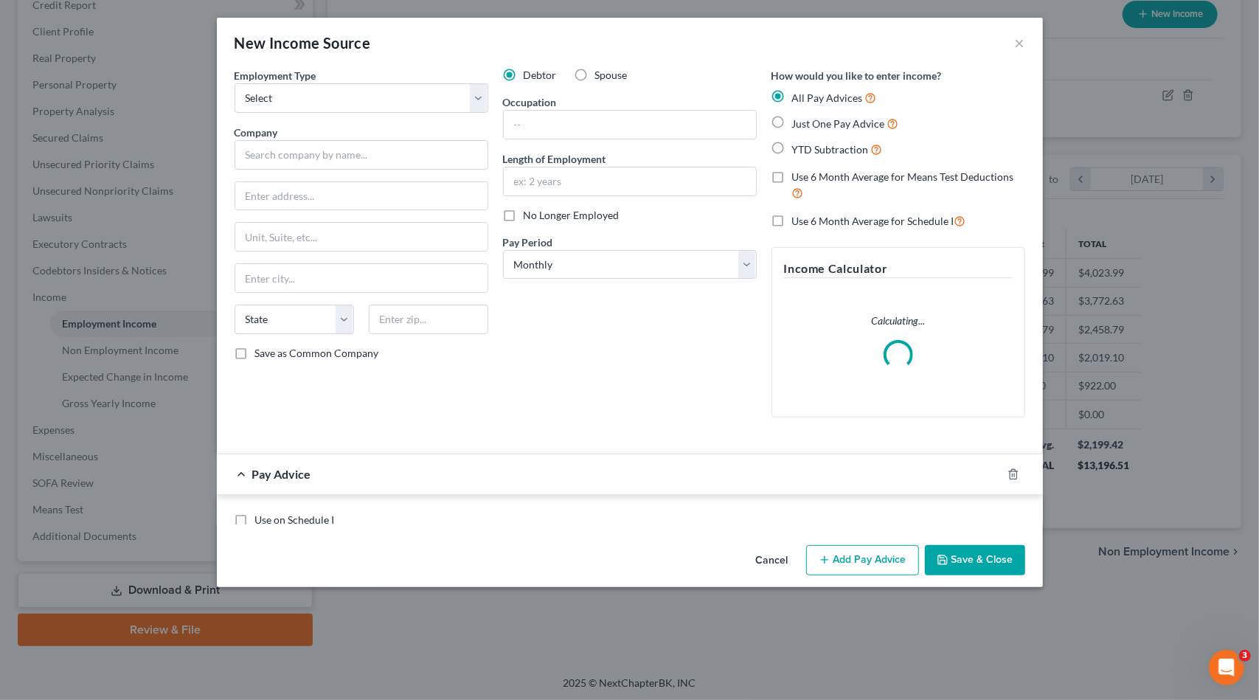
scroll to position [263, 516]
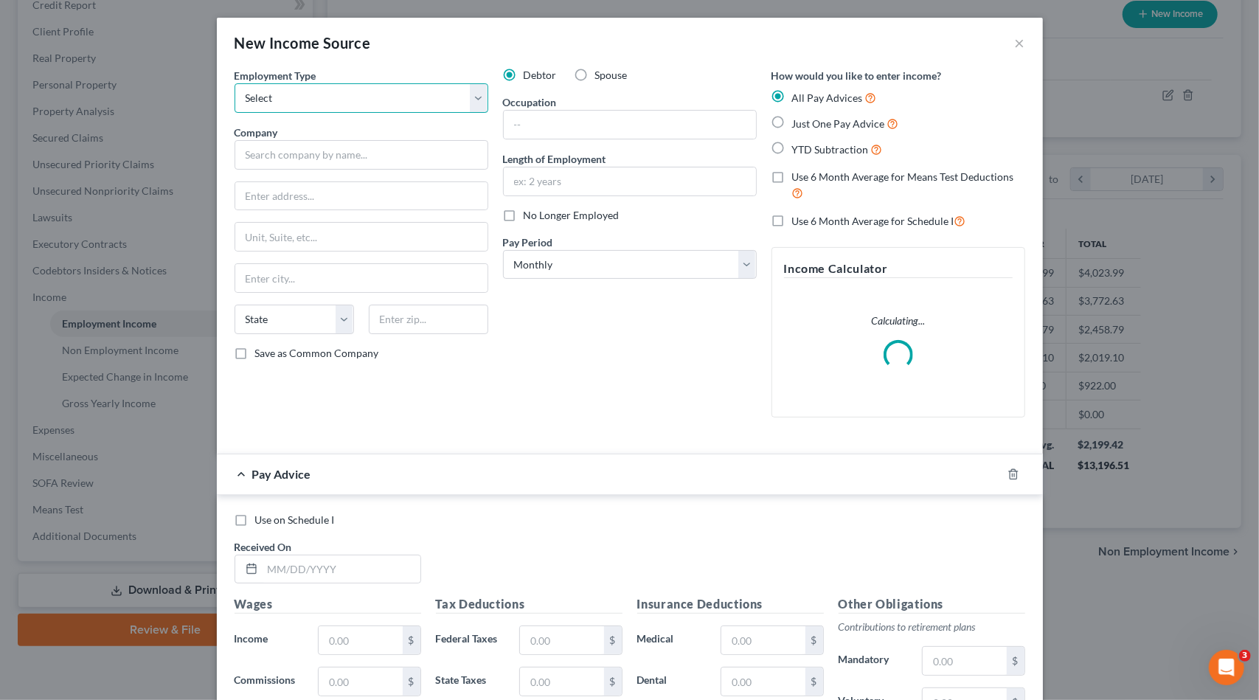
drag, startPoint x: 304, startPoint y: 91, endPoint x: 307, endPoint y: 103, distance: 12.9
click at [304, 91] on select "Select Full or [DEMOGRAPHIC_DATA] Employment Self Employment" at bounding box center [362, 98] width 254 height 30
click at [235, 83] on select "Select Full or [DEMOGRAPHIC_DATA] Employment Self Employment" at bounding box center [362, 98] width 254 height 30
click at [306, 151] on input "text" at bounding box center [362, 155] width 254 height 30
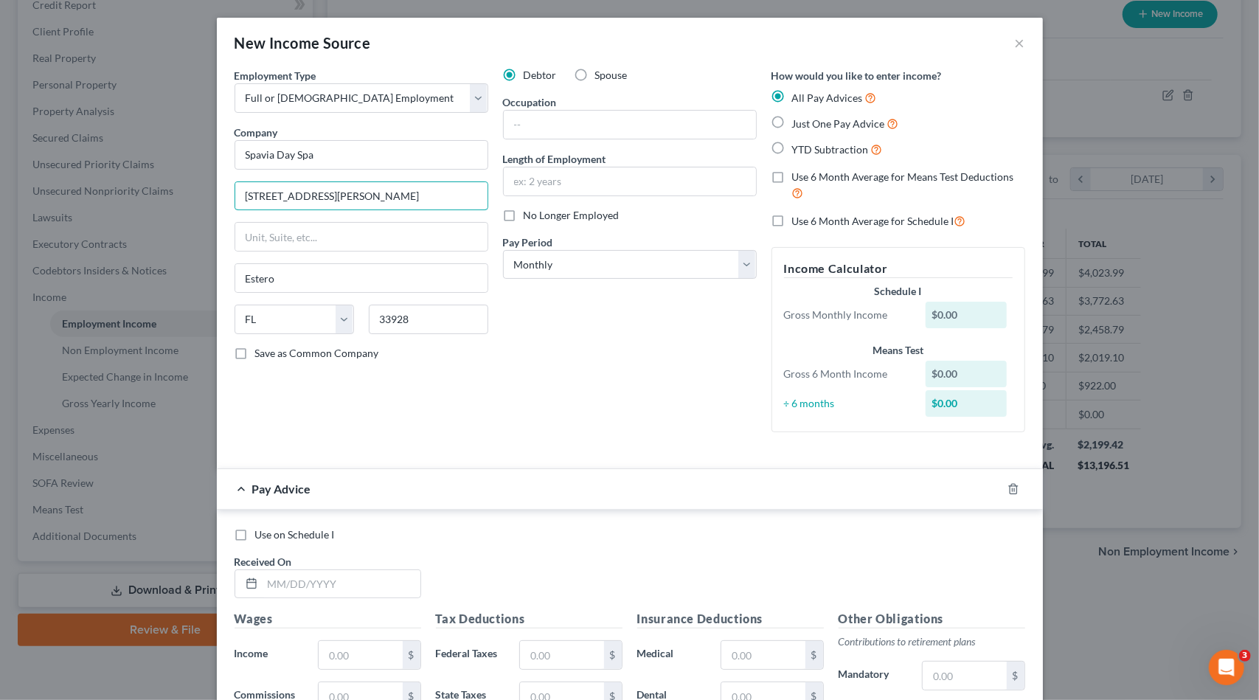
drag, startPoint x: 435, startPoint y: 195, endPoint x: 186, endPoint y: 204, distance: 249.5
click at [186, 204] on div "New Income Source × Employment Type * Select Full or [DEMOGRAPHIC_DATA] Employm…" at bounding box center [629, 350] width 1259 height 700
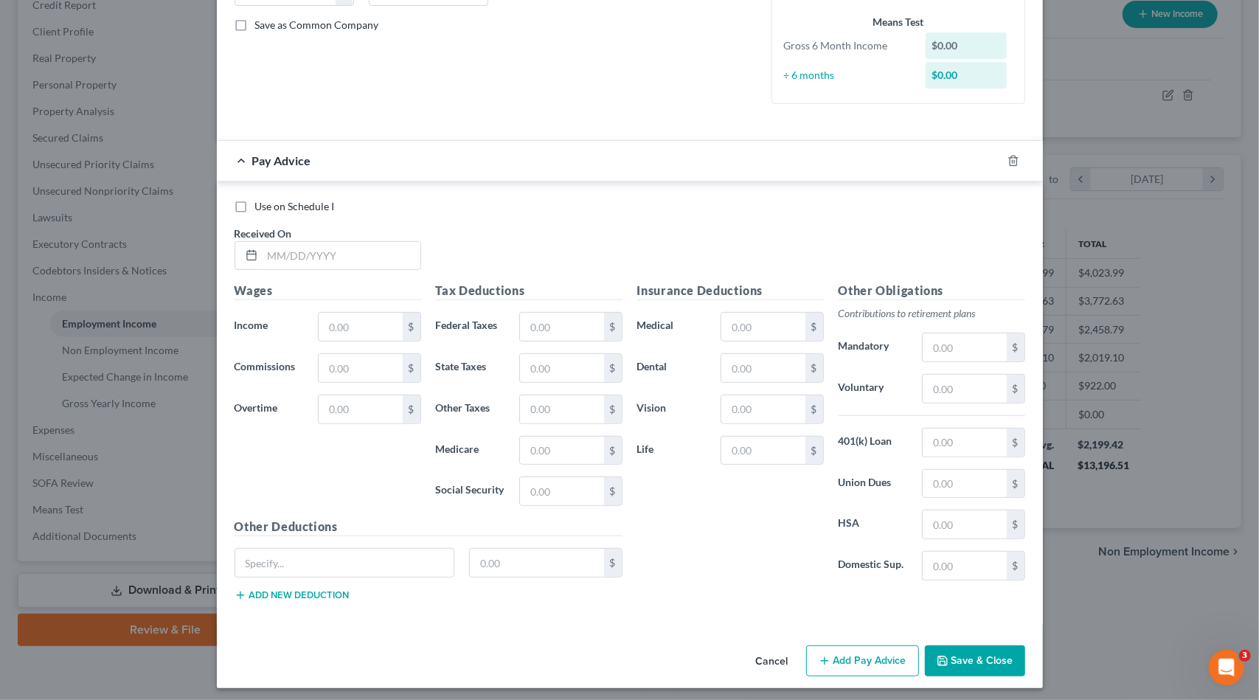
scroll to position [0, 0]
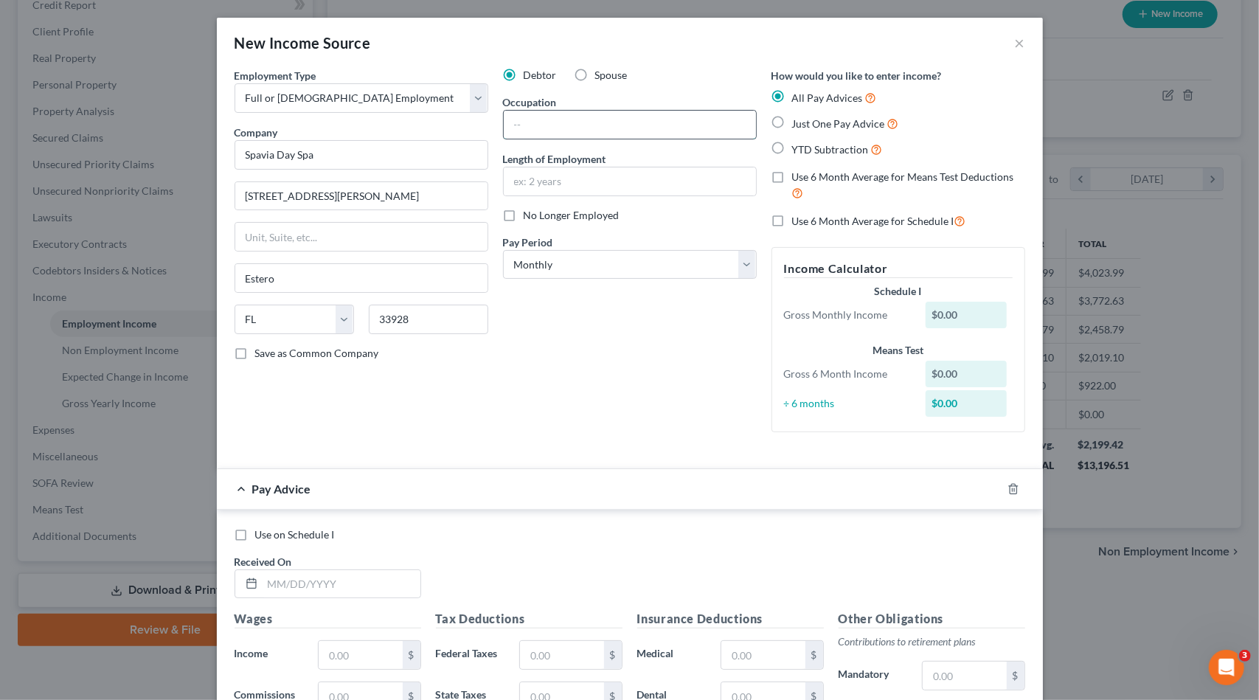
click at [590, 125] on input "text" at bounding box center [630, 125] width 252 height 28
click at [571, 383] on div "Debtor Spouse Occupation Length of Employment No Longer Employed Pay Period * S…" at bounding box center [630, 256] width 268 height 376
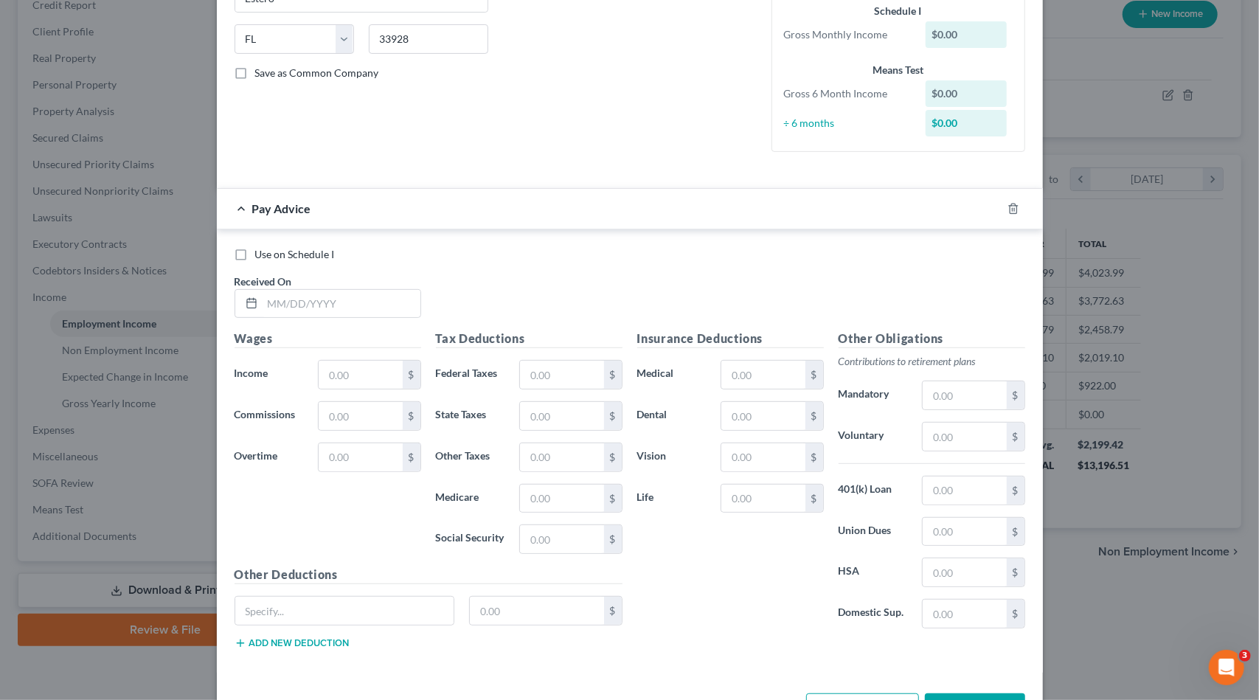
scroll to position [295, 0]
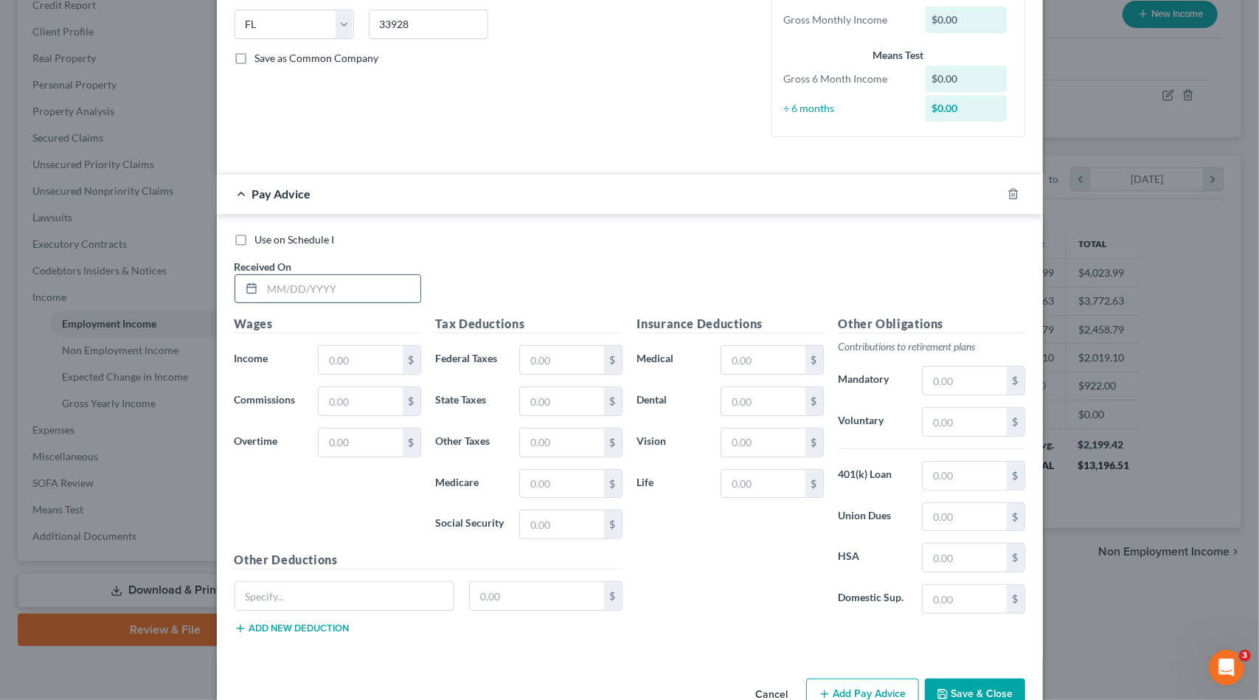
click at [355, 290] on input "text" at bounding box center [342, 289] width 158 height 28
click at [830, 682] on button "Add Pay Advice" at bounding box center [862, 694] width 113 height 31
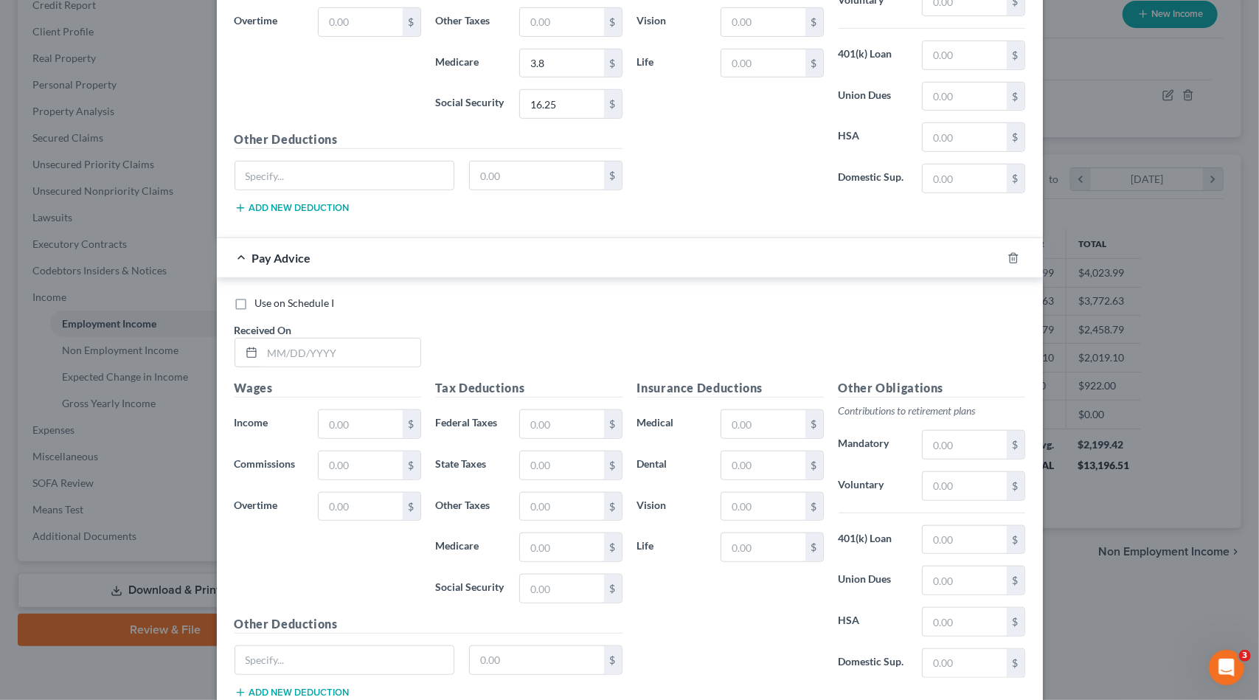
scroll to position [738, 0]
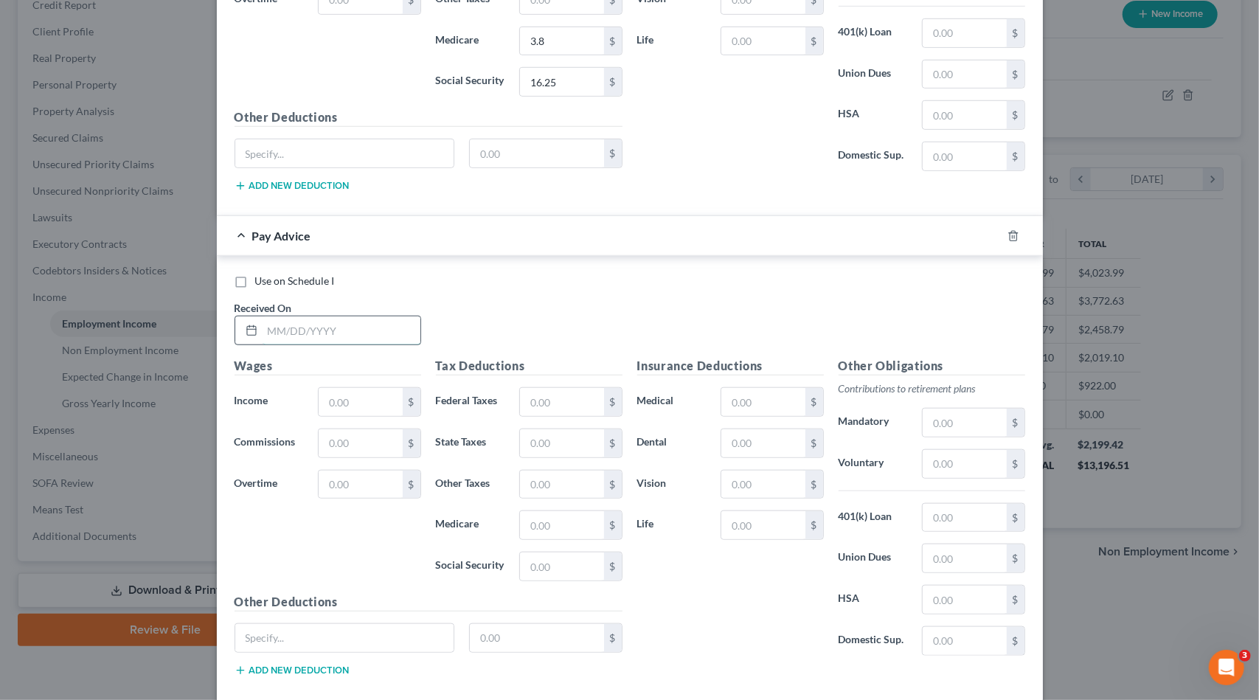
click at [339, 317] on input "text" at bounding box center [342, 330] width 158 height 28
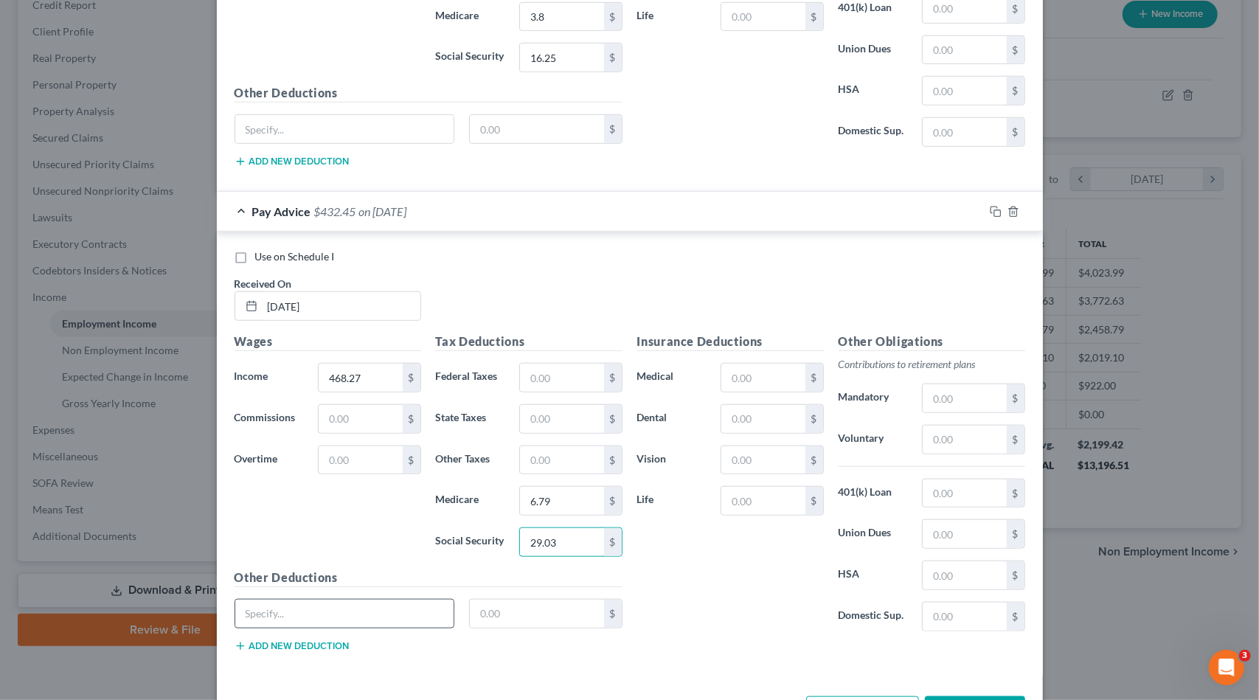
scroll to position [808, 0]
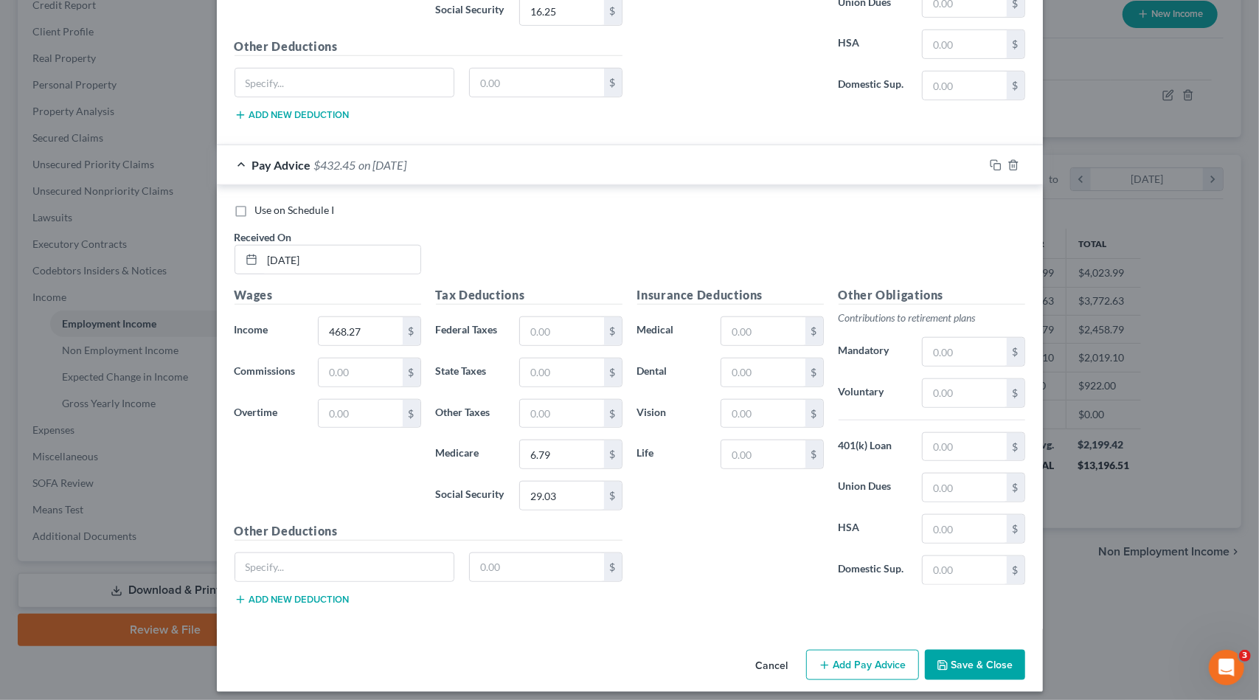
click at [886, 656] on button "Add Pay Advice" at bounding box center [862, 665] width 113 height 31
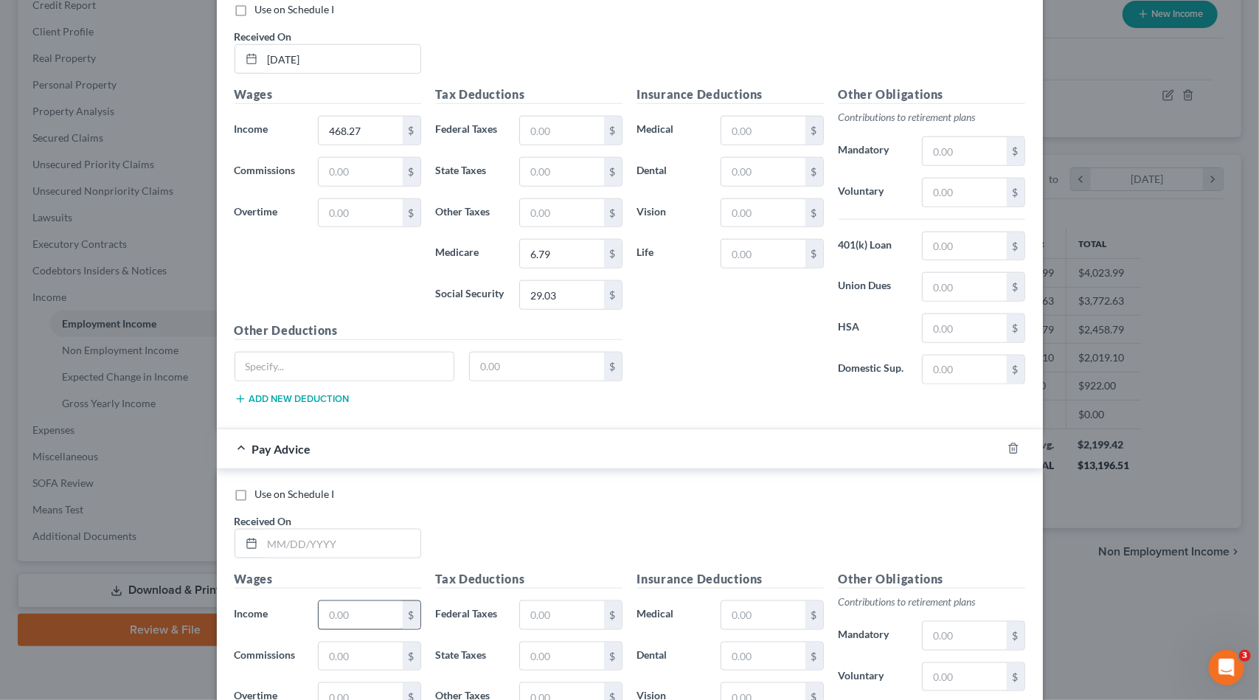
scroll to position [1030, 0]
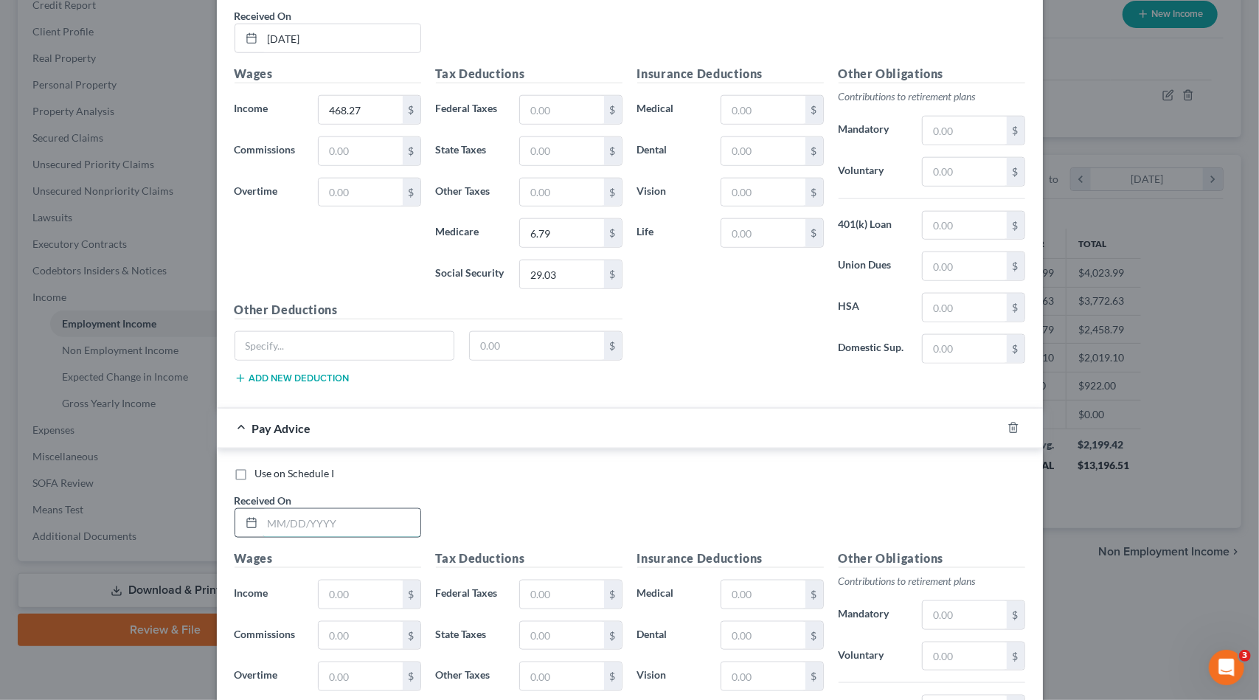
click at [350, 509] on input "text" at bounding box center [342, 523] width 158 height 28
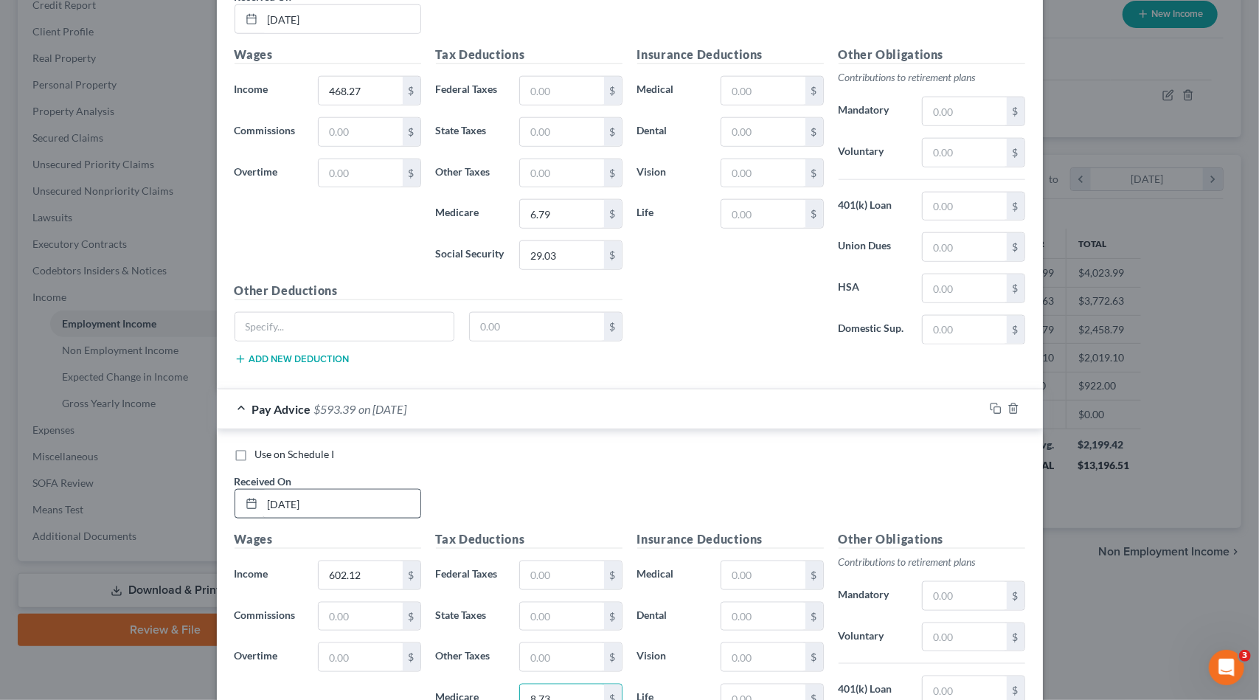
scroll to position [1289, 0]
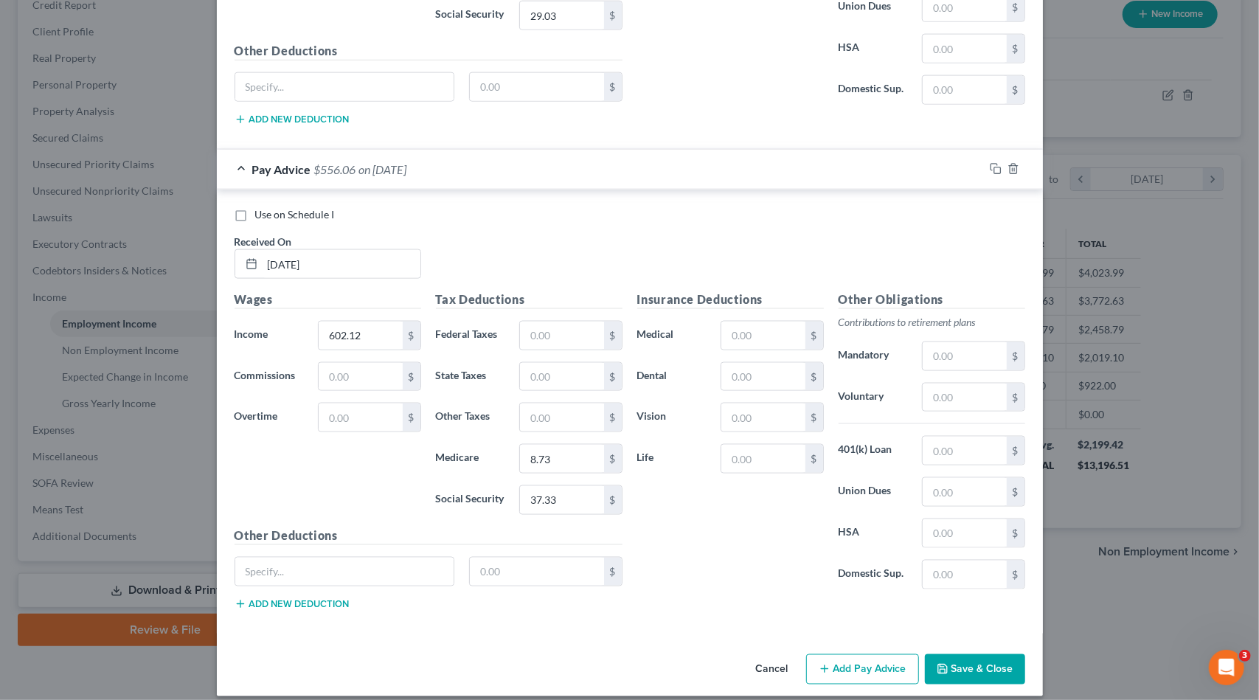
drag, startPoint x: 864, startPoint y: 656, endPoint x: 835, endPoint y: 566, distance: 94.0
click at [864, 655] on button "Add Pay Advice" at bounding box center [862, 669] width 113 height 31
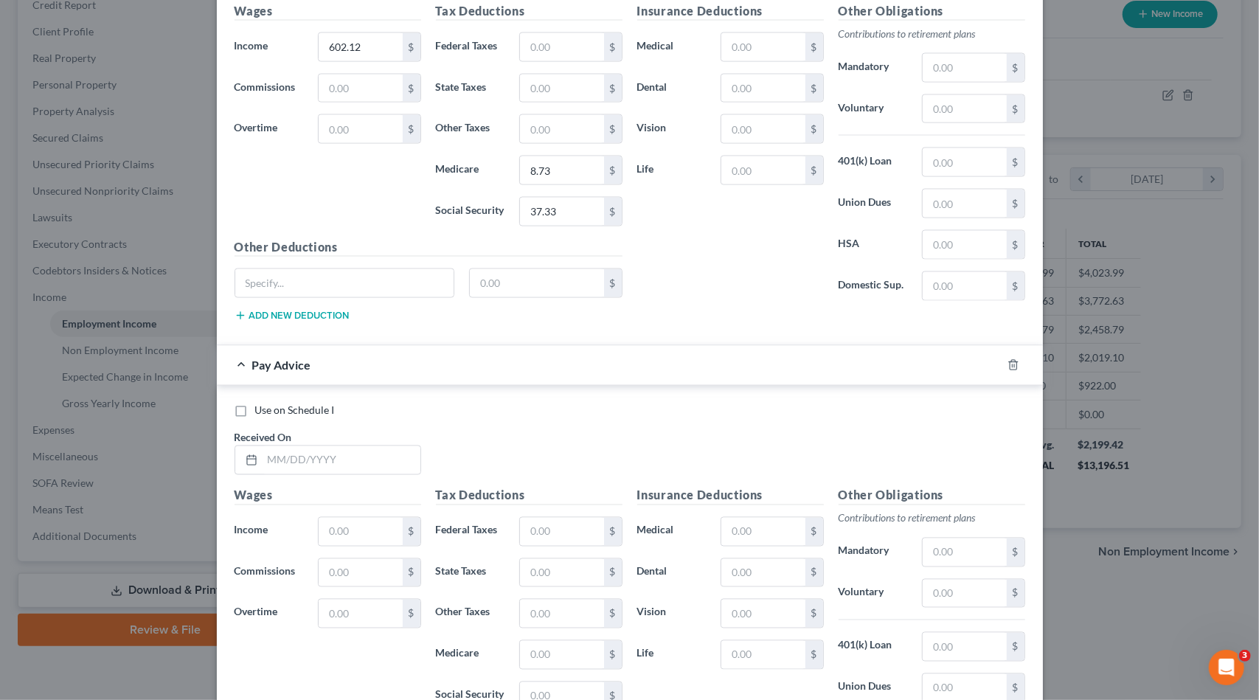
scroll to position [1584, 0]
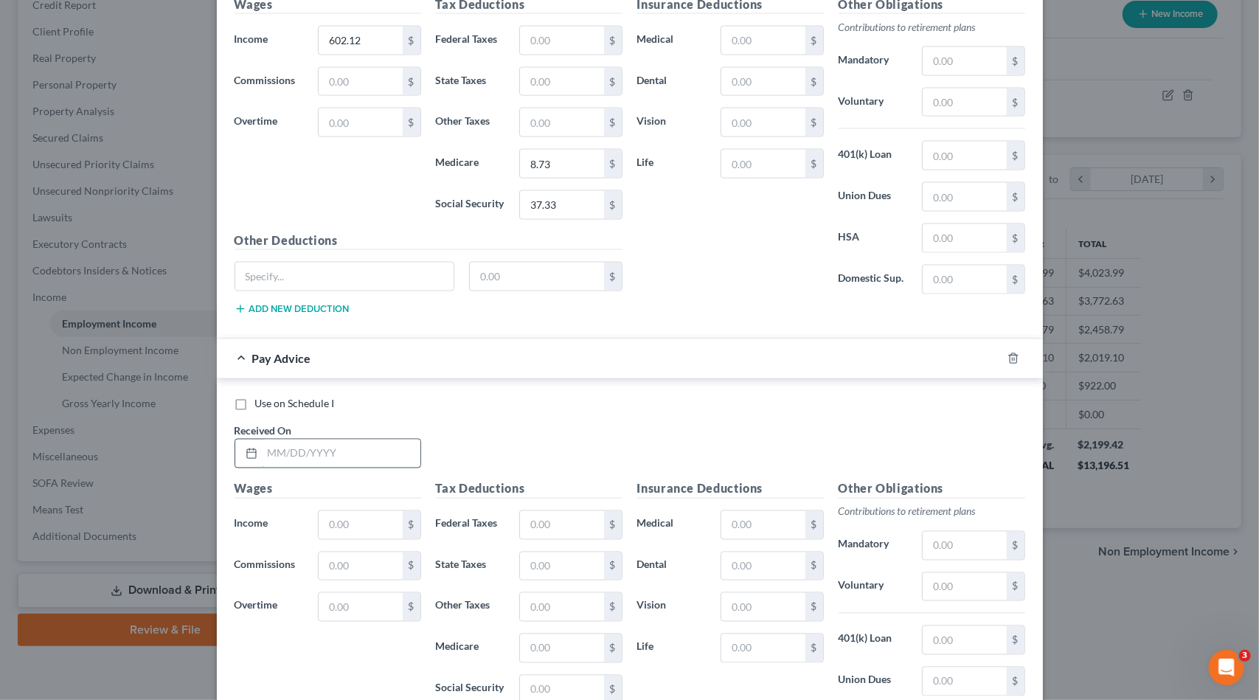
click at [378, 440] on input "text" at bounding box center [342, 454] width 158 height 28
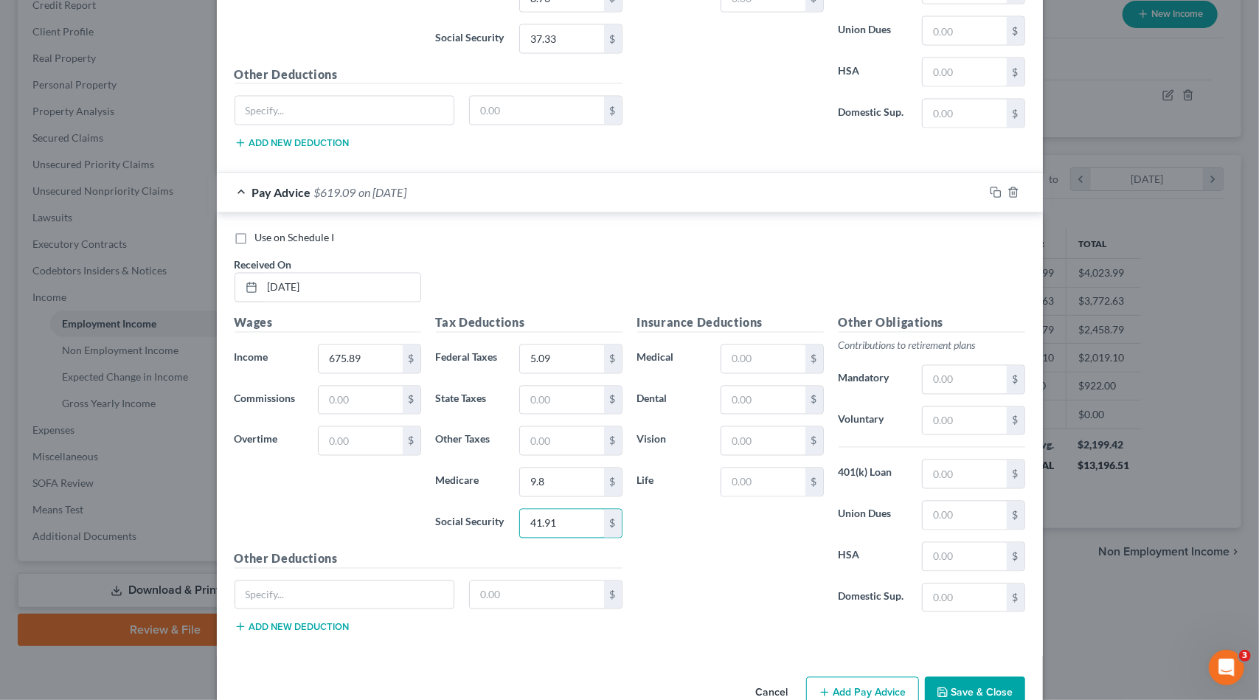
scroll to position [1769, 0]
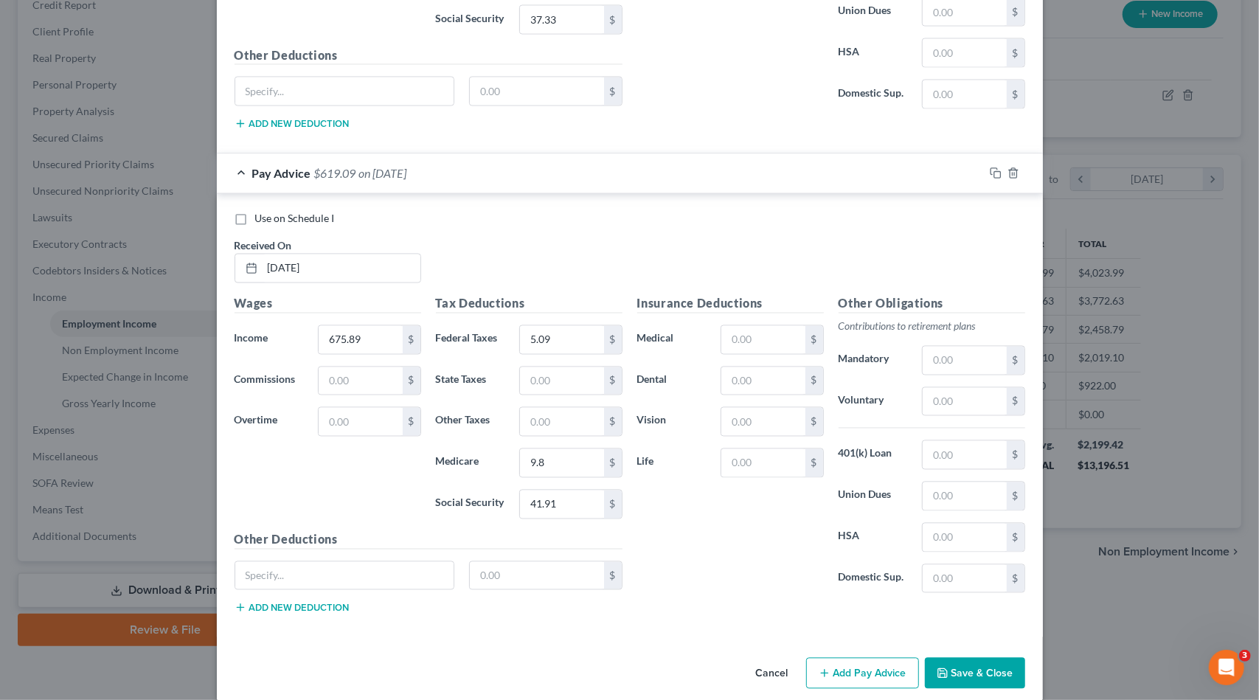
click at [869, 668] on button "Add Pay Advice" at bounding box center [862, 673] width 113 height 31
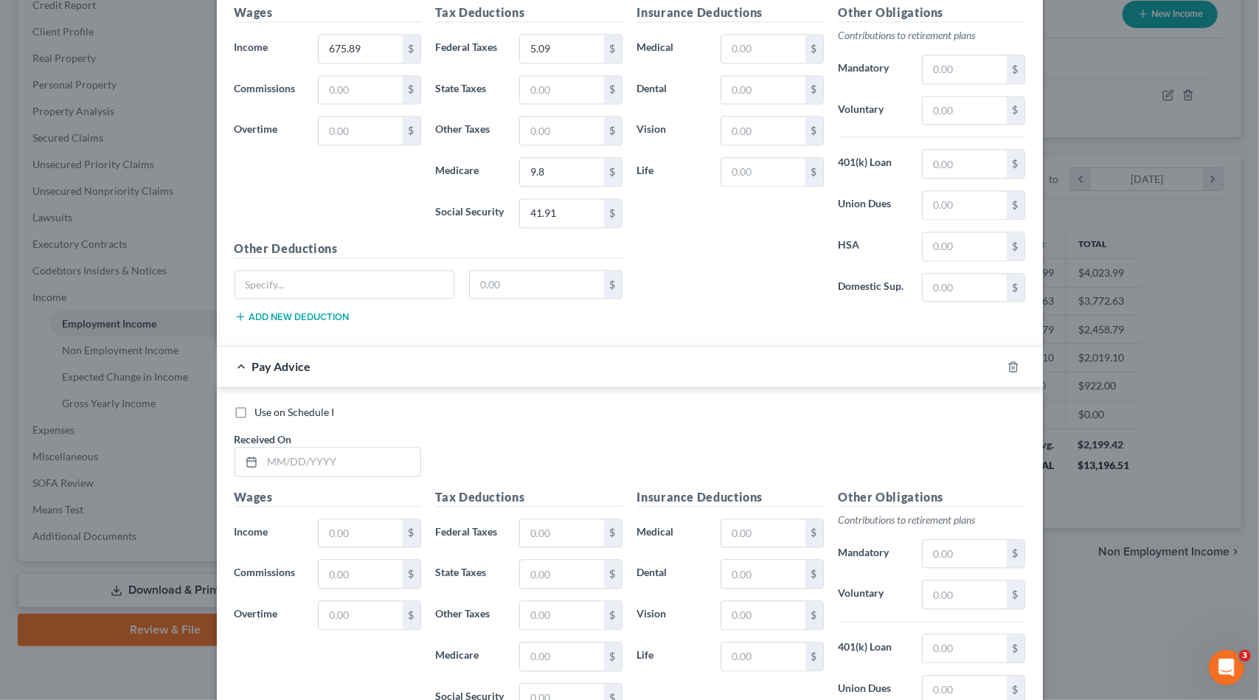
scroll to position [2064, 0]
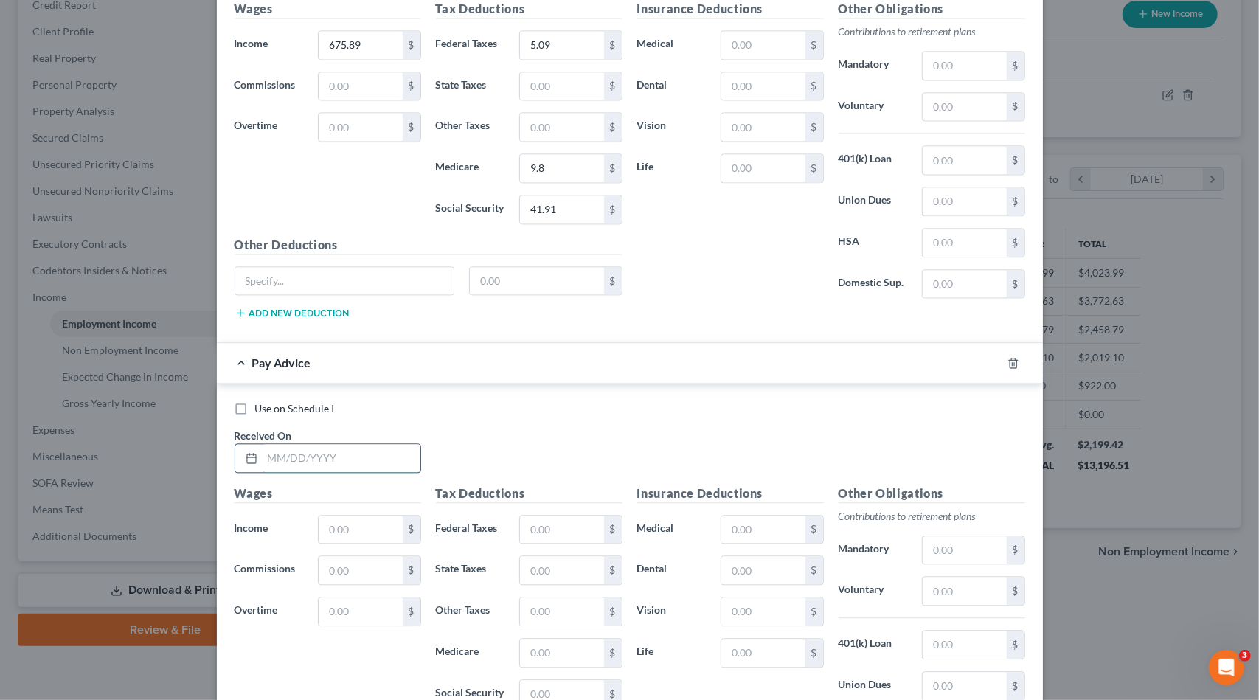
click at [363, 452] on input "text" at bounding box center [342, 458] width 158 height 28
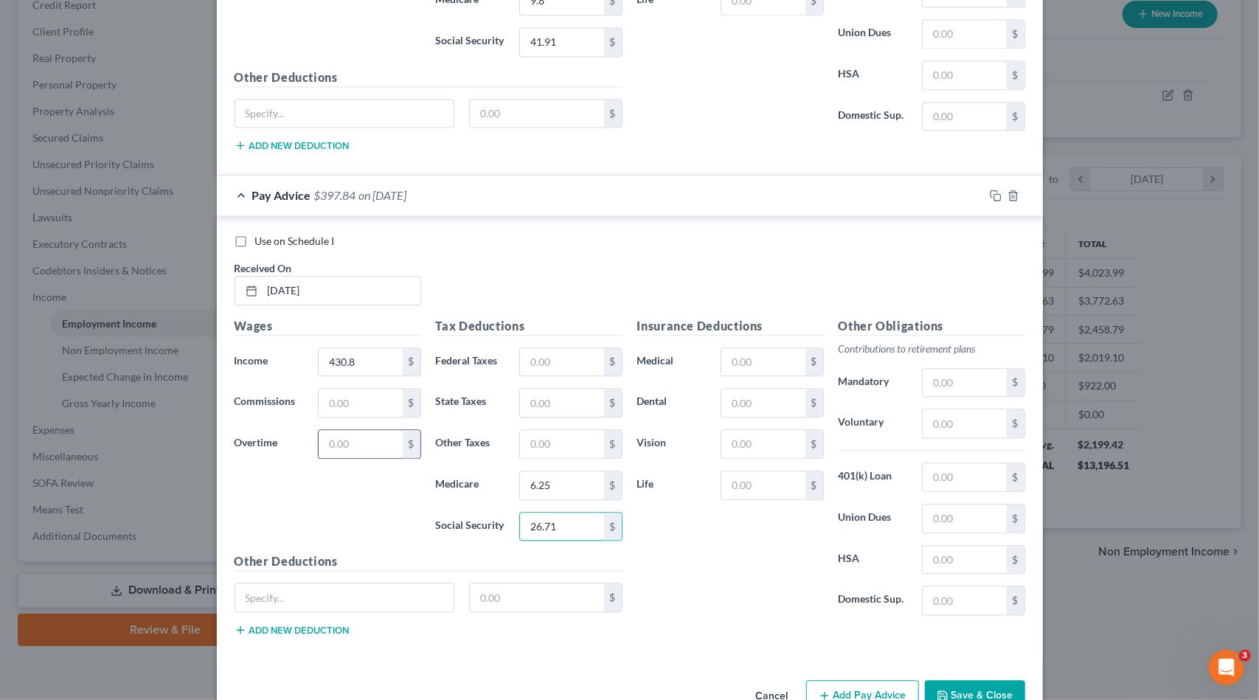
scroll to position [2248, 0]
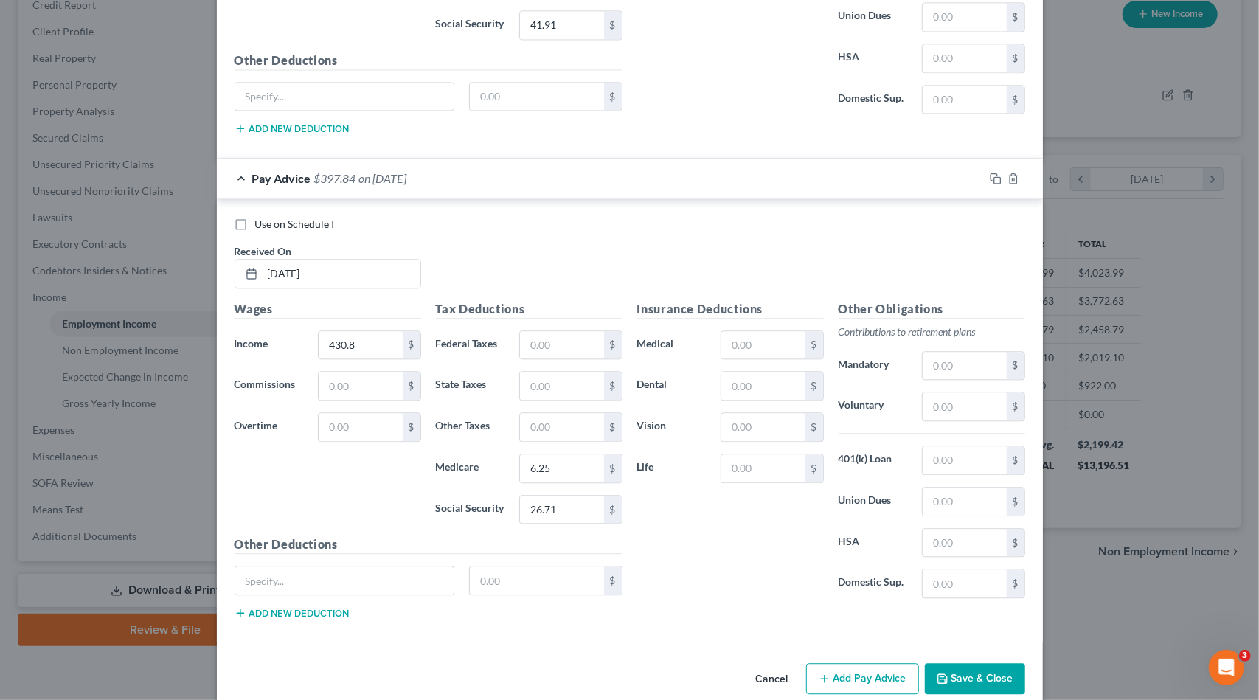
click at [884, 663] on button "Add Pay Advice" at bounding box center [862, 678] width 113 height 31
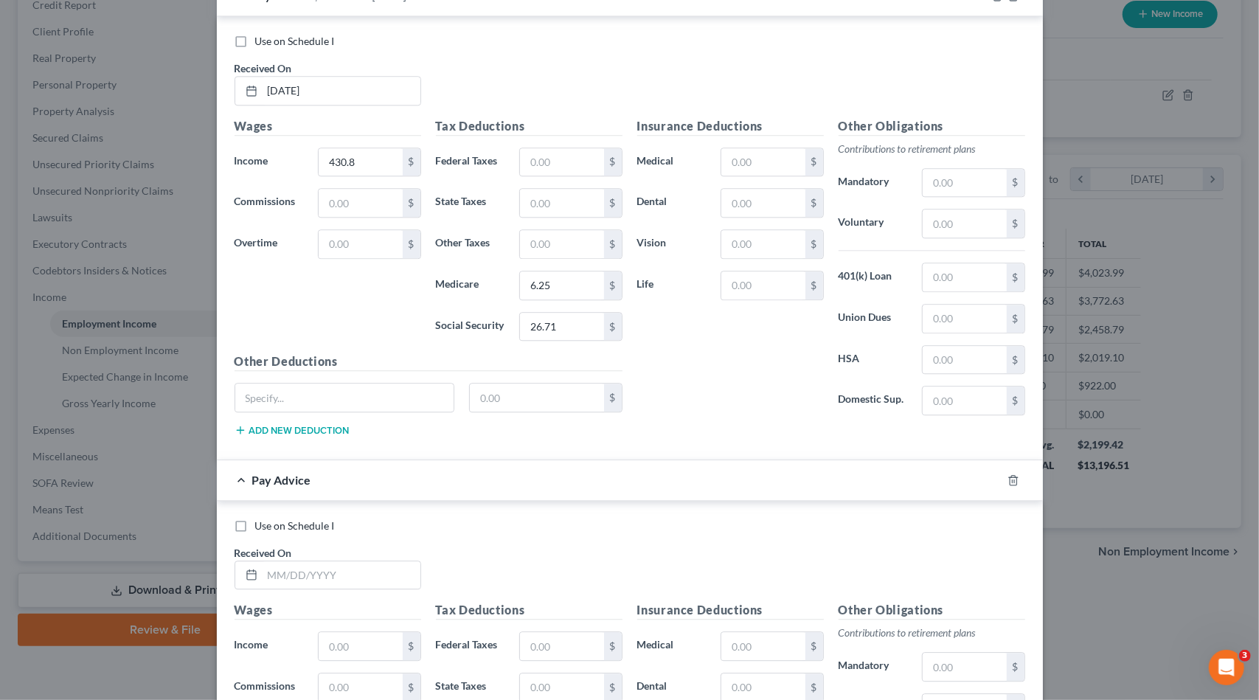
scroll to position [2469, 0]
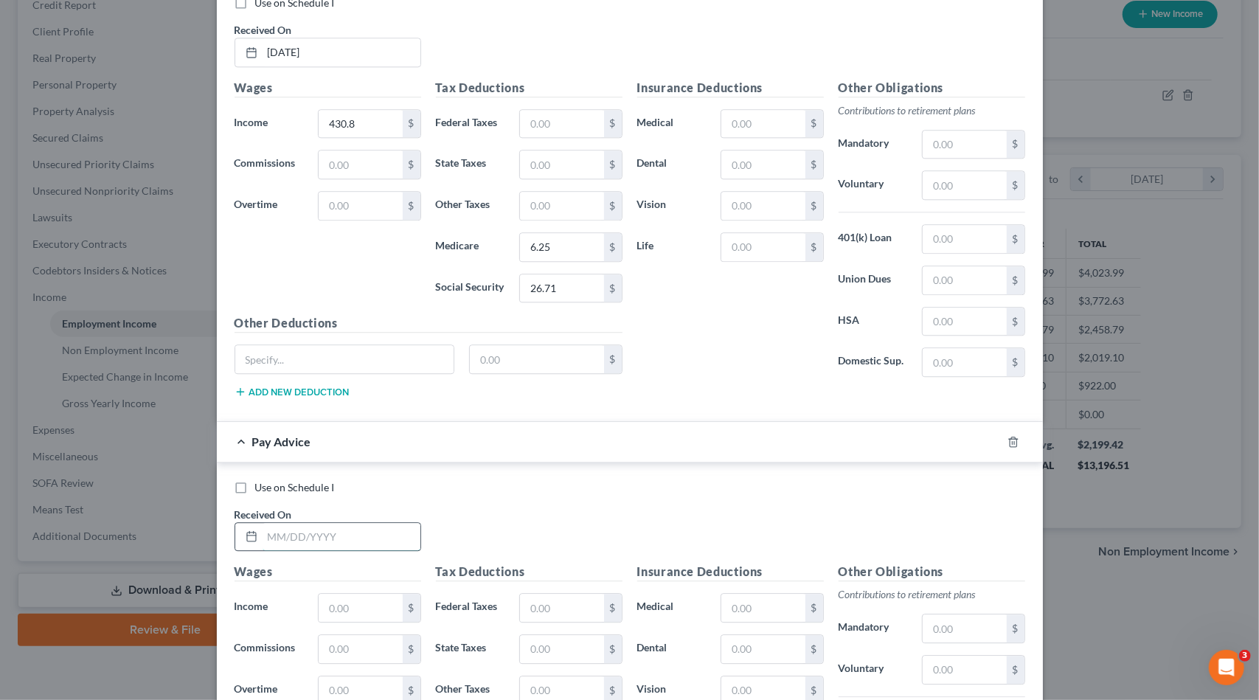
click at [333, 523] on input "text" at bounding box center [342, 537] width 158 height 28
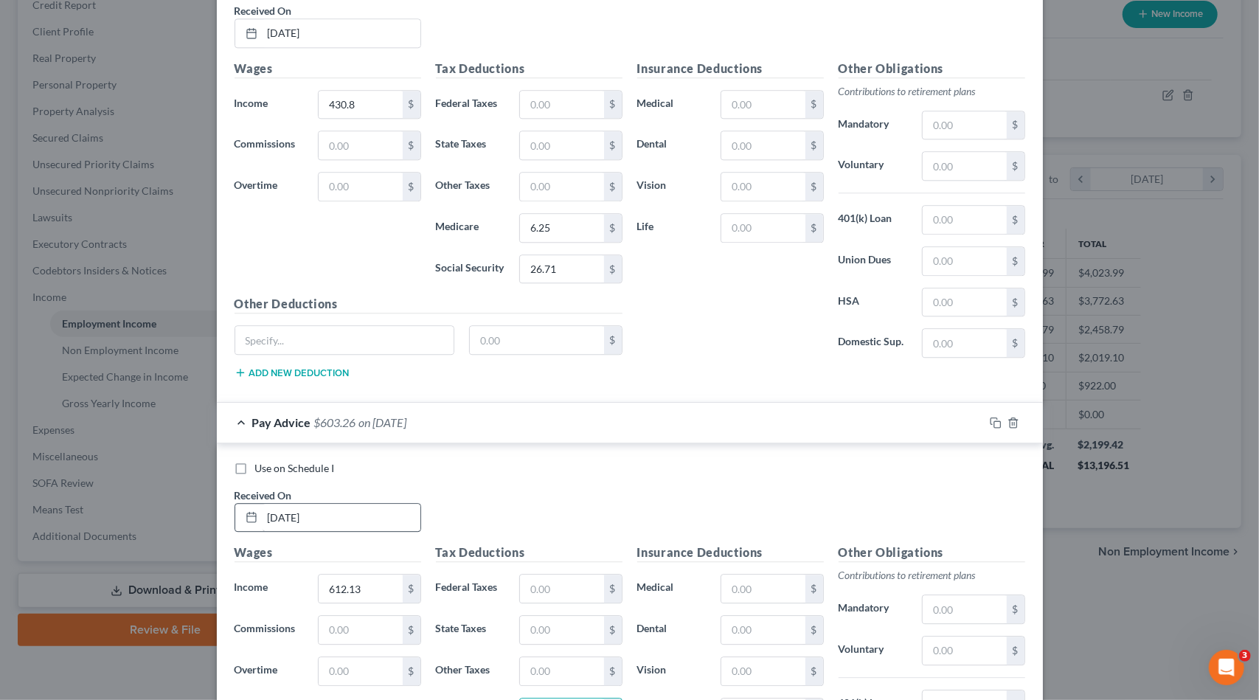
scroll to position [2729, 0]
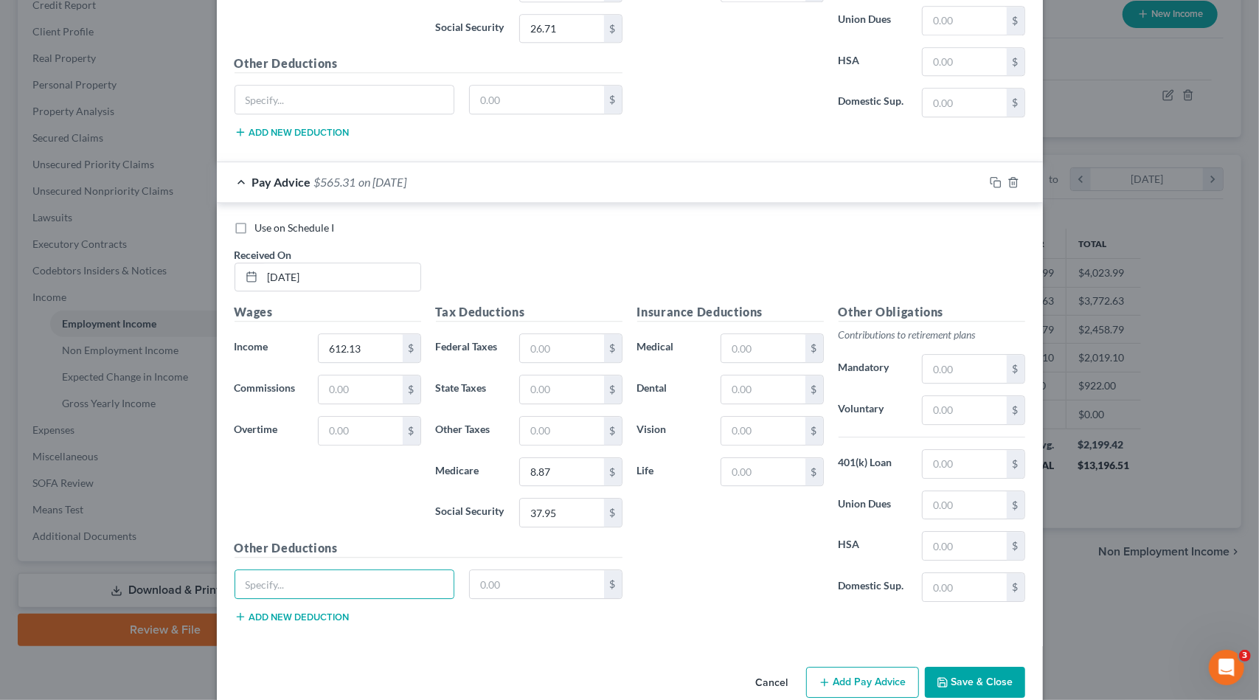
click at [824, 676] on icon "button" at bounding box center [825, 682] width 12 height 12
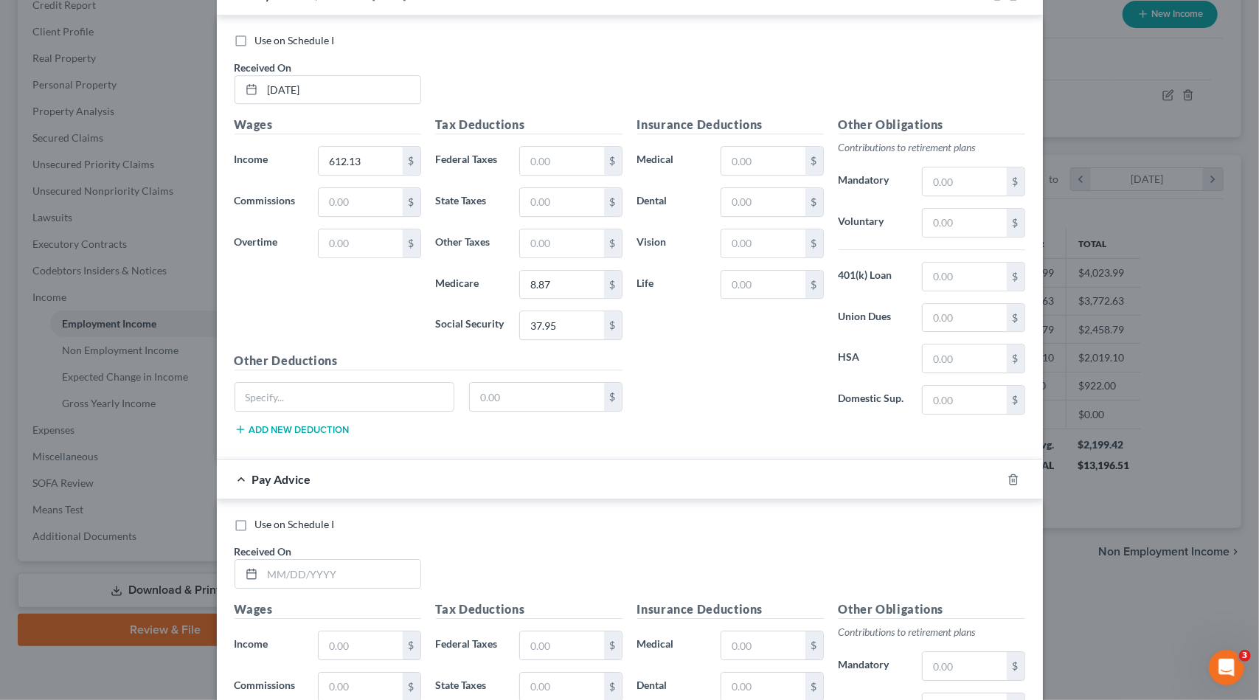
scroll to position [2950, 0]
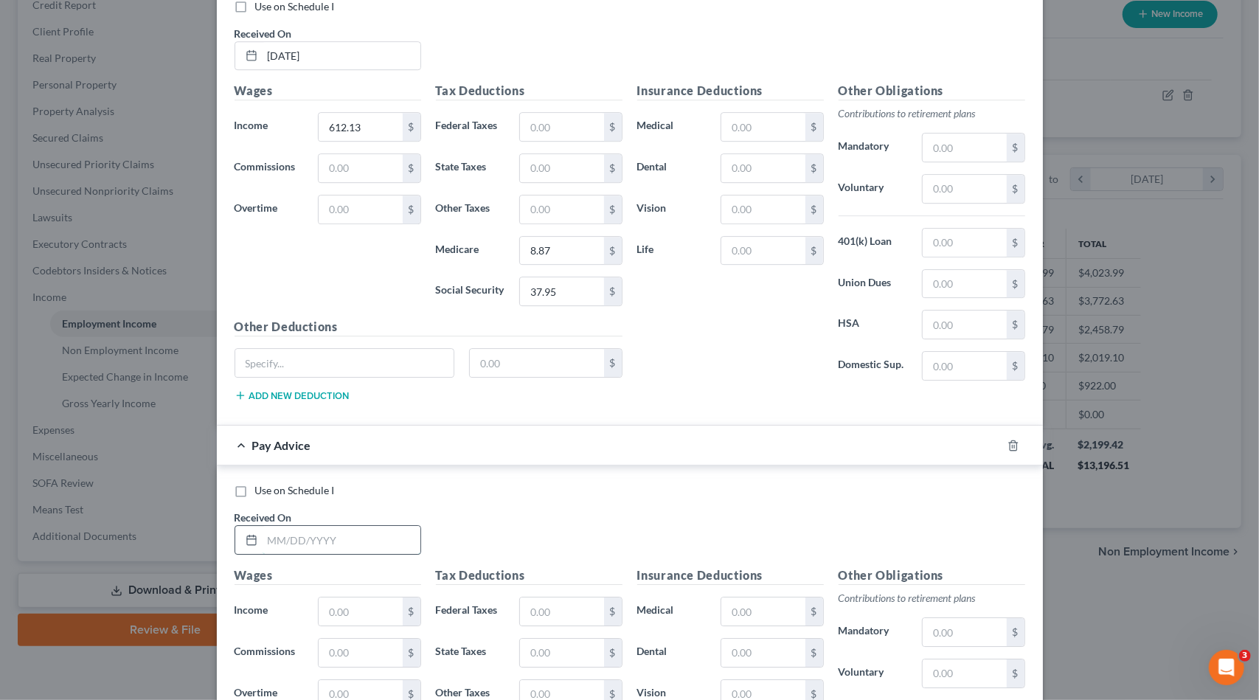
click at [305, 526] on input "text" at bounding box center [342, 540] width 158 height 28
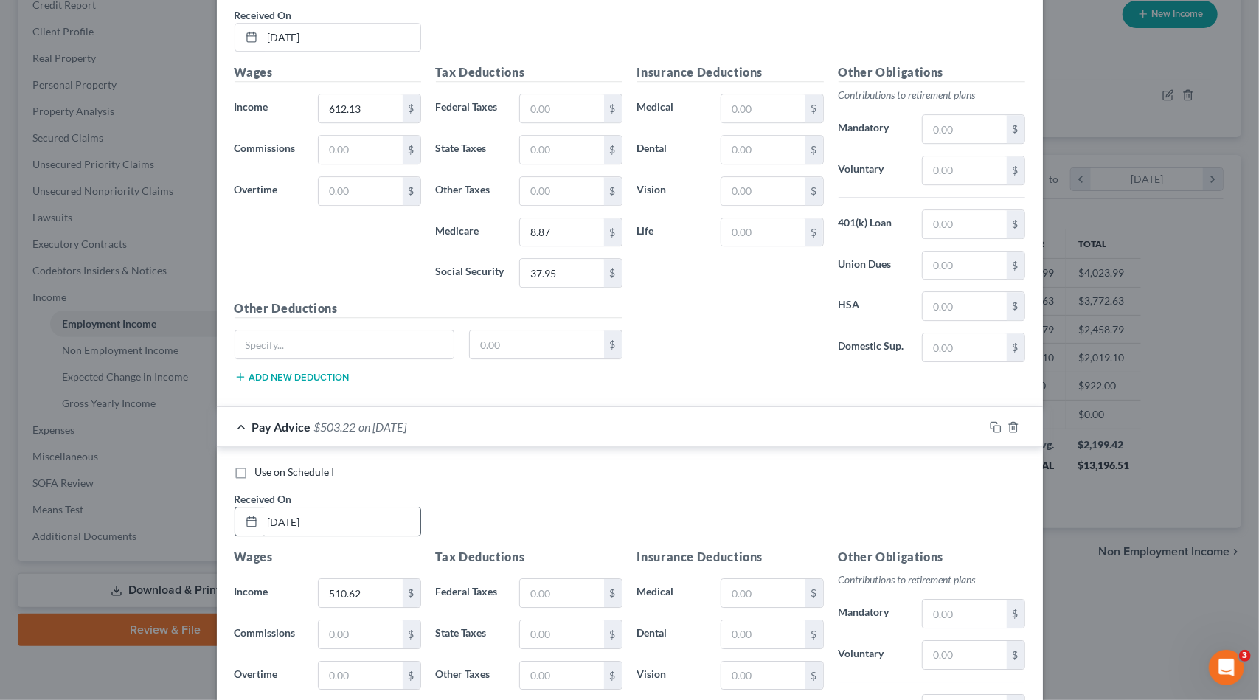
scroll to position [3208, 0]
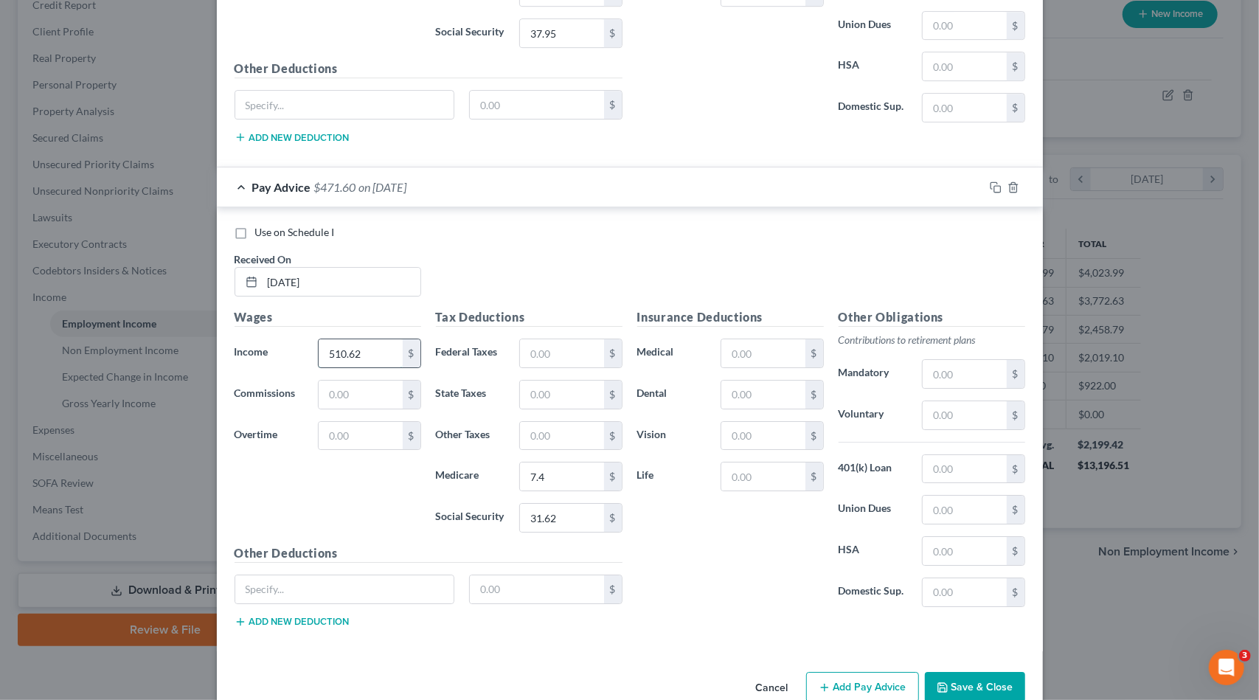
click at [344, 339] on input "510.62" at bounding box center [360, 353] width 83 height 28
click at [351, 339] on input "510.62" at bounding box center [360, 353] width 83 height 28
click at [349, 339] on input "510.62" at bounding box center [360, 353] width 83 height 28
click at [853, 672] on button "Add Pay Advice" at bounding box center [862, 687] width 113 height 31
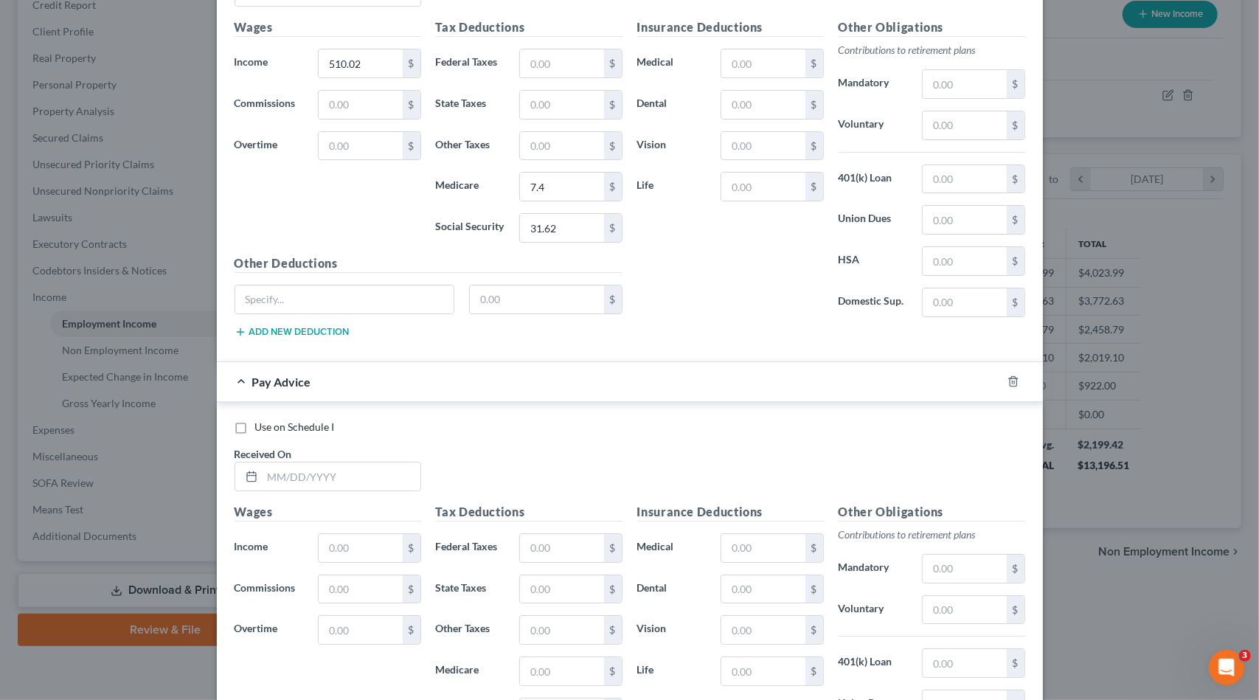
scroll to position [3503, 0]
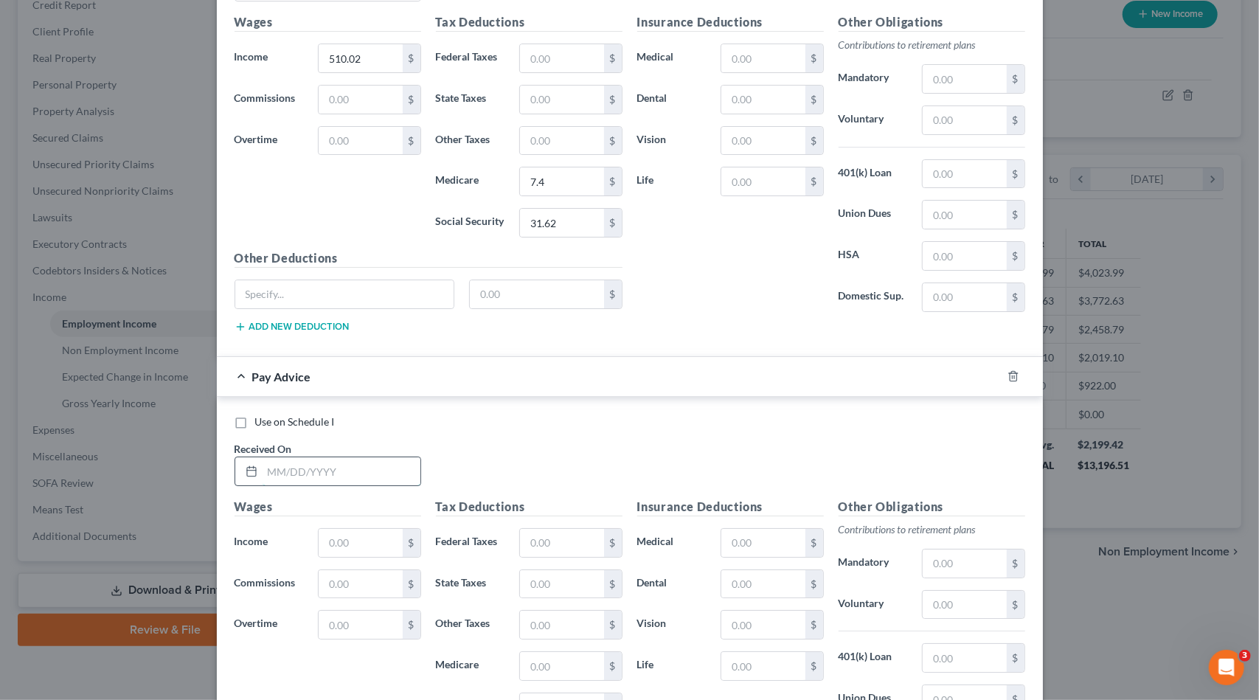
click at [327, 457] on input "text" at bounding box center [342, 471] width 158 height 28
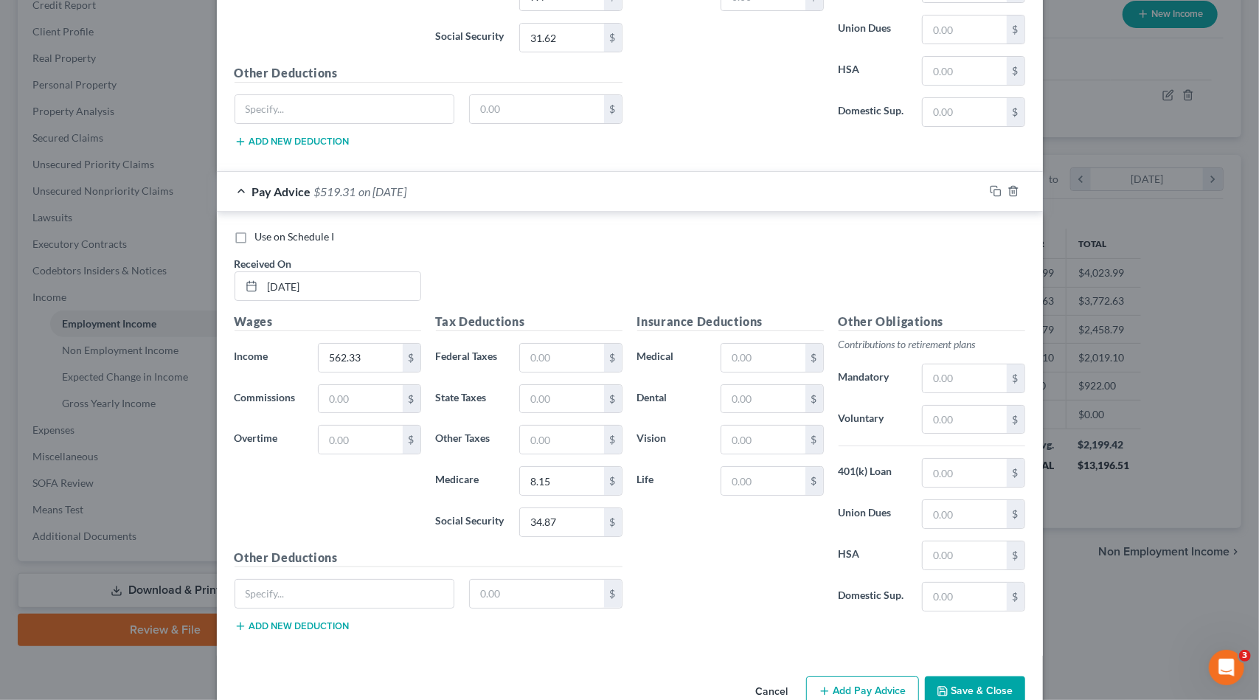
click at [848, 676] on button "Add Pay Advice" at bounding box center [862, 691] width 113 height 31
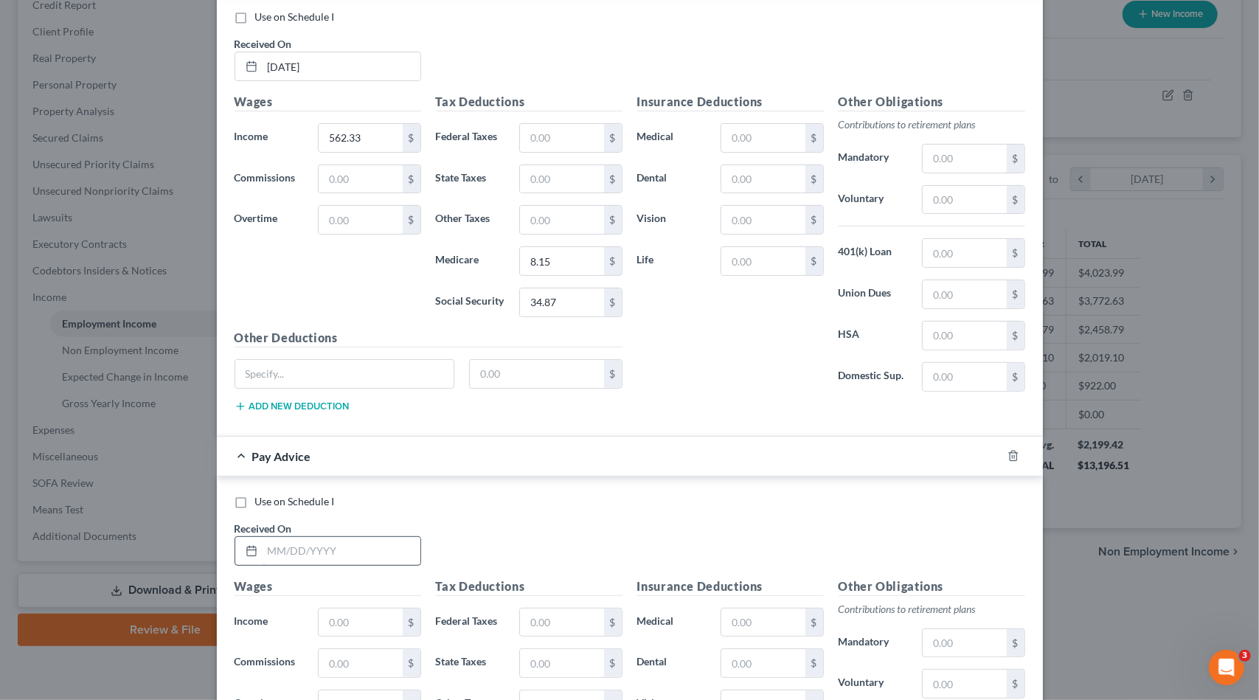
scroll to position [3910, 0]
click at [308, 535] on input "text" at bounding box center [342, 549] width 158 height 28
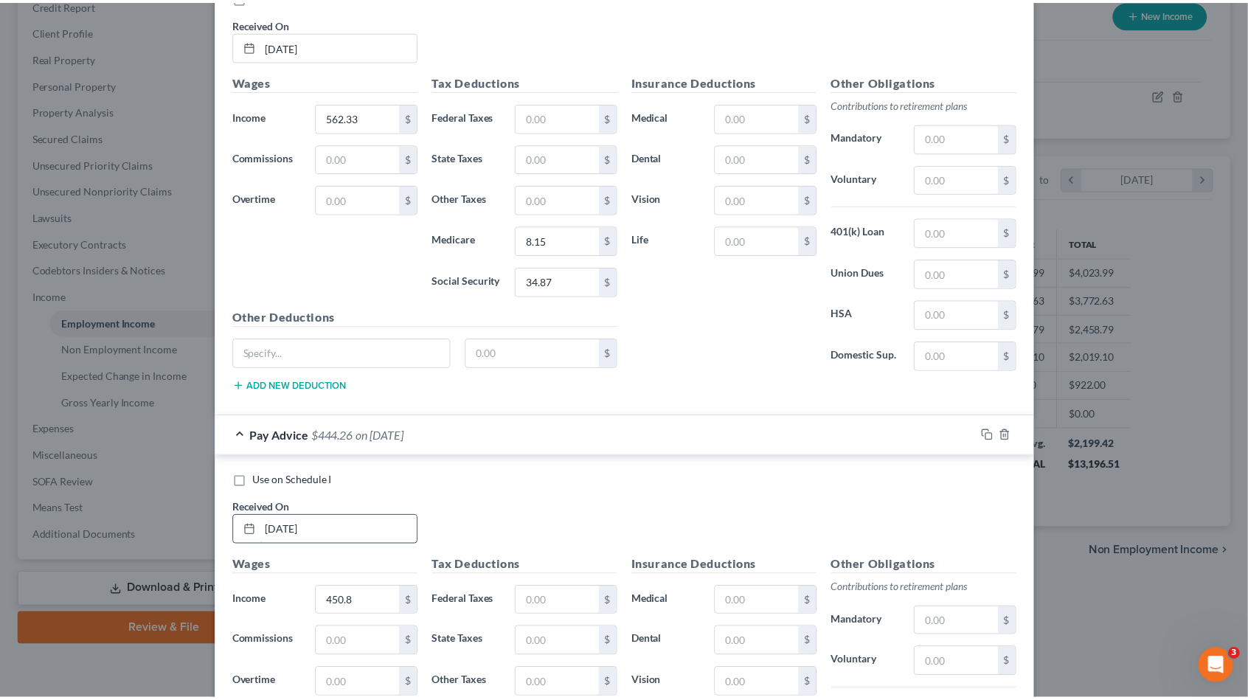
scroll to position [4169, 0]
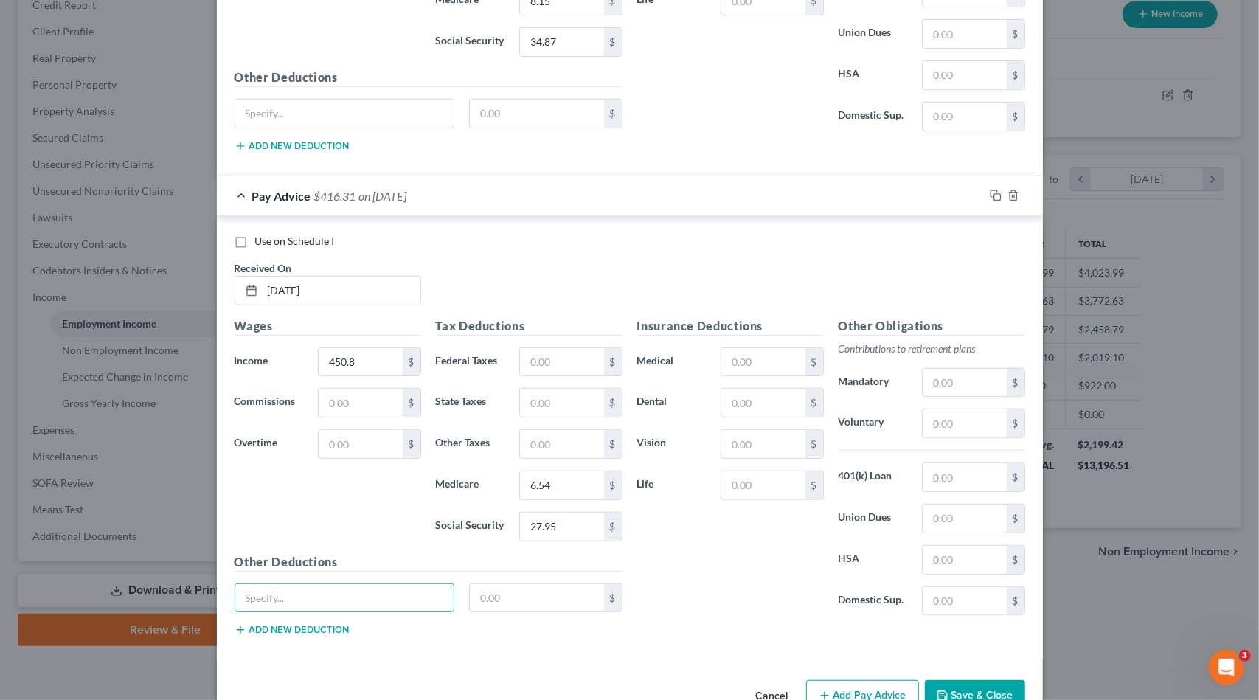
click at [978, 680] on button "Save & Close" at bounding box center [975, 695] width 100 height 31
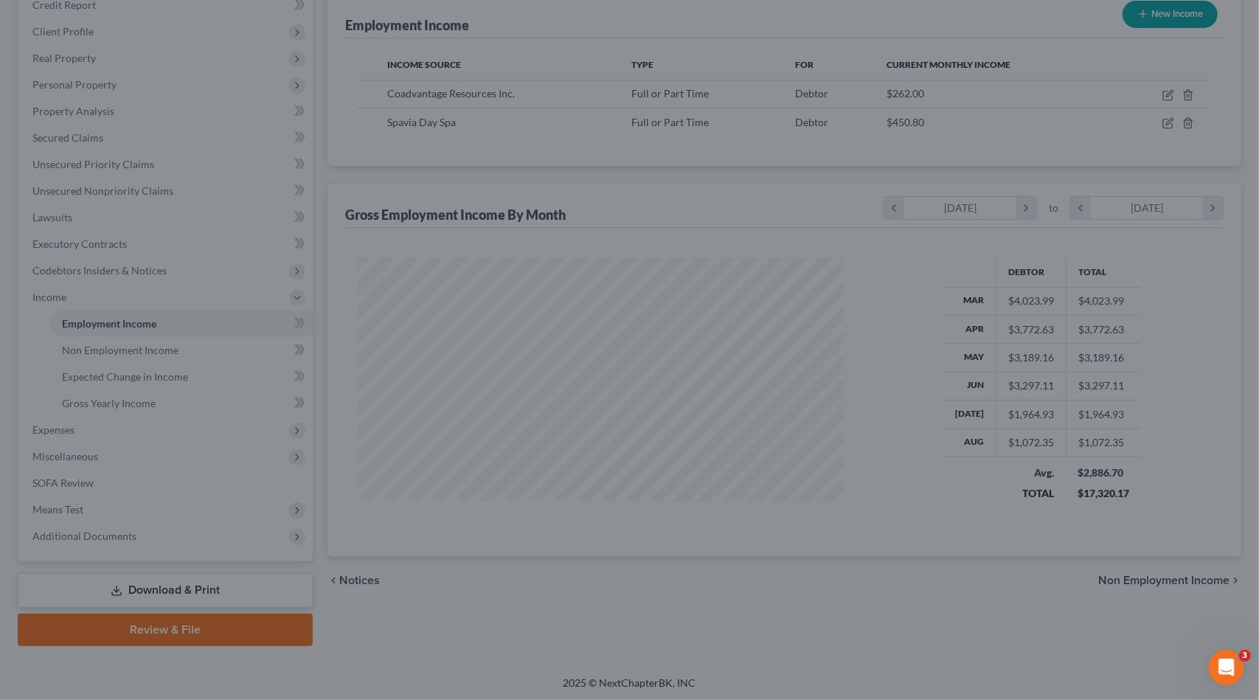
scroll to position [737303, 737054]
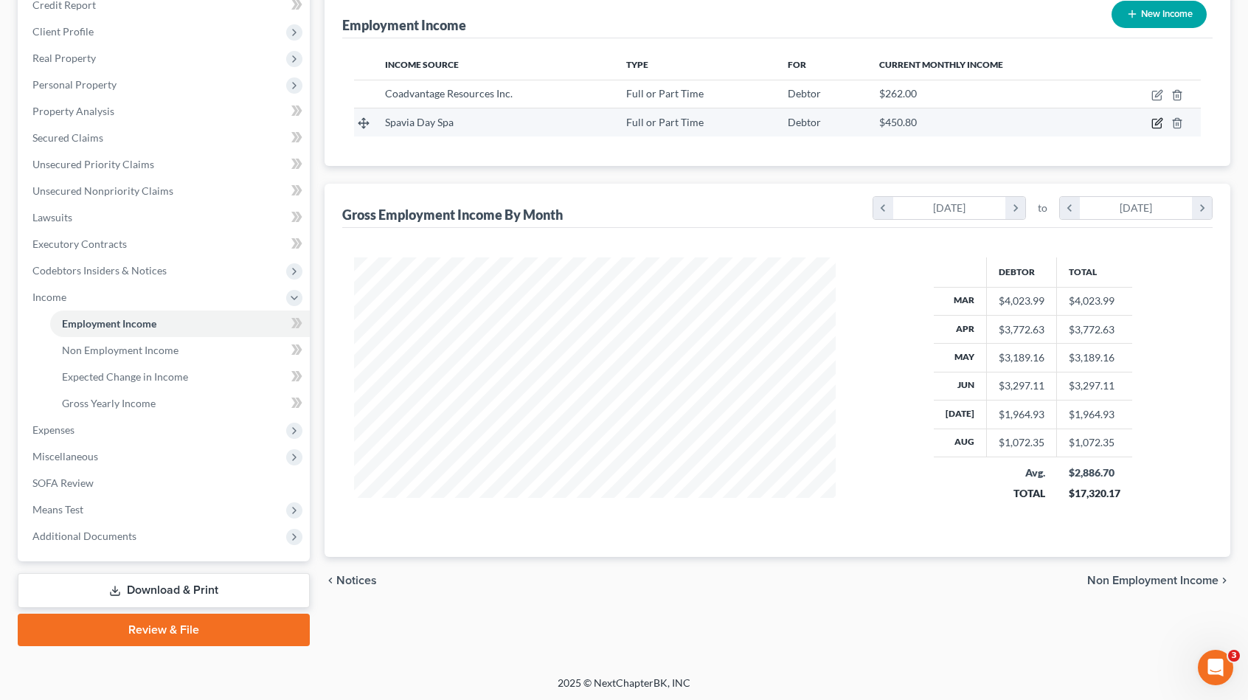
click at [1157, 122] on icon "button" at bounding box center [1158, 122] width 7 height 7
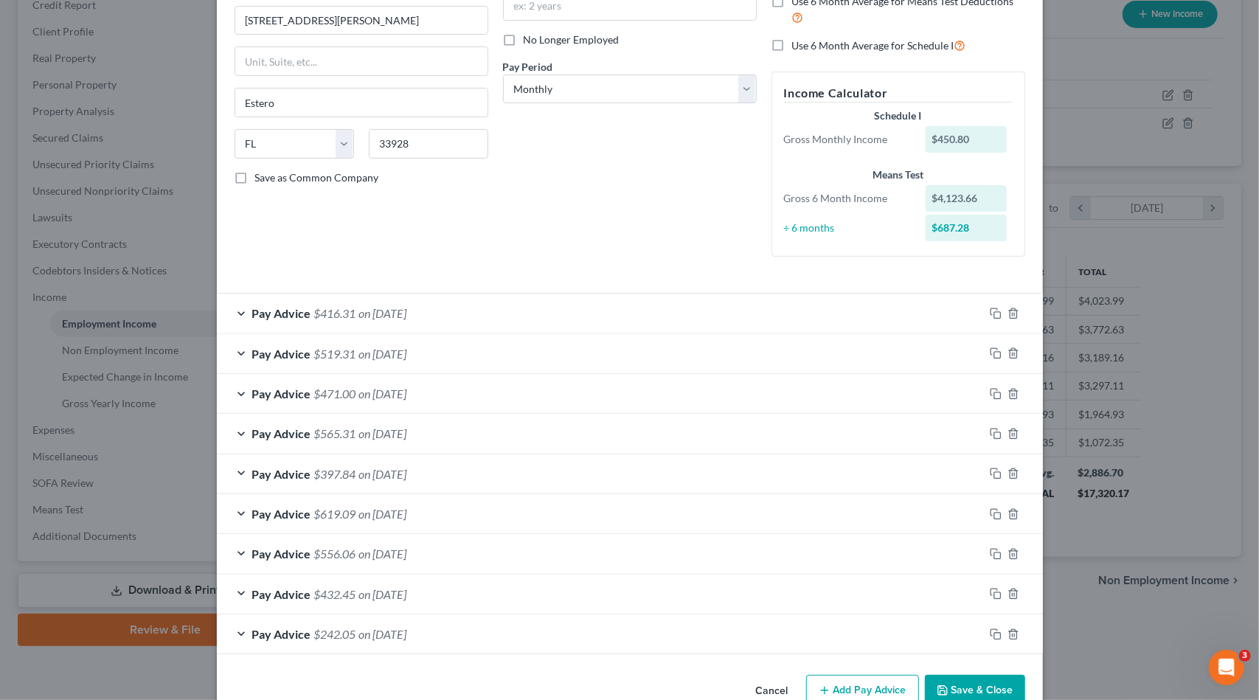
scroll to position [0, 0]
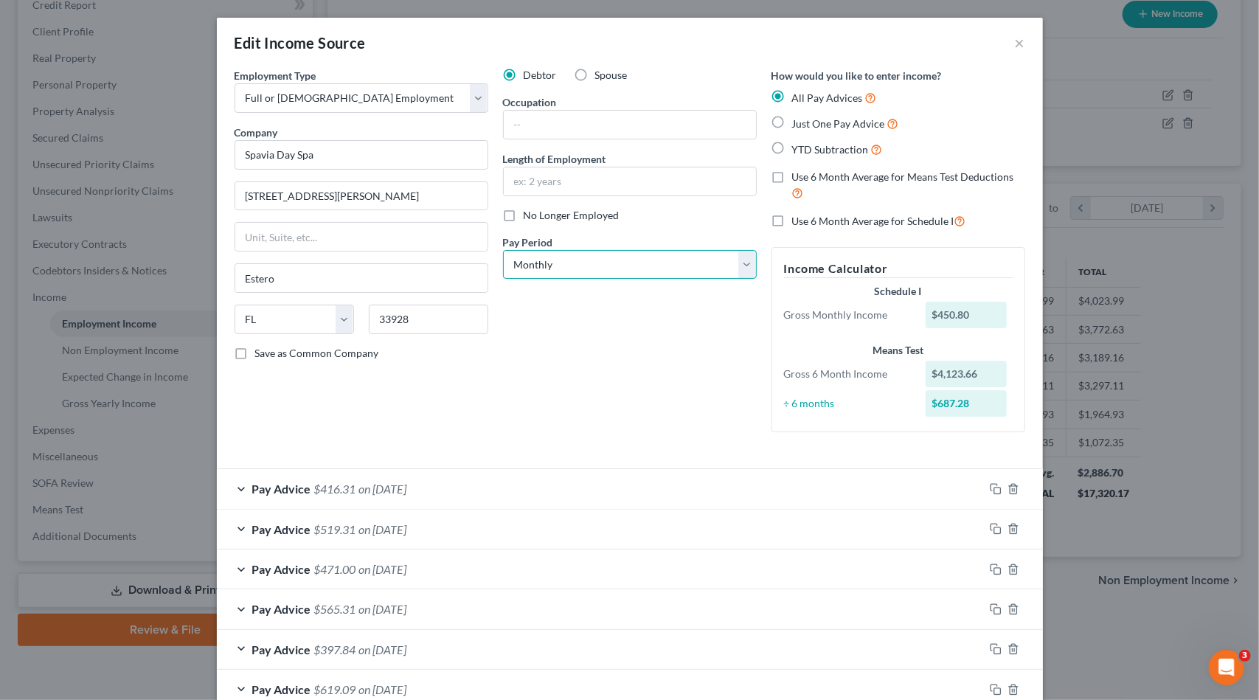
click at [543, 257] on select "Select Monthly Twice Monthly Every Other Week Weekly" at bounding box center [630, 265] width 254 height 30
click at [503, 250] on select "Select Monthly Twice Monthly Every Other Week Weekly" at bounding box center [630, 265] width 254 height 30
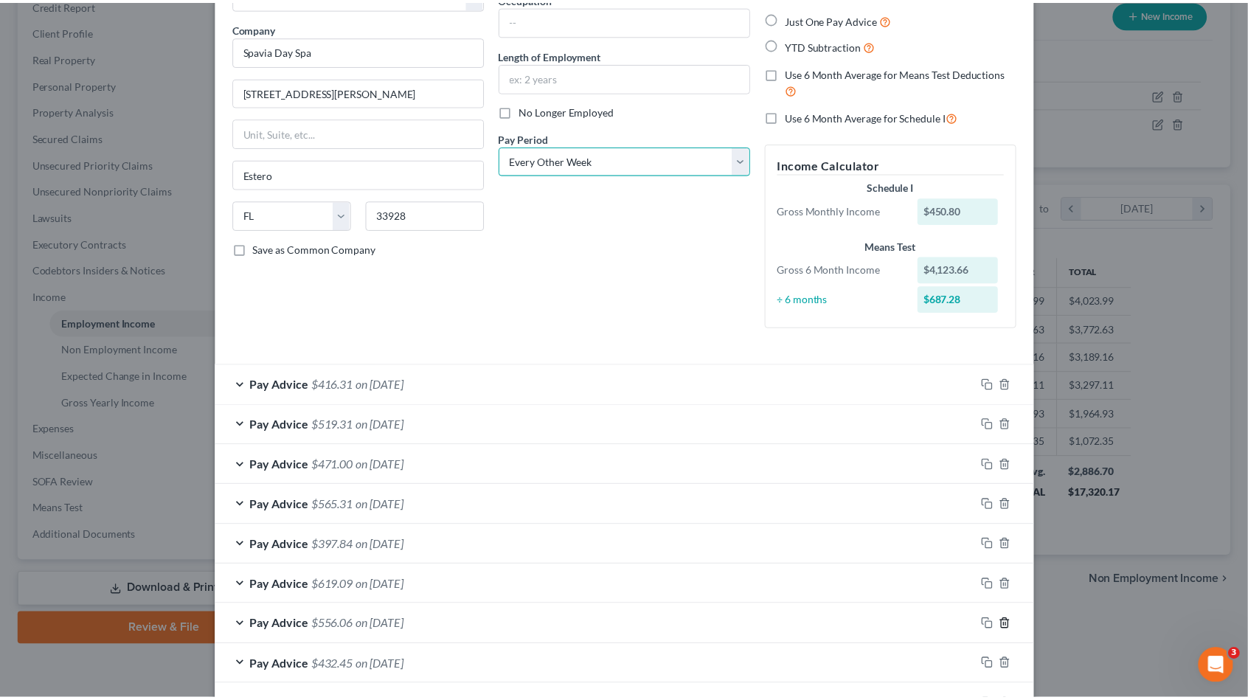
scroll to position [207, 0]
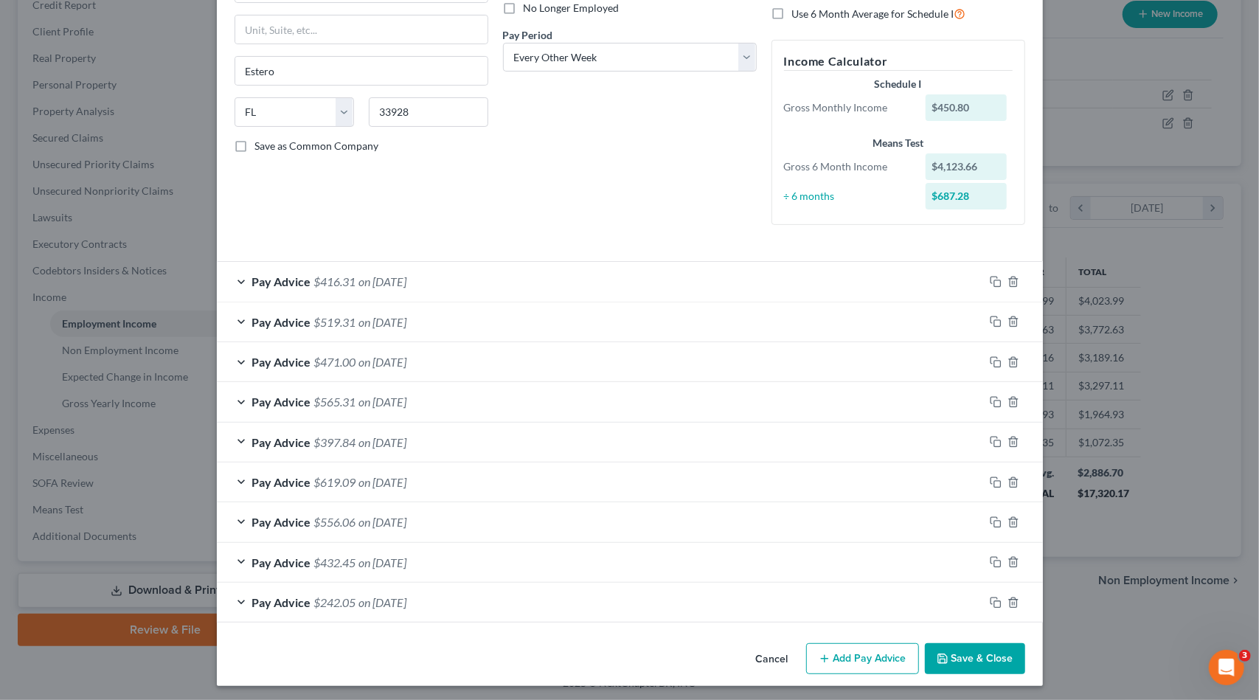
click at [963, 653] on button "Save & Close" at bounding box center [975, 658] width 100 height 31
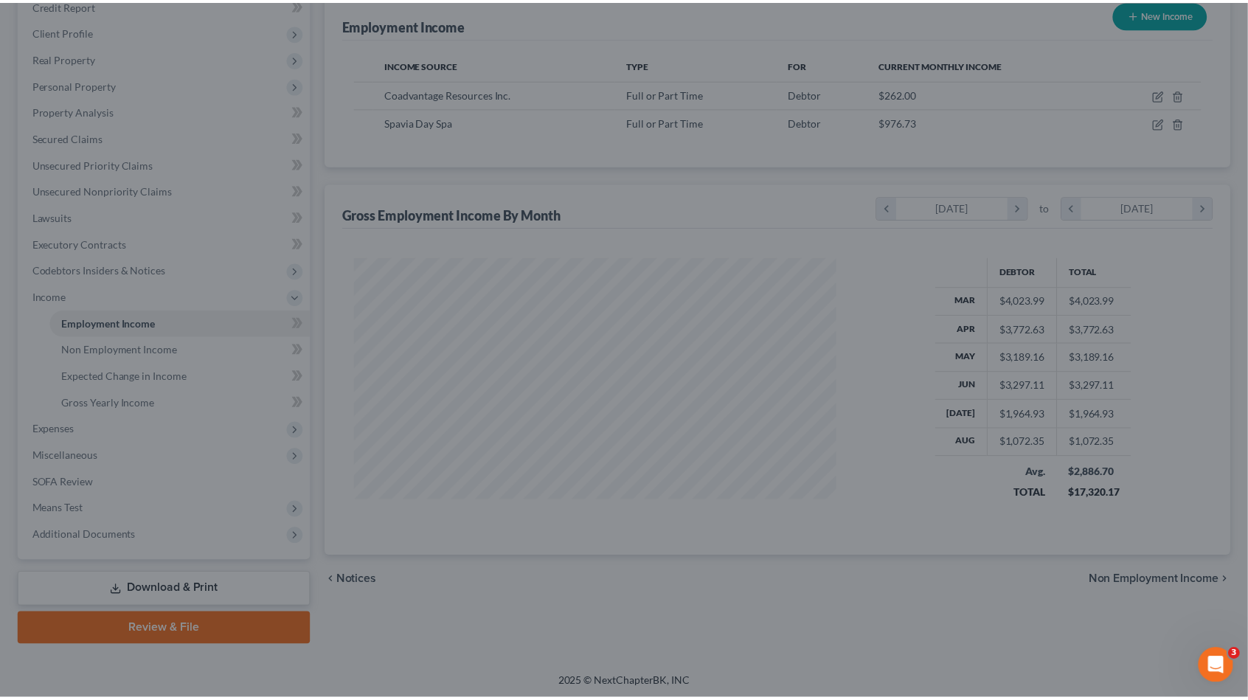
scroll to position [737303, 737054]
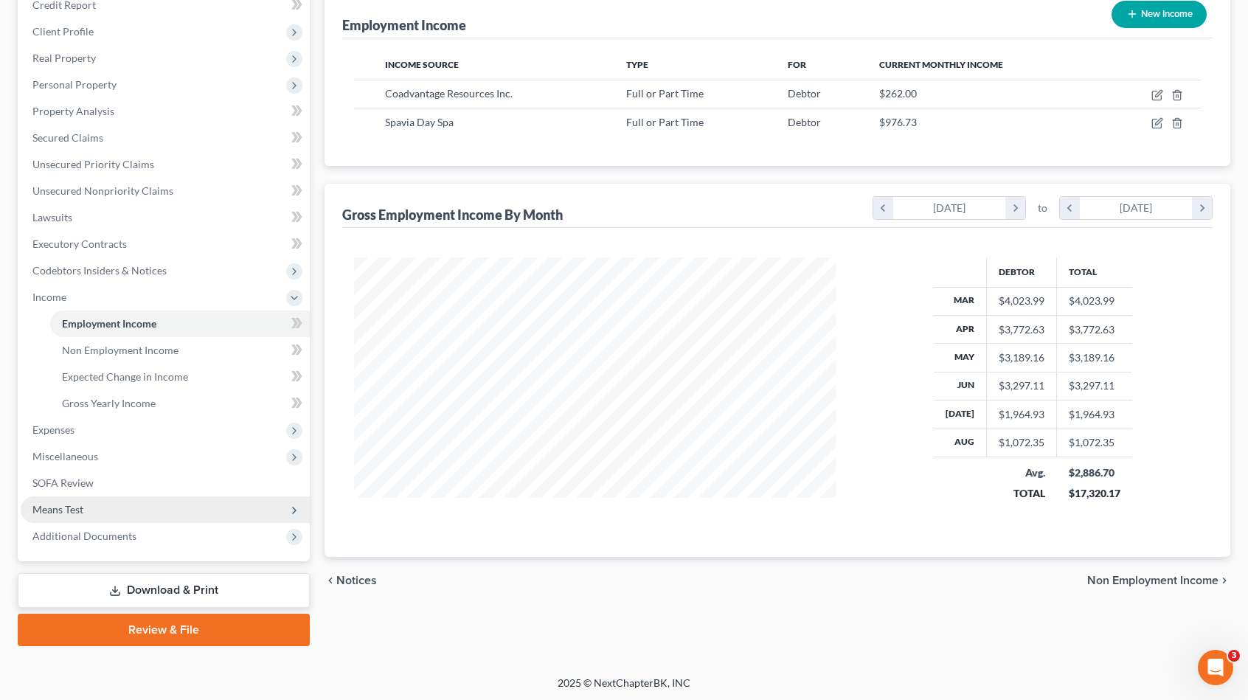
click at [86, 503] on span "Means Test" at bounding box center [165, 509] width 289 height 27
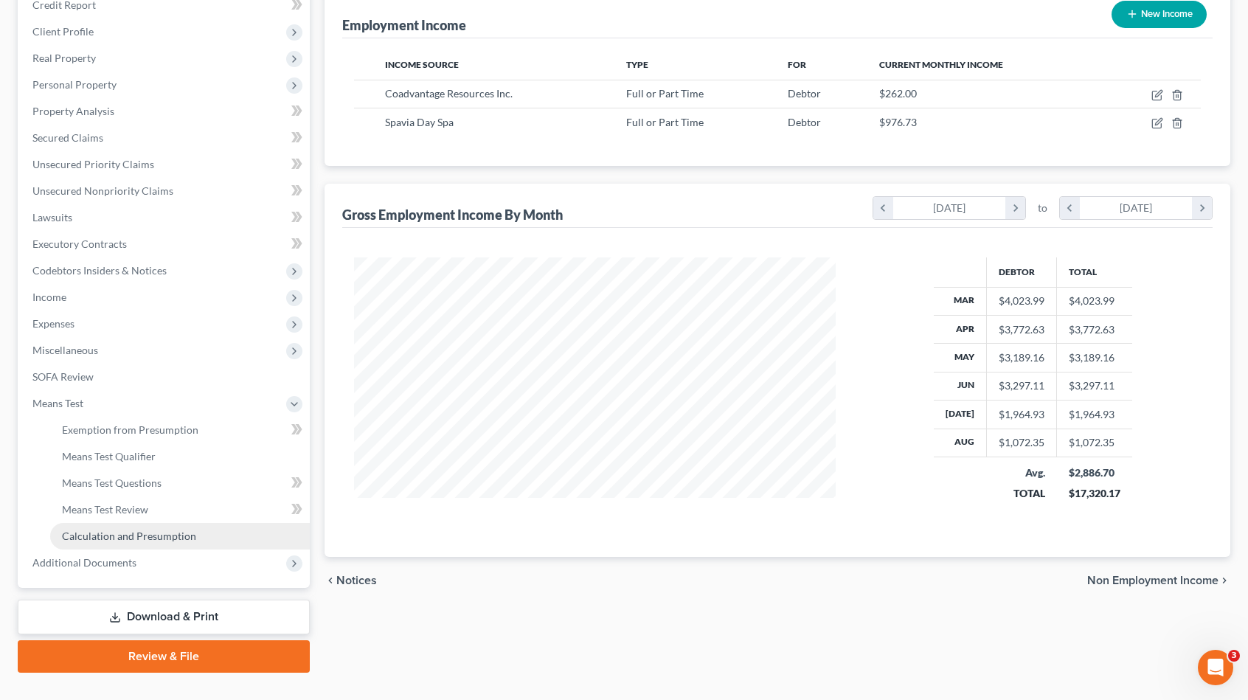
click at [186, 538] on span "Calculation and Presumption" at bounding box center [129, 536] width 134 height 13
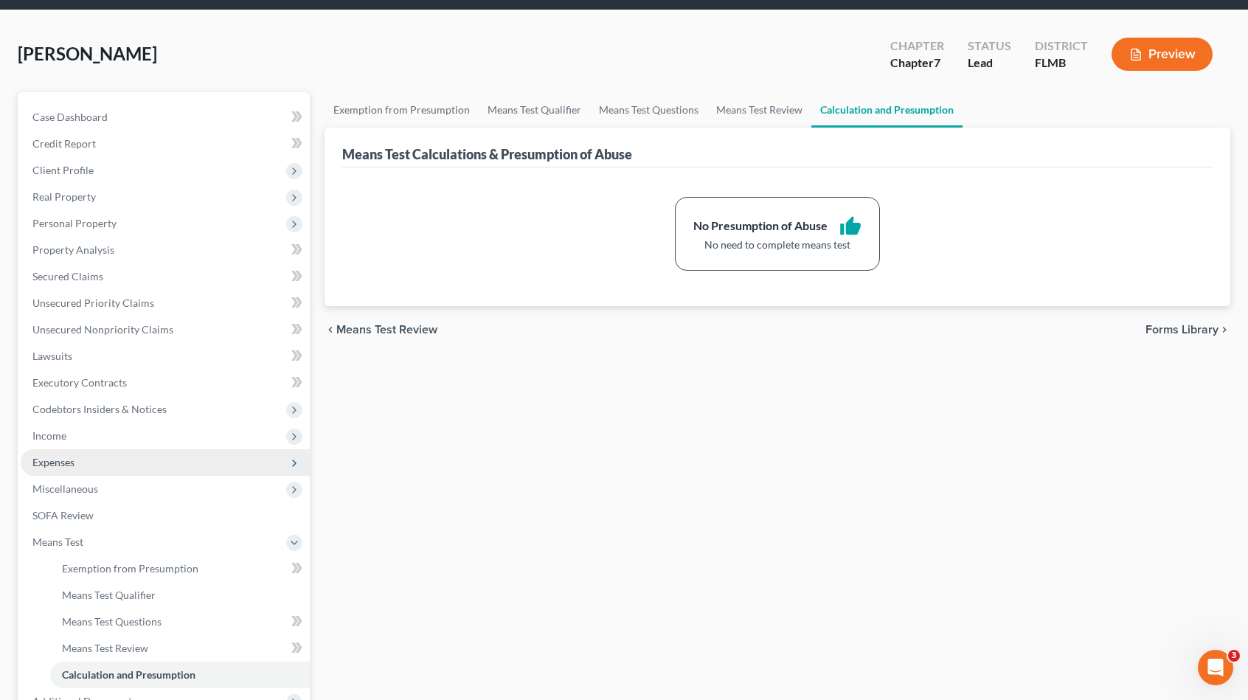
scroll to position [215, 0]
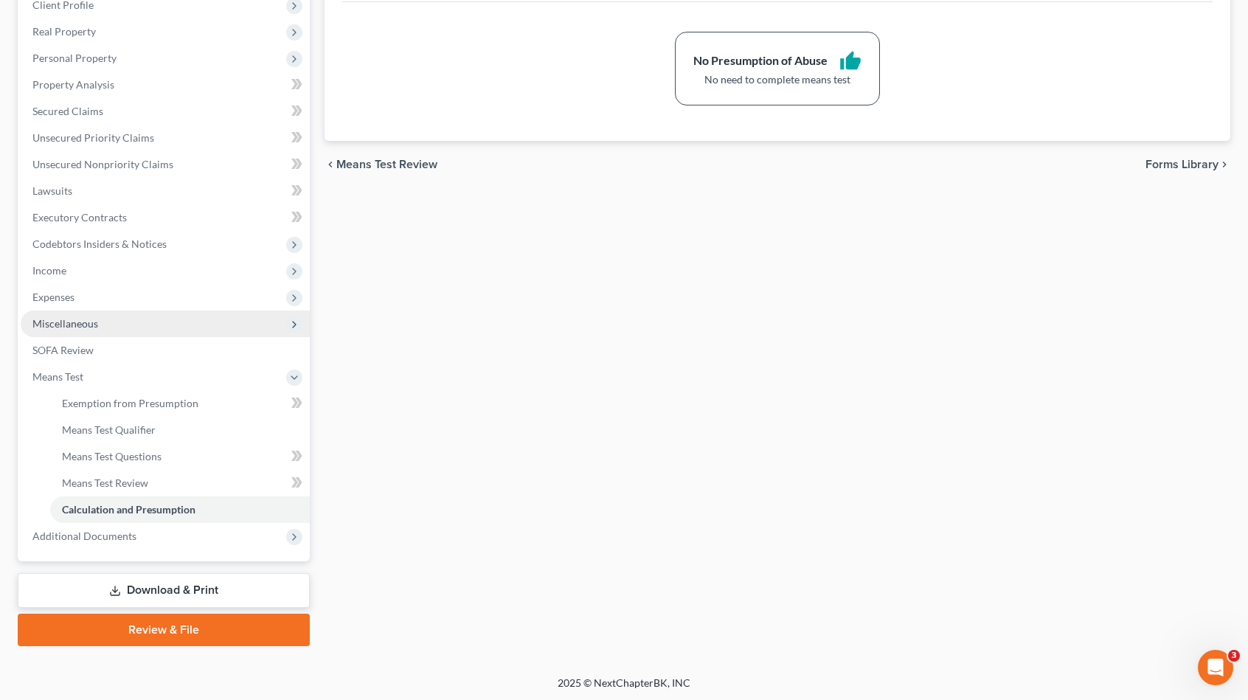
click at [150, 322] on span "Miscellaneous" at bounding box center [165, 324] width 289 height 27
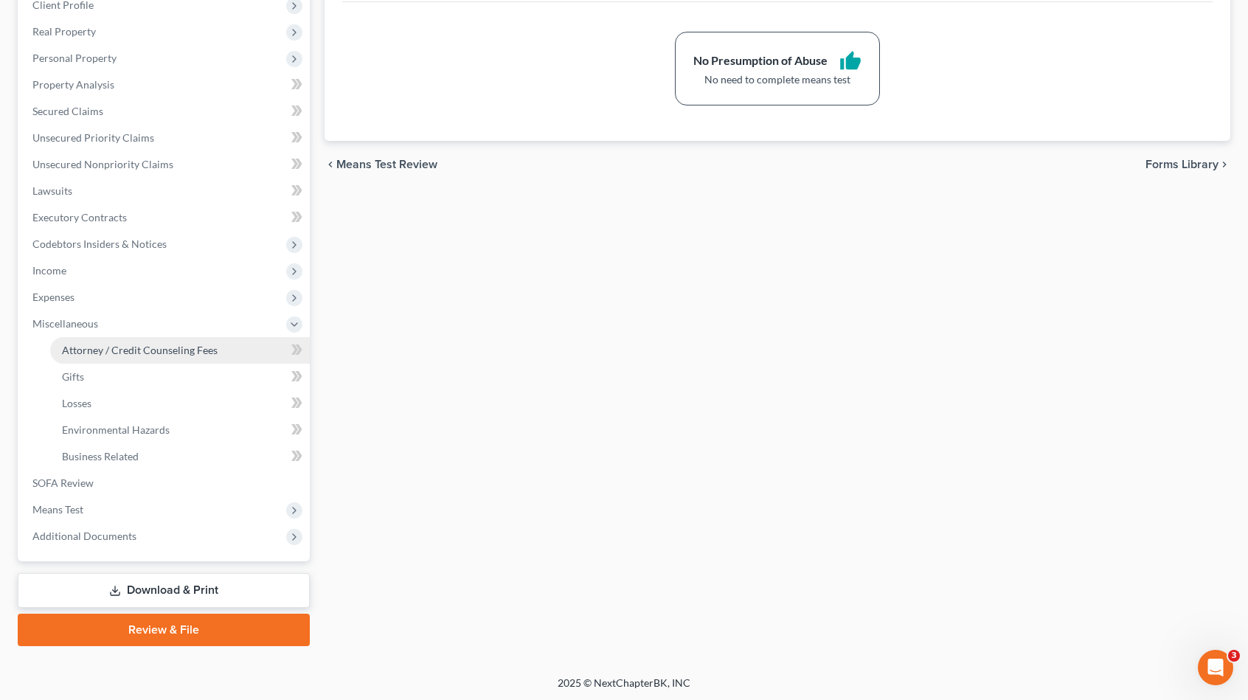
click at [200, 355] on span "Attorney / Credit Counseling Fees" at bounding box center [140, 350] width 156 height 13
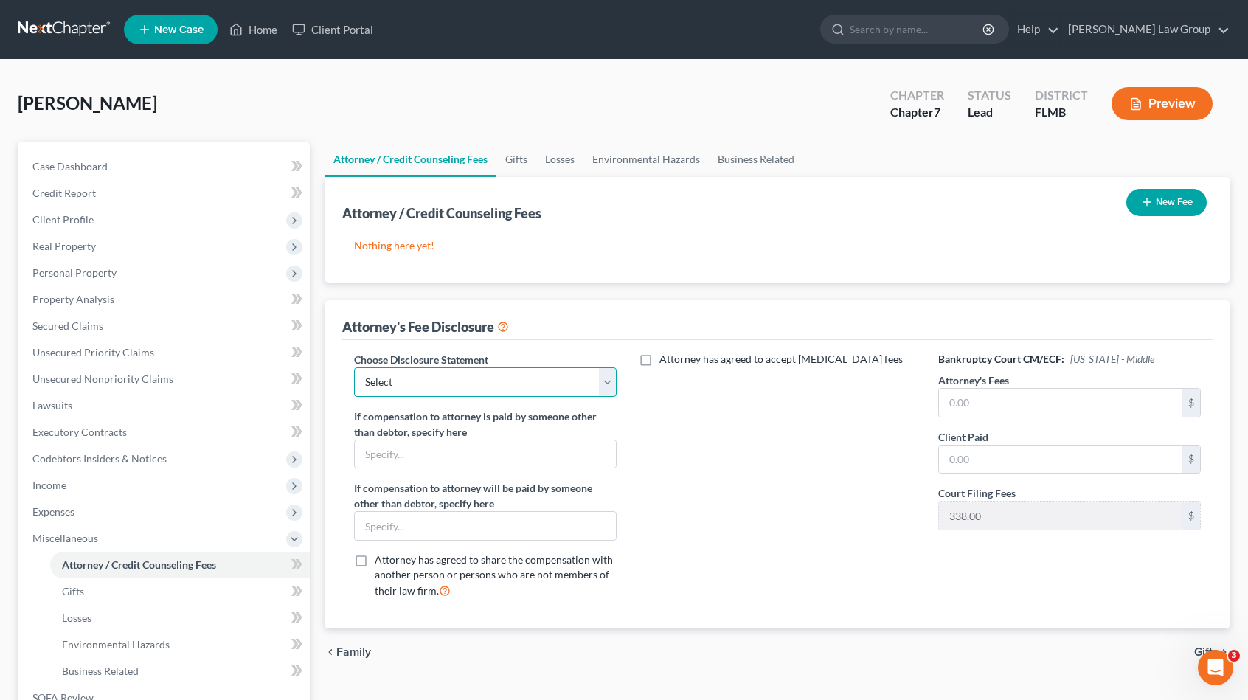
click at [482, 389] on select "Select Disclosure" at bounding box center [485, 382] width 263 height 30
click at [354, 367] on select "Select Disclosure" at bounding box center [485, 382] width 263 height 30
click at [985, 404] on input "text" at bounding box center [1060, 403] width 243 height 28
click at [975, 449] on input "text" at bounding box center [1060, 459] width 243 height 28
click at [998, 398] on input "1,400" at bounding box center [1060, 403] width 243 height 28
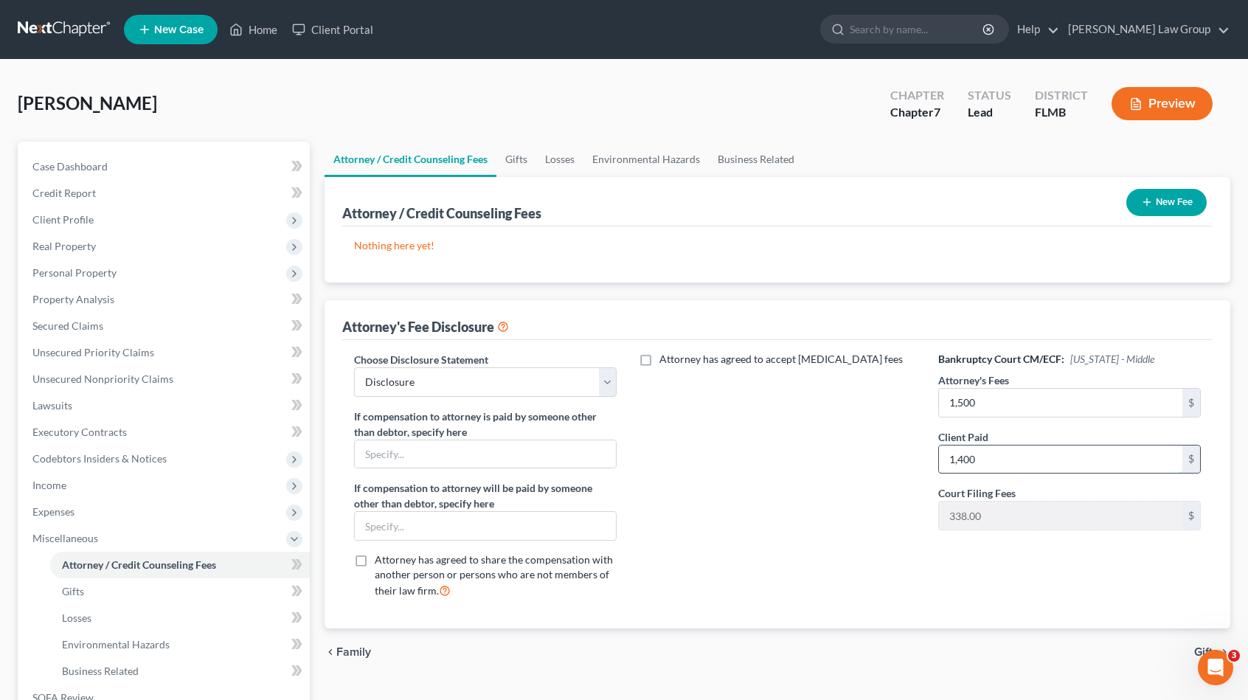
click at [982, 462] on input "1,400" at bounding box center [1060, 459] width 243 height 28
click at [1149, 202] on icon "button" at bounding box center [1147, 202] width 12 height 12
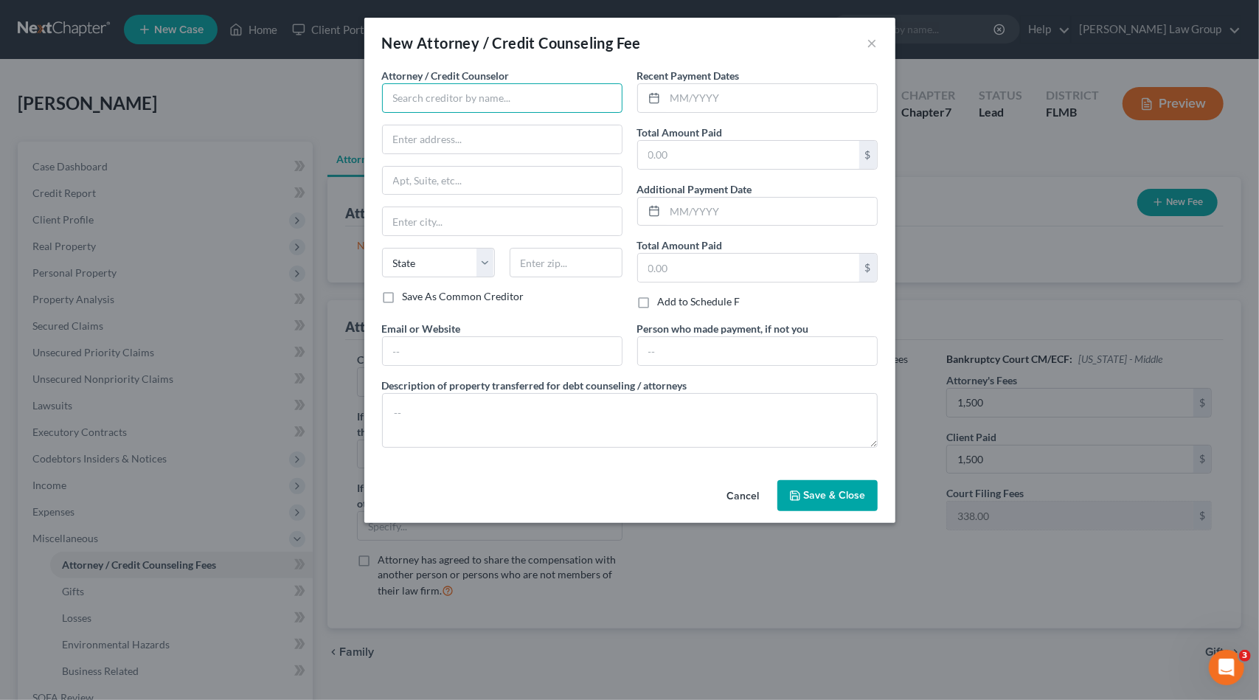
click at [578, 86] on input "text" at bounding box center [502, 98] width 240 height 30
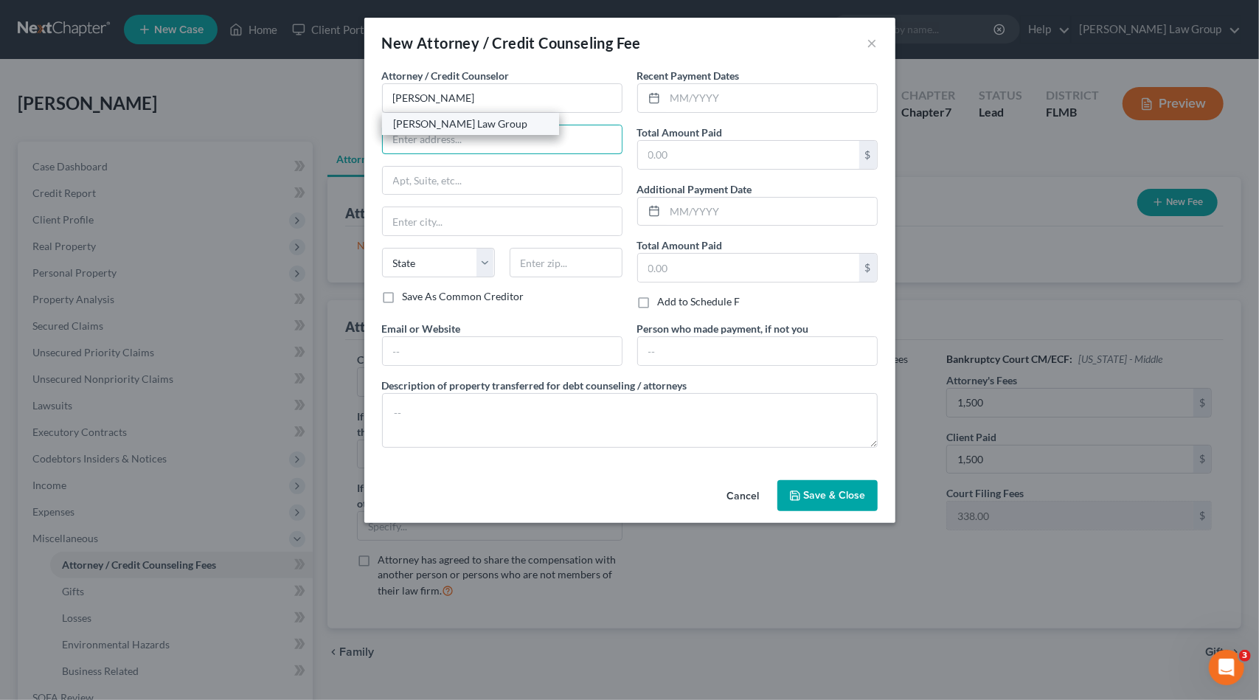
drag, startPoint x: 441, startPoint y: 134, endPoint x: 450, endPoint y: 127, distance: 11.5
click at [441, 133] on div "Attorney / Credit Counselor * [PERSON_NAME] Law Group State [US_STATE] AK AR AZ…" at bounding box center [502, 178] width 240 height 221
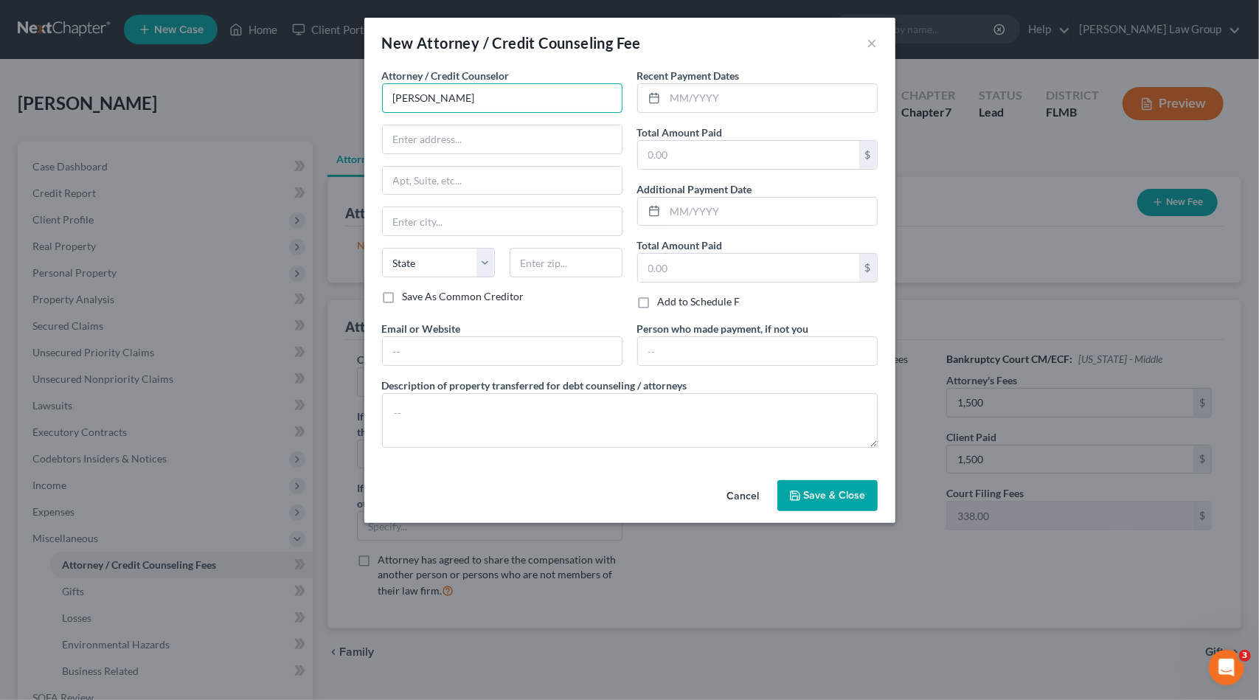
click at [452, 97] on input "[PERSON_NAME]" at bounding box center [502, 98] width 240 height 30
click at [454, 117] on div "[PERSON_NAME] Law Group" at bounding box center [470, 124] width 153 height 15
click at [709, 99] on input "text" at bounding box center [771, 98] width 212 height 28
click at [524, 345] on input "text" at bounding box center [502, 351] width 239 height 28
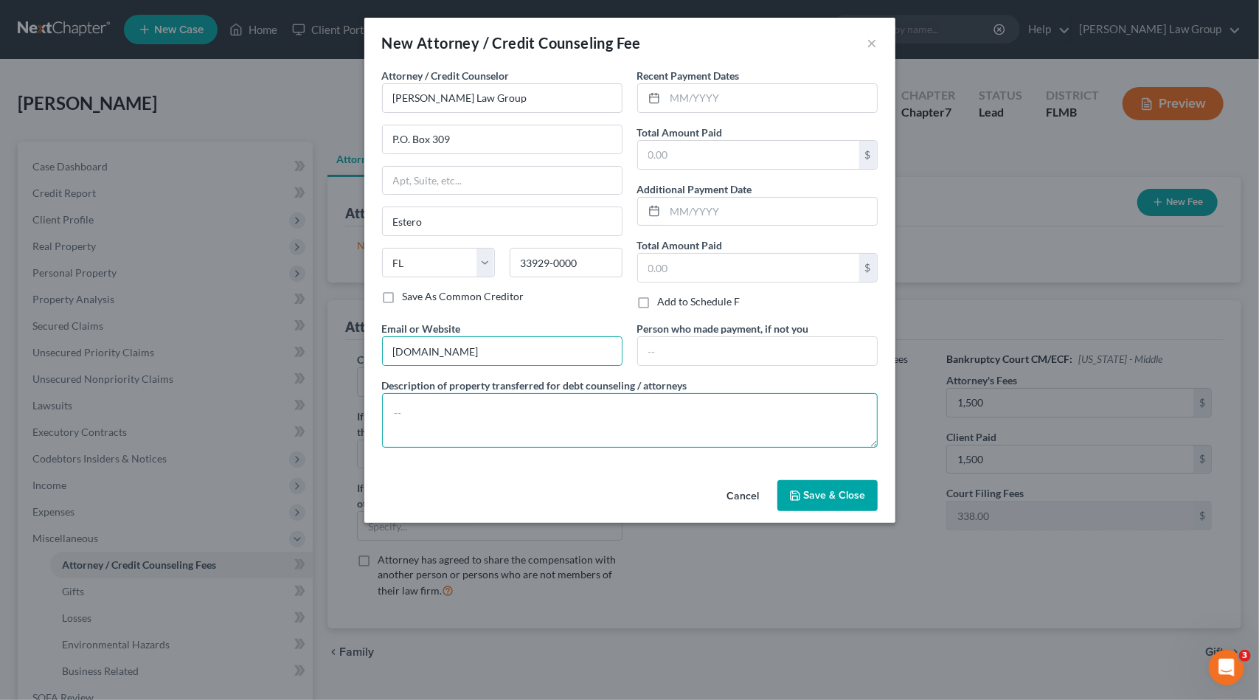
click at [483, 418] on textarea at bounding box center [630, 420] width 496 height 55
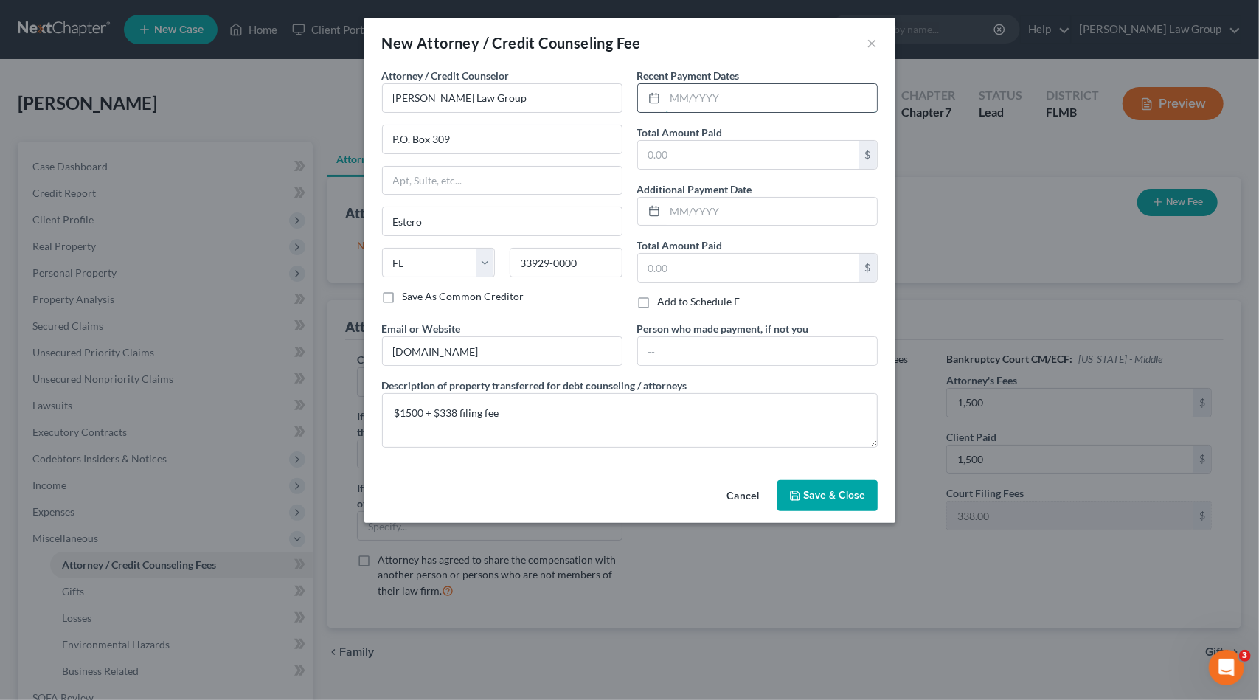
click at [693, 100] on input "text" at bounding box center [771, 98] width 212 height 28
click at [705, 151] on input "text" at bounding box center [748, 155] width 221 height 28
click at [727, 210] on input "text" at bounding box center [771, 212] width 212 height 28
click at [733, 213] on input "[DATE]" at bounding box center [771, 212] width 212 height 28
click at [692, 208] on input "[DATE]" at bounding box center [771, 212] width 212 height 28
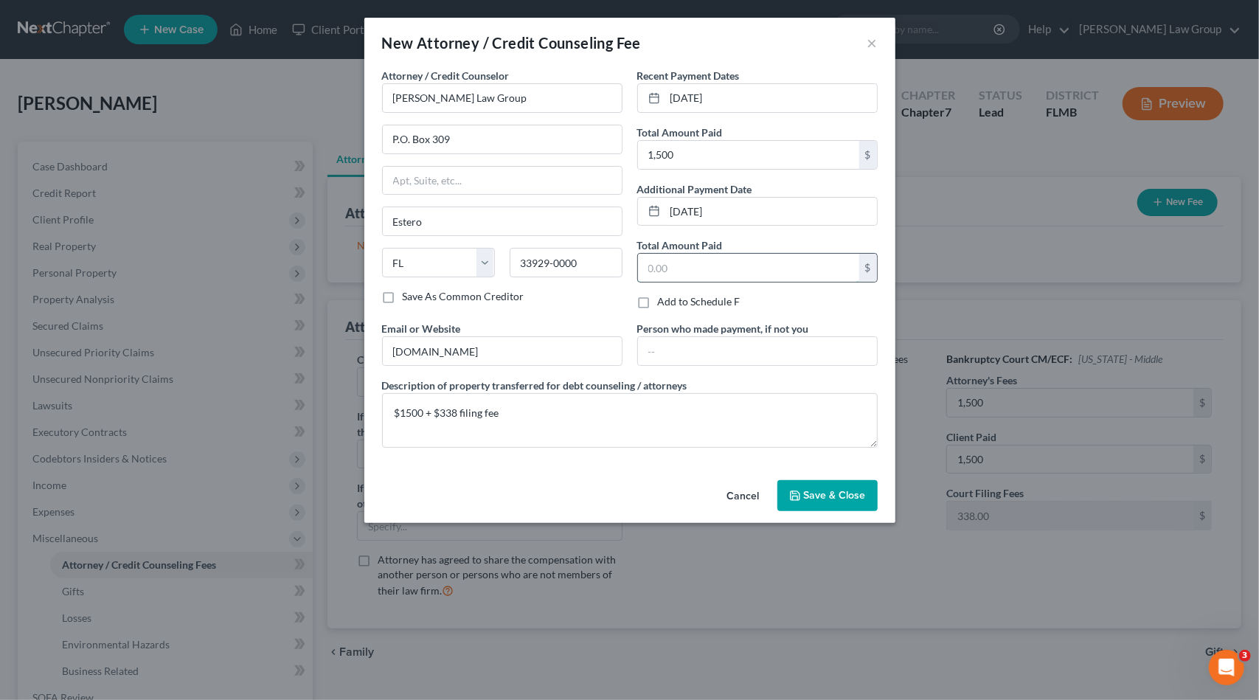
click at [685, 265] on input "text" at bounding box center [748, 268] width 221 height 28
click at [842, 493] on span "Save & Close" at bounding box center [835, 495] width 62 height 13
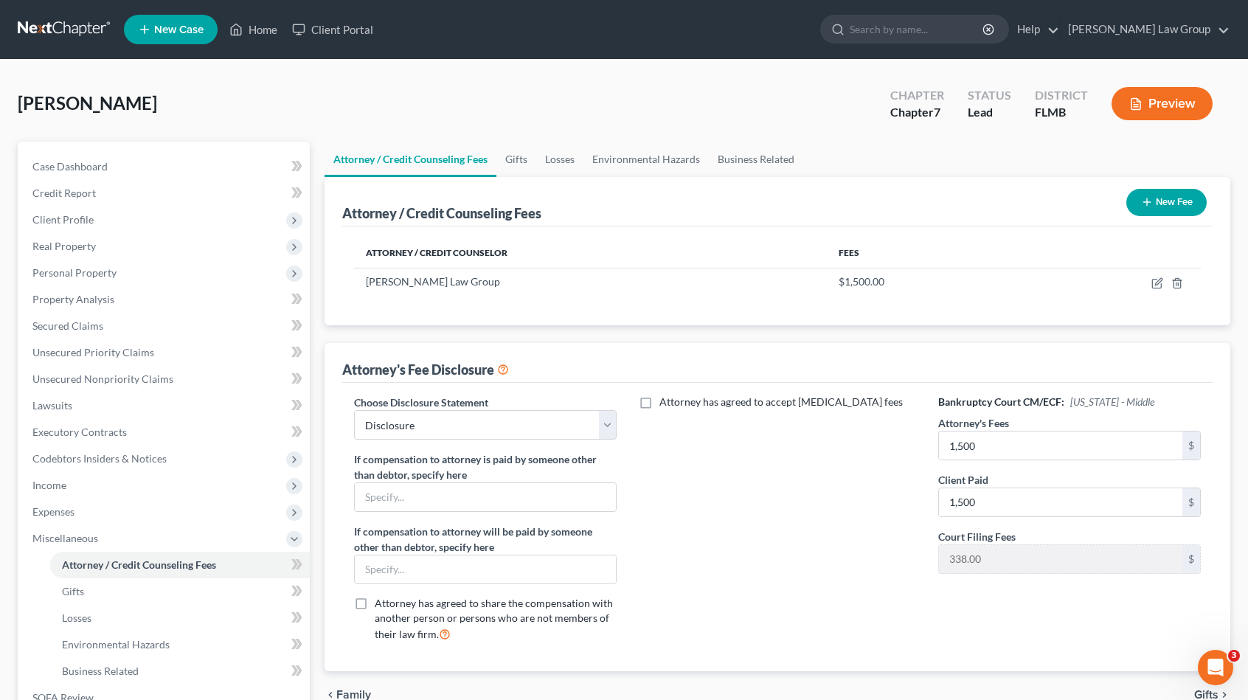
click at [1164, 197] on button "New Fee" at bounding box center [1166, 202] width 80 height 27
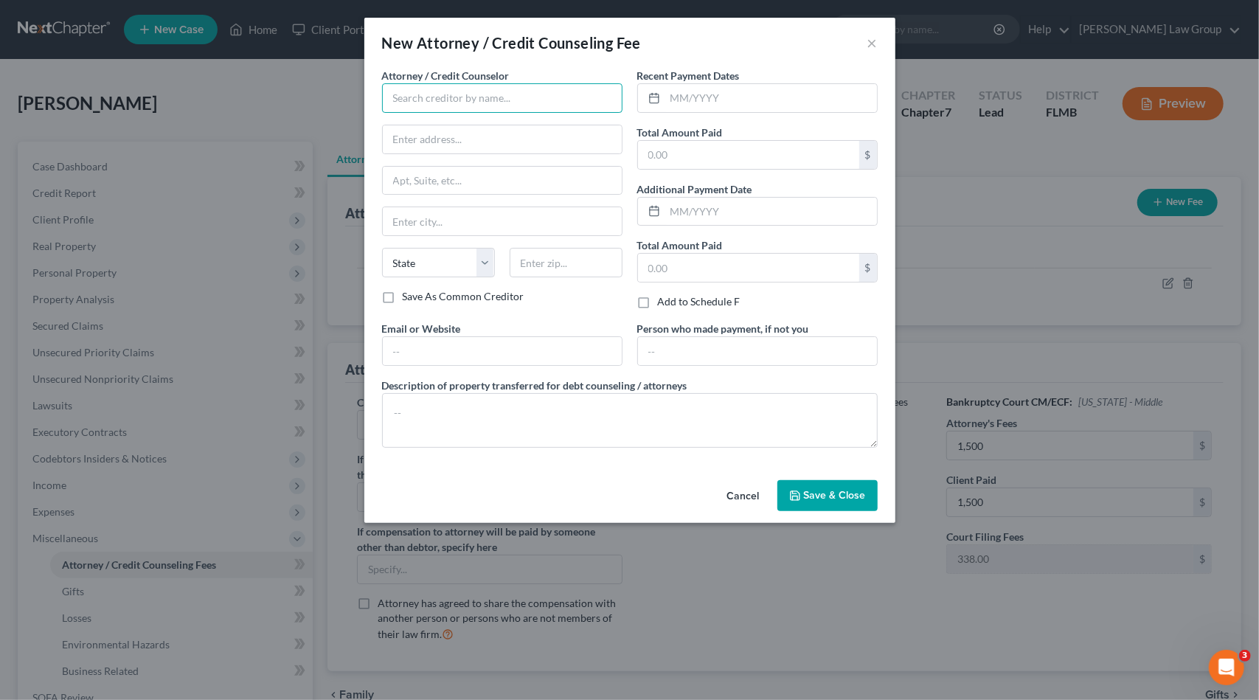
click at [555, 101] on input "text" at bounding box center [502, 98] width 240 height 30
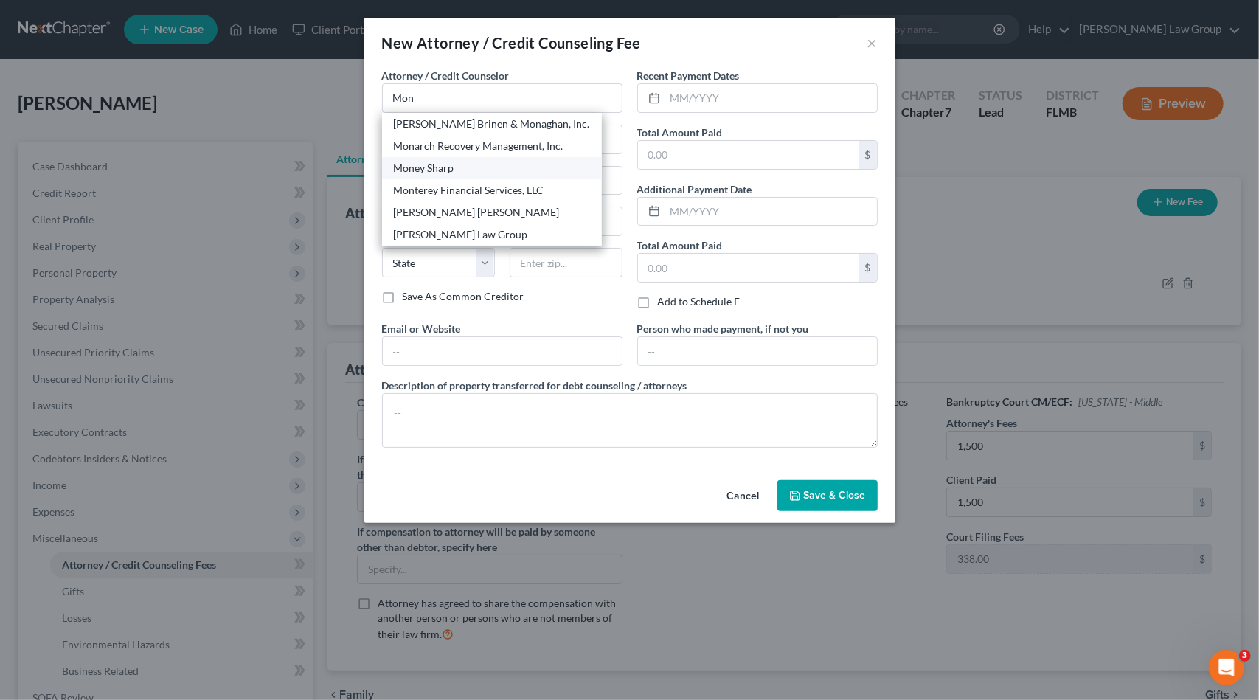
drag, startPoint x: 492, startPoint y: 163, endPoint x: 623, endPoint y: 155, distance: 130.8
click at [493, 163] on div "Money Sharp" at bounding box center [492, 168] width 196 height 15
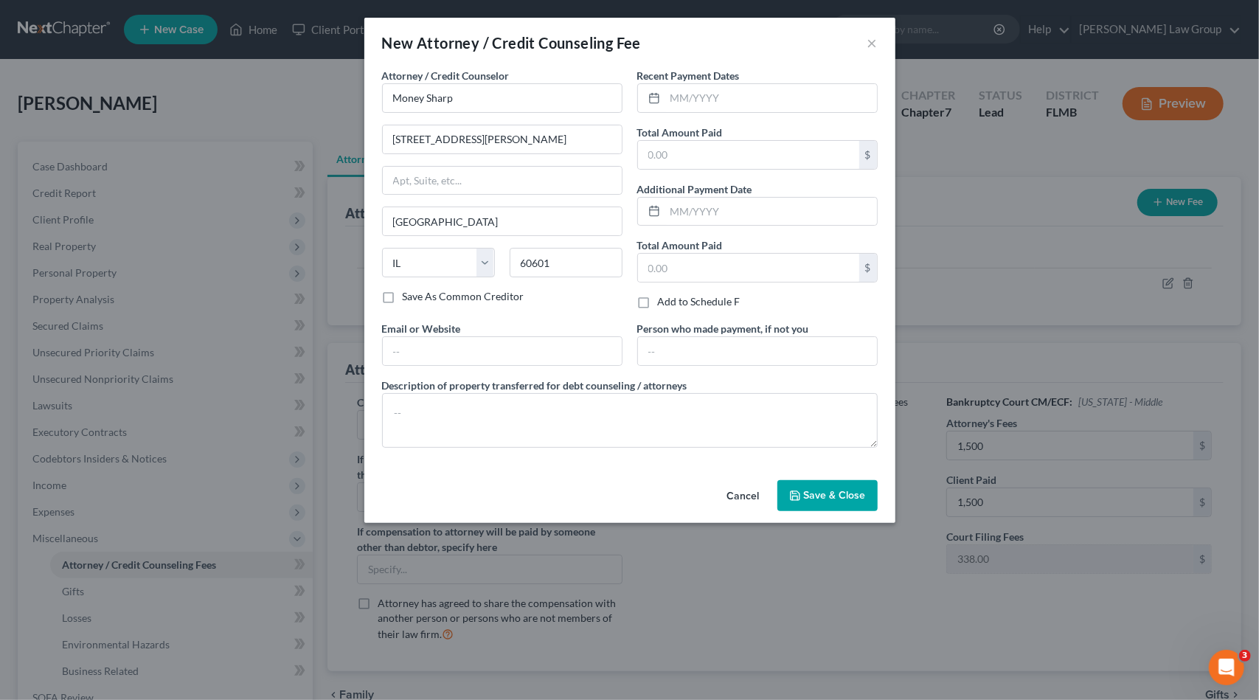
click at [729, 80] on label "Recent Payment Dates" at bounding box center [688, 75] width 103 height 15
click at [727, 100] on input "text" at bounding box center [771, 98] width 212 height 28
click at [751, 153] on input "text" at bounding box center [748, 155] width 221 height 28
click at [481, 339] on input "text" at bounding box center [502, 351] width 239 height 28
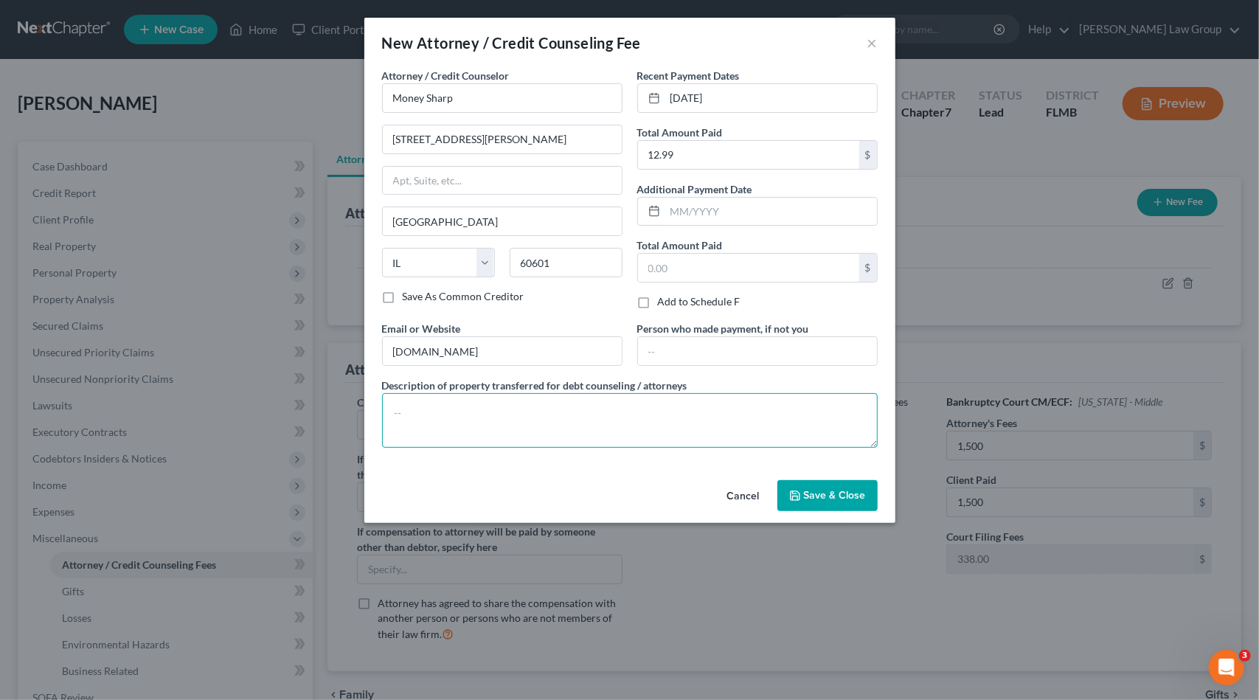
click at [438, 413] on textarea at bounding box center [630, 420] width 496 height 55
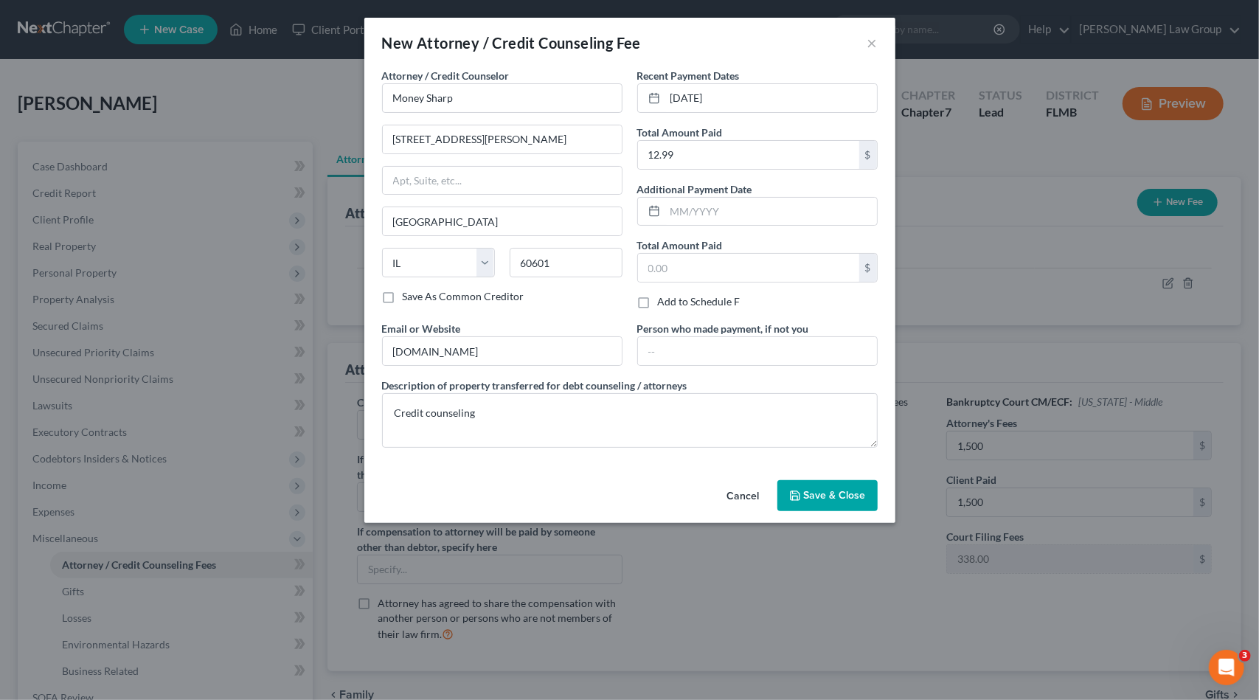
drag, startPoint x: 853, startPoint y: 499, endPoint x: 854, endPoint y: 488, distance: 11.2
click at [853, 496] on button "Save & Close" at bounding box center [827, 495] width 100 height 31
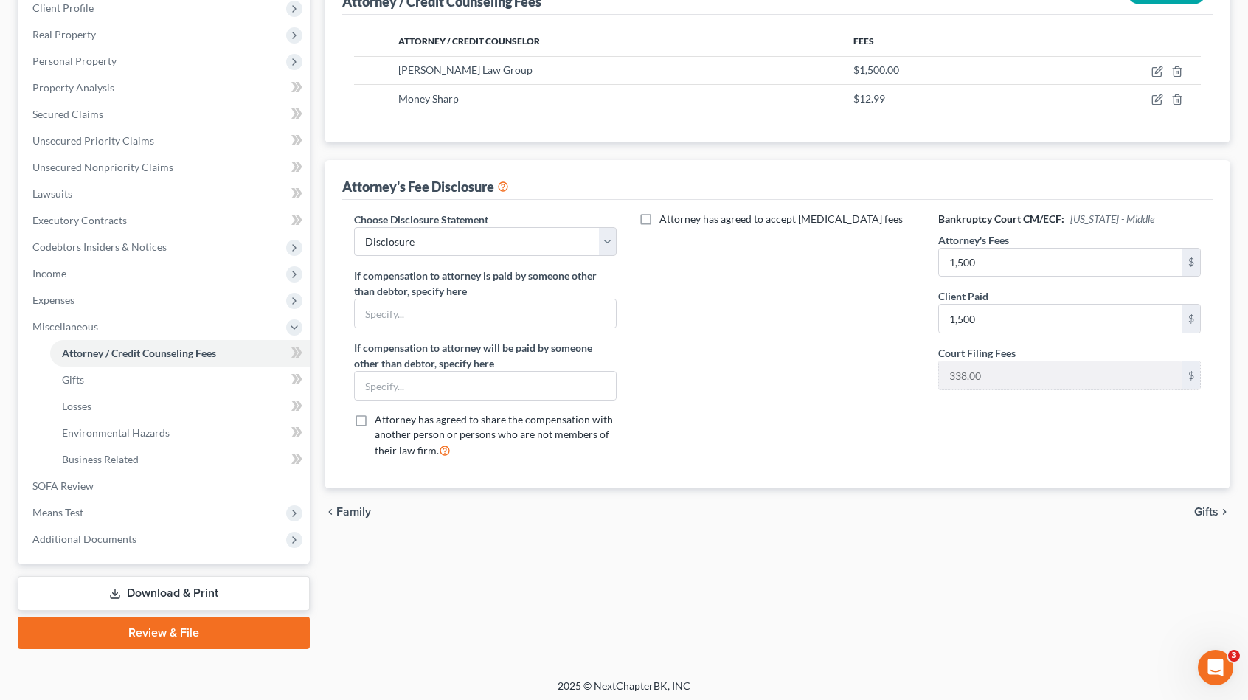
scroll to position [215, 0]
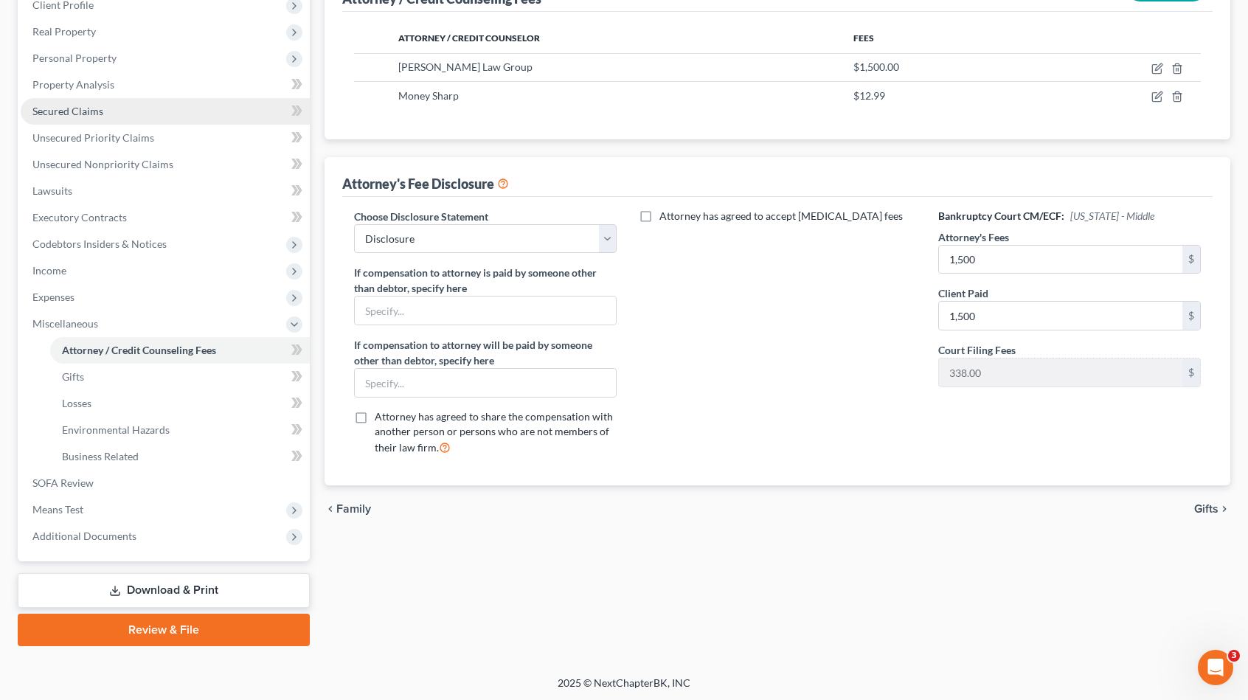
click at [108, 116] on link "Secured Claims" at bounding box center [165, 111] width 289 height 27
